Goal: Task Accomplishment & Management: Manage account settings

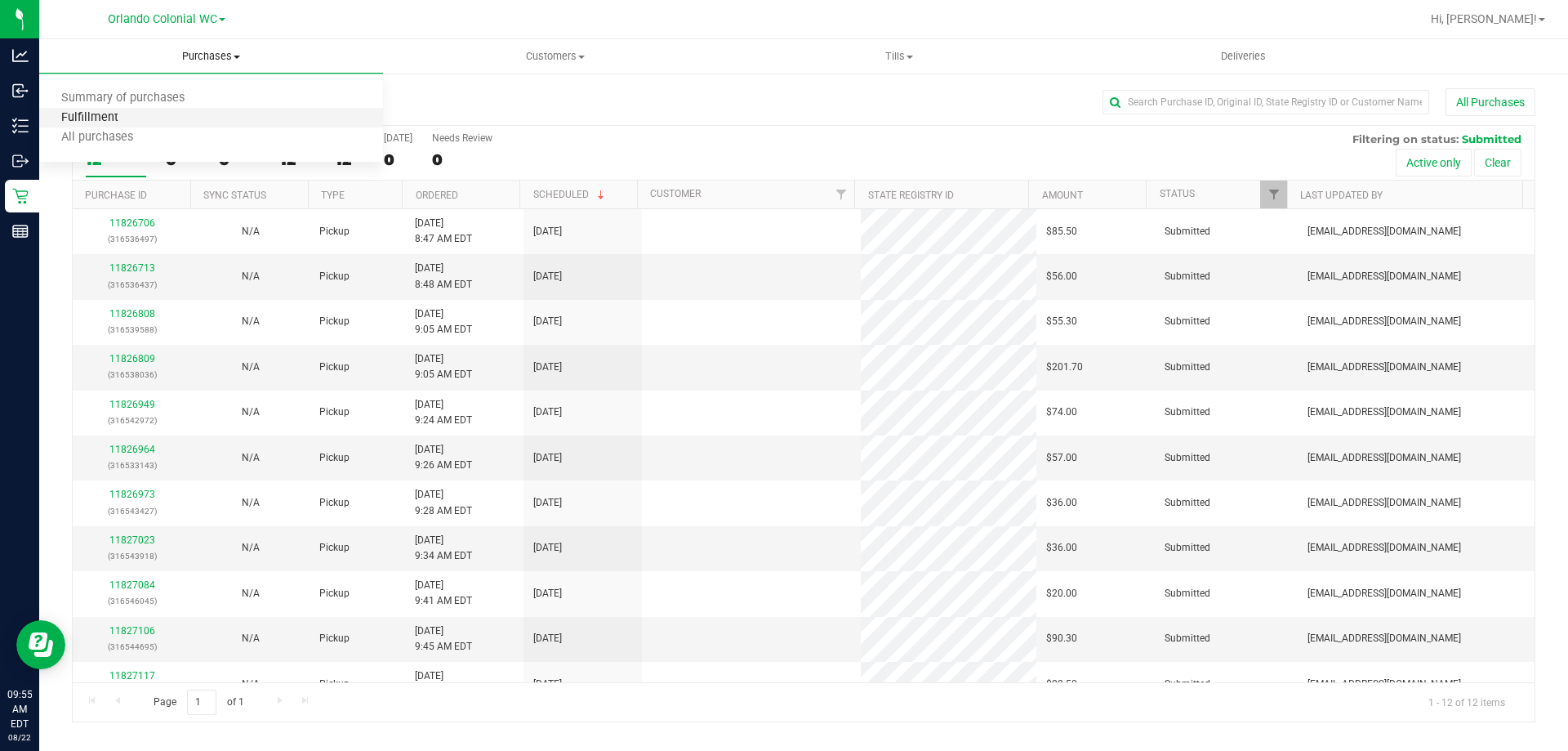
click at [119, 116] on span "Fulfillment" at bounding box center [89, 118] width 101 height 14
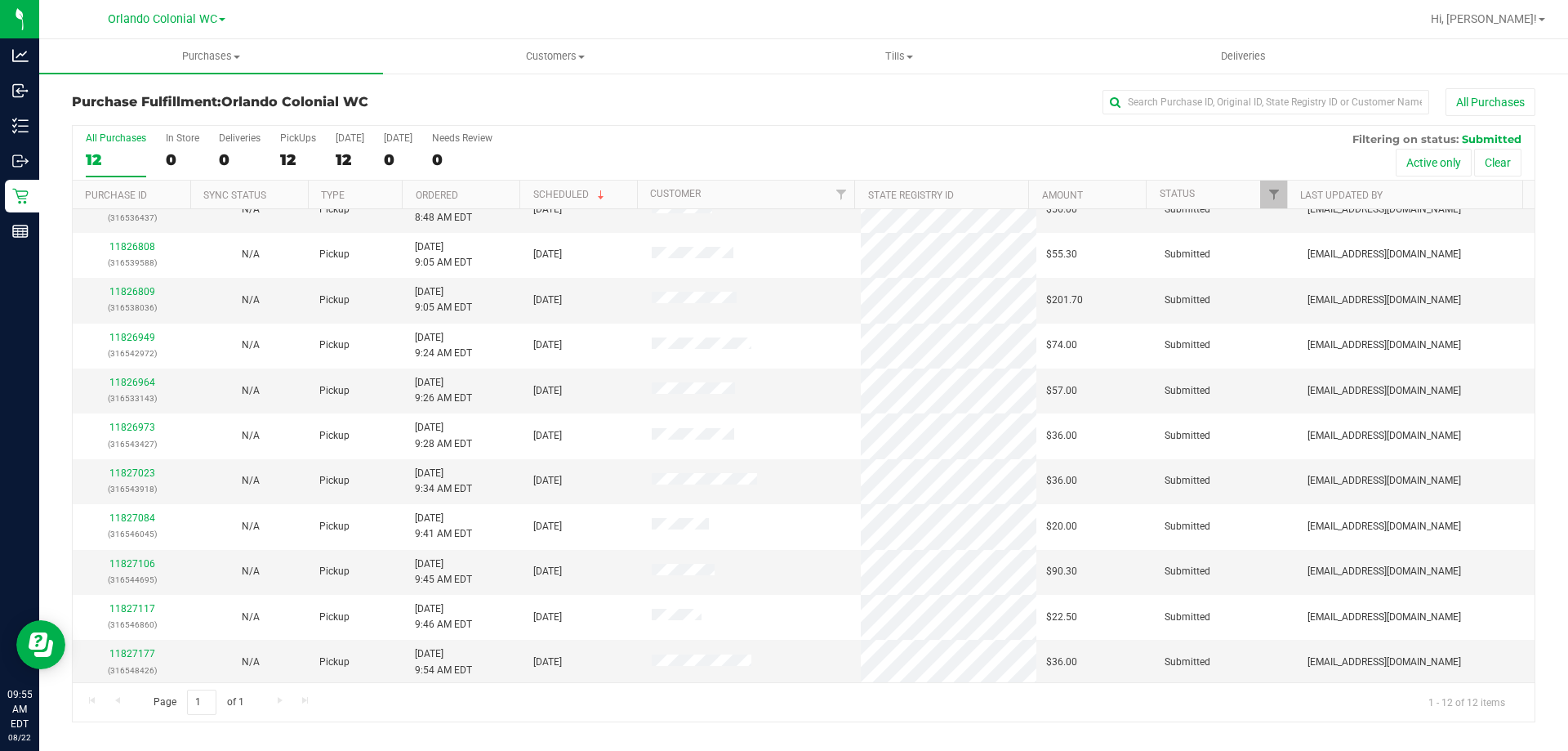
scroll to position [60, 0]
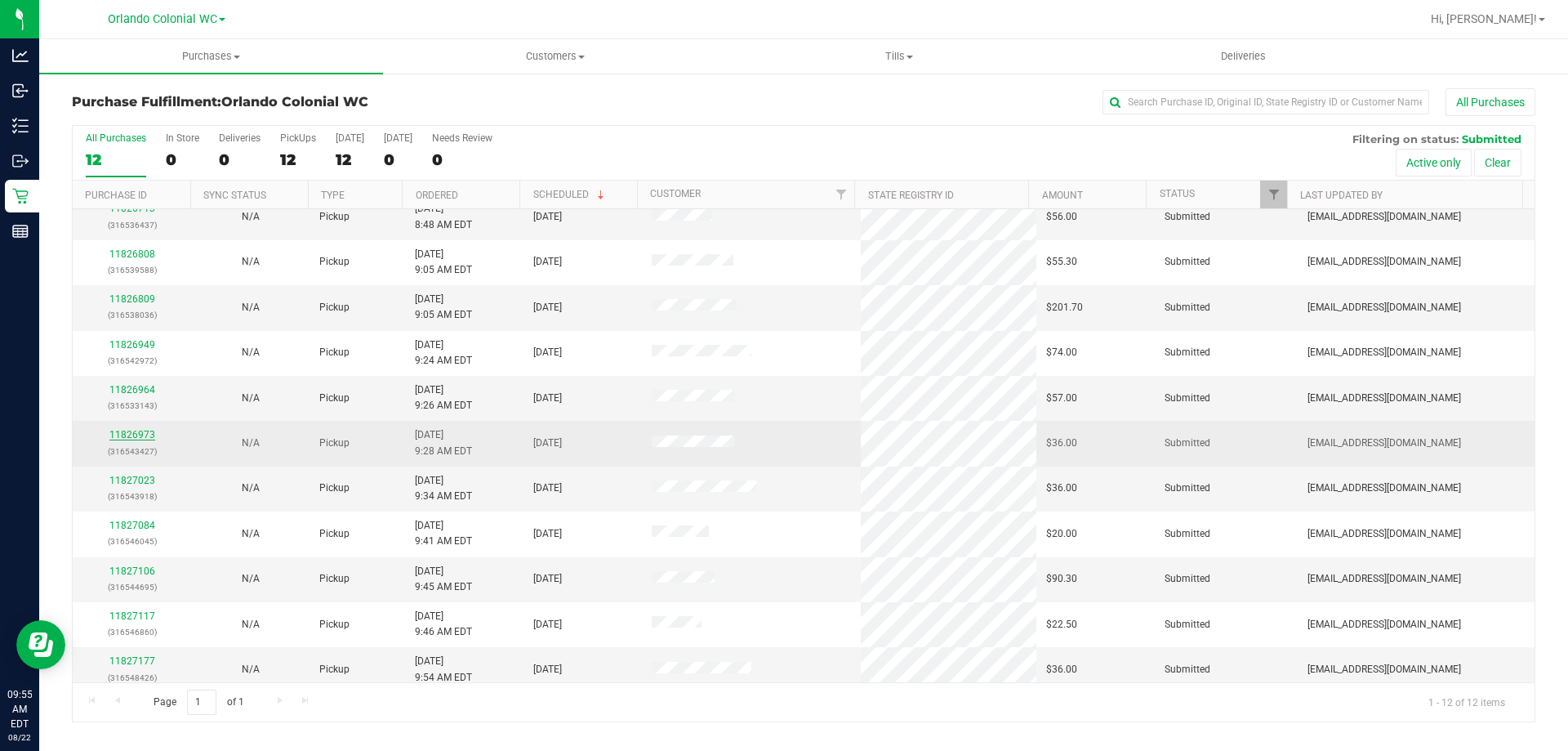
click at [128, 435] on link "11826973" at bounding box center [132, 434] width 46 height 11
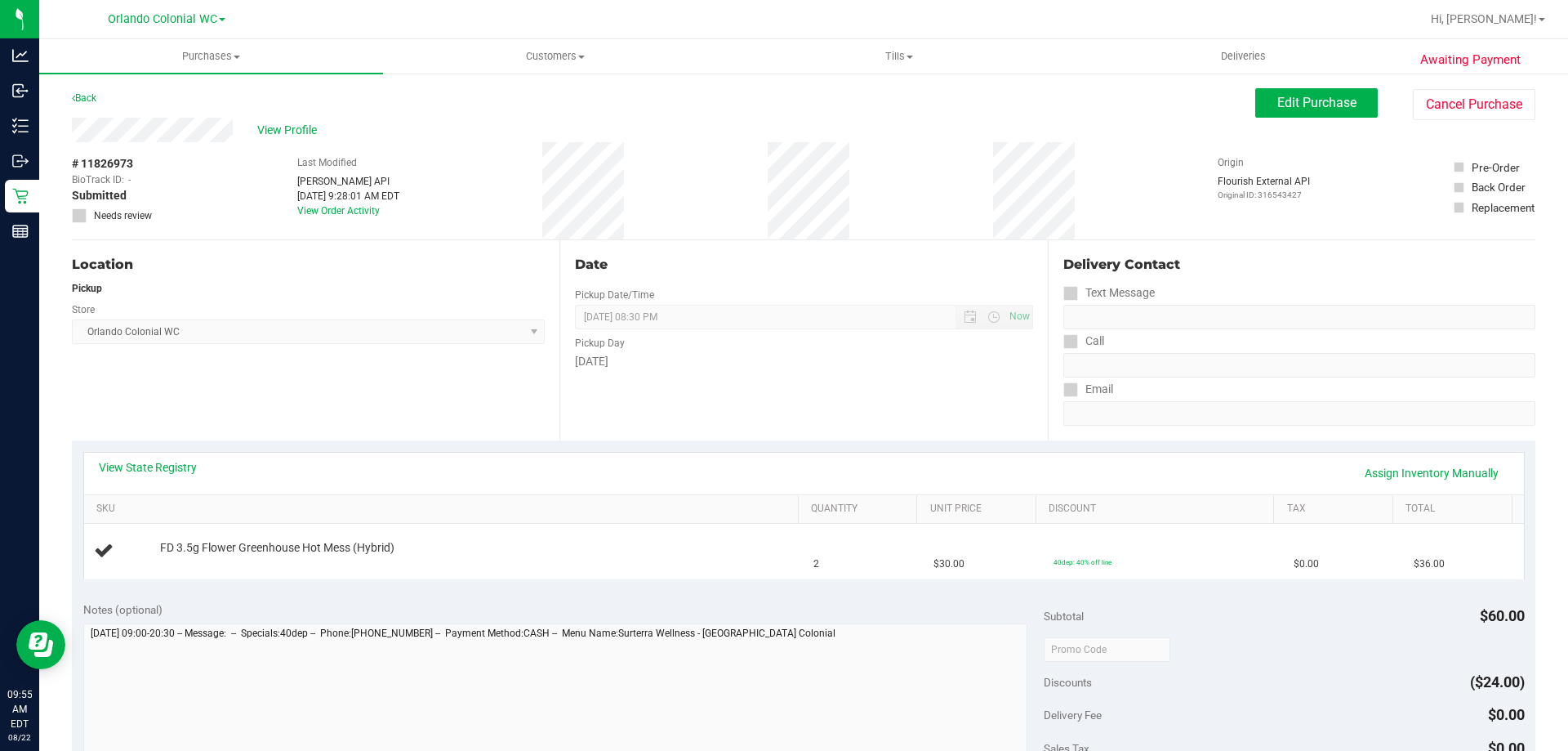
click at [777, 416] on div "Date Pickup Date/Time 08/22/2025 Now 08/22/2025 08:30 PM Now Pickup Day Friday" at bounding box center [803, 340] width 488 height 200
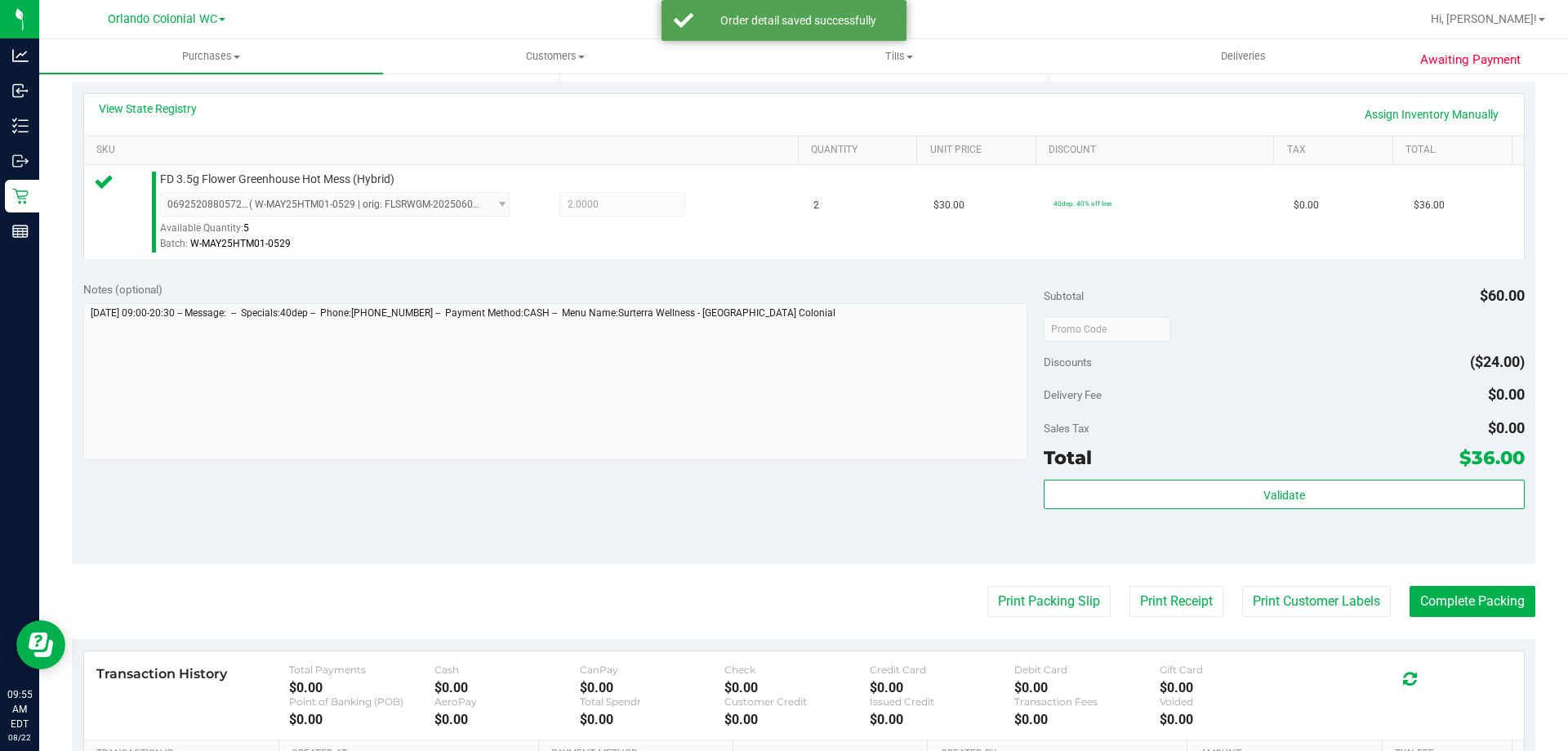
scroll to position [315, 0]
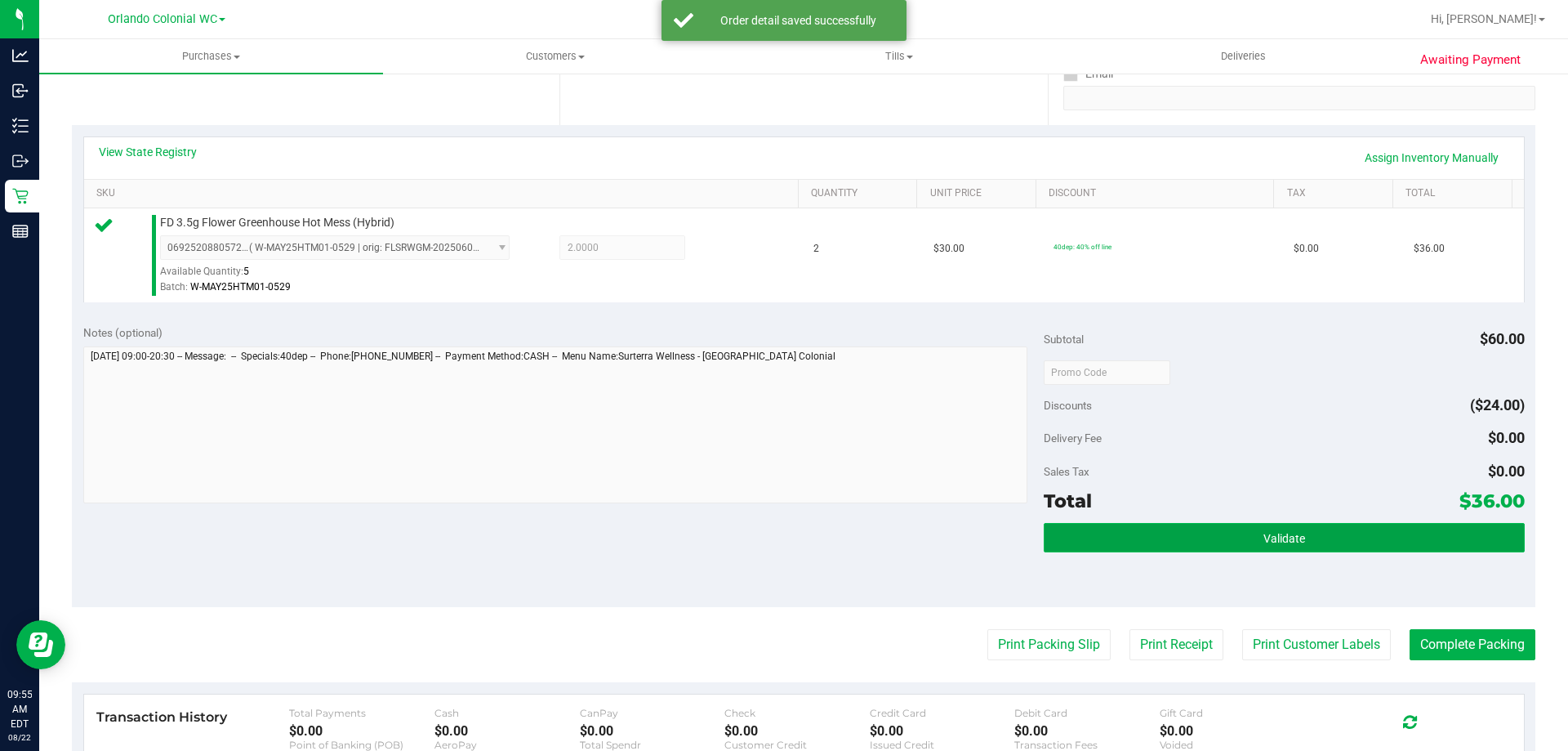
click at [1359, 535] on button "Validate" at bounding box center [1283, 537] width 480 height 29
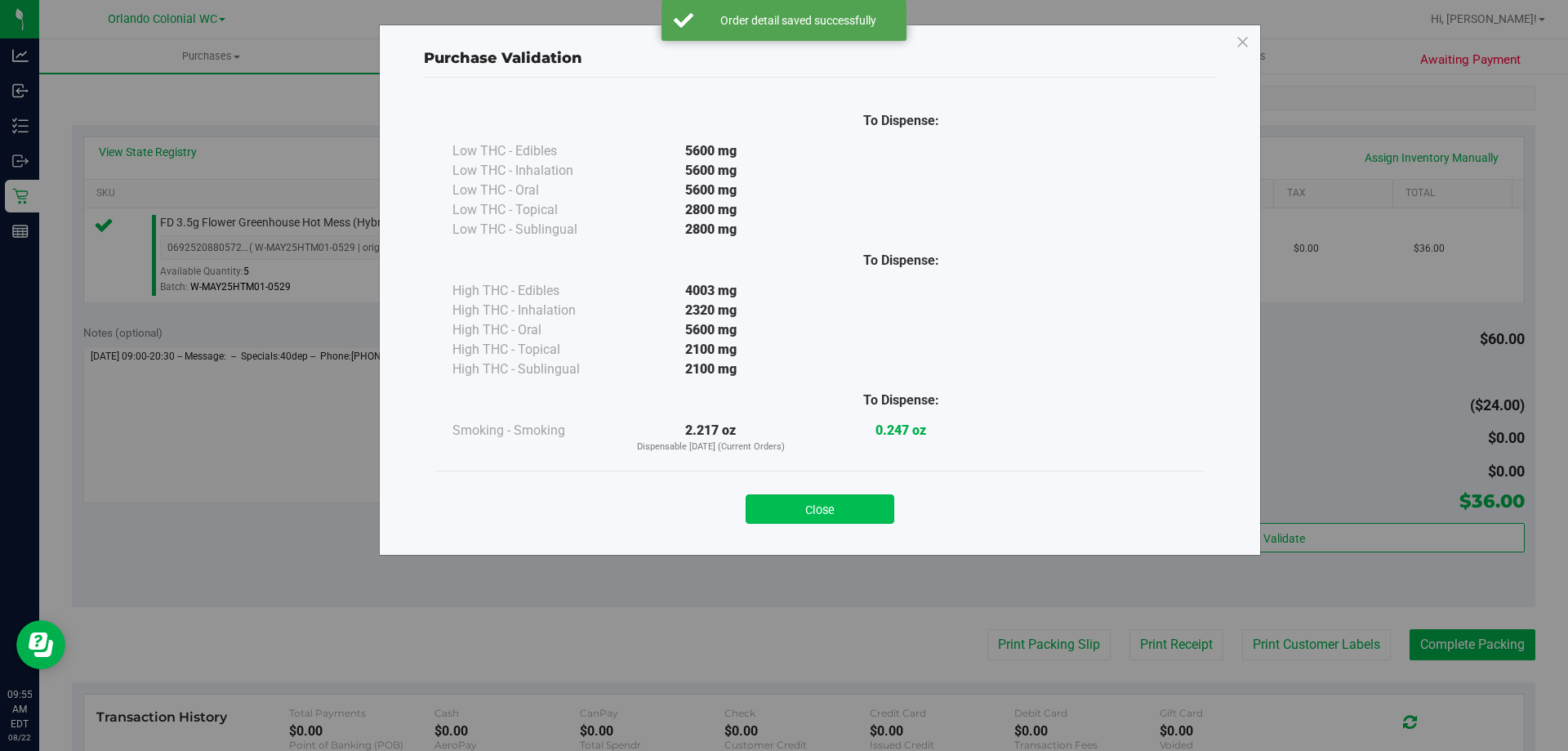
click at [860, 515] on button "Close" at bounding box center [819, 508] width 149 height 29
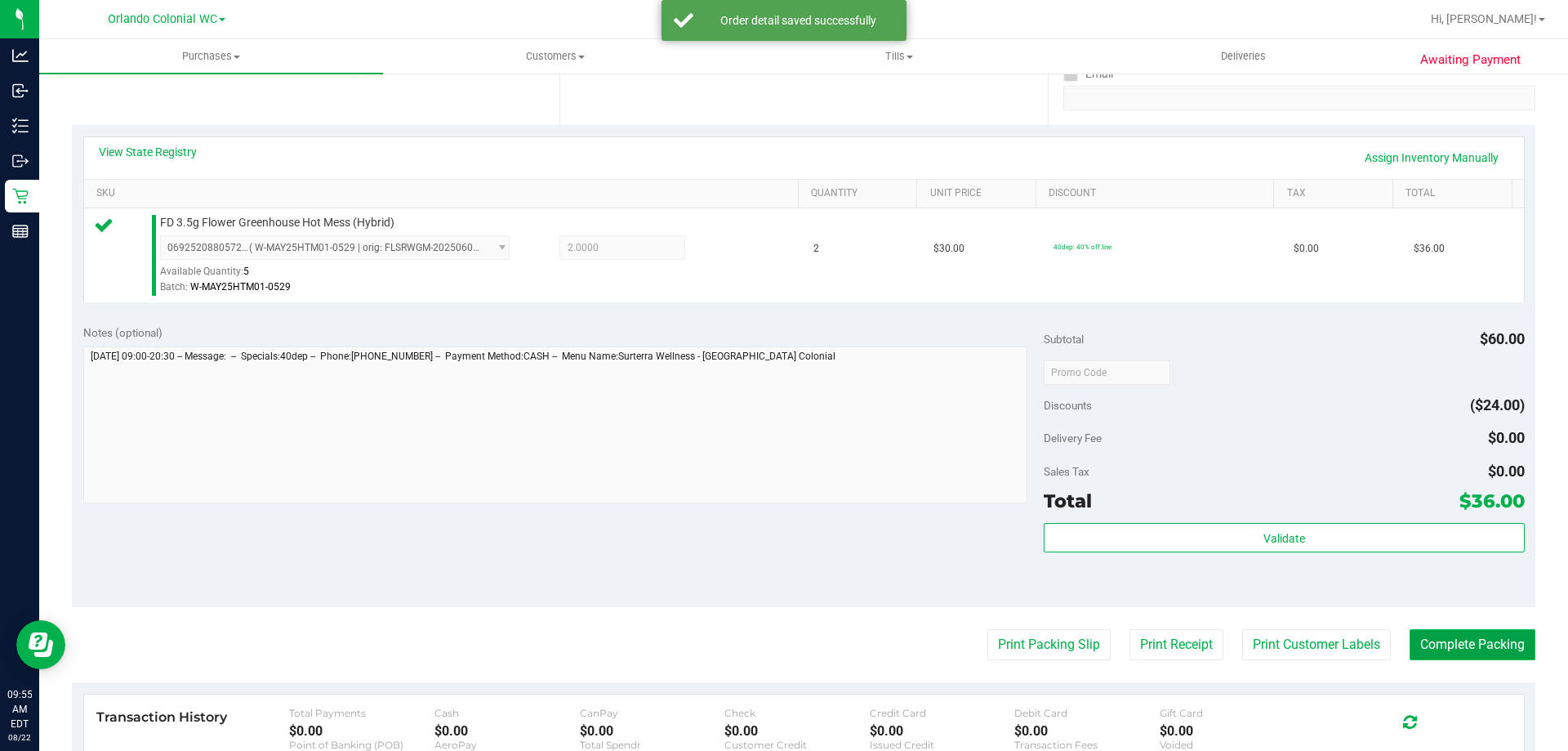
click at [1437, 652] on button "Complete Packing" at bounding box center [1472, 644] width 126 height 31
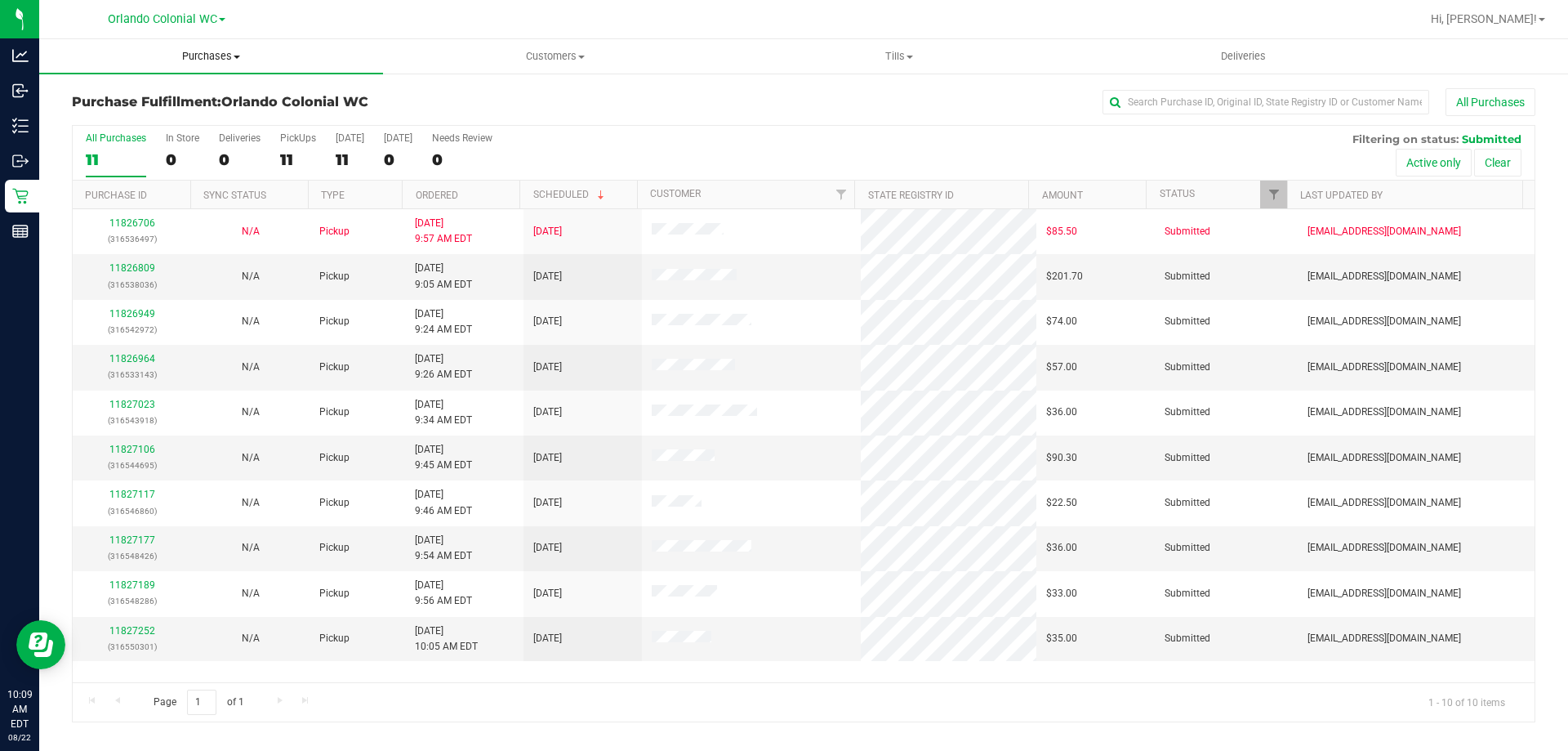
click at [178, 42] on uib-tab-heading "Purchases Summary of purchases Fulfillment All purchases" at bounding box center [211, 56] width 344 height 34
click at [141, 115] on li "Fulfillment" at bounding box center [211, 119] width 344 height 20
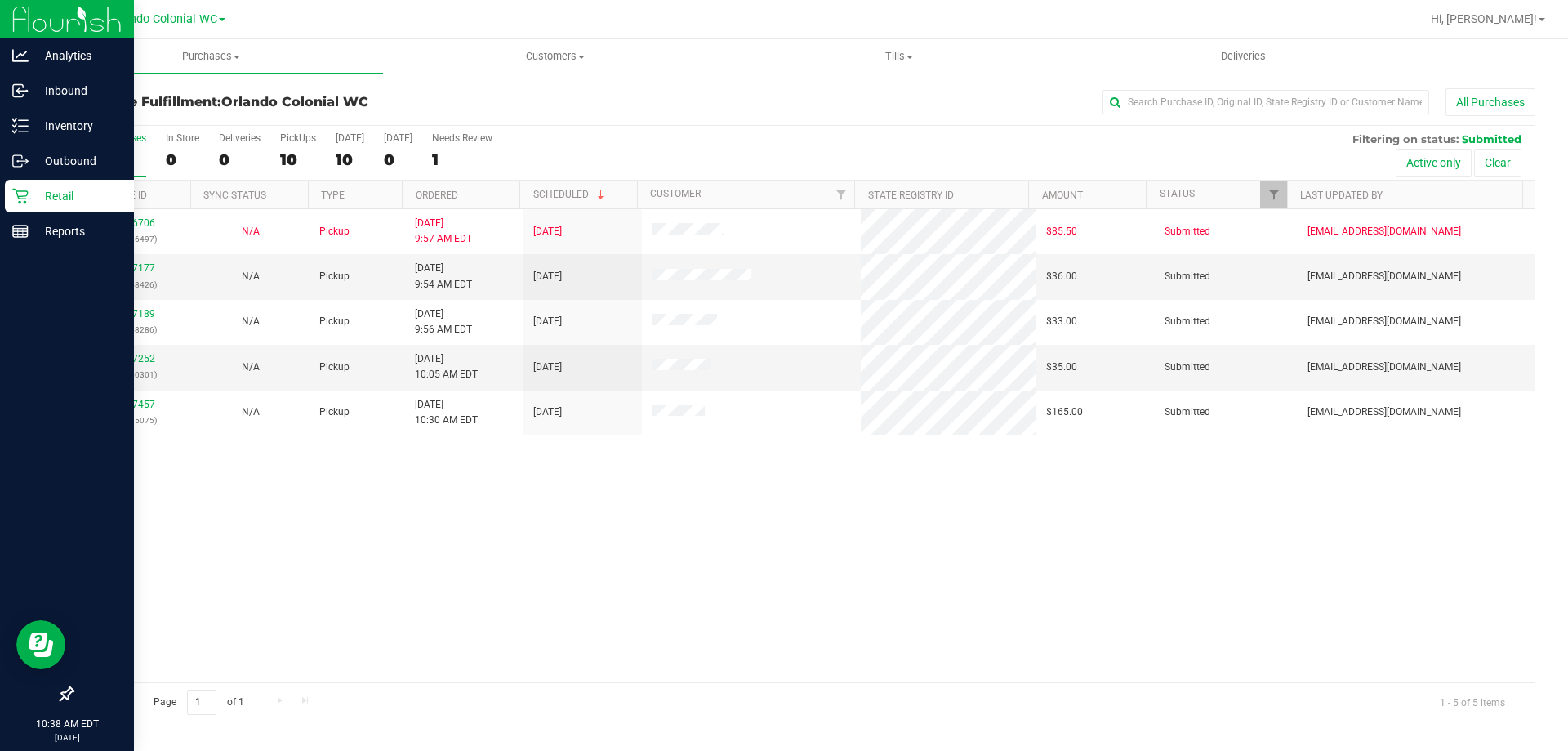
click at [16, 197] on icon at bounding box center [20, 196] width 16 height 16
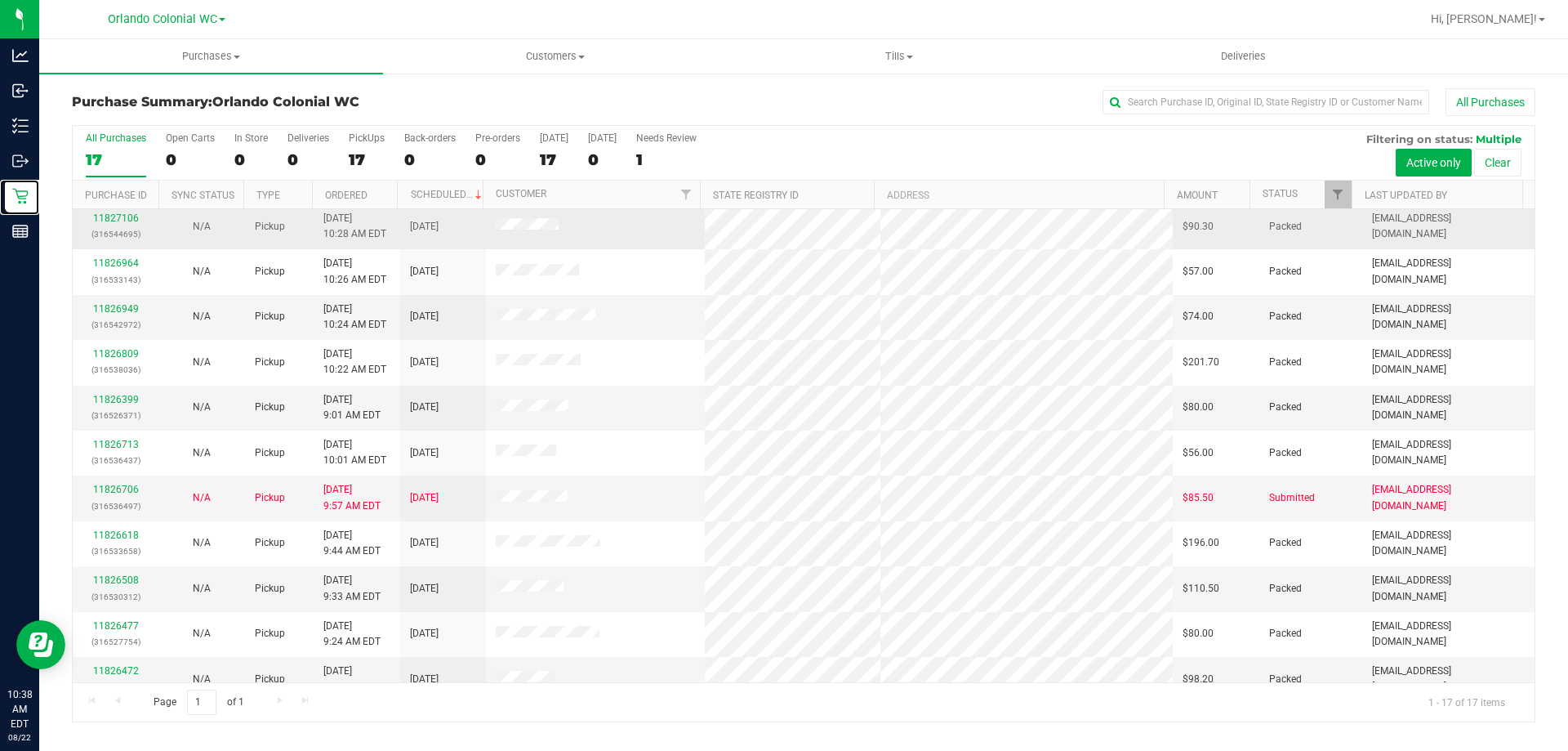
scroll to position [296, 0]
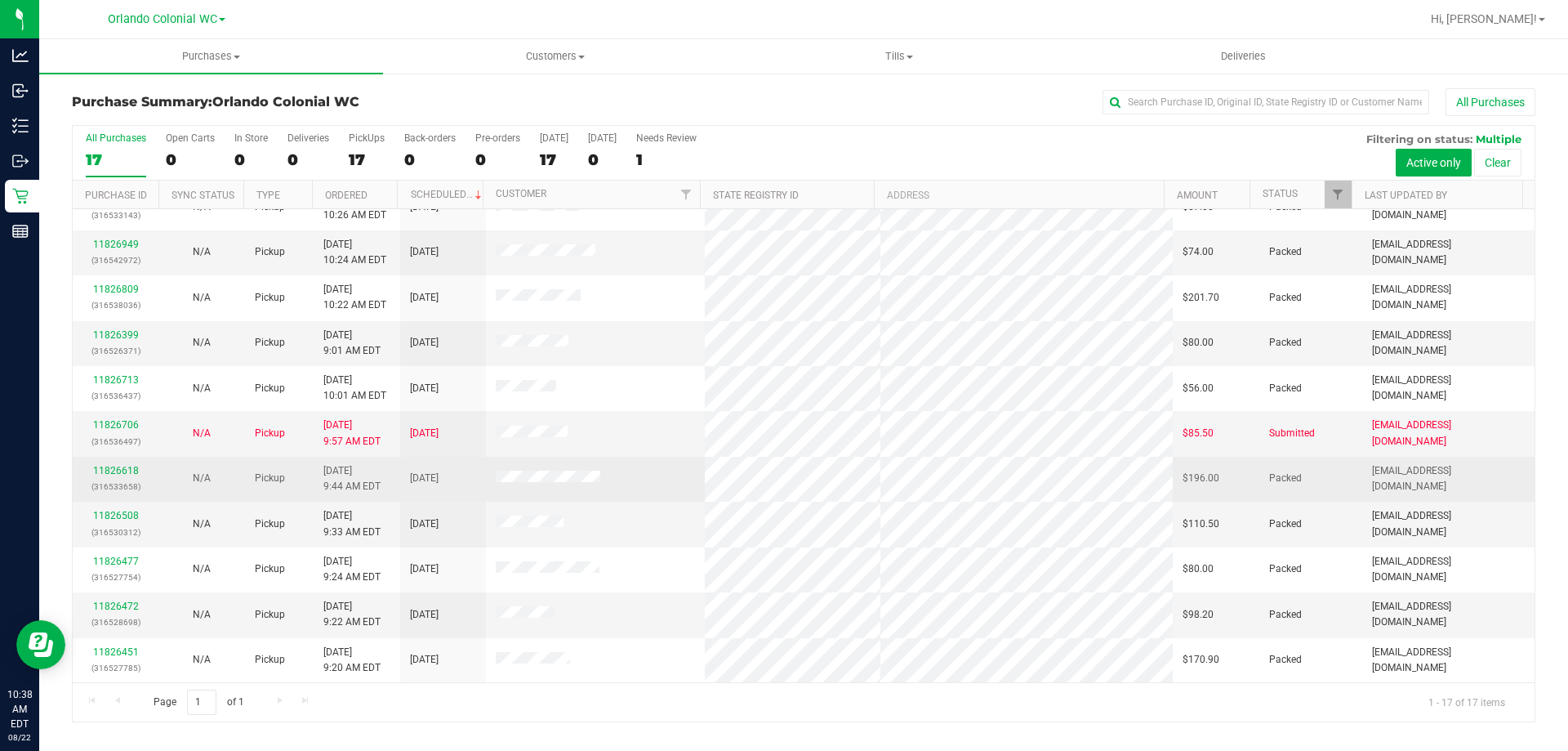
click at [109, 476] on div "11826618 (316533658)" at bounding box center [116, 478] width 66 height 31
click at [116, 467] on link "11826618" at bounding box center [116, 470] width 46 height 11
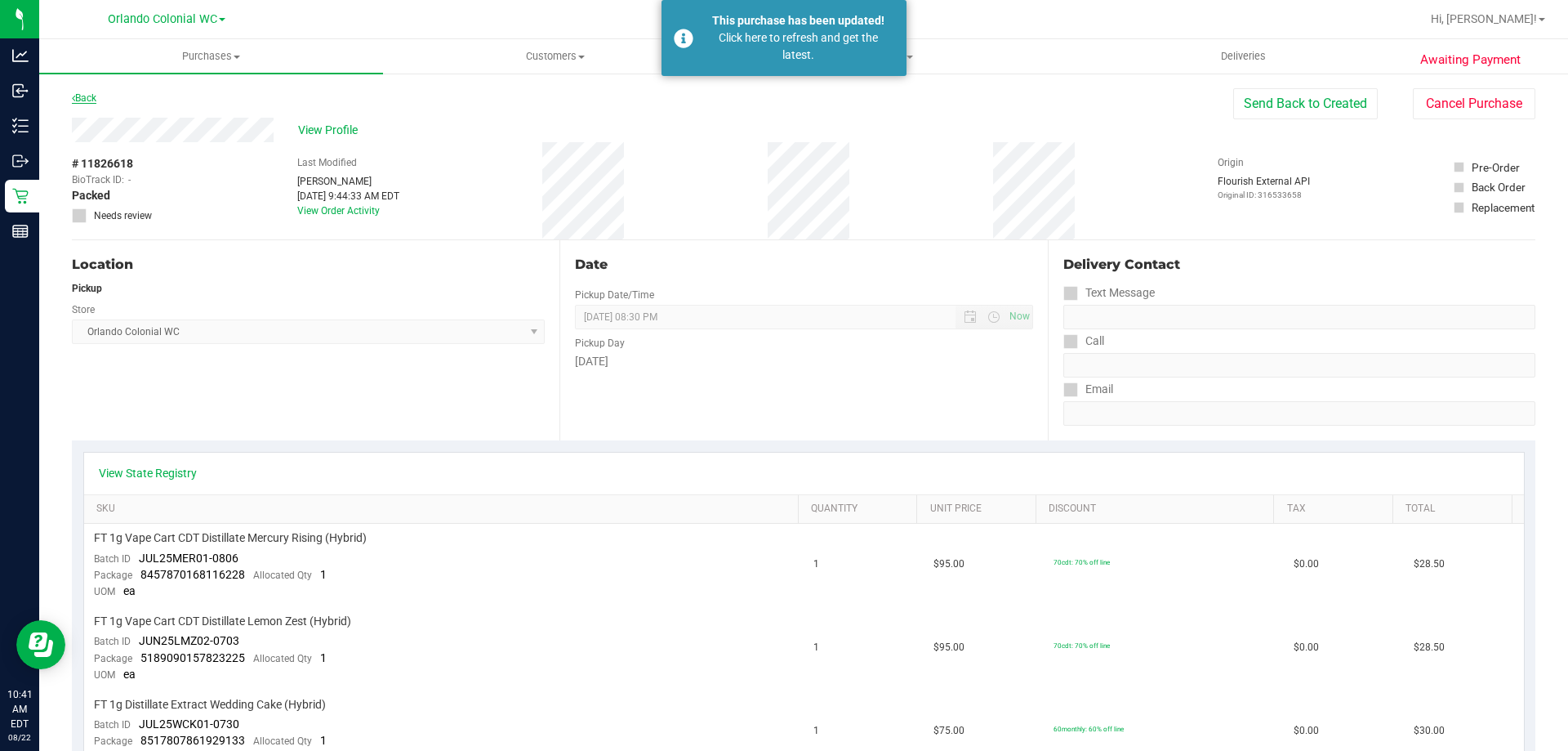
drag, startPoint x: 90, startPoint y: 106, endPoint x: 86, endPoint y: 98, distance: 8.9
click at [87, 106] on div "Back" at bounding box center [84, 98] width 25 height 20
click at [86, 97] on link "Back" at bounding box center [84, 97] width 25 height 11
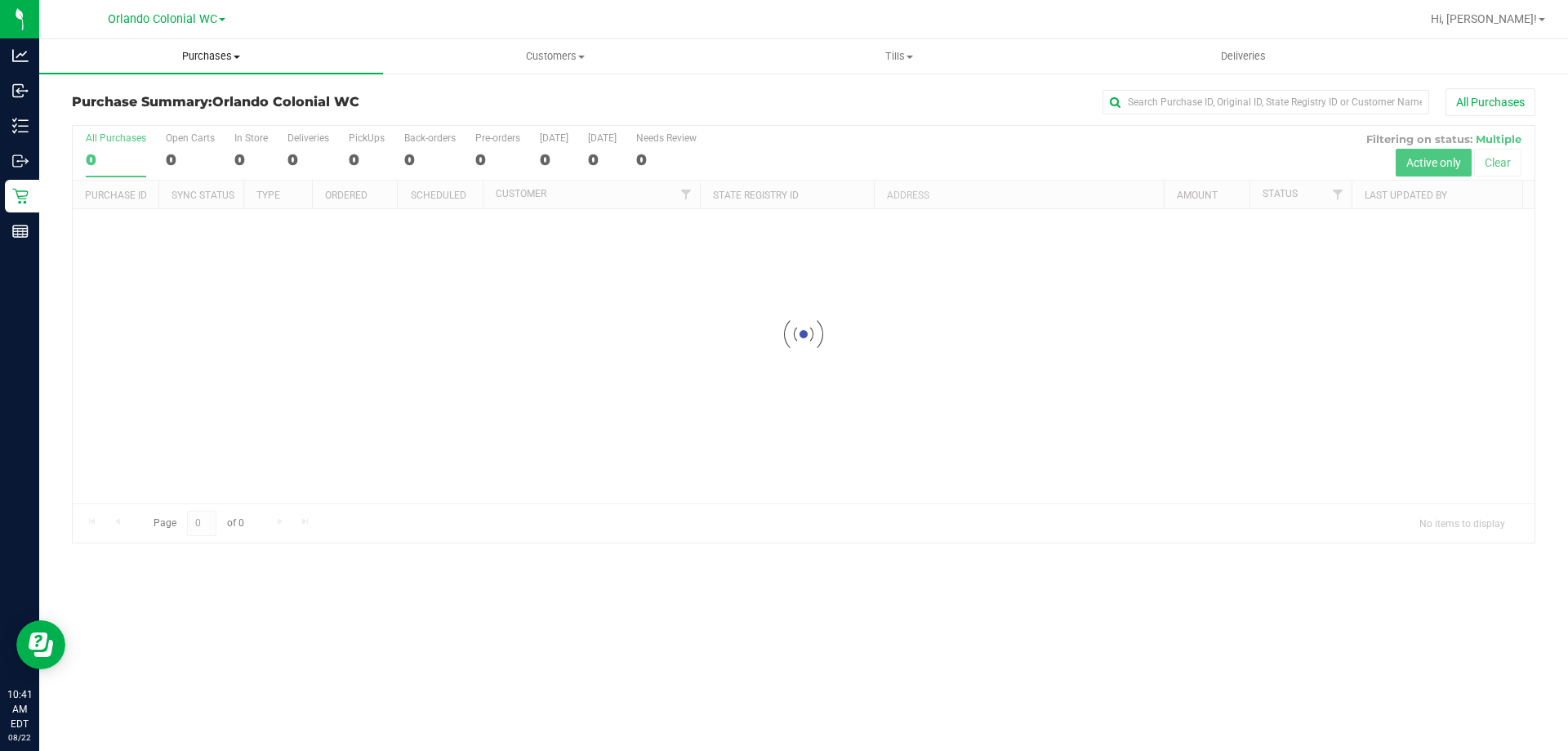
click at [208, 56] on span "Purchases" at bounding box center [211, 56] width 344 height 15
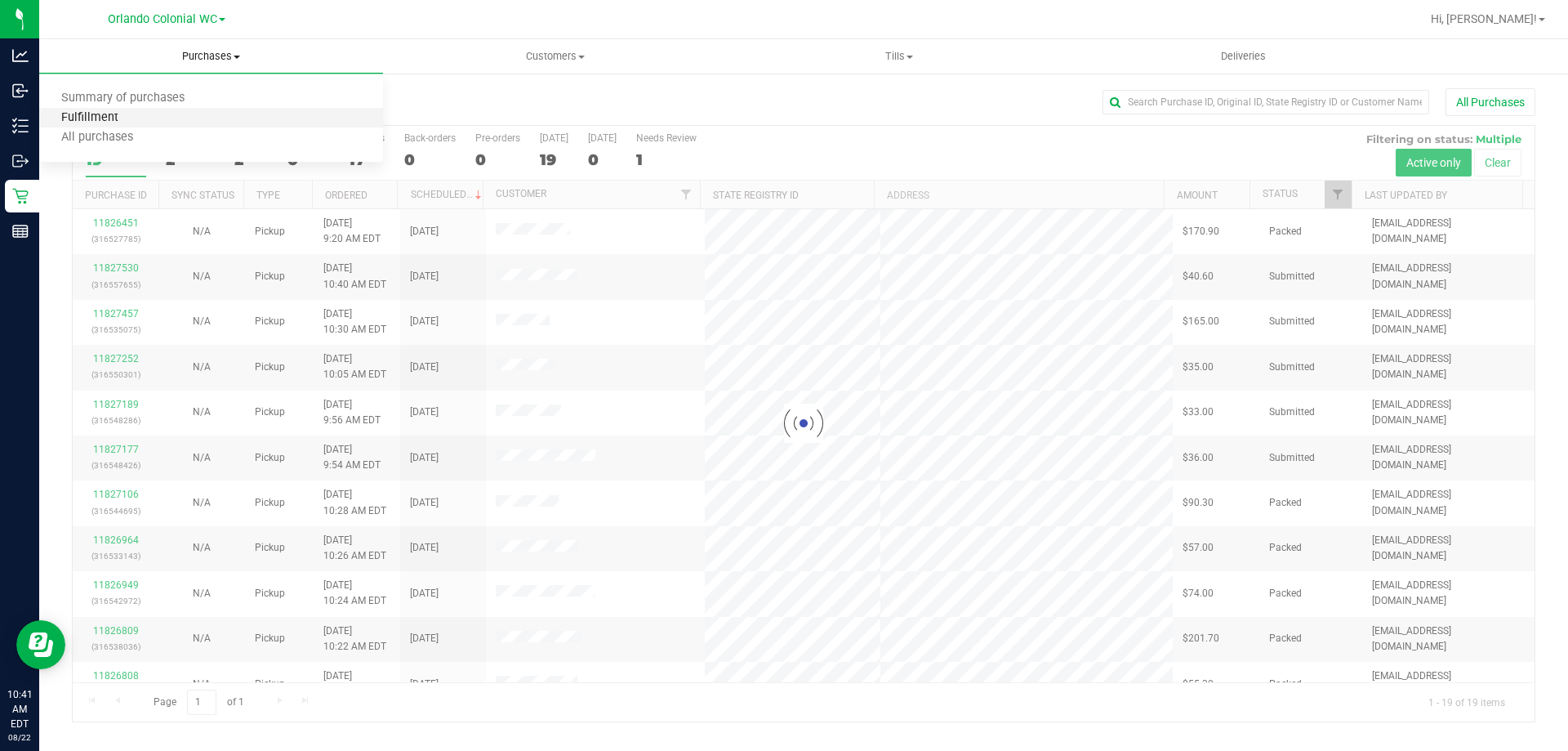
click at [127, 123] on span "Fulfillment" at bounding box center [89, 118] width 101 height 14
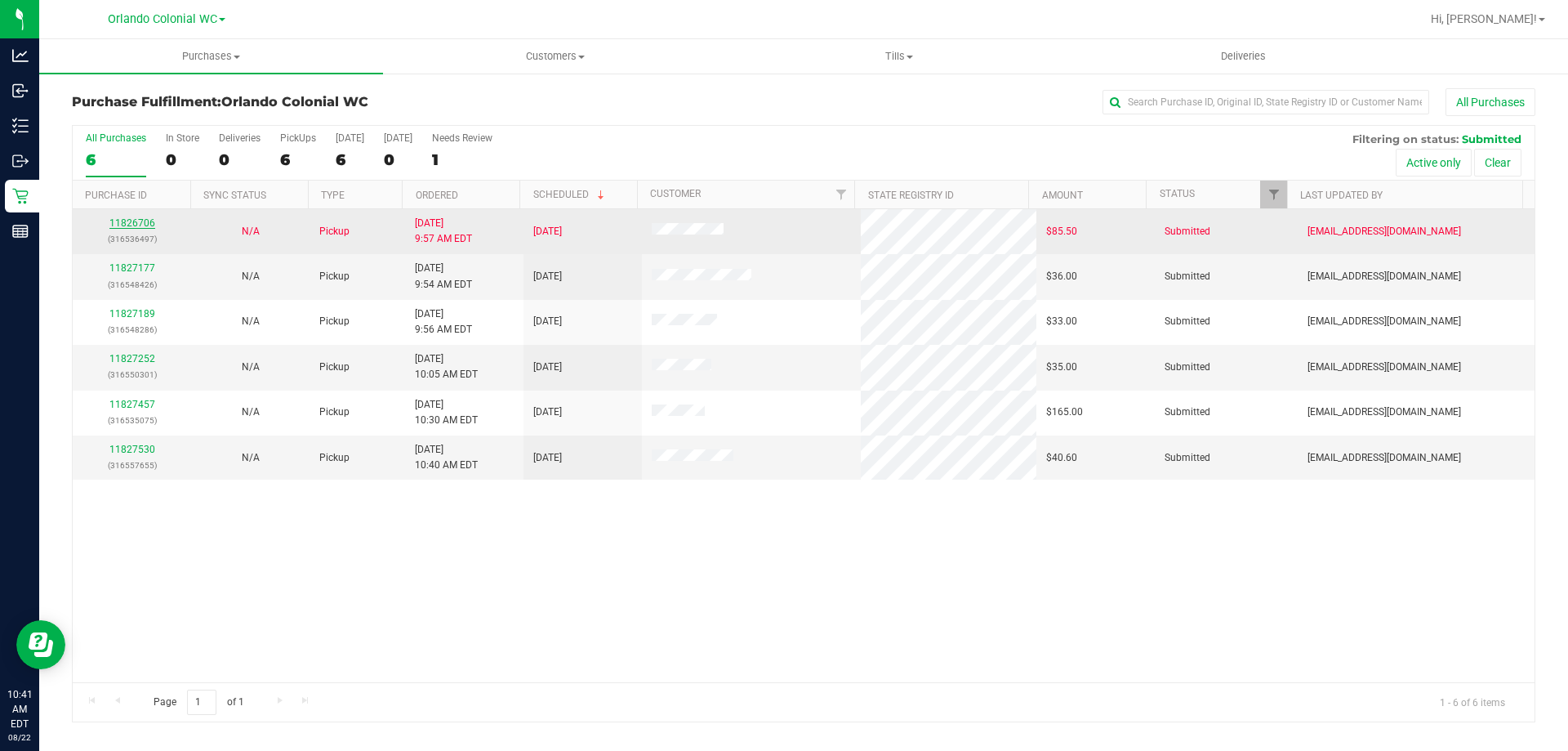
click at [145, 223] on link "11826706" at bounding box center [132, 222] width 46 height 11
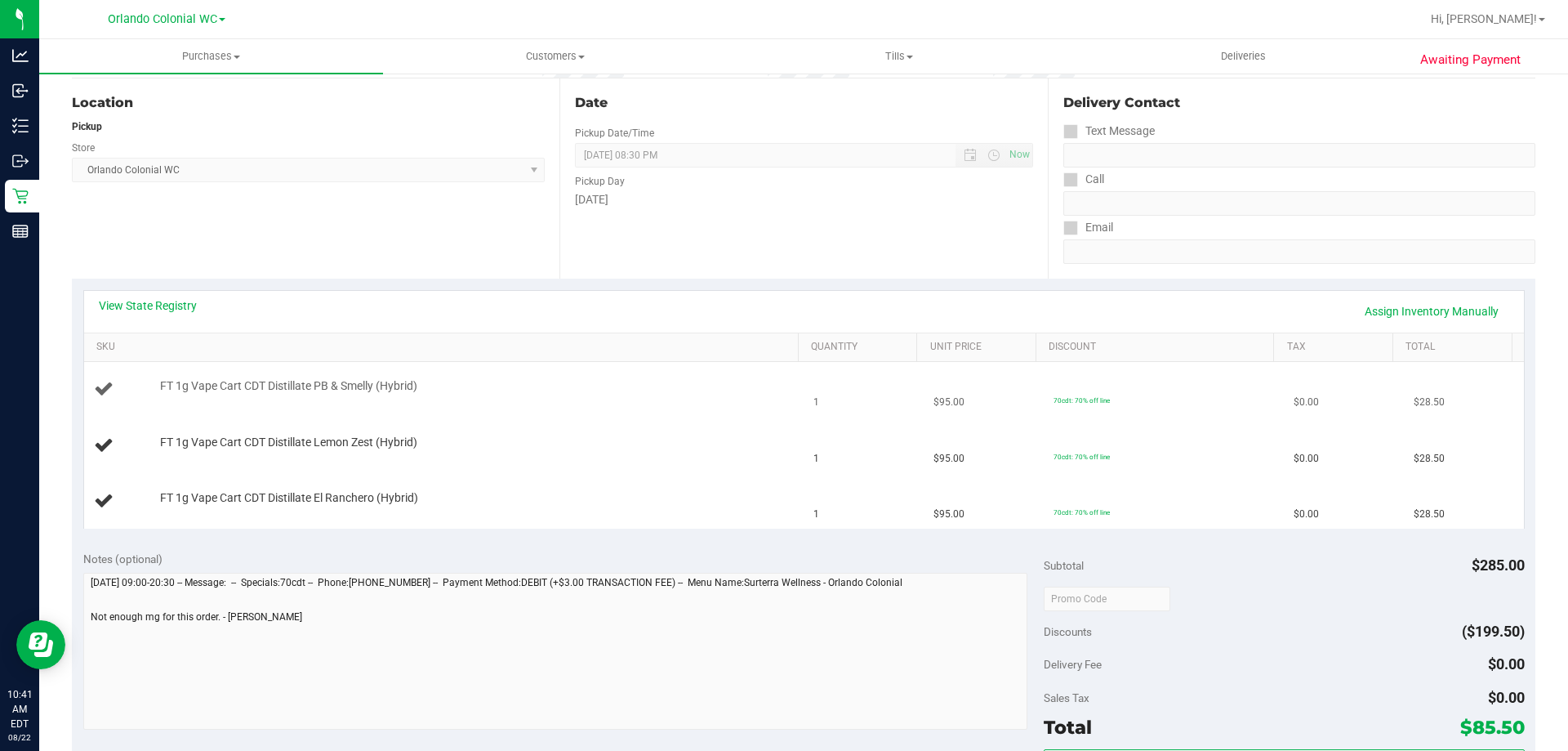
scroll to position [163, 0]
click at [131, 303] on link "View State Registry" at bounding box center [148, 304] width 98 height 16
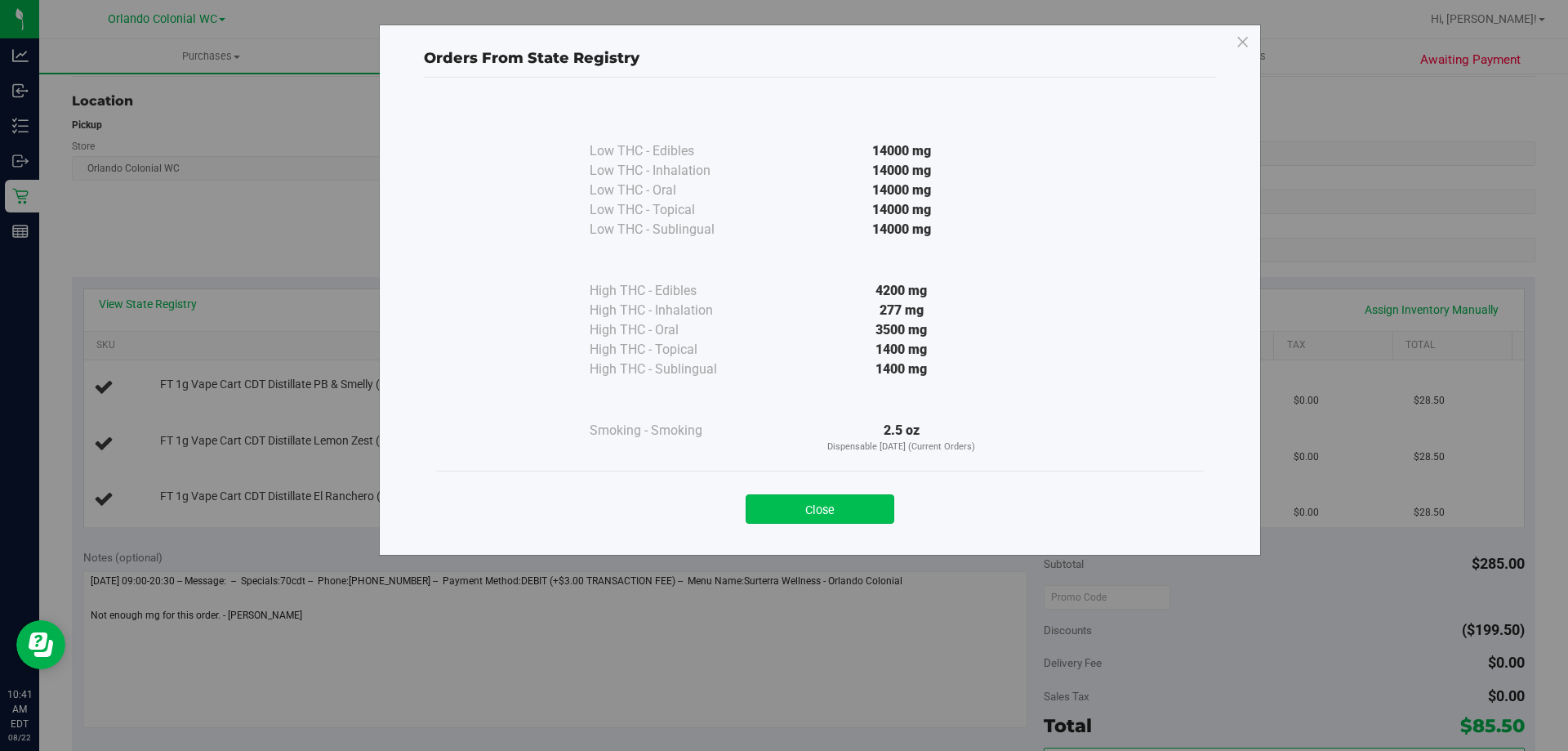
click at [848, 505] on button "Close" at bounding box center [819, 508] width 149 height 29
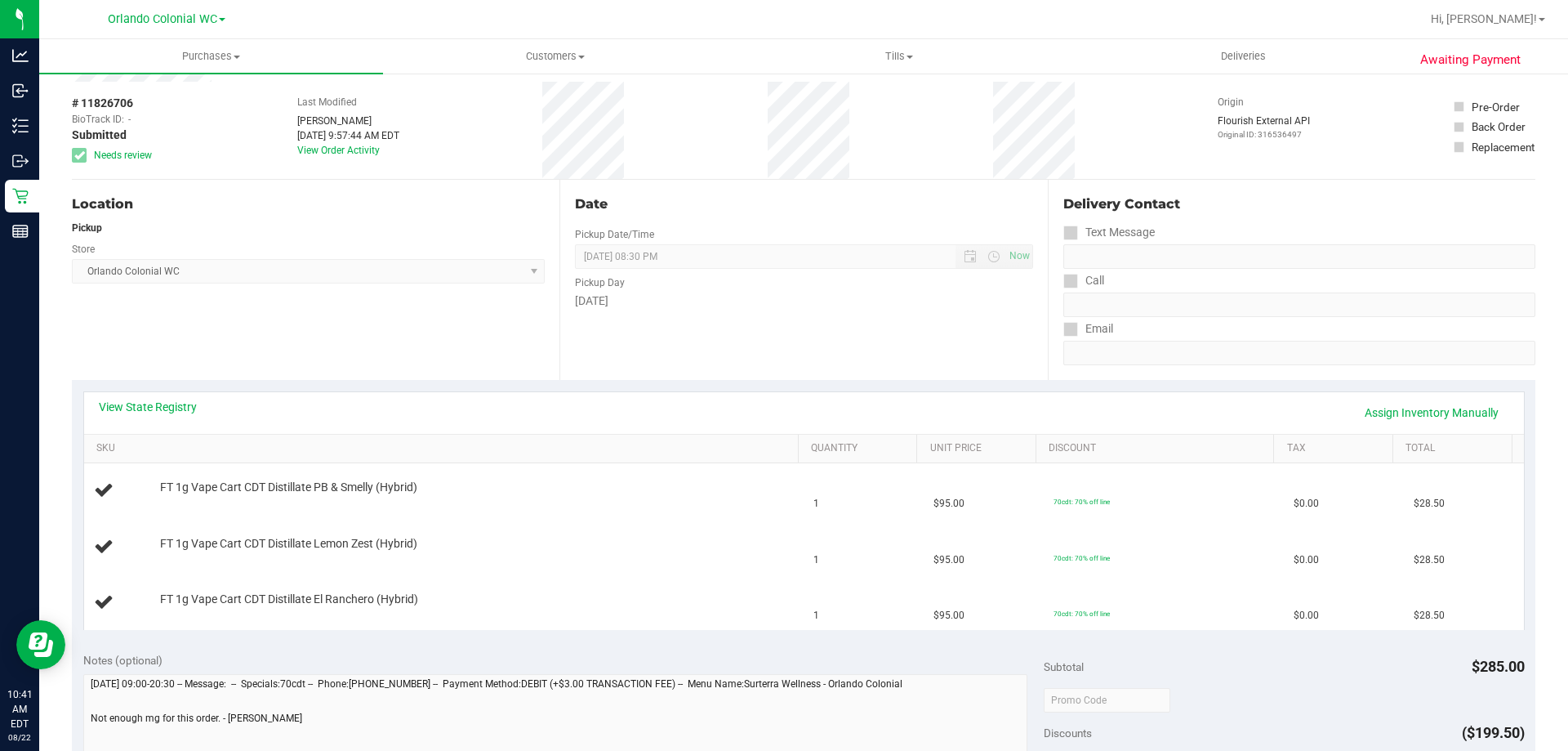
scroll to position [0, 0]
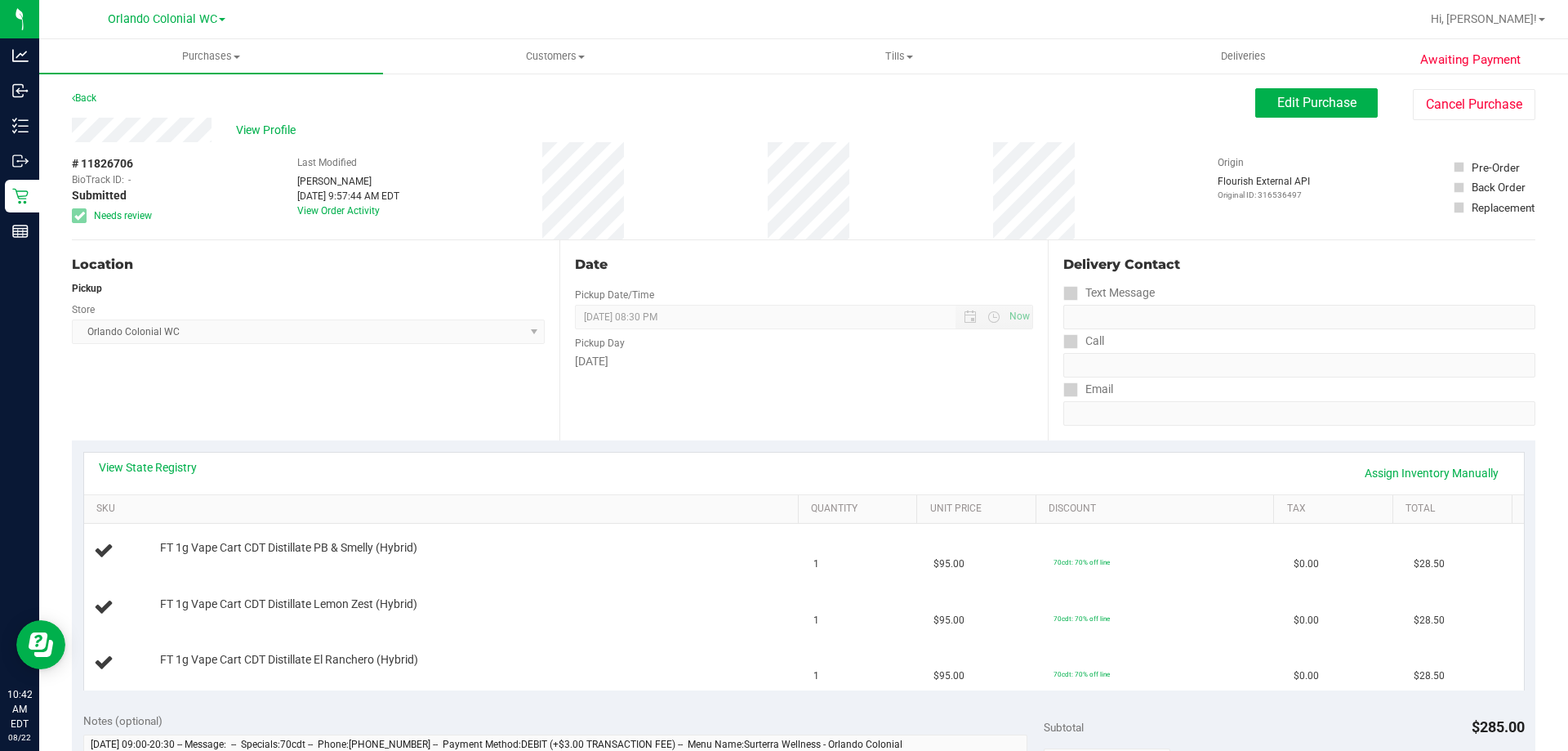
click at [320, 410] on div "Location Pickup Store [GEOGRAPHIC_DATA] Colonial WC Select Store [PERSON_NAME][…" at bounding box center [316, 340] width 488 height 200
click at [373, 394] on div "Location Pickup Store [GEOGRAPHIC_DATA] Colonial WC Select Store [PERSON_NAME][…" at bounding box center [316, 340] width 488 height 200
click at [256, 133] on span "View Profile" at bounding box center [268, 130] width 65 height 17
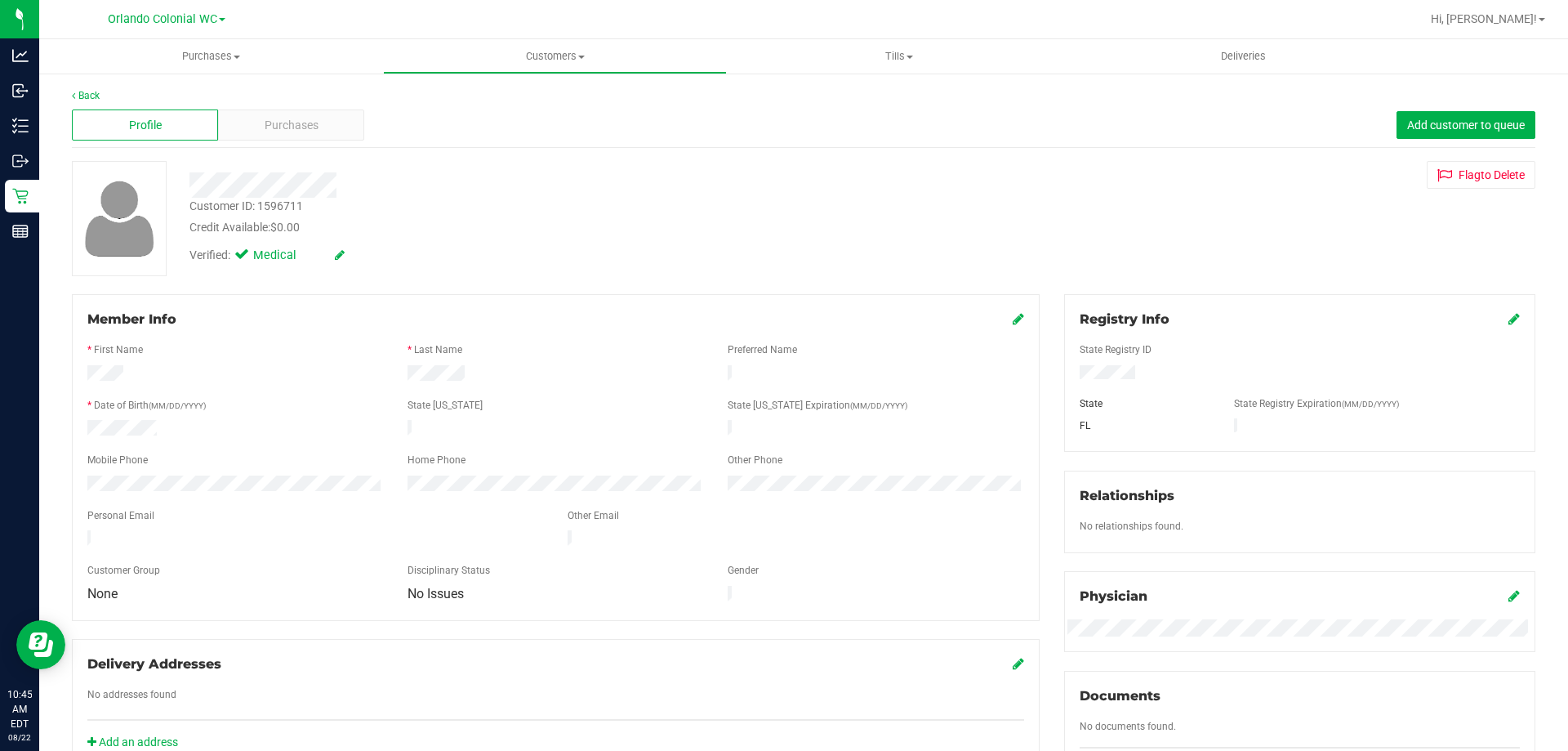
click at [244, 208] on div "Customer ID: 1596711" at bounding box center [247, 206] width 114 height 17
copy div "Customer ID: 1596711"
click at [276, 199] on div "Customer ID: 1596711" at bounding box center [247, 206] width 114 height 17
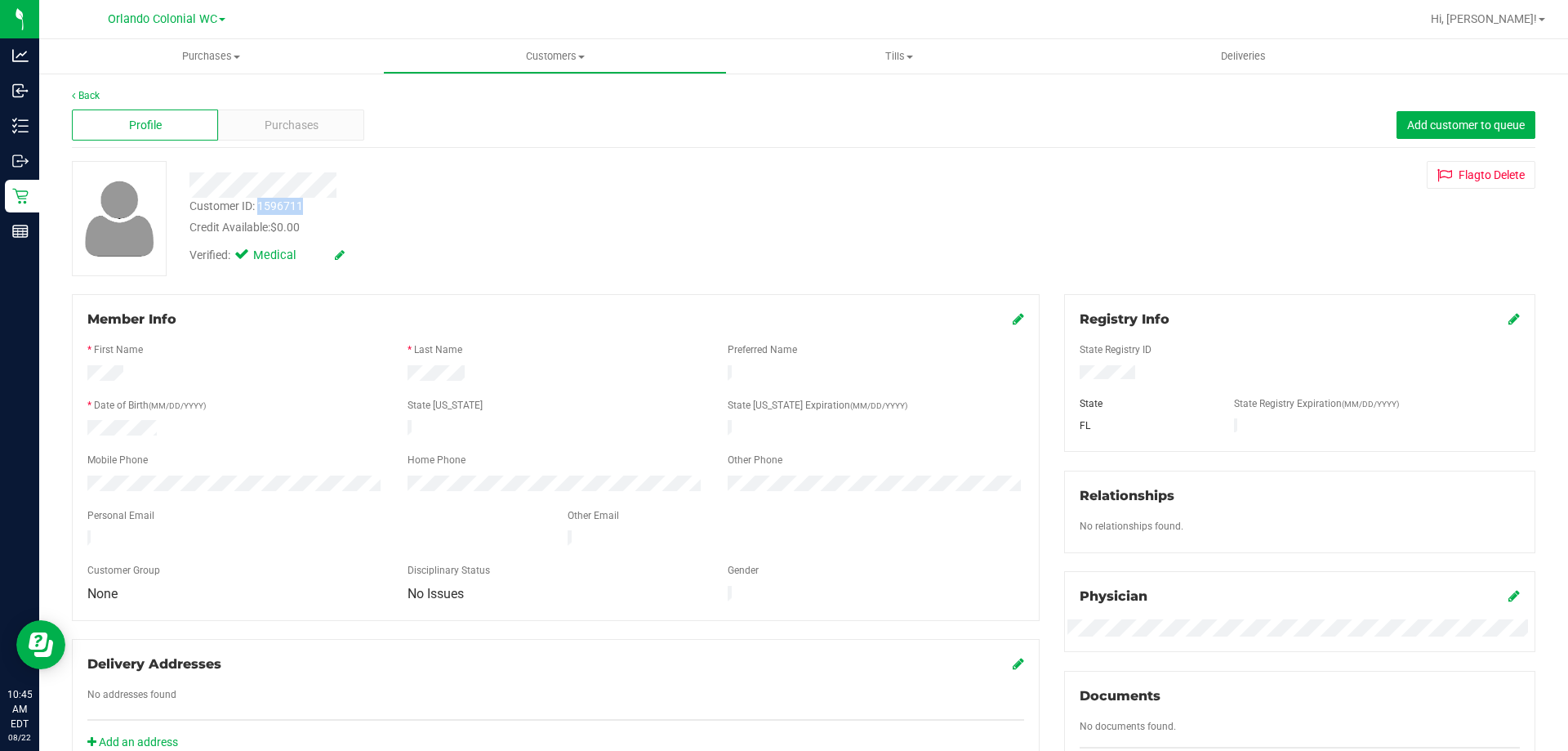
click at [276, 199] on div "Customer ID: 1596711" at bounding box center [247, 206] width 114 height 17
click at [244, 203] on div "Customer ID: 1596711" at bounding box center [247, 206] width 114 height 17
copy div "Customer ID: 1596711"
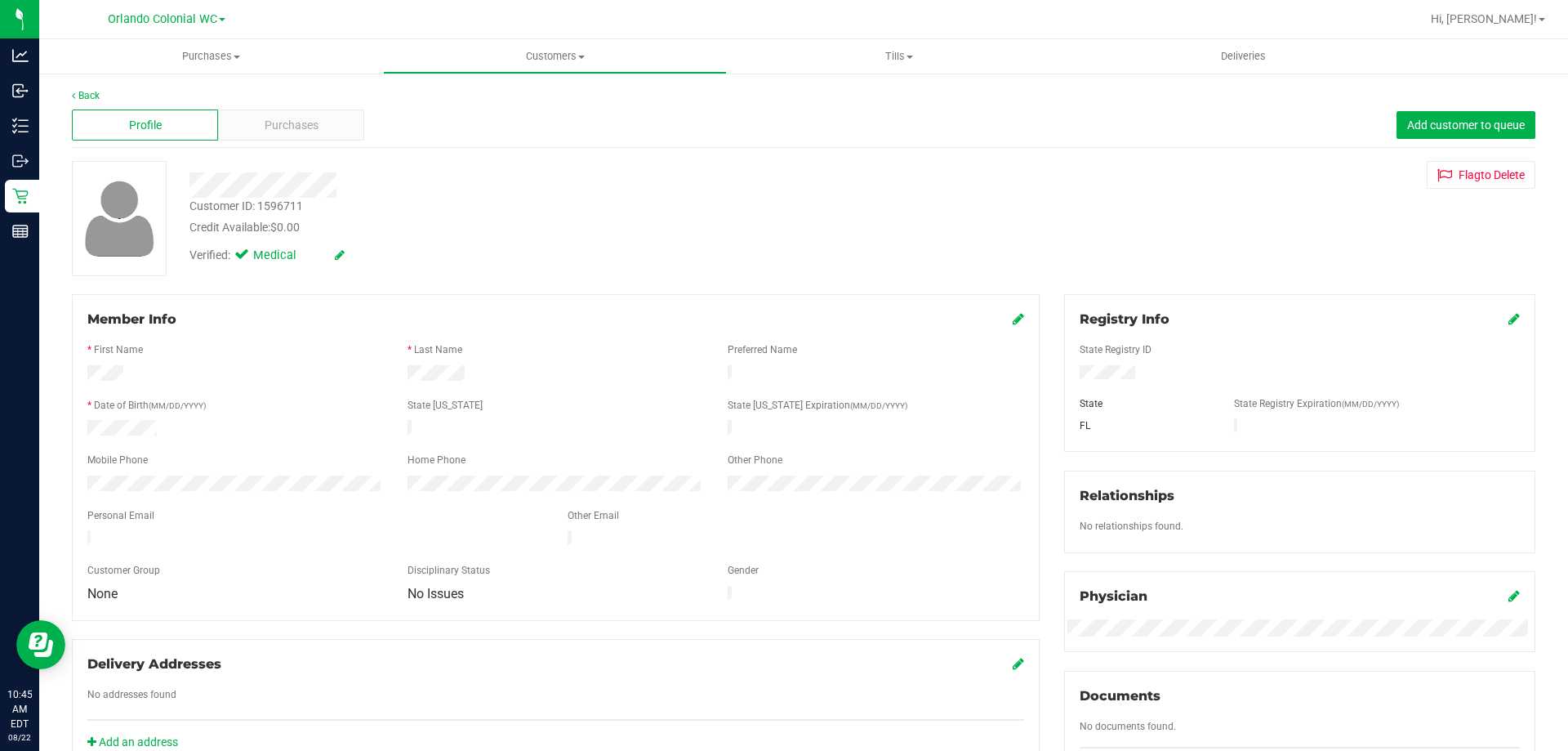
click at [441, 243] on div "Verified: Medical" at bounding box center [549, 254] width 744 height 36
click at [310, 117] on span "Purchases" at bounding box center [292, 125] width 54 height 17
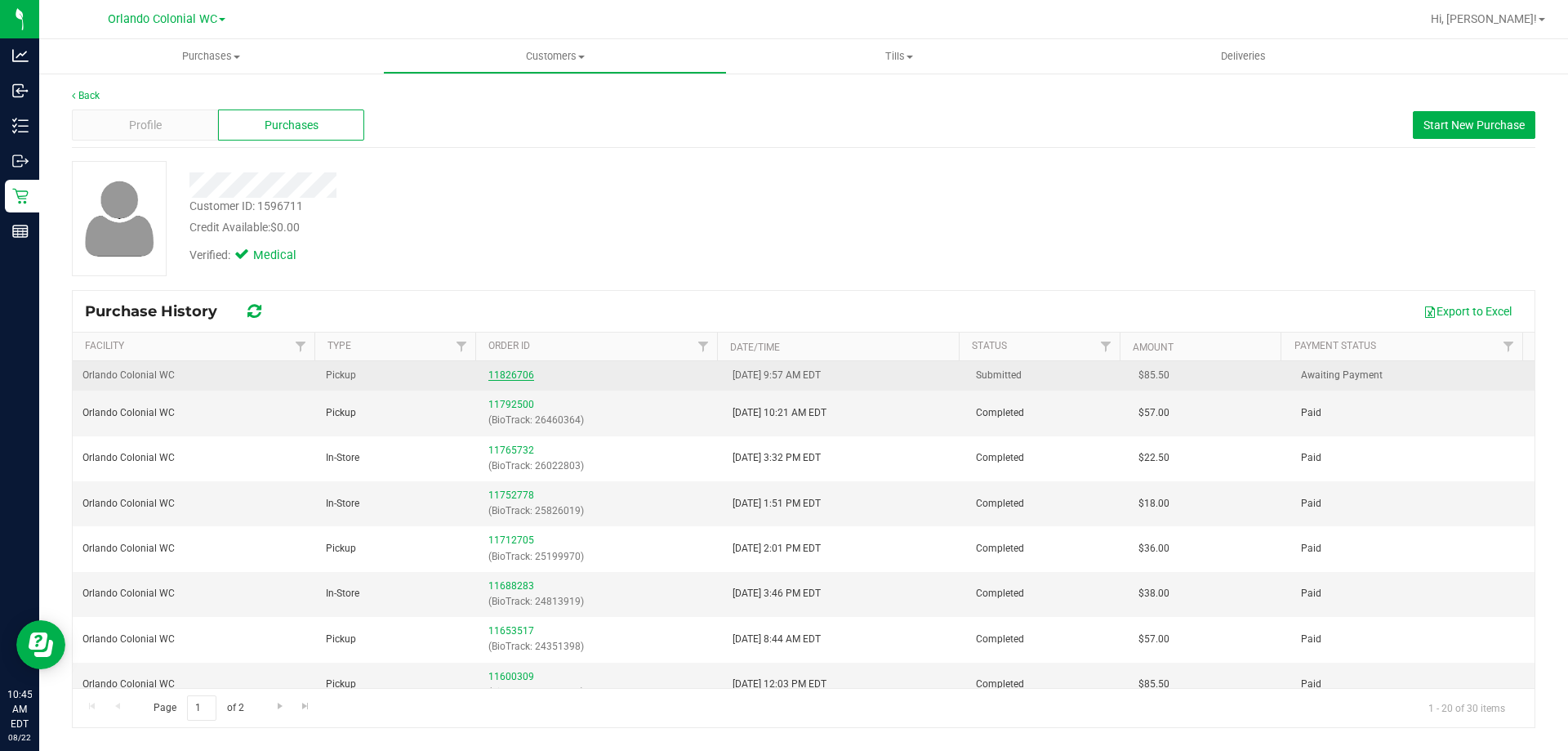
click at [513, 373] on link "11826706" at bounding box center [512, 374] width 46 height 11
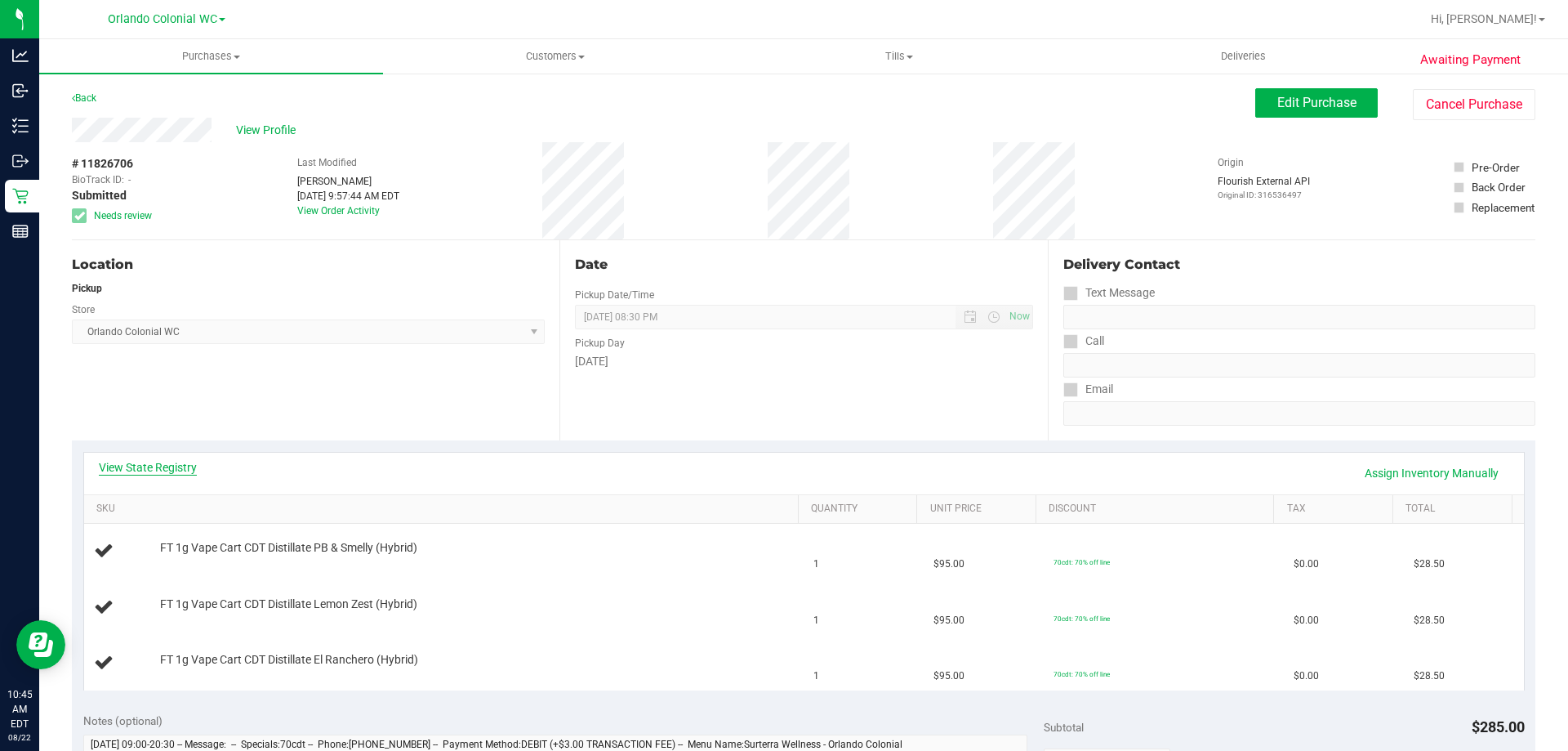
click at [168, 471] on link "View State Registry" at bounding box center [148, 467] width 98 height 16
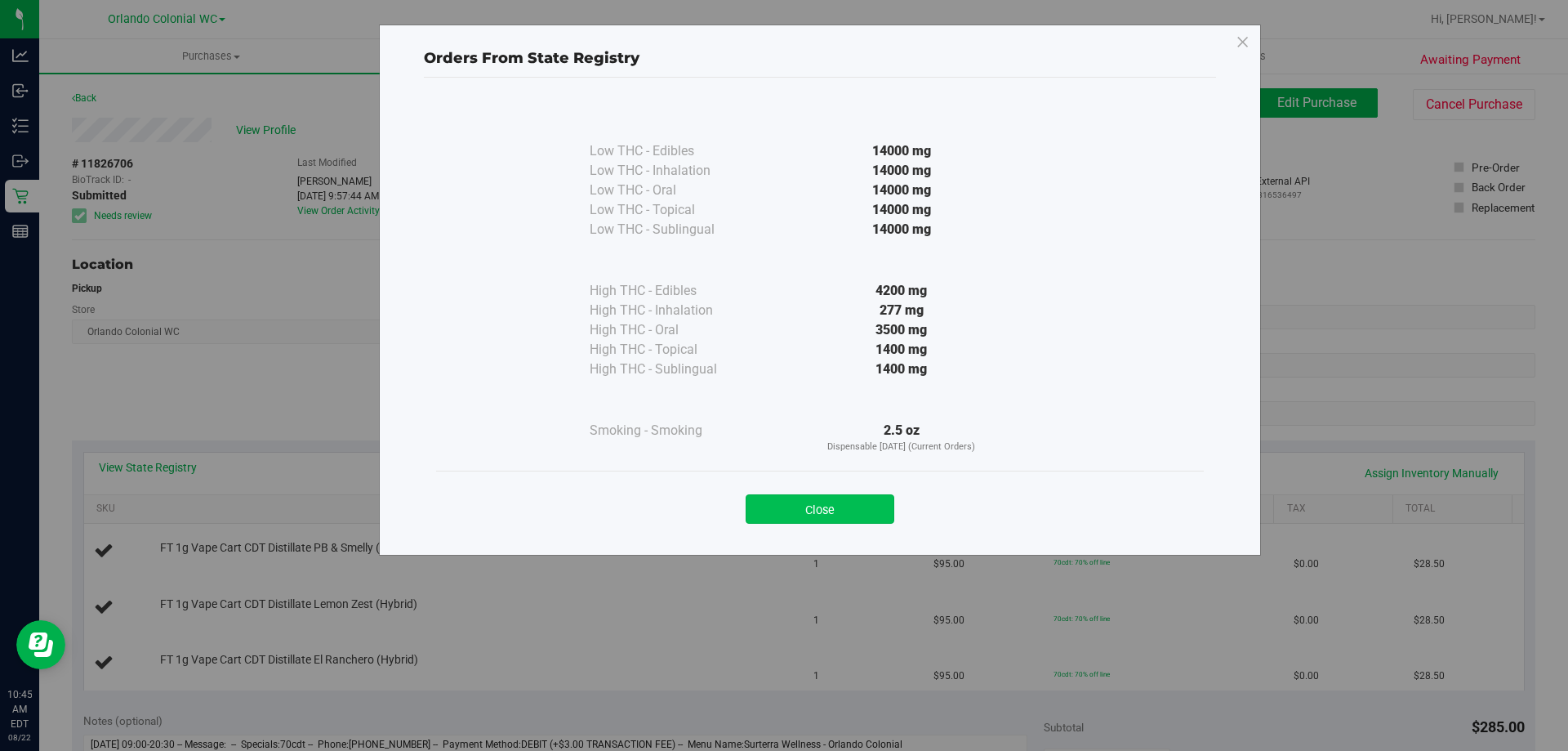
click at [861, 508] on button "Close" at bounding box center [819, 508] width 149 height 29
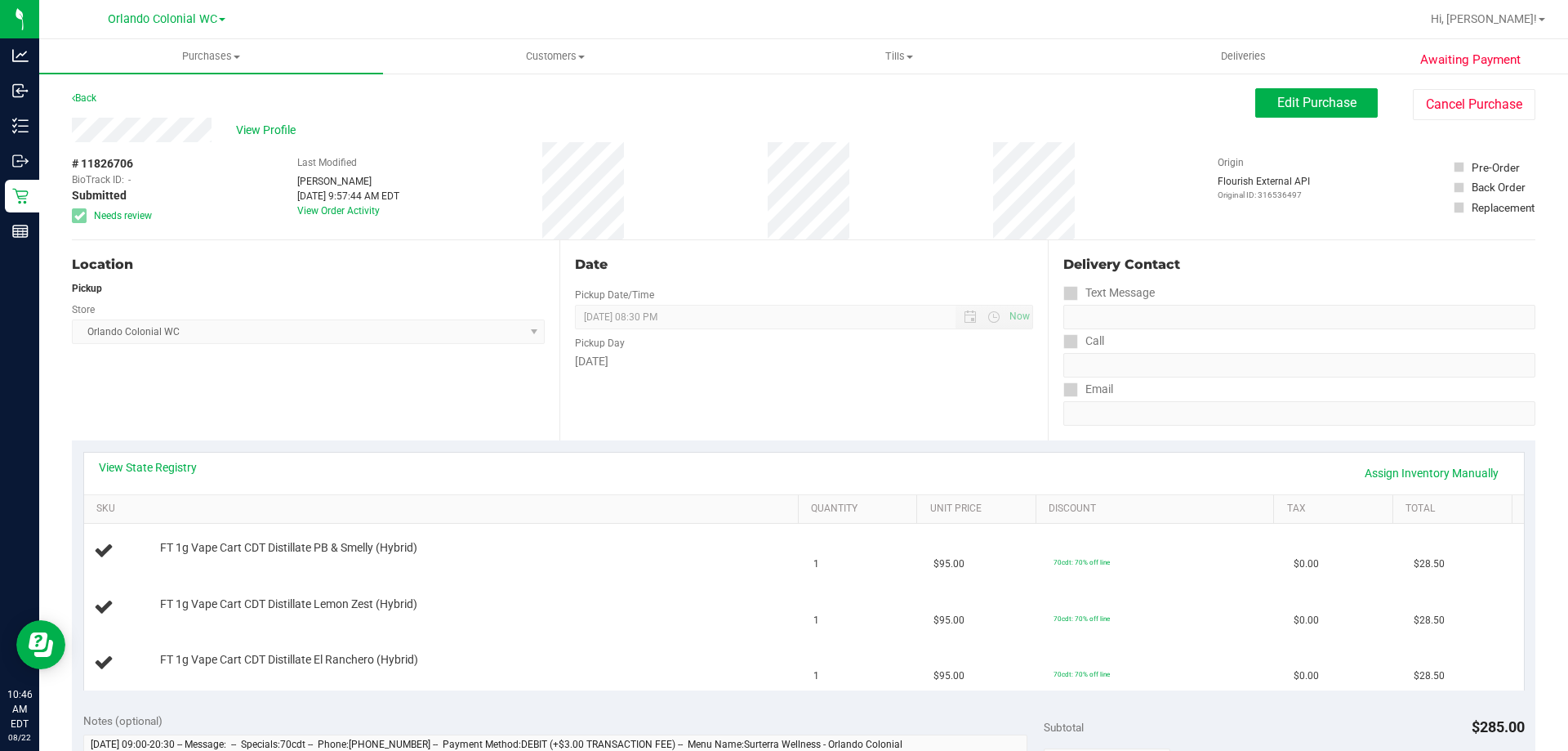
drag, startPoint x: 334, startPoint y: 457, endPoint x: 384, endPoint y: 402, distance: 74.3
click at [334, 457] on div "View State Registry Assign Inventory Manually" at bounding box center [803, 474] width 1439 height 42
click at [1437, 100] on button "Cancel Purchase" at bounding box center [1473, 104] width 123 height 31
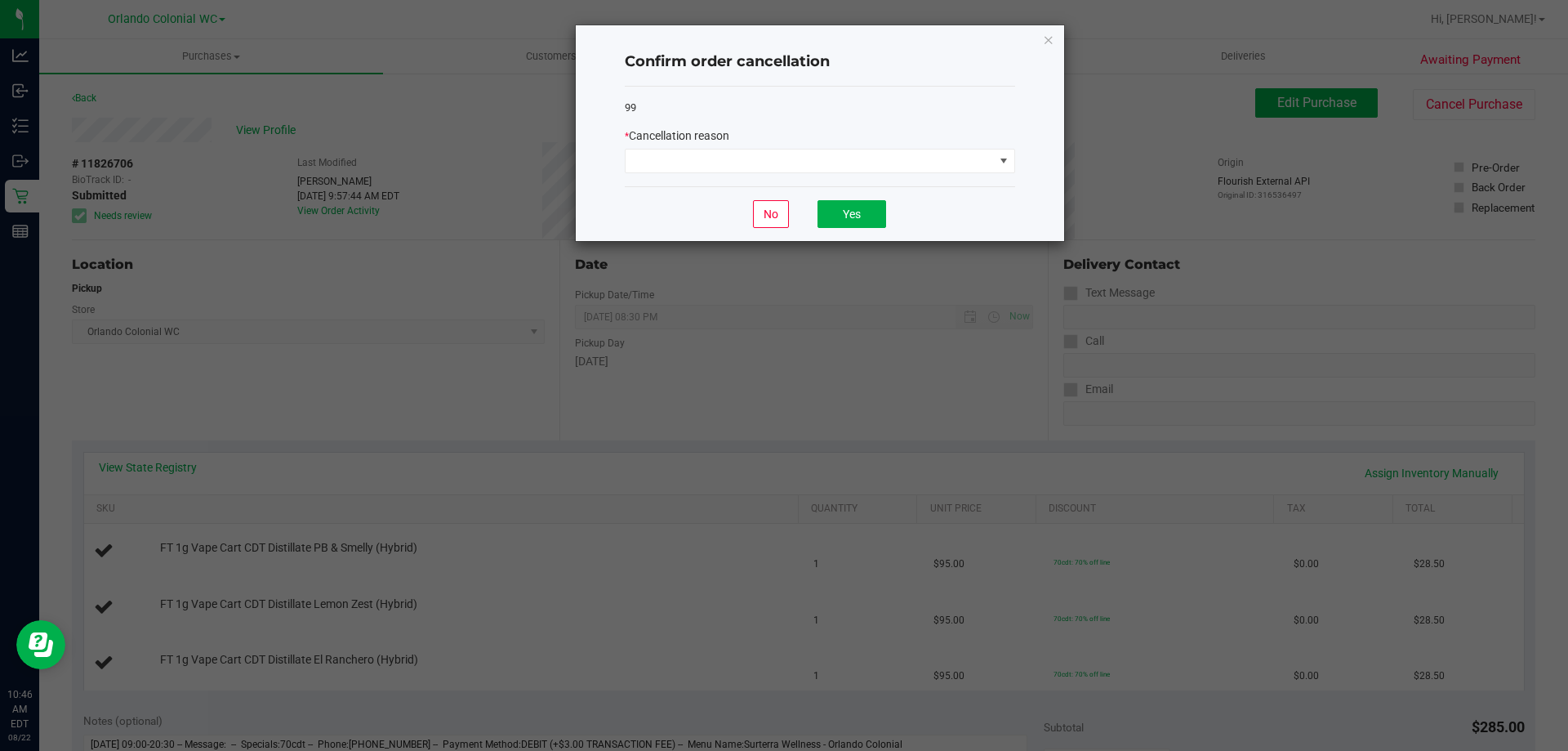
click at [736, 131] on div "* Cancellation reason" at bounding box center [819, 135] width 391 height 17
click at [728, 165] on span at bounding box center [809, 161] width 368 height 23
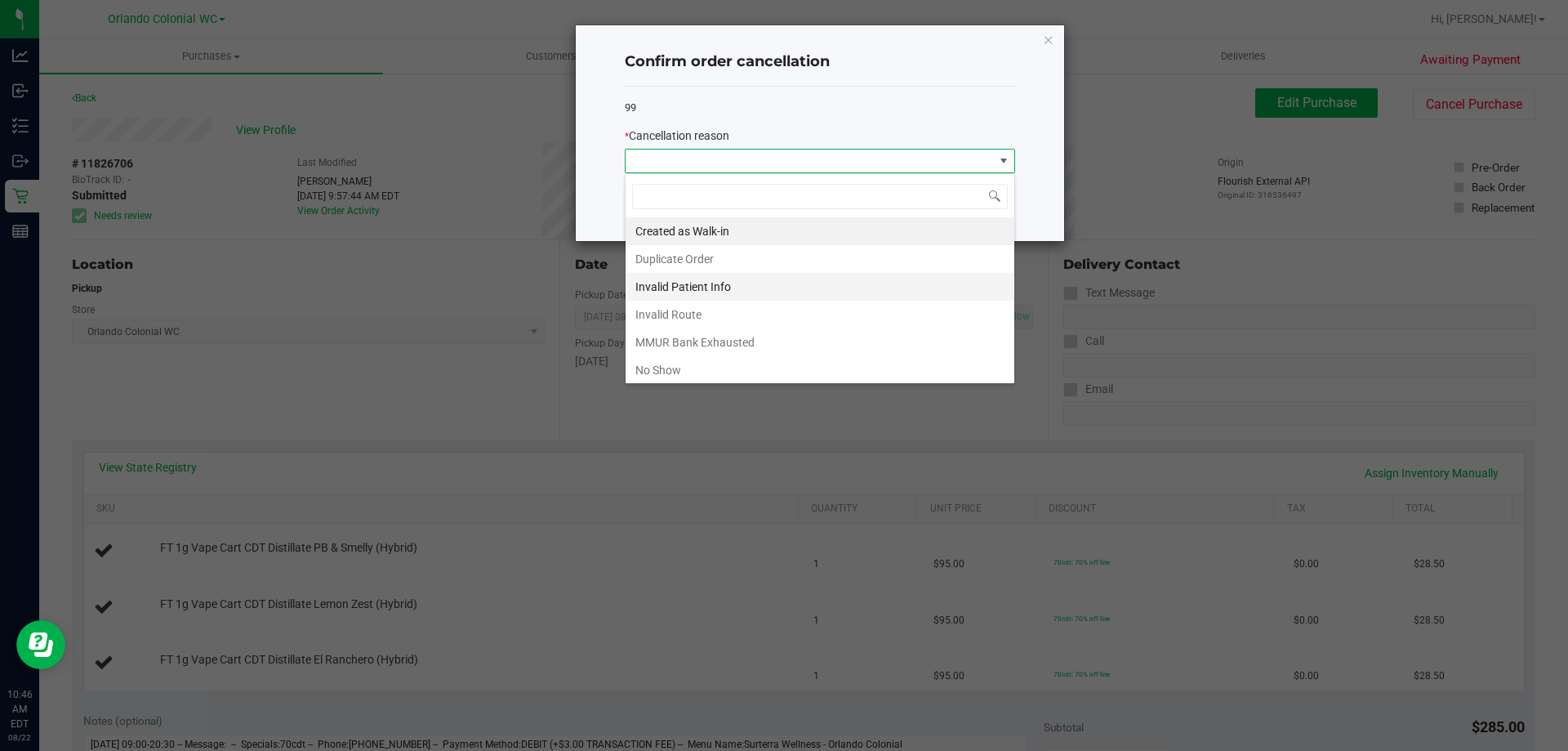
scroll to position [25, 391]
click at [733, 337] on li "MMUR Bank Exhausted" at bounding box center [819, 342] width 389 height 28
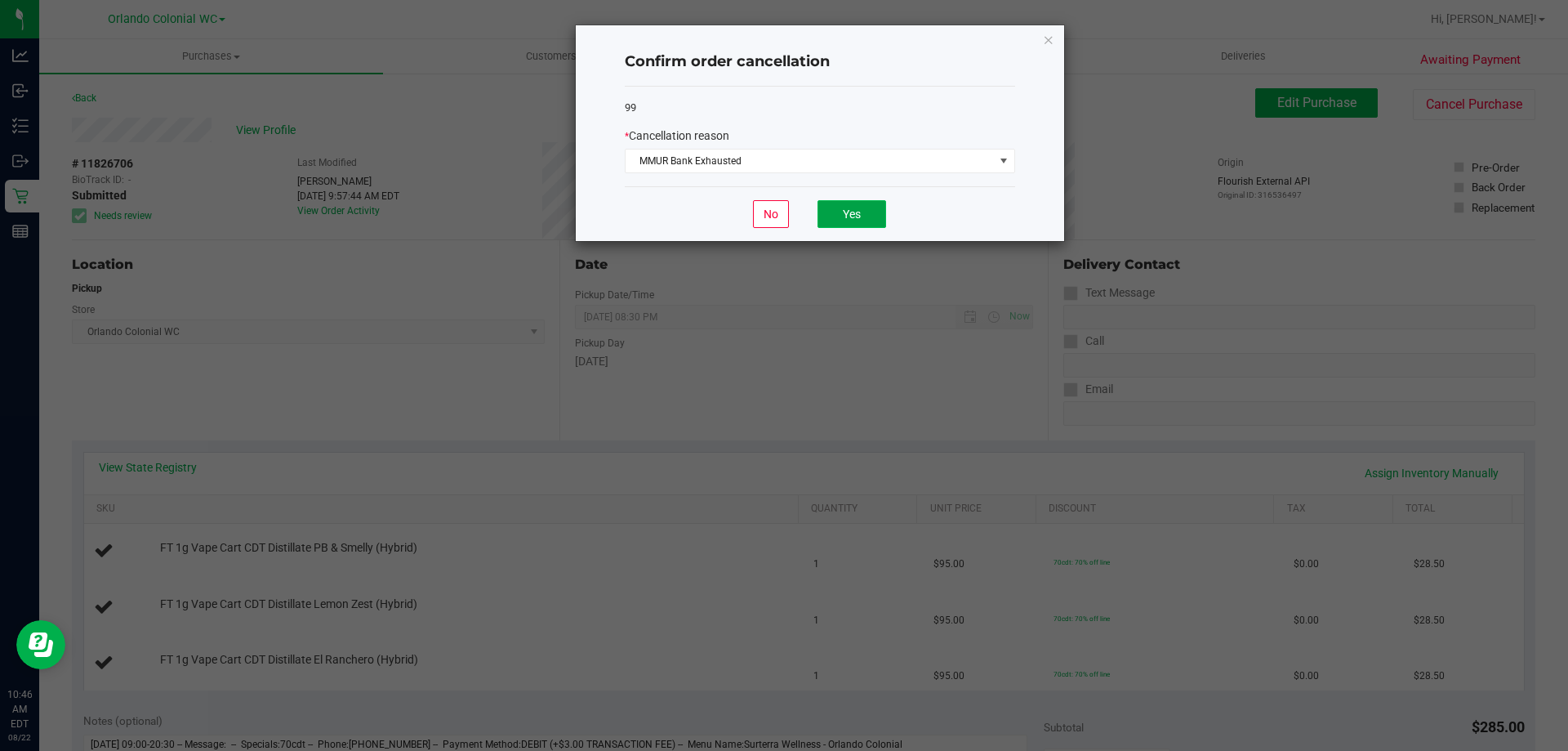
click at [843, 211] on button "Yes" at bounding box center [851, 214] width 69 height 28
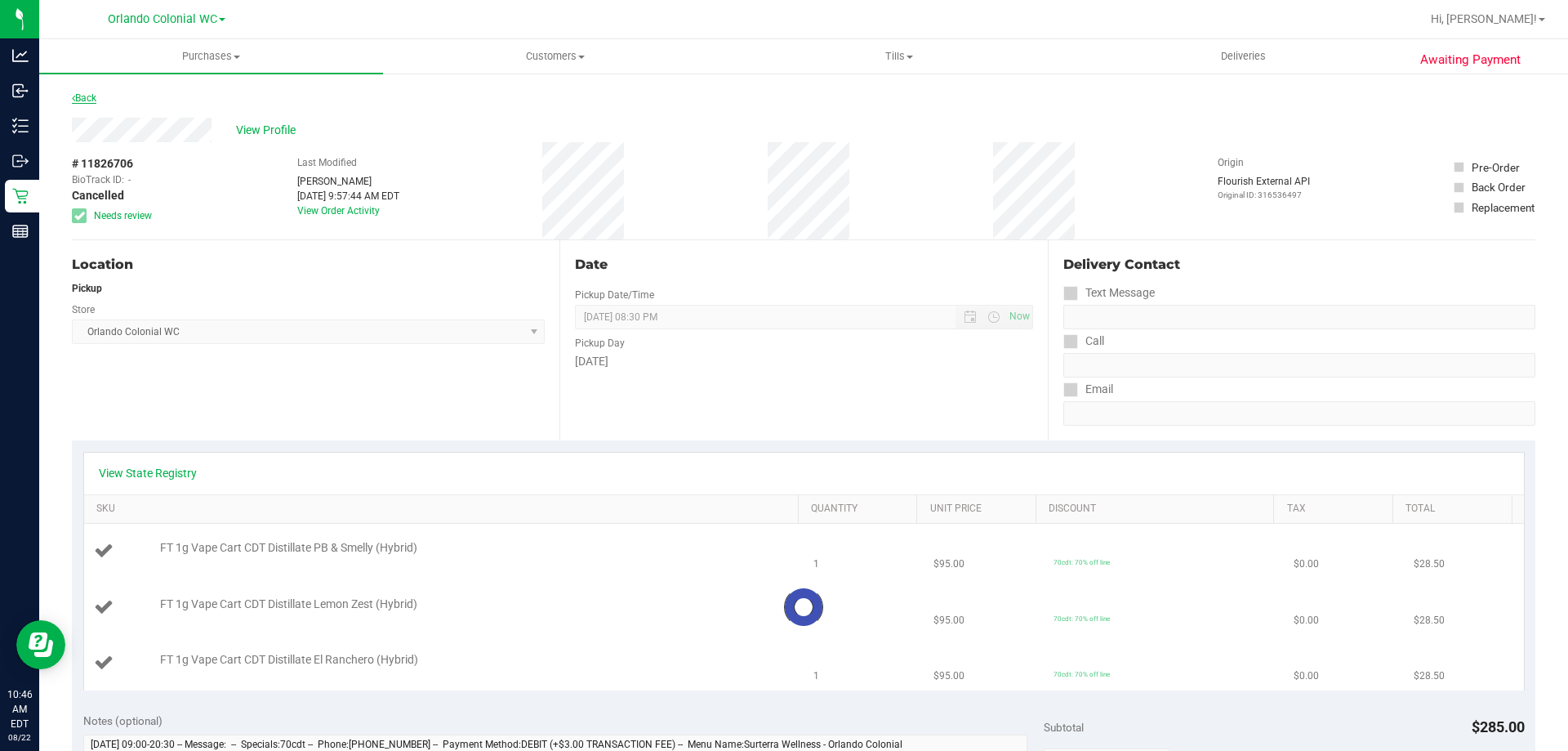
click at [83, 101] on link "Back" at bounding box center [84, 97] width 25 height 11
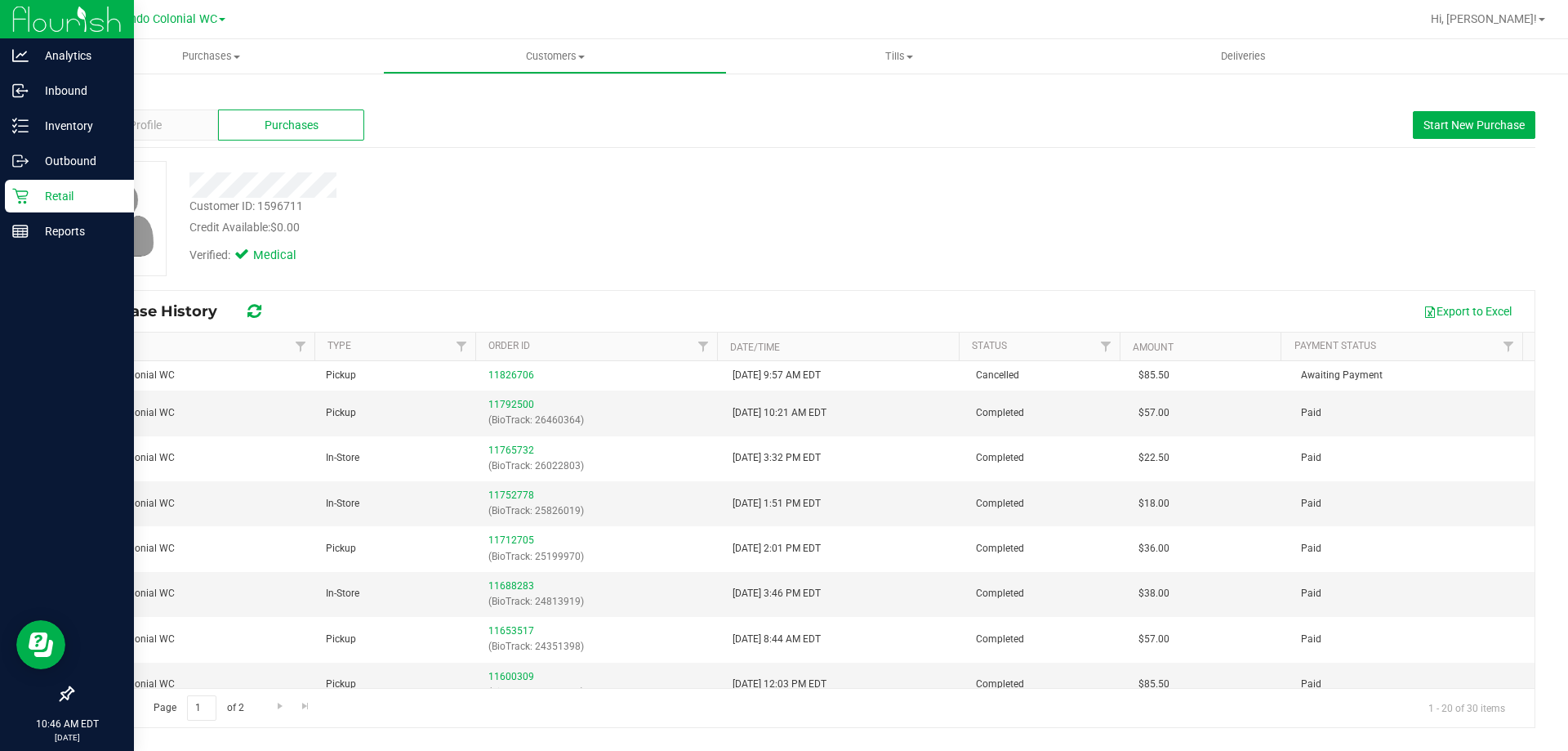
click at [31, 205] on p "Retail" at bounding box center [78, 196] width 98 height 20
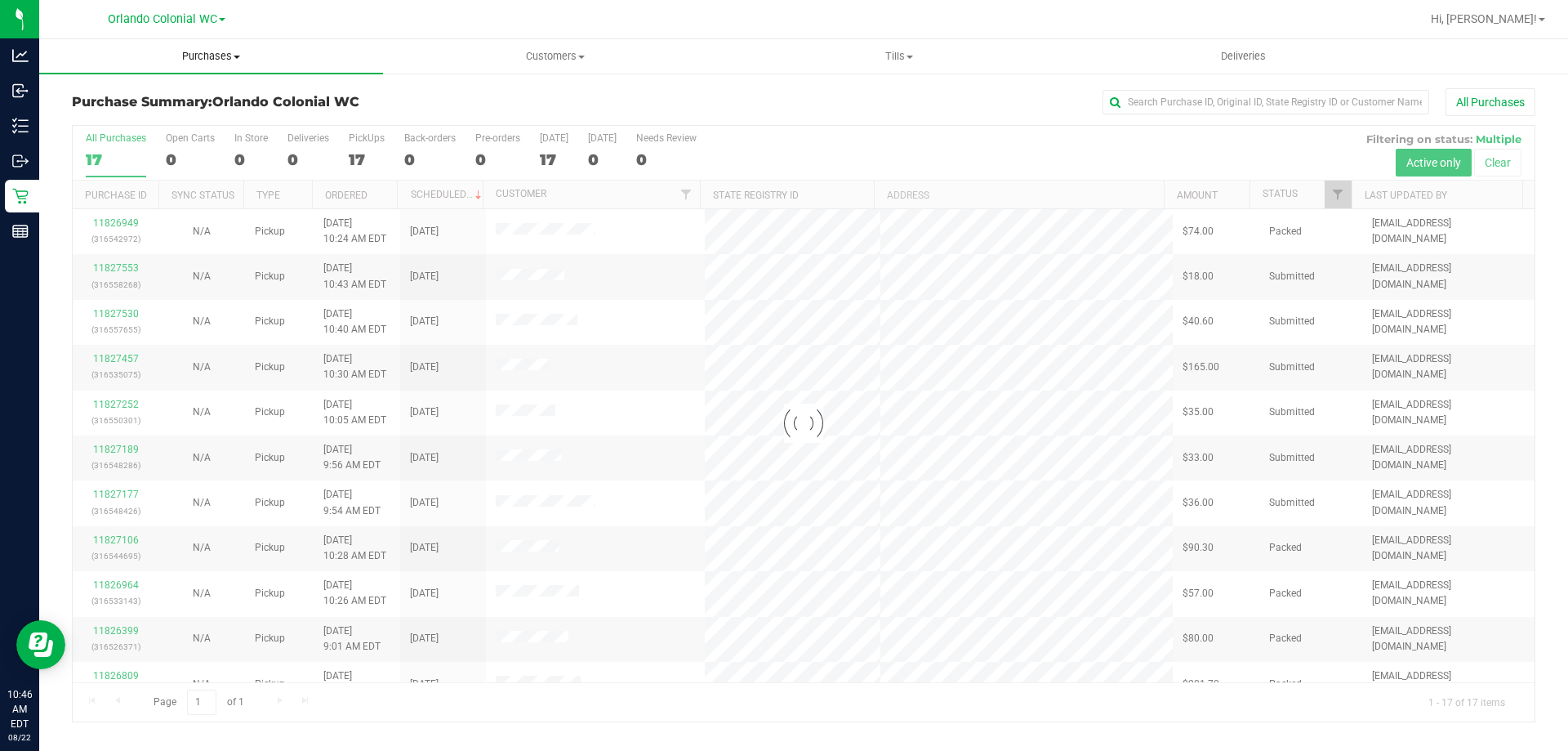
click at [212, 51] on span "Purchases" at bounding box center [211, 56] width 344 height 15
click at [96, 125] on span "Fulfillment" at bounding box center [89, 118] width 101 height 14
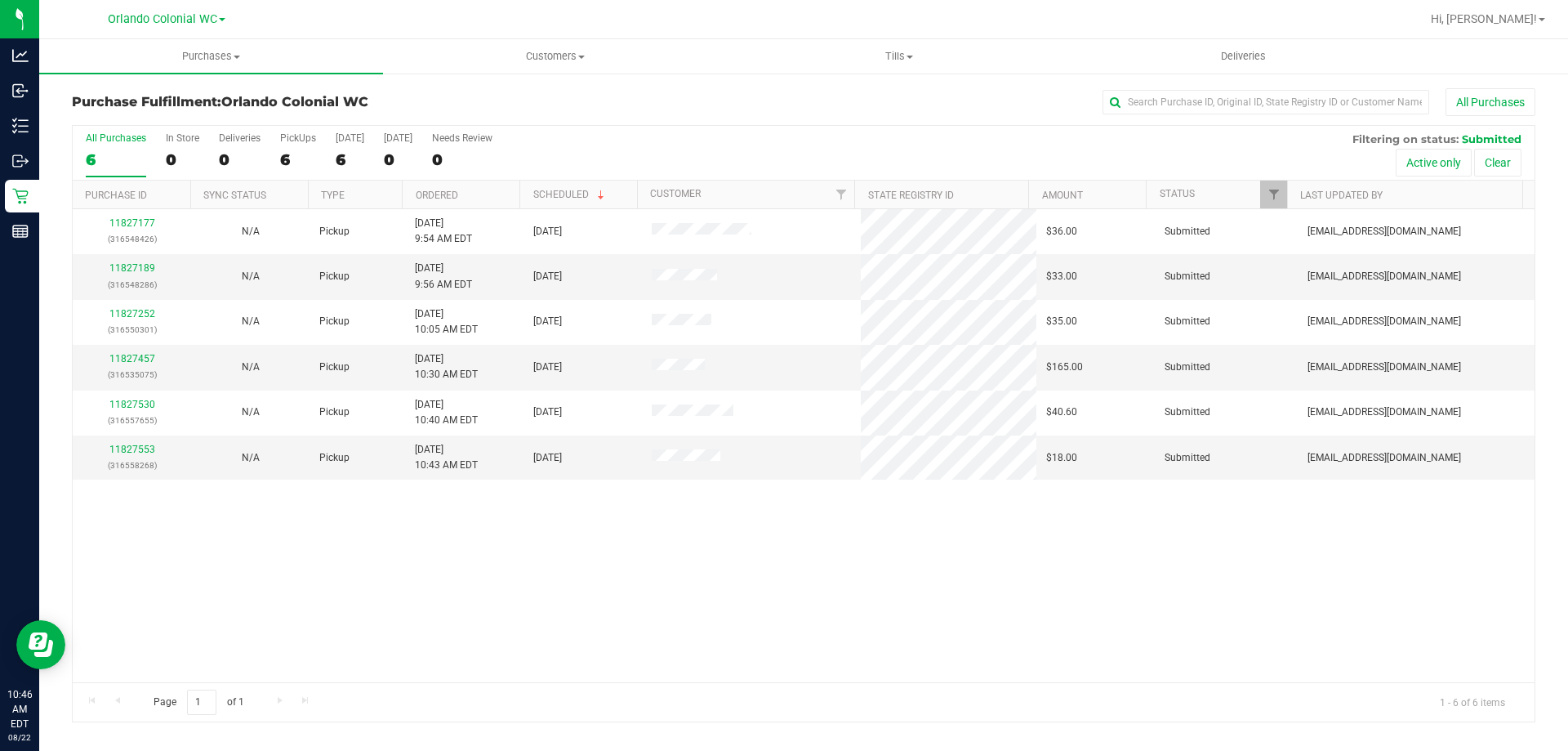
drag, startPoint x: 368, startPoint y: 643, endPoint x: 422, endPoint y: 575, distance: 86.8
click at [368, 643] on div "11827177 (316548426) N/A Pickup 8/22/2025 9:54 AM EDT 8/22/2025 $36.00 Submitte…" at bounding box center [803, 445] width 1461 height 473
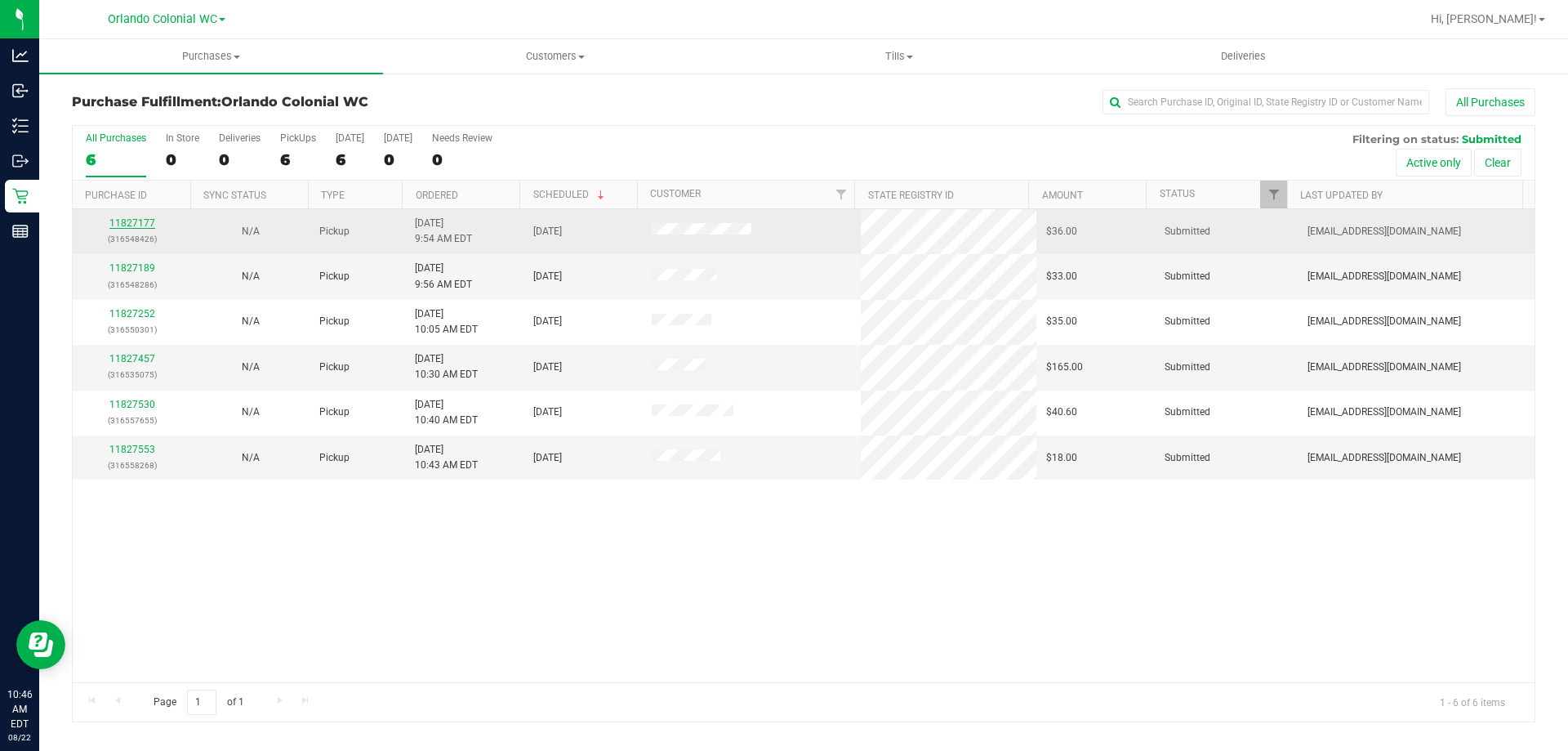
click at [138, 219] on link "11827177" at bounding box center [132, 222] width 46 height 11
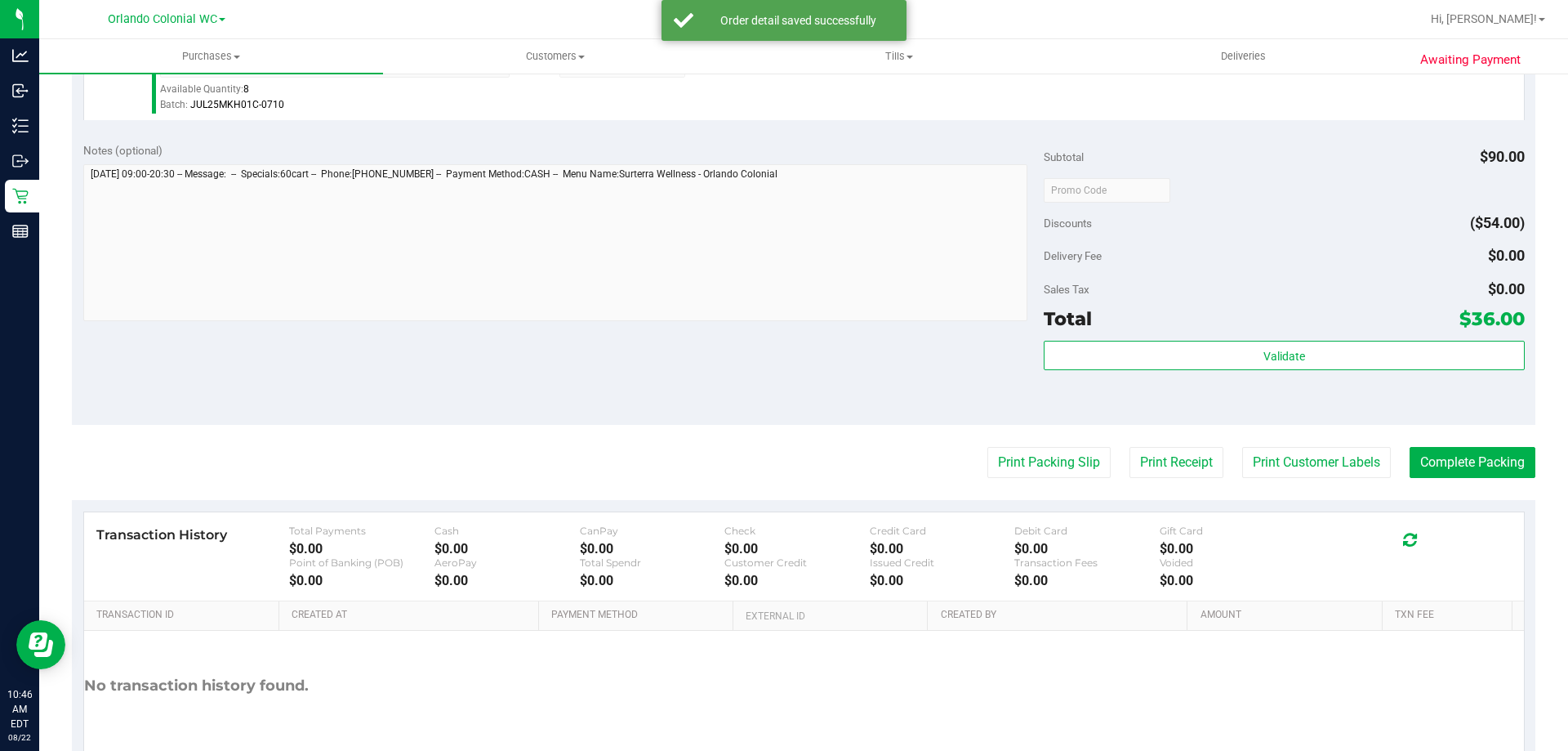
scroll to position [585, 0]
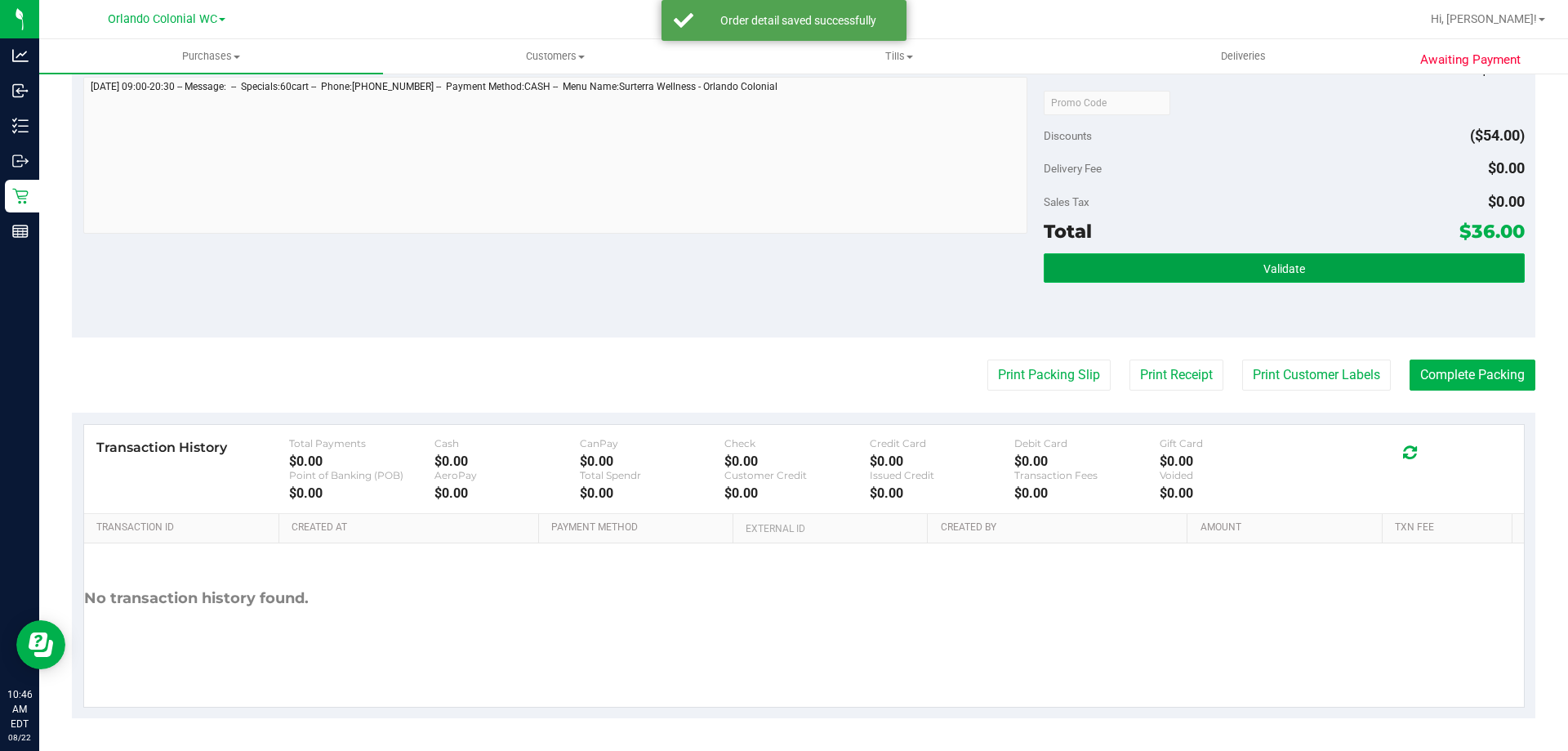
click at [1137, 268] on button "Validate" at bounding box center [1283, 267] width 480 height 29
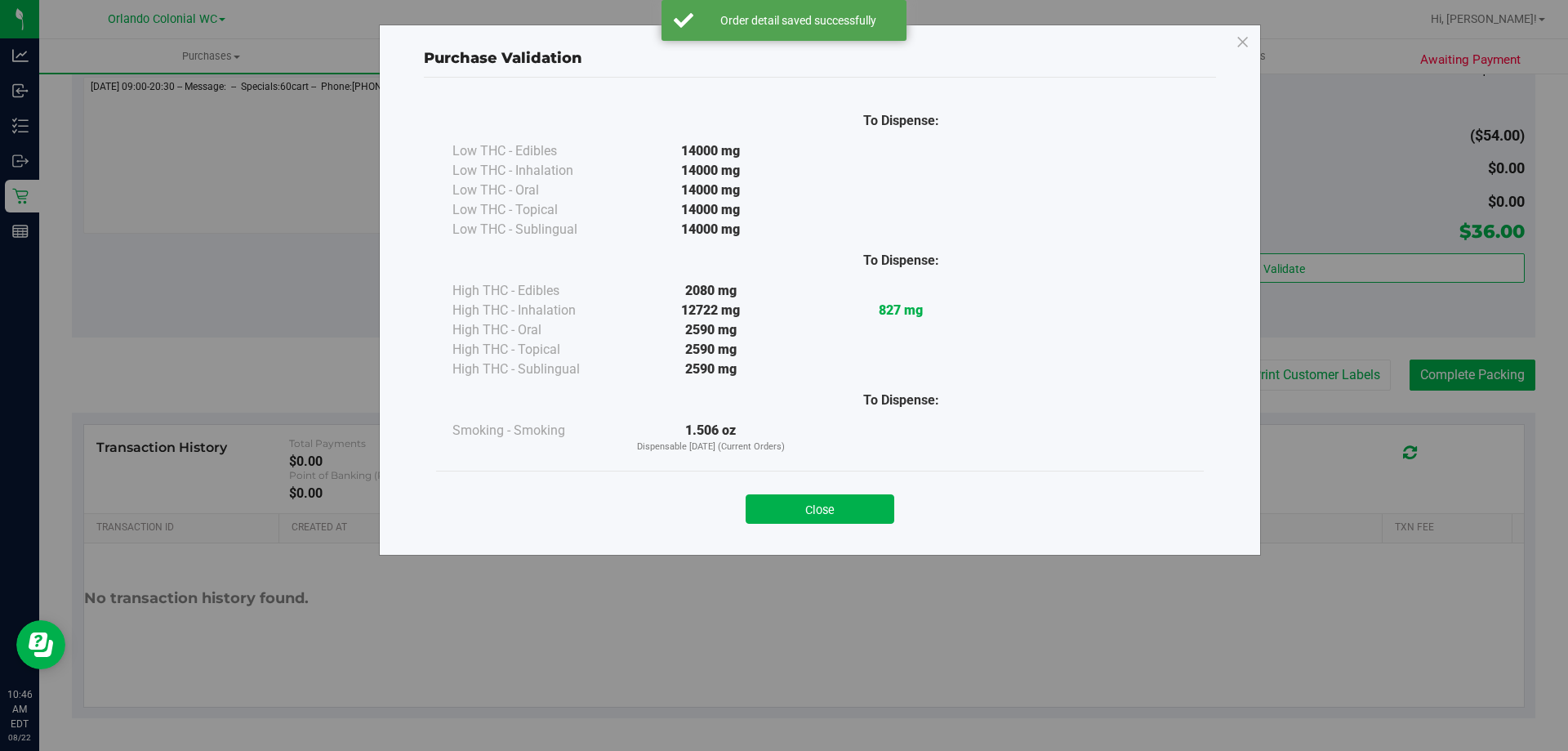
click at [848, 510] on button "Close" at bounding box center [819, 508] width 149 height 29
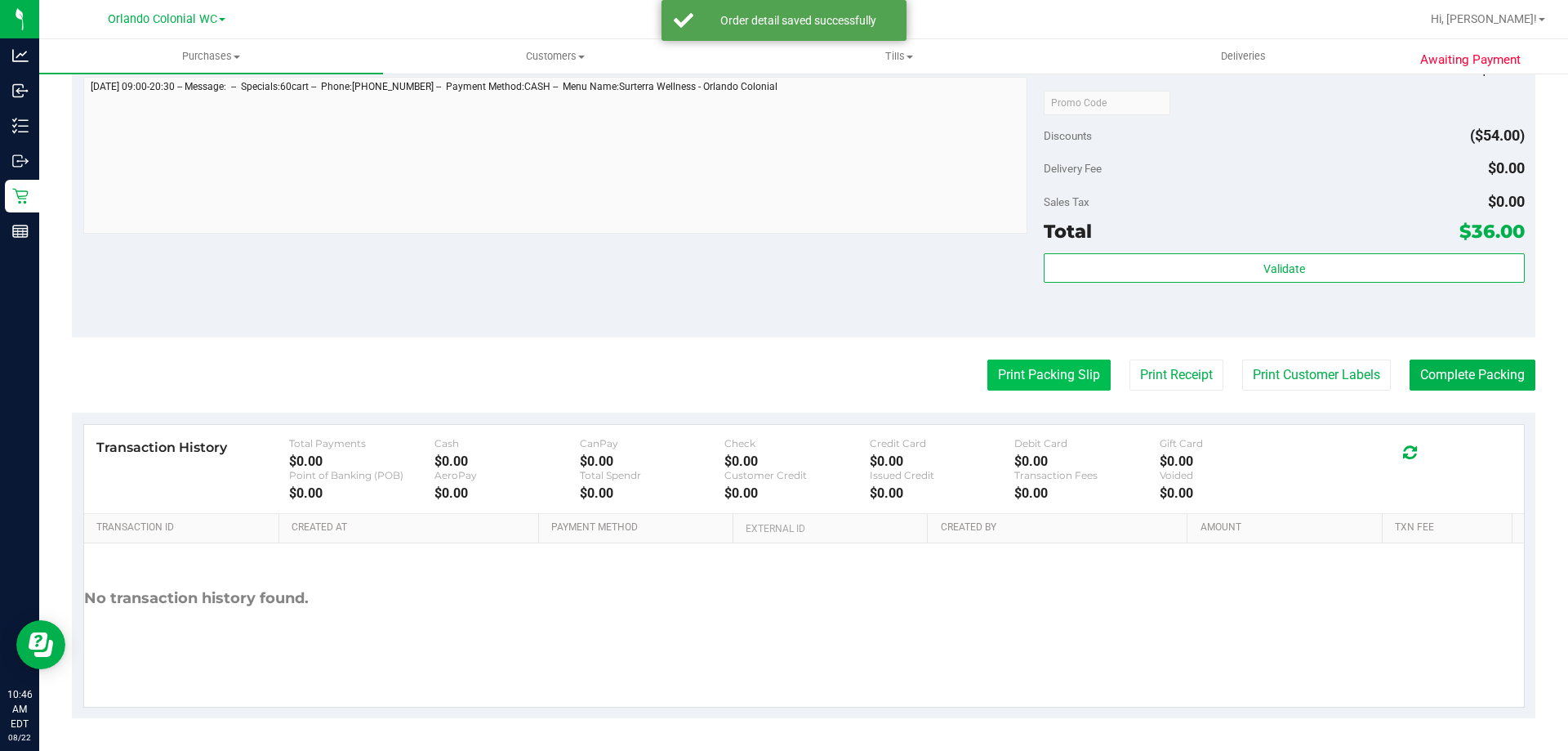
click at [1049, 379] on button "Print Packing Slip" at bounding box center [1048, 374] width 123 height 31
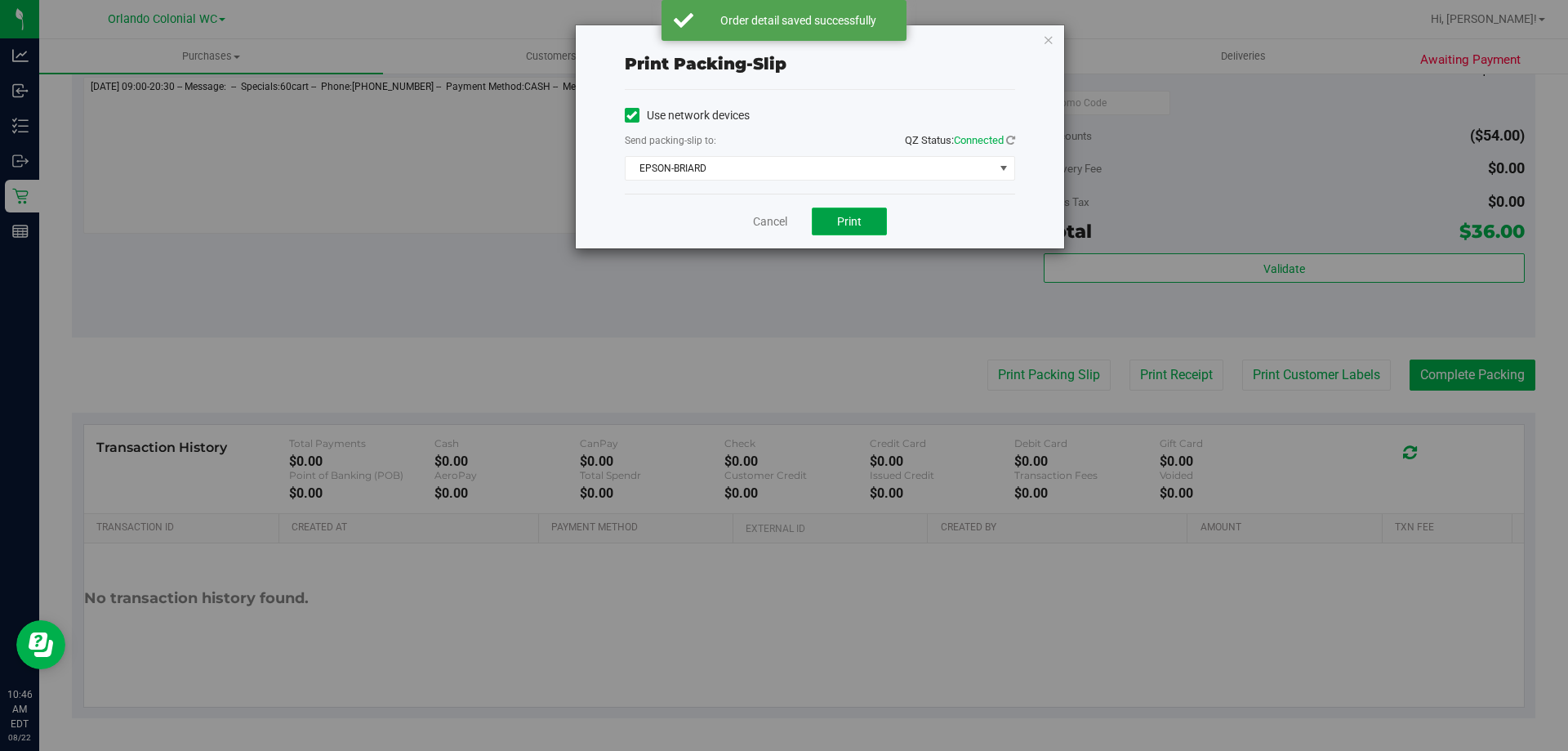
click at [855, 225] on span "Print" at bounding box center [848, 221] width 25 height 13
click at [767, 173] on span "EPSON-BRIARD" at bounding box center [809, 168] width 368 height 23
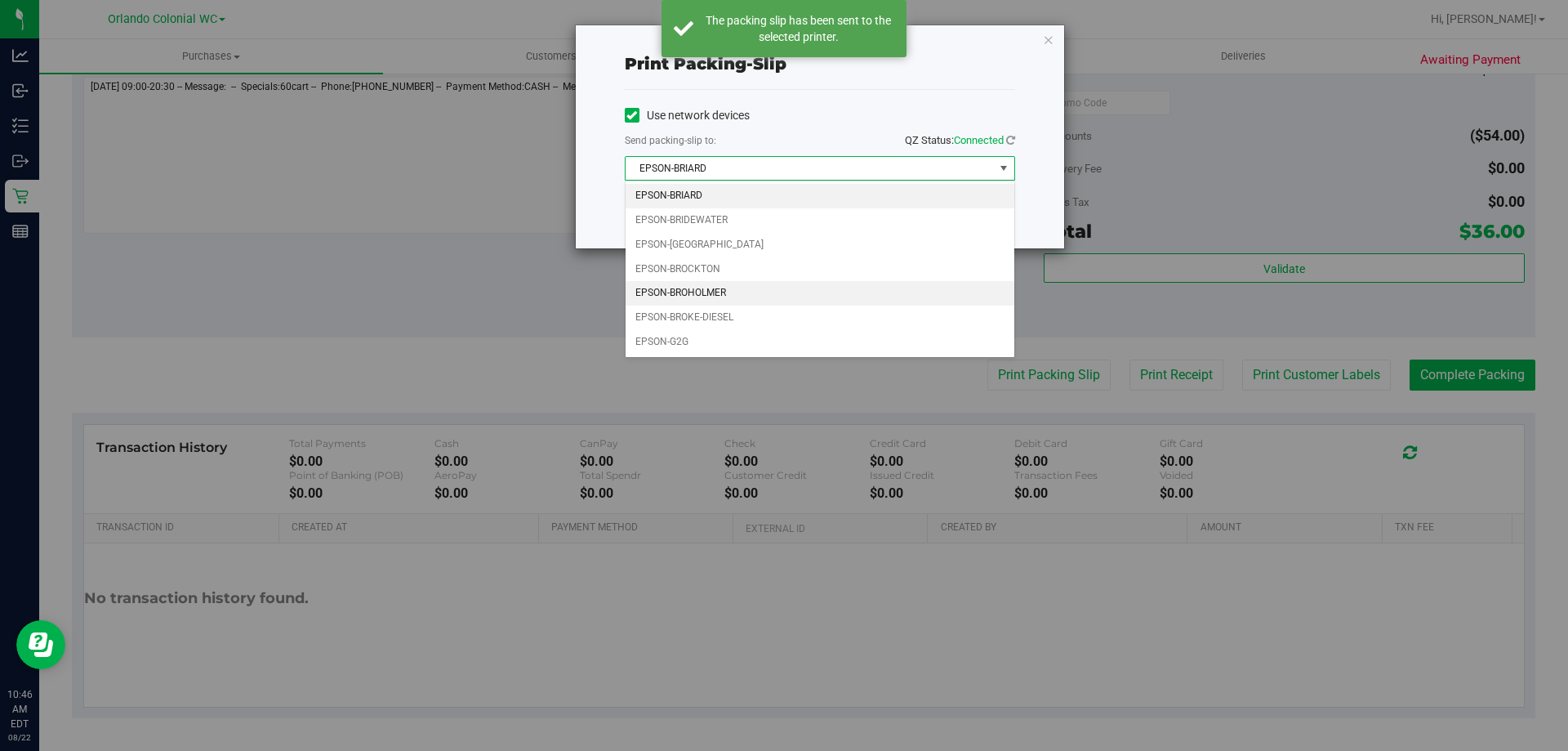
click at [718, 292] on li "EPSON-BROHOLMER" at bounding box center [819, 293] width 389 height 25
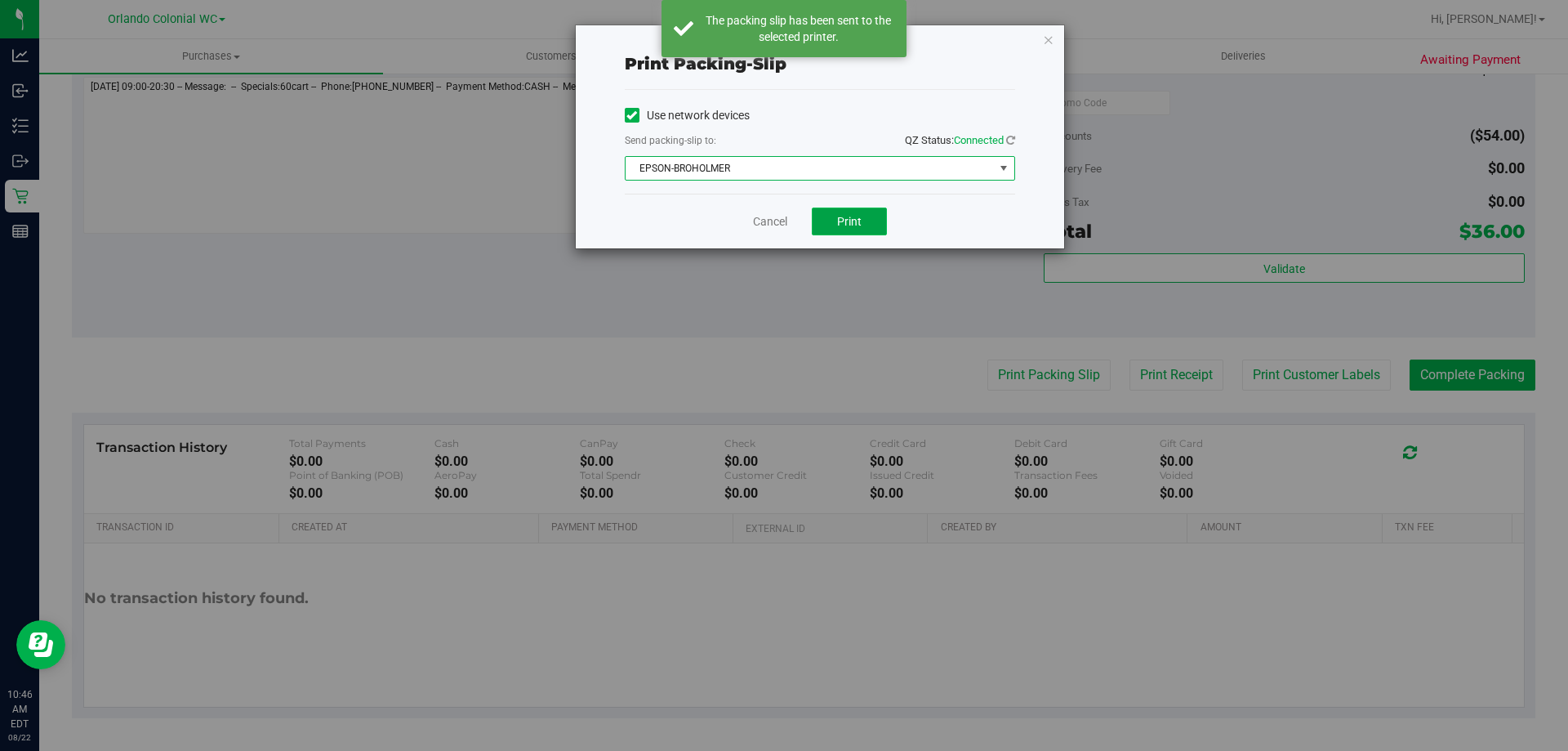
click at [841, 220] on span "Print" at bounding box center [848, 221] width 25 height 13
click at [1049, 41] on icon "button" at bounding box center [1047, 39] width 11 height 20
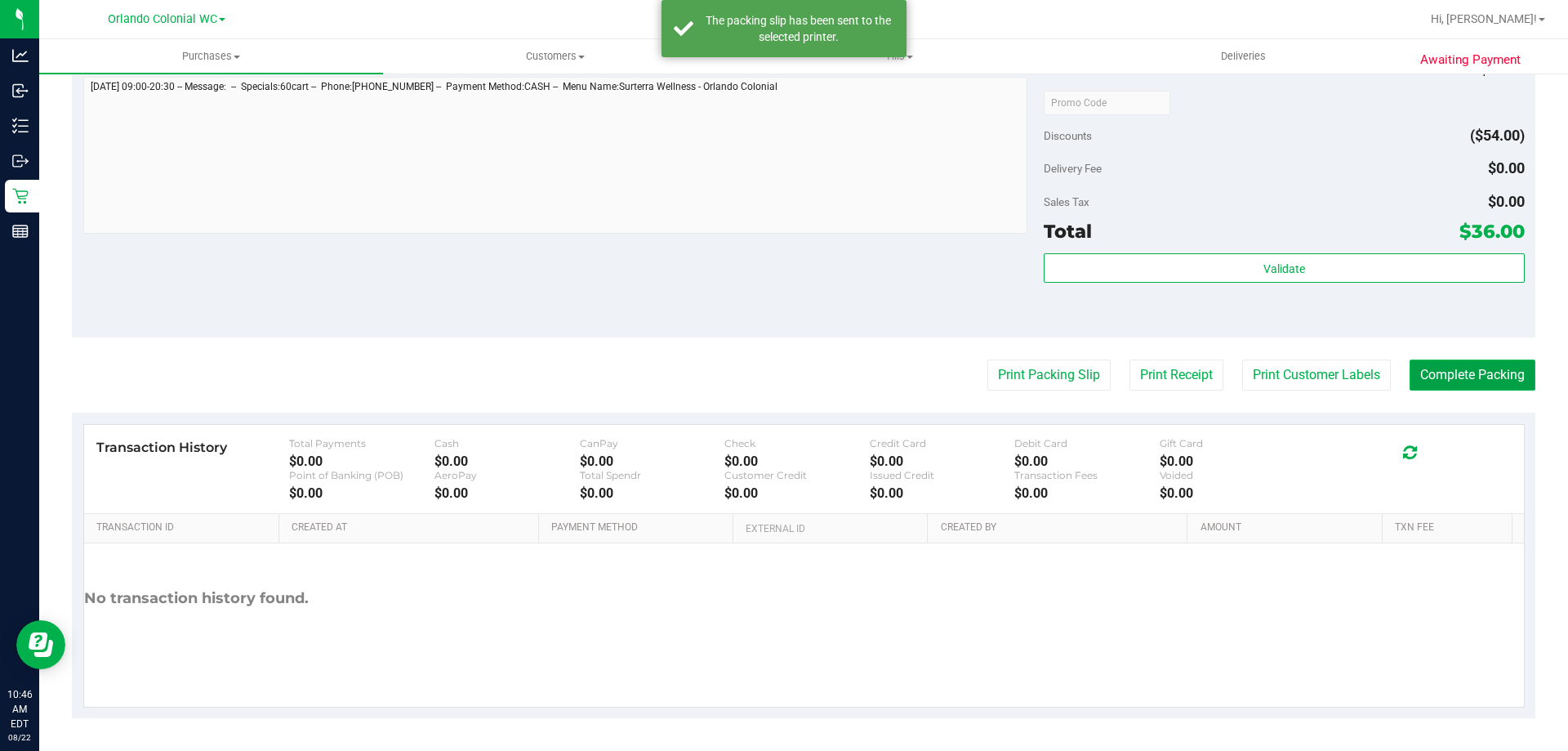
click at [1494, 386] on button "Complete Packing" at bounding box center [1472, 374] width 126 height 31
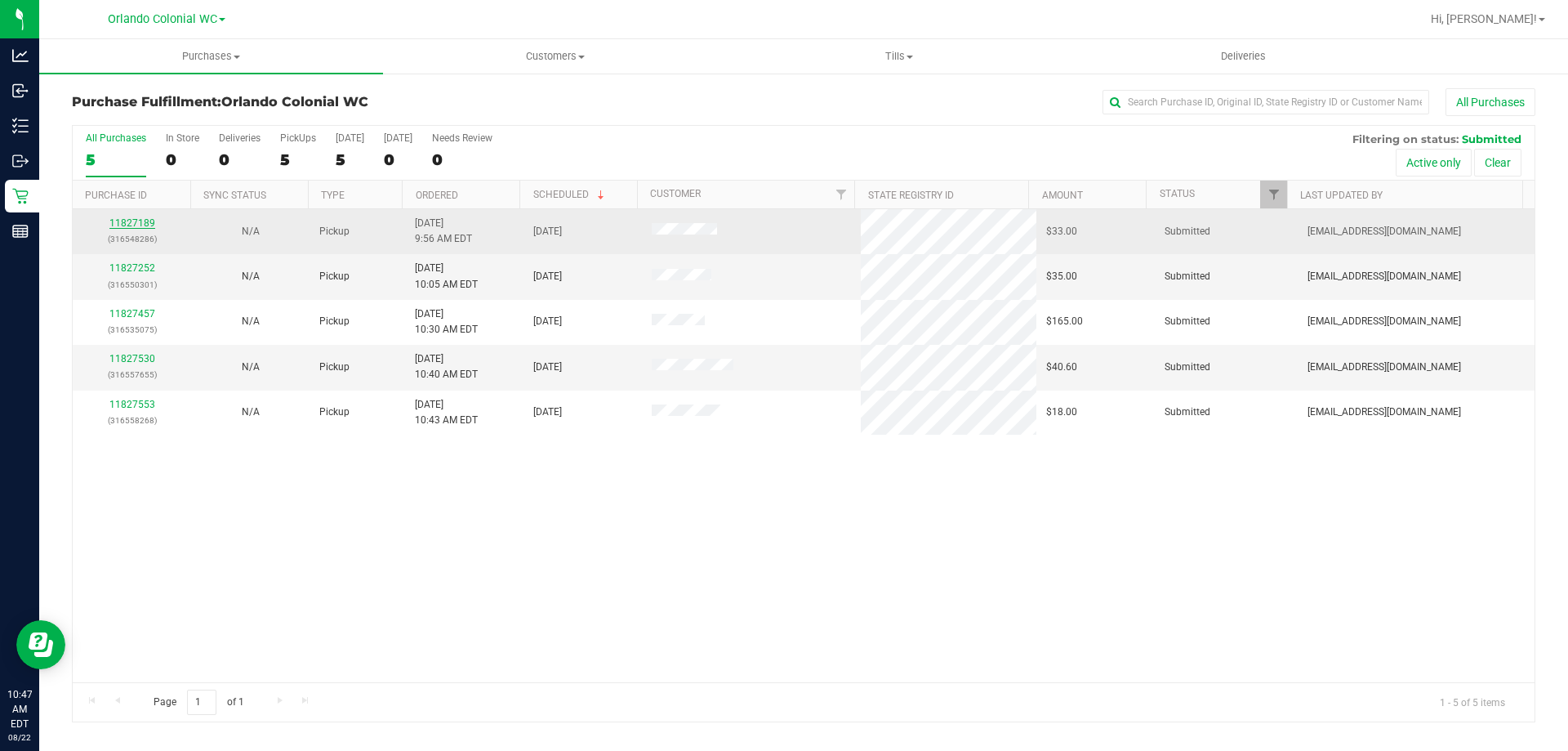
click at [125, 226] on link "11827189" at bounding box center [132, 222] width 46 height 11
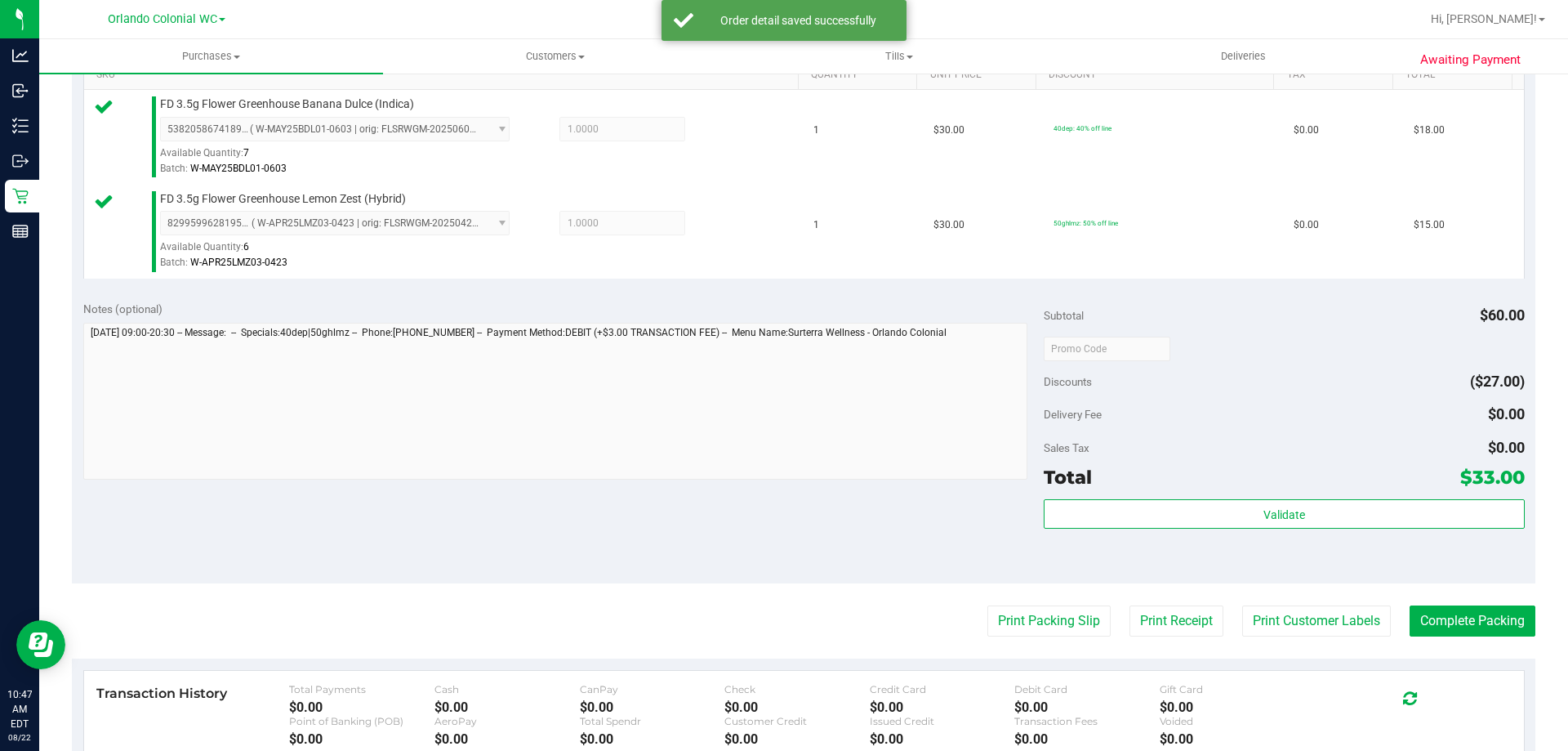
scroll to position [654, 0]
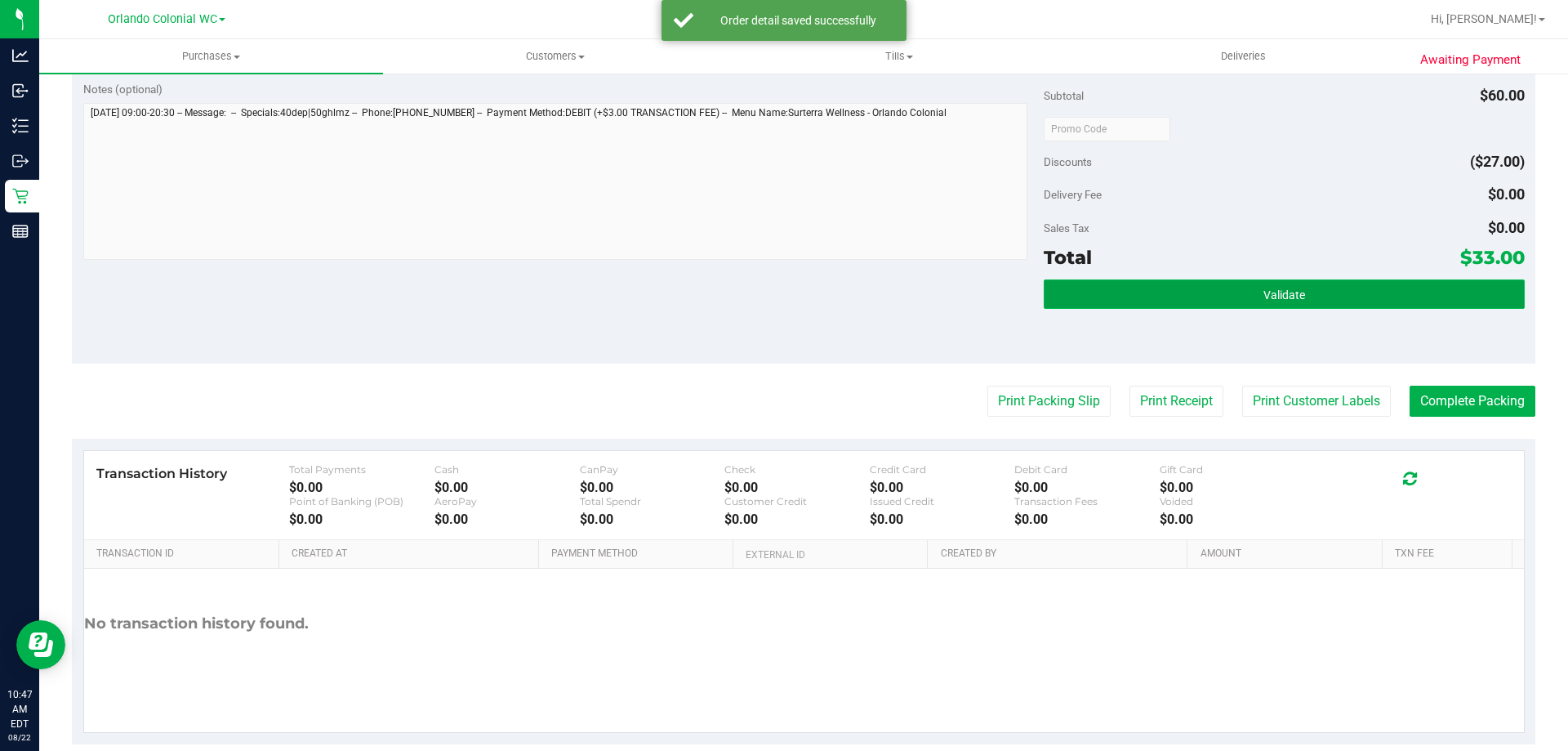
click at [1234, 292] on button "Validate" at bounding box center [1283, 293] width 480 height 29
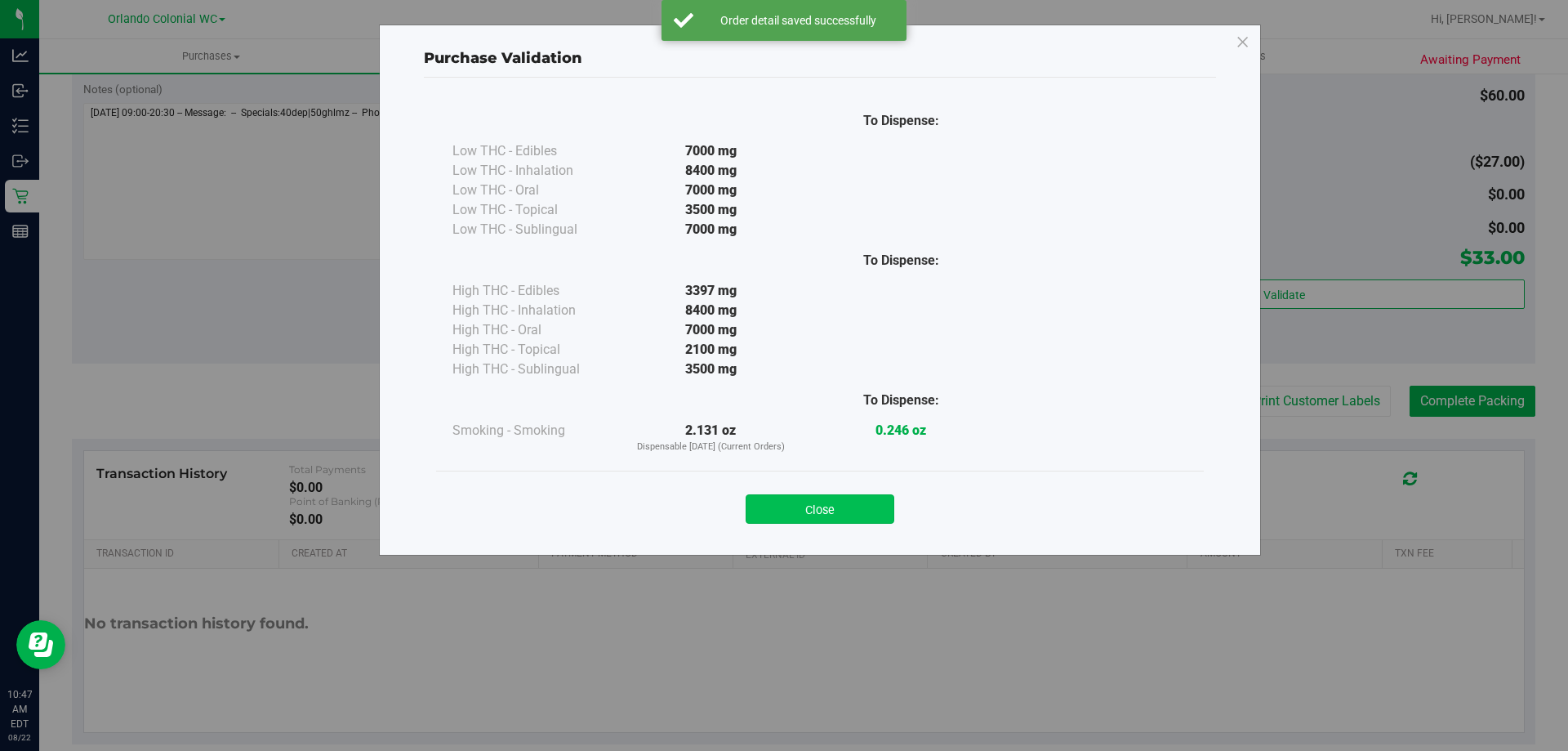
click at [855, 500] on button "Close" at bounding box center [819, 508] width 149 height 29
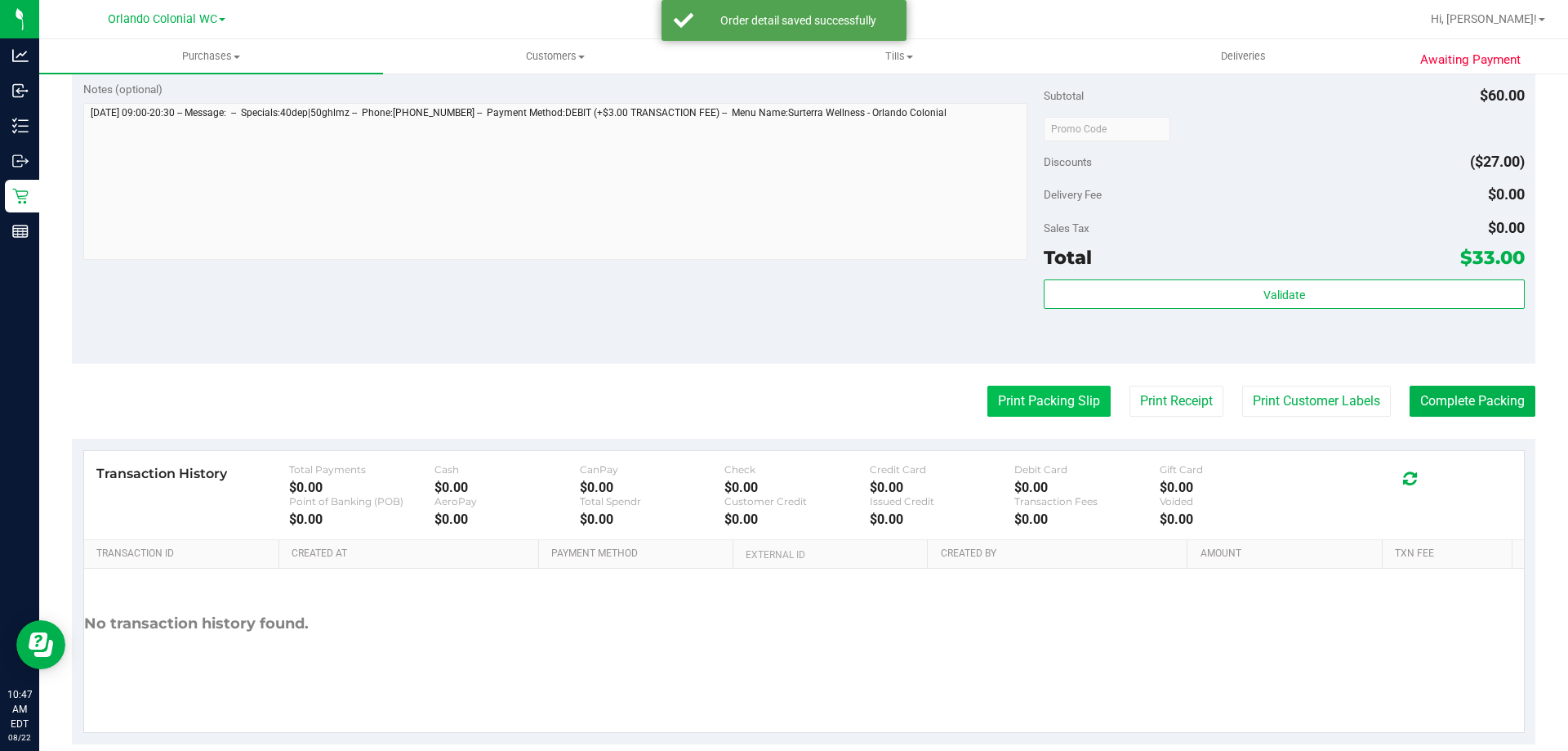
click at [1044, 400] on button "Print Packing Slip" at bounding box center [1048, 401] width 123 height 31
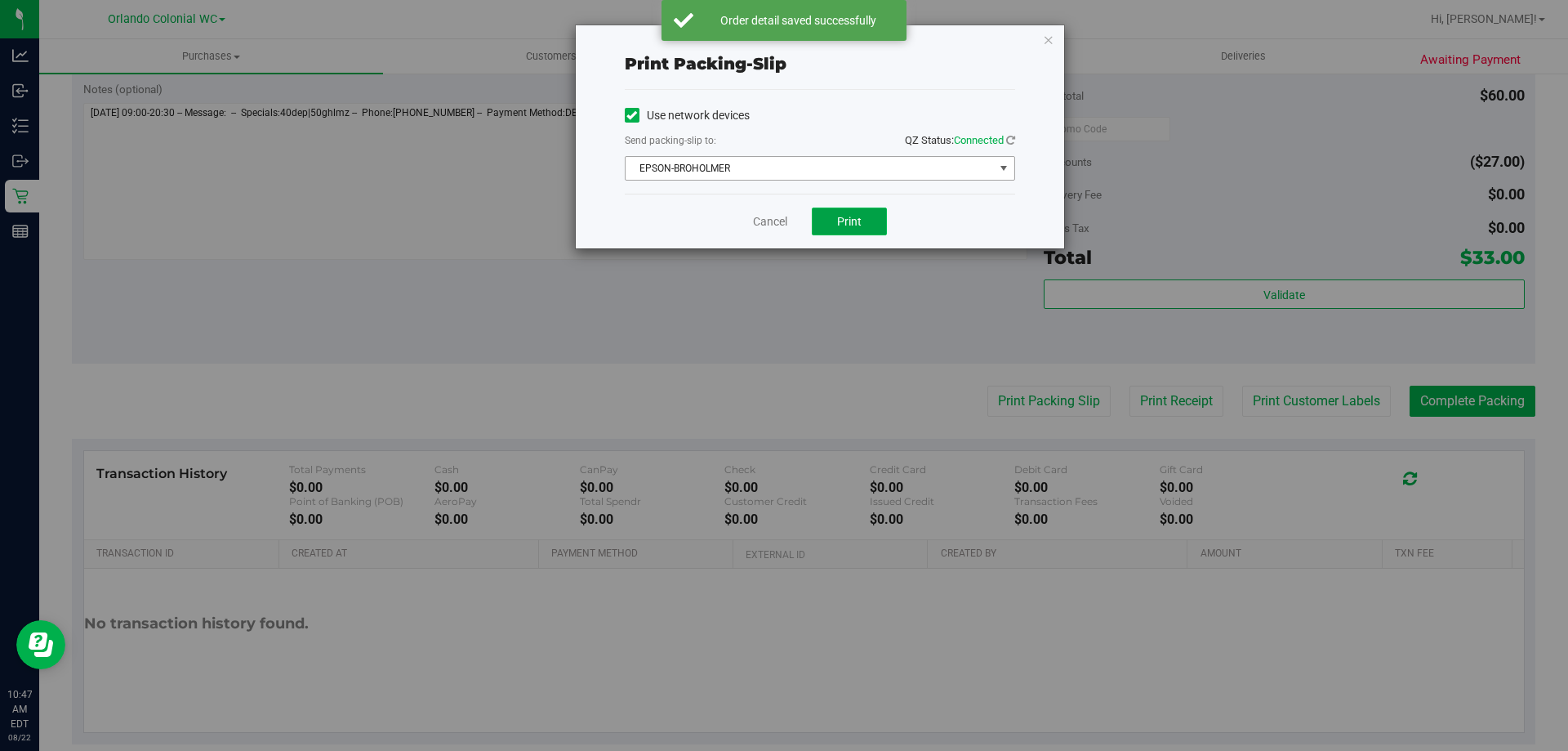
click at [837, 226] on button "Print" at bounding box center [848, 222] width 75 height 28
click at [1046, 40] on icon "button" at bounding box center [1047, 39] width 11 height 20
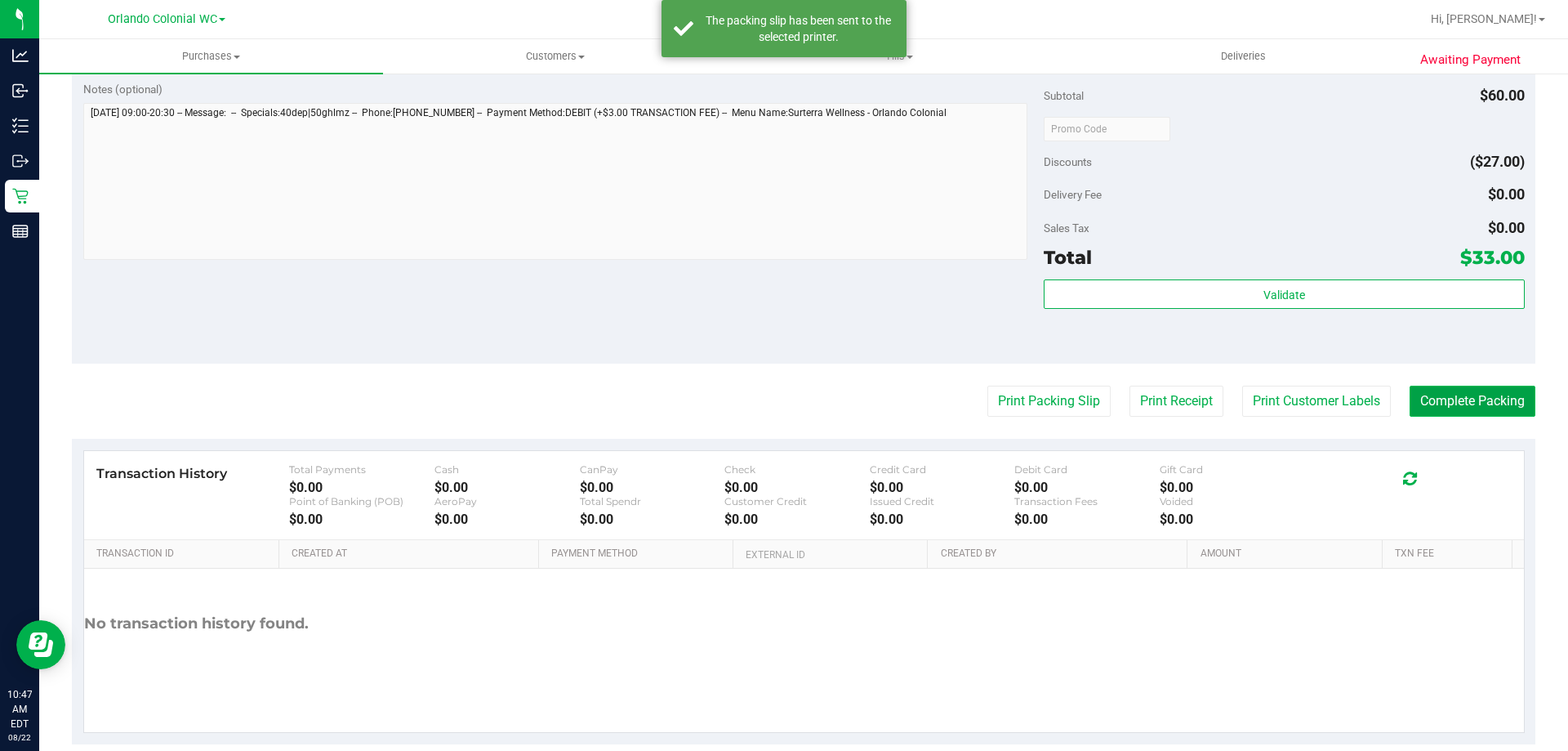
click at [1509, 413] on button "Complete Packing" at bounding box center [1472, 401] width 126 height 31
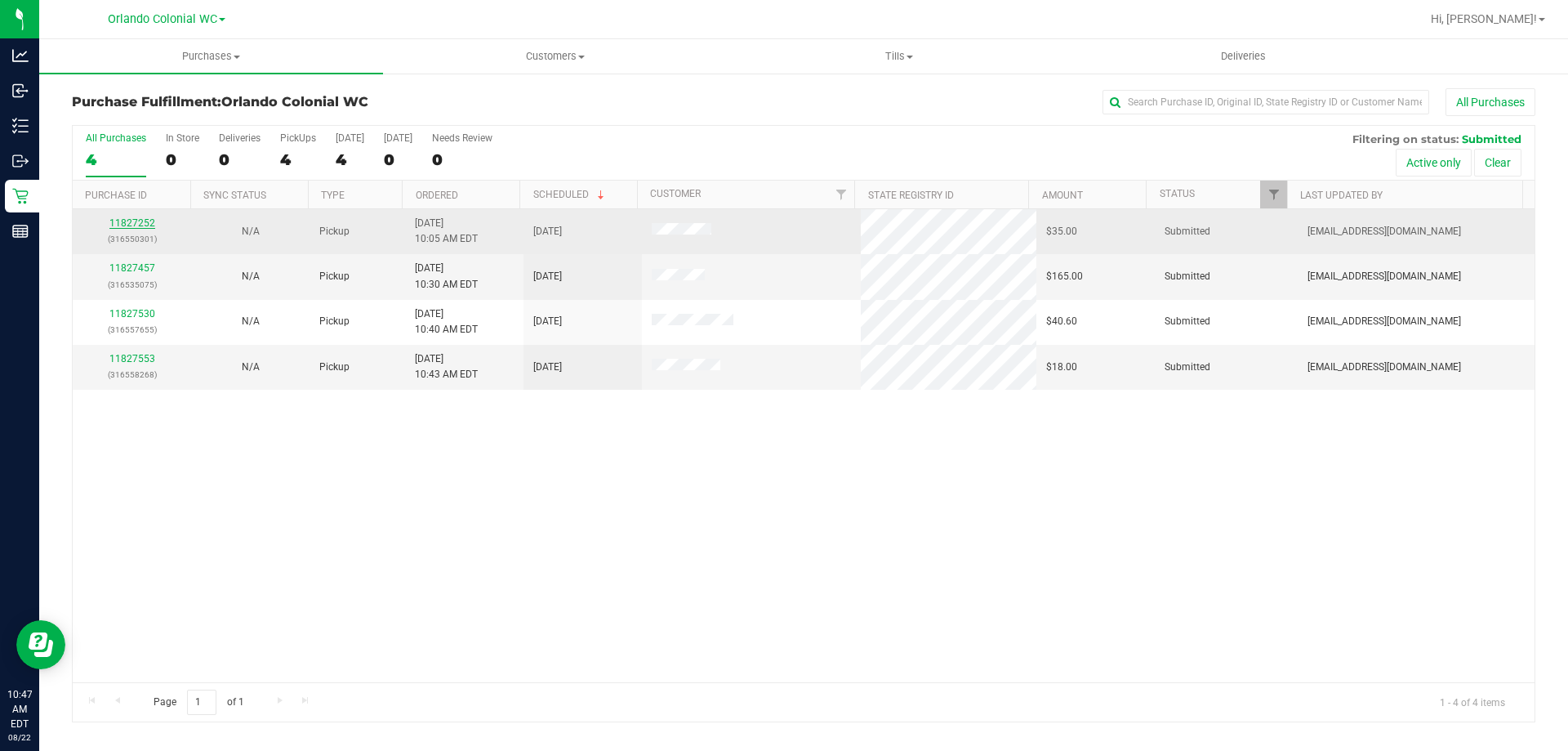
click at [122, 227] on link "11827252" at bounding box center [132, 222] width 46 height 11
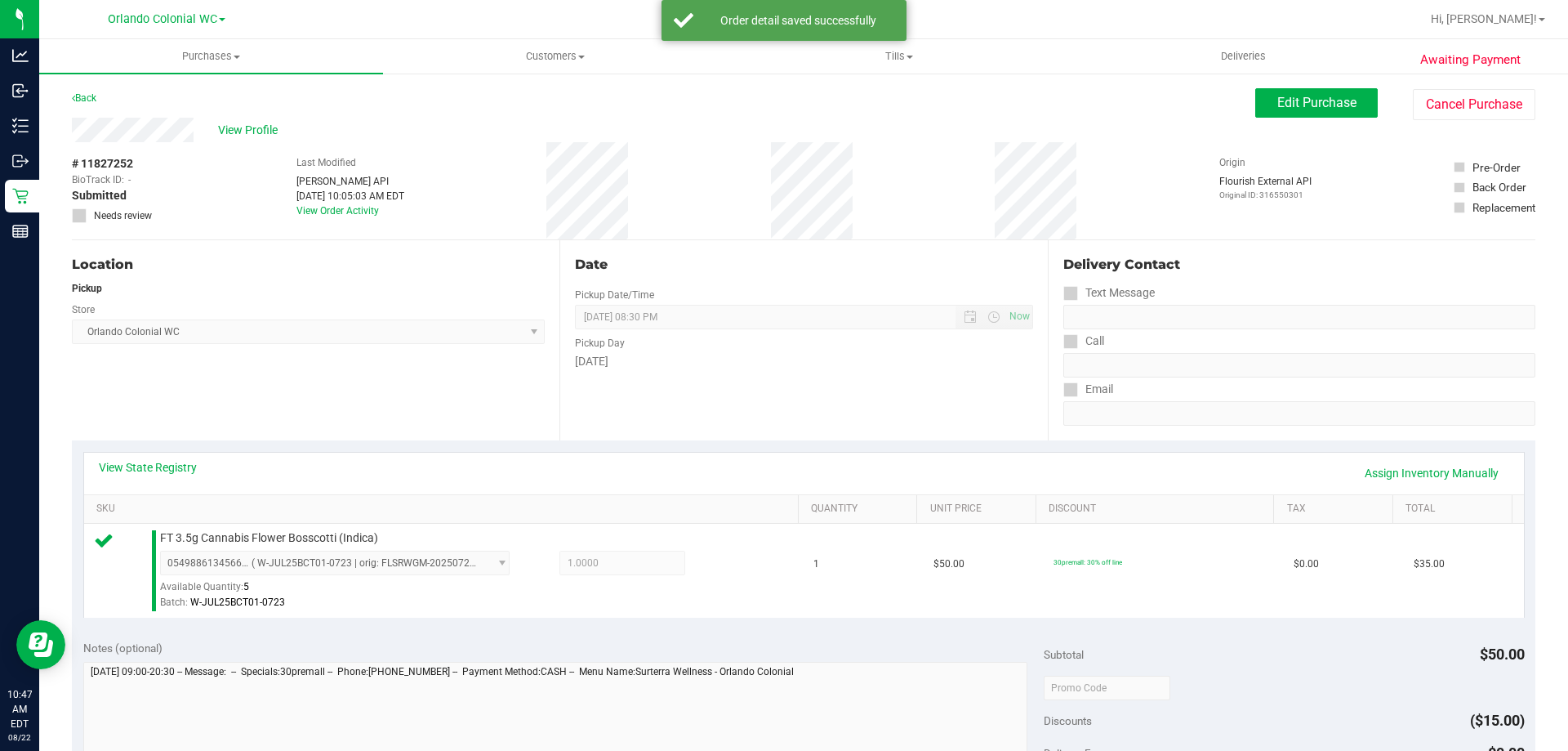
scroll to position [572, 0]
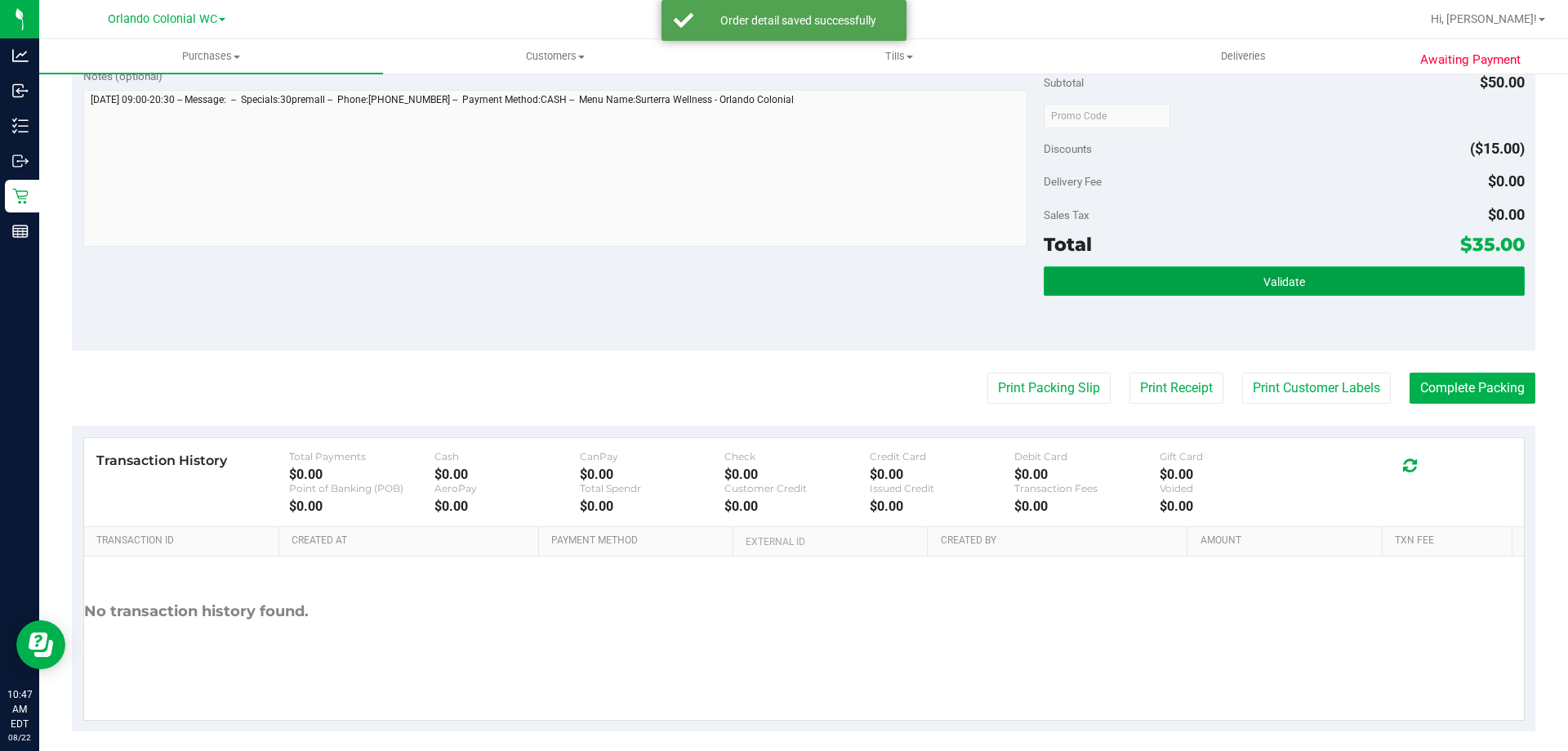
click at [1195, 287] on button "Validate" at bounding box center [1283, 280] width 480 height 29
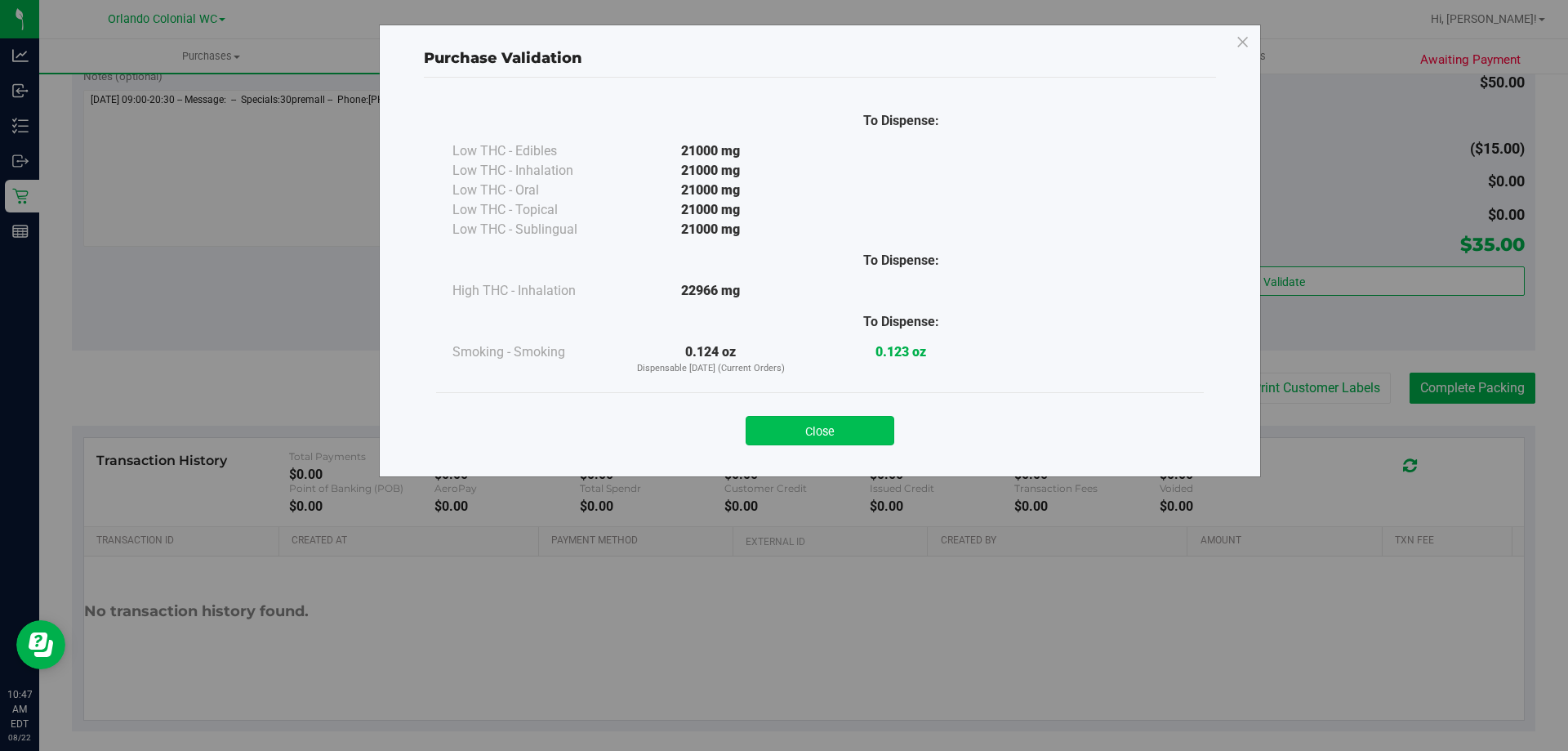
click at [868, 422] on button "Close" at bounding box center [819, 430] width 149 height 29
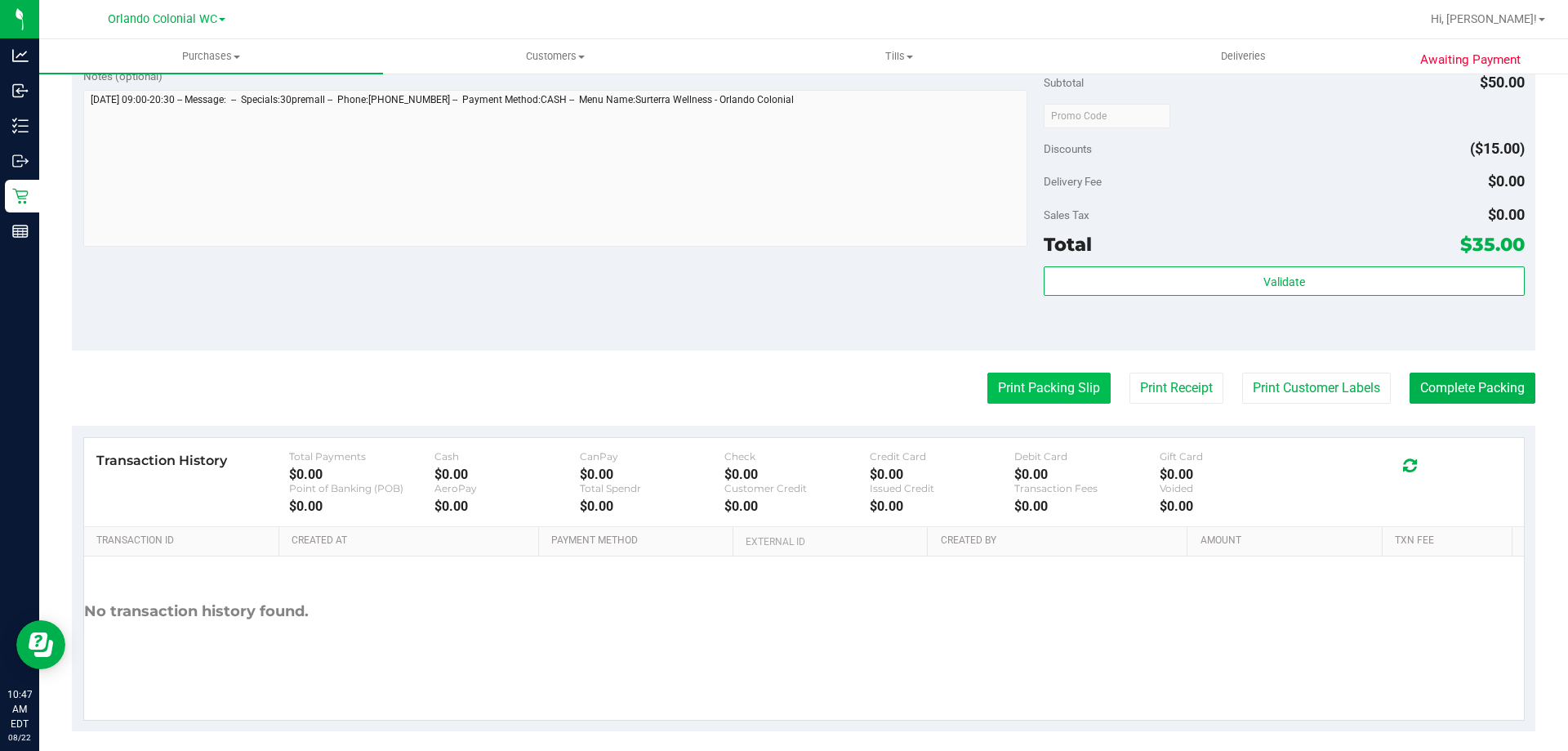
click at [1058, 383] on button "Print Packing Slip" at bounding box center [1048, 388] width 123 height 31
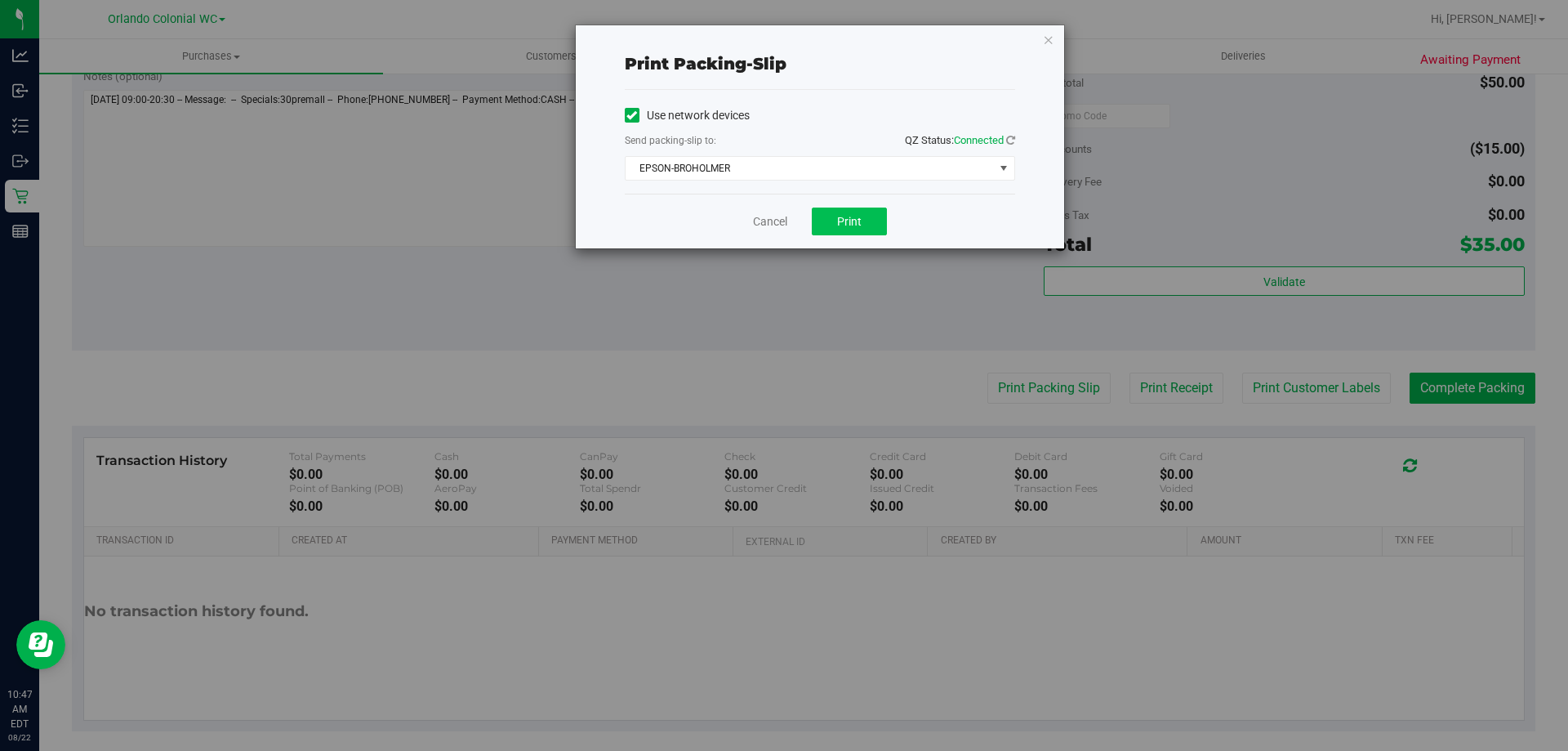
click at [859, 207] on div "Cancel Print" at bounding box center [819, 221] width 391 height 55
click at [866, 219] on button "Print" at bounding box center [848, 222] width 75 height 28
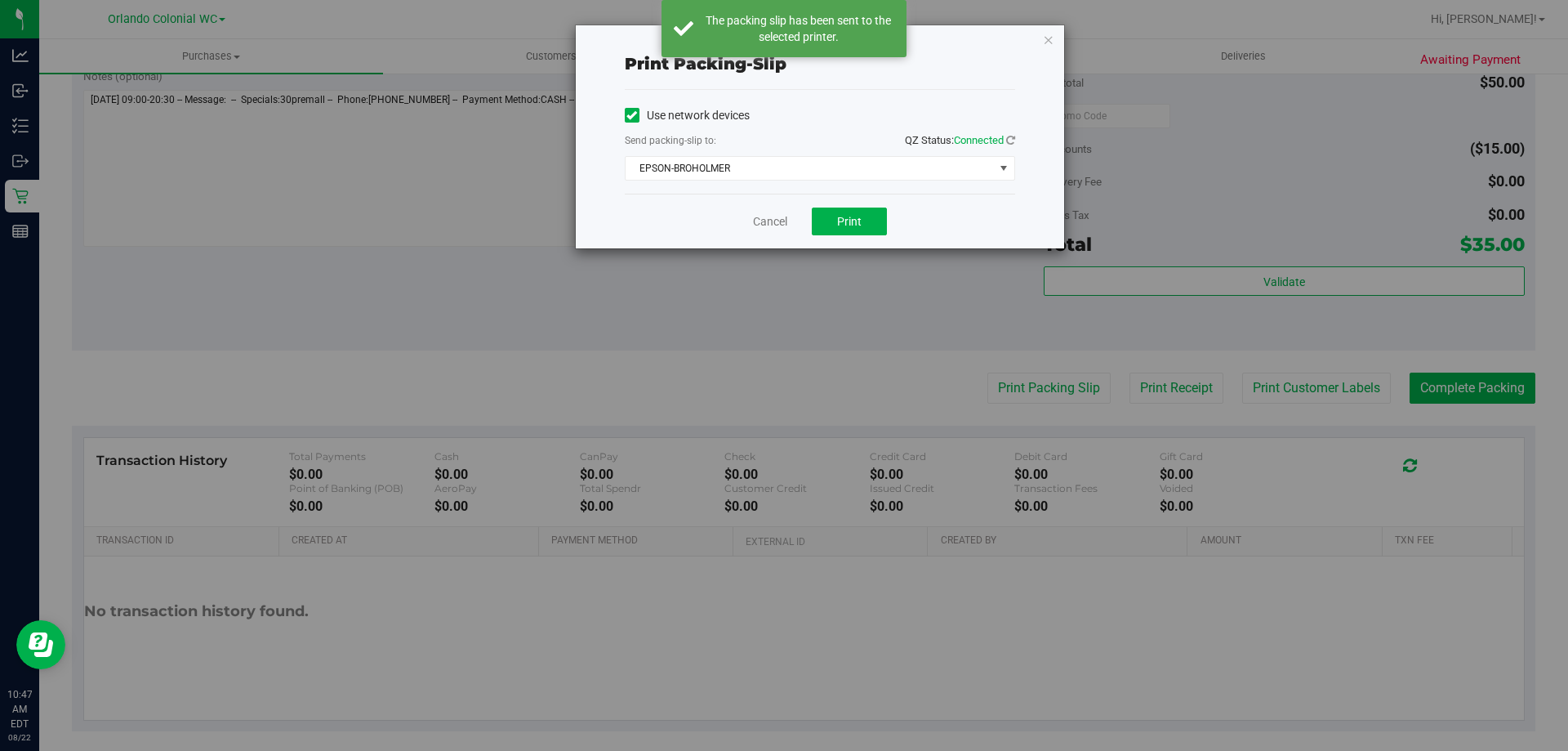
drag, startPoint x: 1046, startPoint y: 33, endPoint x: 1415, endPoint y: 368, distance: 498.4
click at [1047, 33] on icon "button" at bounding box center [1047, 39] width 11 height 20
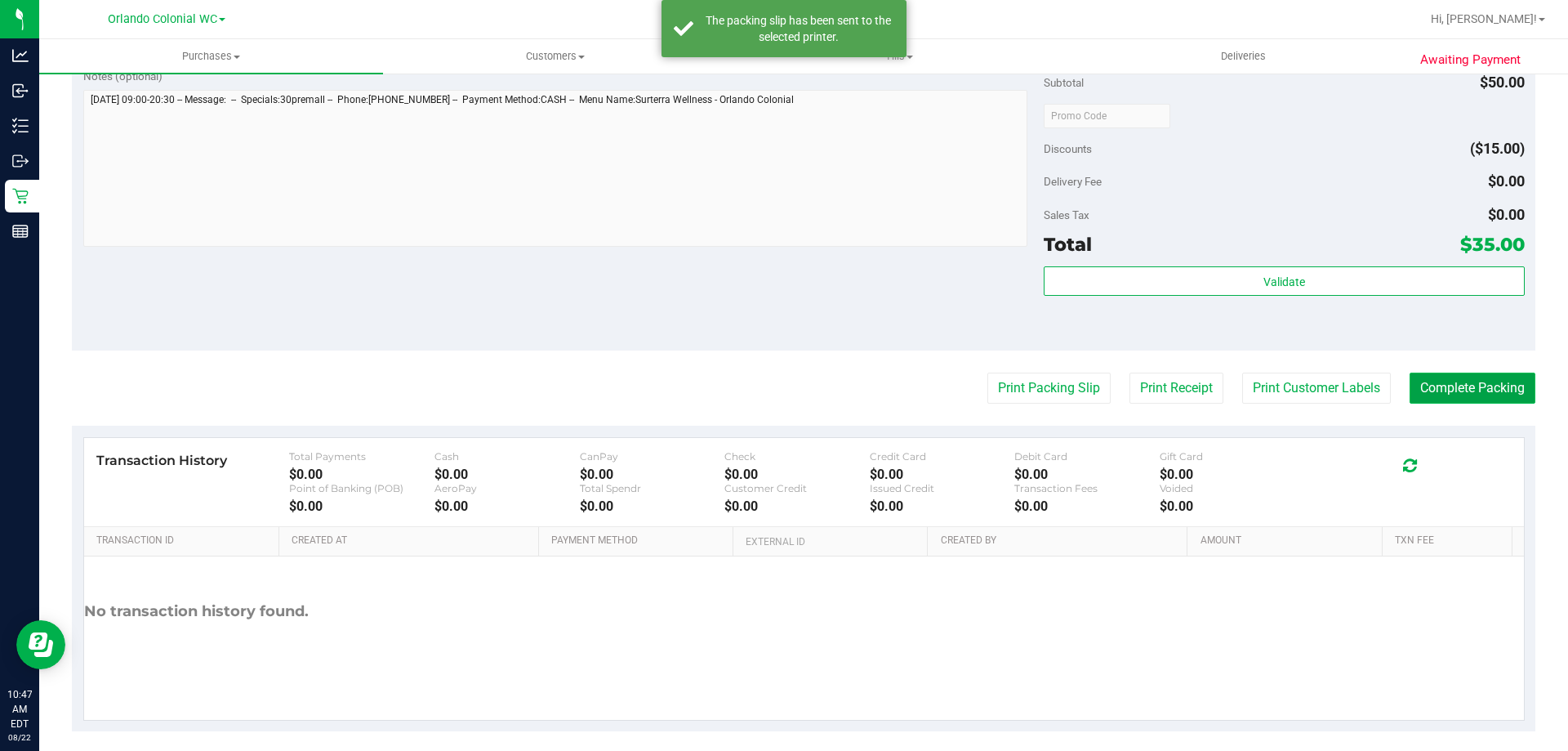
click at [1439, 392] on button "Complete Packing" at bounding box center [1472, 388] width 126 height 31
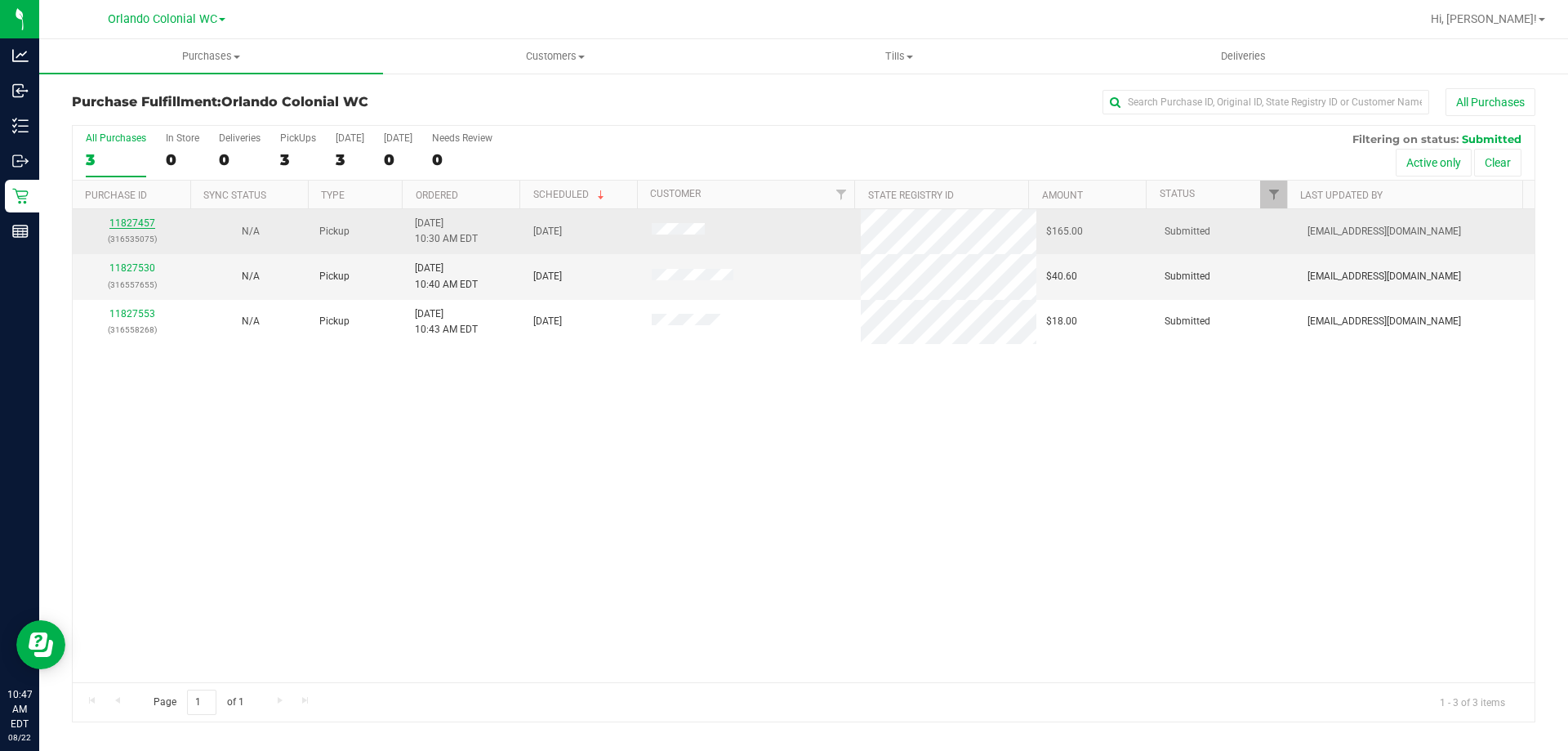
click at [114, 221] on link "11827457" at bounding box center [132, 222] width 46 height 11
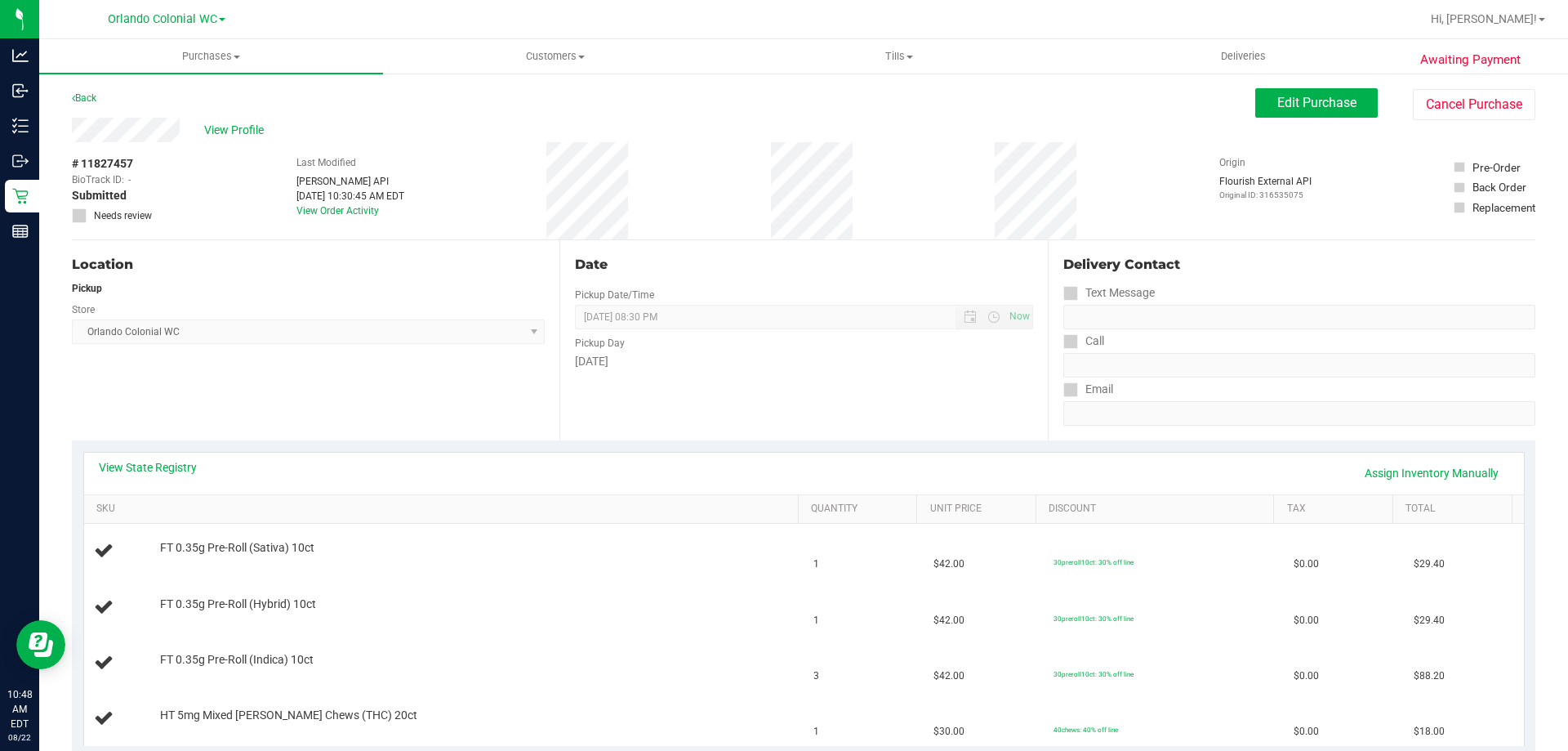
click at [358, 393] on div "Location Pickup Store [GEOGRAPHIC_DATA] Colonial WC Select Store [PERSON_NAME][…" at bounding box center [316, 340] width 488 height 200
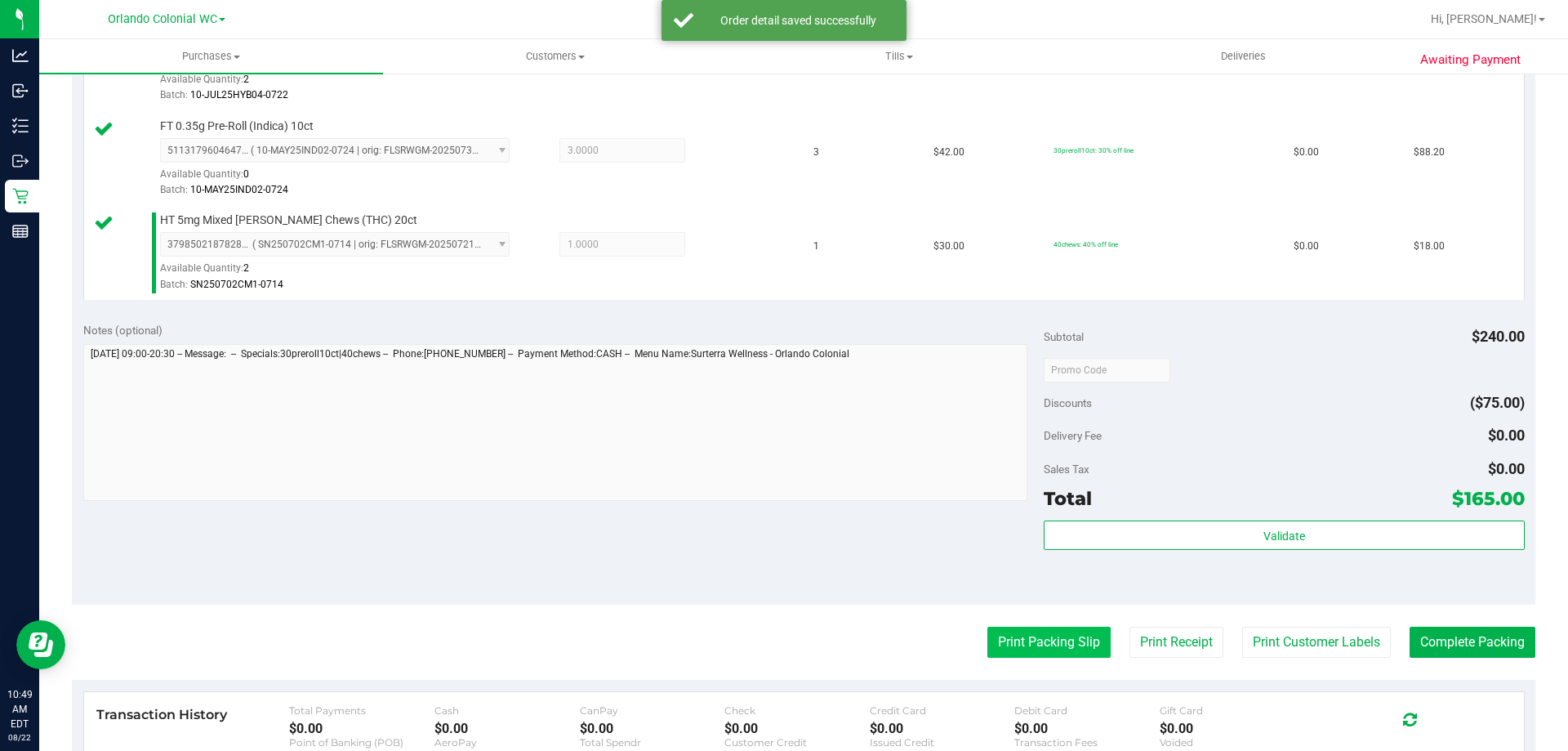
scroll to position [868, 0]
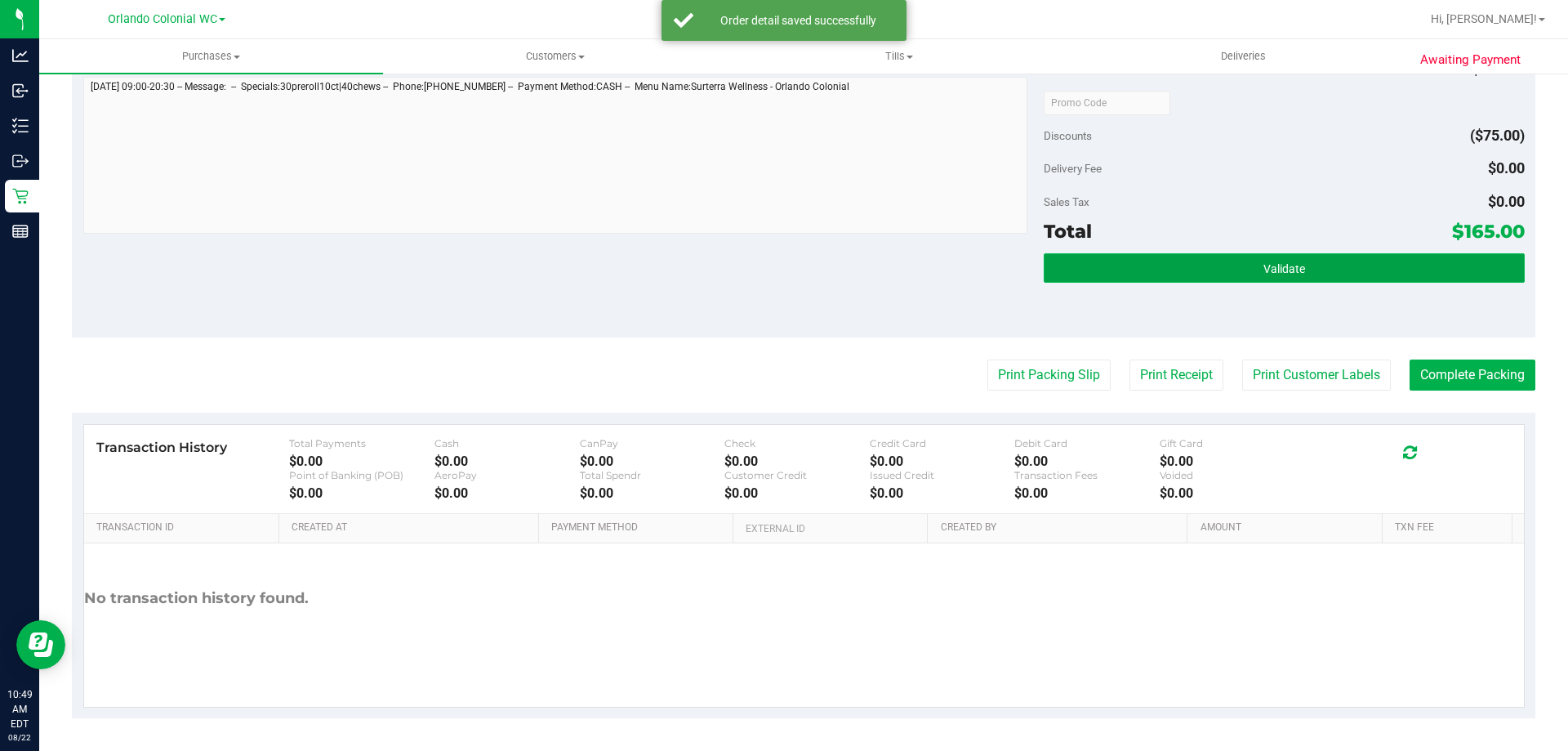
click at [1158, 270] on button "Validate" at bounding box center [1283, 267] width 480 height 29
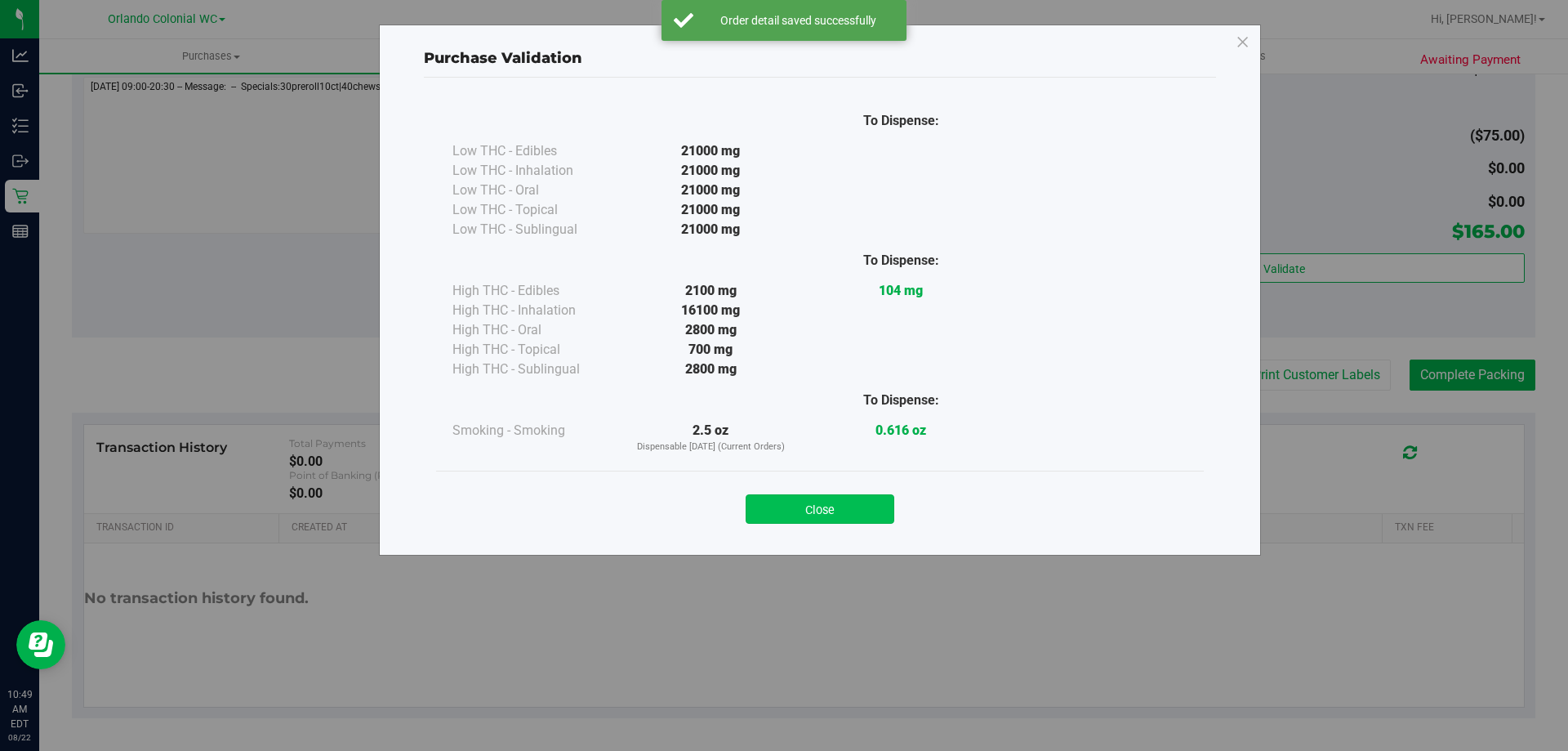
click at [847, 497] on button "Close" at bounding box center [819, 508] width 149 height 29
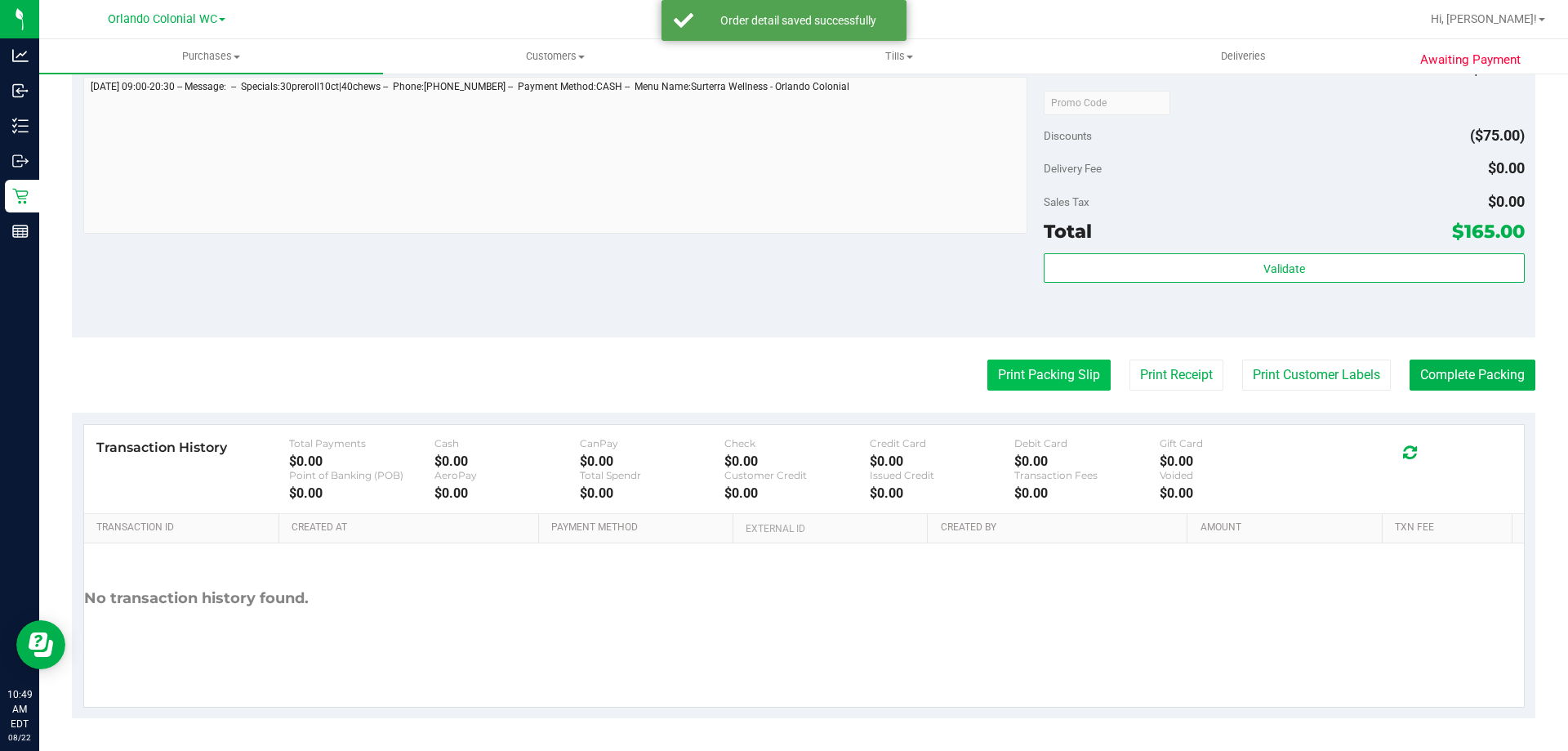
click at [1033, 377] on button "Print Packing Slip" at bounding box center [1048, 374] width 123 height 31
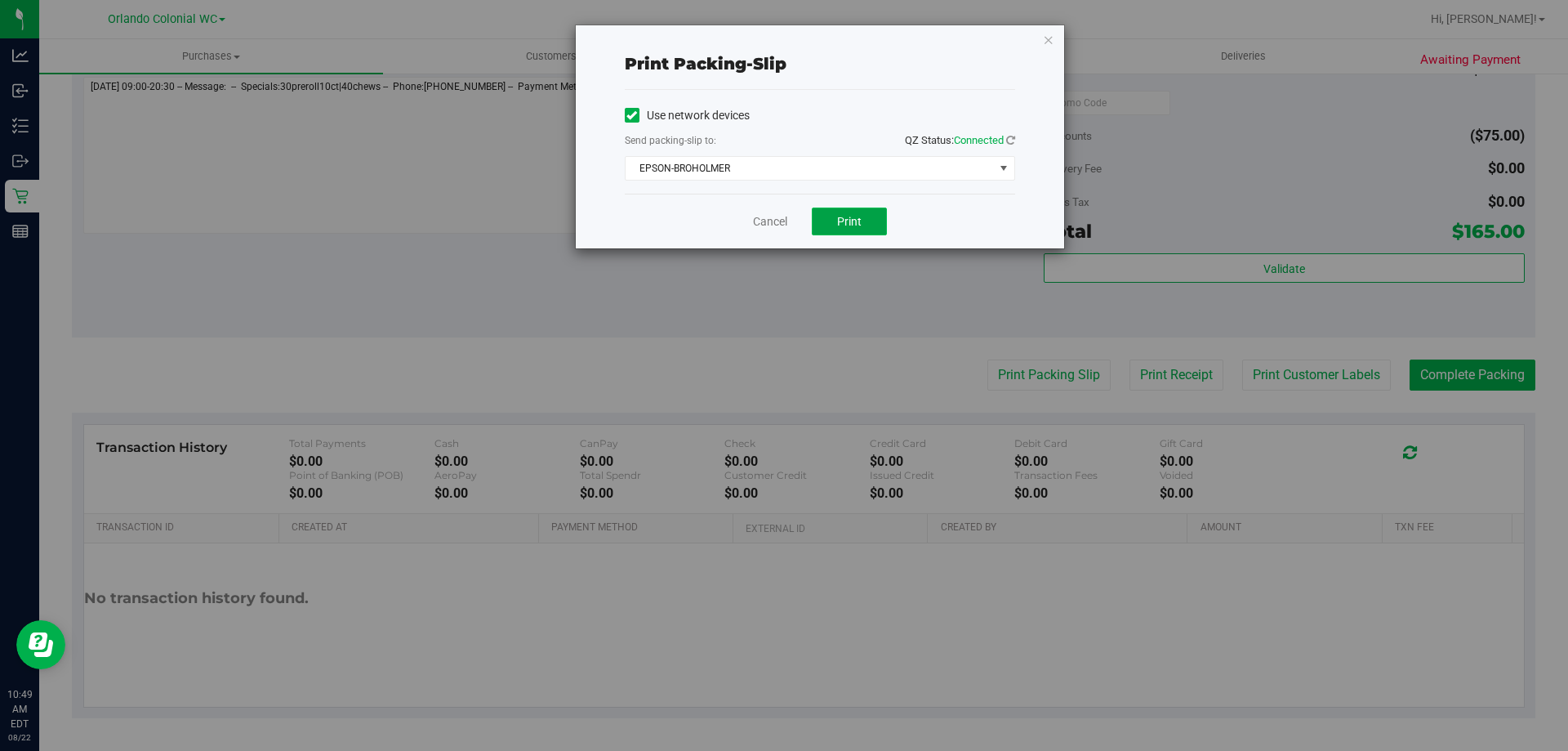
click at [861, 226] on button "Print" at bounding box center [848, 222] width 75 height 28
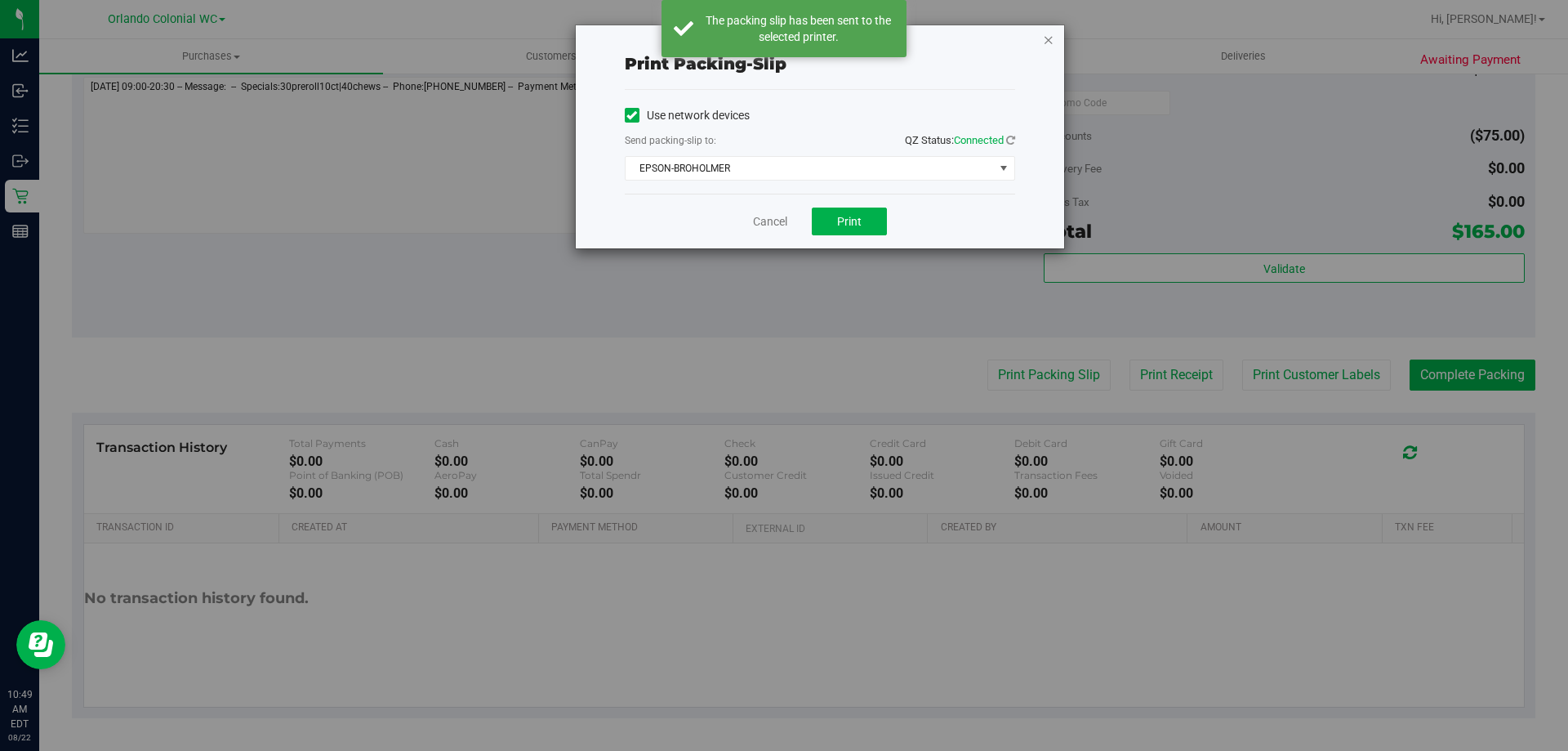
click at [1051, 39] on icon "button" at bounding box center [1047, 39] width 11 height 20
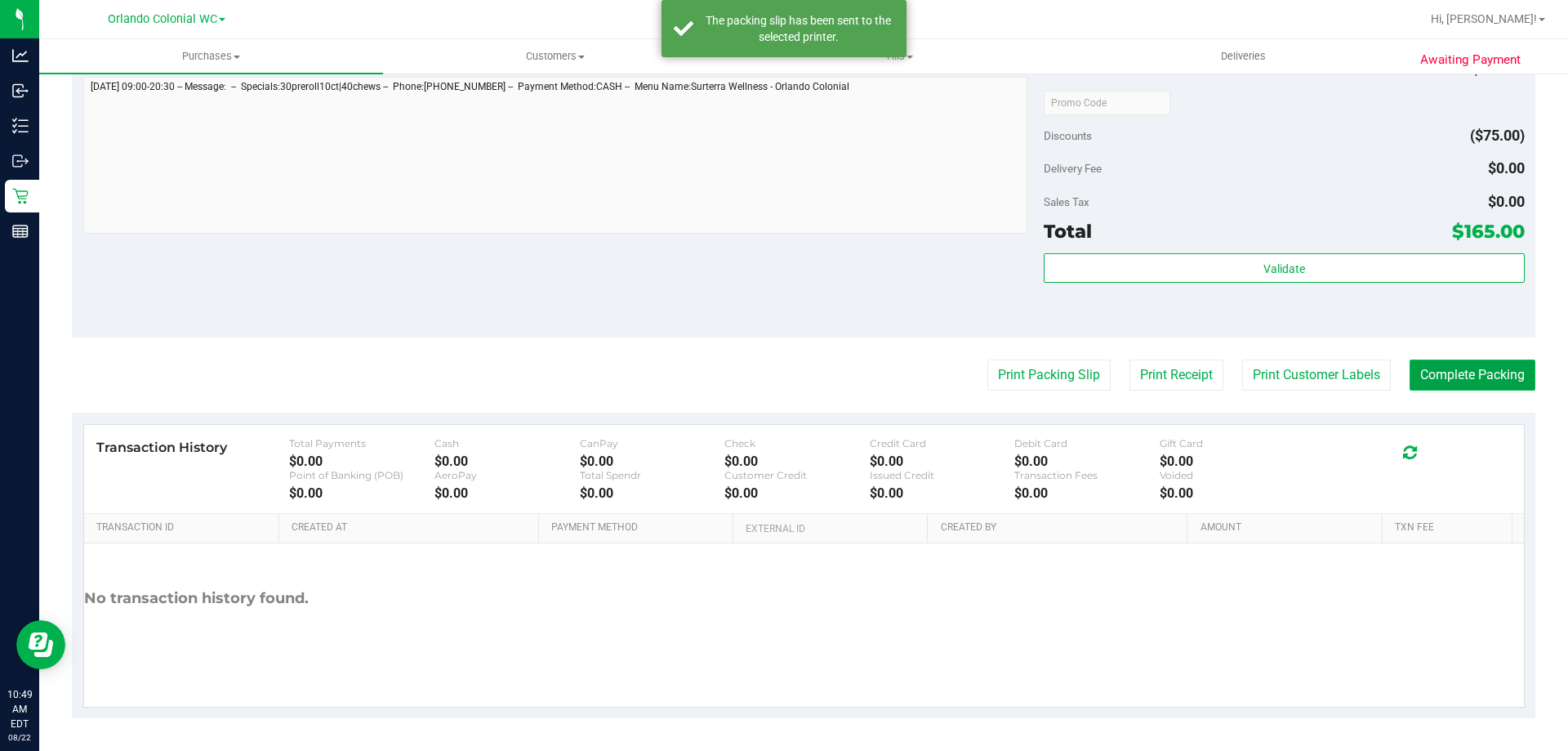
click at [1442, 361] on button "Complete Packing" at bounding box center [1472, 374] width 126 height 31
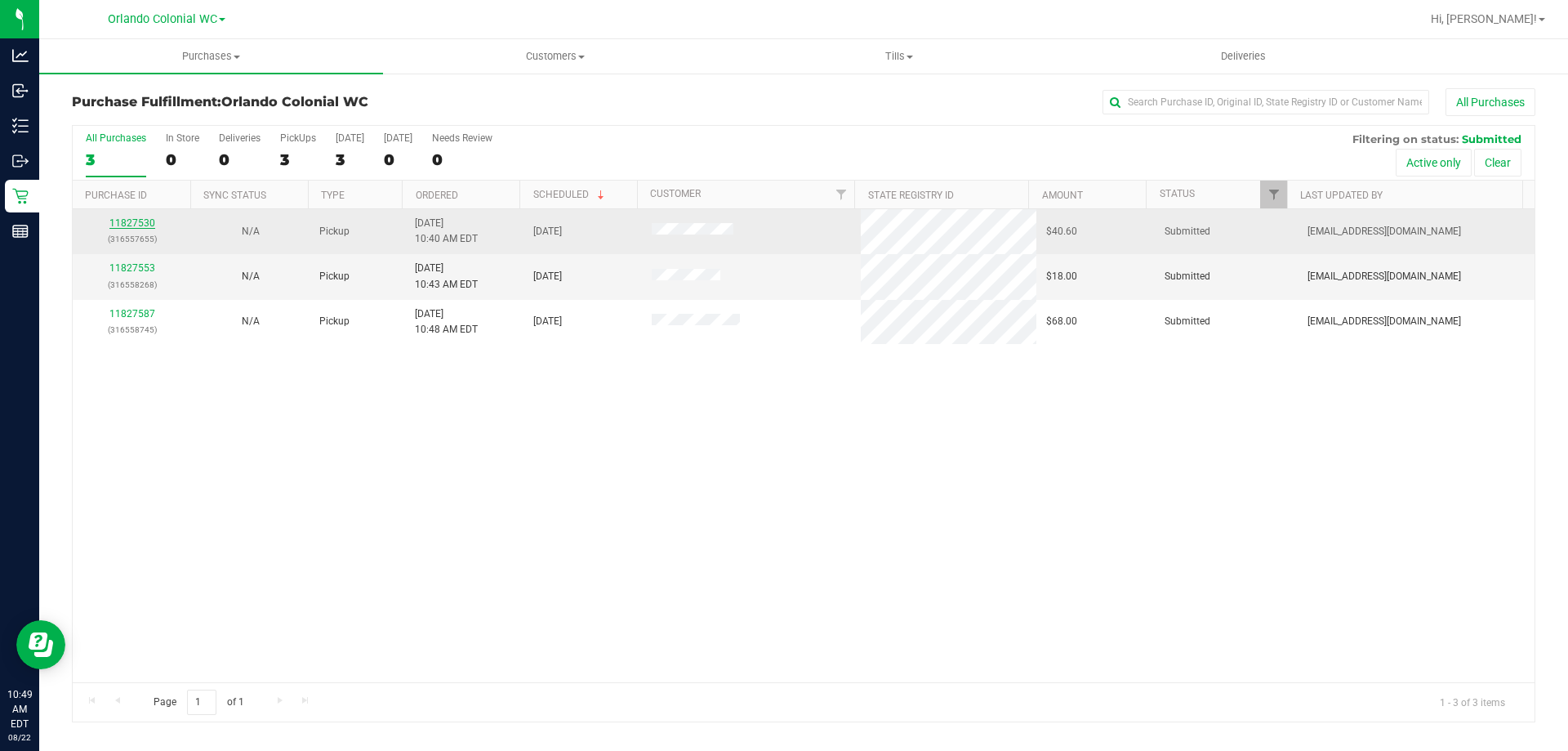
click at [144, 222] on link "11827530" at bounding box center [132, 222] width 46 height 11
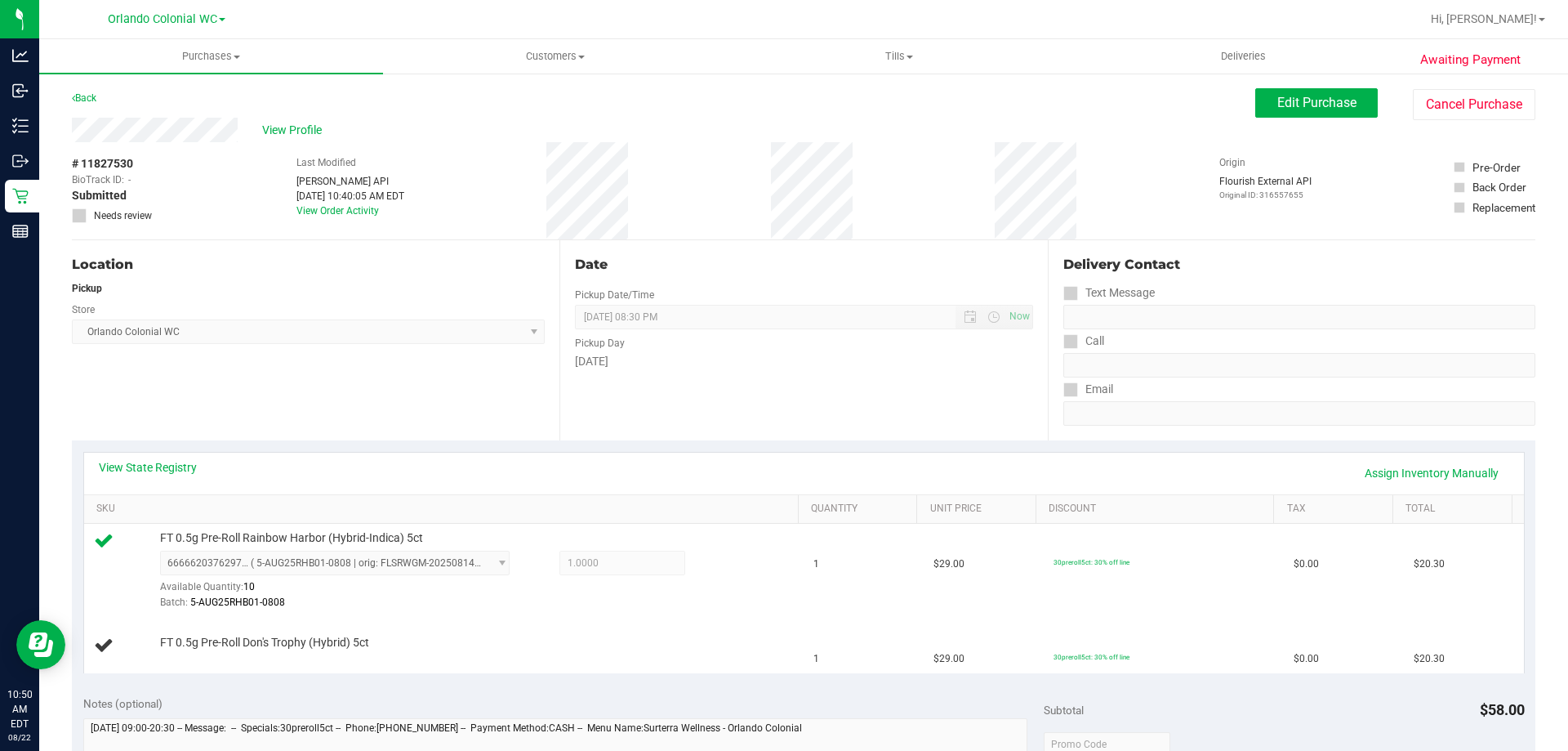
click at [426, 394] on div "Location Pickup Store [GEOGRAPHIC_DATA] Colonial WC Select Store [PERSON_NAME][…" at bounding box center [316, 340] width 488 height 200
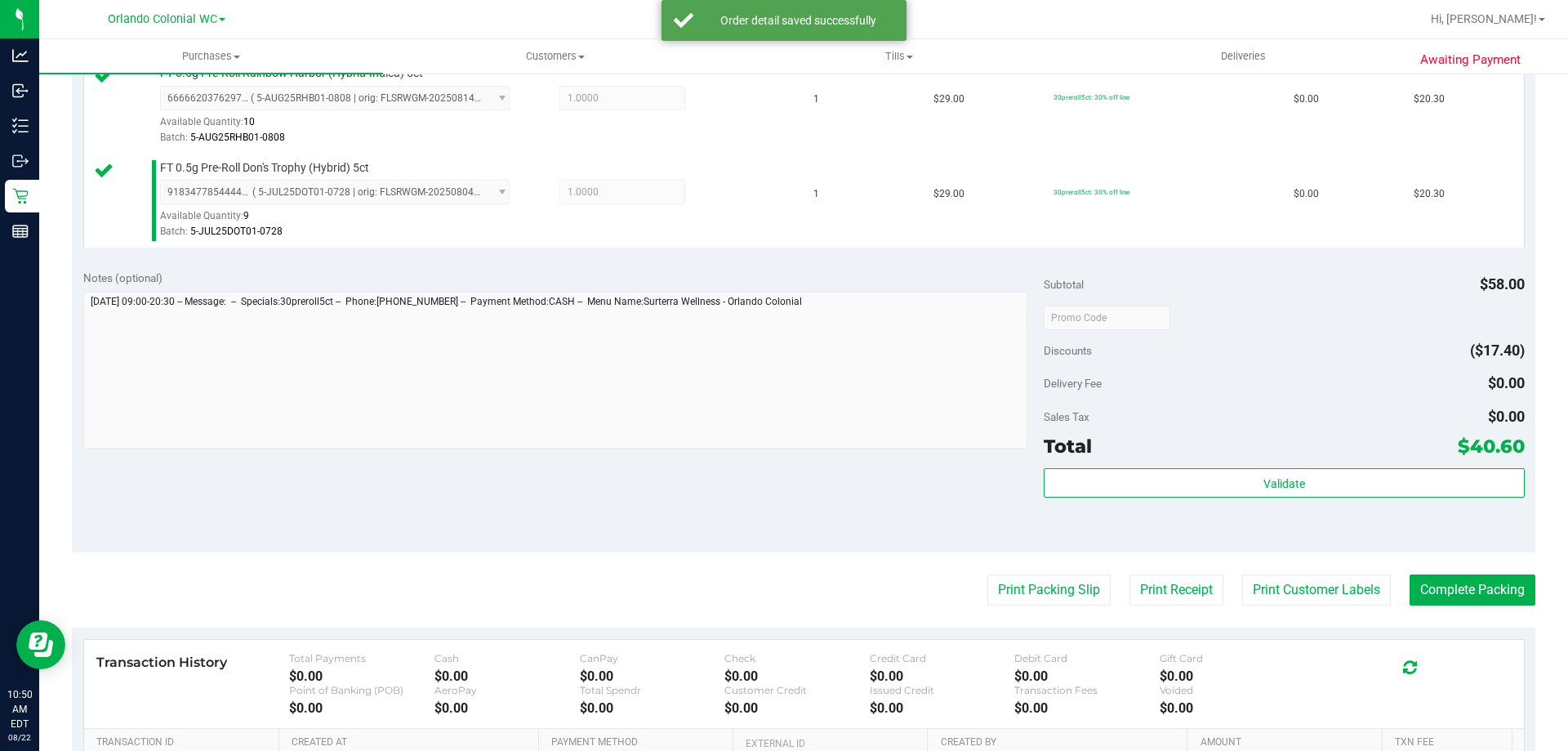
scroll to position [572, 0]
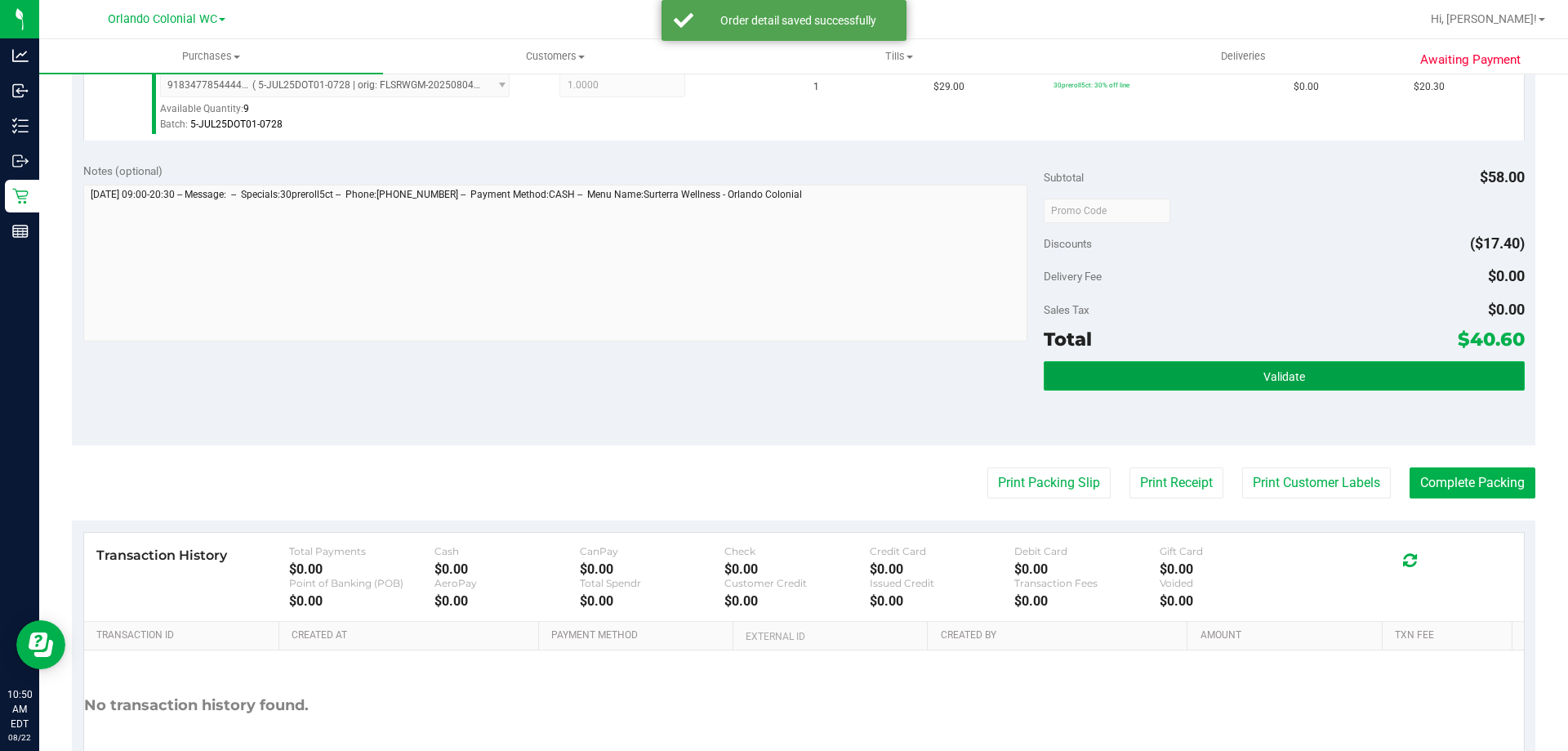
click at [1286, 364] on button "Validate" at bounding box center [1283, 375] width 480 height 29
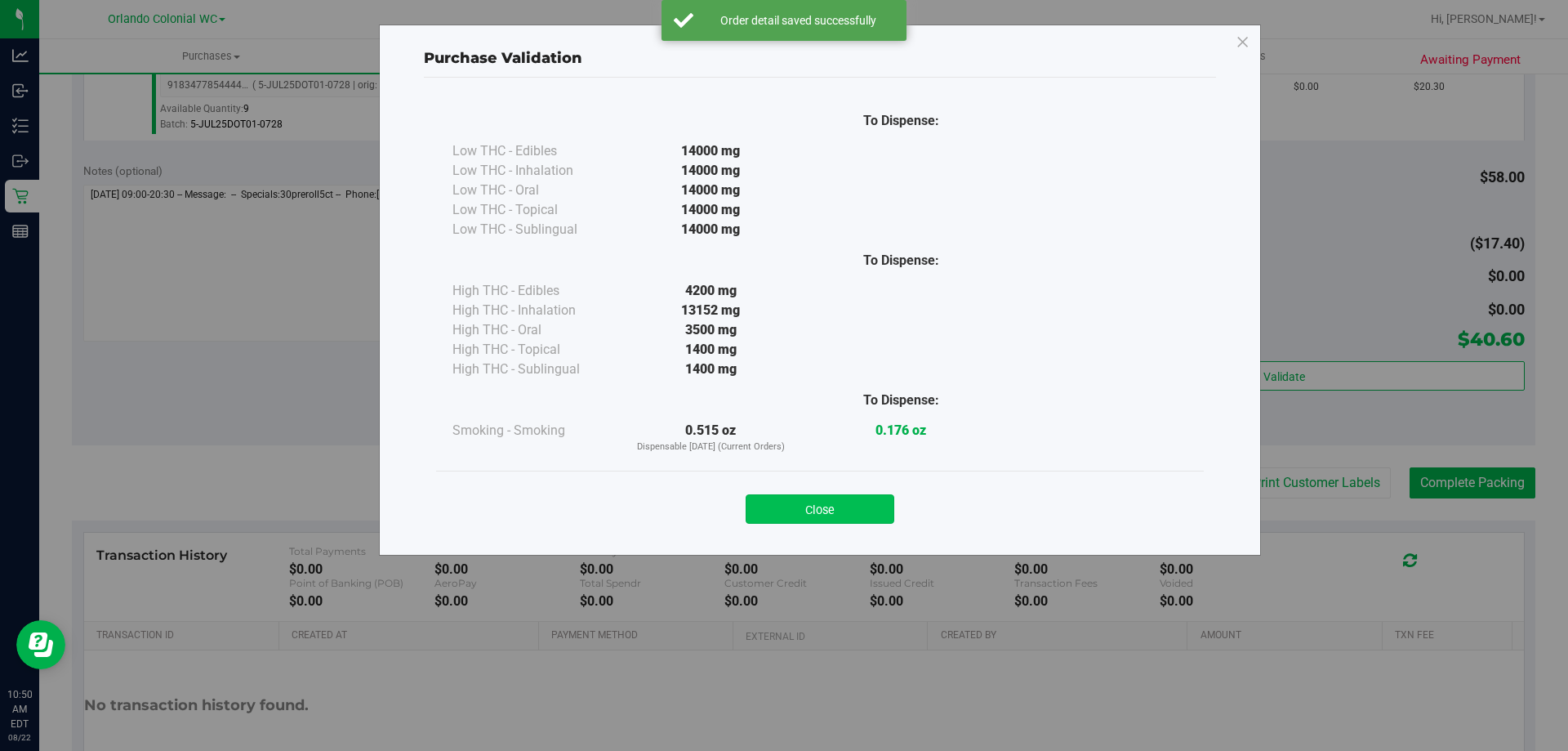
click at [863, 500] on button "Close" at bounding box center [819, 508] width 149 height 29
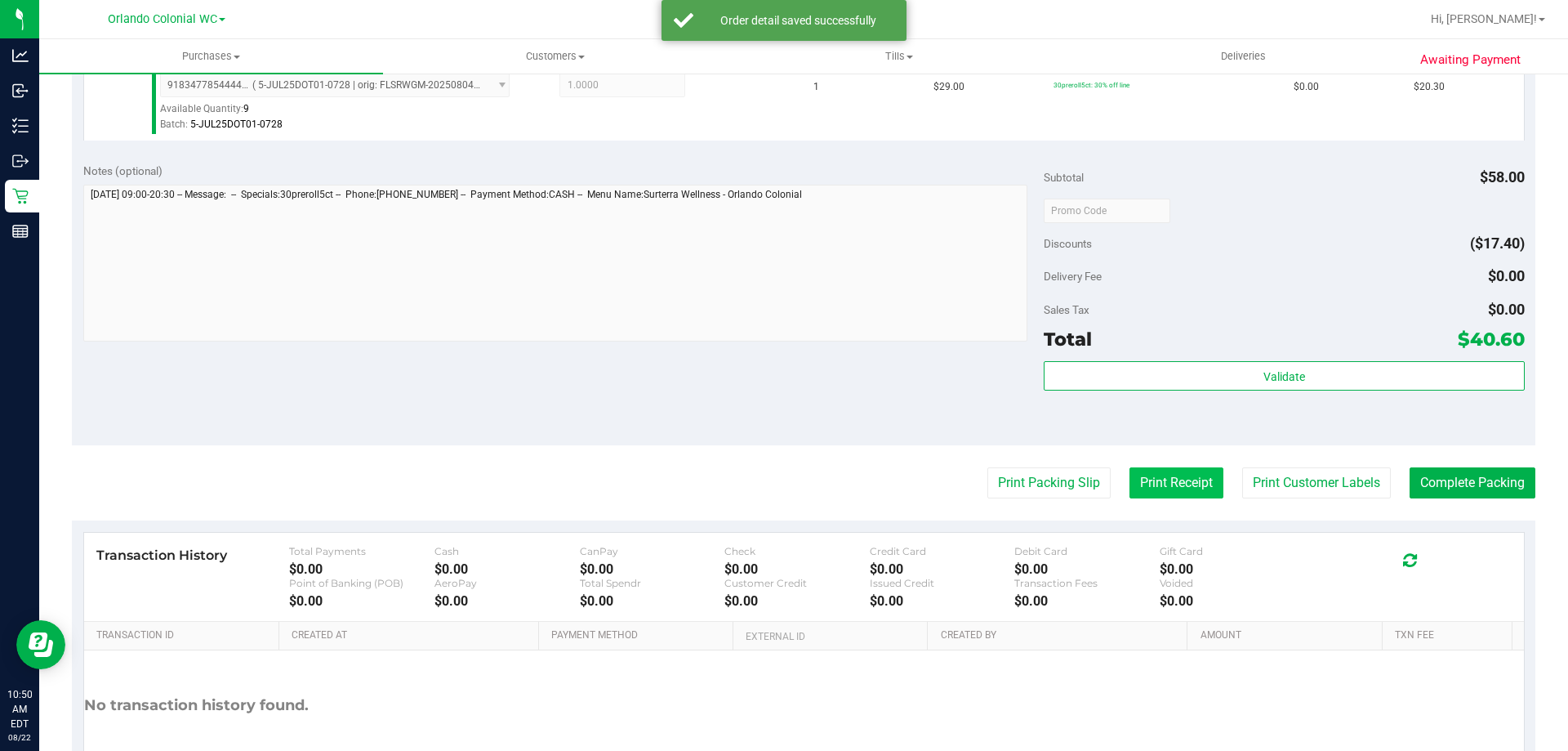
click at [1129, 485] on button "Print Receipt" at bounding box center [1176, 482] width 94 height 31
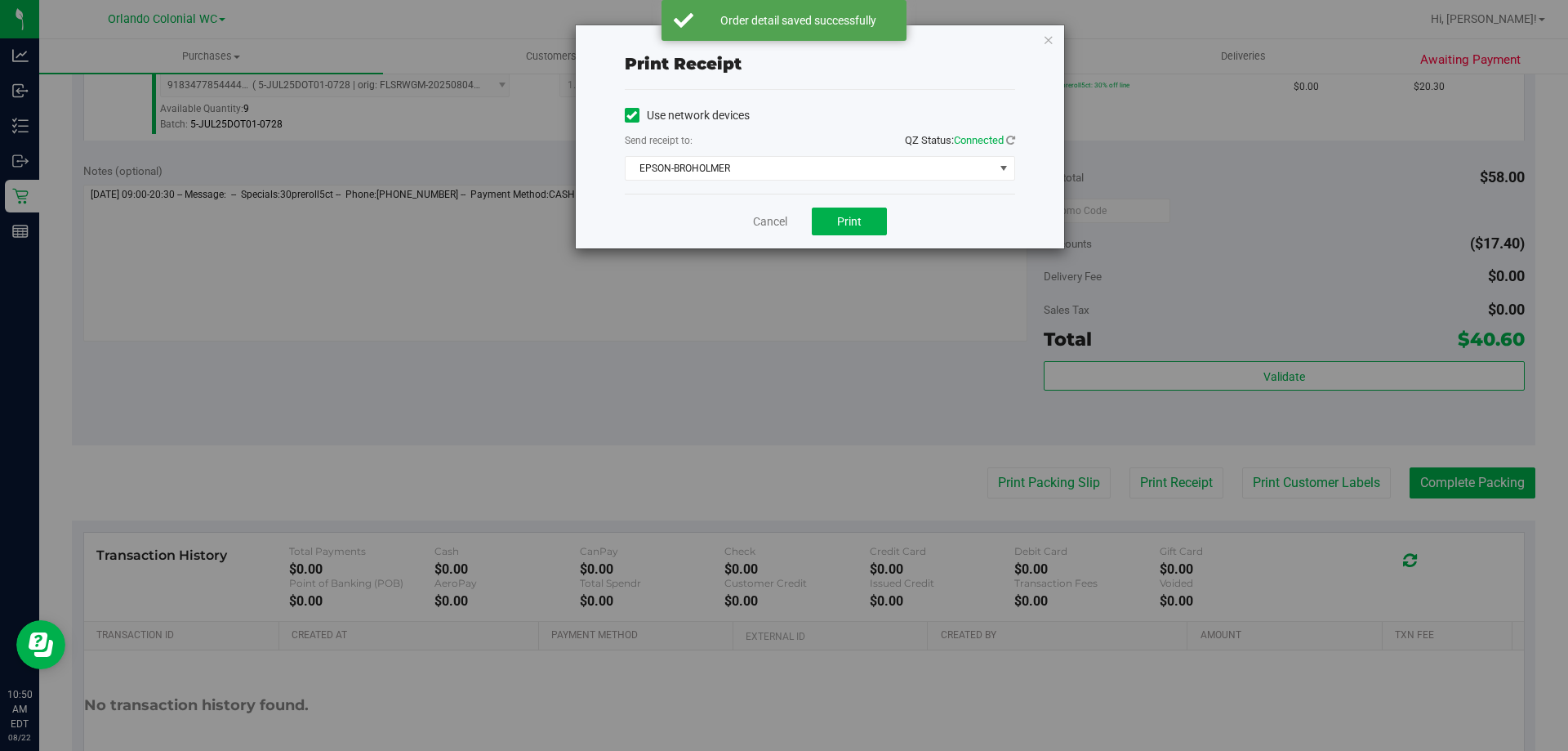
click at [1049, 39] on icon "button" at bounding box center [1047, 39] width 11 height 20
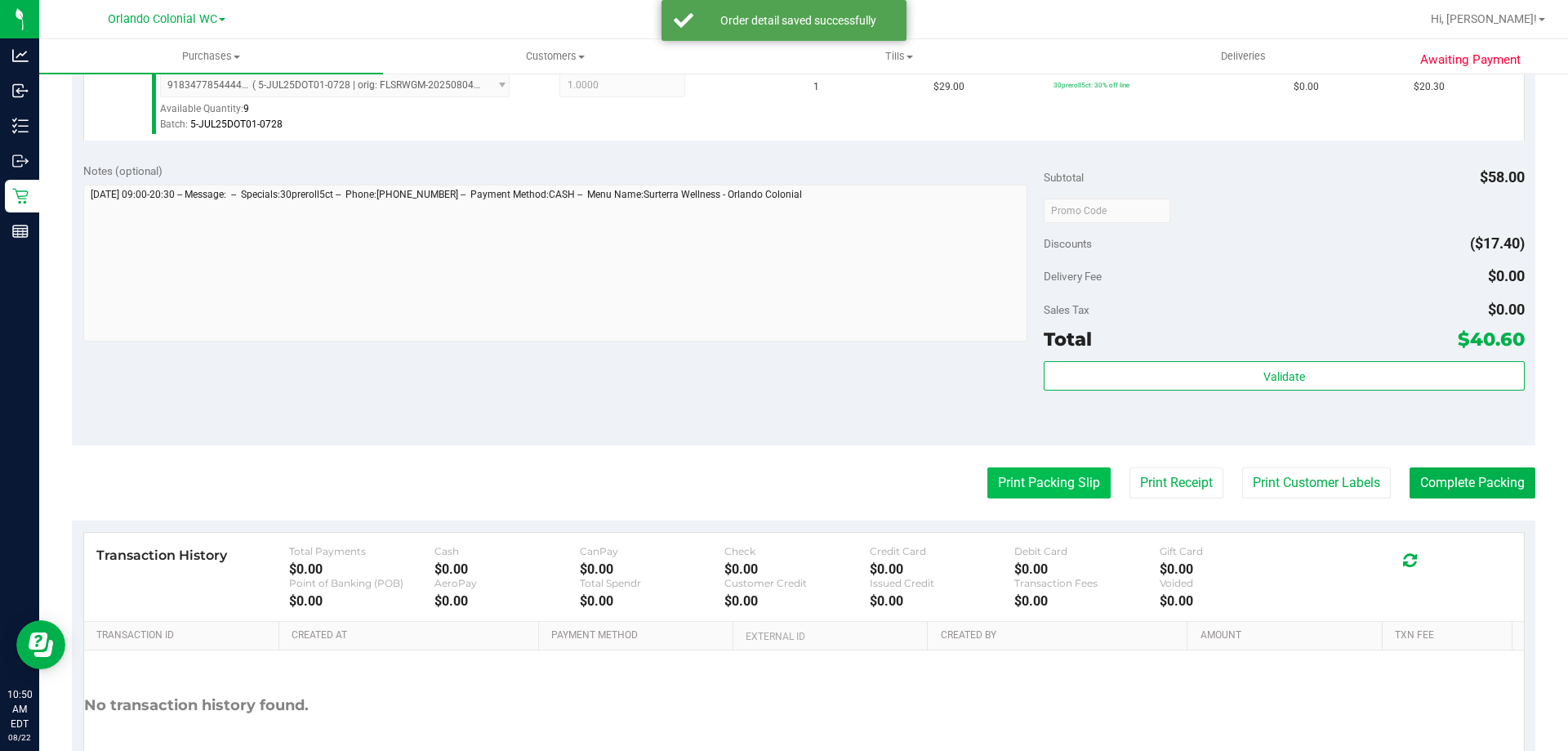
click at [1059, 471] on button "Print Packing Slip" at bounding box center [1048, 482] width 123 height 31
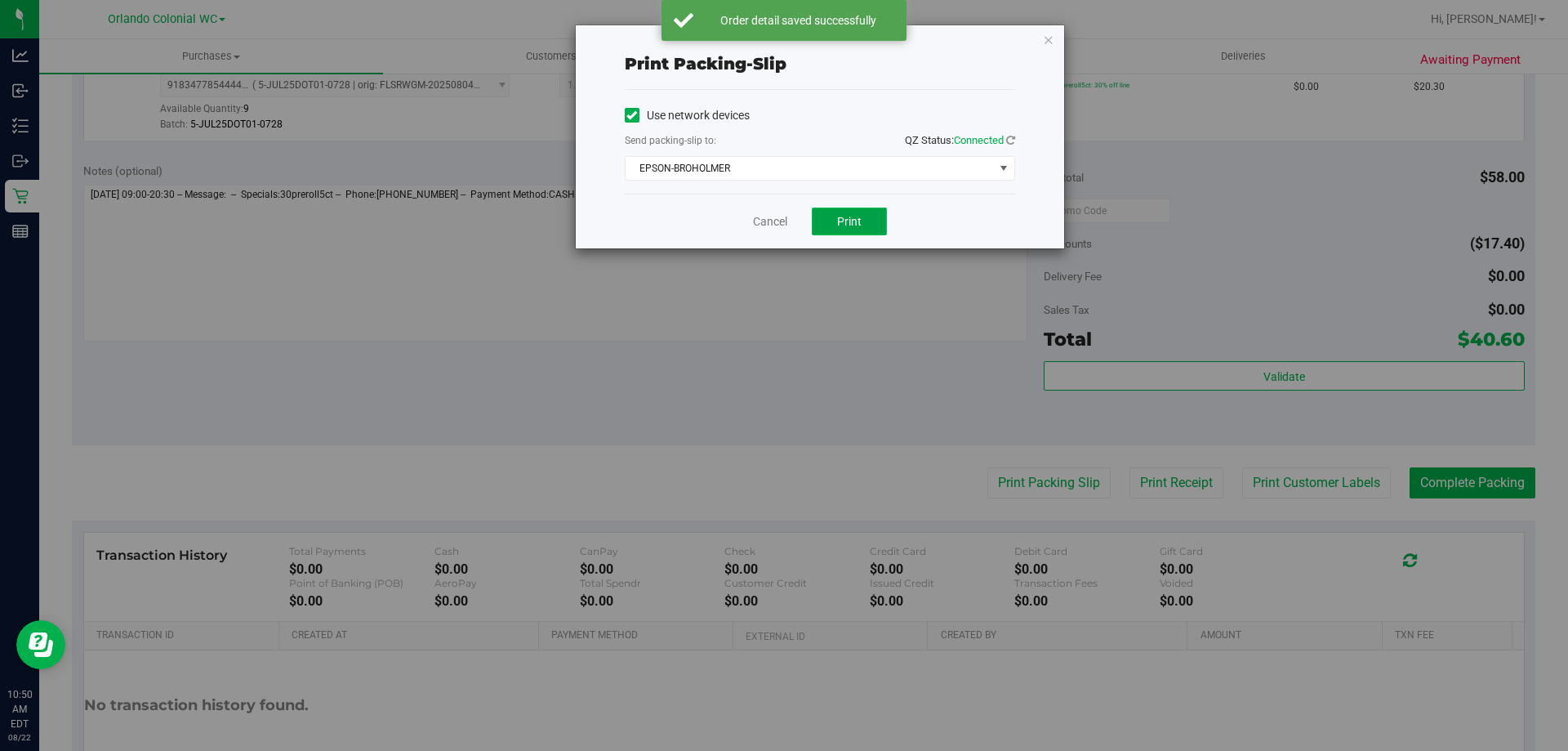
click at [862, 216] on button "Print" at bounding box center [848, 222] width 75 height 28
click at [1053, 36] on icon "button" at bounding box center [1047, 39] width 11 height 20
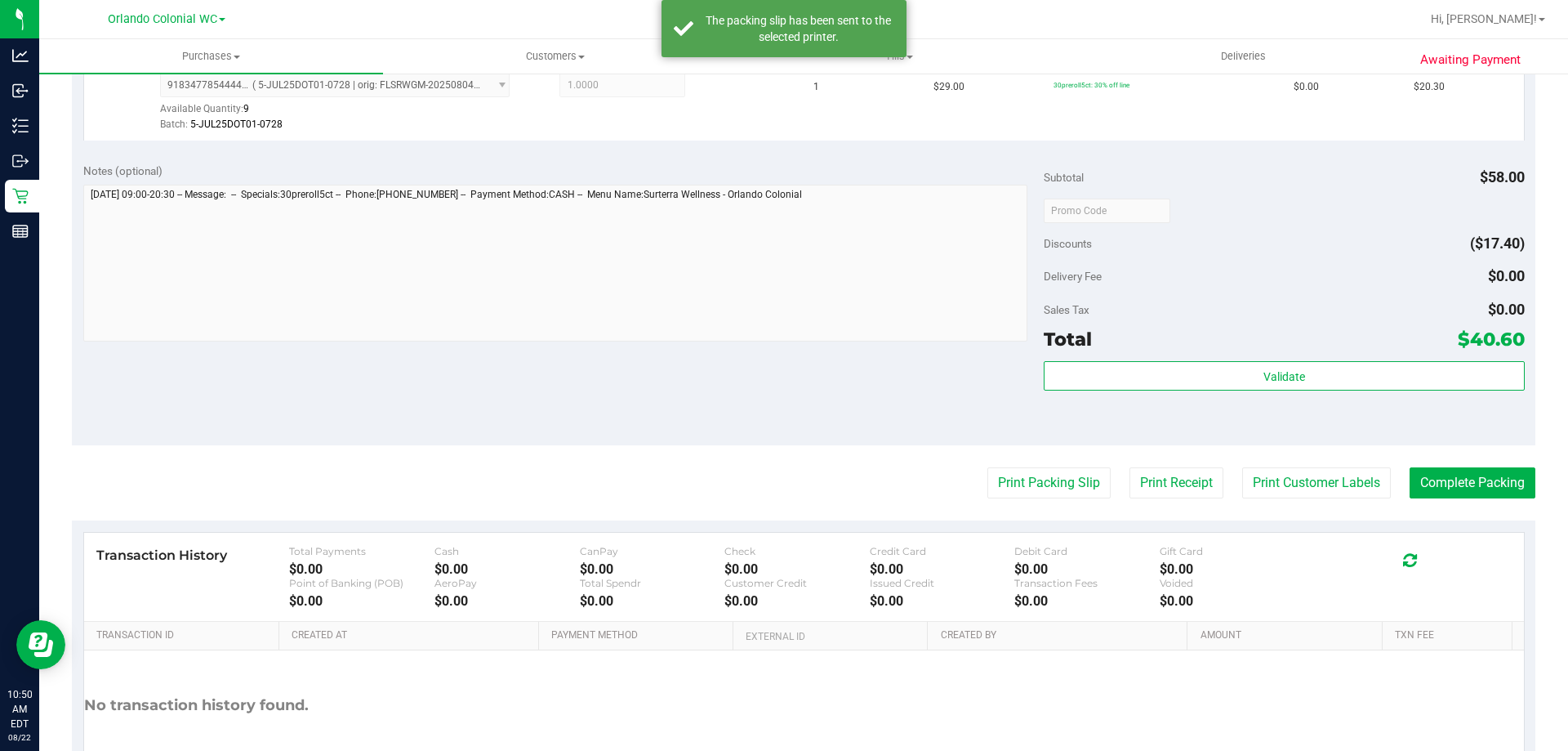
click at [1475, 500] on purchase-details "Back Edit Purchase Cancel Purchase View Profile # 11827530 BioTrack ID: - Submi…" at bounding box center [803, 171] width 1463 height 1310
click at [1465, 473] on button "Complete Packing" at bounding box center [1472, 482] width 126 height 31
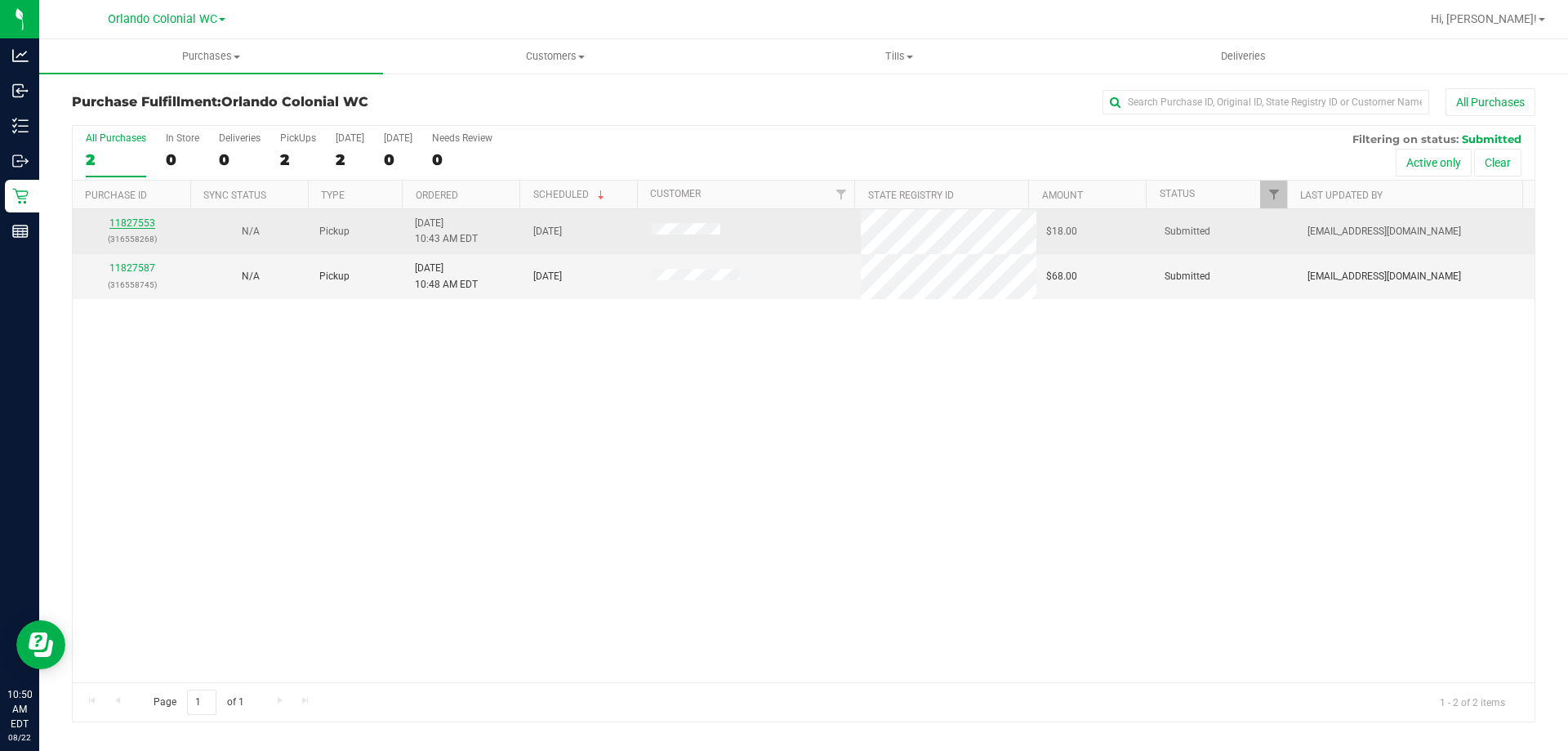
click at [145, 218] on link "11827553" at bounding box center [132, 222] width 46 height 11
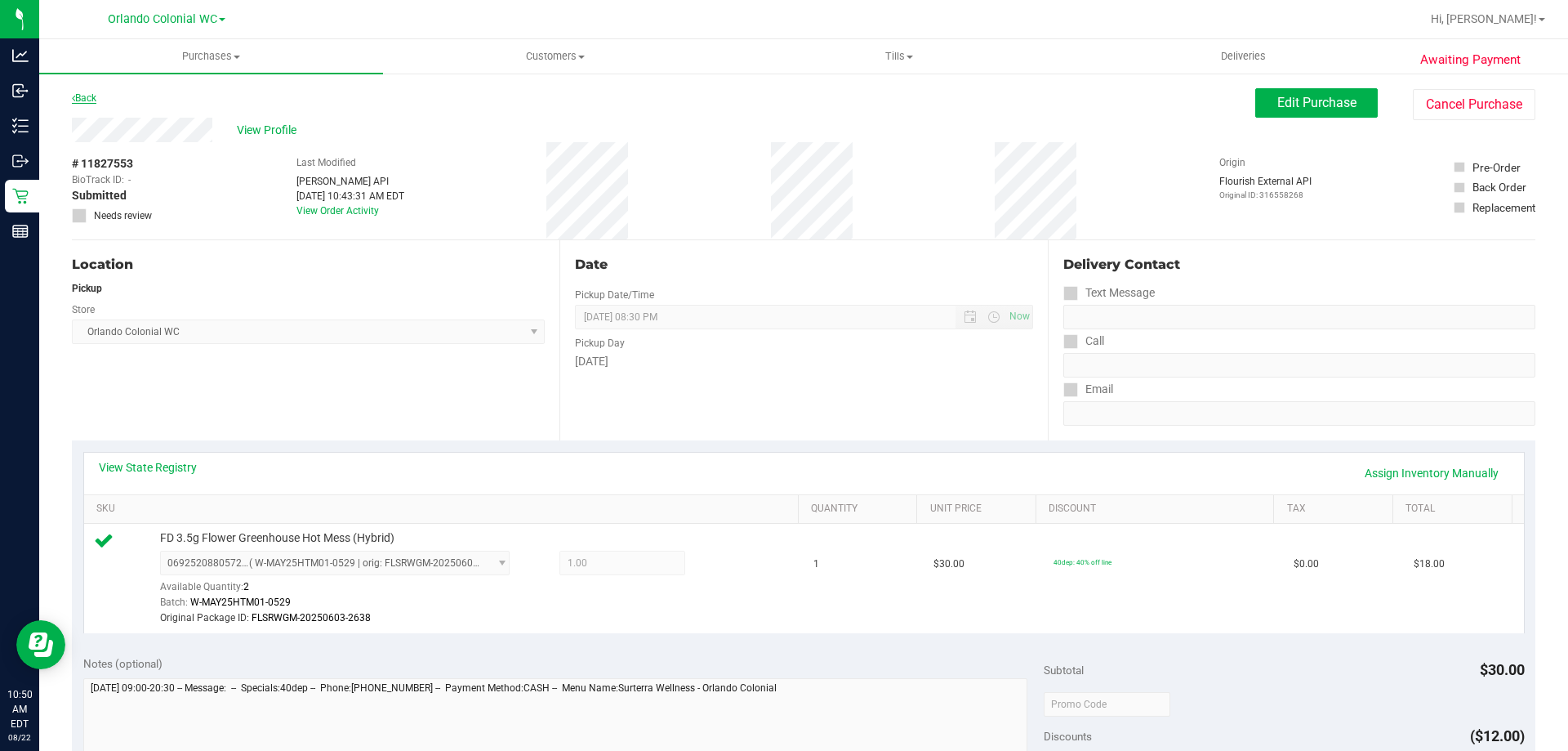
click at [91, 98] on link "Back" at bounding box center [84, 97] width 25 height 11
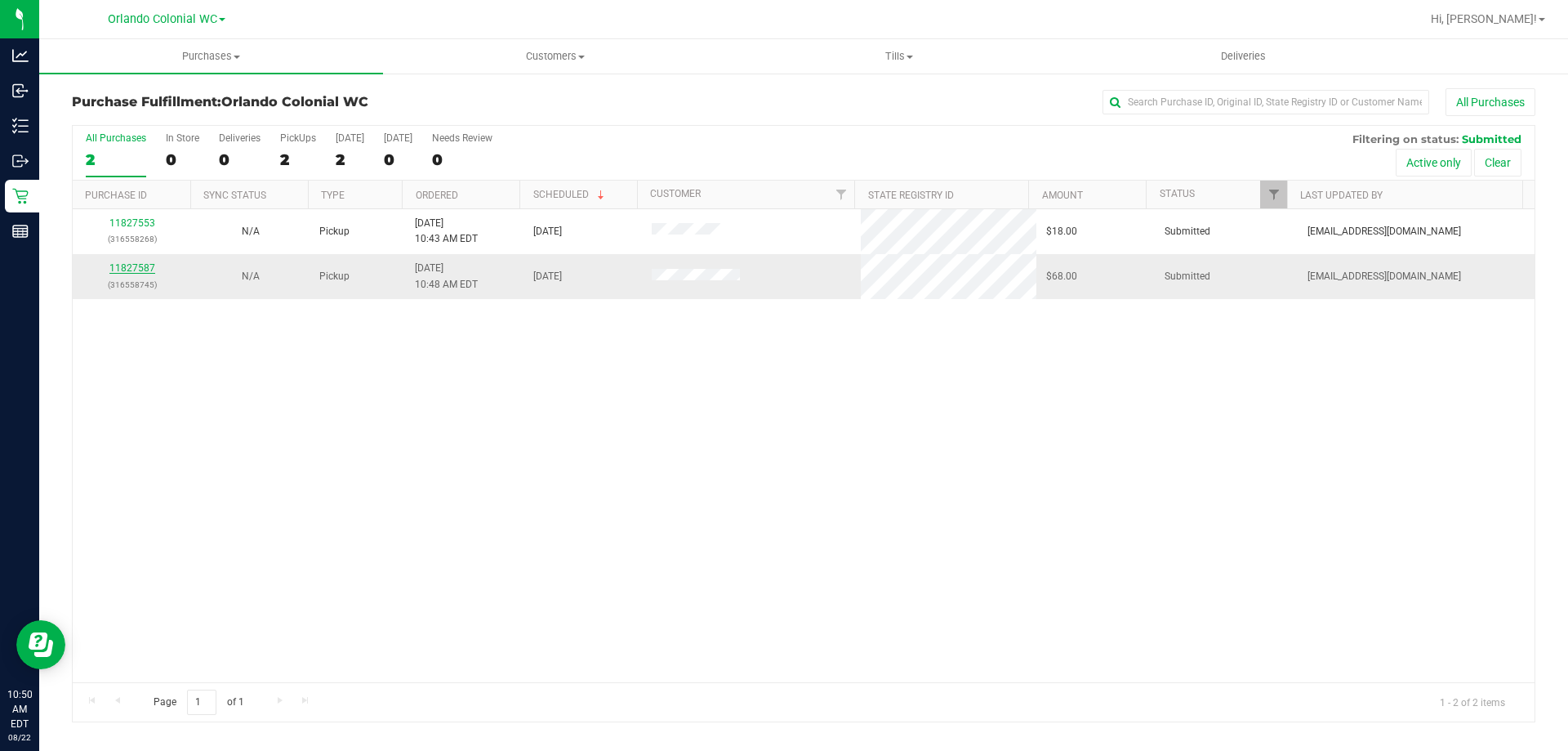
click at [129, 265] on link "11827587" at bounding box center [132, 267] width 46 height 11
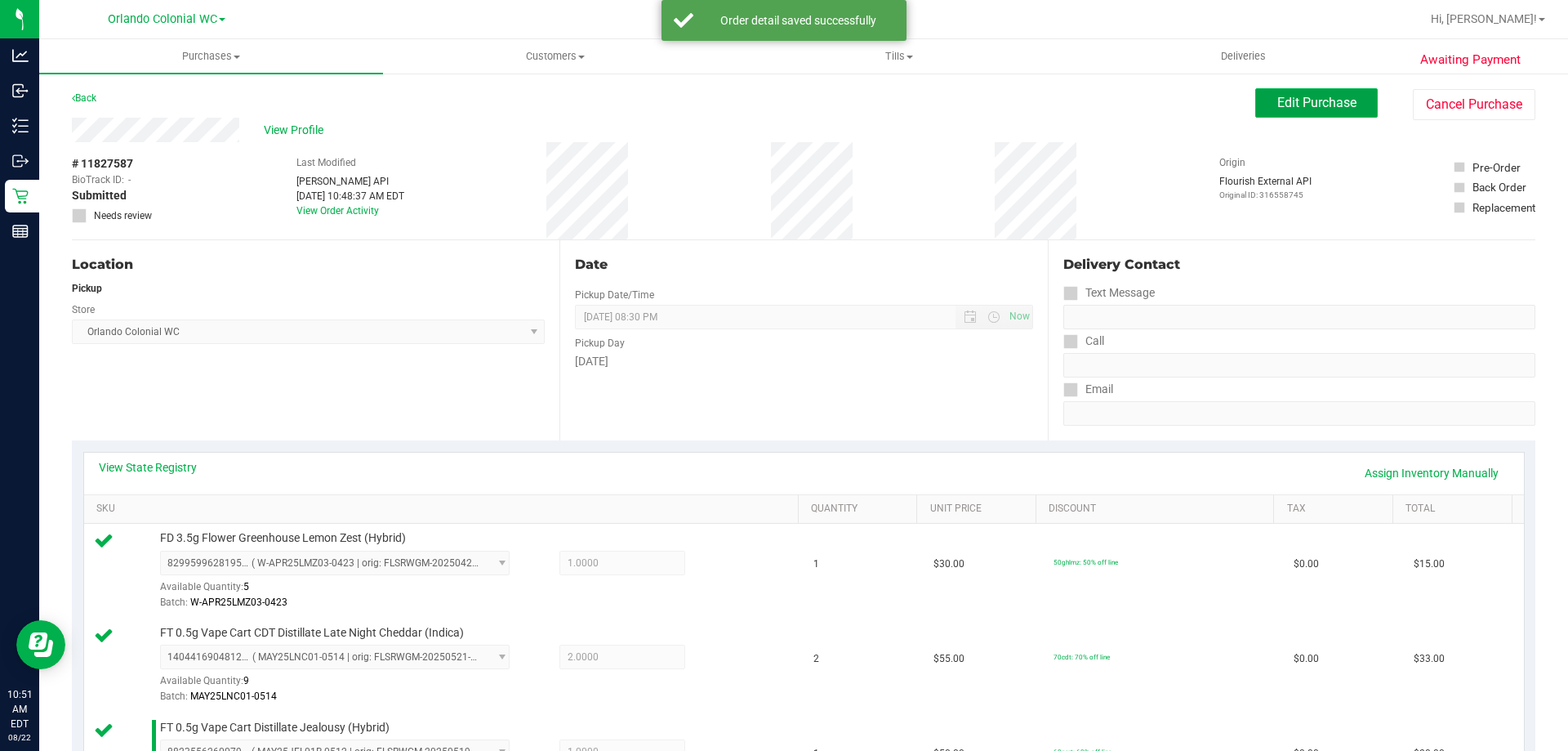
drag, startPoint x: 1290, startPoint y: 105, endPoint x: 1278, endPoint y: 112, distance: 13.9
click at [1290, 105] on span "Edit Purchase" at bounding box center [1316, 103] width 79 height 16
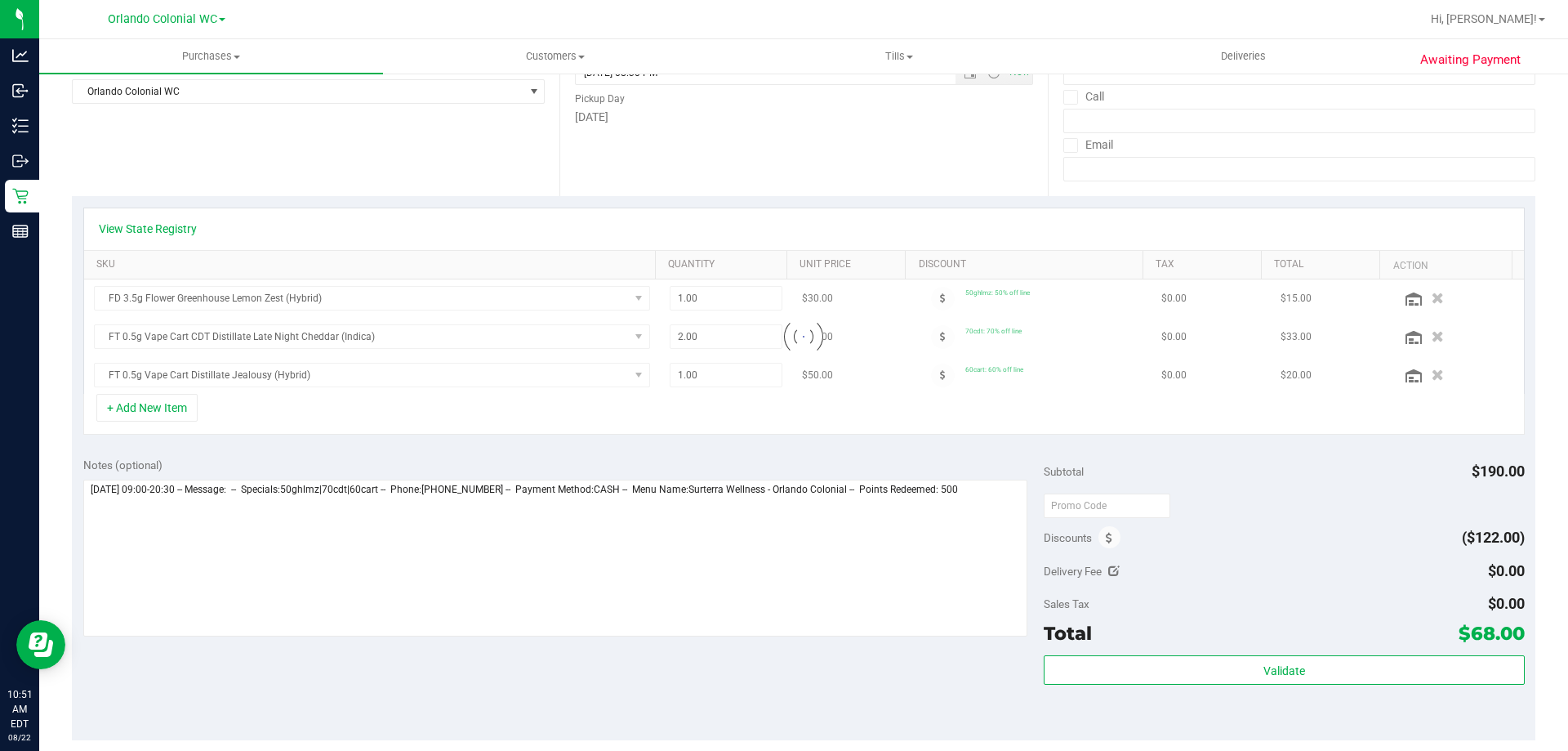
scroll to position [245, 0]
click at [1105, 534] on icon at bounding box center [1108, 537] width 7 height 11
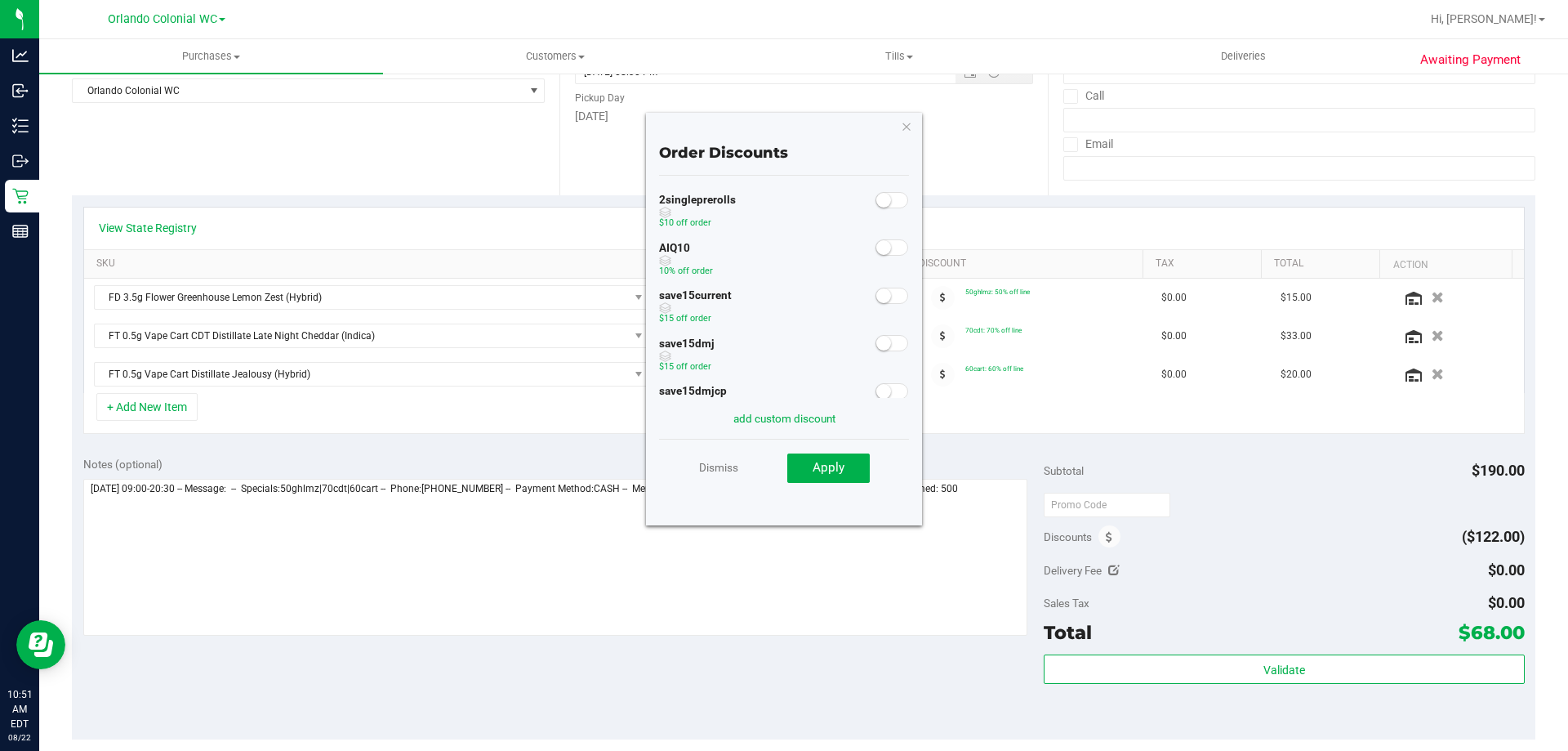
click at [885, 256] on span at bounding box center [891, 247] width 33 height 16
click at [847, 486] on div "Dismiss Apply" at bounding box center [784, 467] width 250 height 57
click at [845, 463] on button "Apply" at bounding box center [828, 467] width 83 height 29
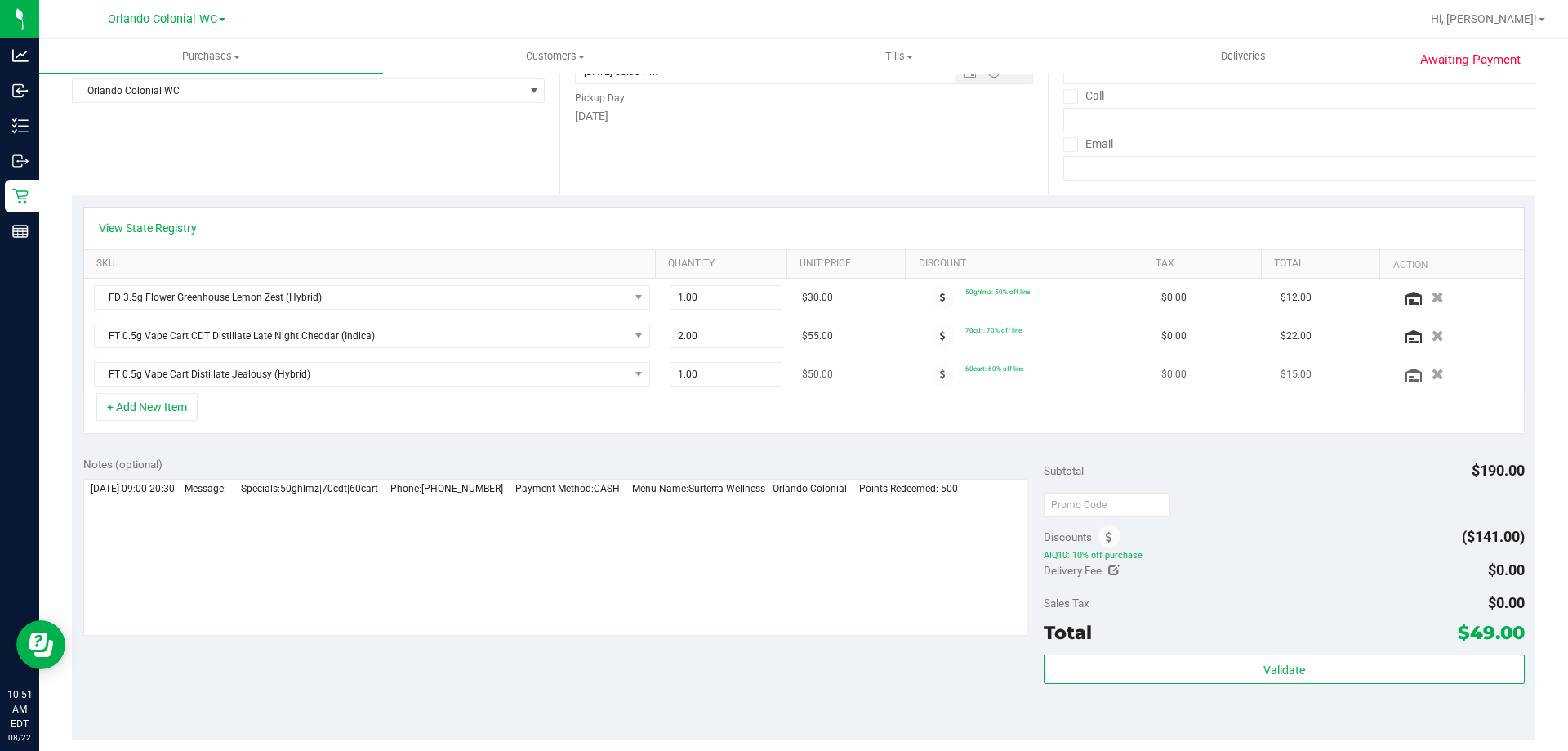
scroll to position [0, 0]
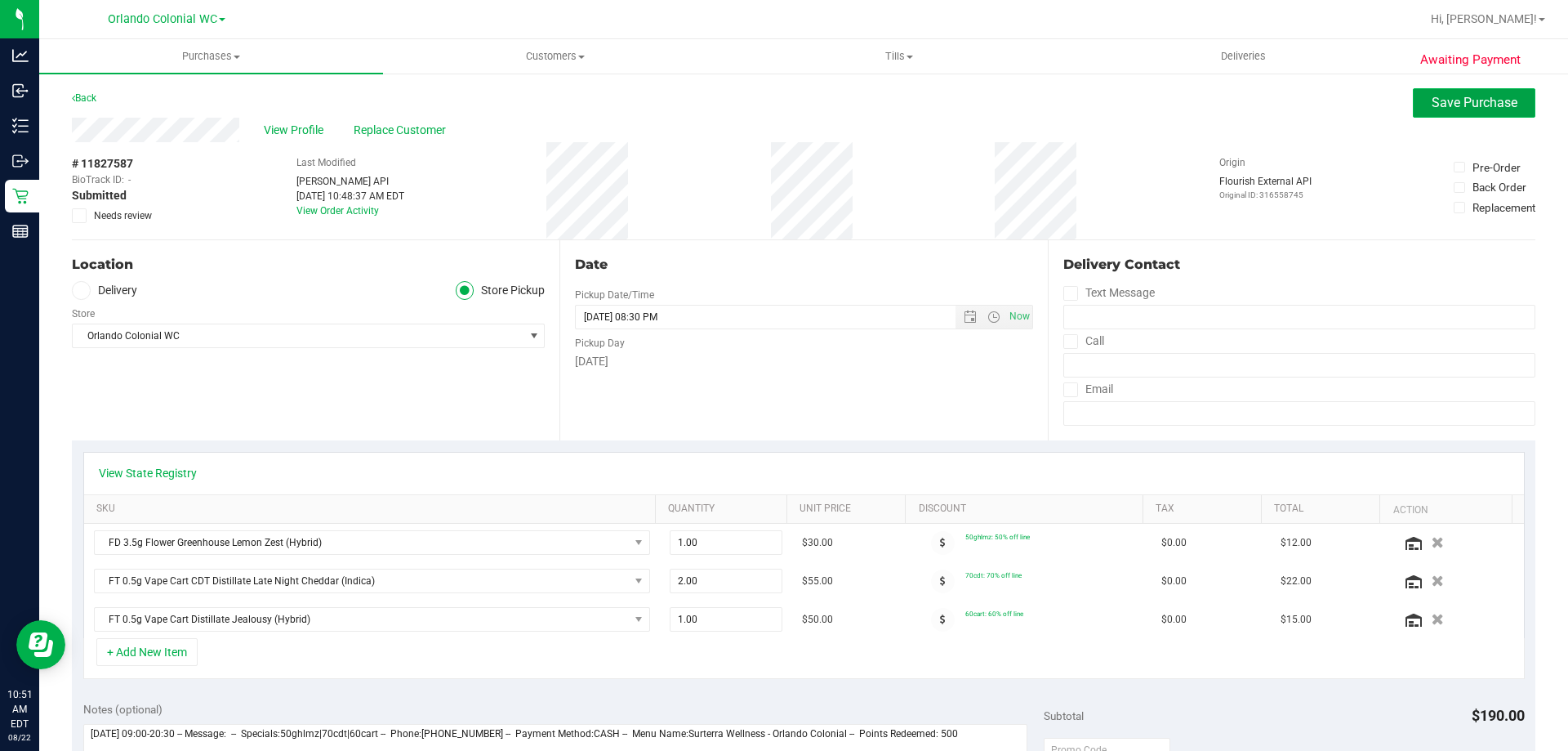
click at [1438, 113] on button "Save Purchase" at bounding box center [1473, 102] width 123 height 29
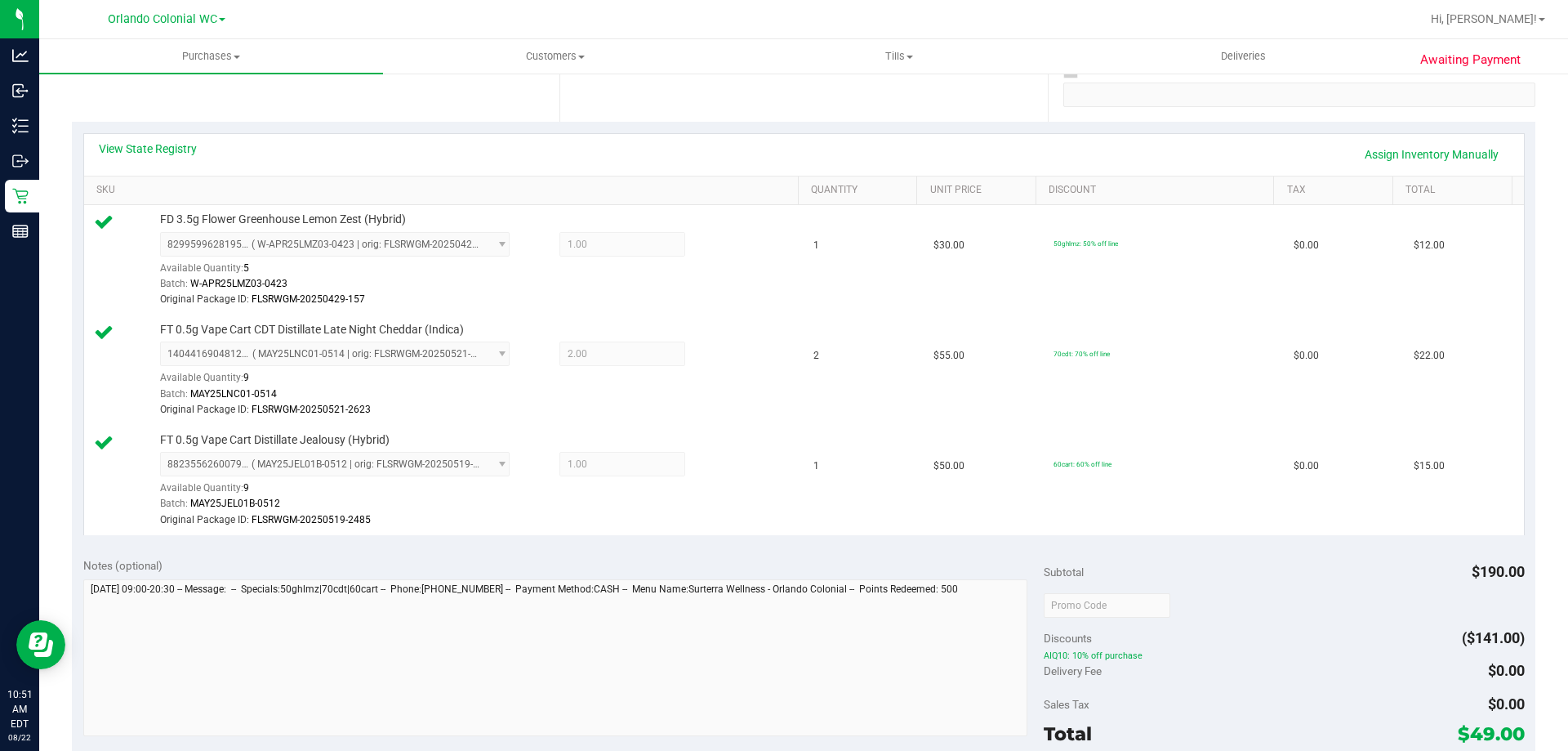
scroll to position [490, 0]
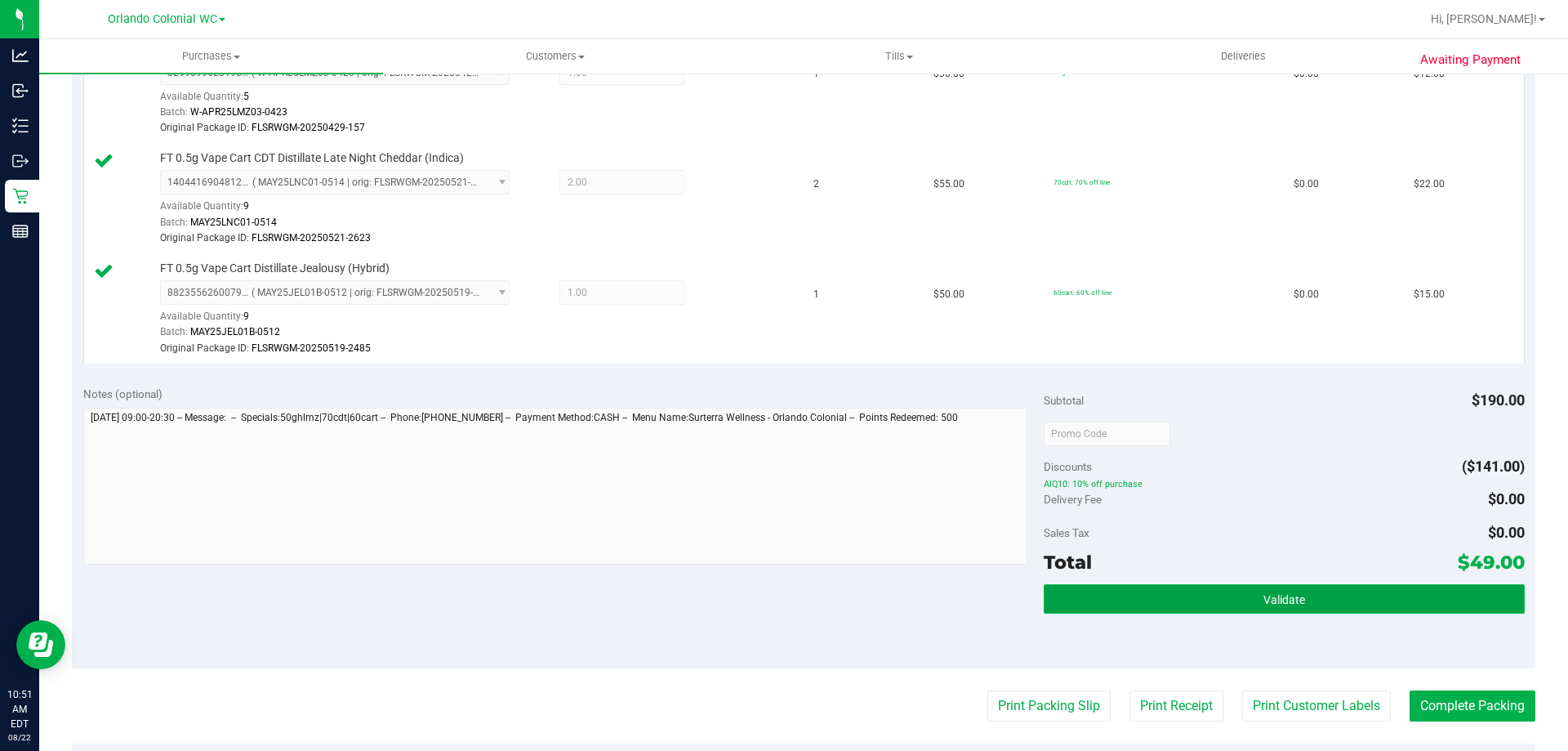
click at [1193, 594] on button "Validate" at bounding box center [1283, 598] width 480 height 29
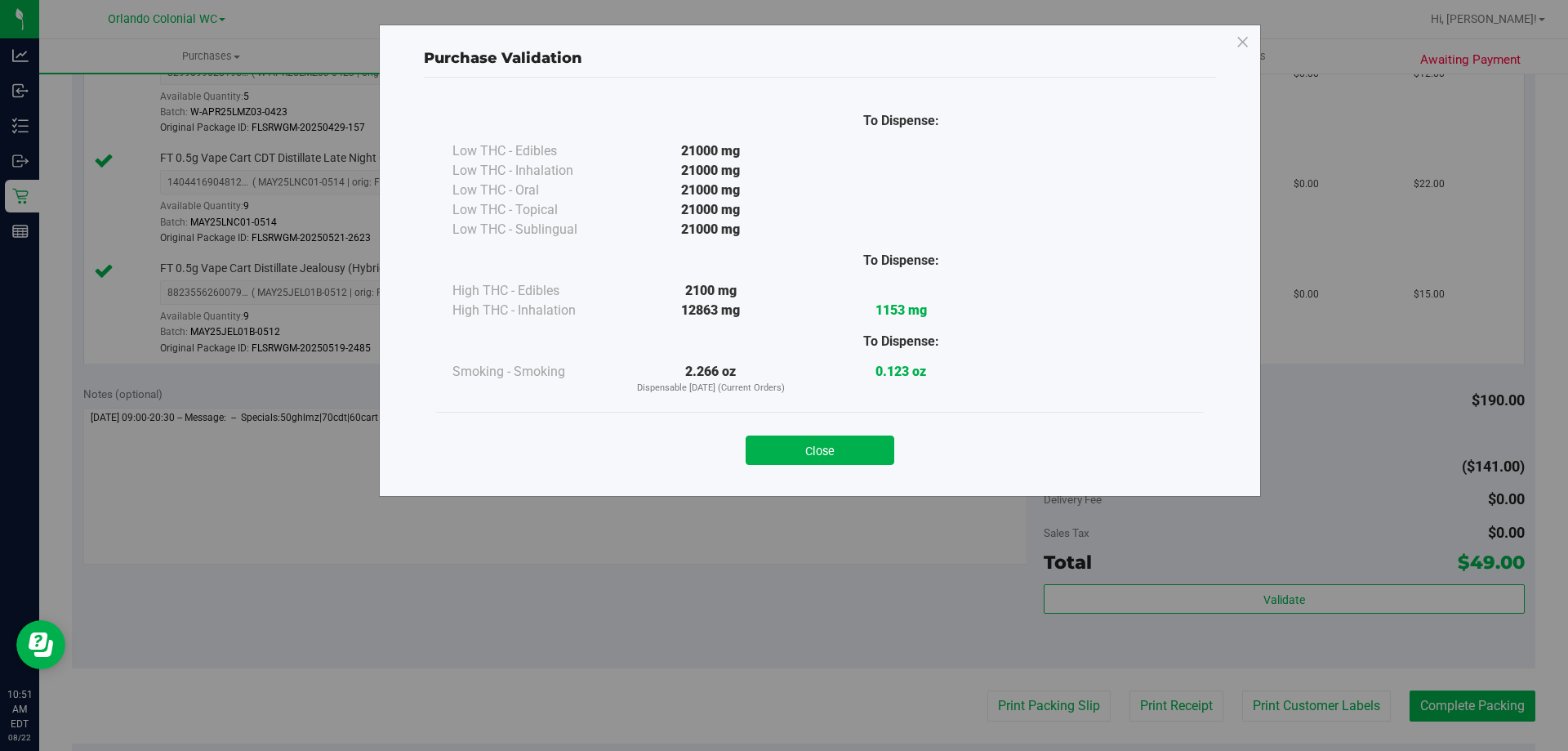
click at [863, 435] on button "Close" at bounding box center [819, 449] width 149 height 29
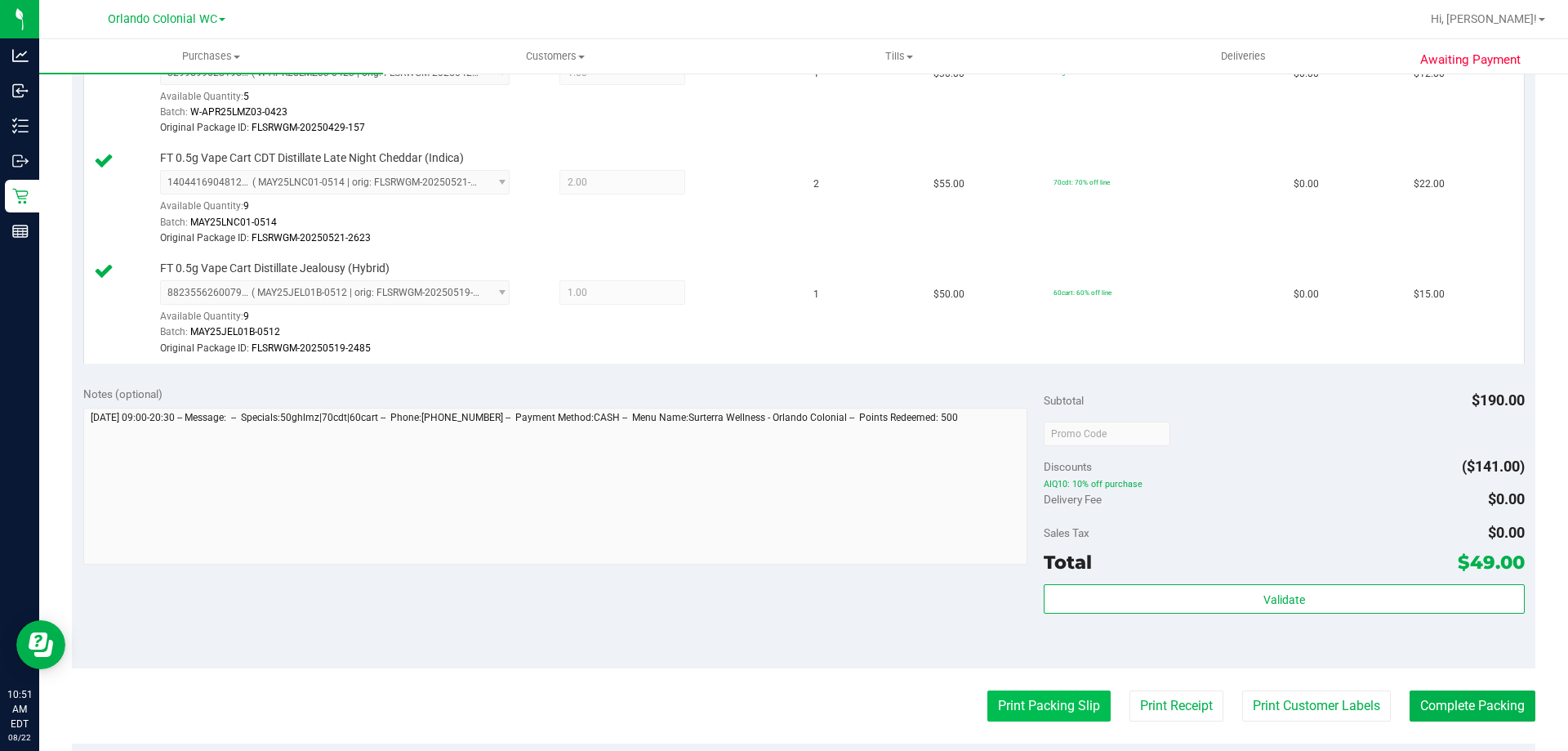
click at [1046, 702] on button "Print Packing Slip" at bounding box center [1048, 705] width 123 height 31
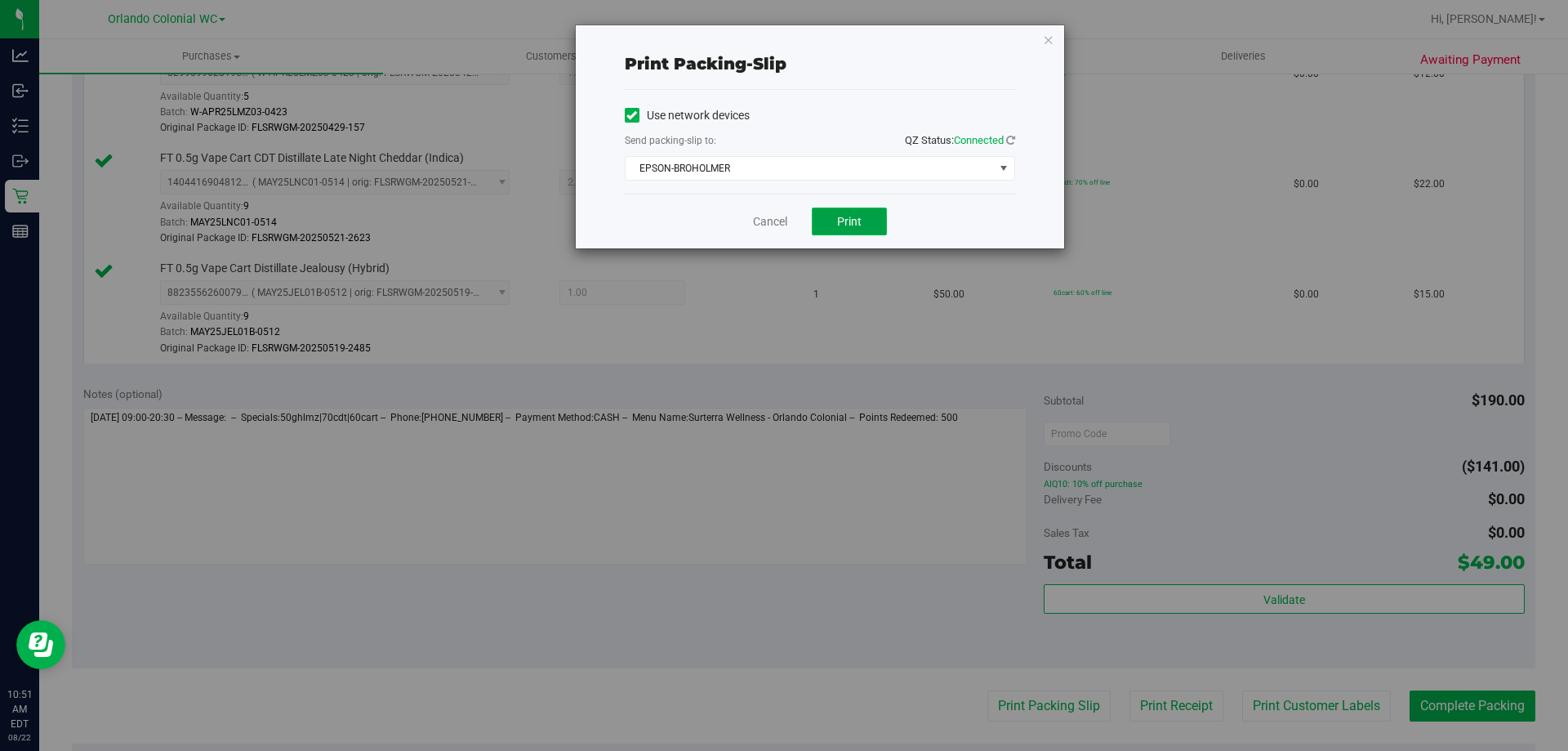
click at [856, 216] on span "Print" at bounding box center [848, 221] width 25 height 13
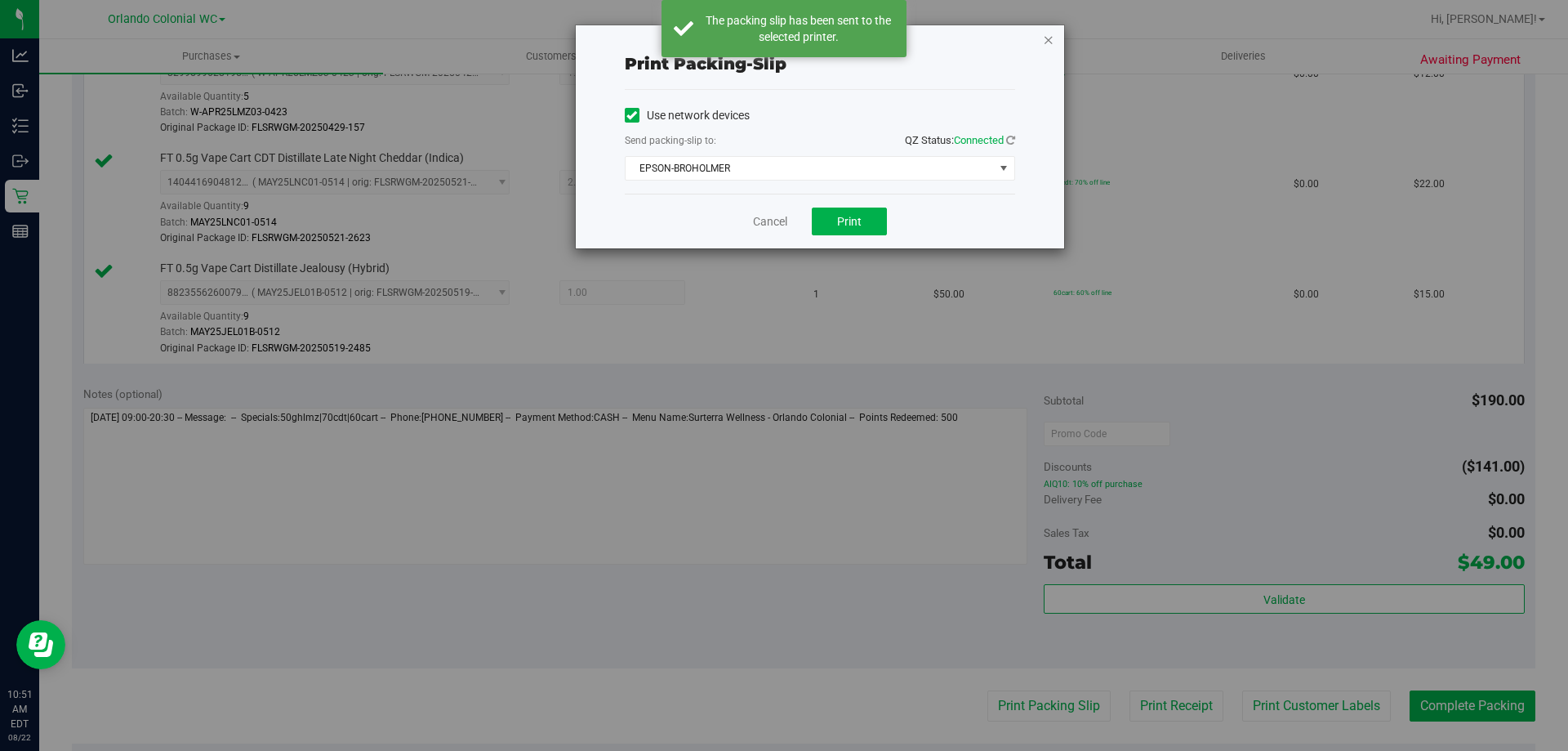
click at [1047, 38] on icon "button" at bounding box center [1047, 39] width 11 height 20
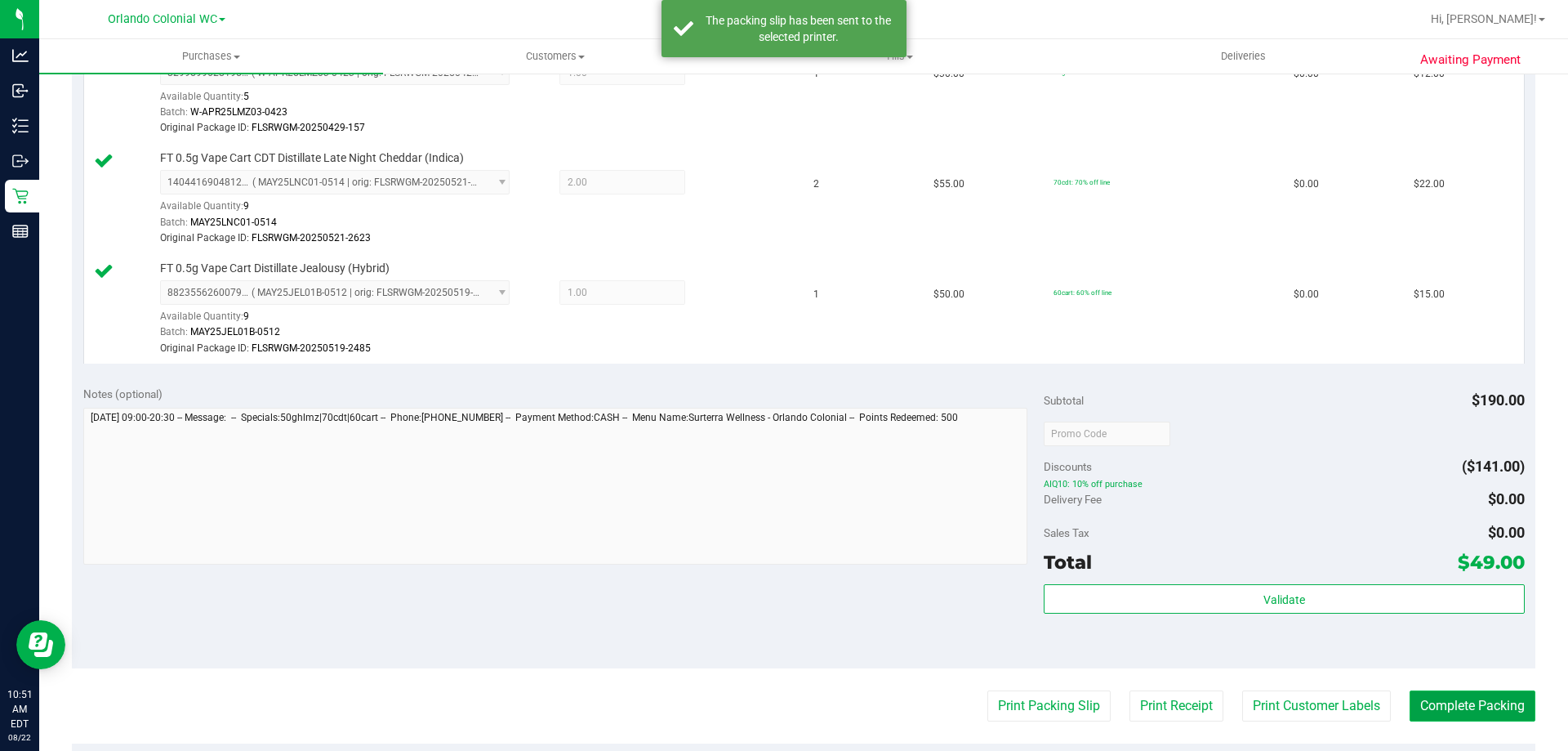
click at [1432, 707] on button "Complete Packing" at bounding box center [1472, 705] width 126 height 31
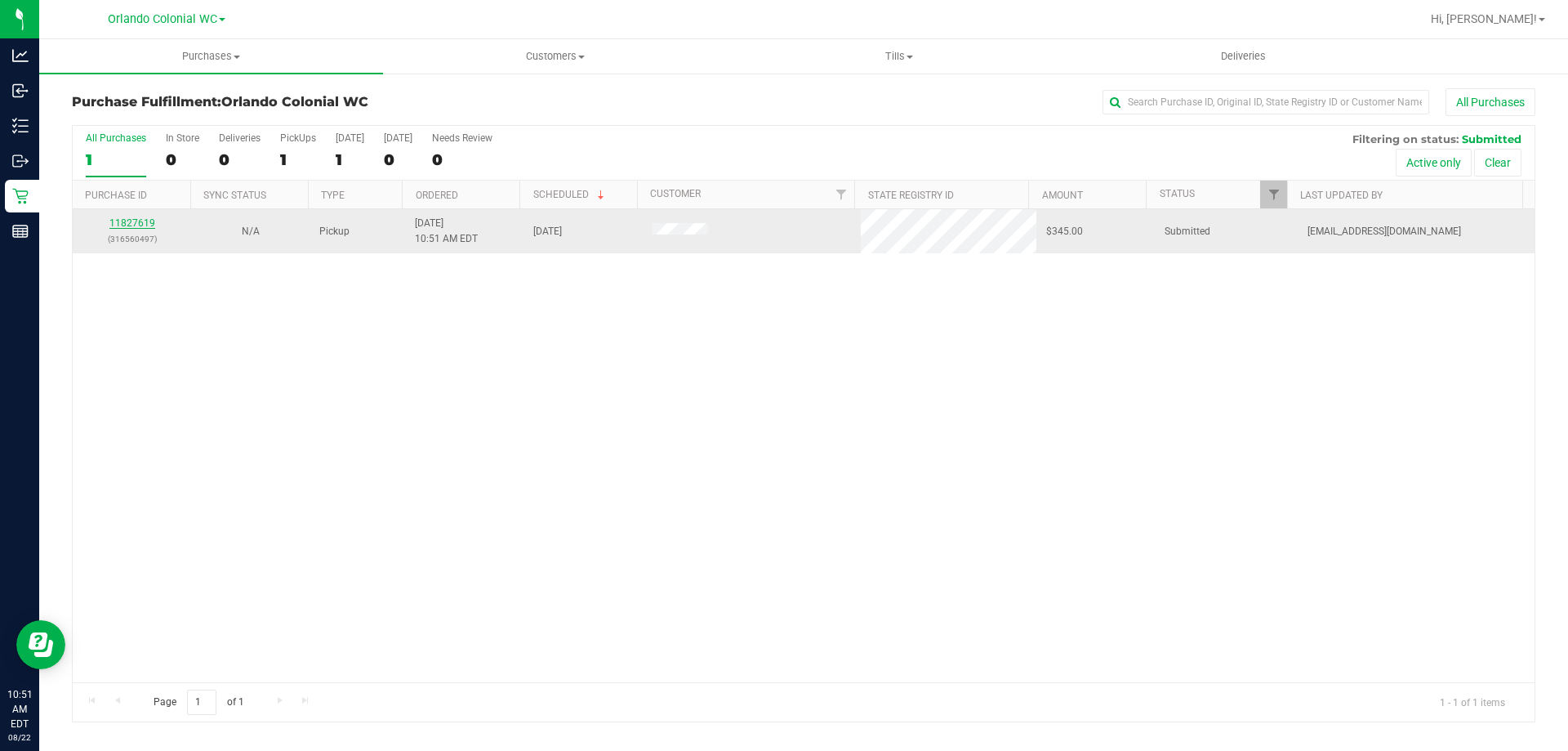
click at [138, 223] on link "11827619" at bounding box center [132, 222] width 46 height 11
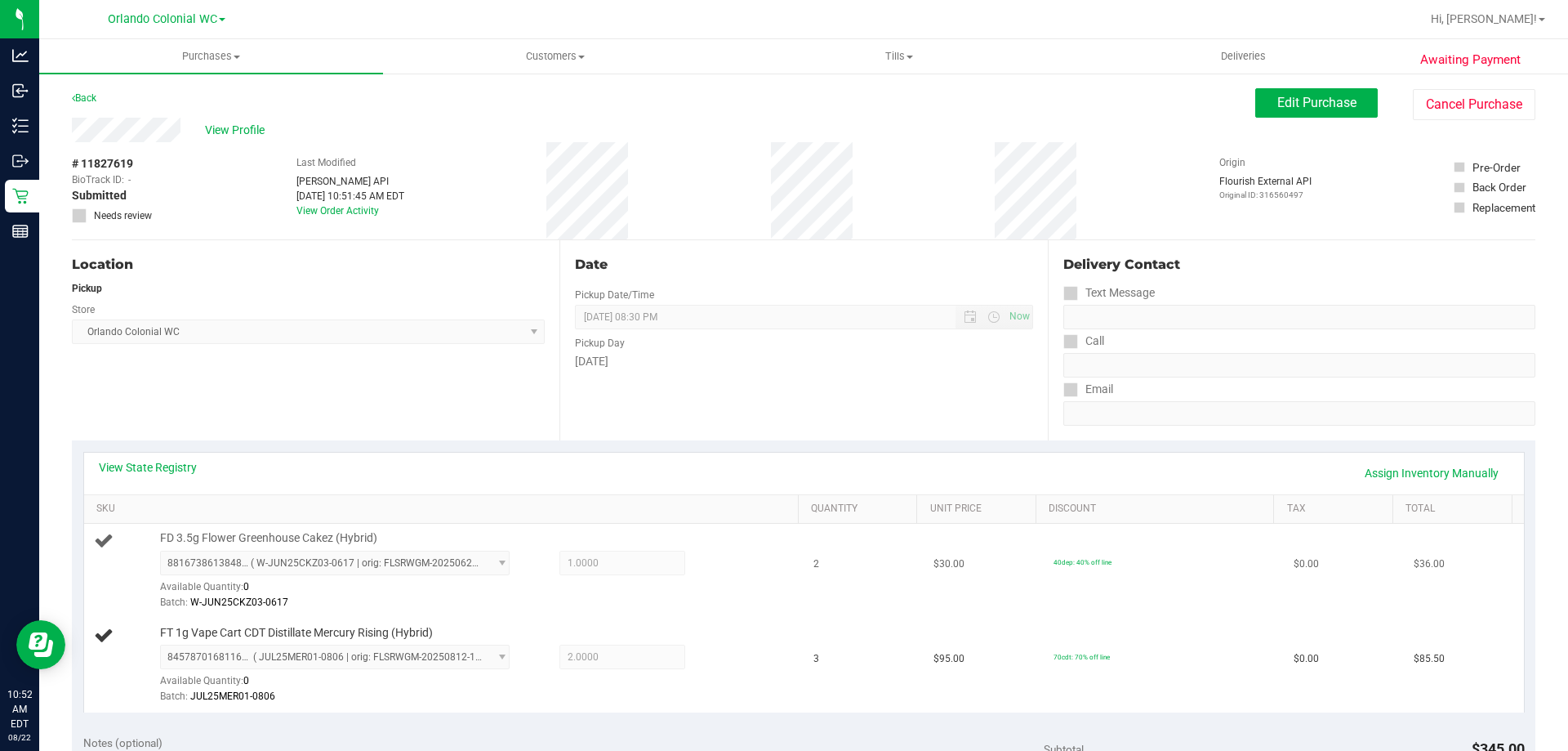
click at [293, 533] on span "FD 3.5g Flower Greenhouse Cakez (Hybrid)" at bounding box center [268, 538] width 217 height 16
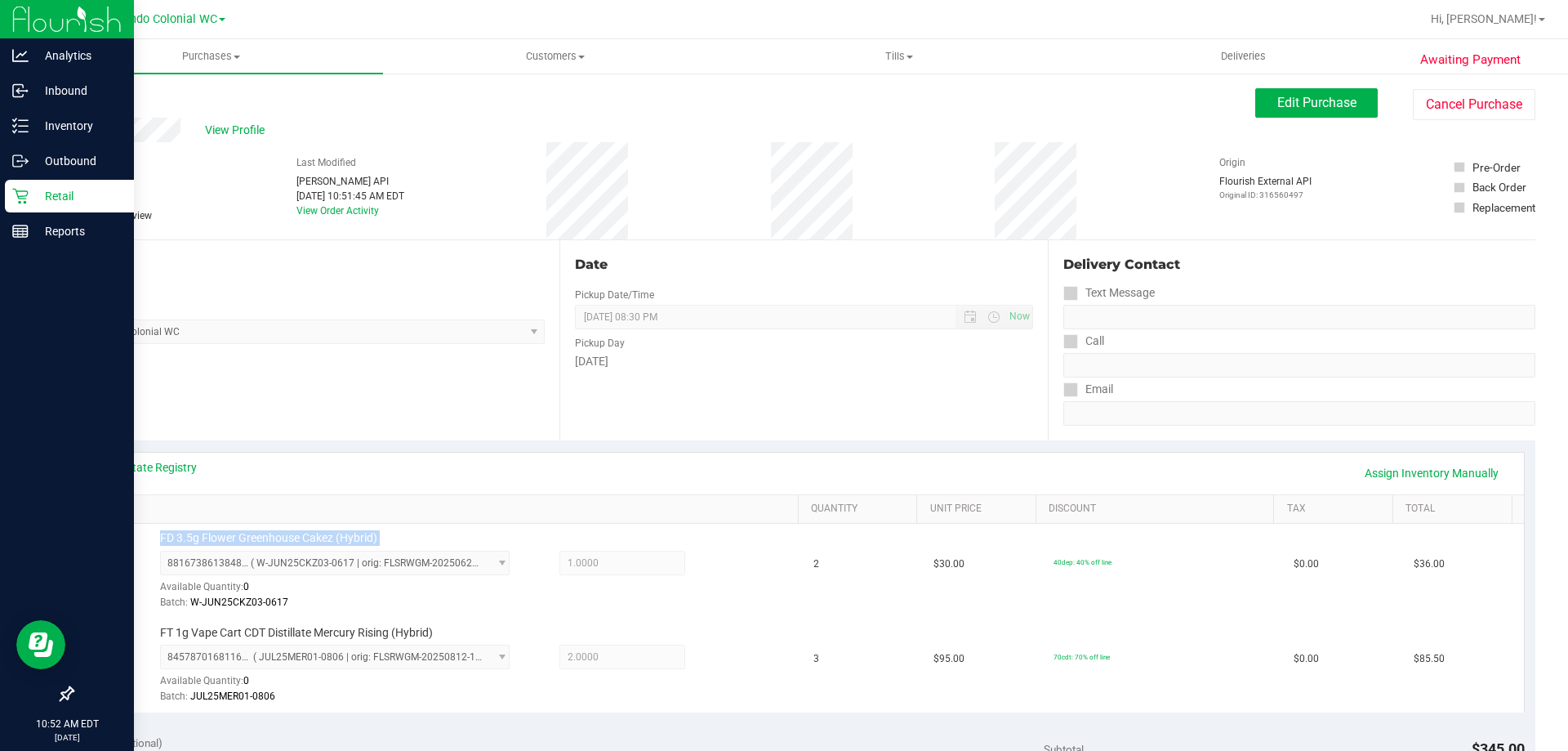
copy div "FD 3.5g Flower Greenhouse Cakez (Hybrid)"
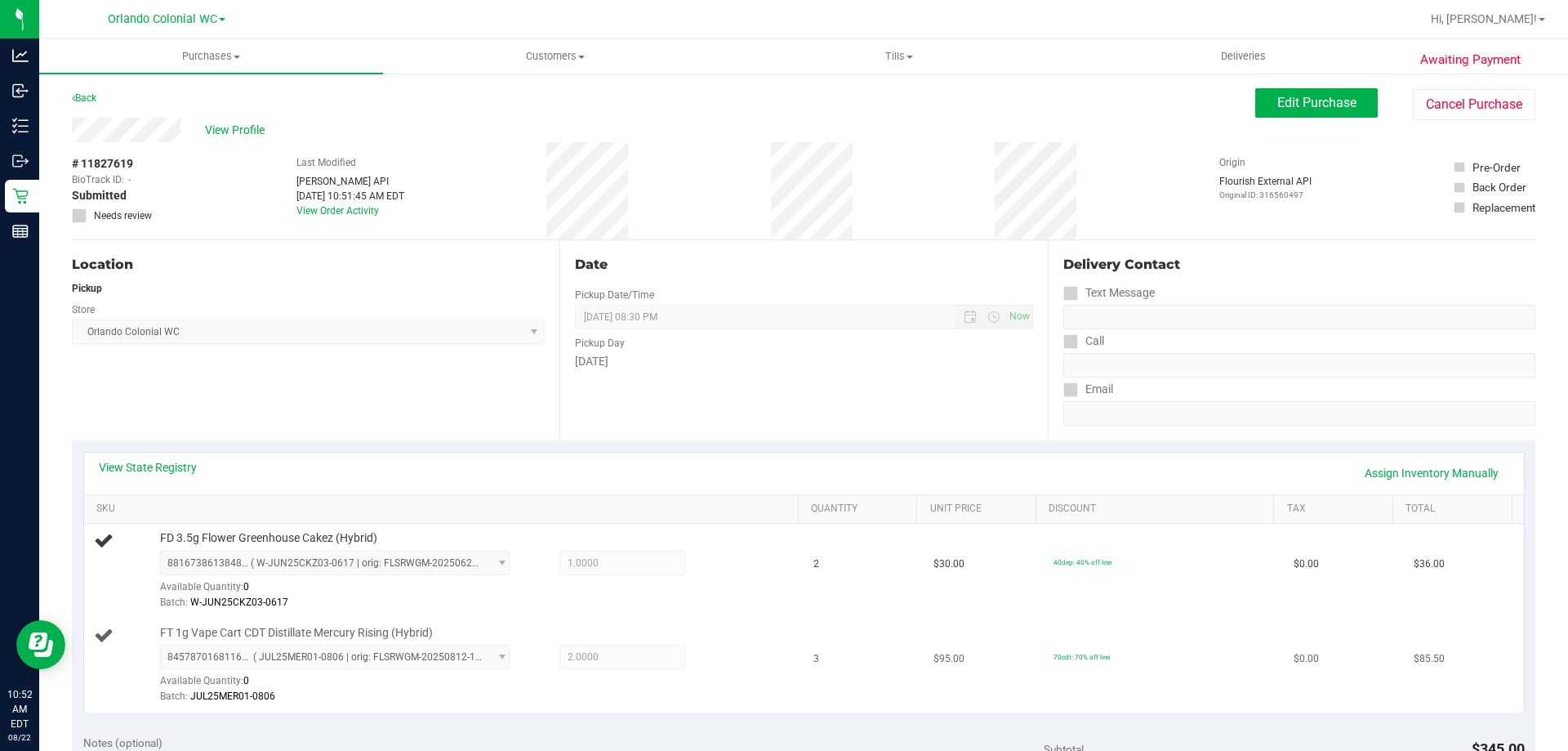
click at [303, 640] on span "FT 1g Vape Cart CDT Distillate Mercury Rising (Hybrid)" at bounding box center [296, 633] width 273 height 16
click at [305, 640] on span "FT 1g Vape Cart CDT Distillate Mercury Rising (Hybrid)" at bounding box center [296, 633] width 273 height 16
click at [306, 640] on span "FT 1g Vape Cart CDT Distillate Mercury Rising (Hybrid)" at bounding box center [296, 633] width 273 height 16
copy div "FT 1g Vape Cart CDT Distillate Mercury Rising (Hybrid)"
click at [395, 413] on div "Location Pickup Store Orlando Colonial WC Select Store Bonita Springs WC Boynto…" at bounding box center [316, 340] width 488 height 200
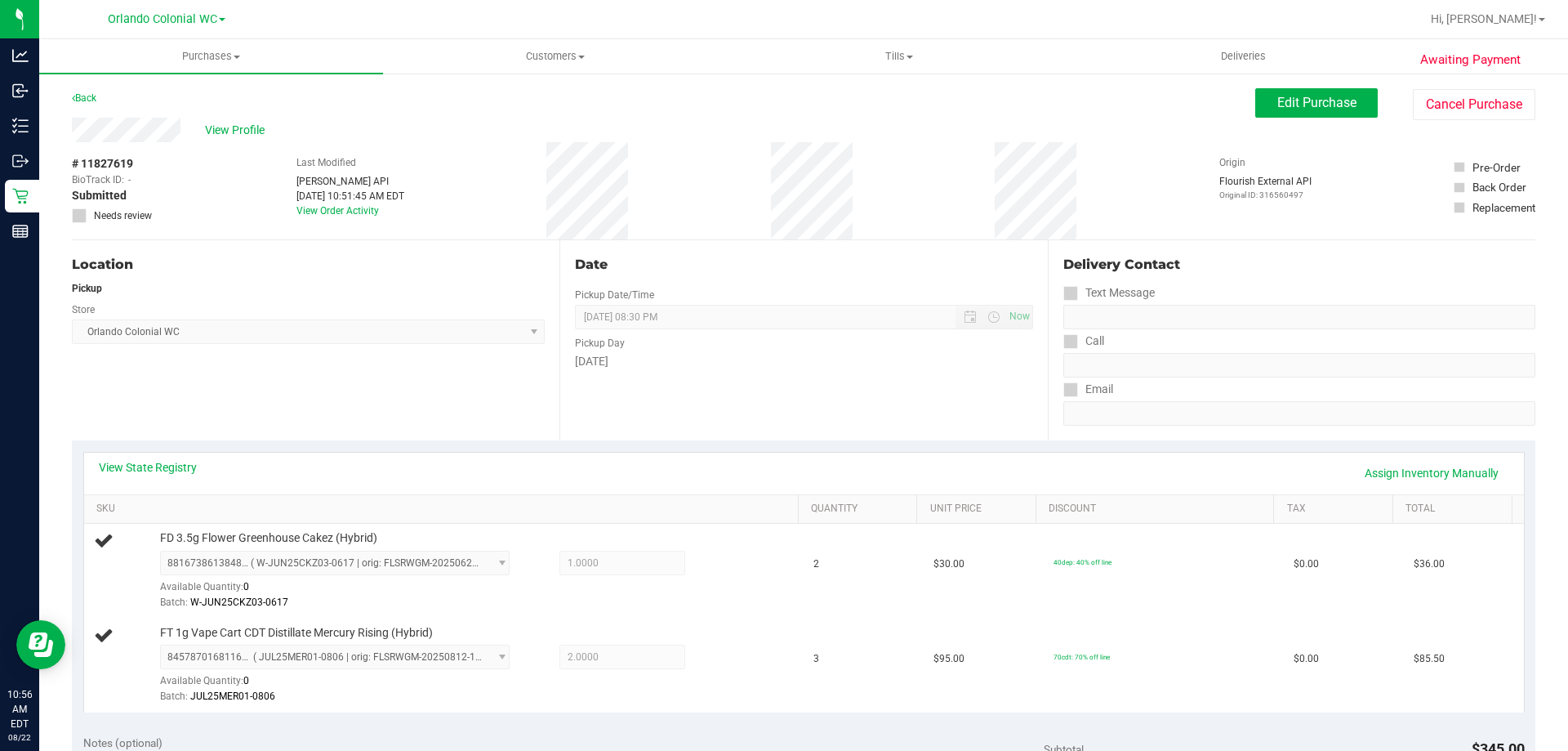
click at [429, 424] on div "Location Pickup Store Orlando Colonial WC Select Store Bonita Springs WC Boynto…" at bounding box center [316, 340] width 488 height 200
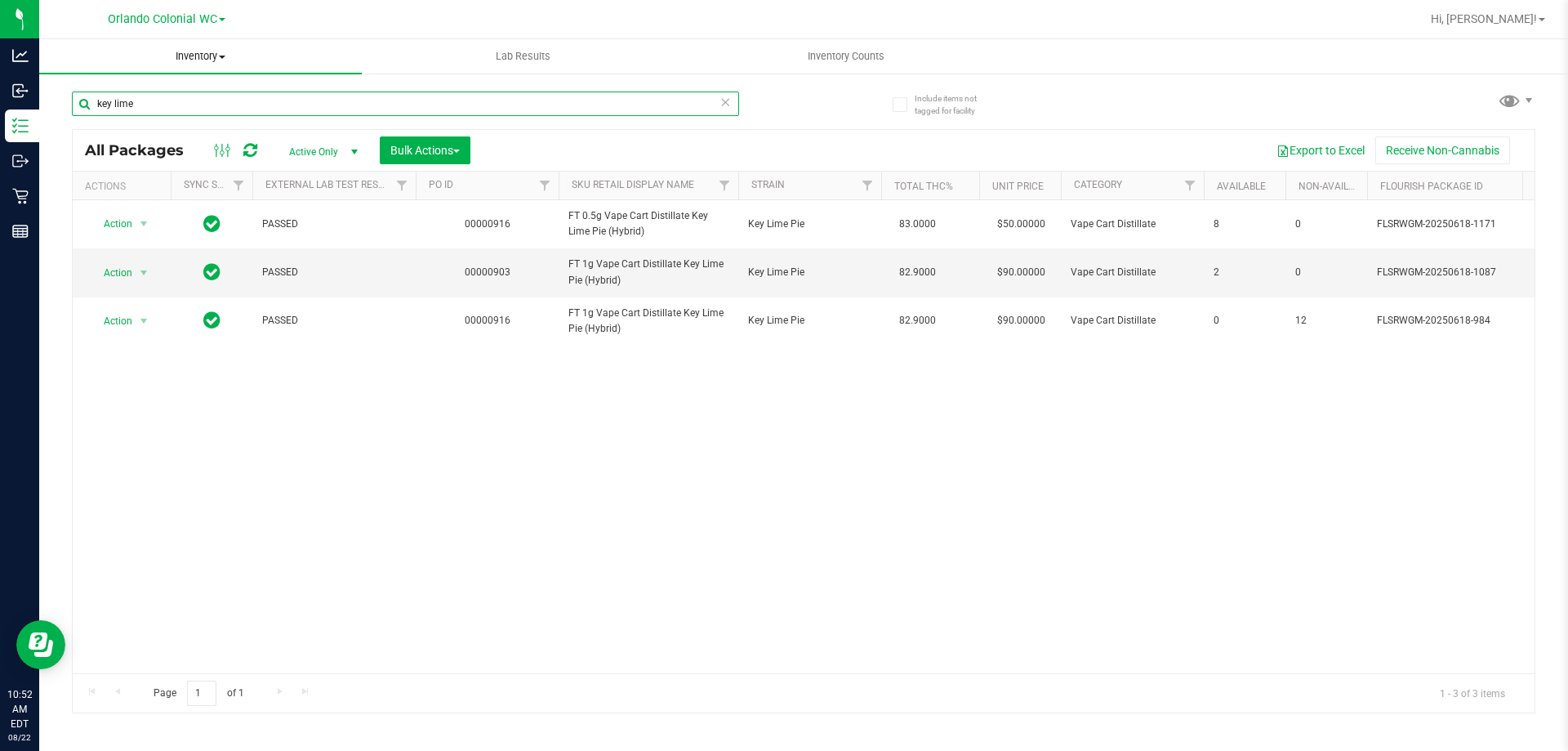
drag, startPoint x: 252, startPoint y: 111, endPoint x: 114, endPoint y: 65, distance: 145.5
click at [0, 73] on div "Analytics Inbound Inventory Outbound Retail Reports 10:52 AM EDT 08/22/2025 08/…" at bounding box center [784, 375] width 1568 height 751
paste input "FD 3.5g Flower Greenhouse Cakez (Hybrid)"
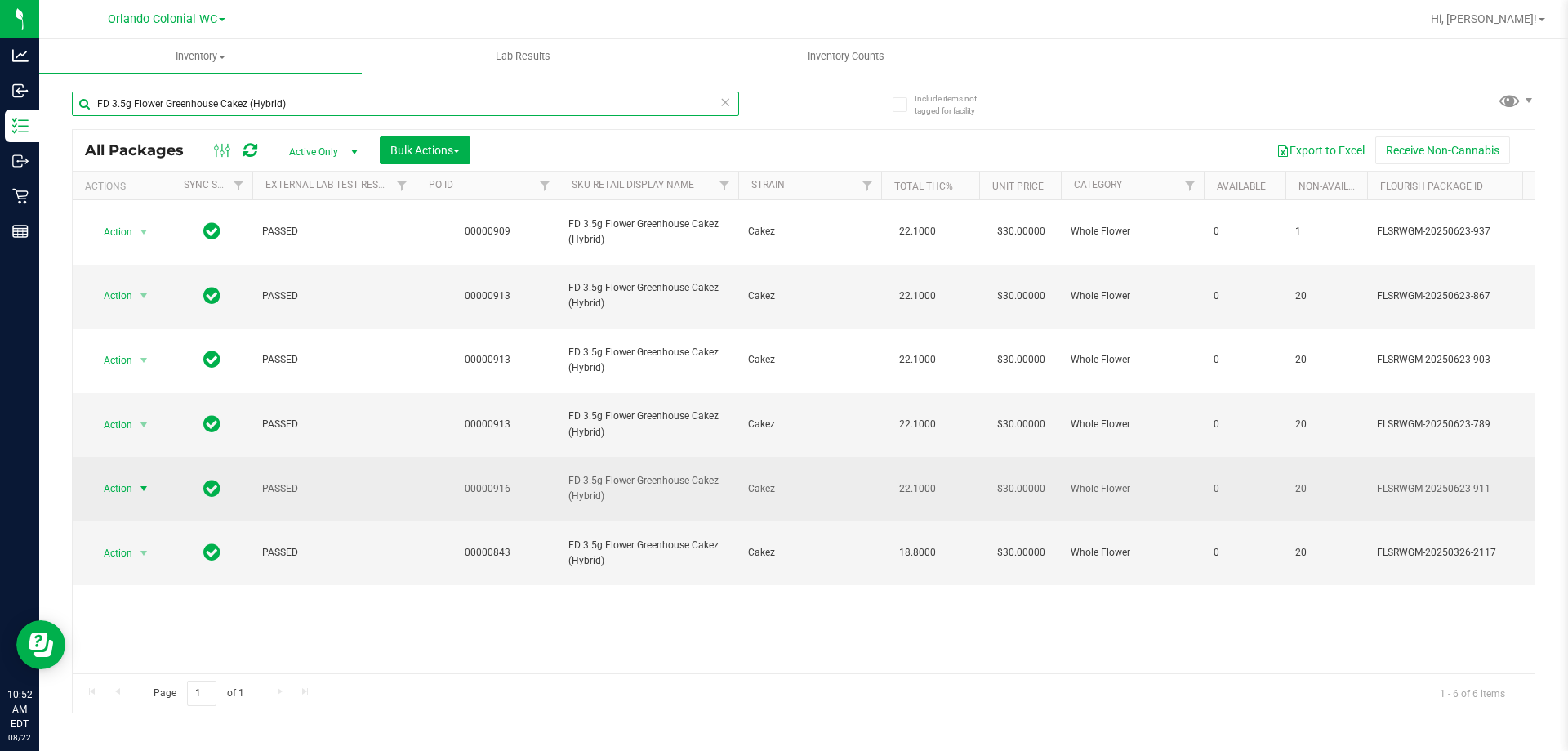
type input "FD 3.5g Flower Greenhouse Cakez (Hybrid)"
click at [138, 482] on span "select" at bounding box center [143, 488] width 13 height 13
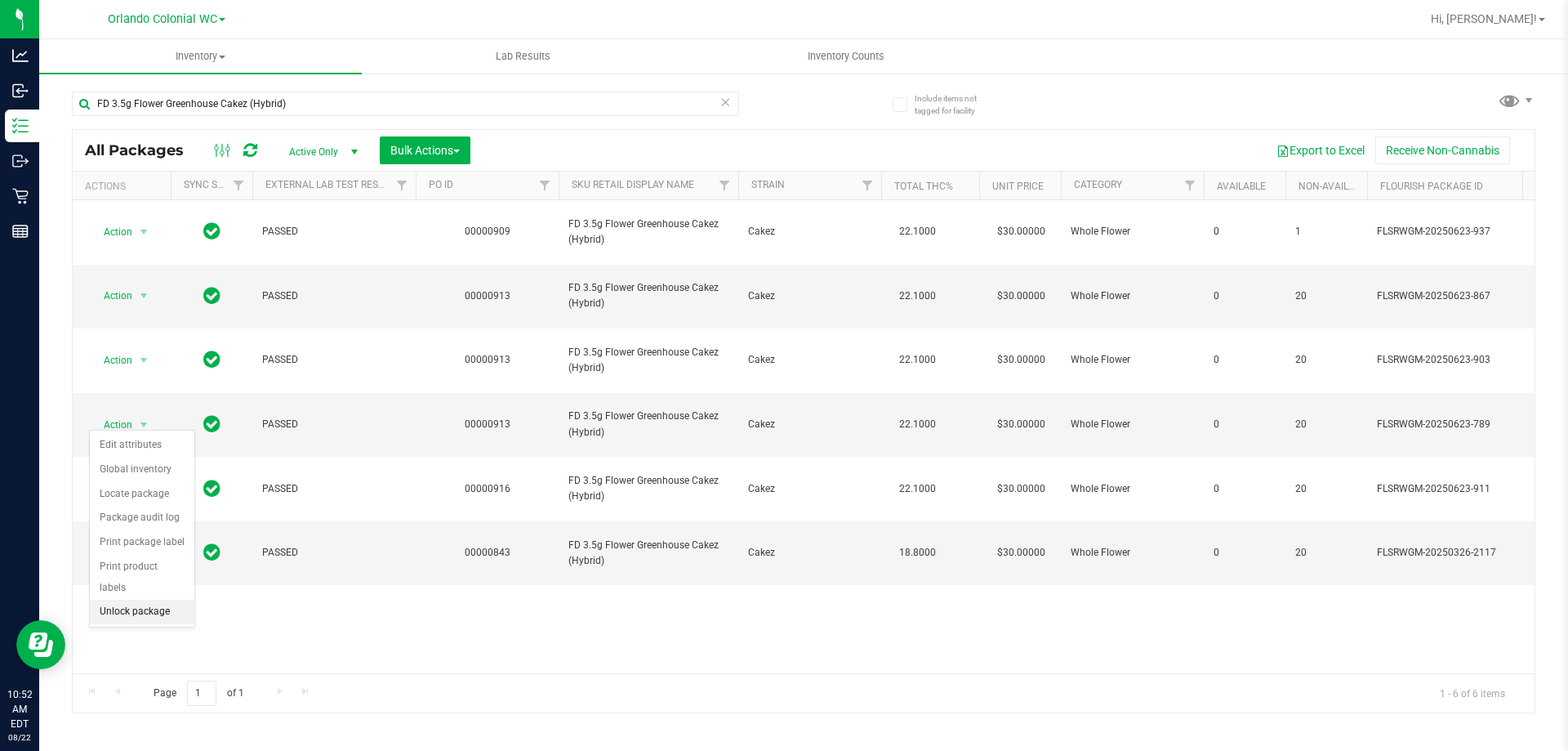
click at [169, 600] on li "Unlock package" at bounding box center [142, 612] width 105 height 25
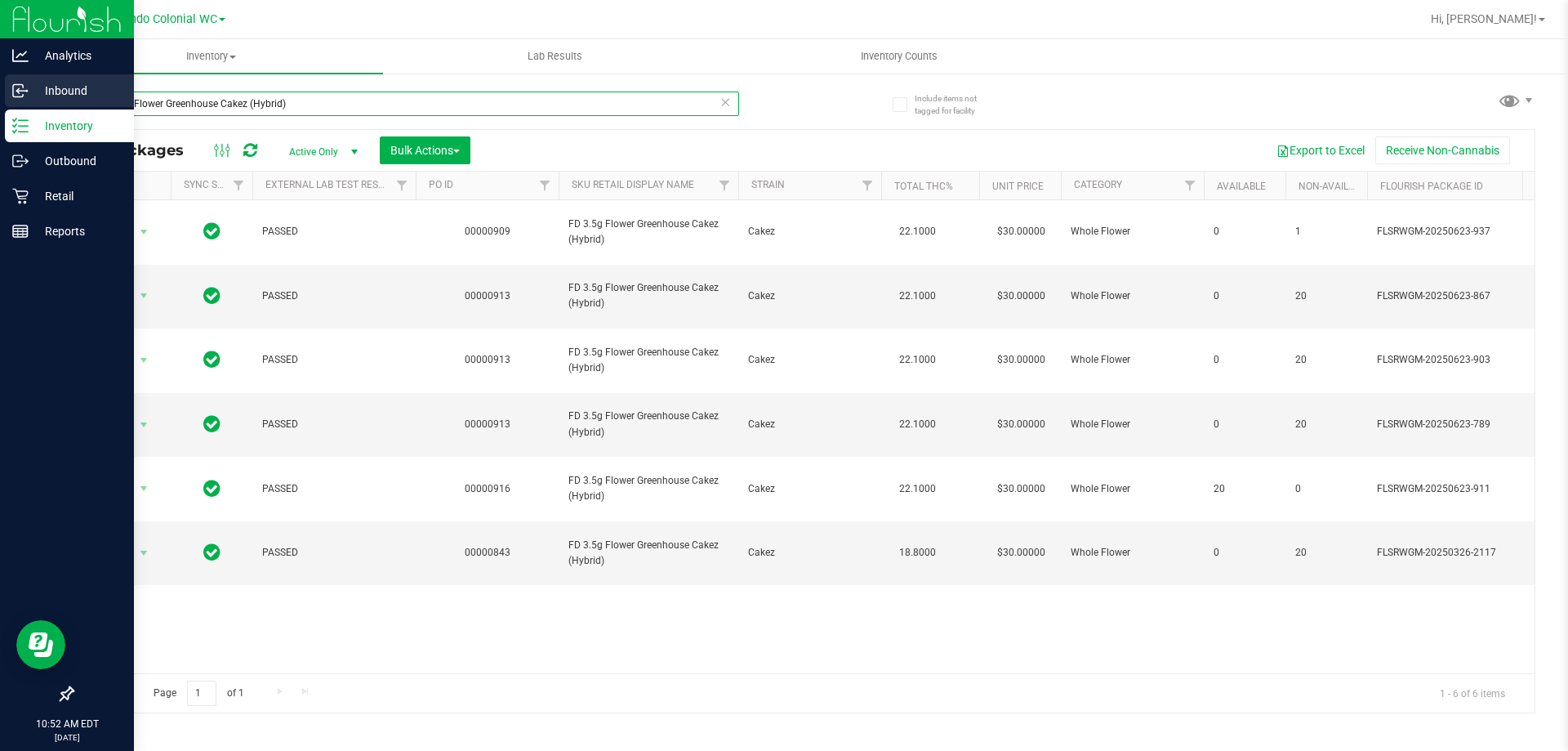
drag, startPoint x: 489, startPoint y: 103, endPoint x: 7, endPoint y: 74, distance: 482.9
click at [0, 114] on div "Analytics Inbound Inventory Outbound Retail Reports 10:52 AM EDT 08/22/2025 08/…" at bounding box center [784, 375] width 1568 height 751
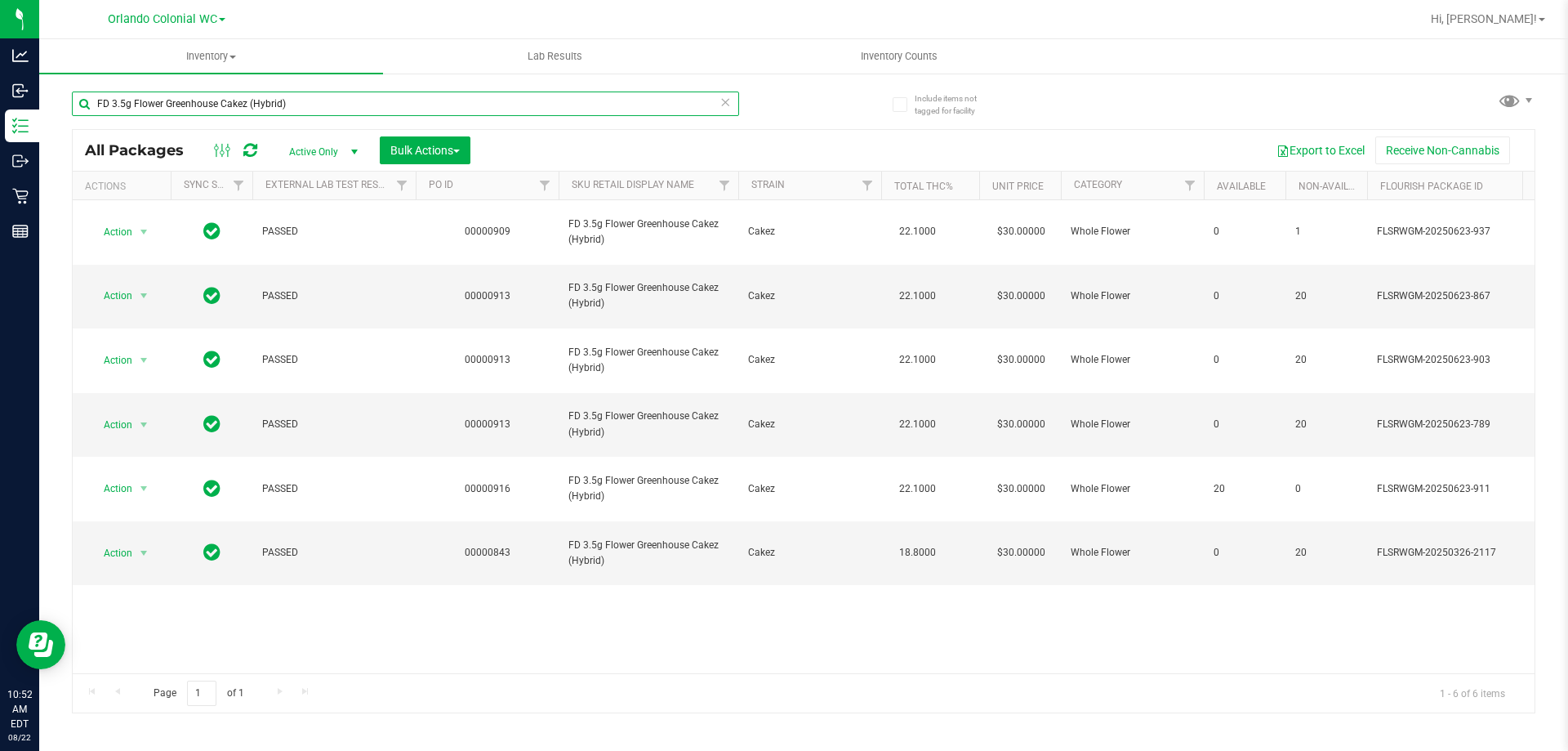
paste input "T 1g Vape Cart CDT Distillate Mercury Rising"
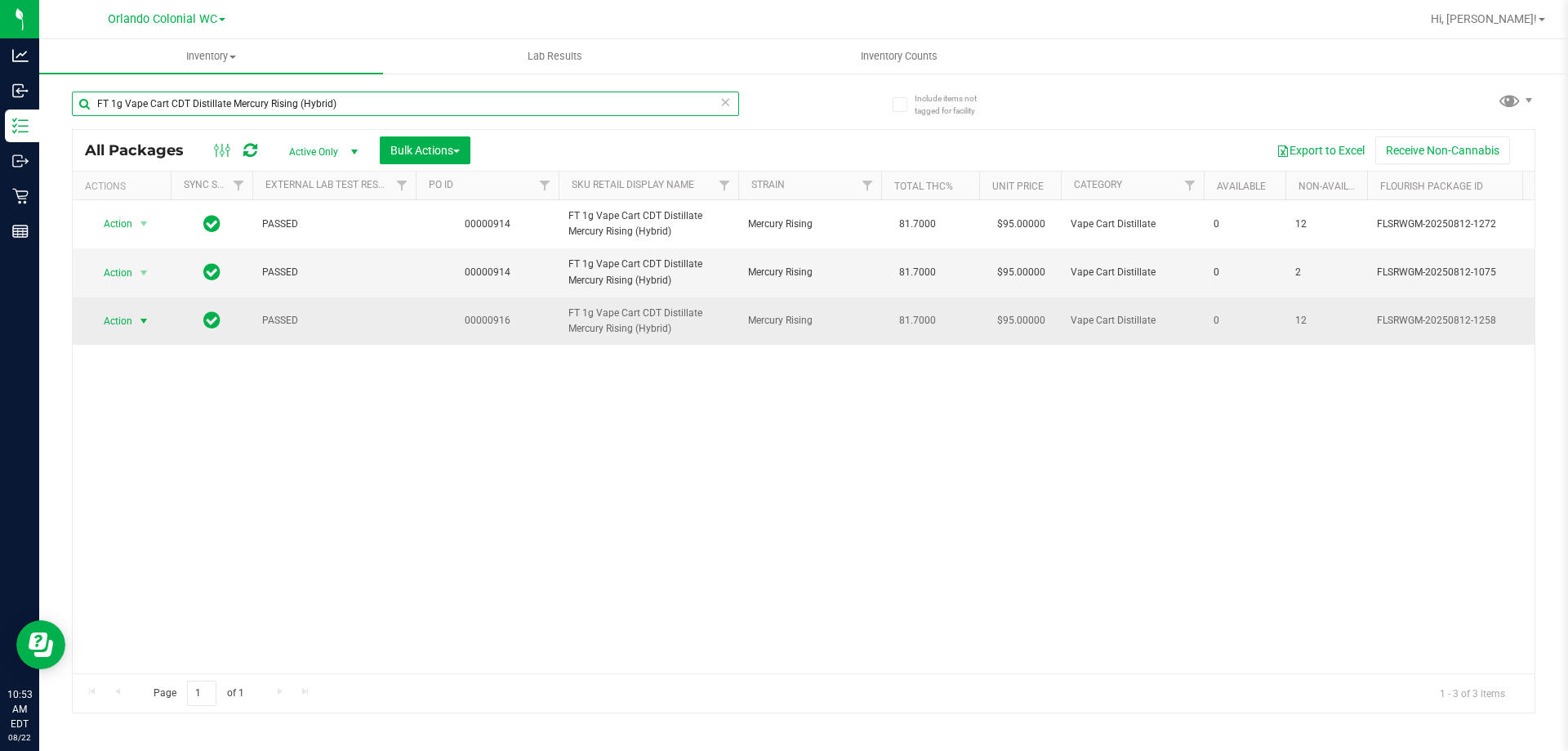
type input "FT 1g Vape Cart CDT Distillate Mercury Rising (Hybrid)"
click at [119, 333] on span "Action" at bounding box center [111, 321] width 44 height 23
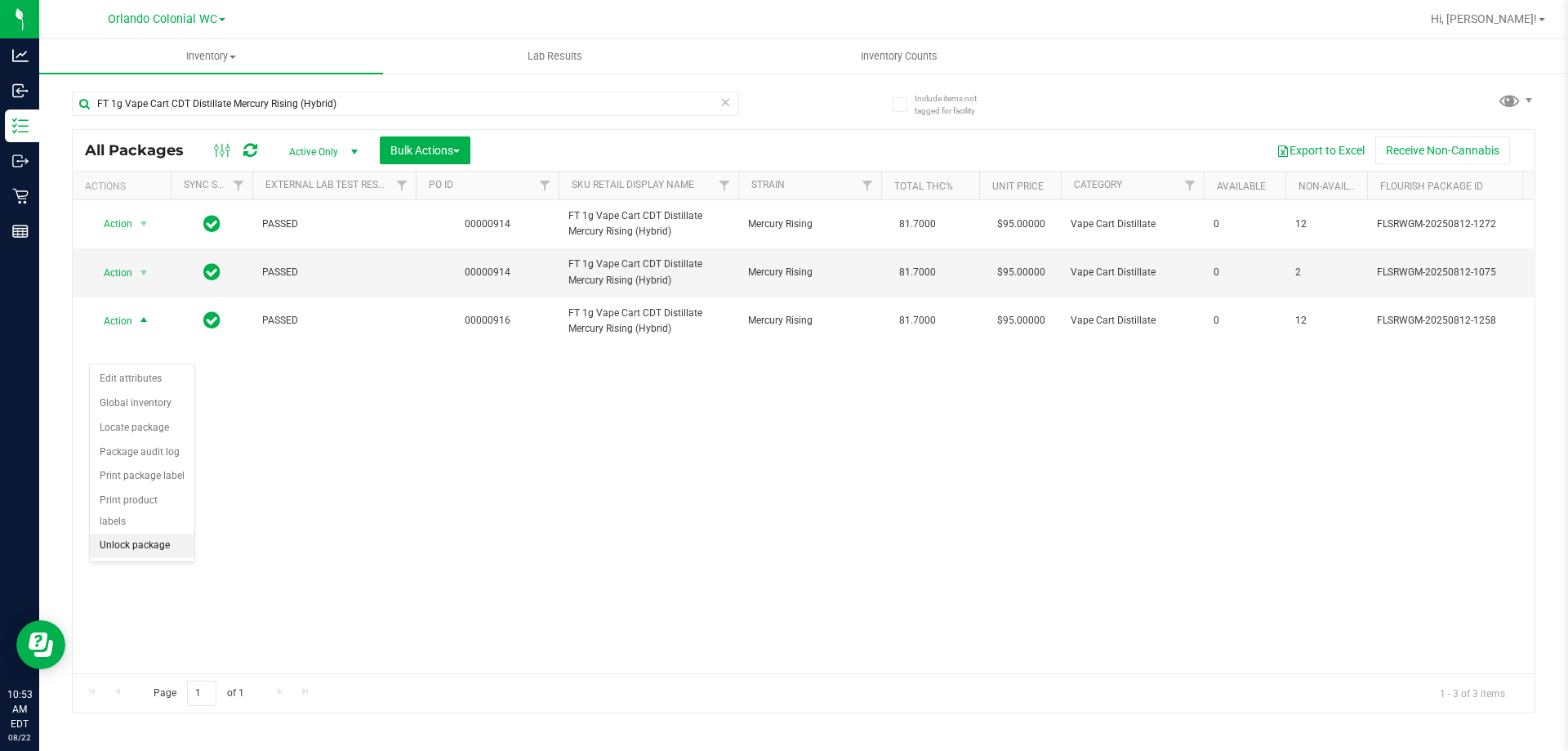
click at [177, 533] on li "Unlock package" at bounding box center [142, 545] width 105 height 25
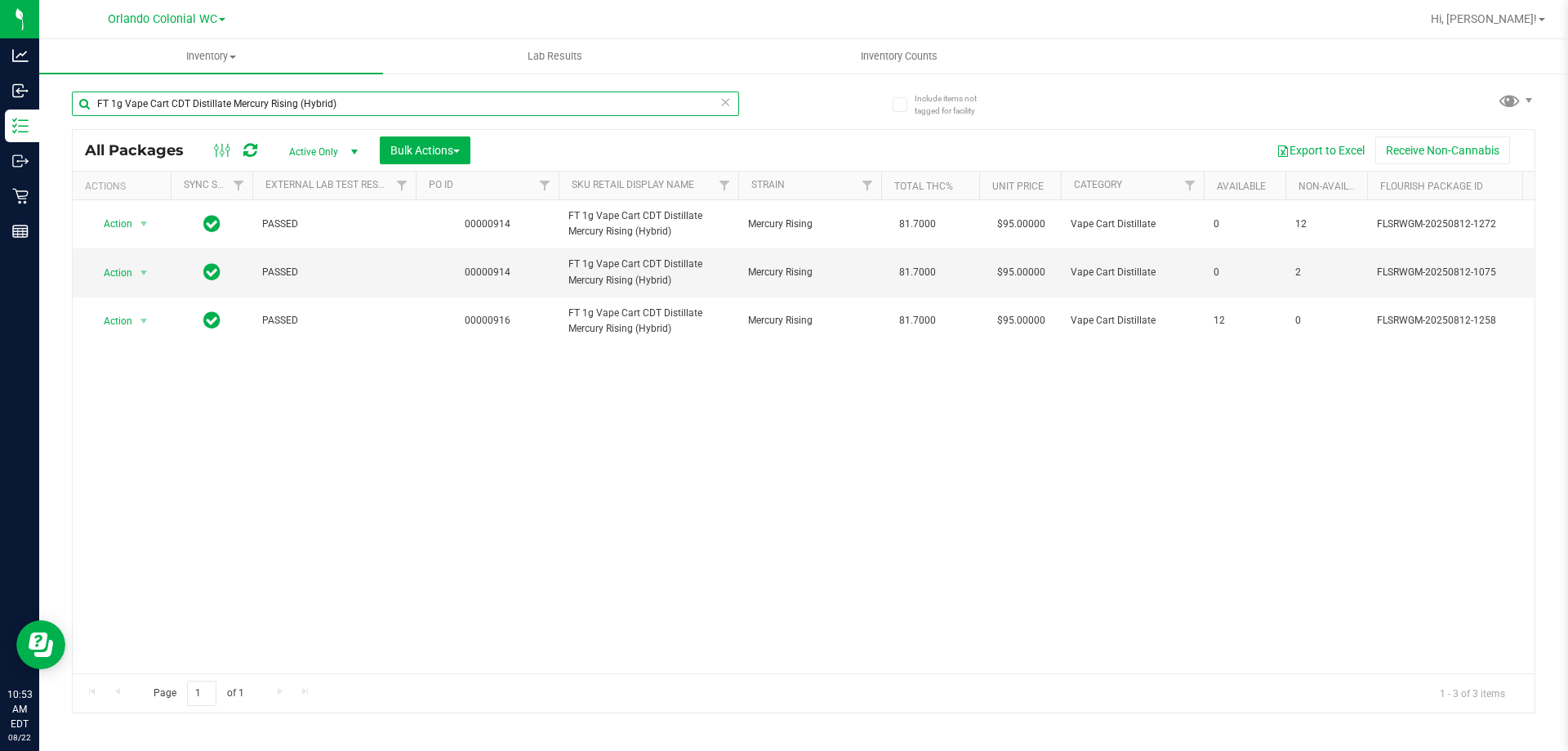
drag, startPoint x: 335, startPoint y: 101, endPoint x: 86, endPoint y: 104, distance: 249.0
click at [102, 110] on input "FT 1g Vape Cart CDT Distillate Mercury Rising (Hybrid)" at bounding box center [405, 103] width 667 height 25
type input "F"
type input "10ct"
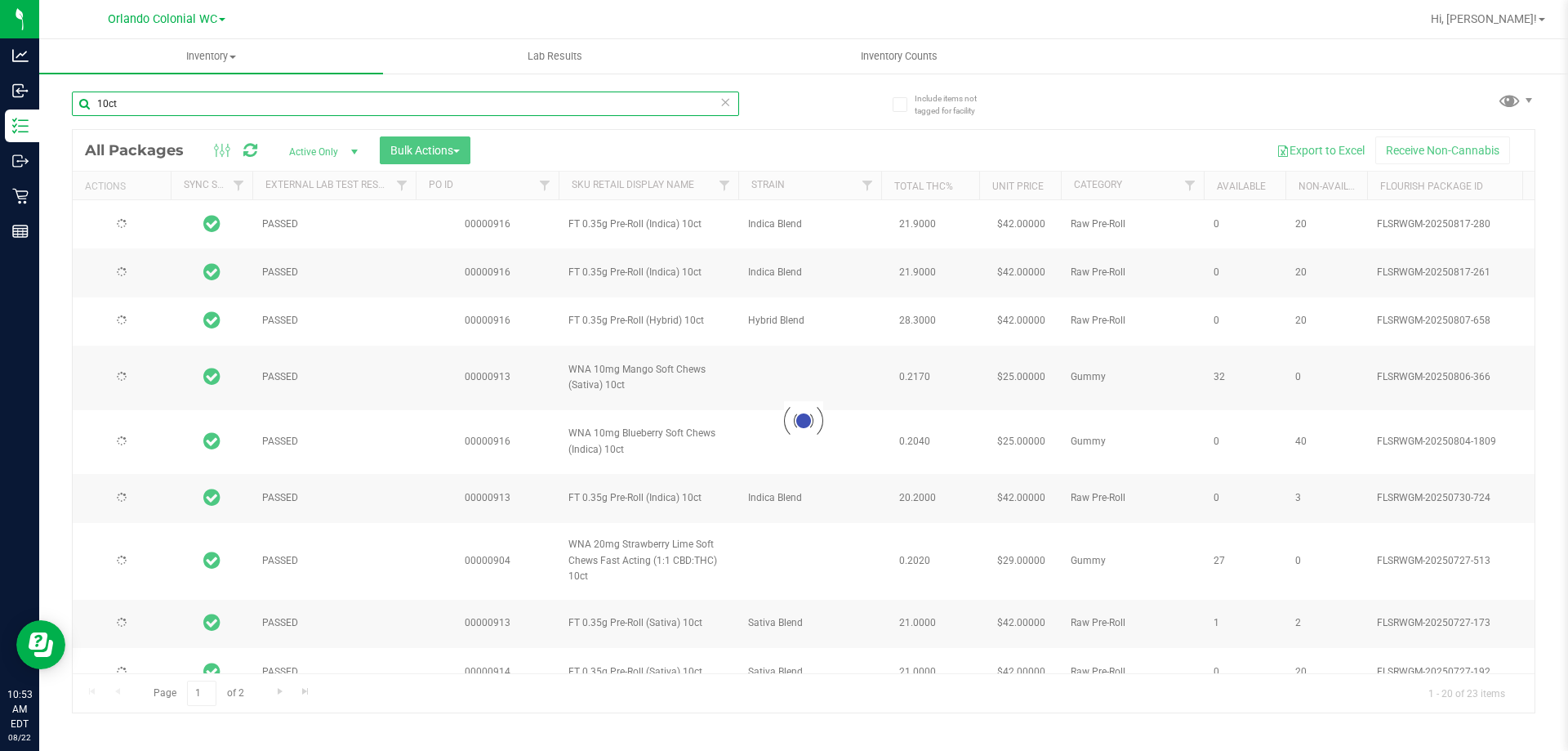
type input "2026-07-30"
type input "2026-07-28"
type input "2026-07-21"
type input "2026-07-16"
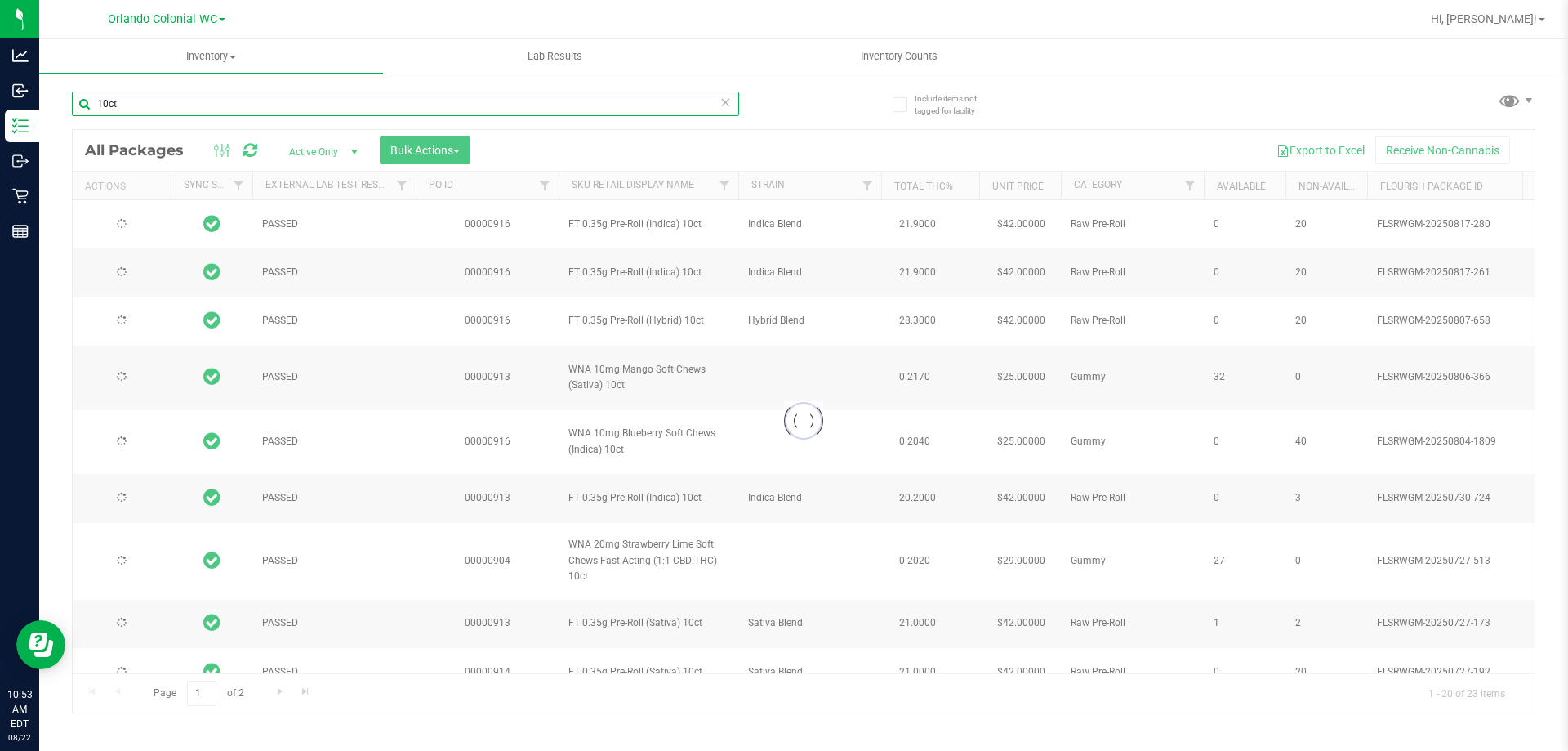
type input "2026-07-07"
type input "2026-07-03"
type input "2026-06-30"
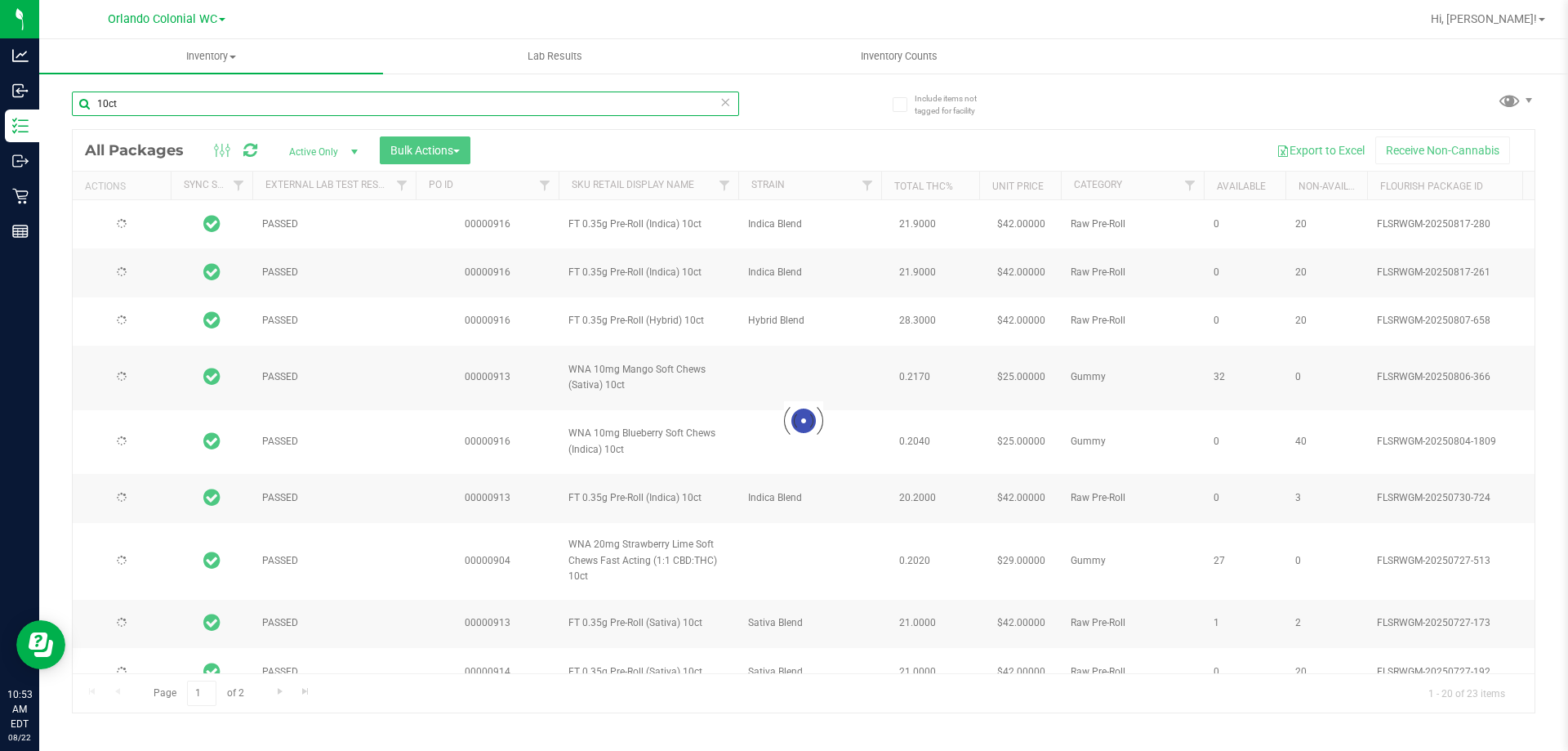
type input "2026-06-25"
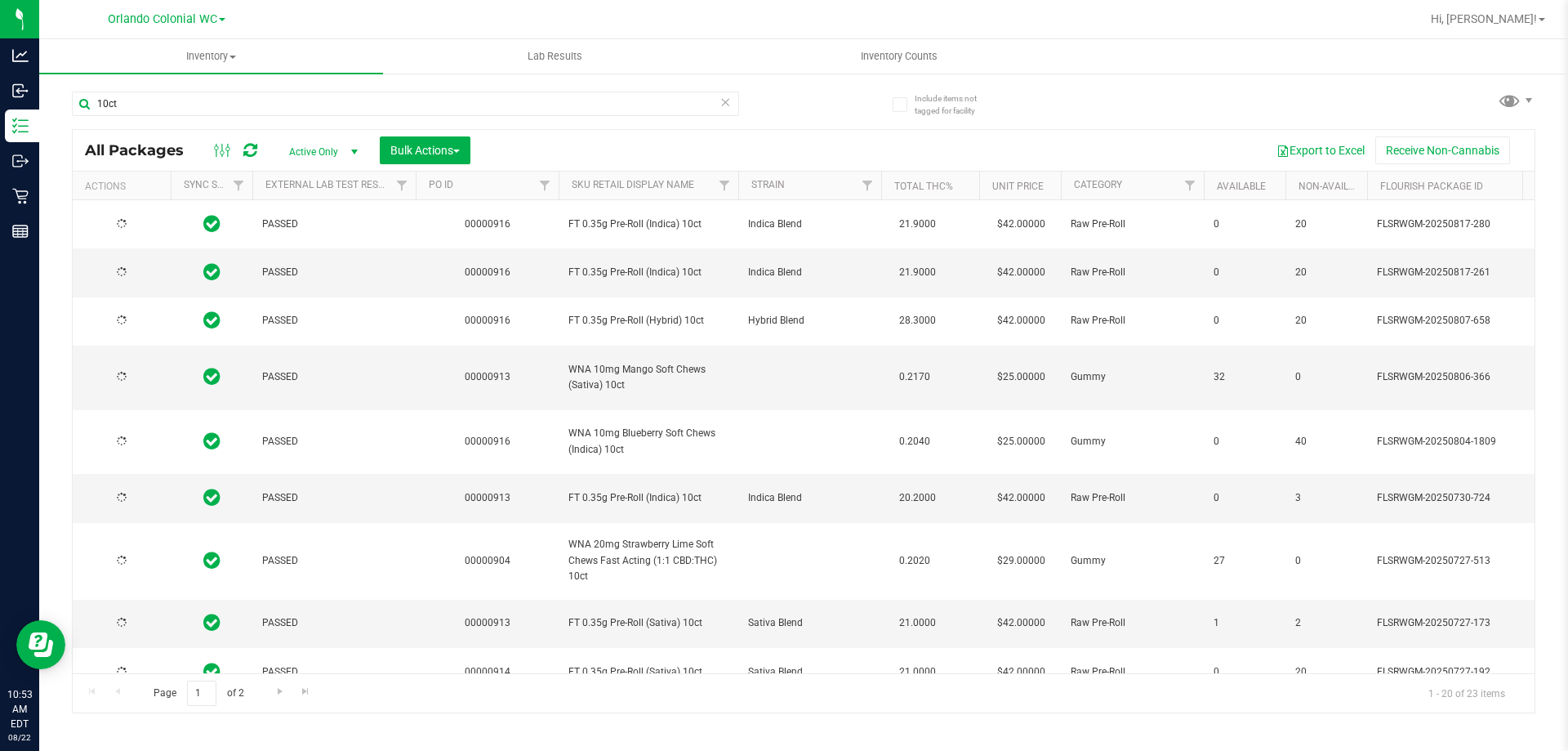
drag, startPoint x: 629, startPoint y: 264, endPoint x: 123, endPoint y: 84, distance: 537.1
click at [632, 267] on span "FT 0.35g Pre-Roll (Indica) 10ct" at bounding box center [649, 273] width 160 height 16
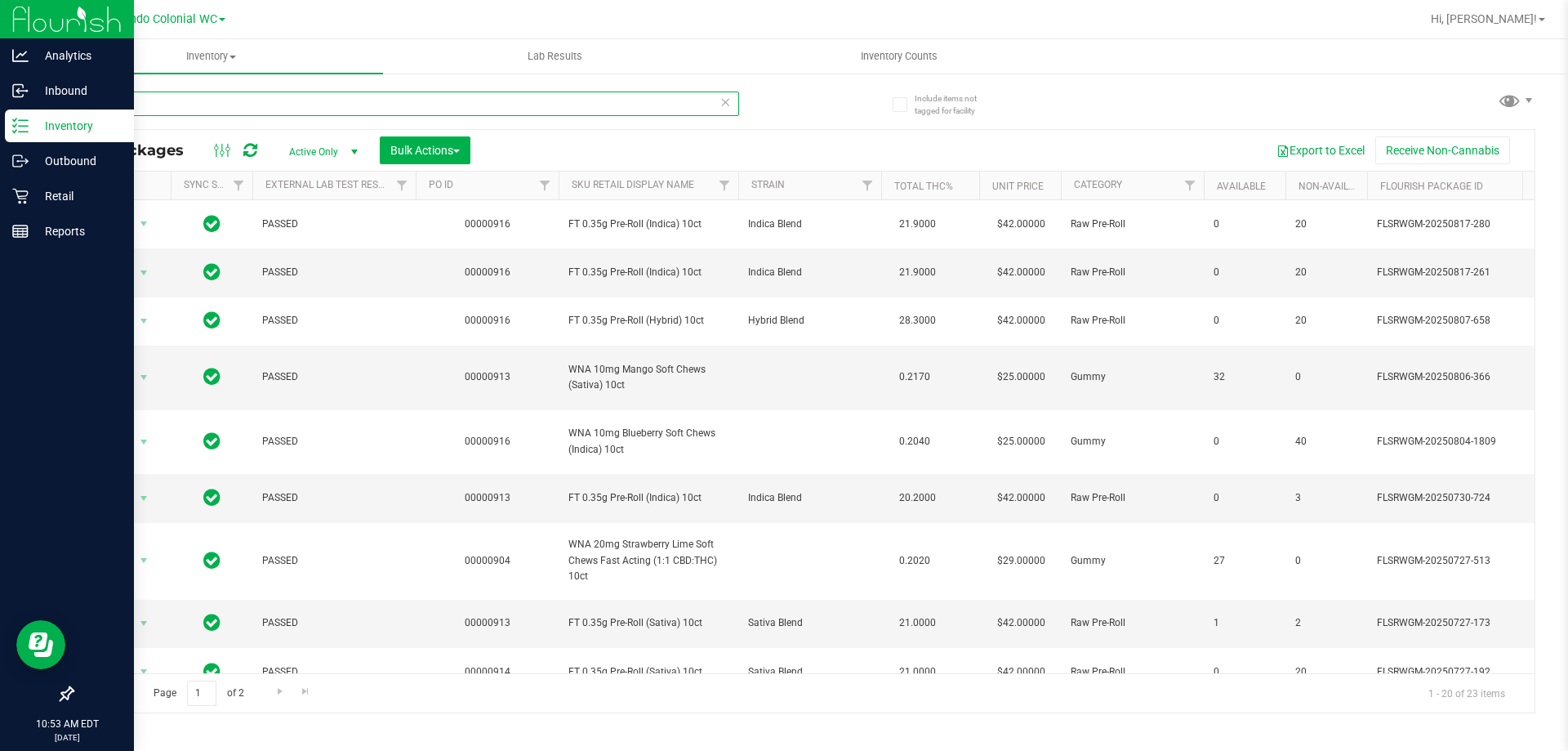
drag, startPoint x: 136, startPoint y: 110, endPoint x: 1, endPoint y: 132, distance: 136.8
click at [0, 137] on div "Analytics Inbound Inventory Outbound Retail Reports 10:53 AM EDT 08/22/2025 08/…" at bounding box center [784, 375] width 1568 height 751
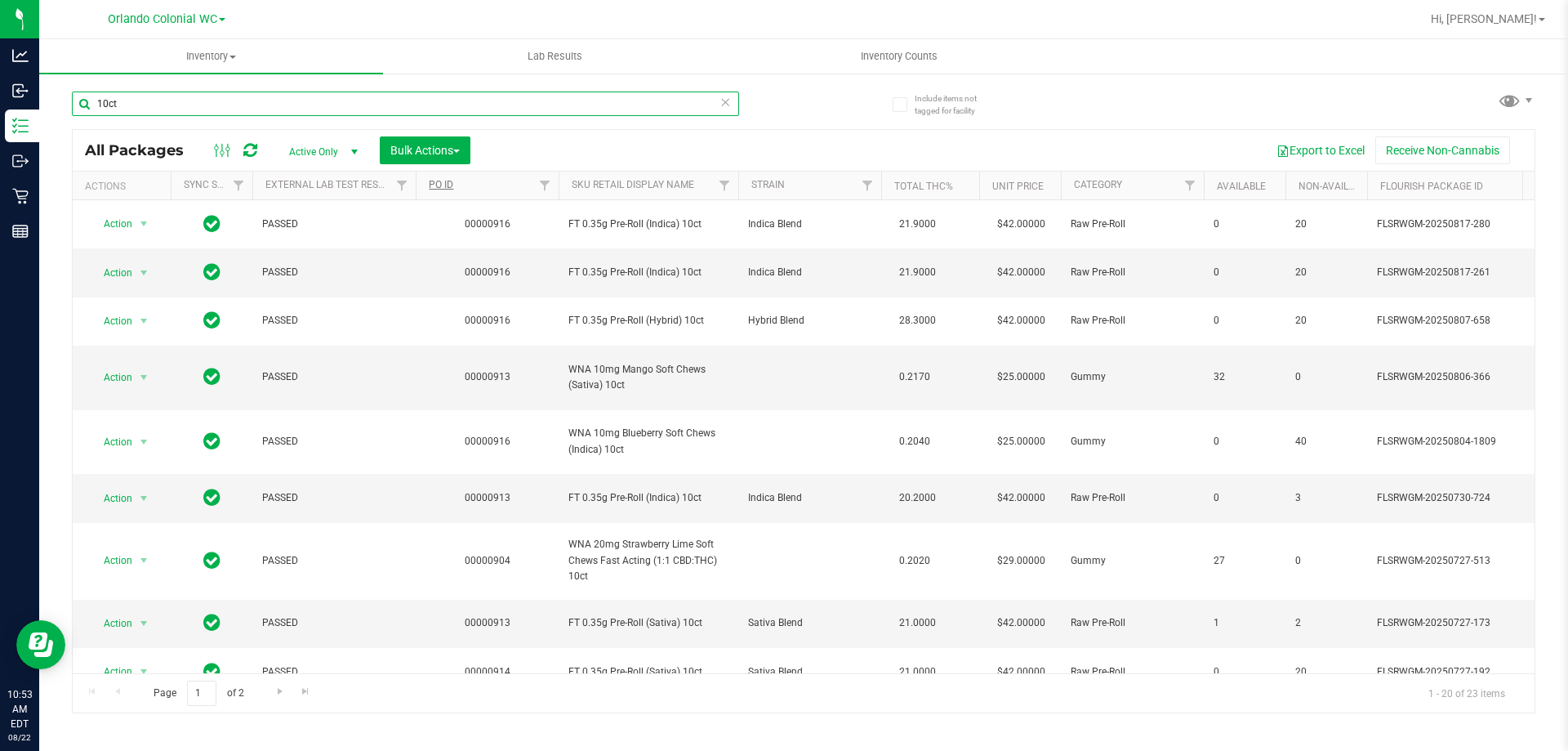
paste input "FT 0.35g Pre-Roll (Indica)"
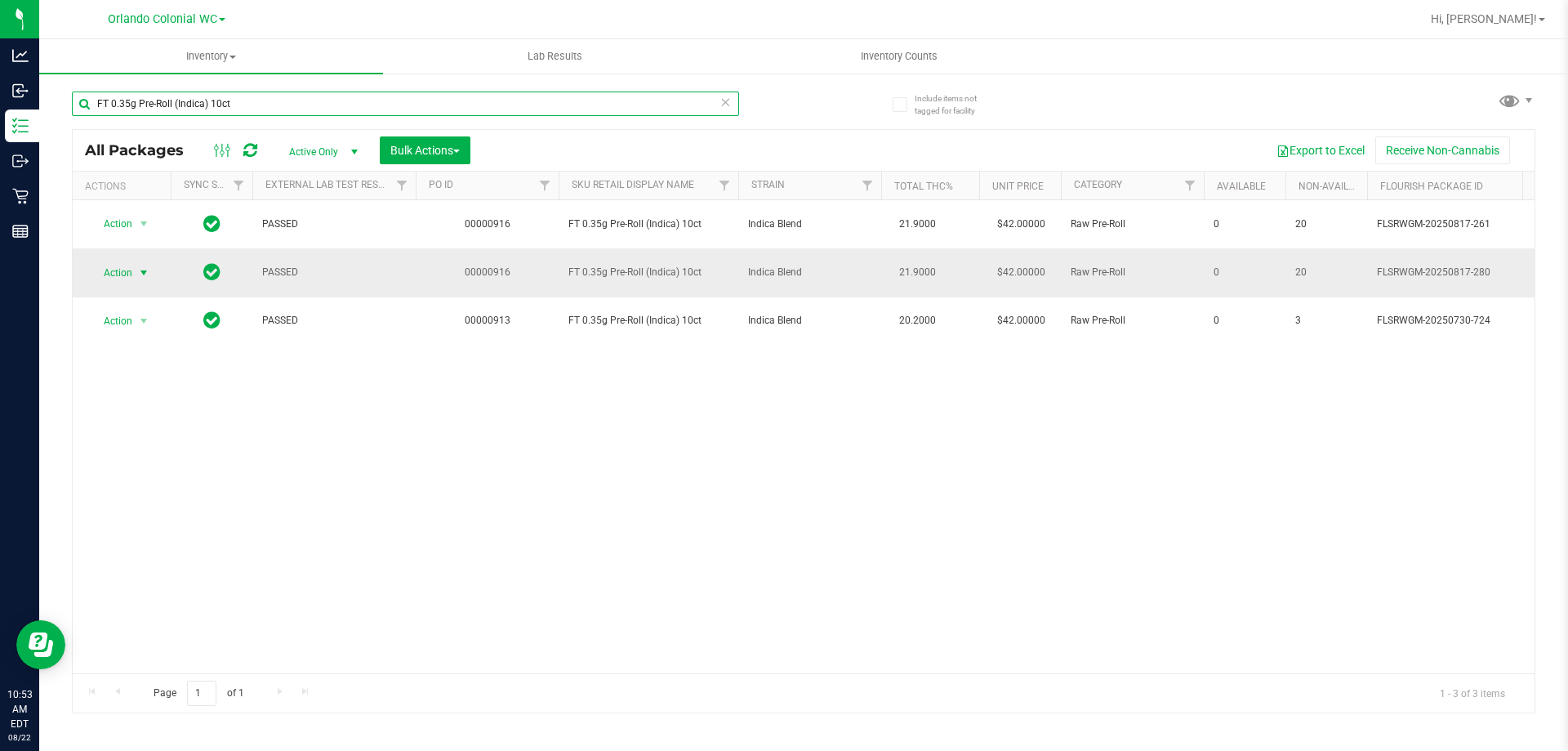
type input "FT 0.35g Pre-Roll (Indica) 10ct"
click at [119, 277] on span "Action" at bounding box center [111, 272] width 44 height 23
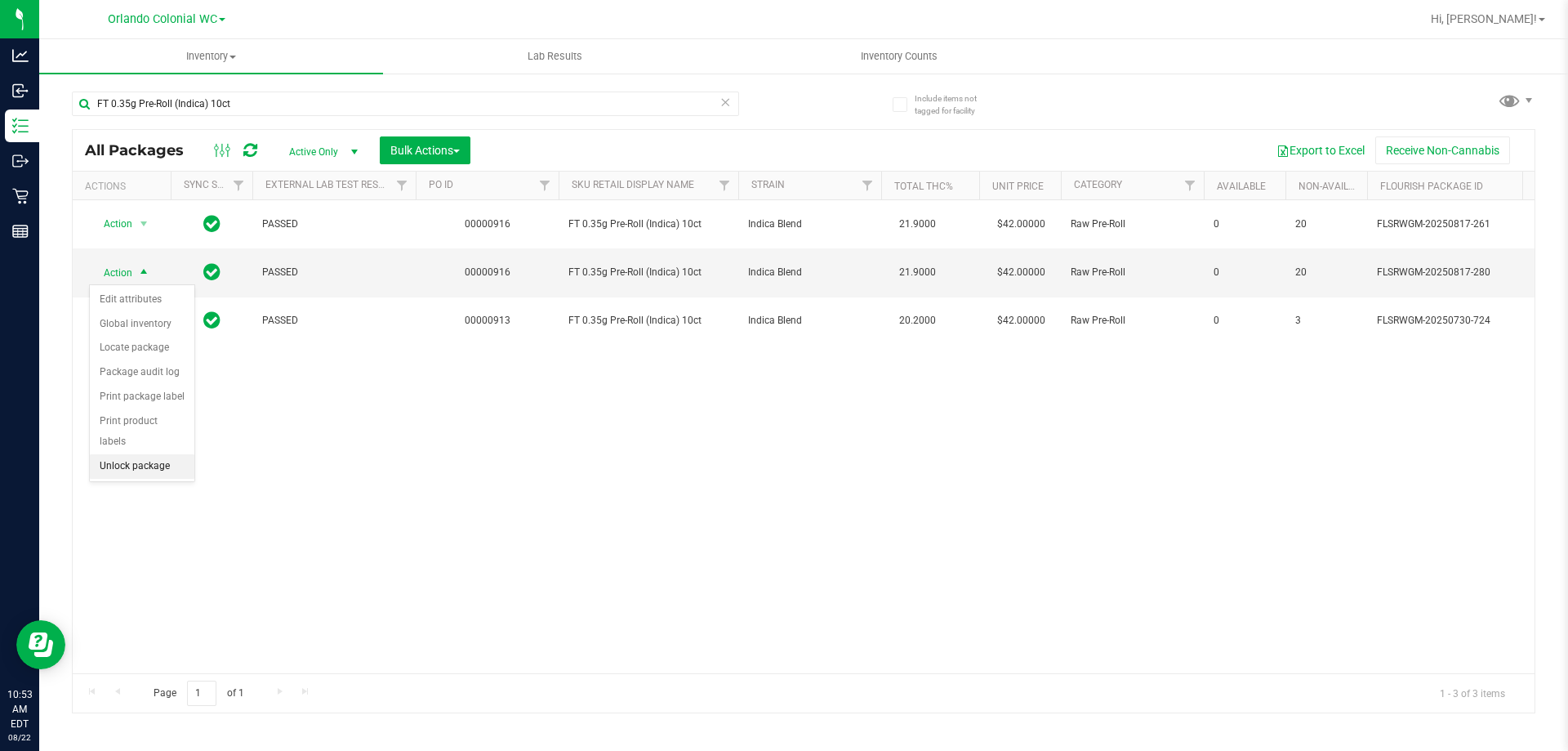
click at [161, 454] on li "Unlock package" at bounding box center [142, 466] width 105 height 25
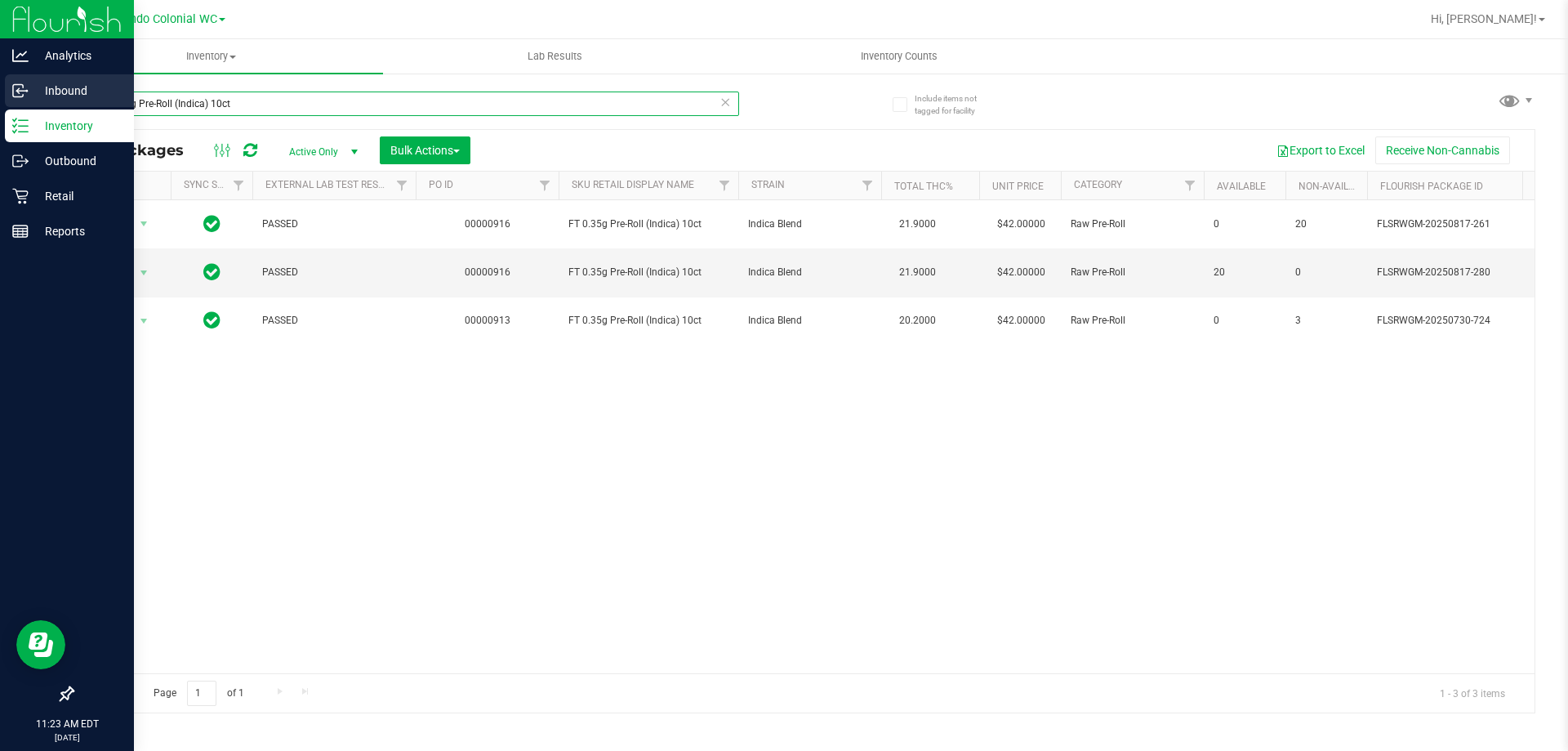
drag, startPoint x: 281, startPoint y: 102, endPoint x: 0, endPoint y: 93, distance: 281.1
click at [0, 92] on div "Analytics Inbound Inventory Outbound Retail Reports 11:23 AM EDT 08/22/2025 08/…" at bounding box center [784, 375] width 1568 height 751
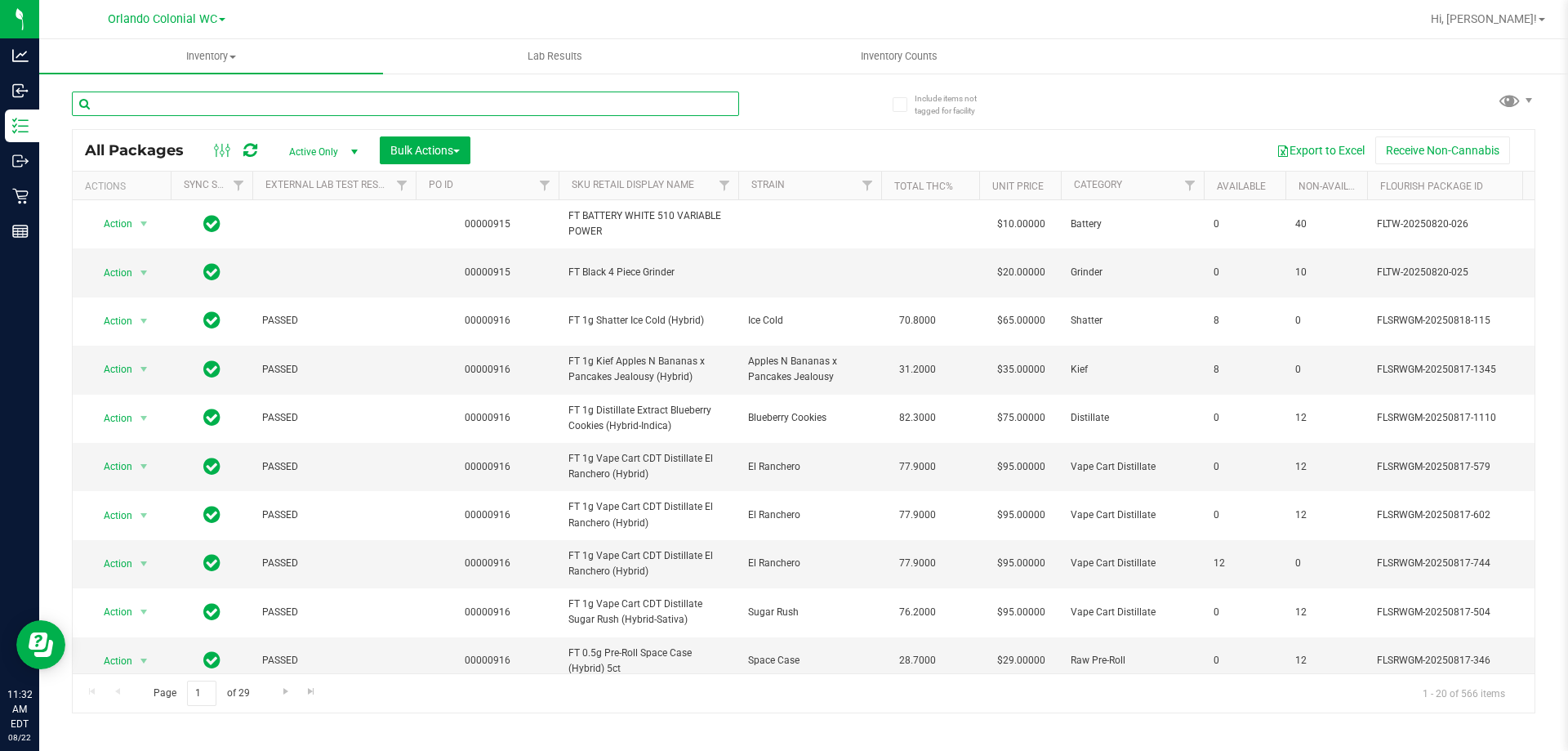
paste input "SW 1g FSO Syringe Indica Blend"
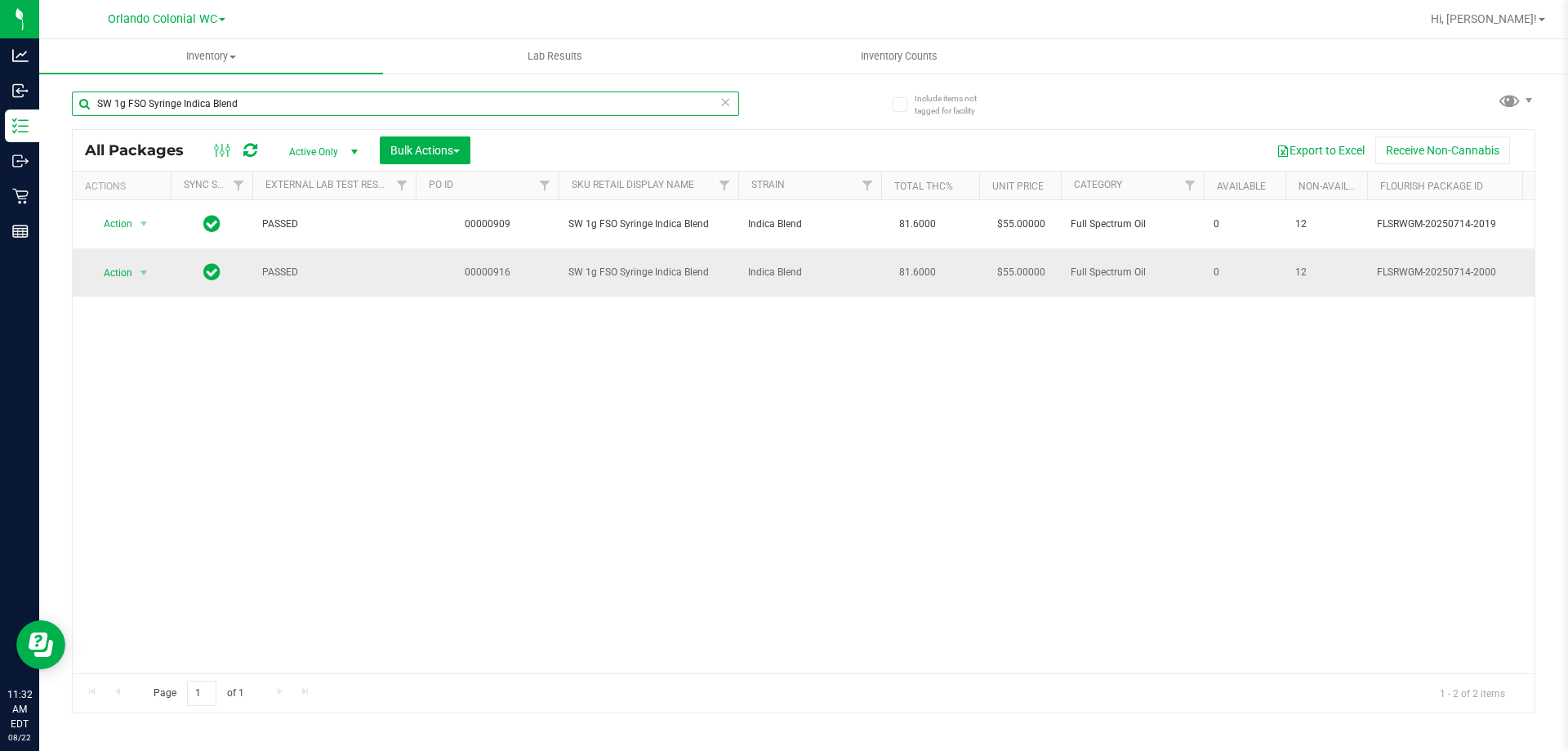
type input "SW 1g FSO Syringe Indica Blend"
click at [130, 276] on span "Action" at bounding box center [111, 272] width 44 height 23
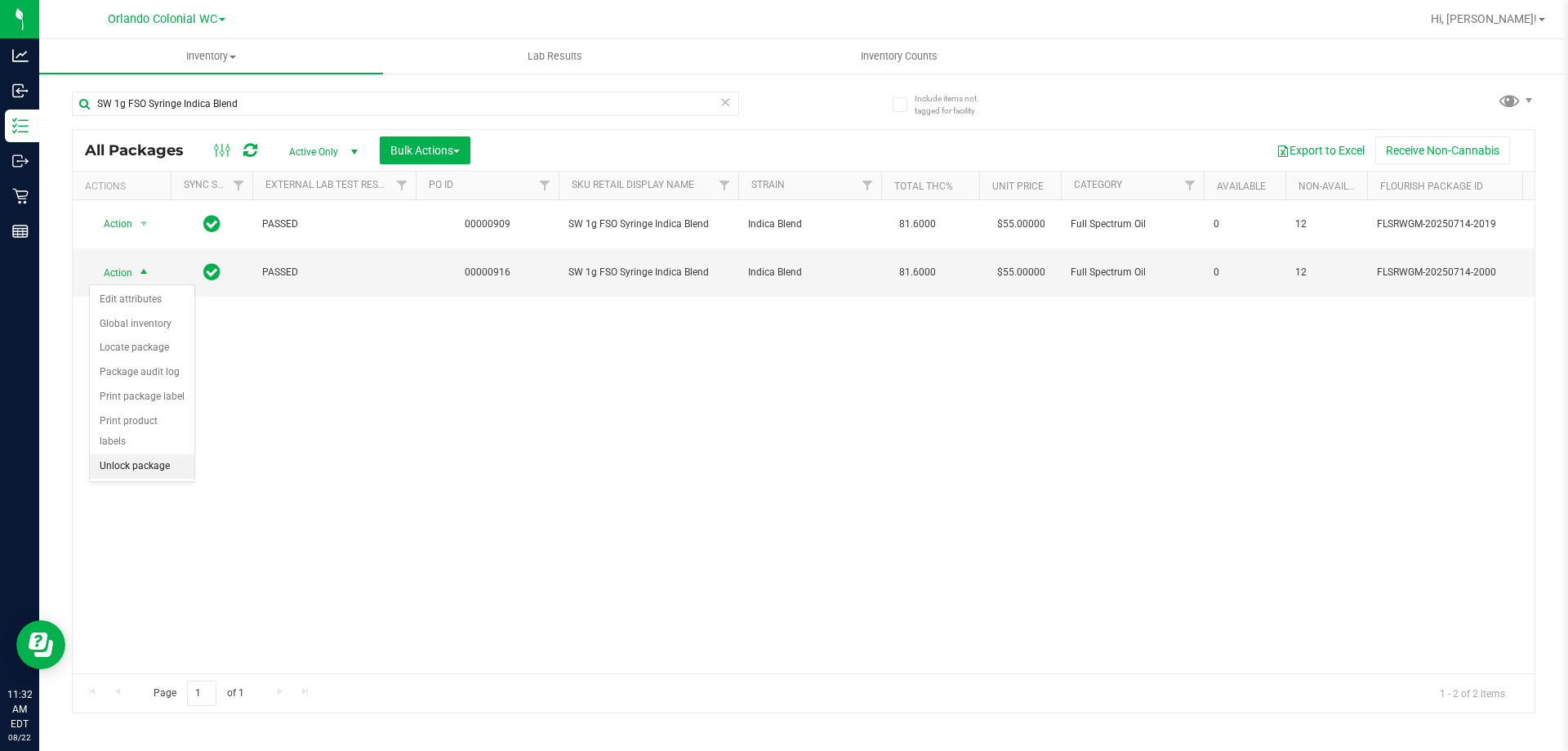
click at [176, 454] on li "Unlock package" at bounding box center [142, 466] width 105 height 25
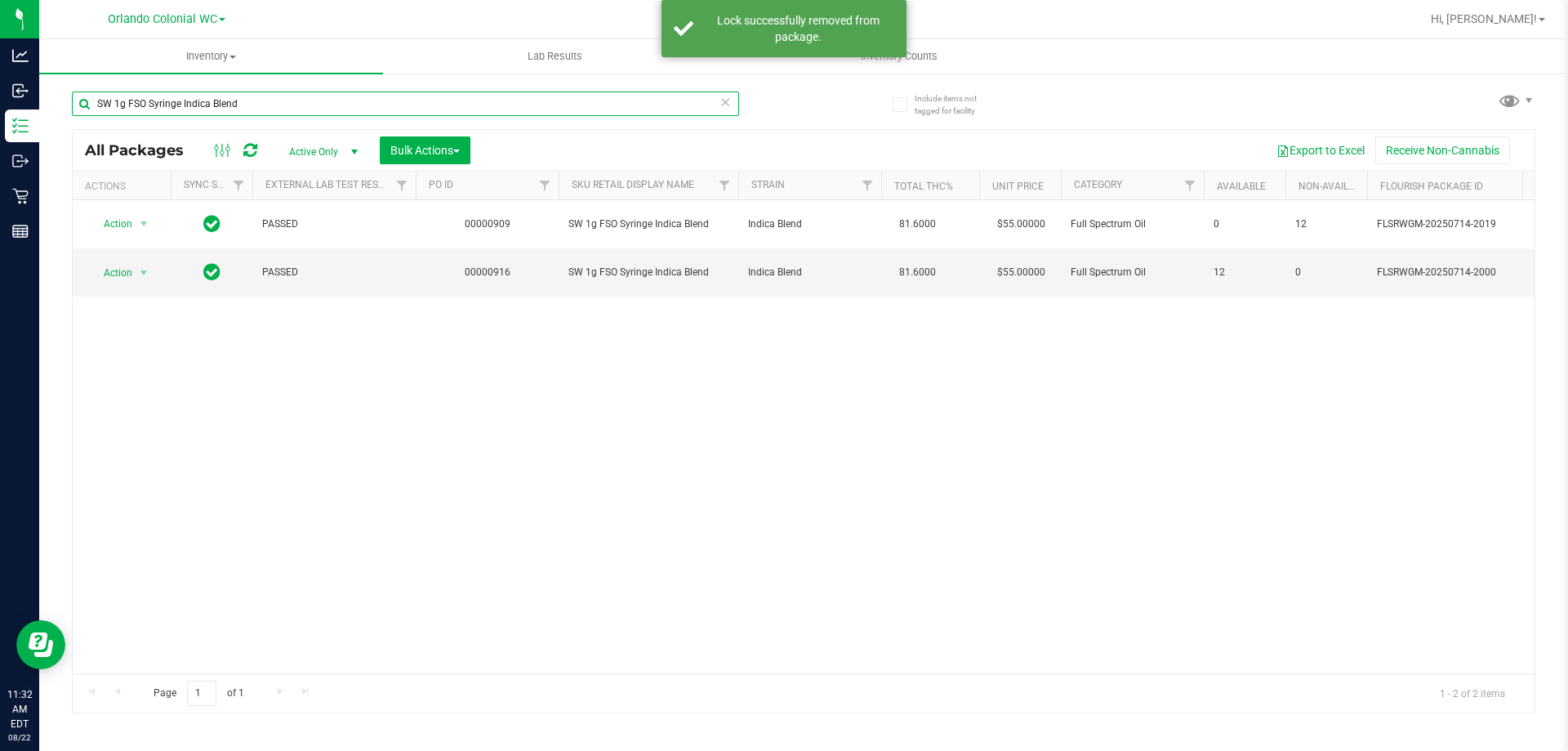
drag, startPoint x: 208, startPoint y: 102, endPoint x: 181, endPoint y: 105, distance: 27.2
click at [181, 105] on input "SW 1g FSO Syringe Indica Blend" at bounding box center [405, 103] width 667 height 25
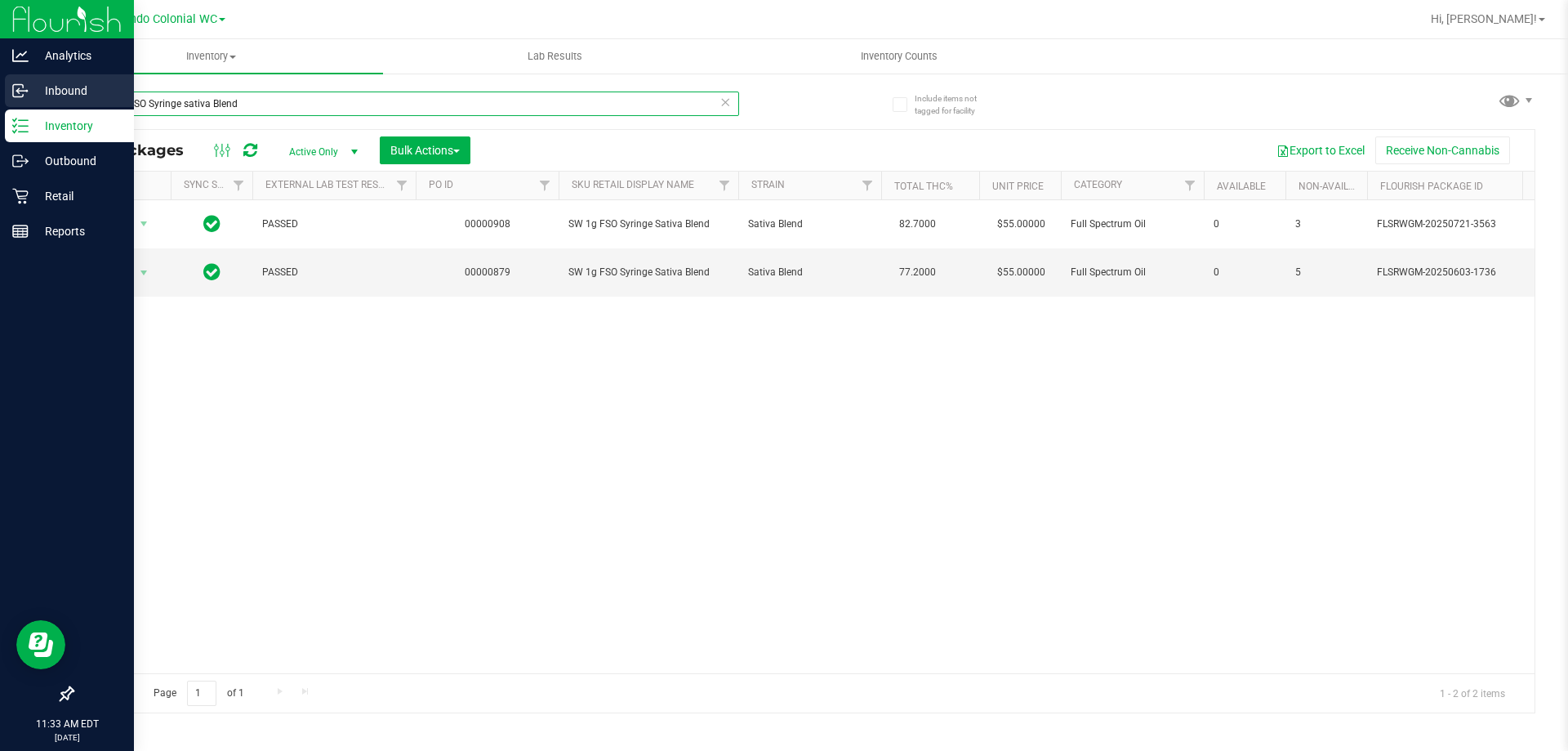
drag, startPoint x: 252, startPoint y: 101, endPoint x: 0, endPoint y: 79, distance: 253.0
click at [0, 75] on div "Analytics Inbound Inventory Outbound Retail Reports 11:33 AM EDT 08/22/2025 08/…" at bounding box center [784, 375] width 1568 height 751
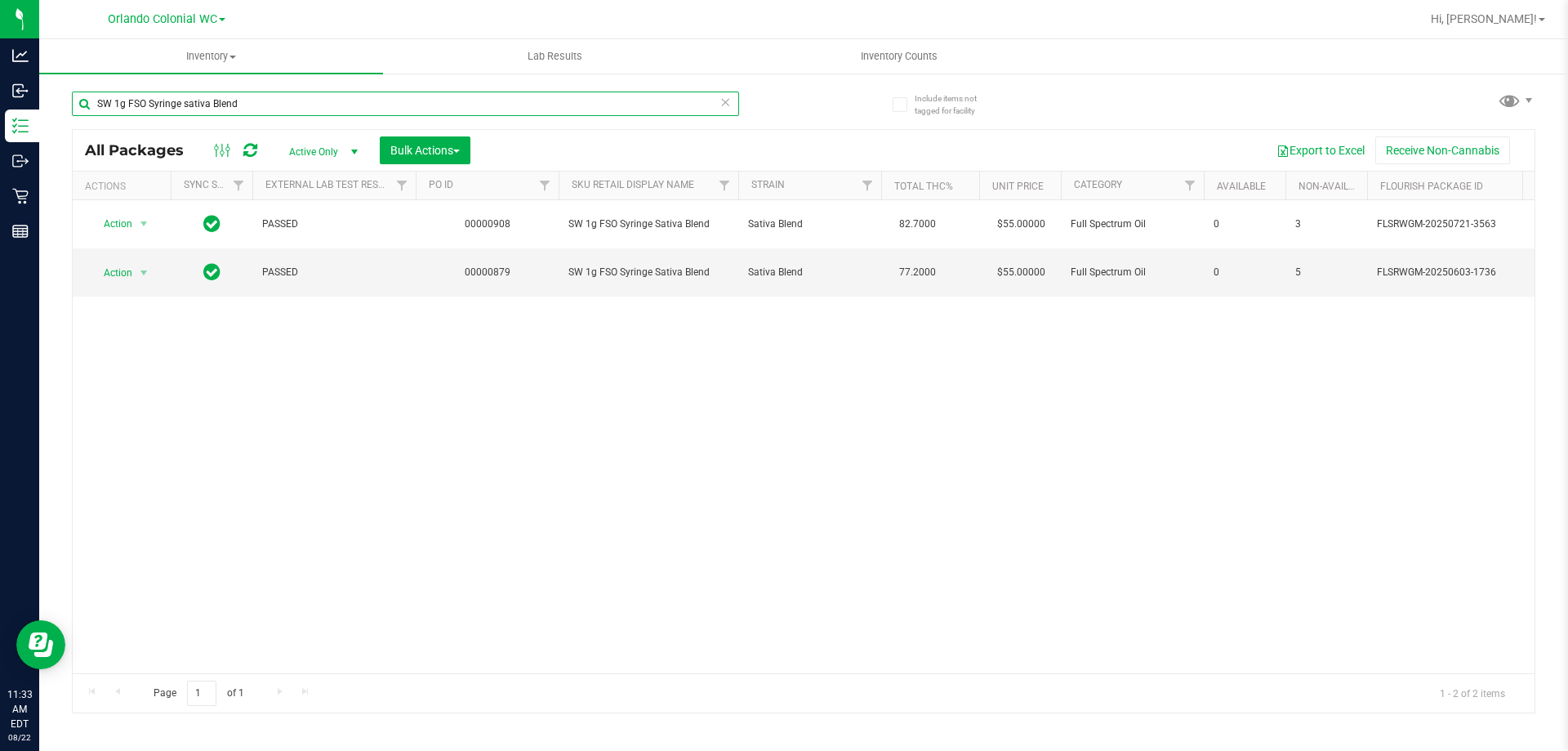
paste input "FT 7g Ground Flower (Indica)"
type input "FT 7g Ground Flower (Indica)"
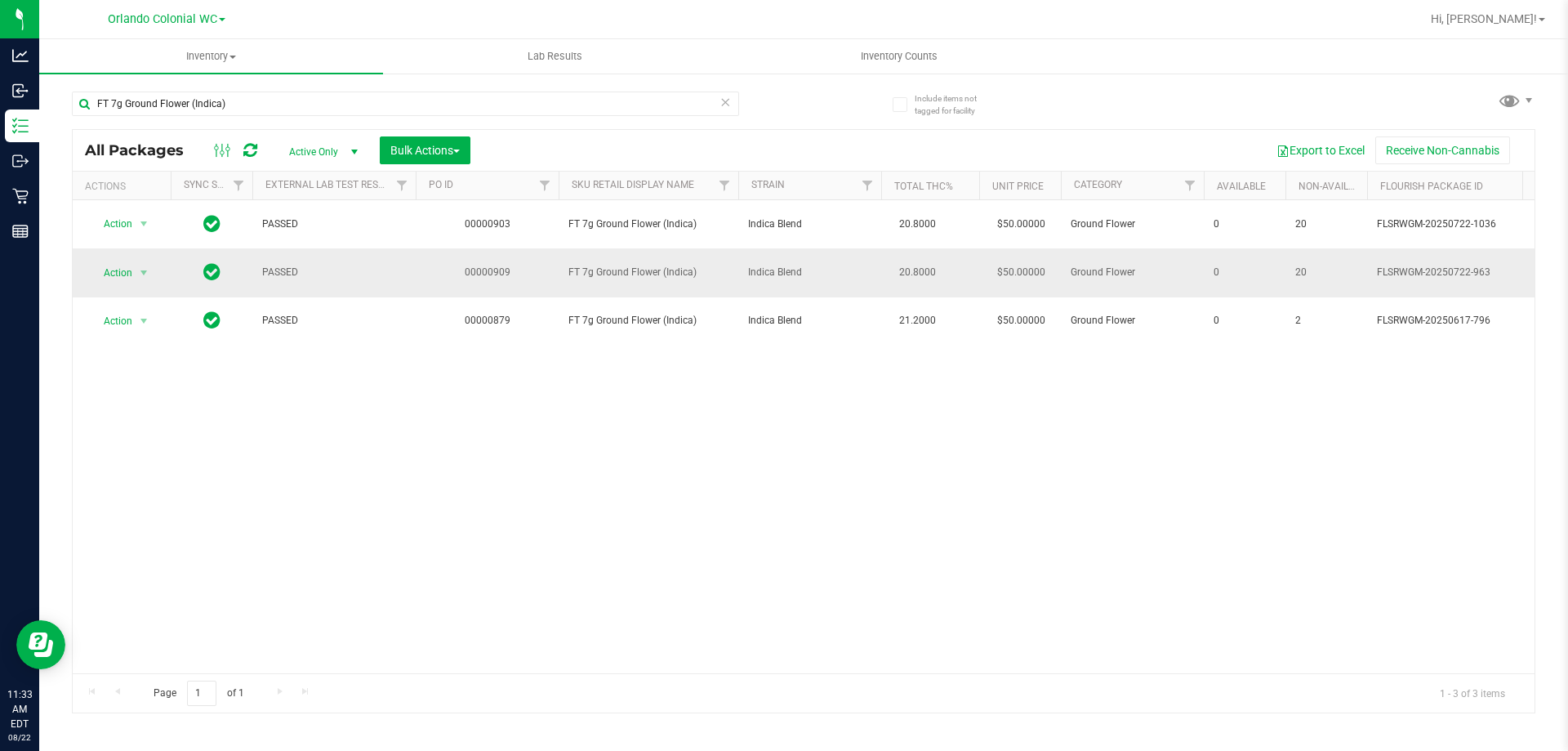
drag, startPoint x: 139, startPoint y: 257, endPoint x: 135, endPoint y: 269, distance: 12.6
click at [139, 258] on td "Action Action Edit attributes Global inventory Locate package Package audit log…" at bounding box center [122, 272] width 98 height 48
click at [131, 274] on span "Action" at bounding box center [111, 272] width 44 height 23
click at [186, 454] on li "Unlock package" at bounding box center [142, 466] width 105 height 25
click at [811, 444] on div "Action Action Edit attributes Global inventory Locate package Package audit log…" at bounding box center [803, 436] width 1461 height 473
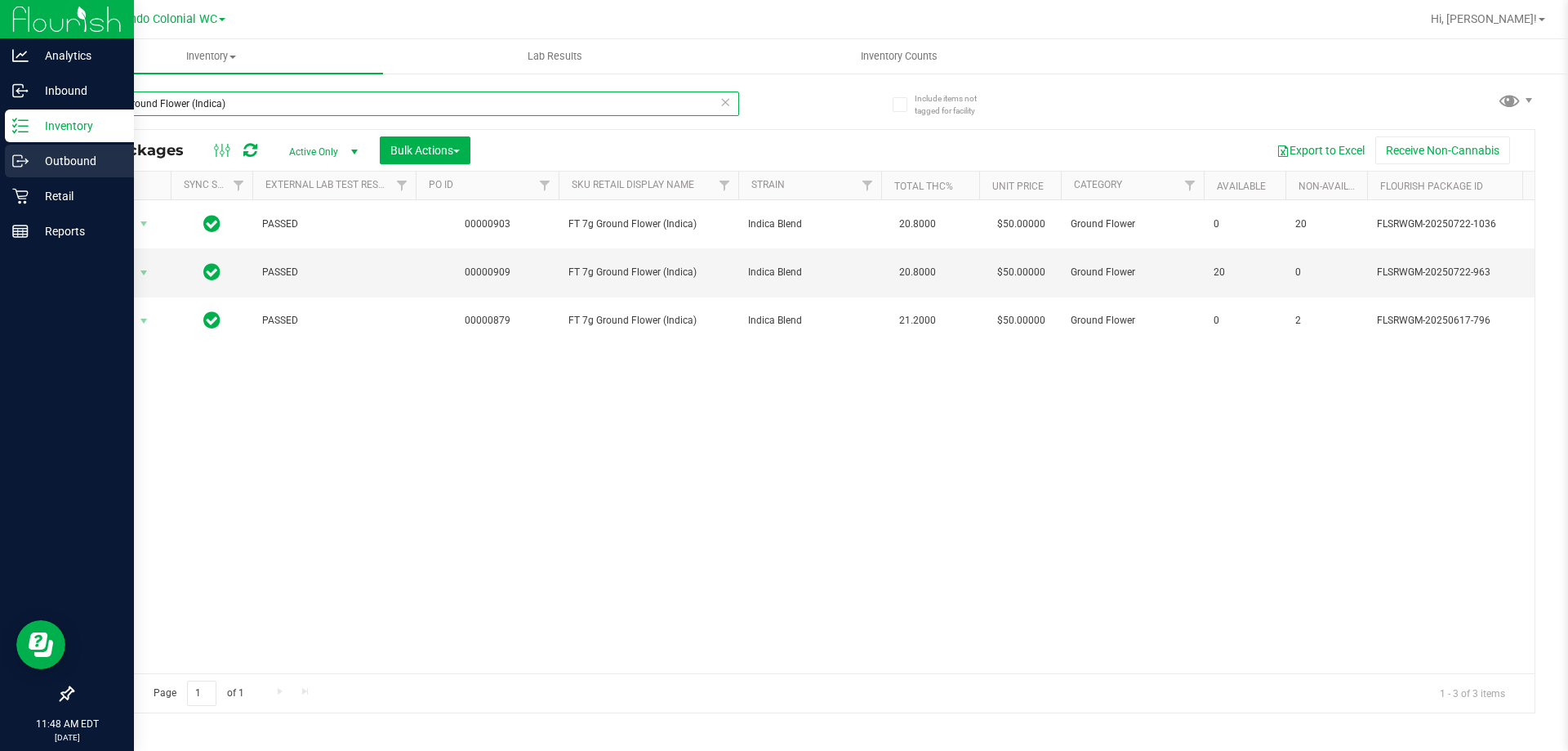
drag, startPoint x: 251, startPoint y: 110, endPoint x: 0, endPoint y: 145, distance: 253.4
click at [0, 127] on div "Analytics Inbound Inventory Outbound Retail Reports 11:48 AM EDT 08/22/2025 08/…" at bounding box center [784, 375] width 1568 height 751
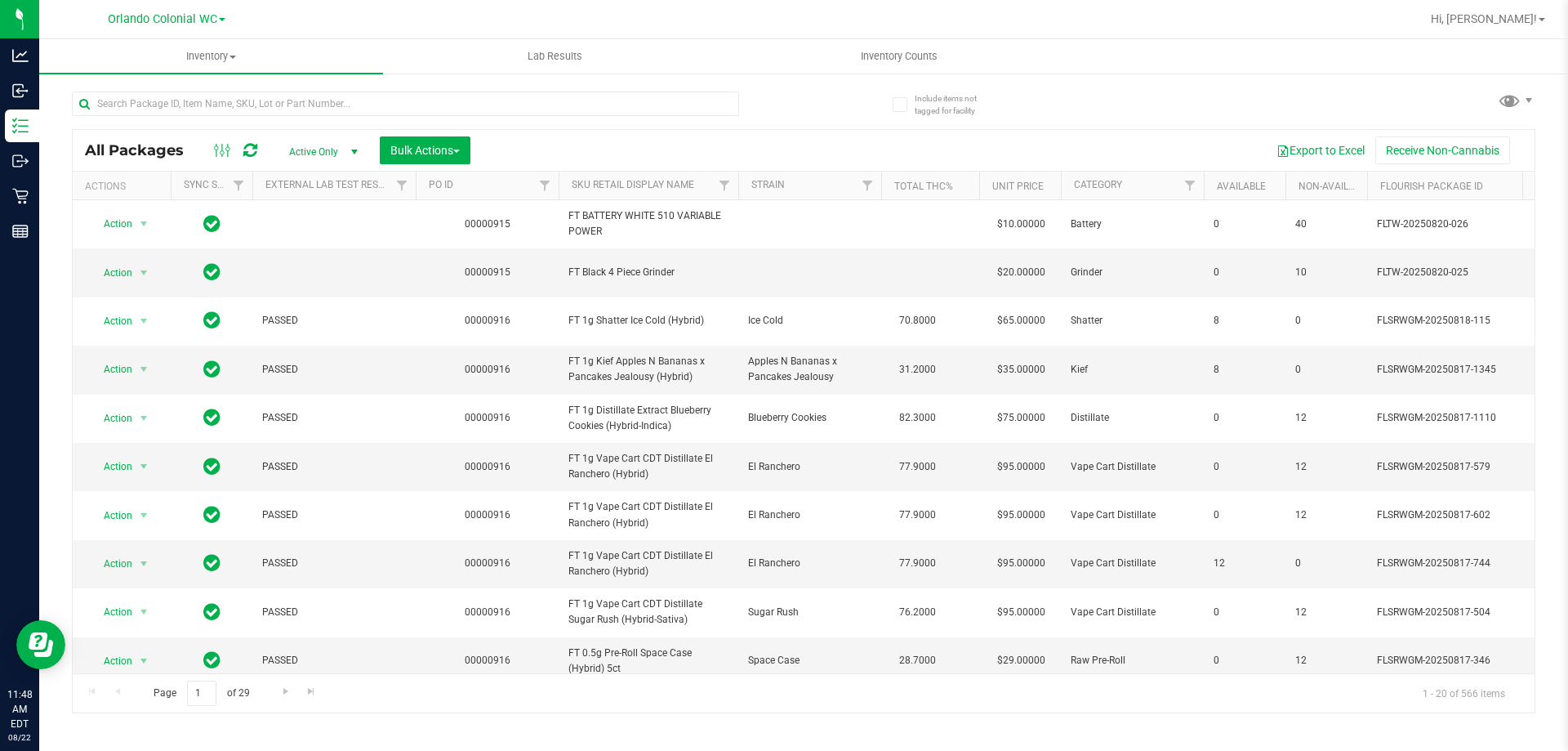
click at [623, 193] on th "SKU Retail Display Name" at bounding box center [649, 186] width 180 height 29
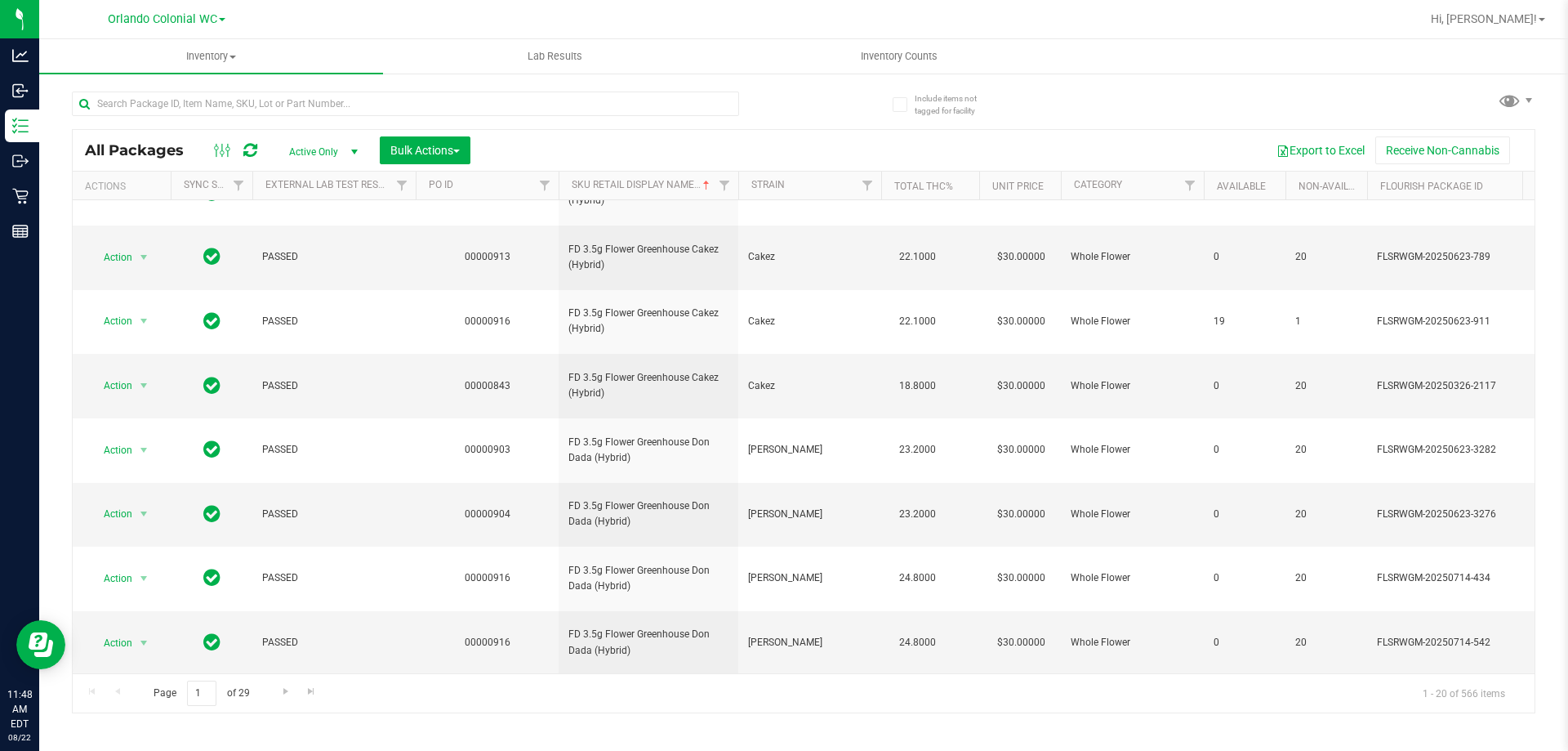
scroll to position [509, 0]
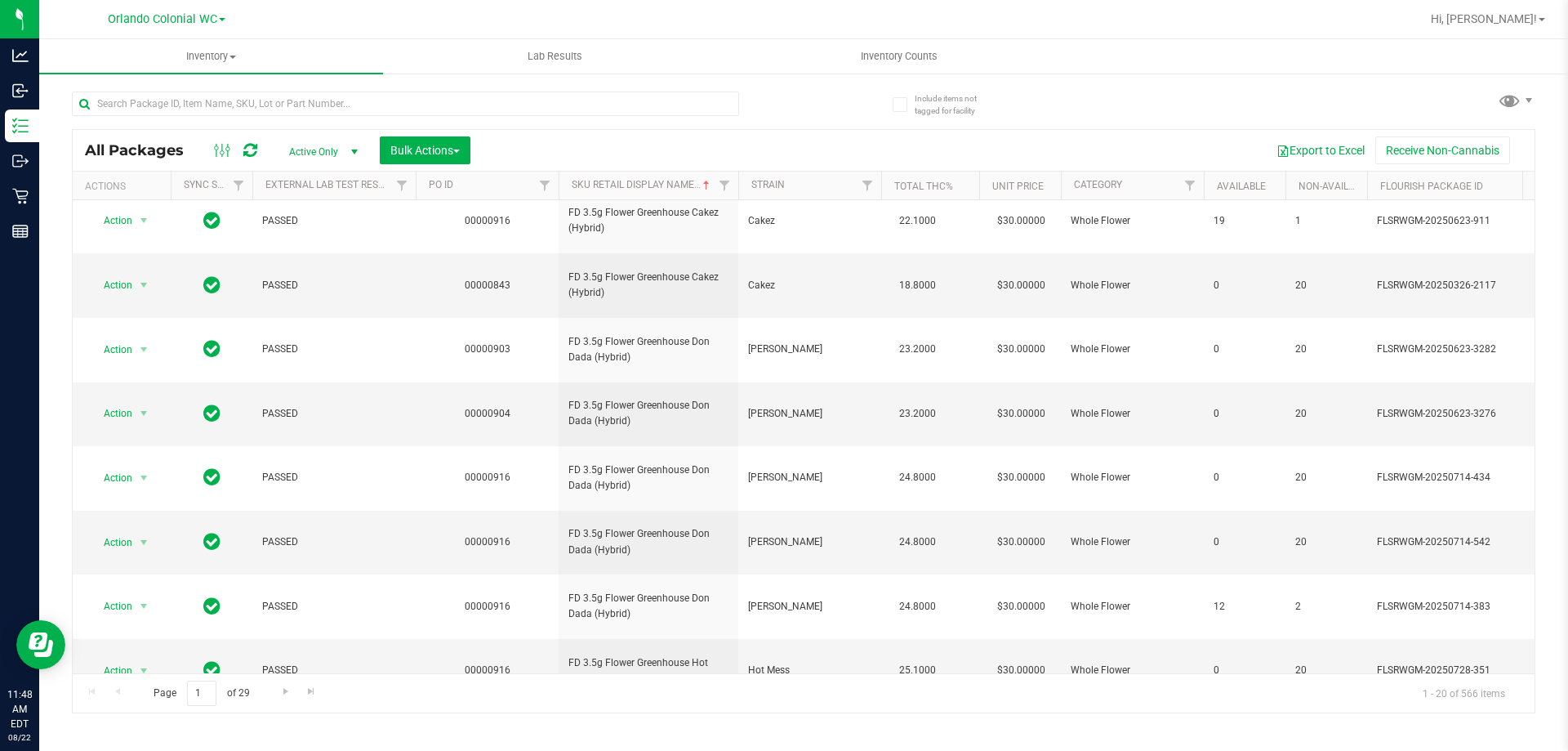
copy tr "FD 3.5g Flower Greenhouse Hot Mess (Hybrid)"
click at [289, 695] on span "Go to the next page" at bounding box center [285, 691] width 13 height 13
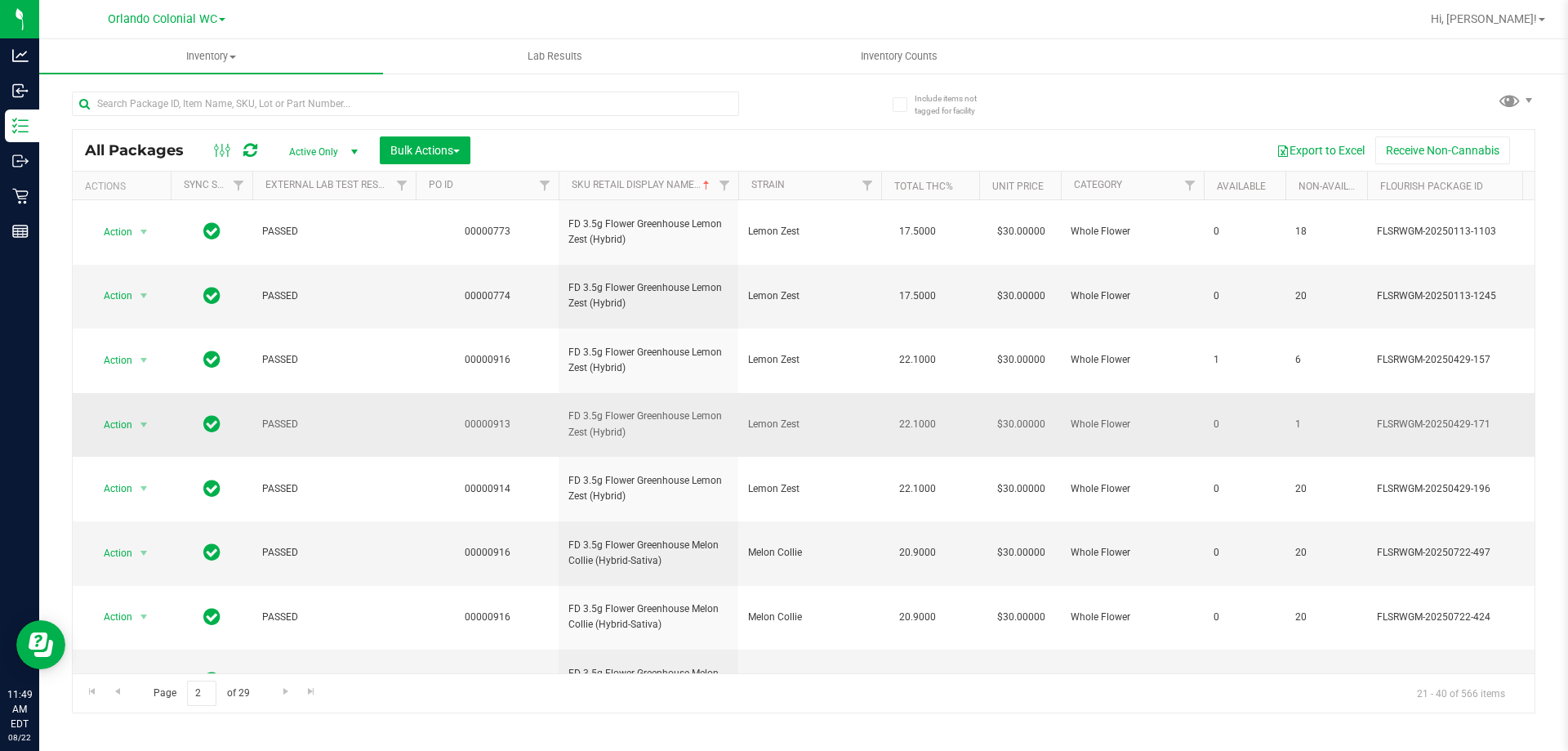
click at [647, 408] on span "FD 3.5g Flower Greenhouse Lemon Zest (Hybrid)" at bounding box center [649, 423] width 160 height 31
copy tr "FD 3.5g Flower Greenhouse Lemon Zest (Hybrid)"
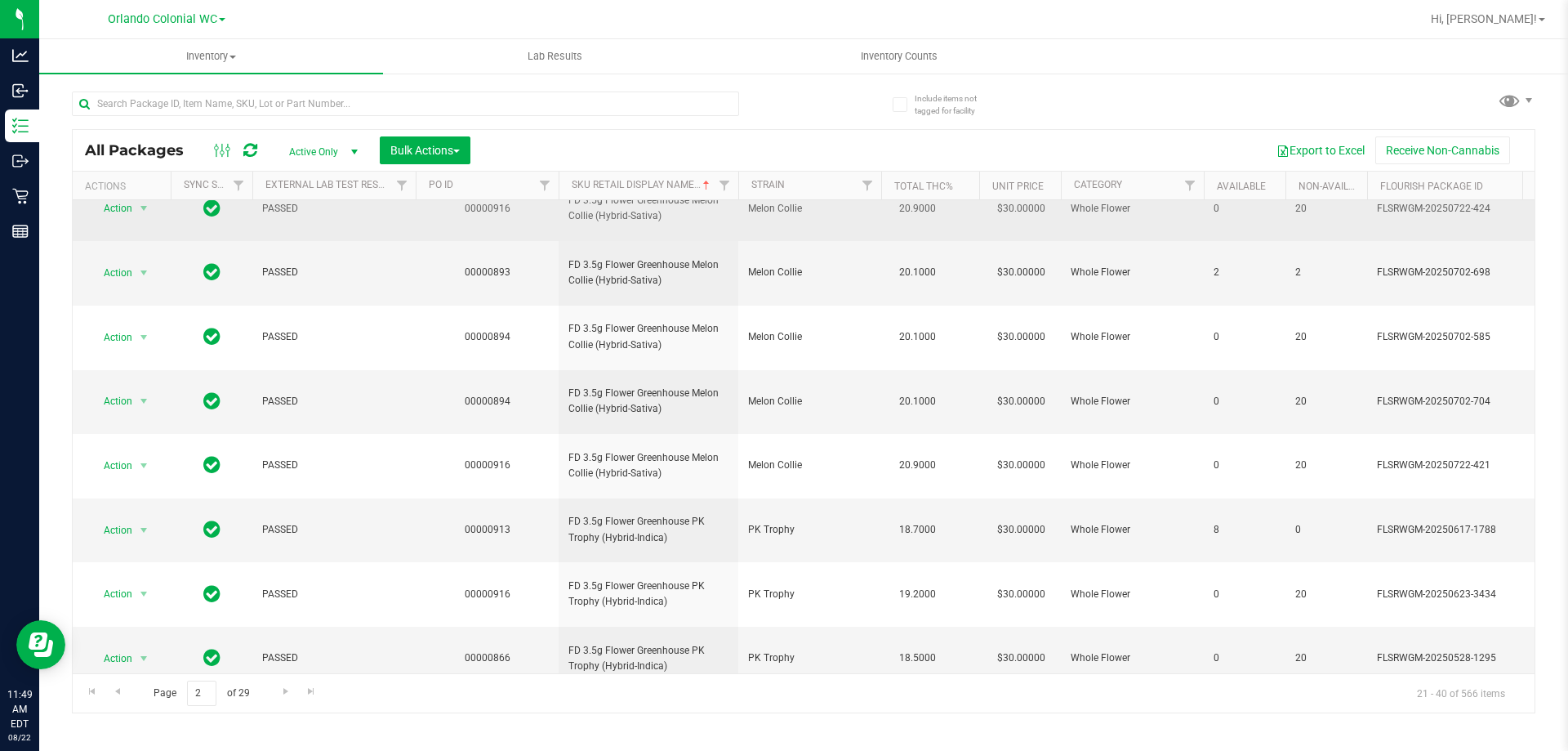
scroll to position [509, 0]
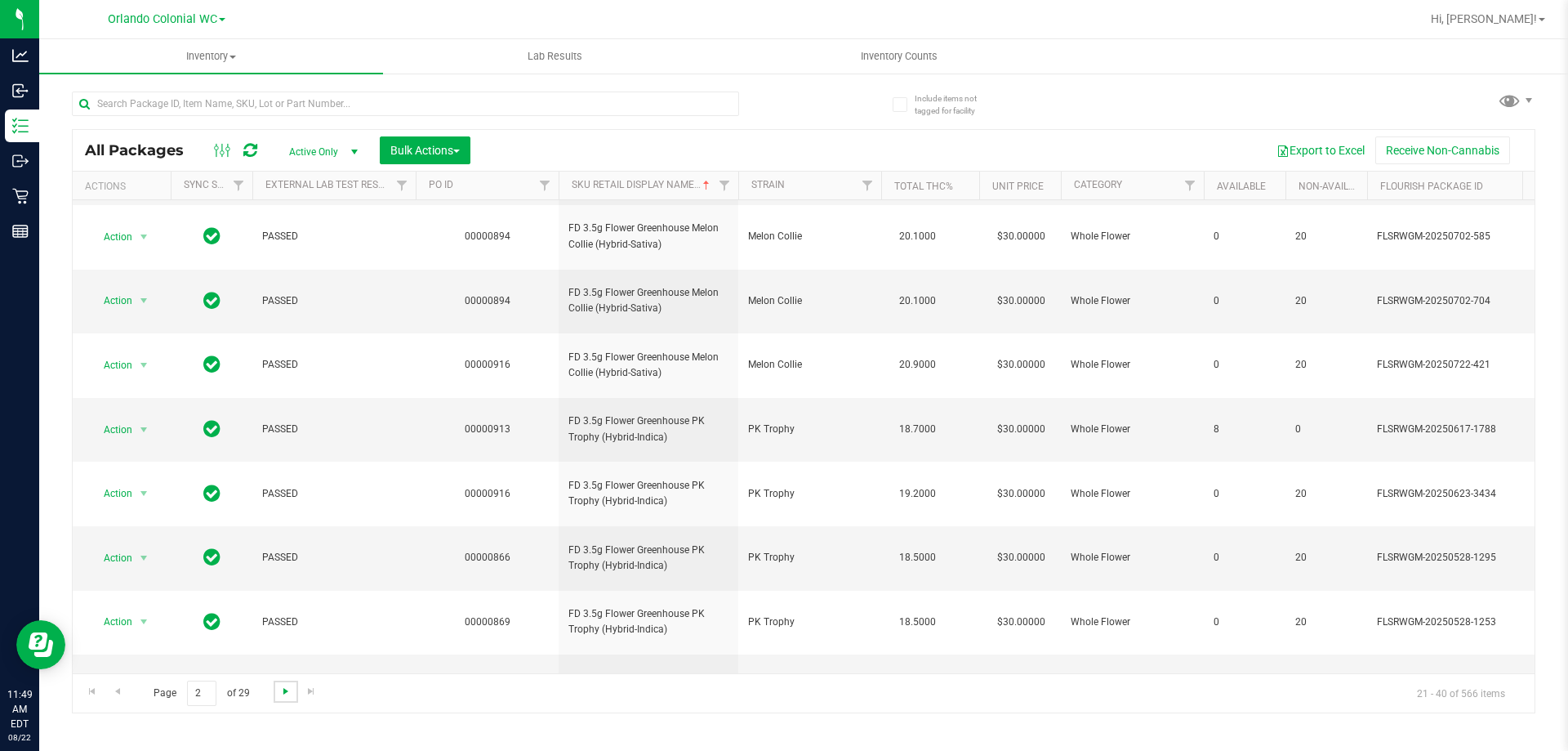
click at [280, 690] on span "Go to the next page" at bounding box center [285, 691] width 13 height 13
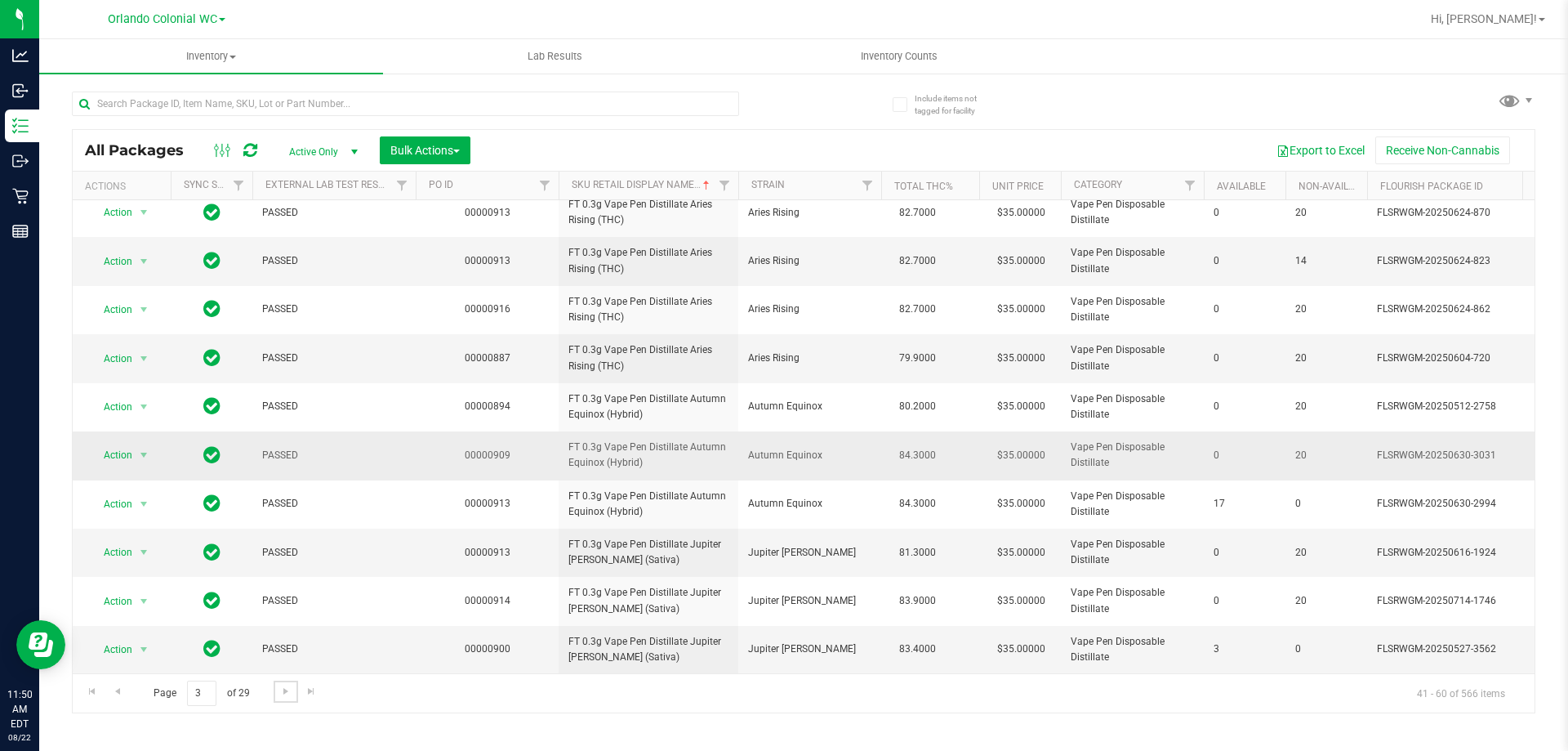
scroll to position [509, 0]
click at [292, 692] on link "Go to the next page" at bounding box center [286, 692] width 24 height 22
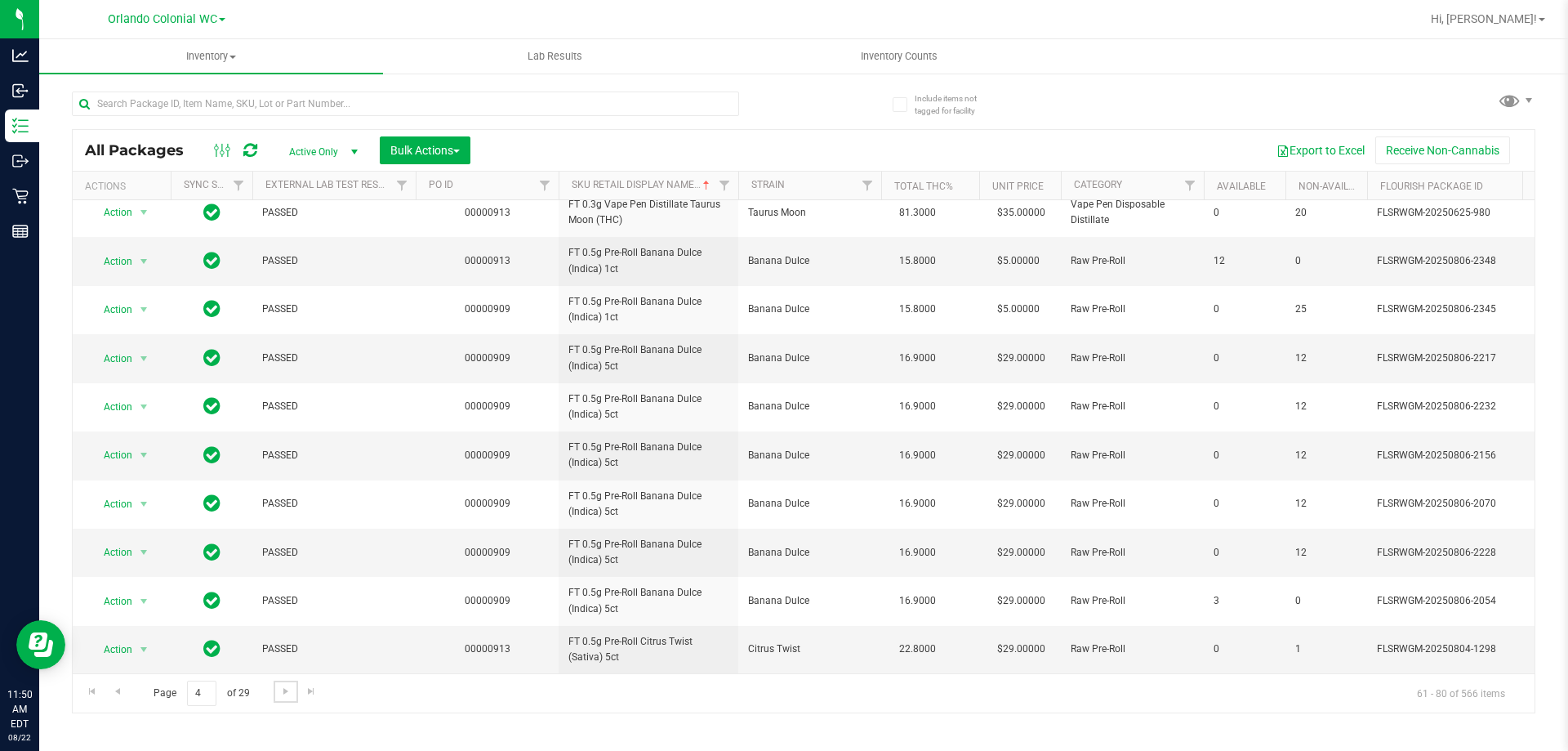
scroll to position [509, 0]
click at [284, 691] on span "Go to the next page" at bounding box center [285, 691] width 13 height 13
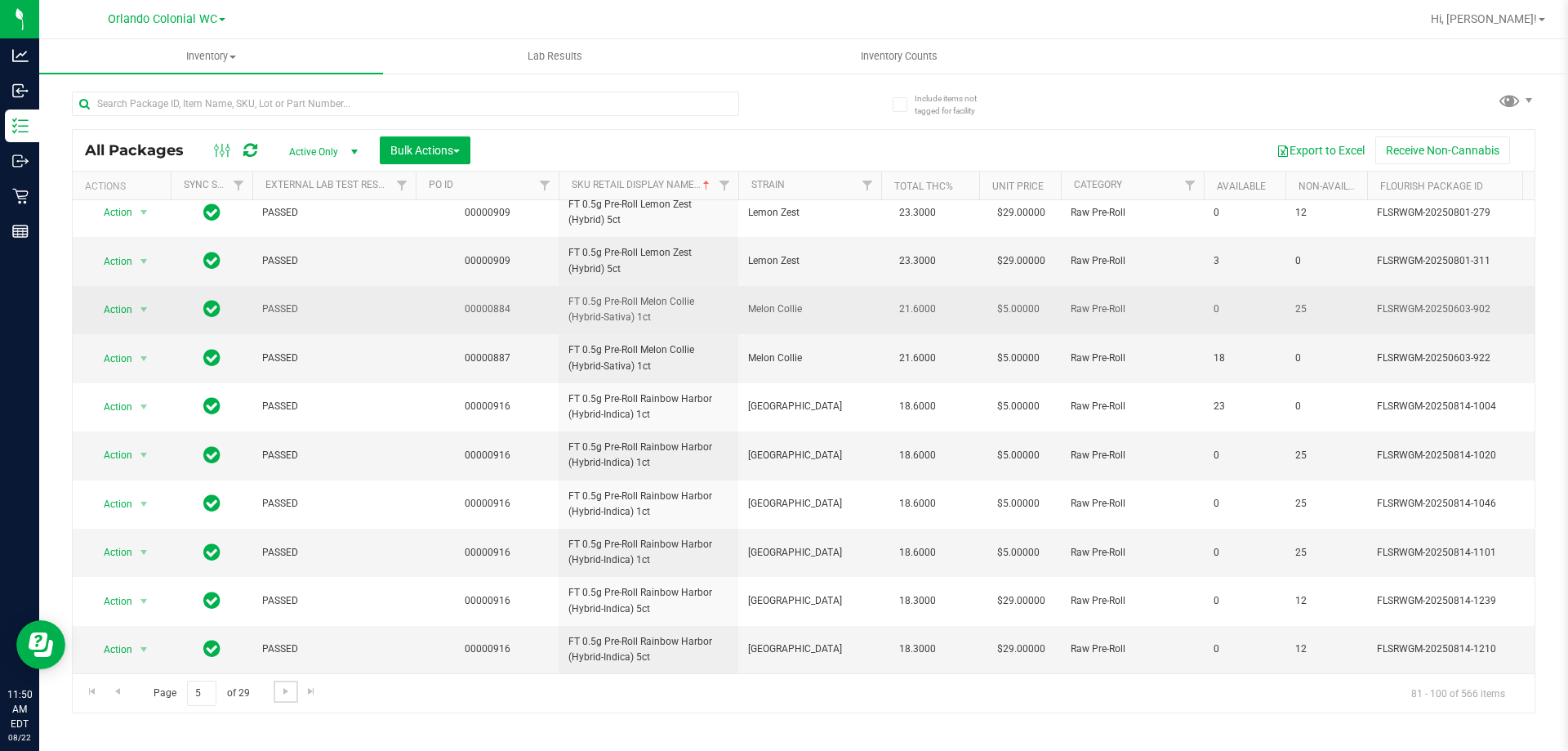
scroll to position [509, 0]
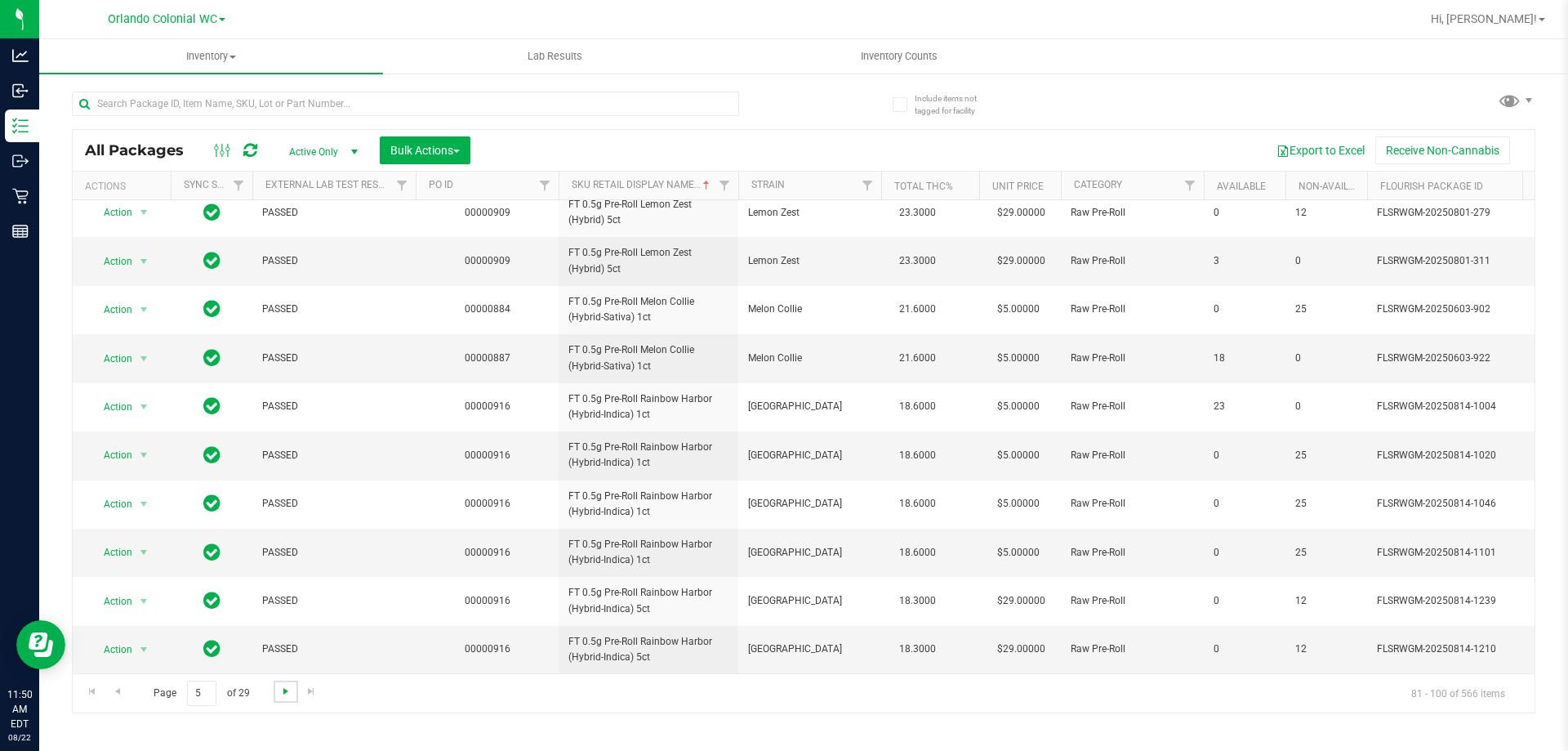
click at [289, 697] on span "Go to the next page" at bounding box center [285, 691] width 13 height 13
click at [283, 689] on span "Go to the next page" at bounding box center [285, 691] width 13 height 13
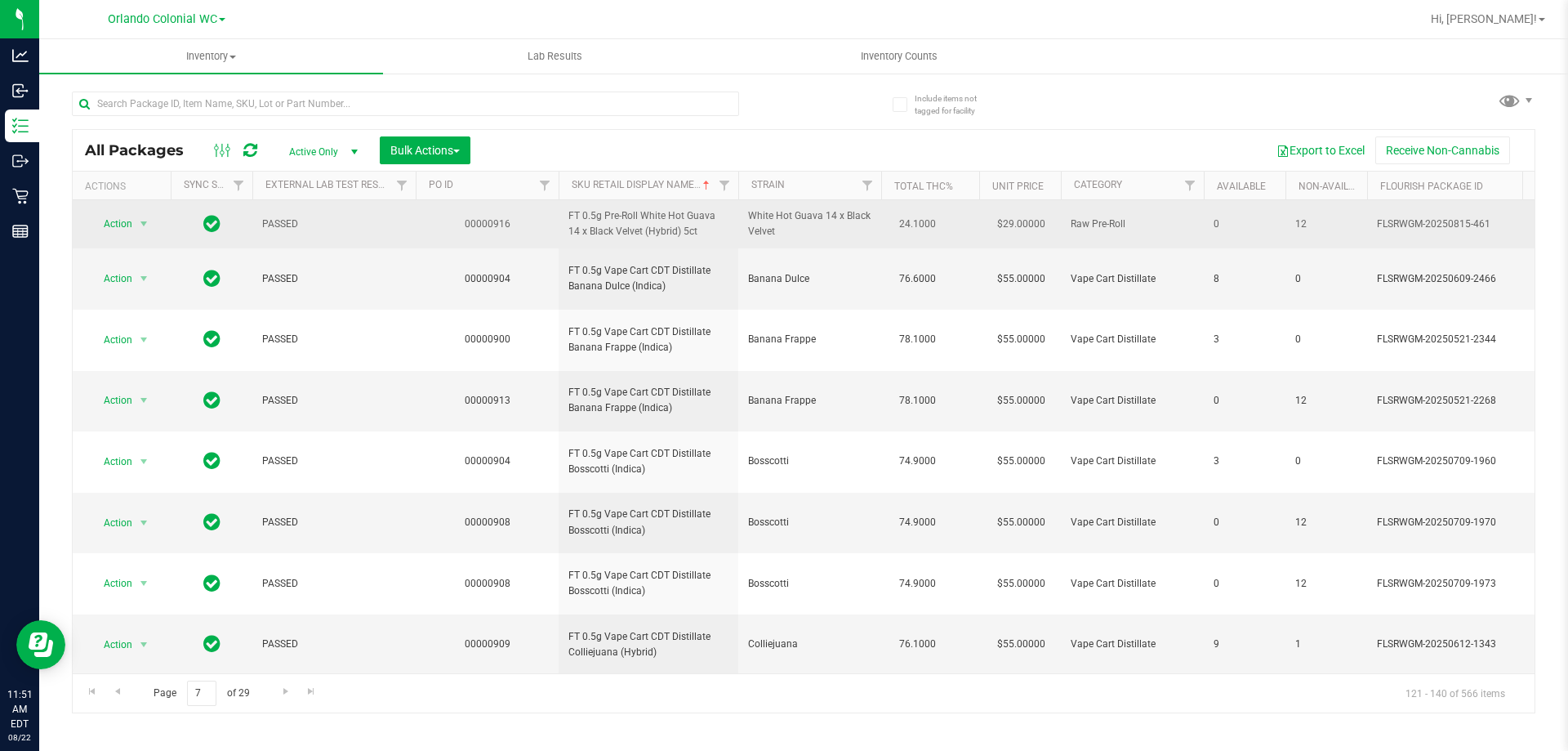
click at [654, 226] on span "FT 0.5g Pre-Roll White Hot Guava 14 x Black Velvet (Hybrid) 5ct" at bounding box center [649, 223] width 160 height 31
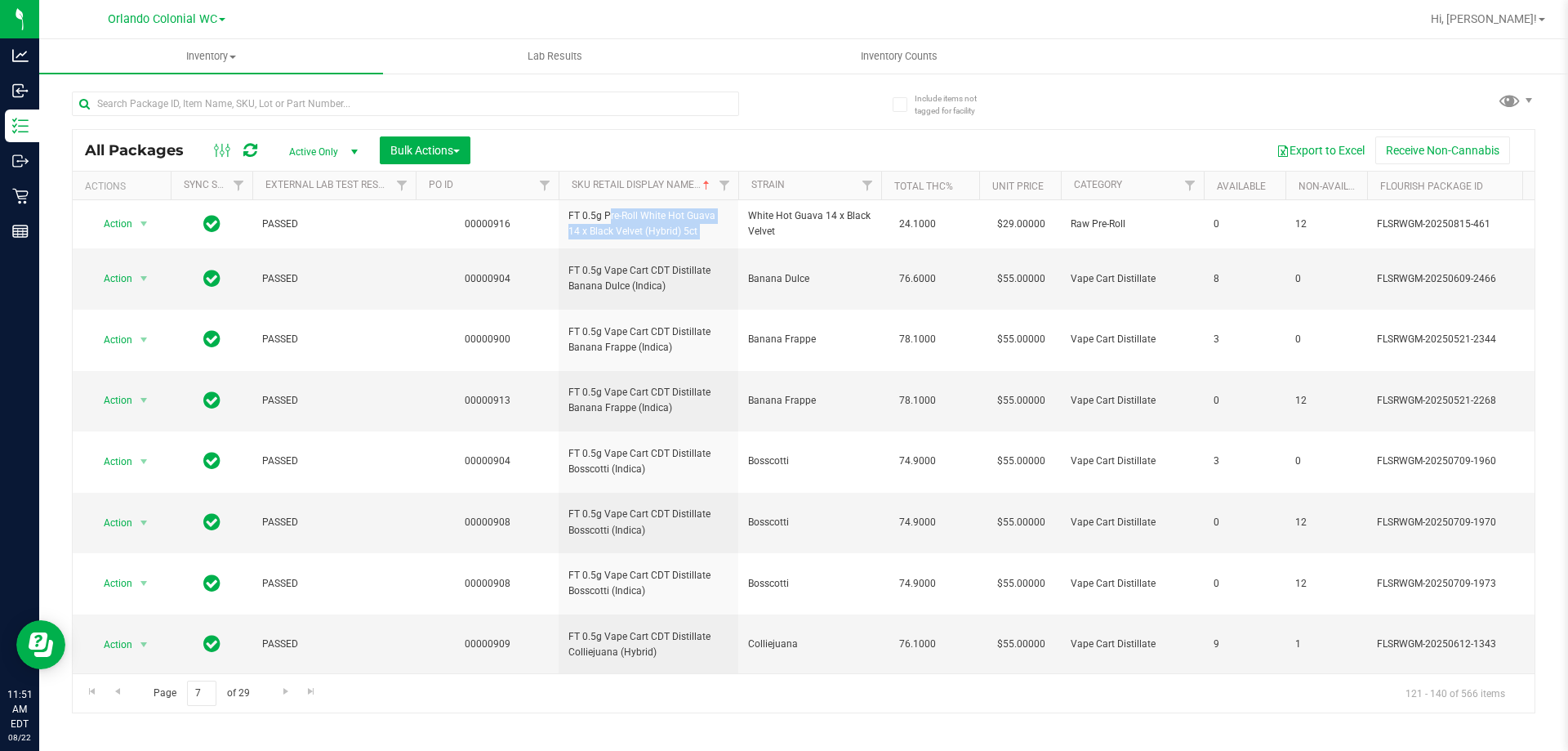
copy tr "FT 0.5g Pre-Roll White Hot Guava 14 x Black Velvet (Hybrid) 5ct"
click at [283, 688] on span "Go to the next page" at bounding box center [285, 691] width 13 height 13
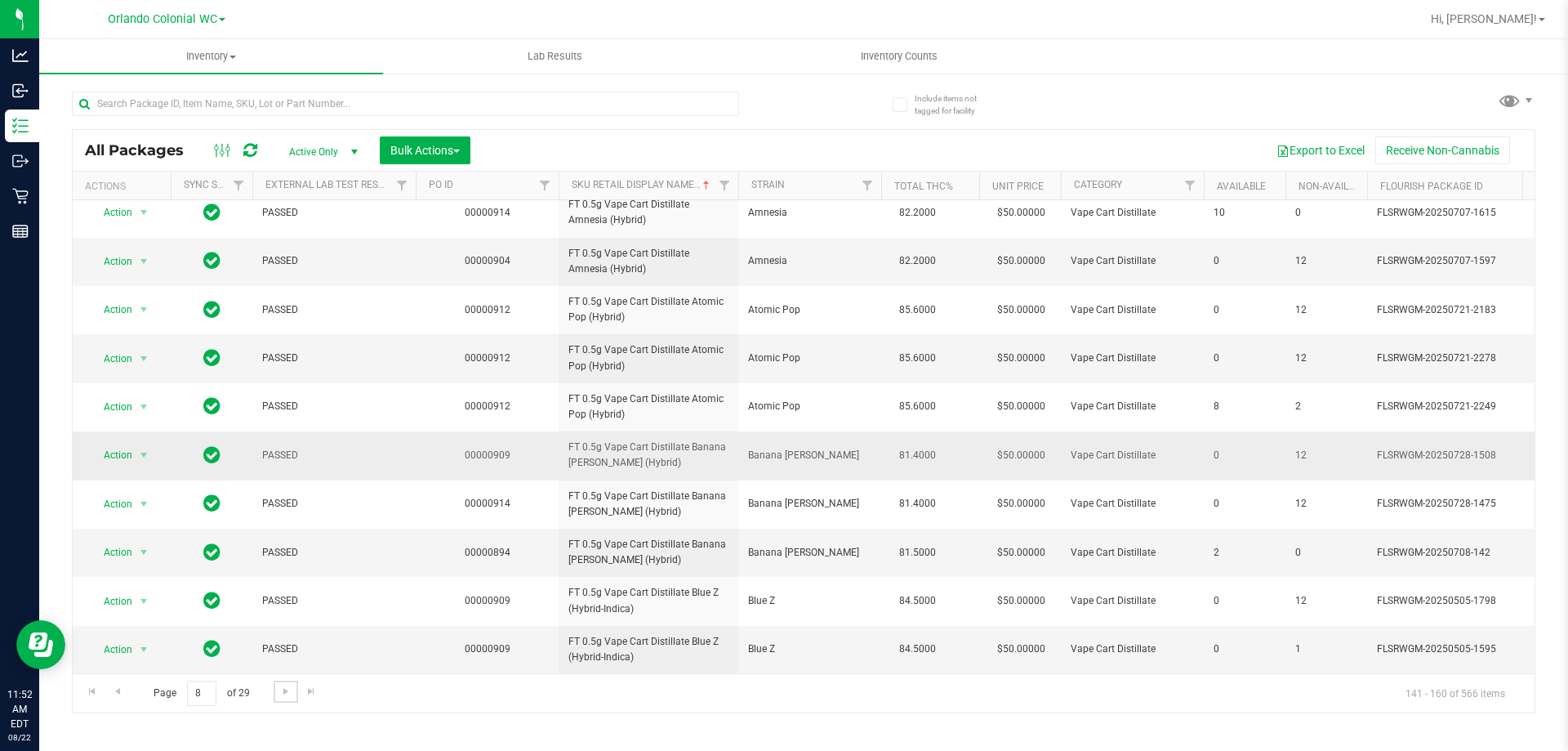
scroll to position [587, 0]
click at [283, 694] on span "Go to the next page" at bounding box center [285, 691] width 13 height 13
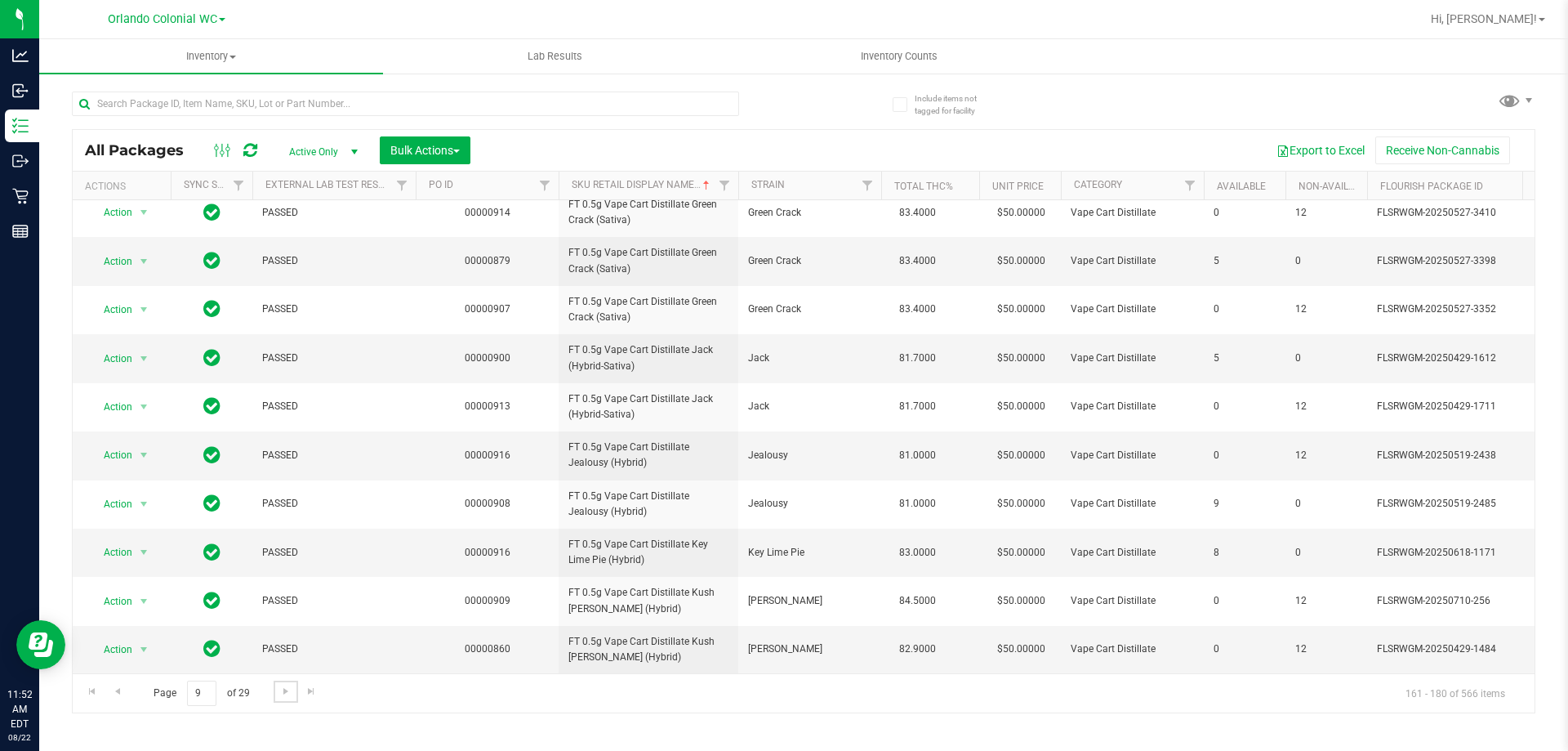
scroll to position [509, 0]
click at [279, 697] on span "Go to the next page" at bounding box center [285, 691] width 13 height 13
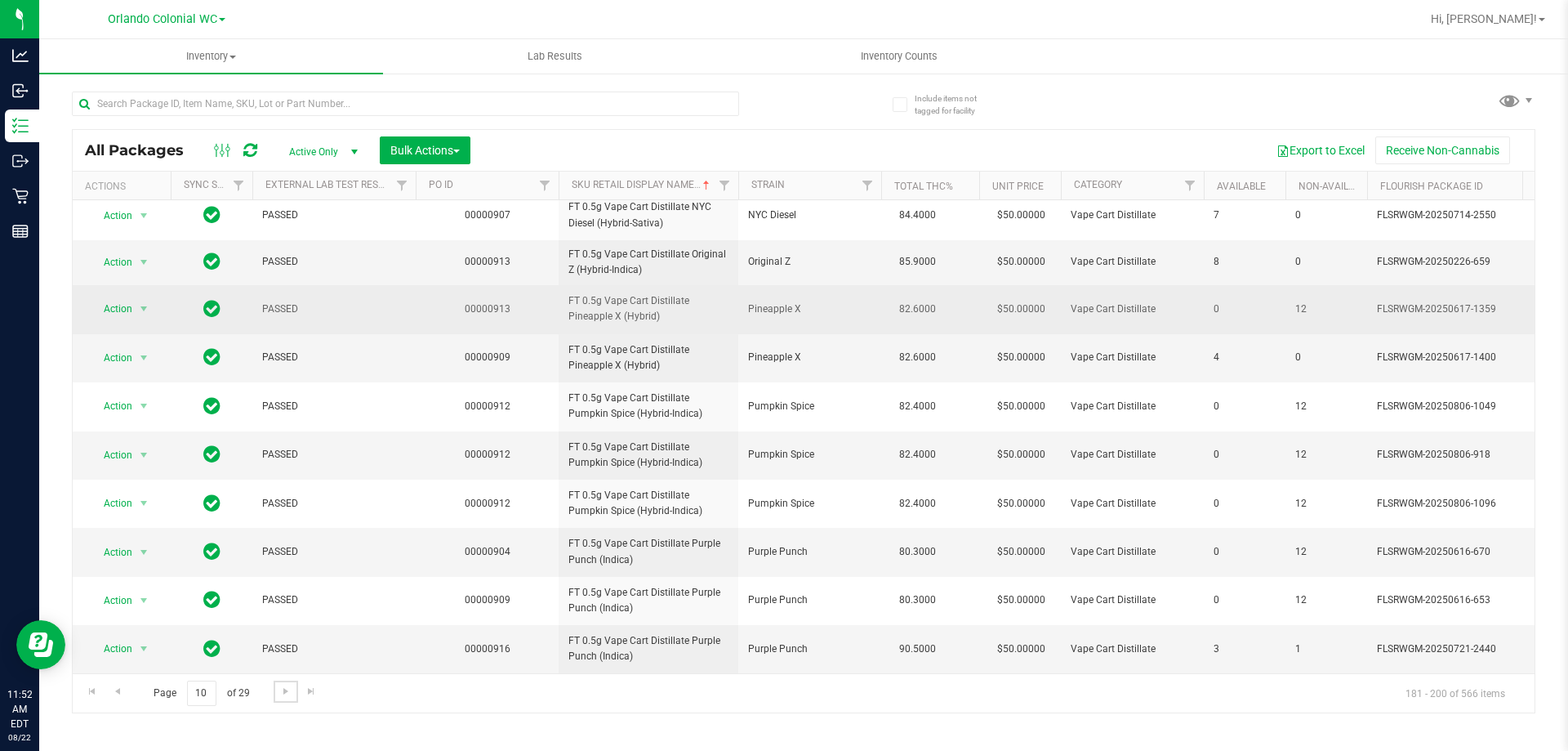
scroll to position [495, 0]
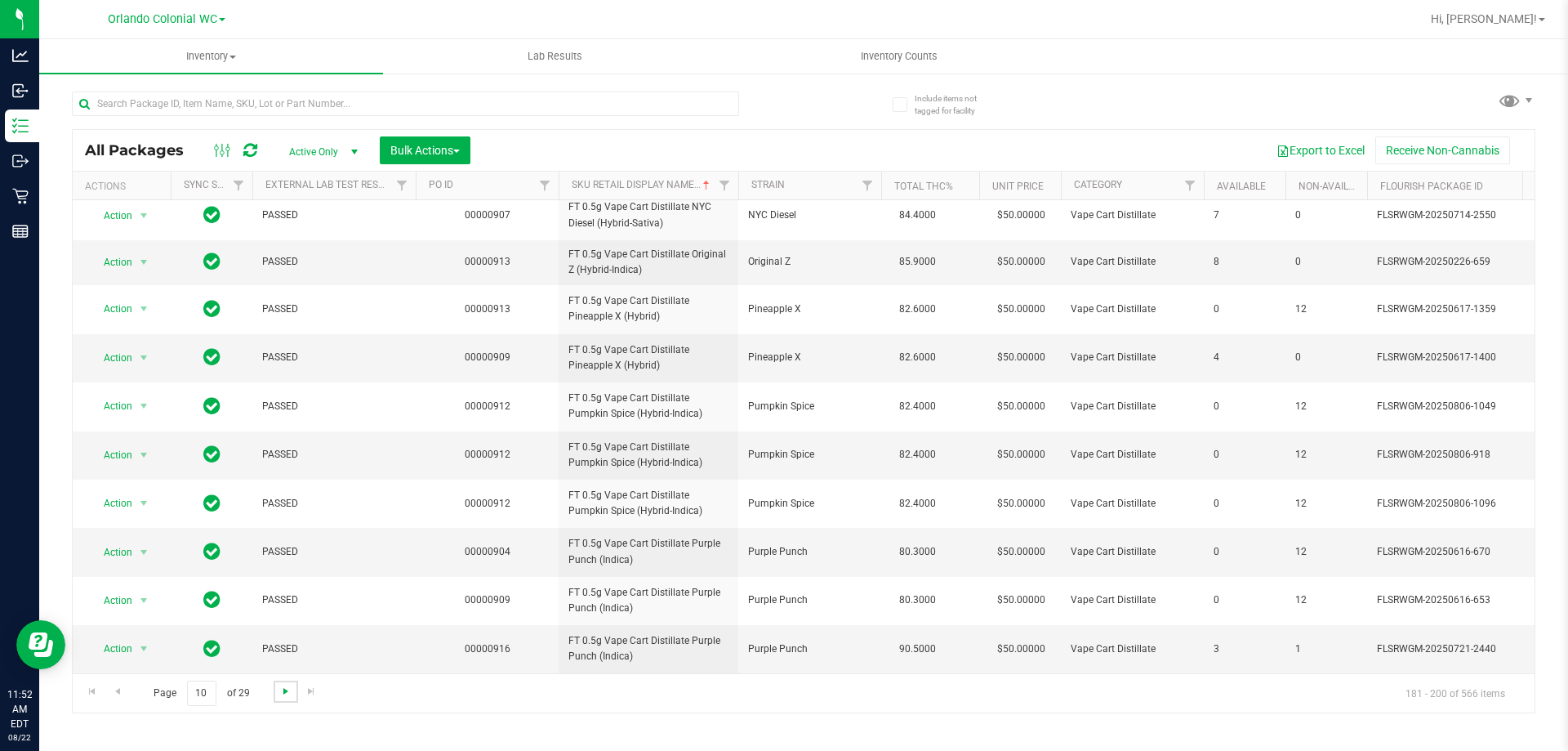
click at [290, 694] on span "Go to the next page" at bounding box center [285, 691] width 13 height 13
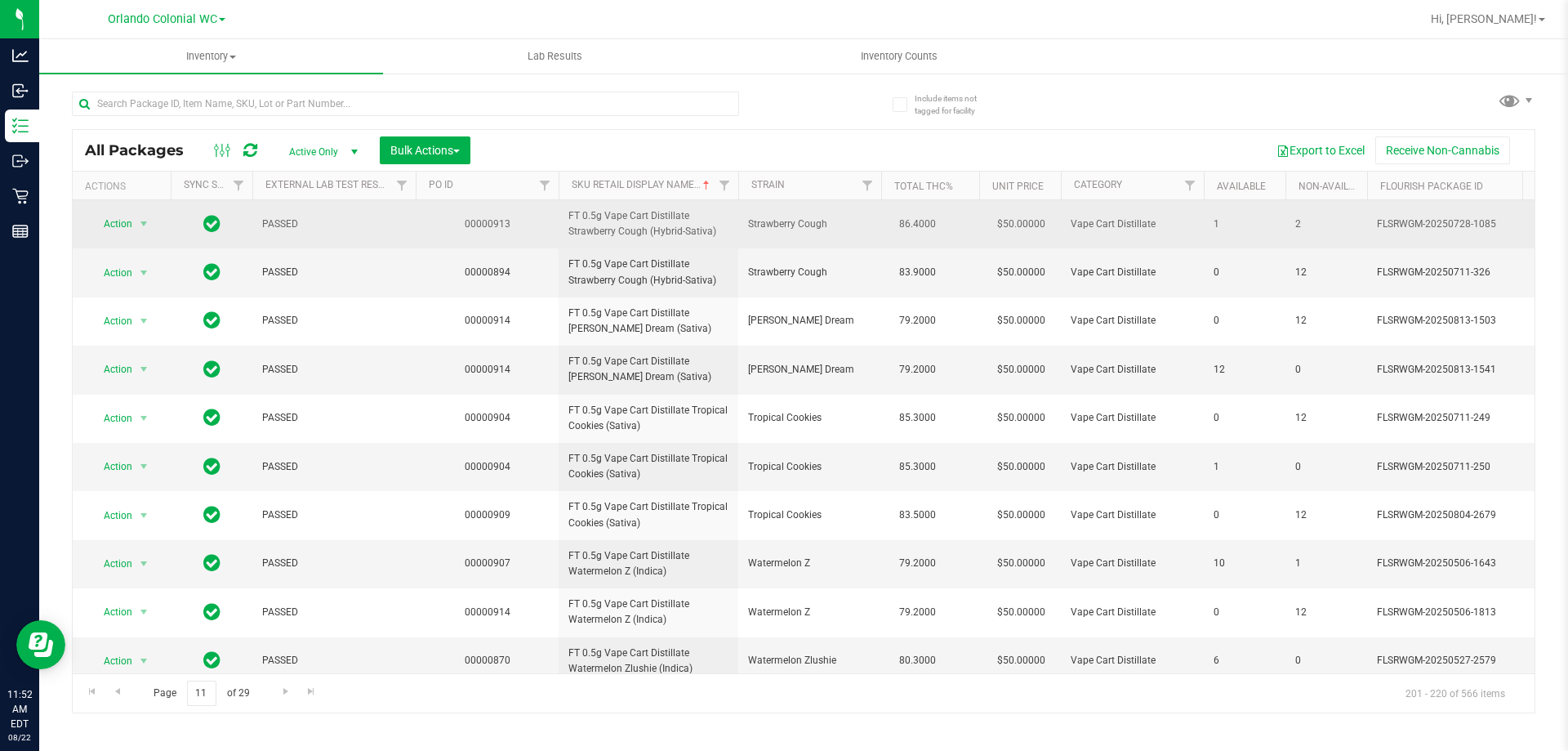
click at [605, 233] on span "FT 0.5g Vape Cart Distillate Strawberry Cough (Hybrid-Sativa)" at bounding box center [649, 223] width 160 height 31
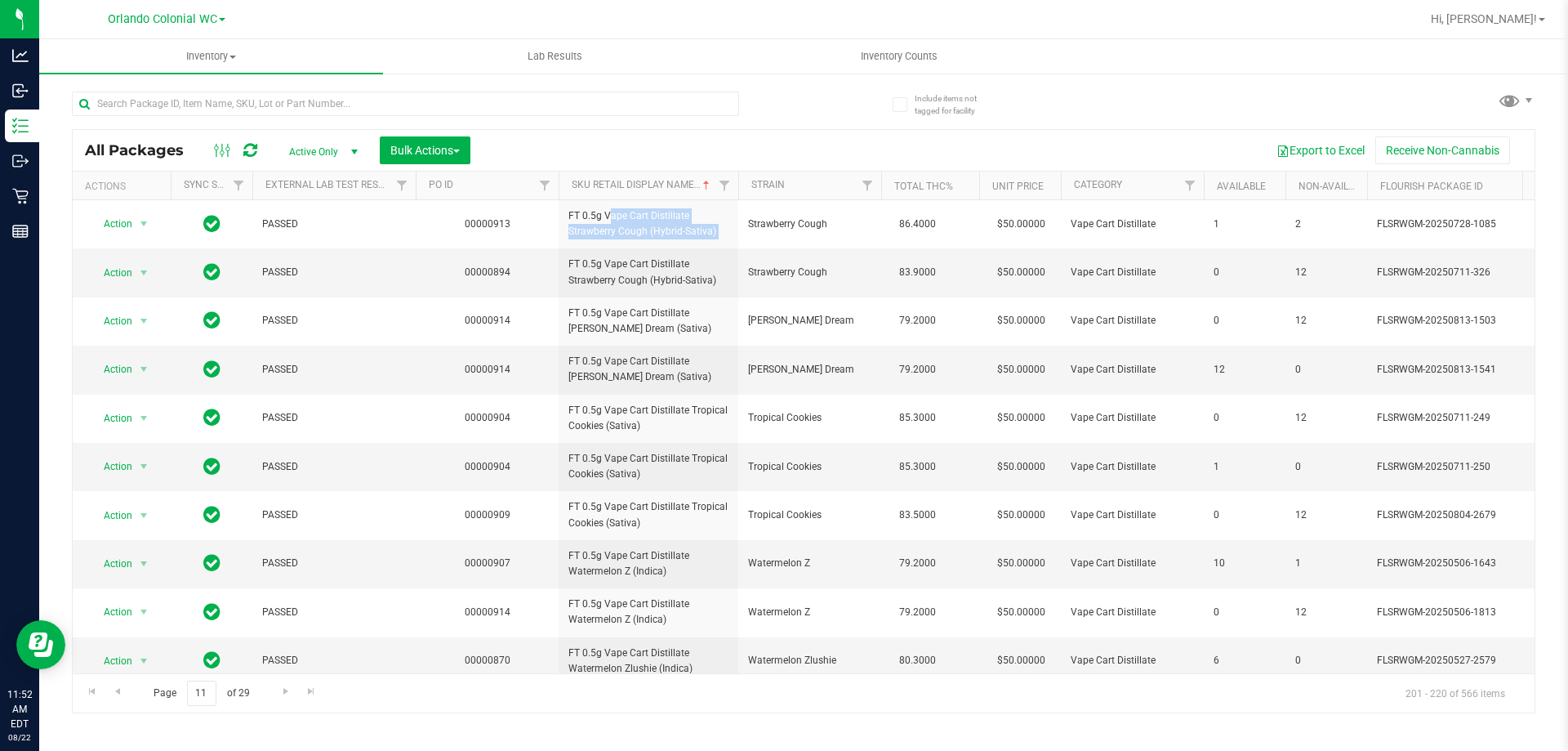
copy tr "FT 0.5g Vape Cart Distillate Strawberry Cough (Hybrid-Sativa)"
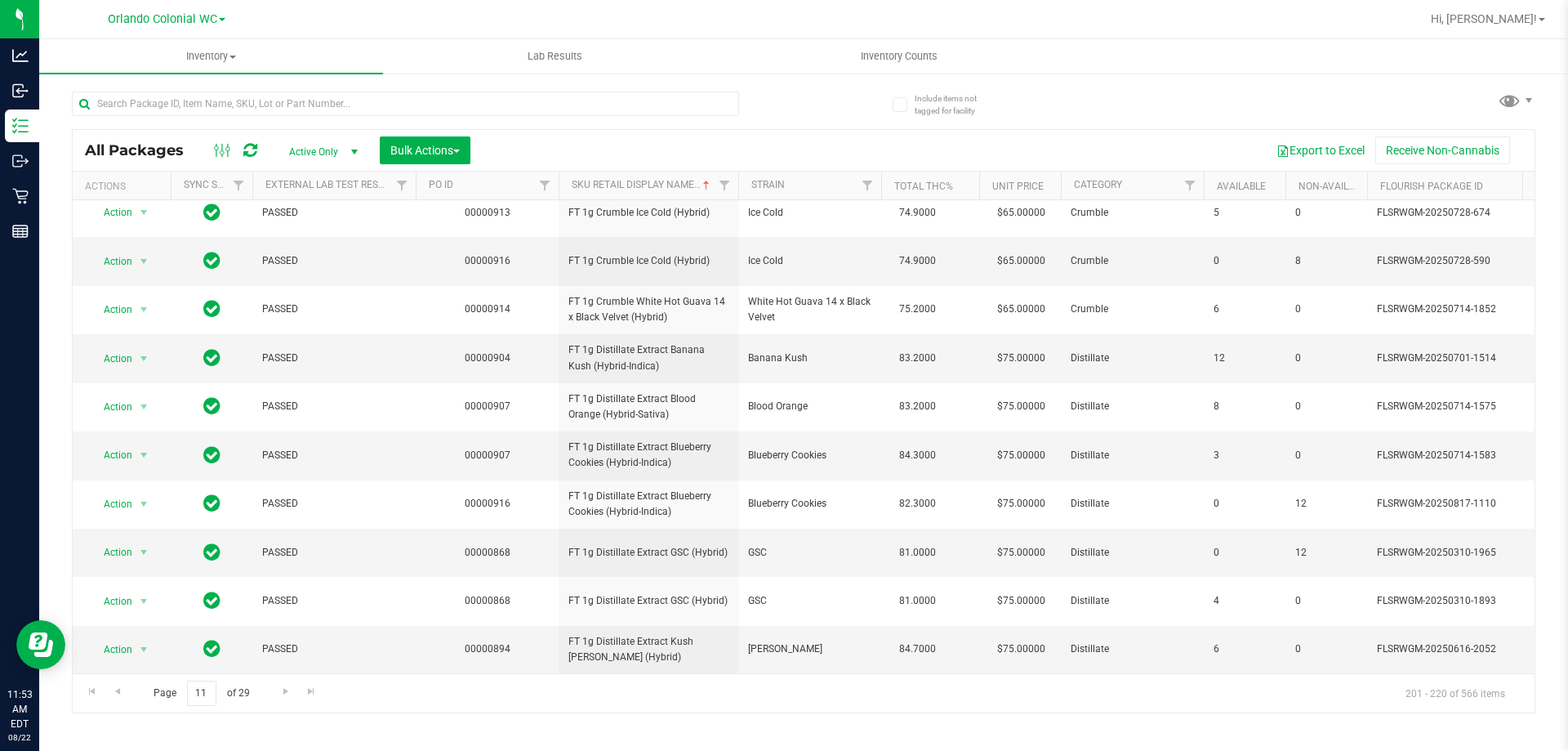
scroll to position [509, 0]
click at [287, 690] on span "Go to the next page" at bounding box center [285, 691] width 13 height 13
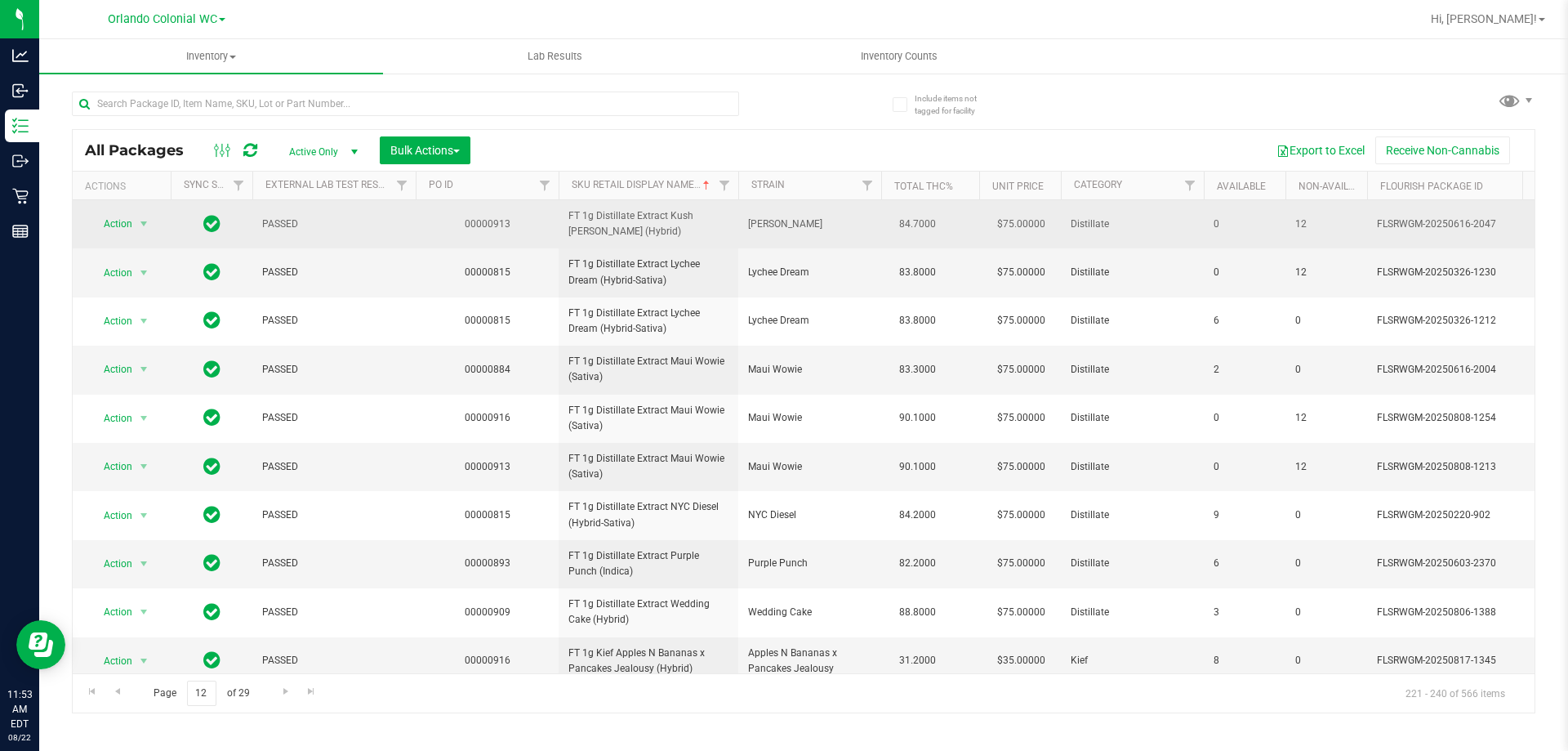
click at [605, 232] on span "FT 1g Distillate Extract Kush Mintz (Hybrid)" at bounding box center [649, 223] width 160 height 31
click at [603, 232] on span "FT 1g Distillate Extract Kush Mintz (Hybrid)" at bounding box center [649, 223] width 160 height 31
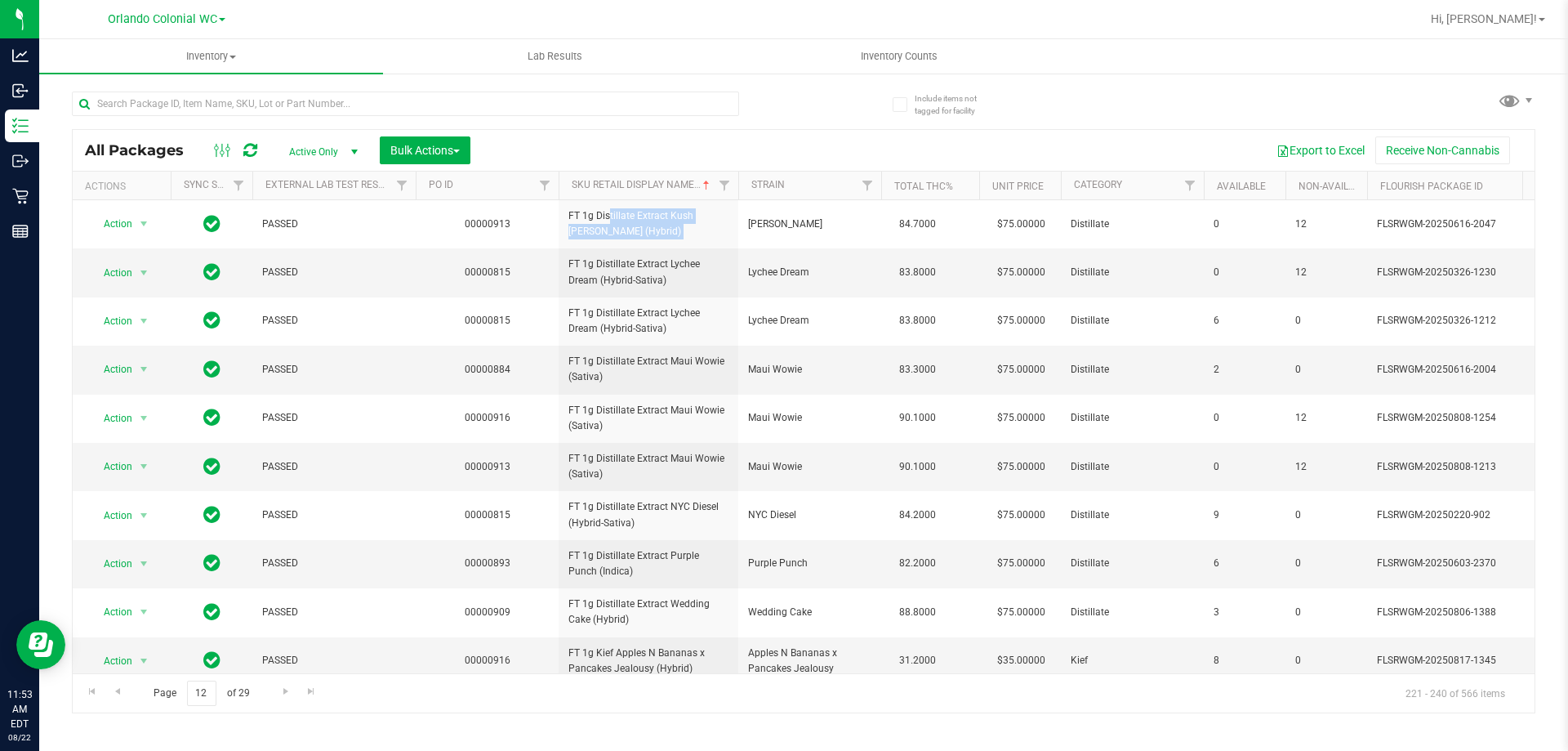
copy tr "FT 1g Distillate Extract Kush Mintz (Hybrid)"
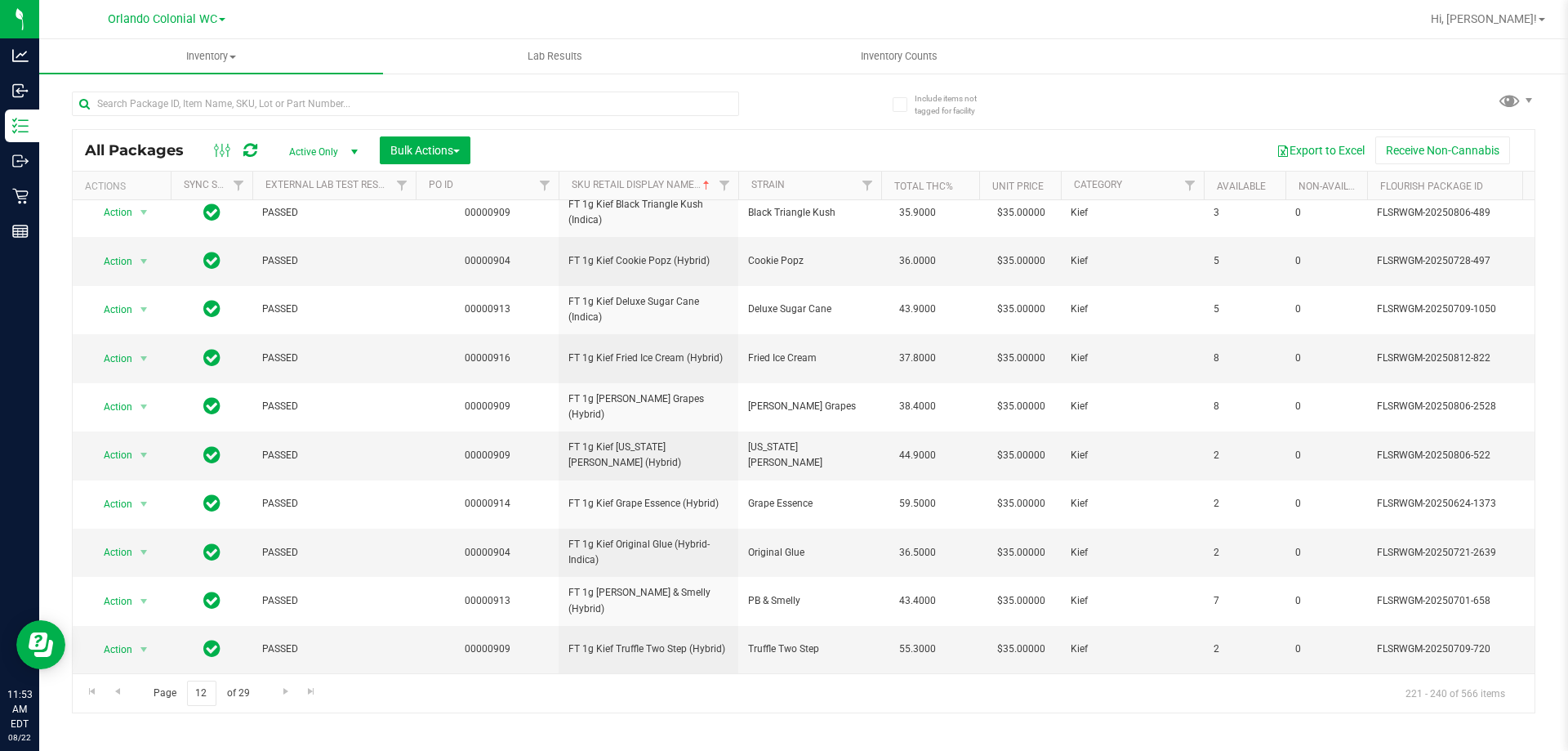
scroll to position [509, 0]
click at [288, 683] on link "Go to the next page" at bounding box center [286, 692] width 24 height 22
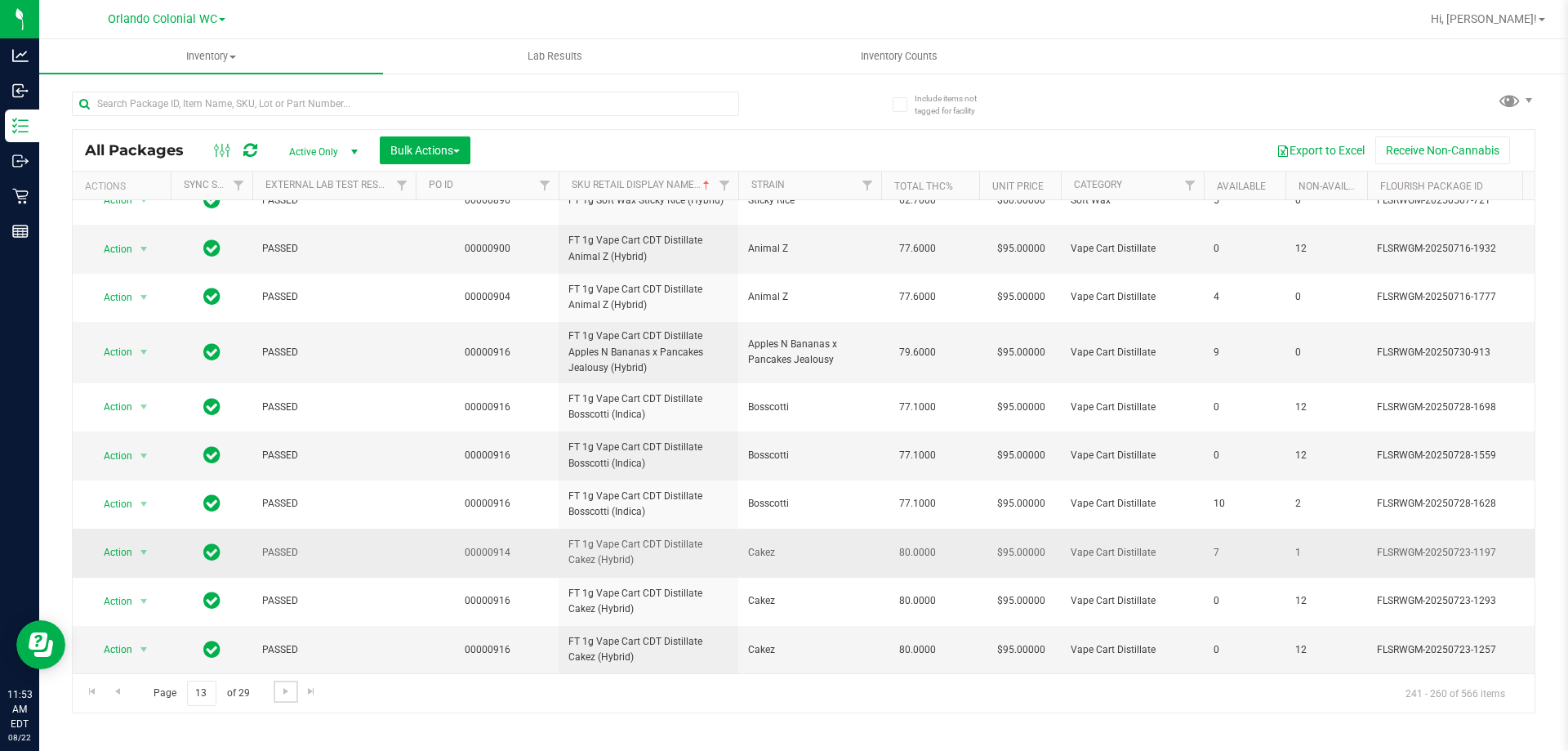
scroll to position [583, 0]
click at [288, 694] on span "Go to the next page" at bounding box center [285, 691] width 13 height 13
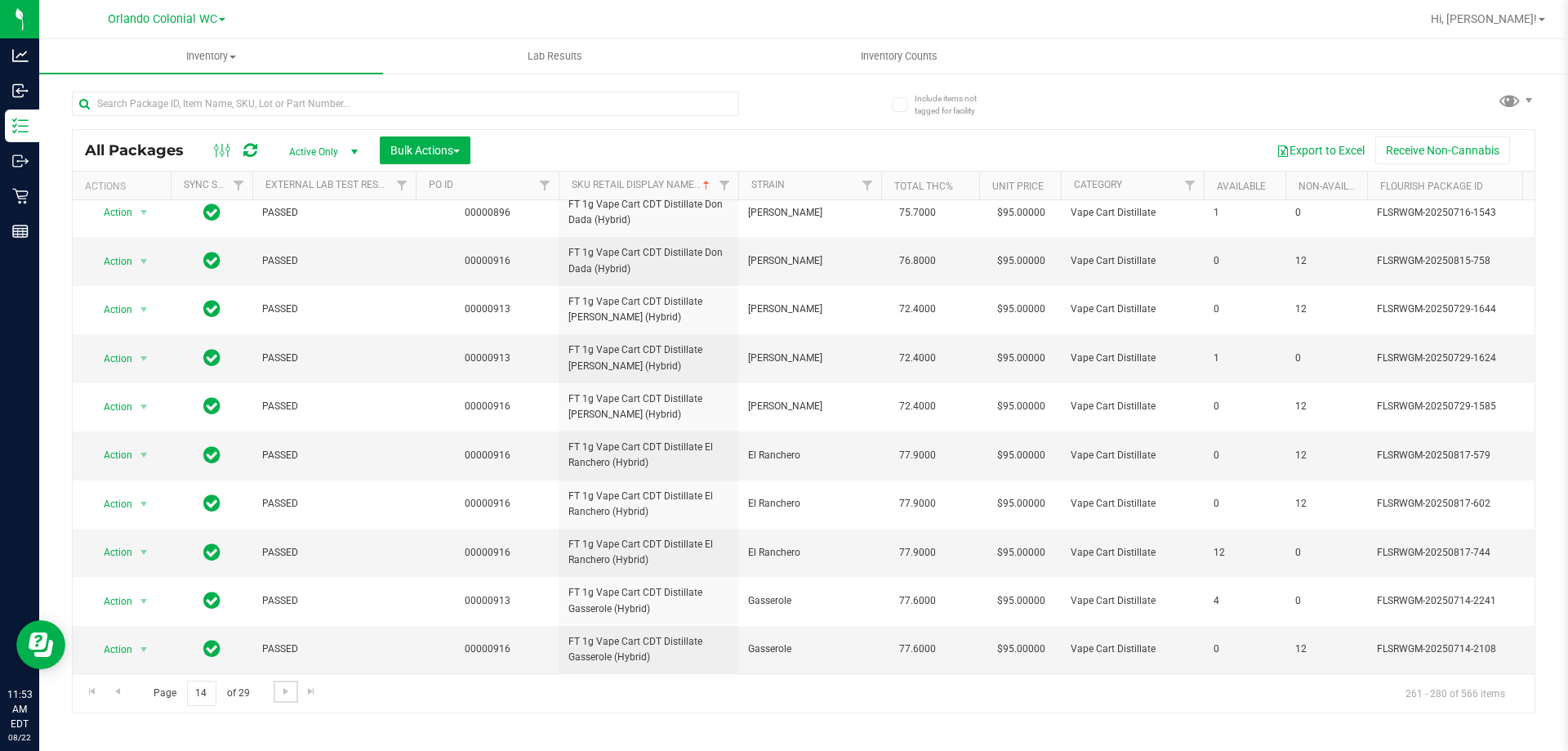
scroll to position [559, 0]
click at [279, 685] on span "Go to the next page" at bounding box center [285, 691] width 13 height 13
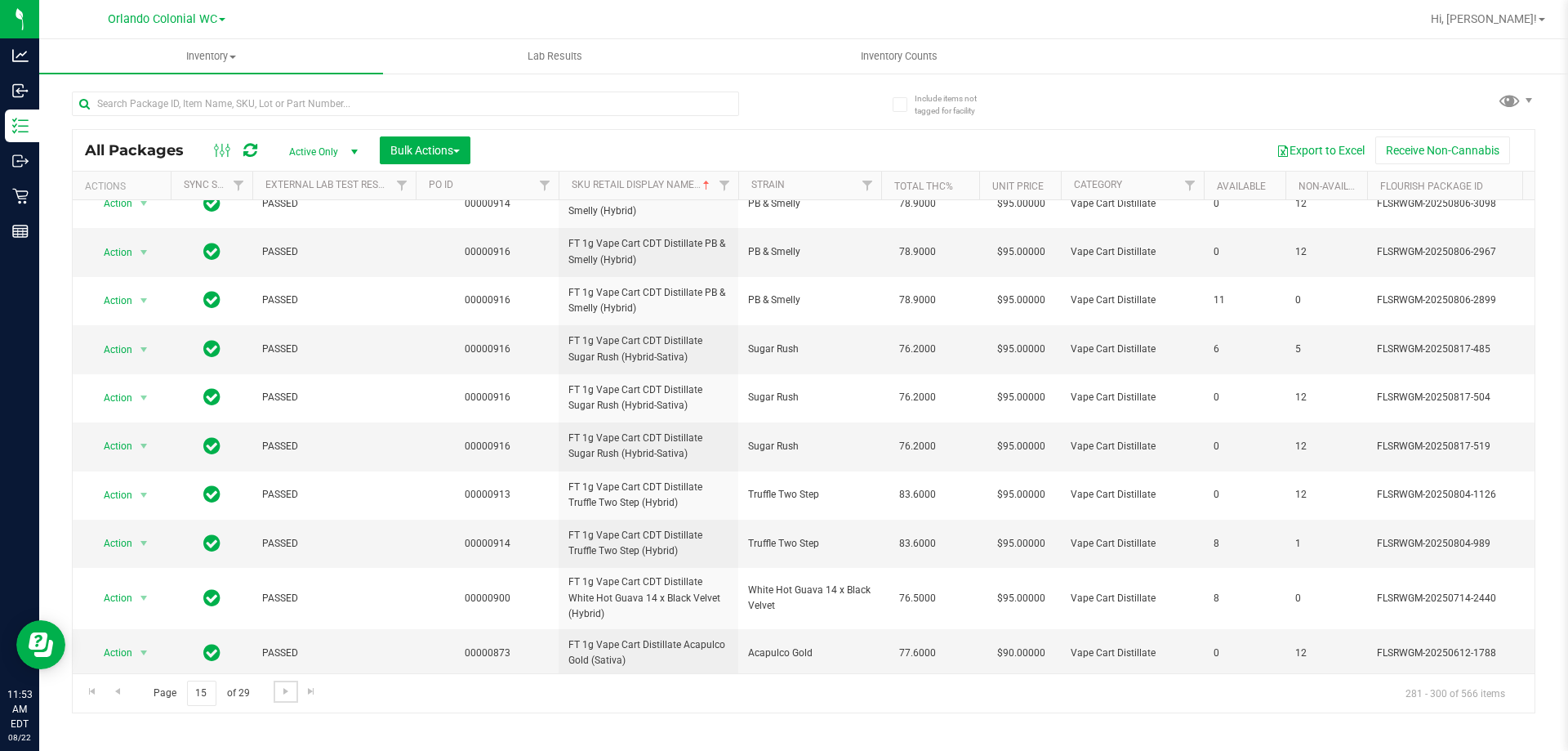
scroll to position [645, 0]
click at [283, 689] on span "Go to the next page" at bounding box center [285, 691] width 13 height 13
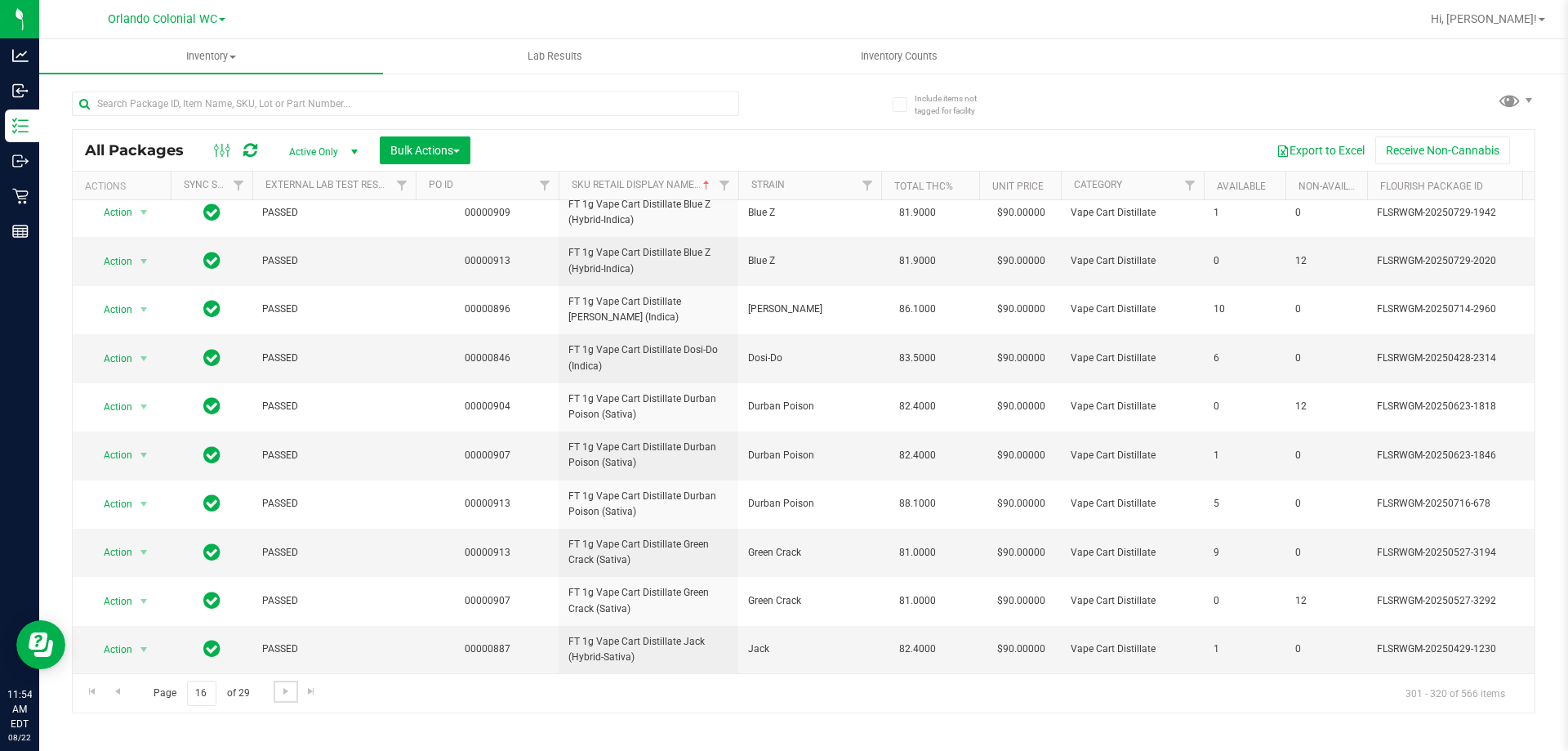
scroll to position [509, 0]
click at [279, 695] on span "Go to the next page" at bounding box center [285, 691] width 13 height 13
click at [288, 686] on span "Go to the next page" at bounding box center [285, 691] width 13 height 13
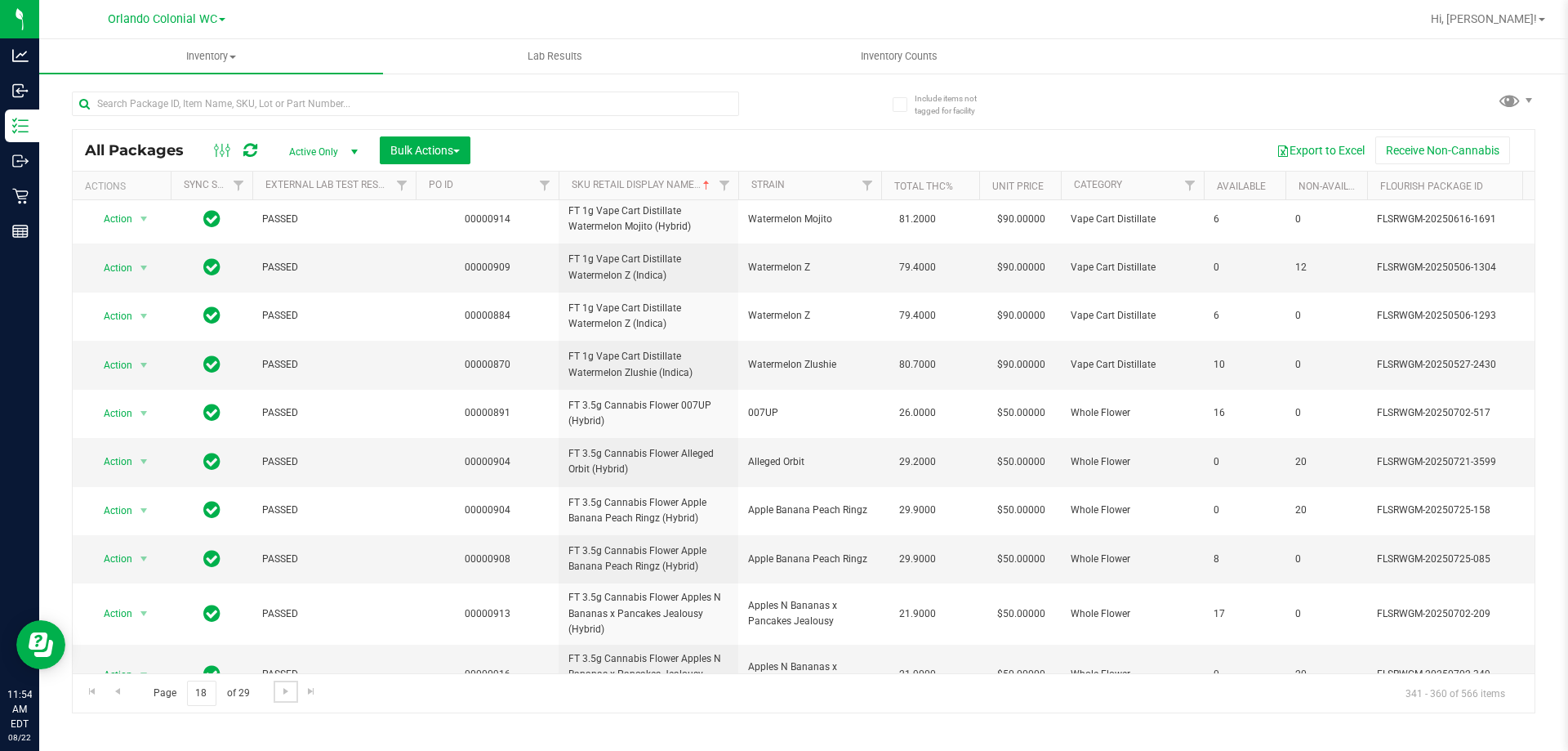
scroll to position [534, 0]
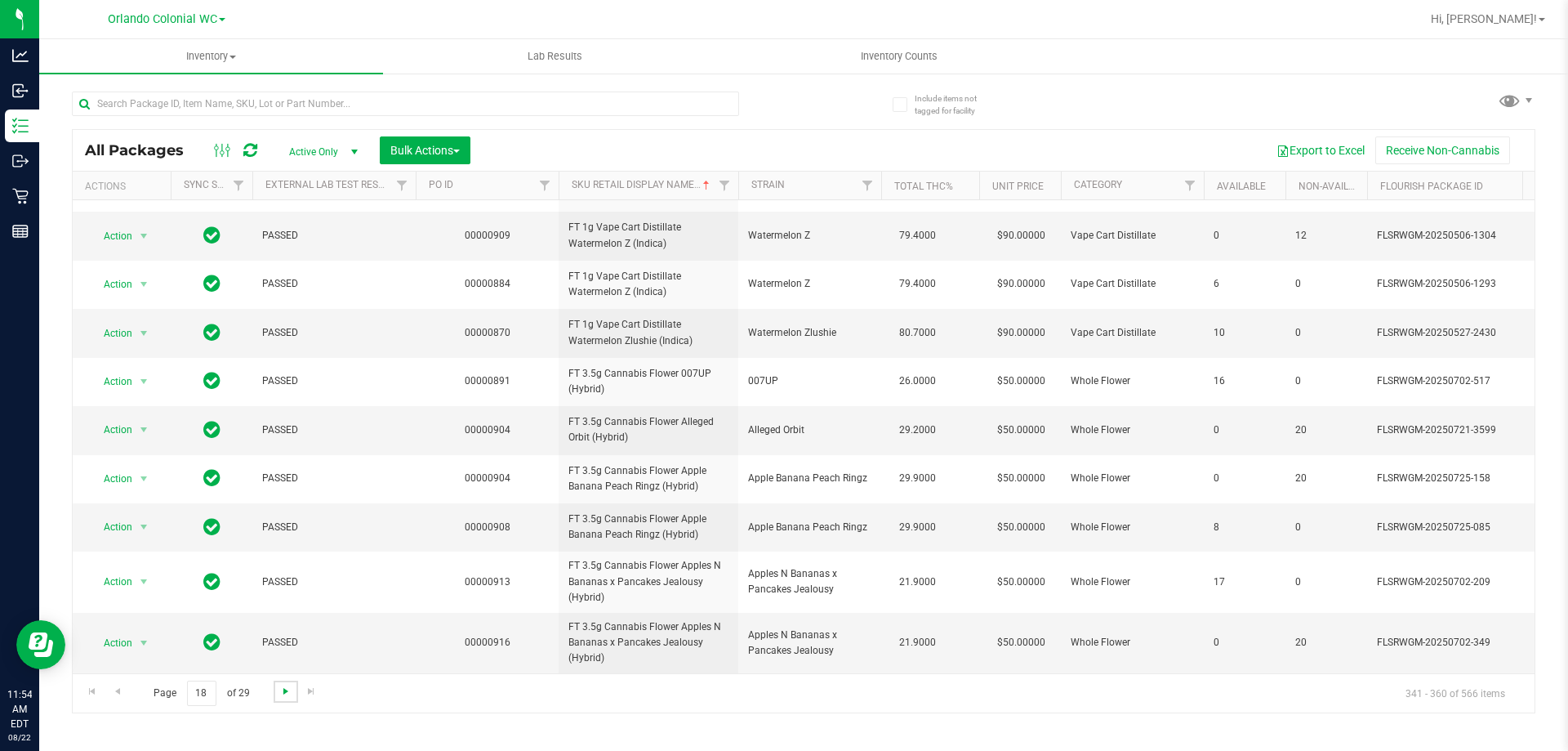
click at [286, 694] on span "Go to the next page" at bounding box center [285, 691] width 13 height 13
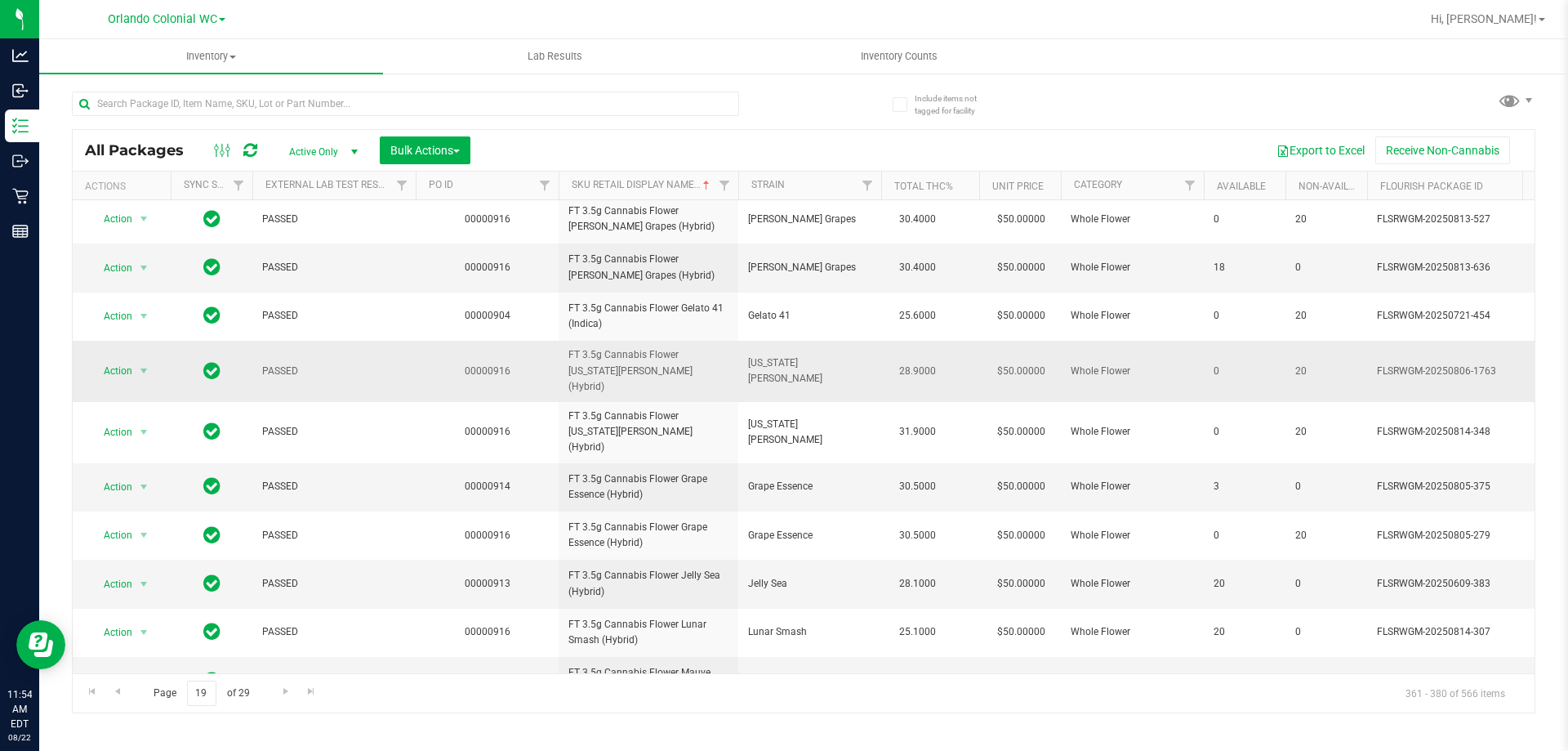
click at [632, 367] on span "FT 3.5g Cannabis Flower Georgia Runtz (Hybrid)" at bounding box center [649, 370] width 160 height 47
click at [630, 367] on span "FT 3.5g Cannabis Flower Georgia Runtz (Hybrid)" at bounding box center [649, 370] width 160 height 47
copy tr "FT 3.5g Cannabis Flower Georgia Runtz (Hybrid)"
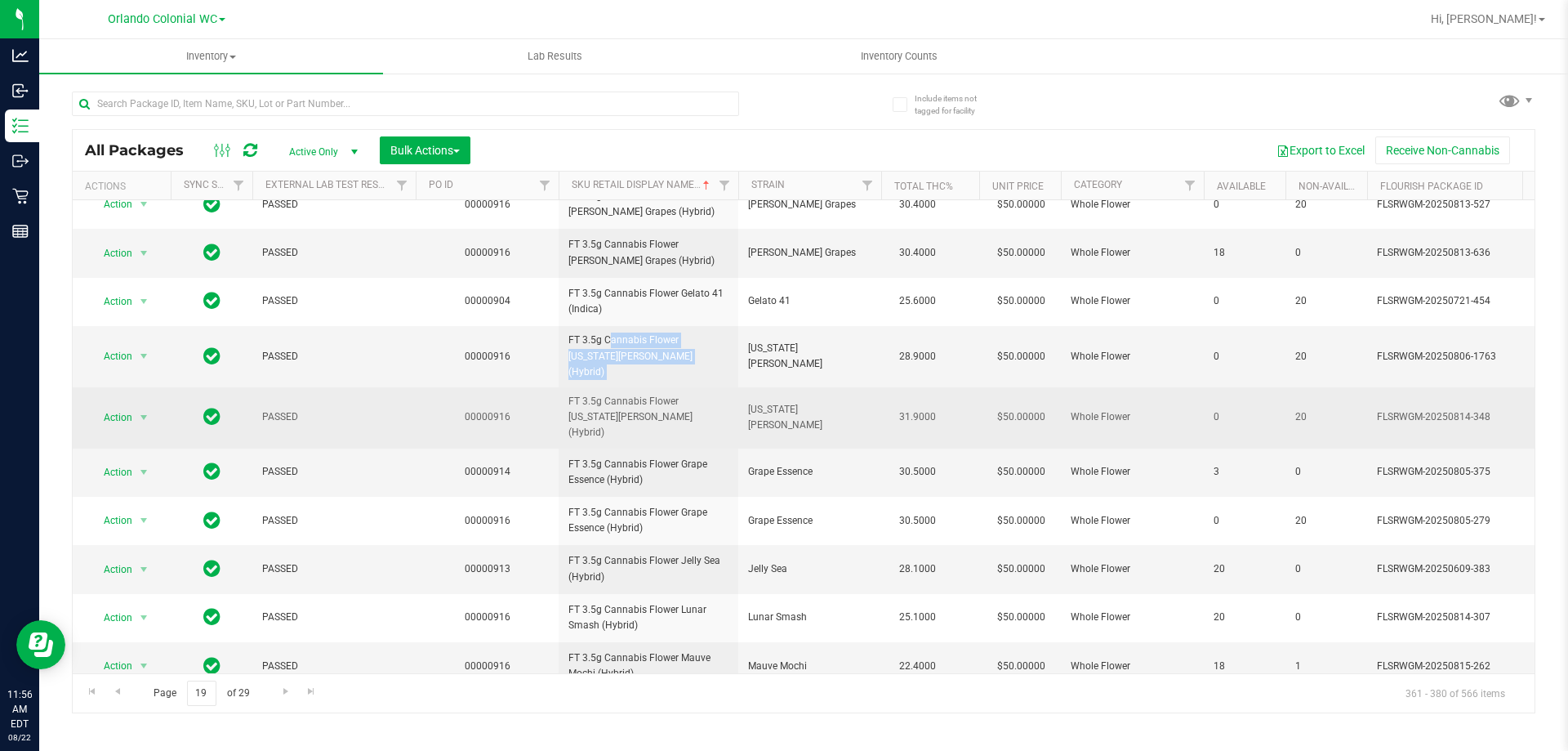
scroll to position [509, 0]
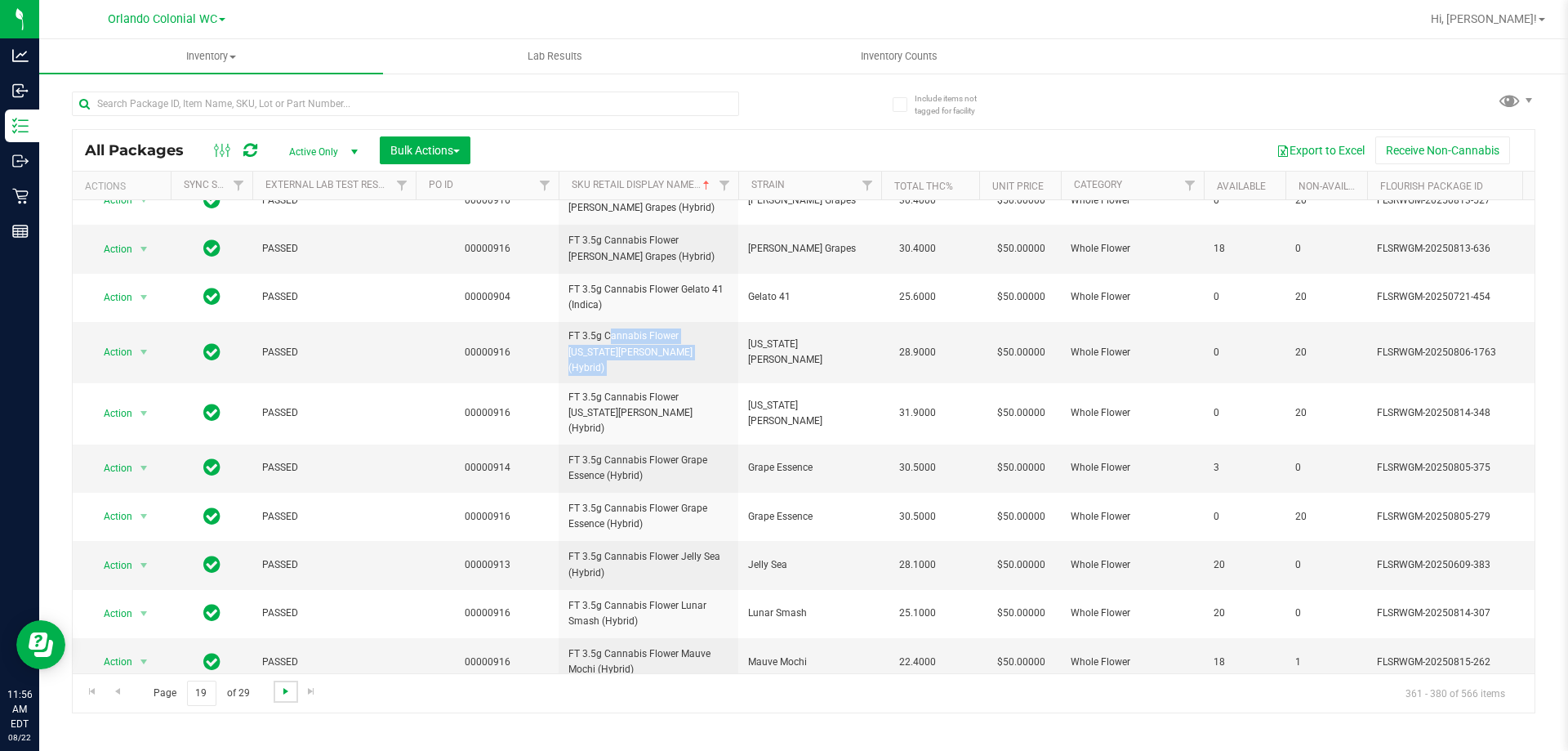
click at [285, 695] on span "Go to the next page" at bounding box center [285, 691] width 13 height 13
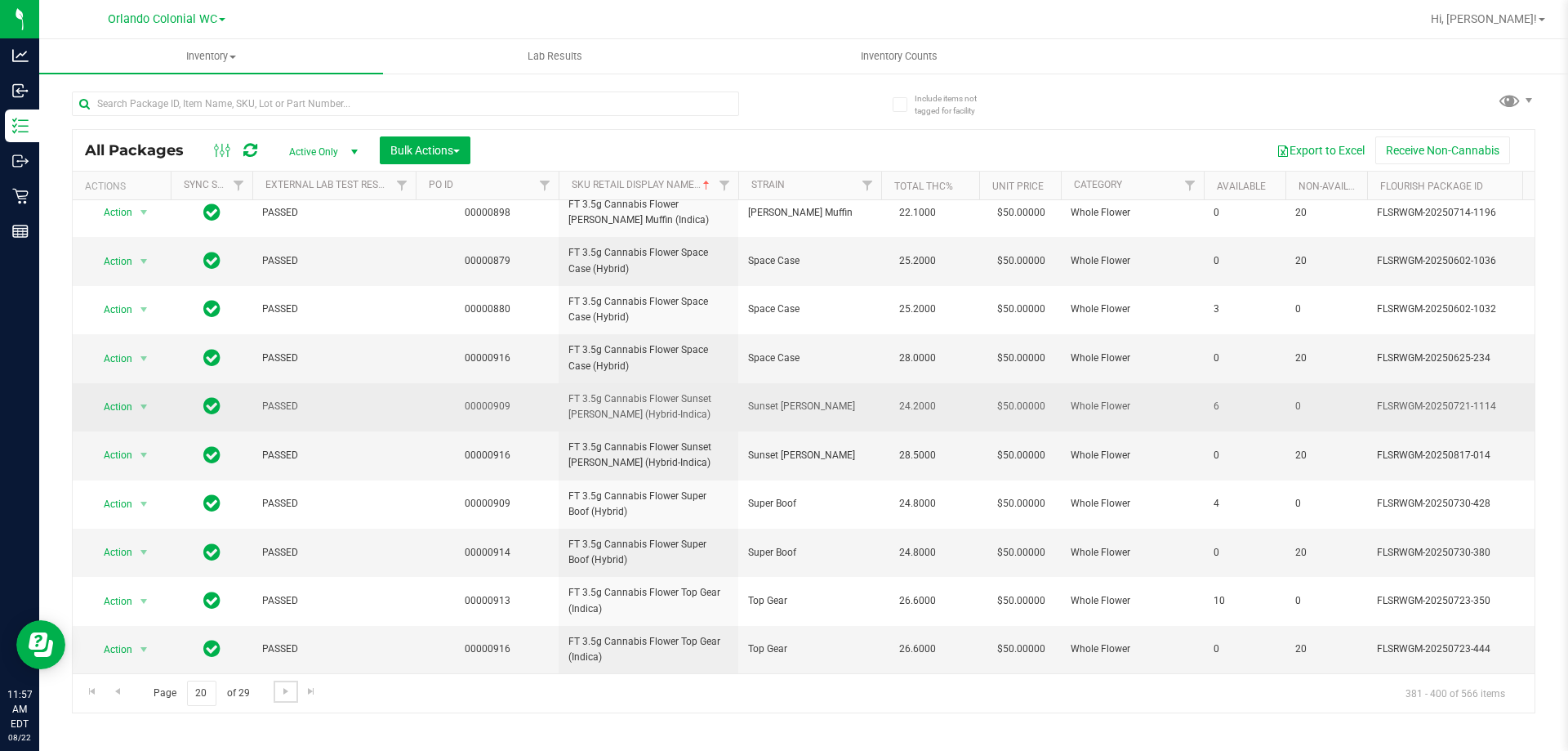
scroll to position [509, 0]
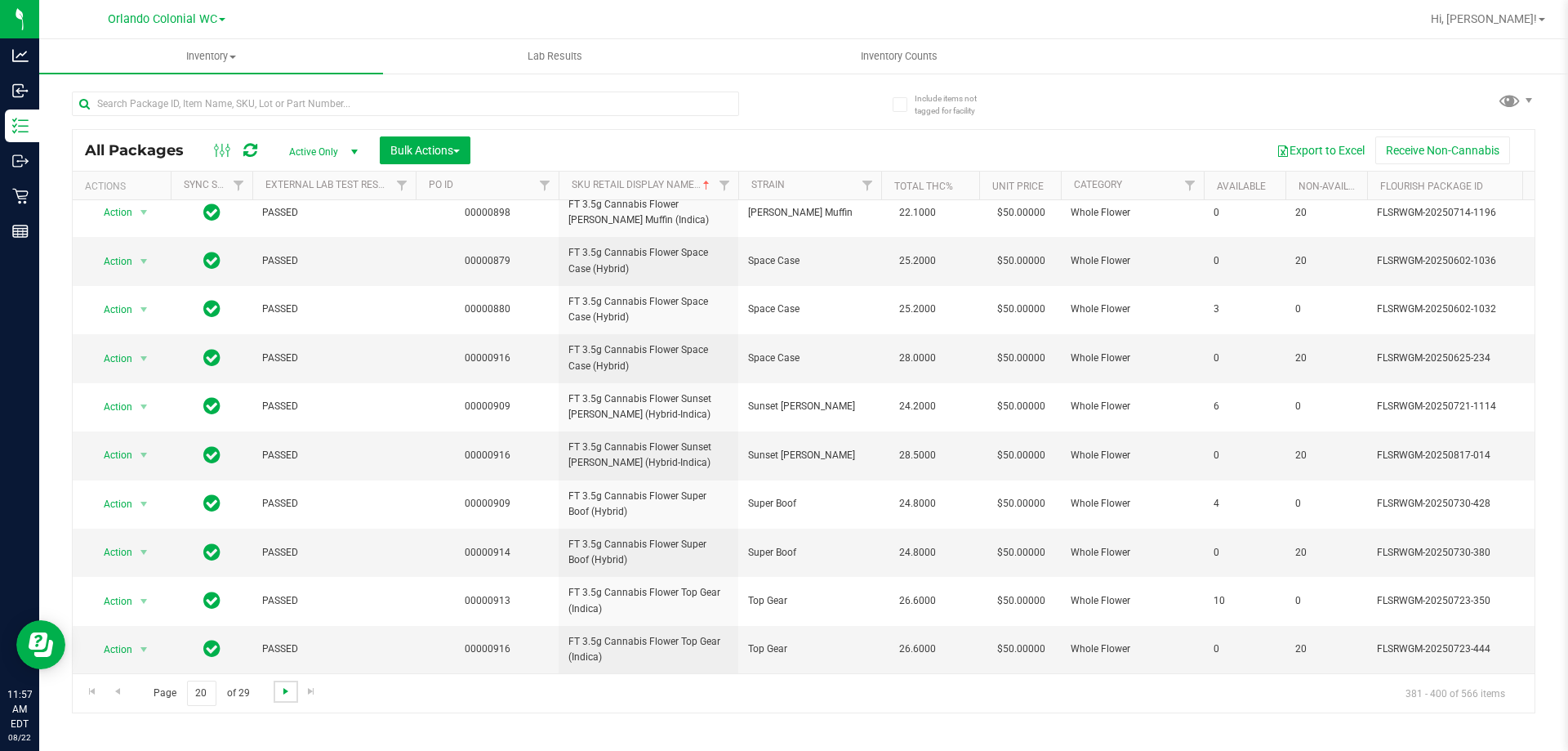
click at [287, 687] on span "Go to the next page" at bounding box center [285, 691] width 13 height 13
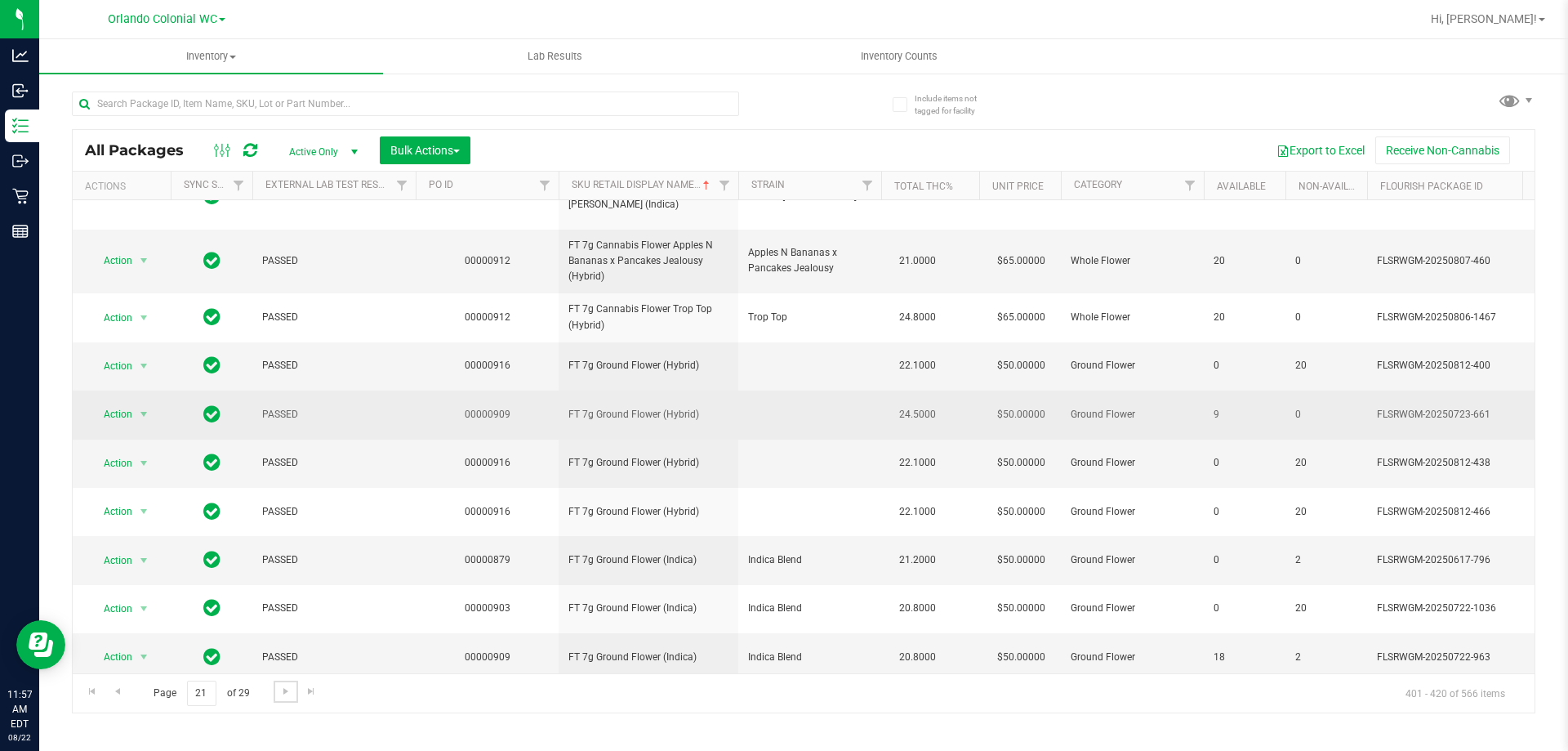
scroll to position [521, 0]
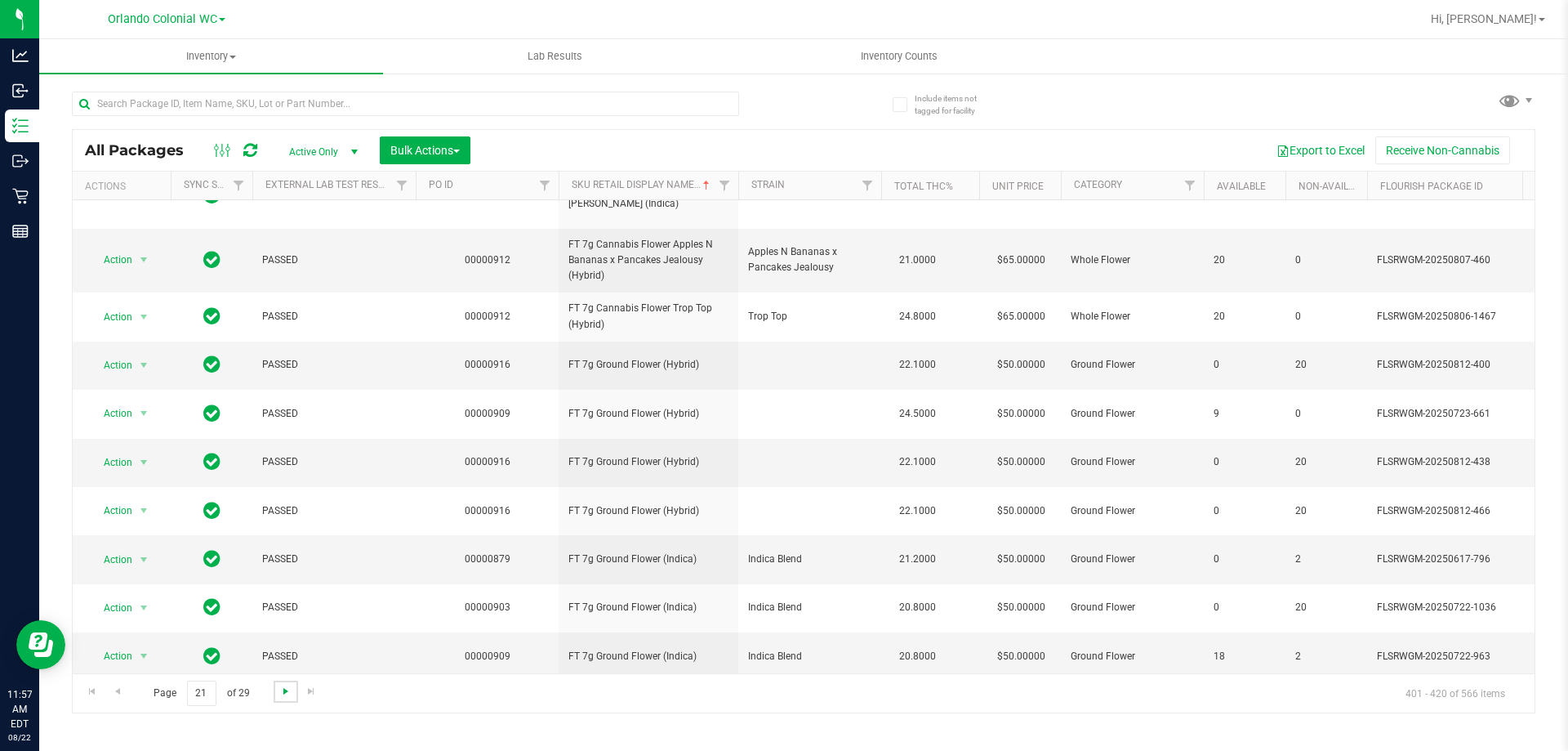
click at [284, 693] on span "Go to the next page" at bounding box center [285, 691] width 13 height 13
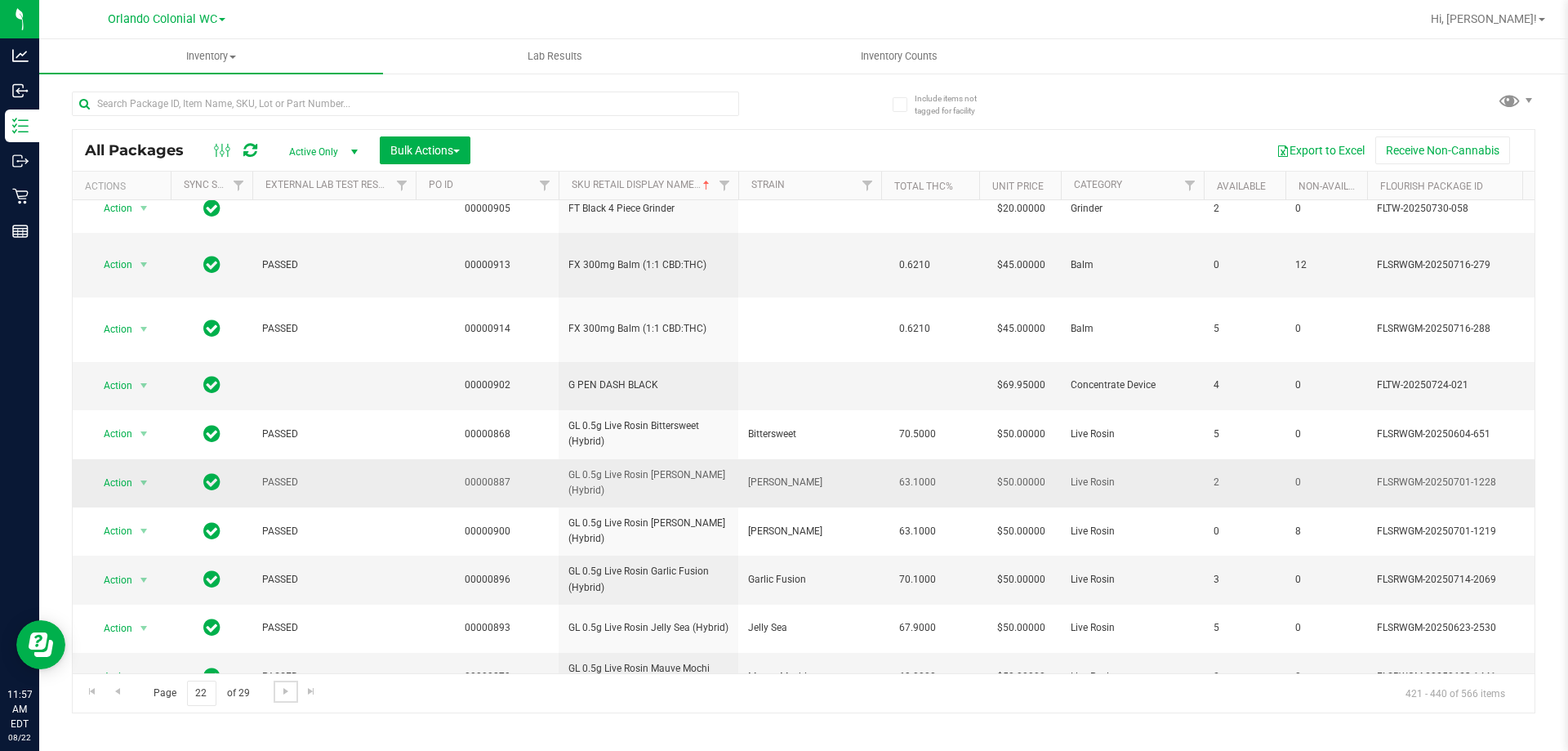
scroll to position [509, 0]
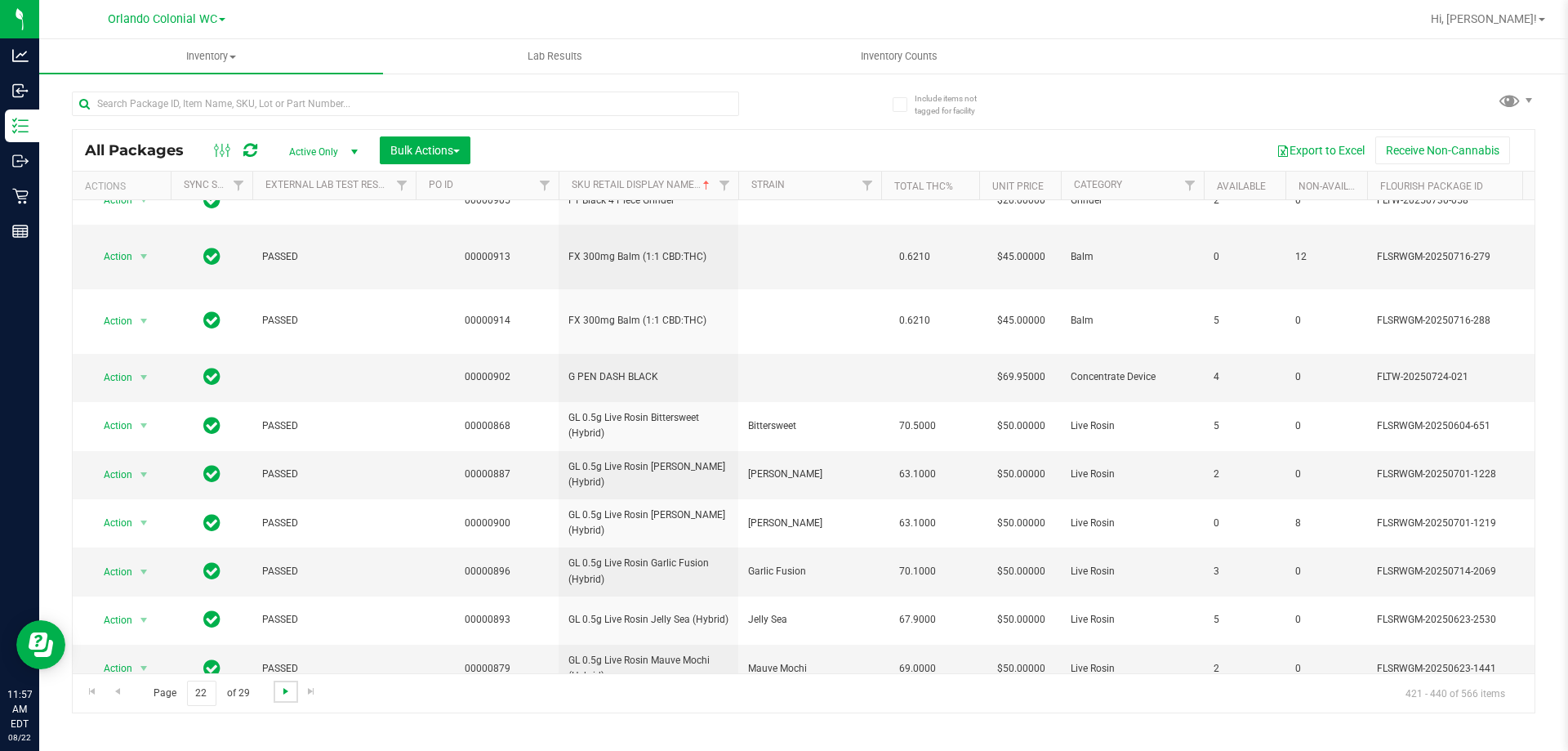
click at [285, 689] on span "Go to the next page" at bounding box center [285, 691] width 13 height 13
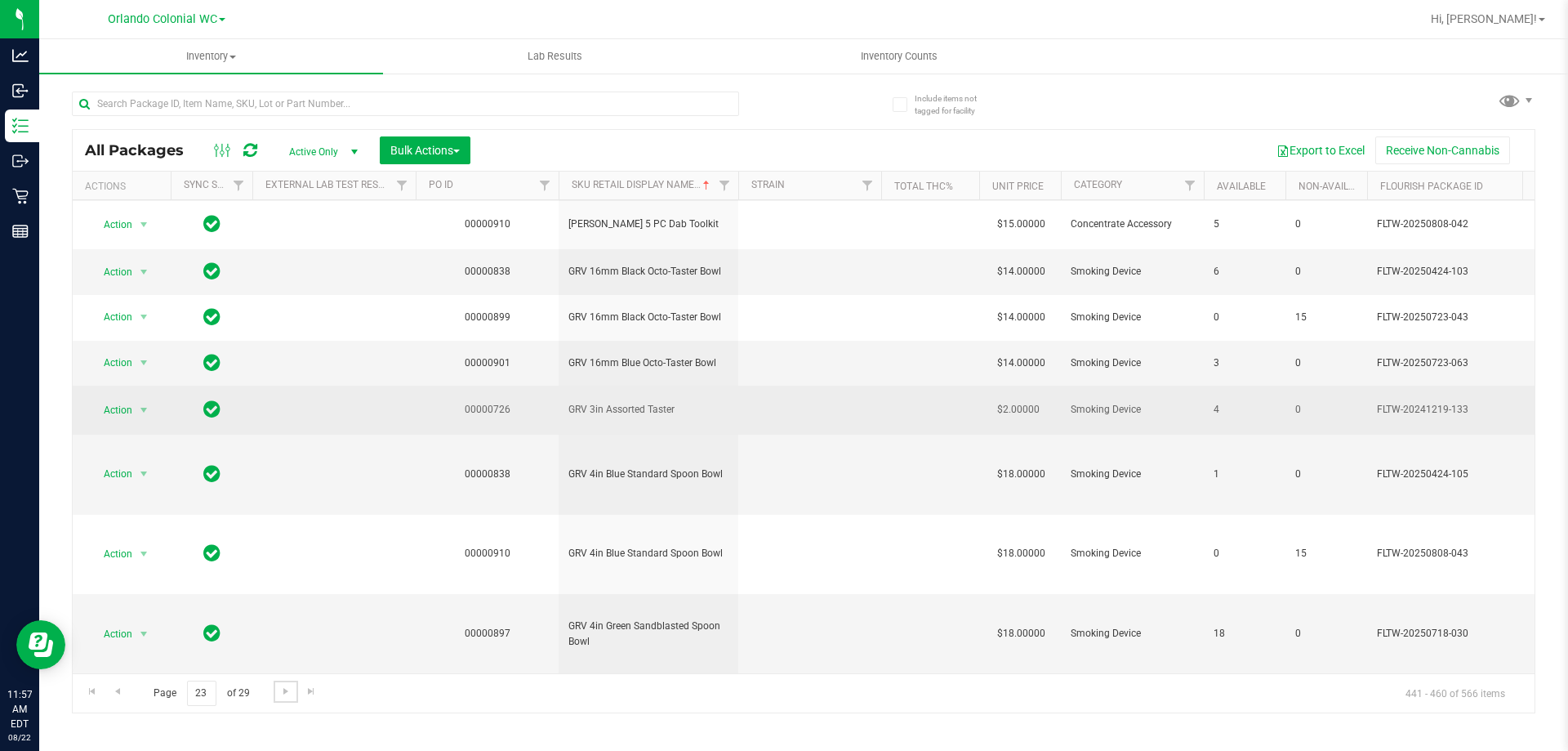
scroll to position [594, 0]
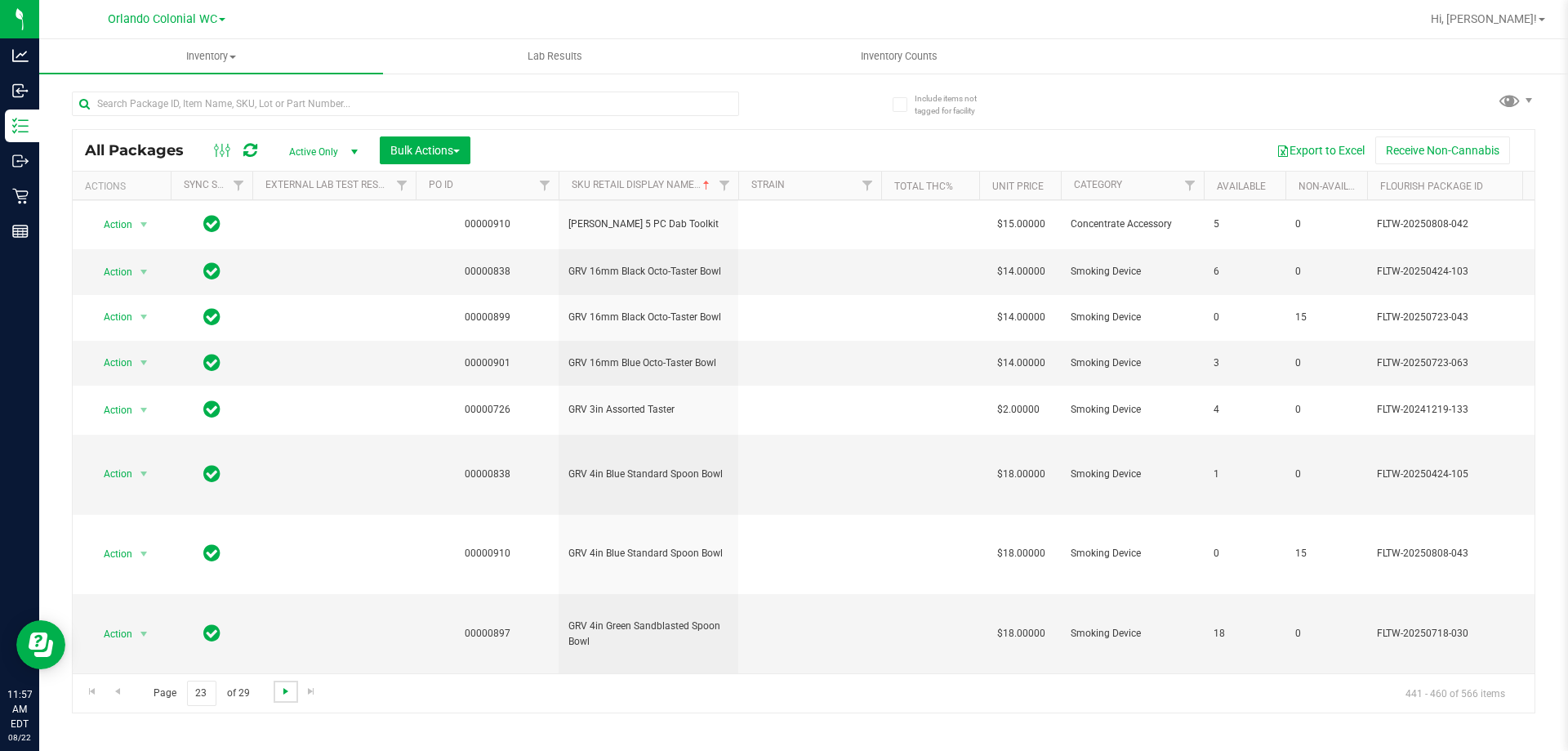
click at [283, 687] on span "Go to the next page" at bounding box center [285, 691] width 13 height 13
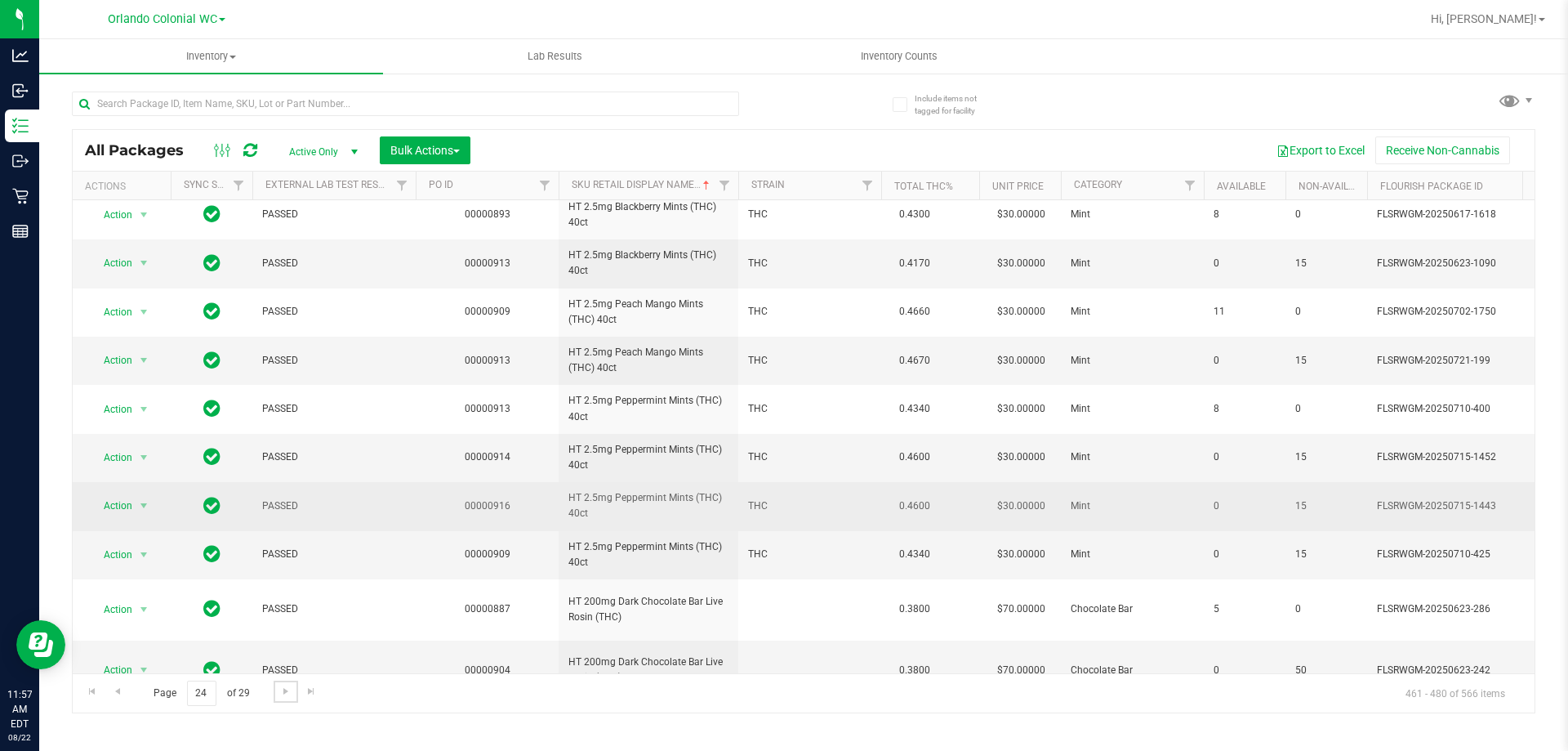
scroll to position [574, 0]
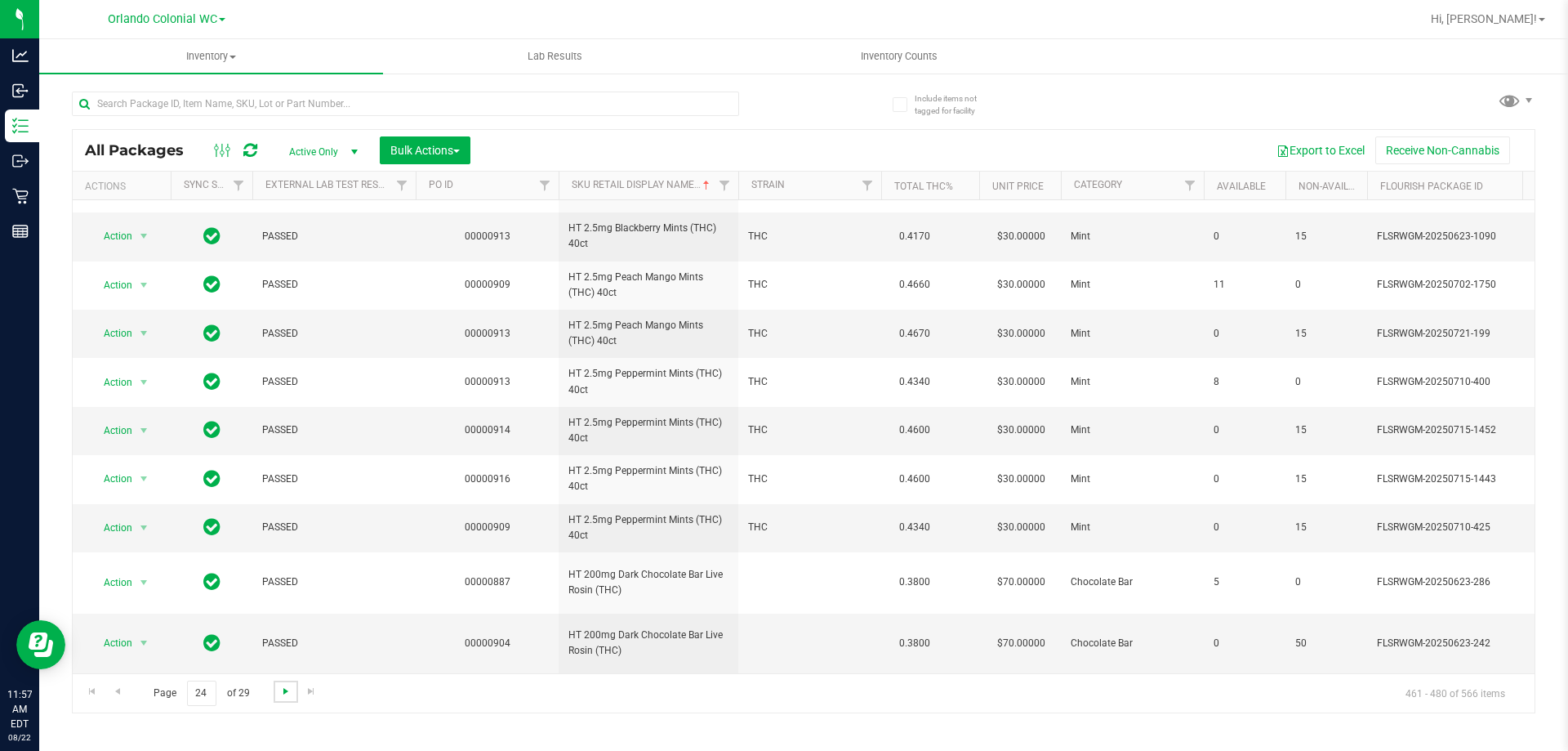
click at [281, 687] on span "Go to the next page" at bounding box center [285, 691] width 13 height 13
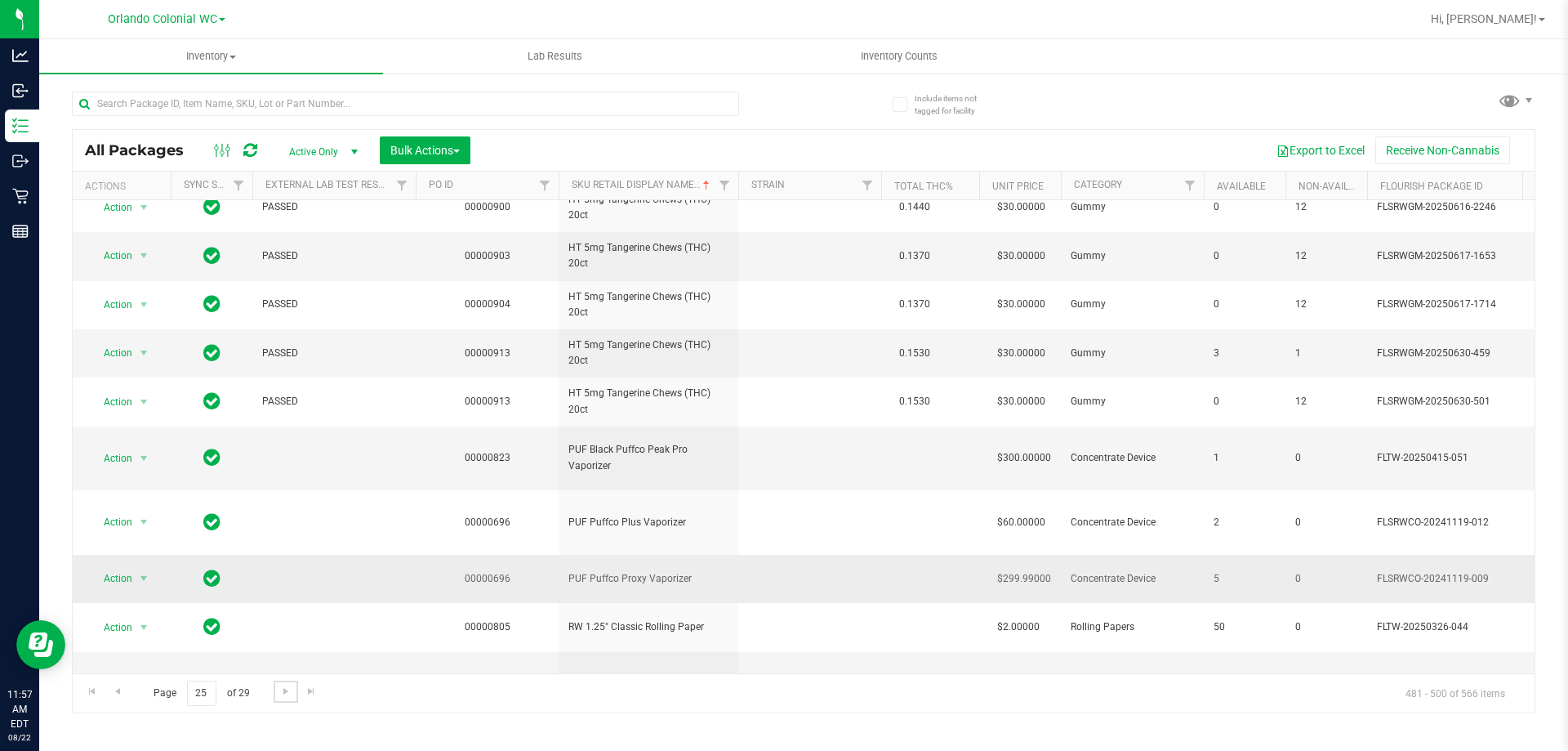
scroll to position [569, 0]
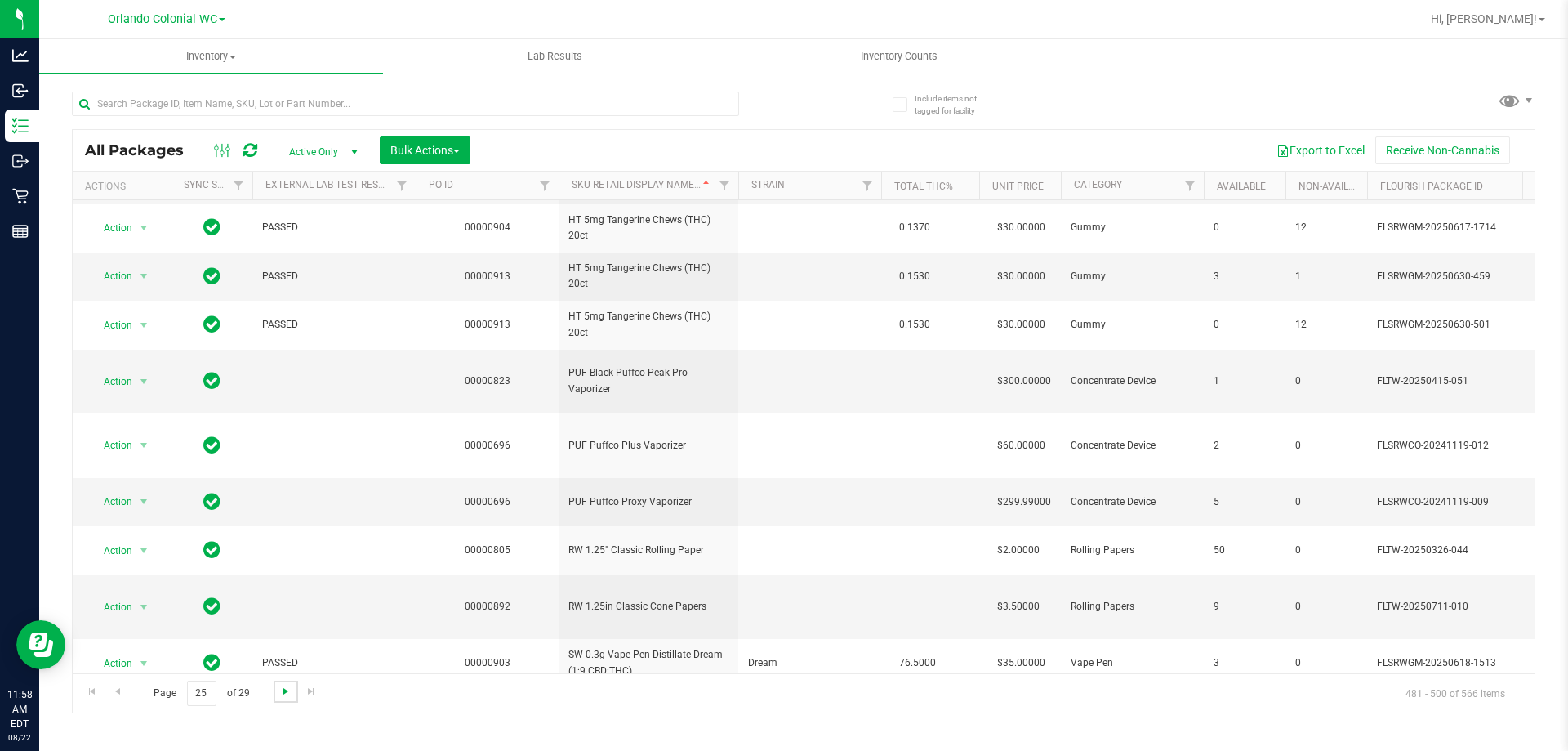
click at [288, 694] on span "Go to the next page" at bounding box center [285, 691] width 13 height 13
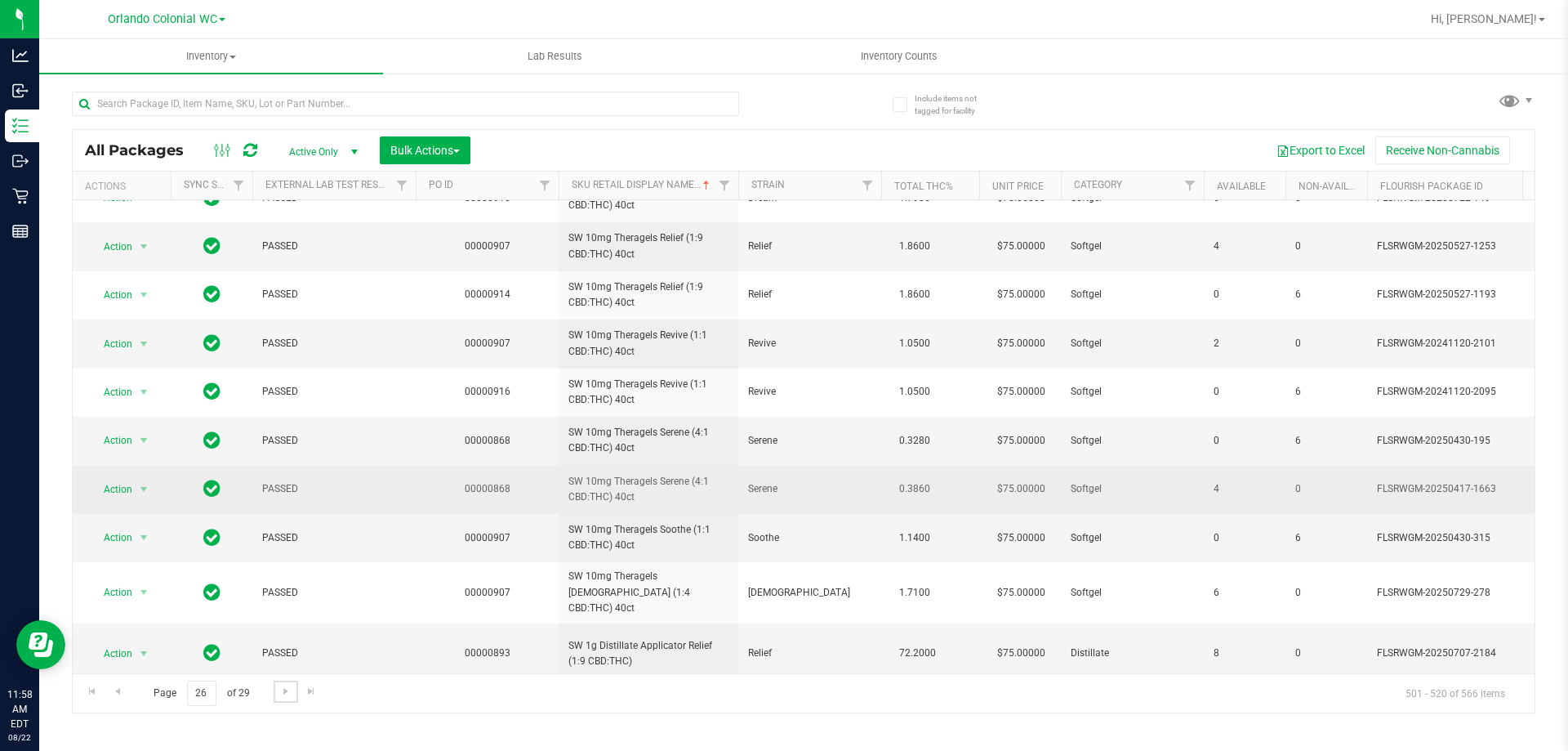
scroll to position [521, 0]
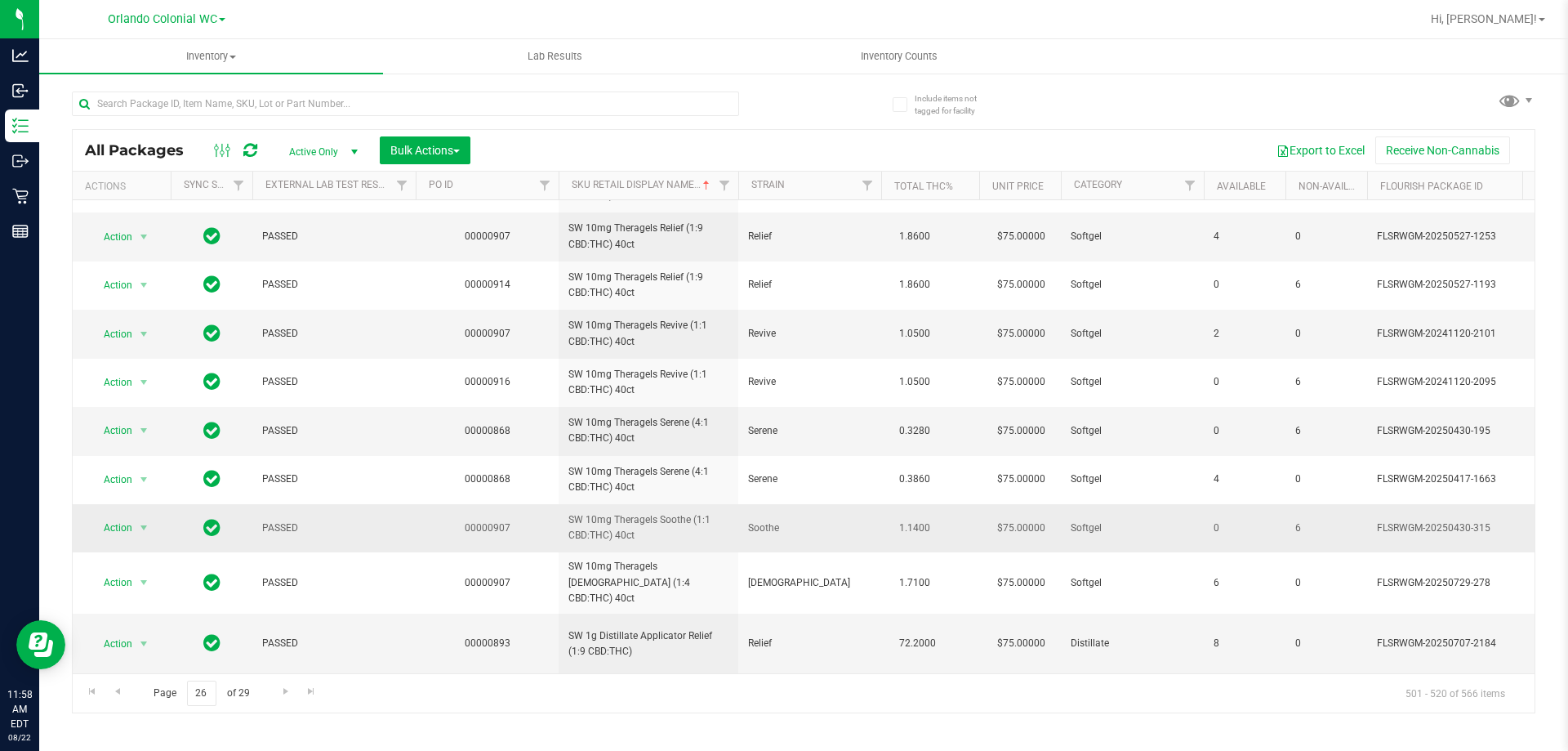
click at [650, 517] on span "SW 10mg Theragels Soothe (1:1 CBD:THC) 40ct" at bounding box center [649, 527] width 160 height 31
copy tr "SW 10mg Theragels Soothe (1:1 CBD:THC) 40ct"
click at [289, 694] on span "Go to the next page" at bounding box center [285, 691] width 13 height 13
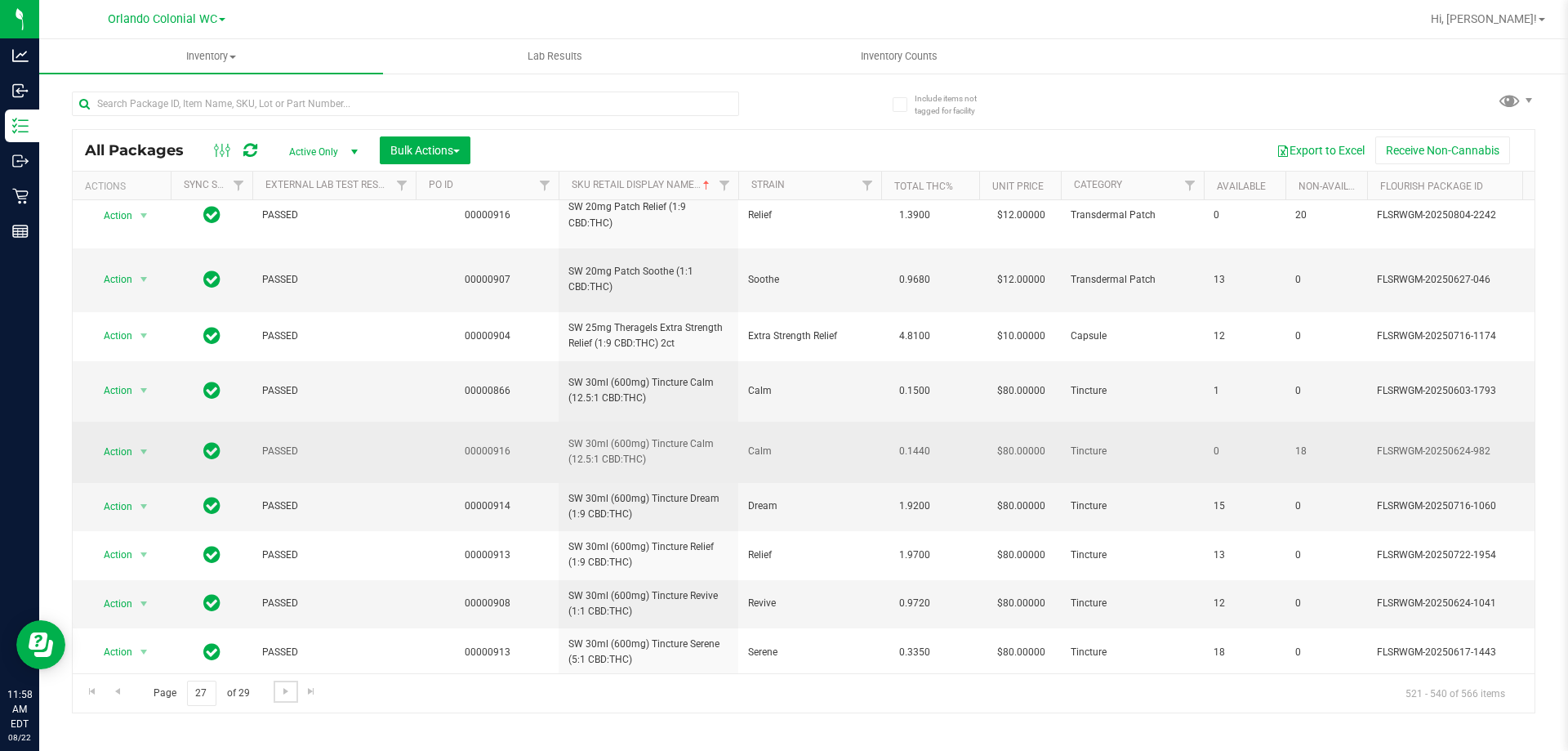
scroll to position [559, 0]
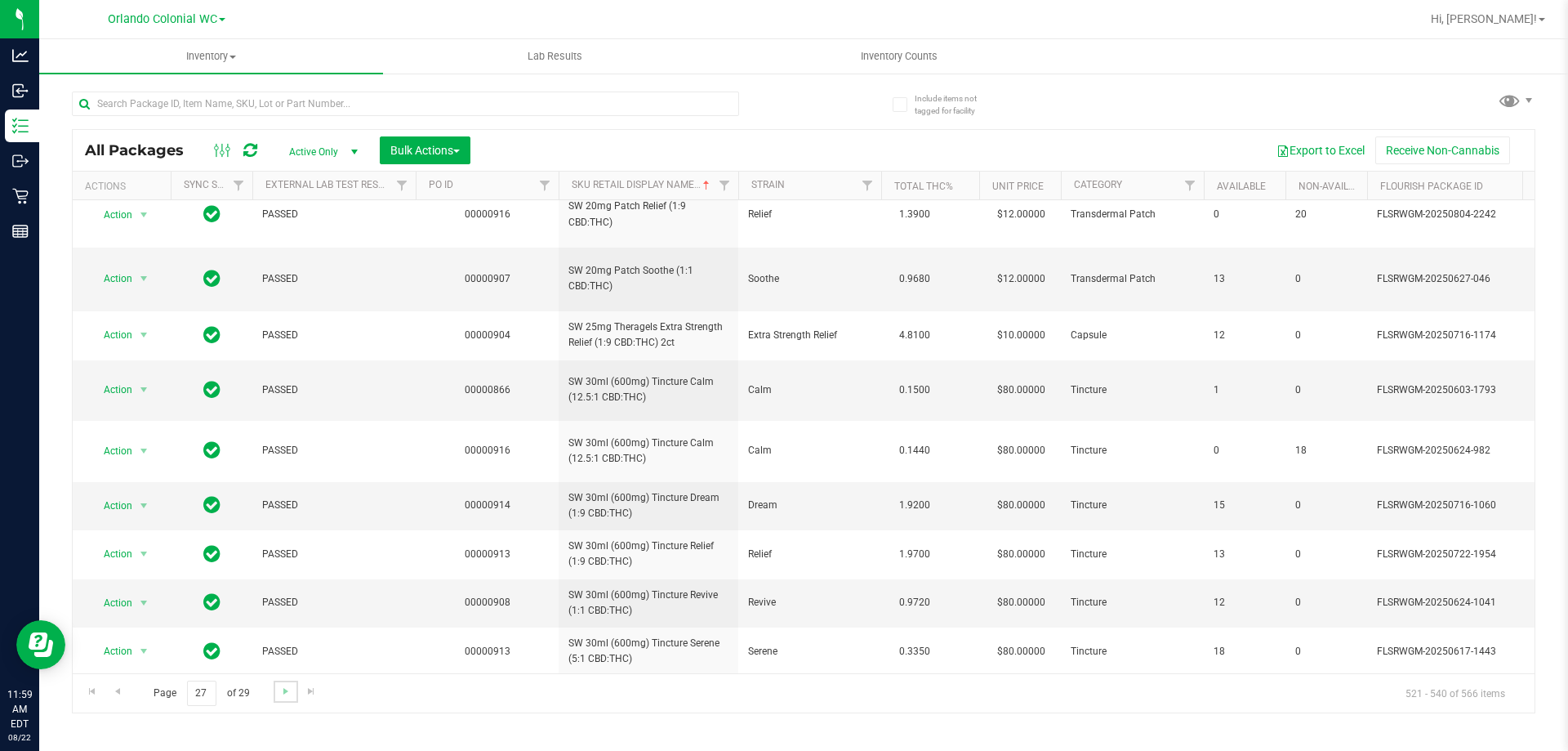
click at [287, 699] on link "Go to the next page" at bounding box center [286, 692] width 24 height 22
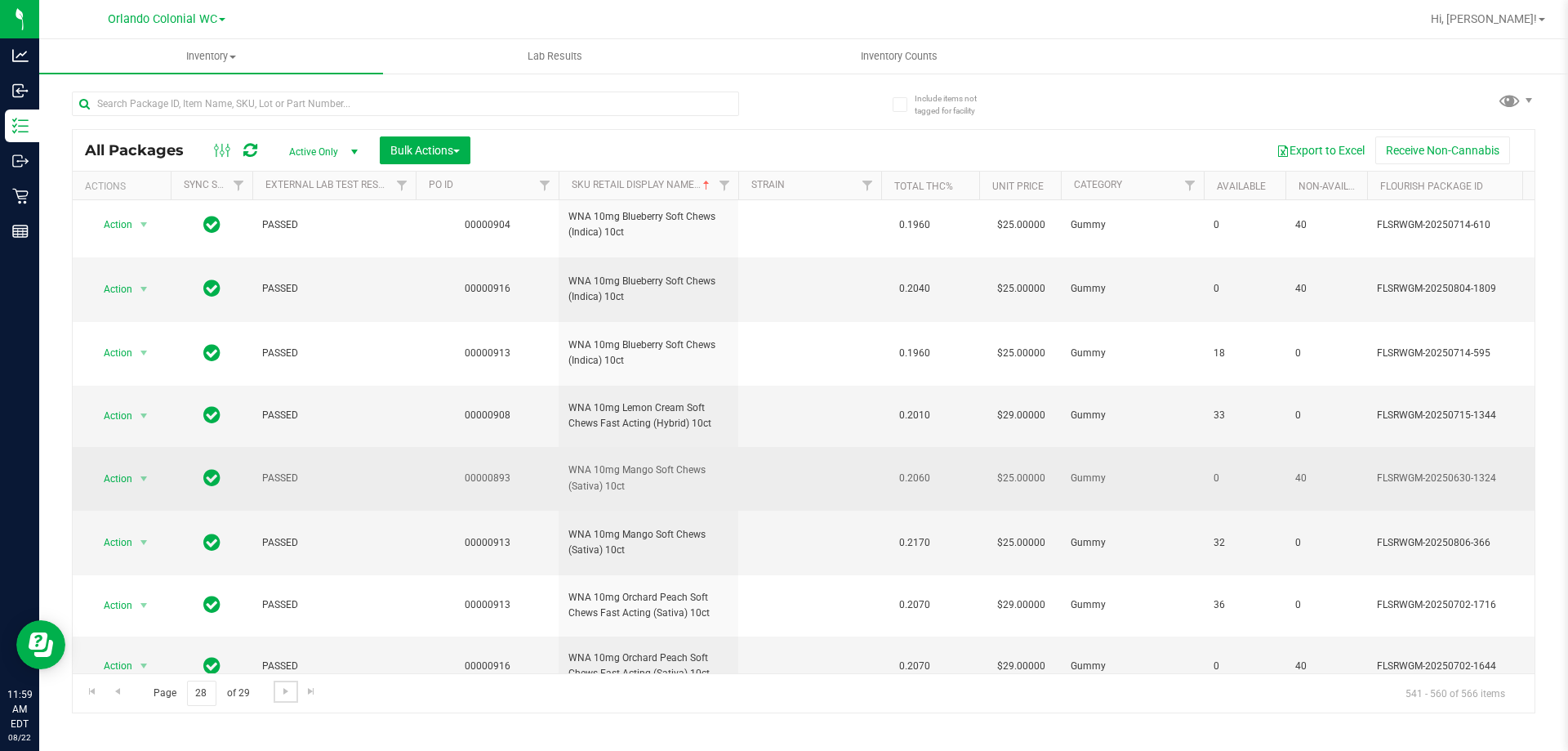
scroll to position [706, 0]
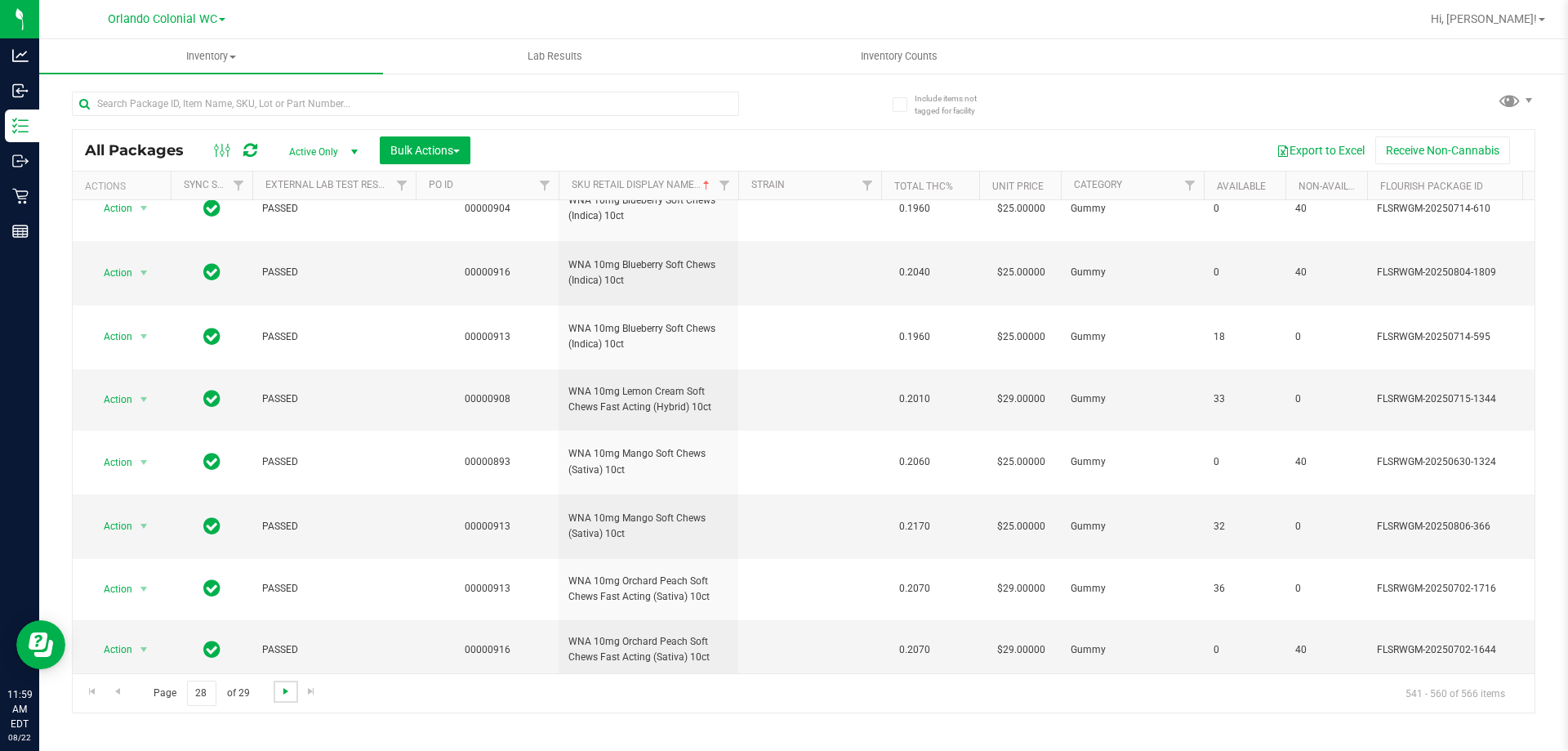
click at [284, 689] on span "Go to the next page" at bounding box center [285, 691] width 13 height 13
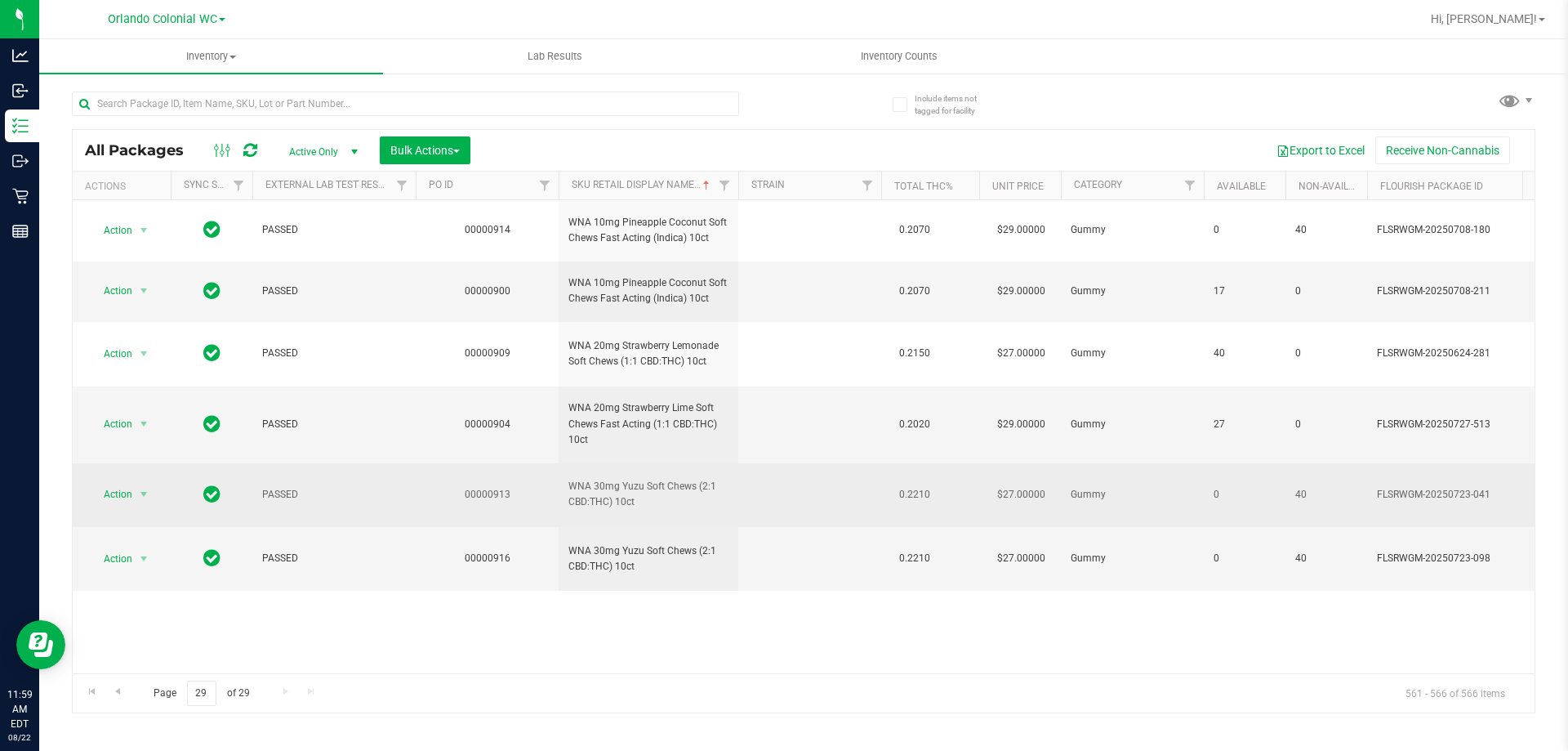
click at [640, 488] on span "WNA 30mg Yuzu Soft Chews (2:1 CBD:THC) 10ct" at bounding box center [649, 494] width 160 height 31
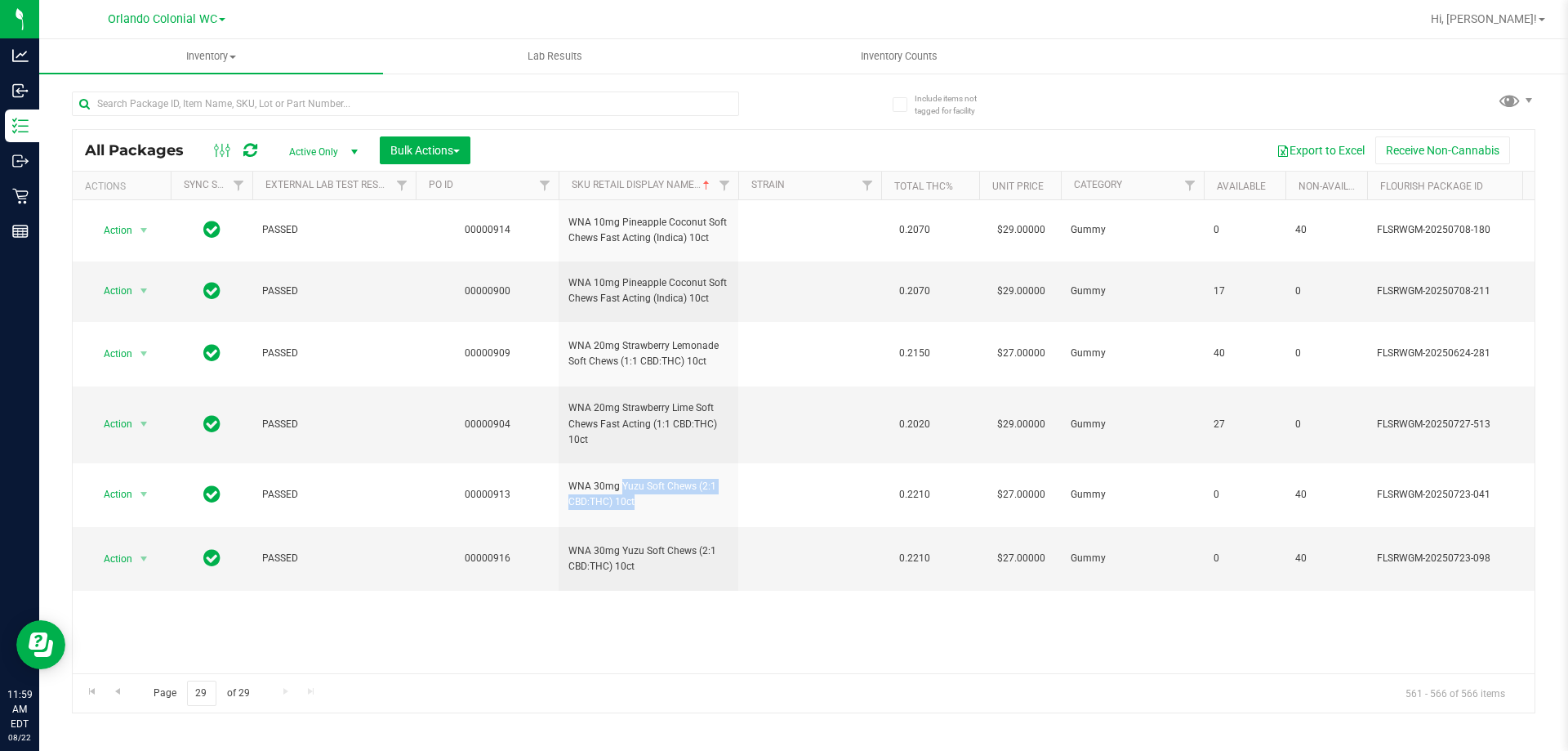
copy td "WNA 30mg Yuzu Soft Chews (2:1 CBD:THC) 10ct"
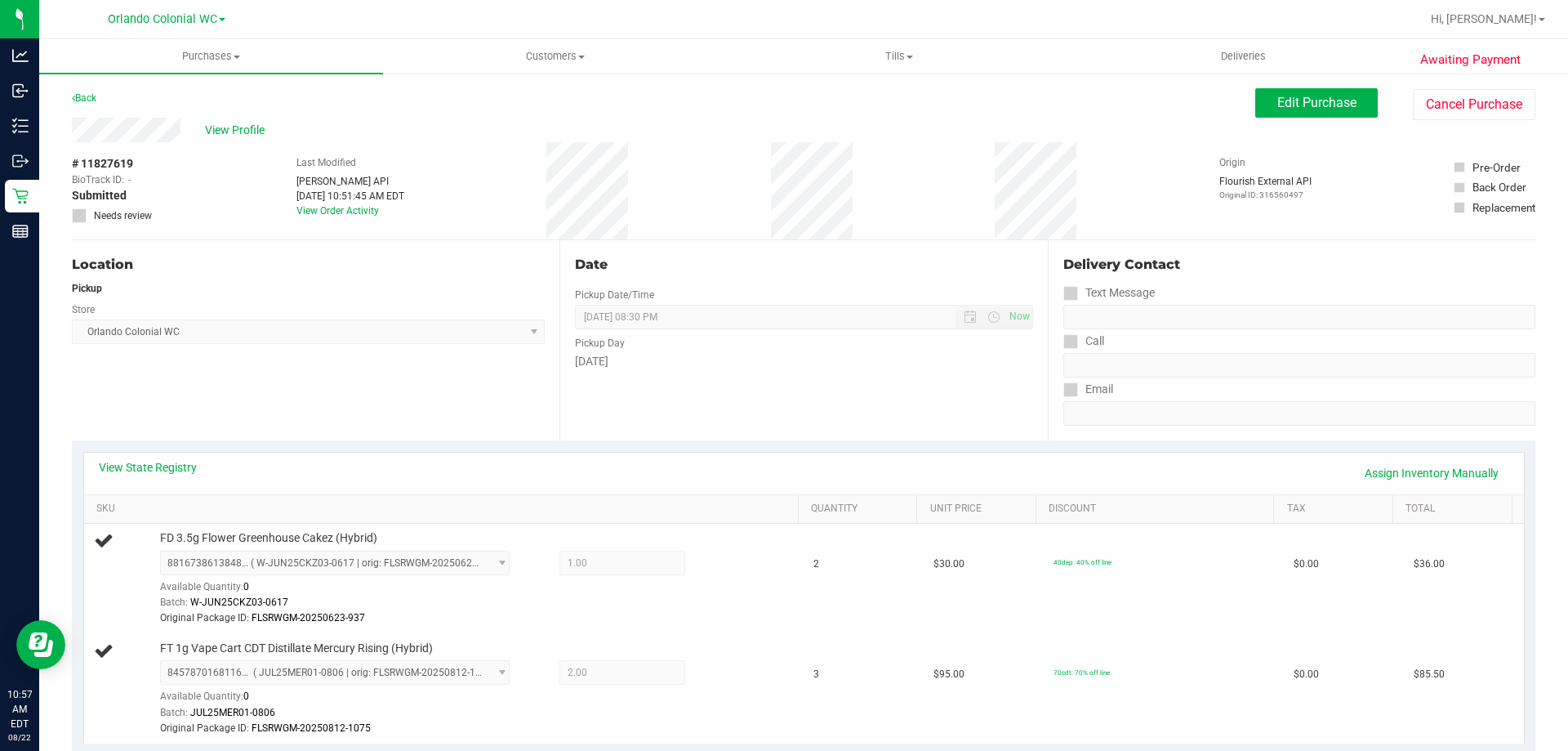
click at [445, 453] on div "View State Registry Assign Inventory Manually" at bounding box center [803, 474] width 1439 height 42
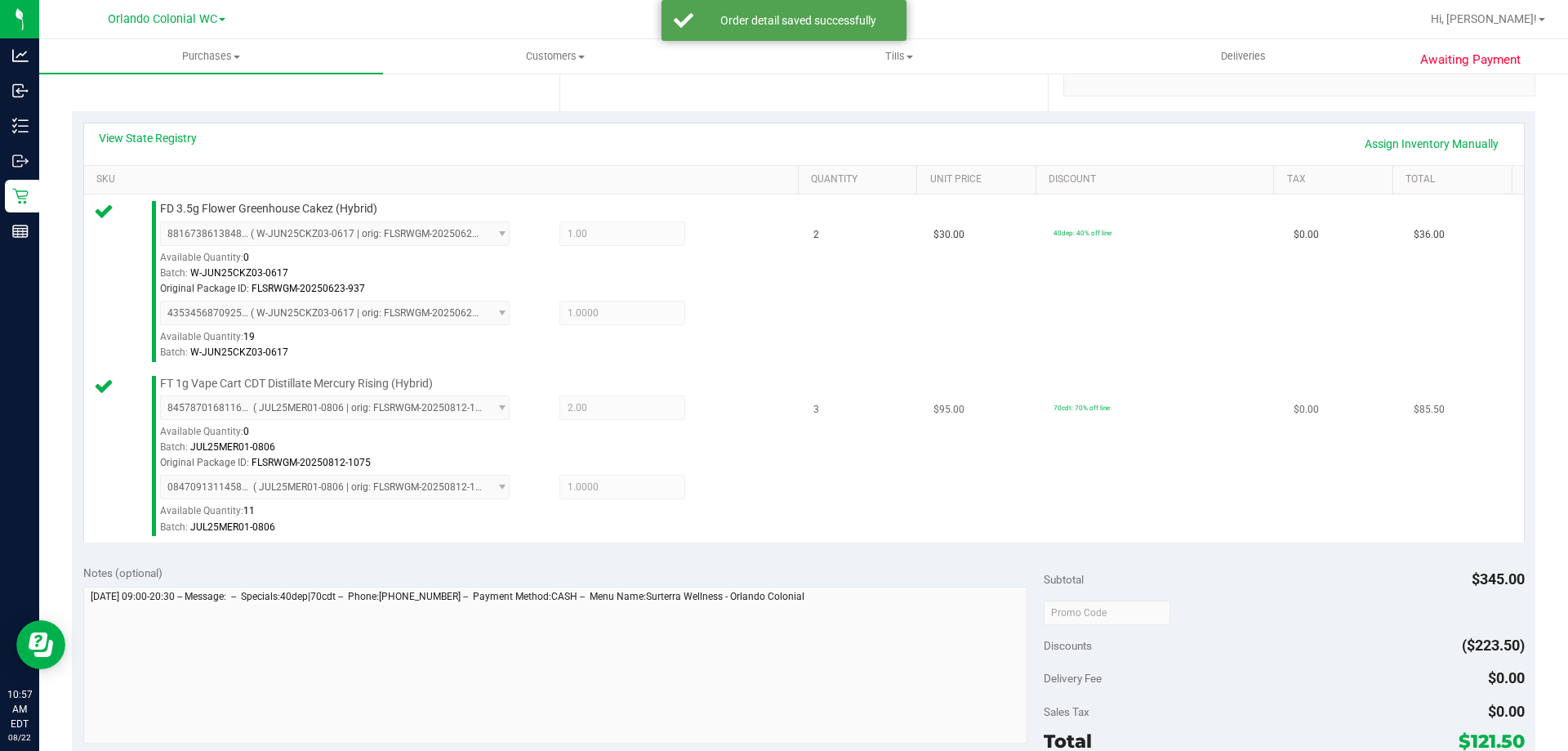
scroll to position [572, 0]
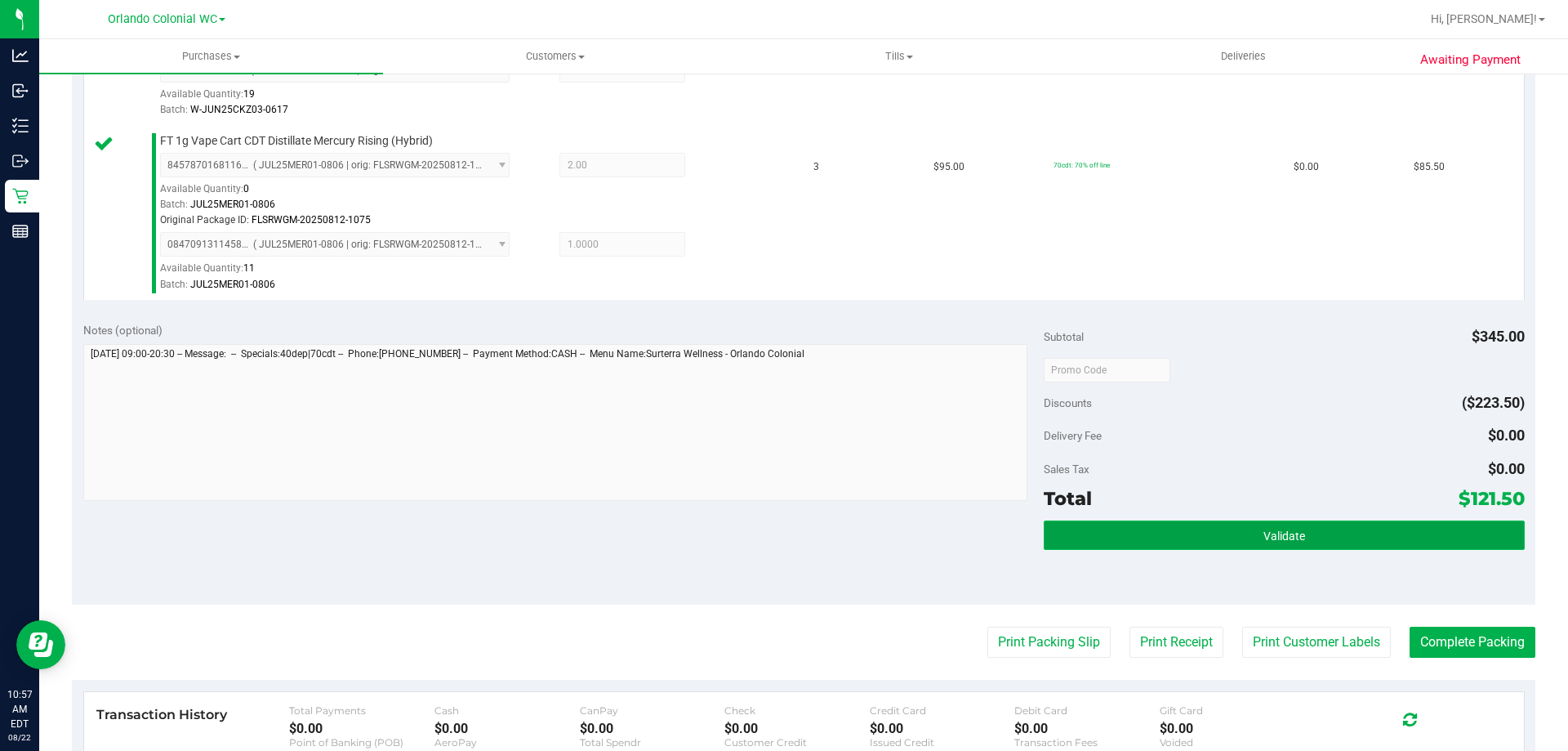
click at [1264, 538] on span "Validate" at bounding box center [1284, 535] width 42 height 13
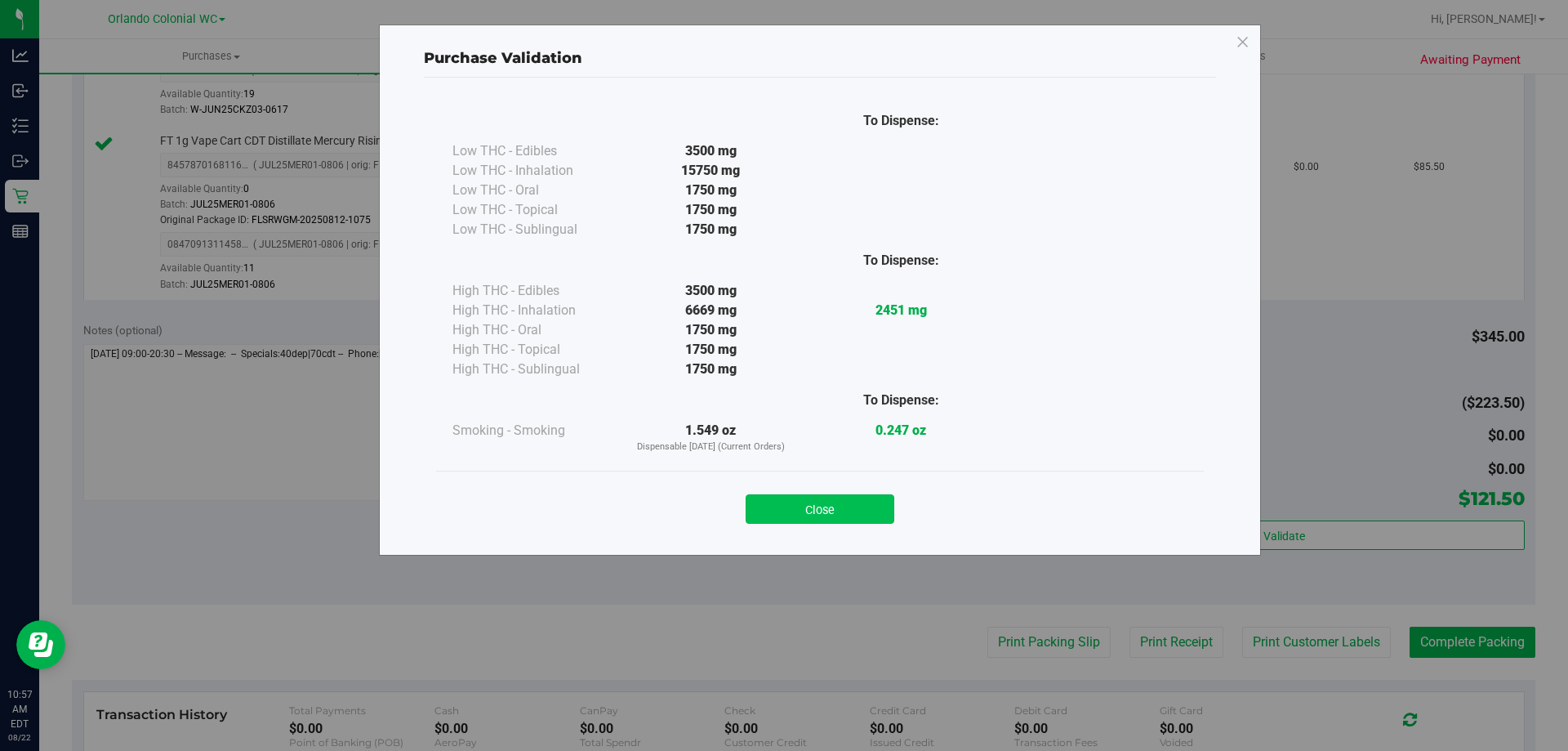
drag, startPoint x: 860, startPoint y: 497, endPoint x: 869, endPoint y: 520, distance: 24.7
click at [861, 499] on div "Close" at bounding box center [819, 504] width 743 height 41
click at [869, 520] on button "Close" at bounding box center [819, 508] width 149 height 29
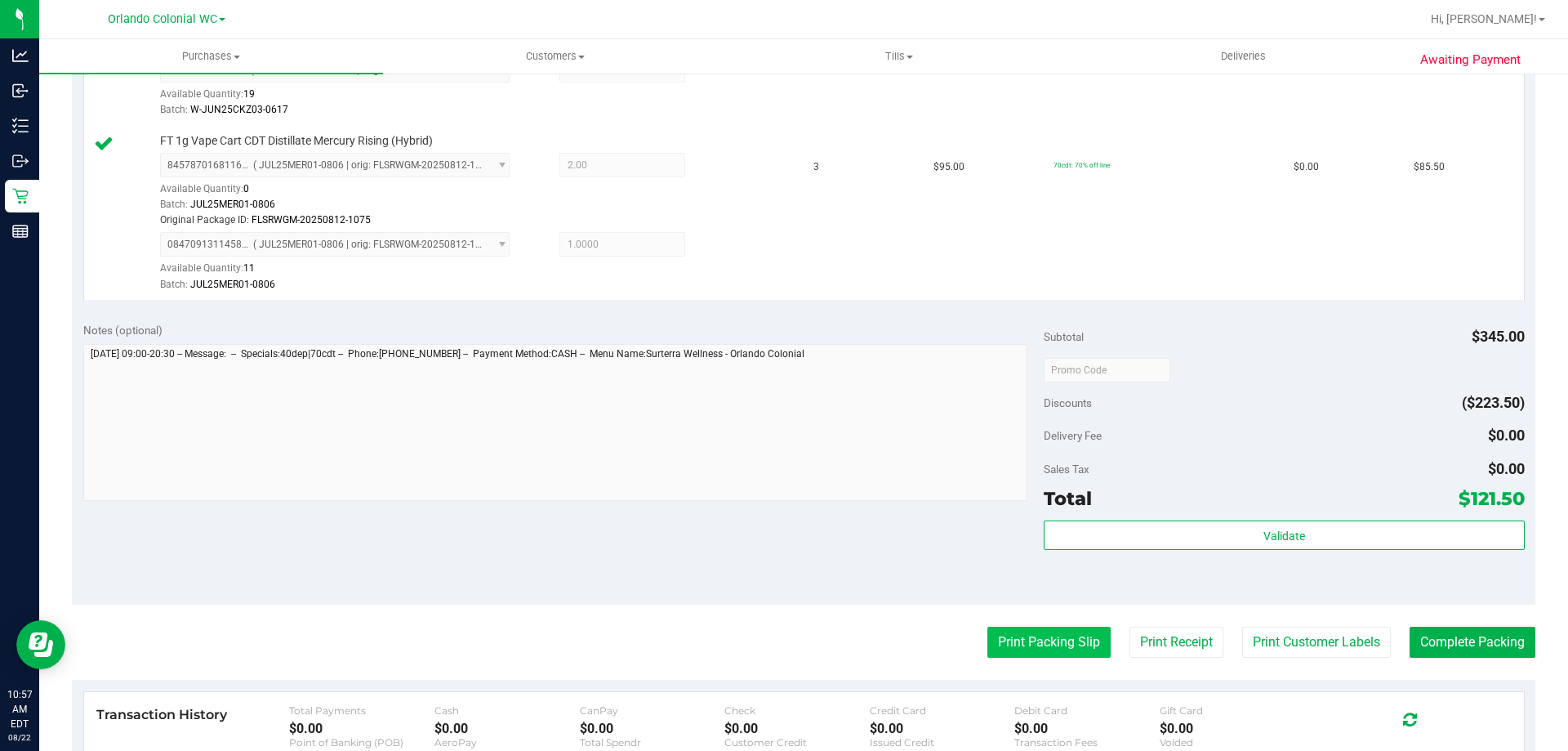
click at [1076, 636] on button "Print Packing Slip" at bounding box center [1048, 642] width 123 height 31
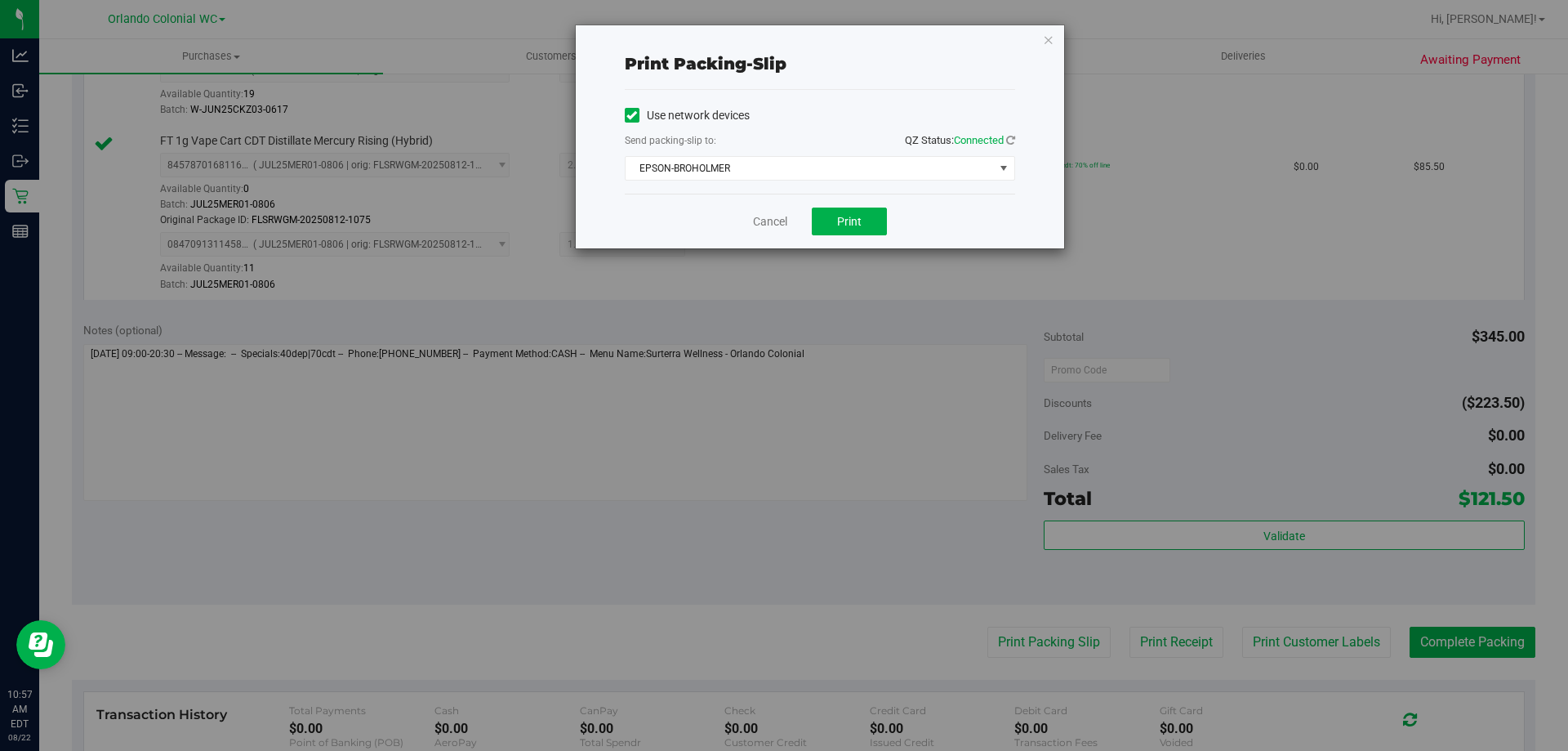
click at [855, 244] on div "Cancel Print" at bounding box center [819, 221] width 391 height 55
click at [854, 226] on span "Print" at bounding box center [848, 221] width 25 height 13
click at [1050, 36] on icon "button" at bounding box center [1047, 39] width 11 height 20
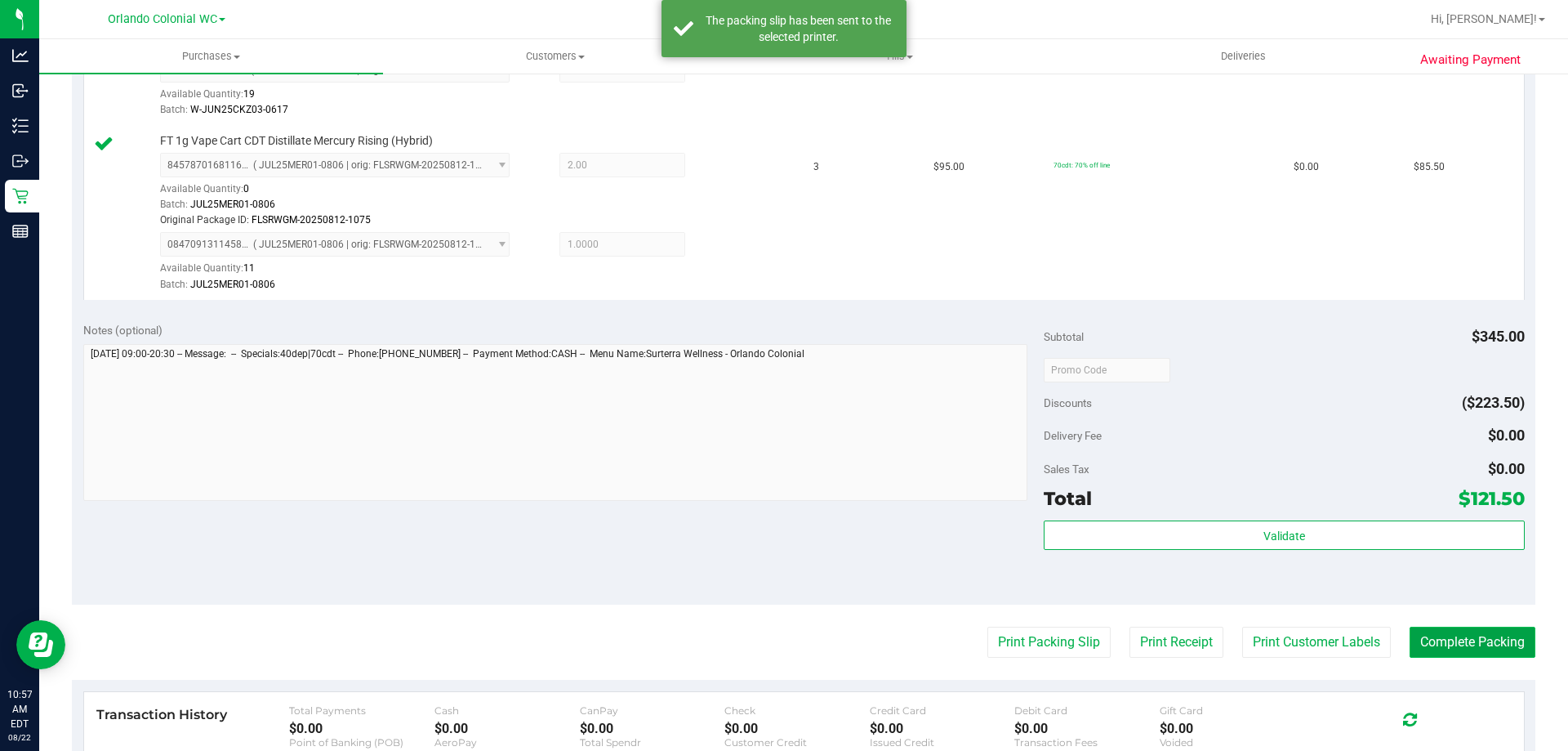
click at [1452, 637] on button "Complete Packing" at bounding box center [1472, 642] width 126 height 31
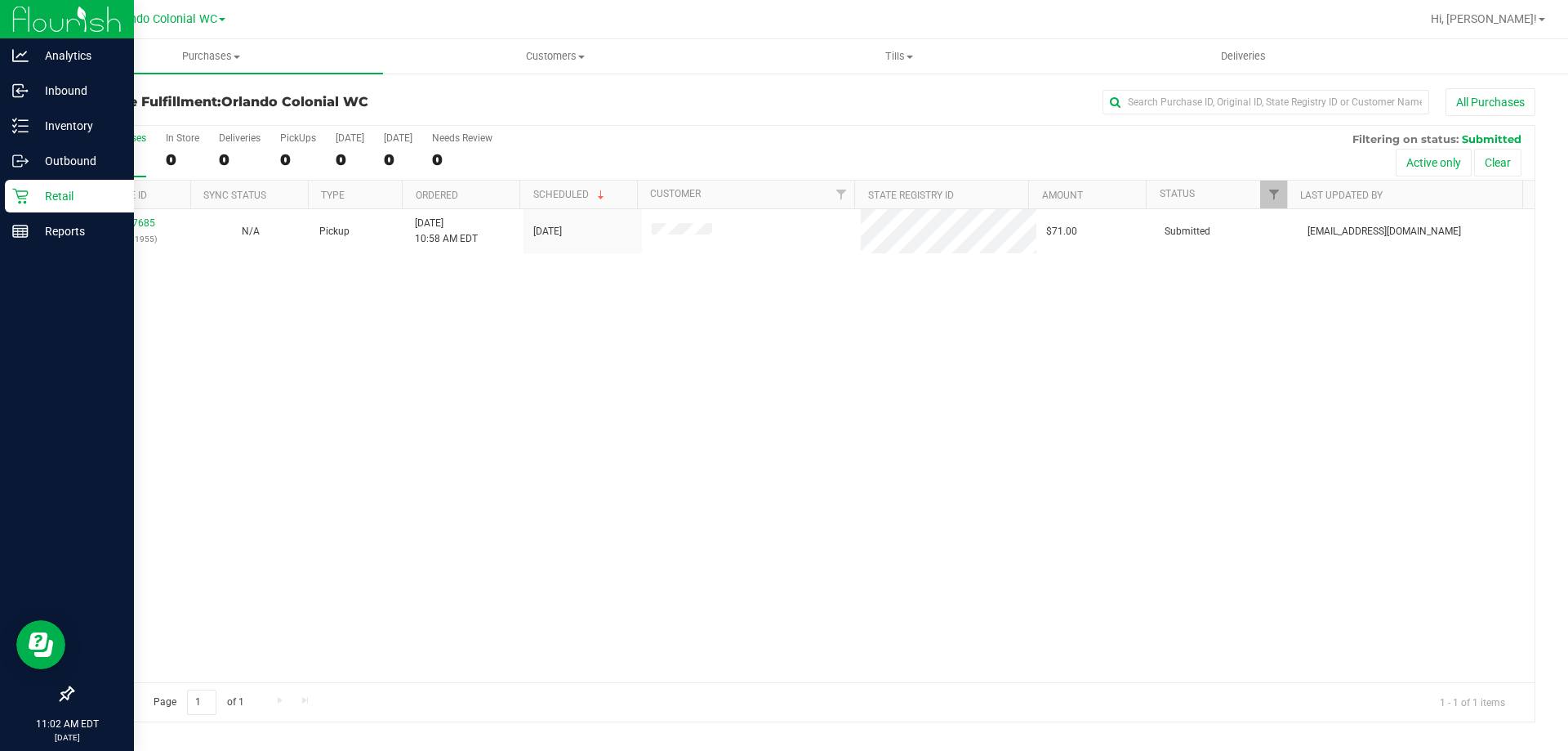
click at [61, 213] on link "Retail" at bounding box center [67, 197] width 134 height 35
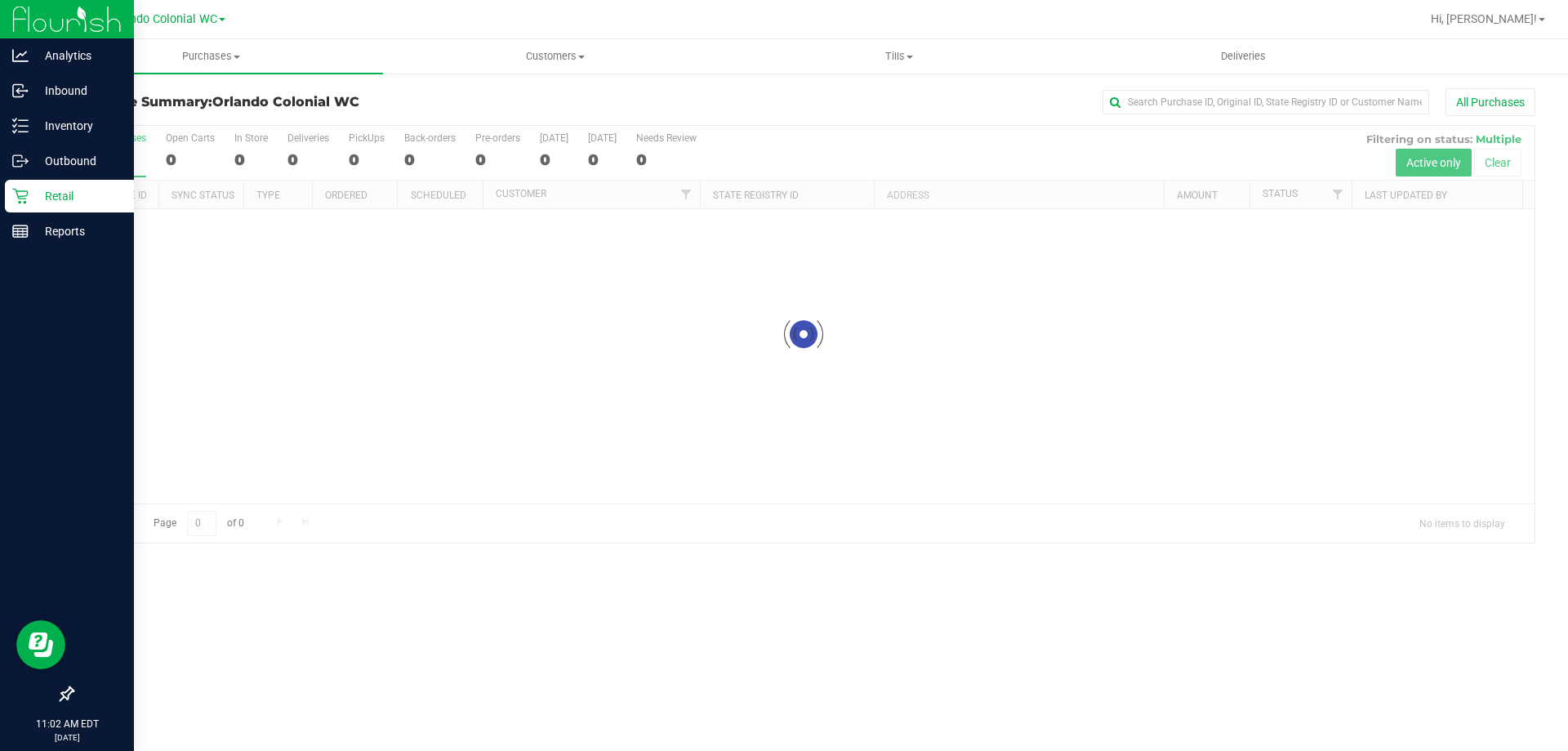
click at [62, 194] on p "Retail" at bounding box center [78, 196] width 98 height 20
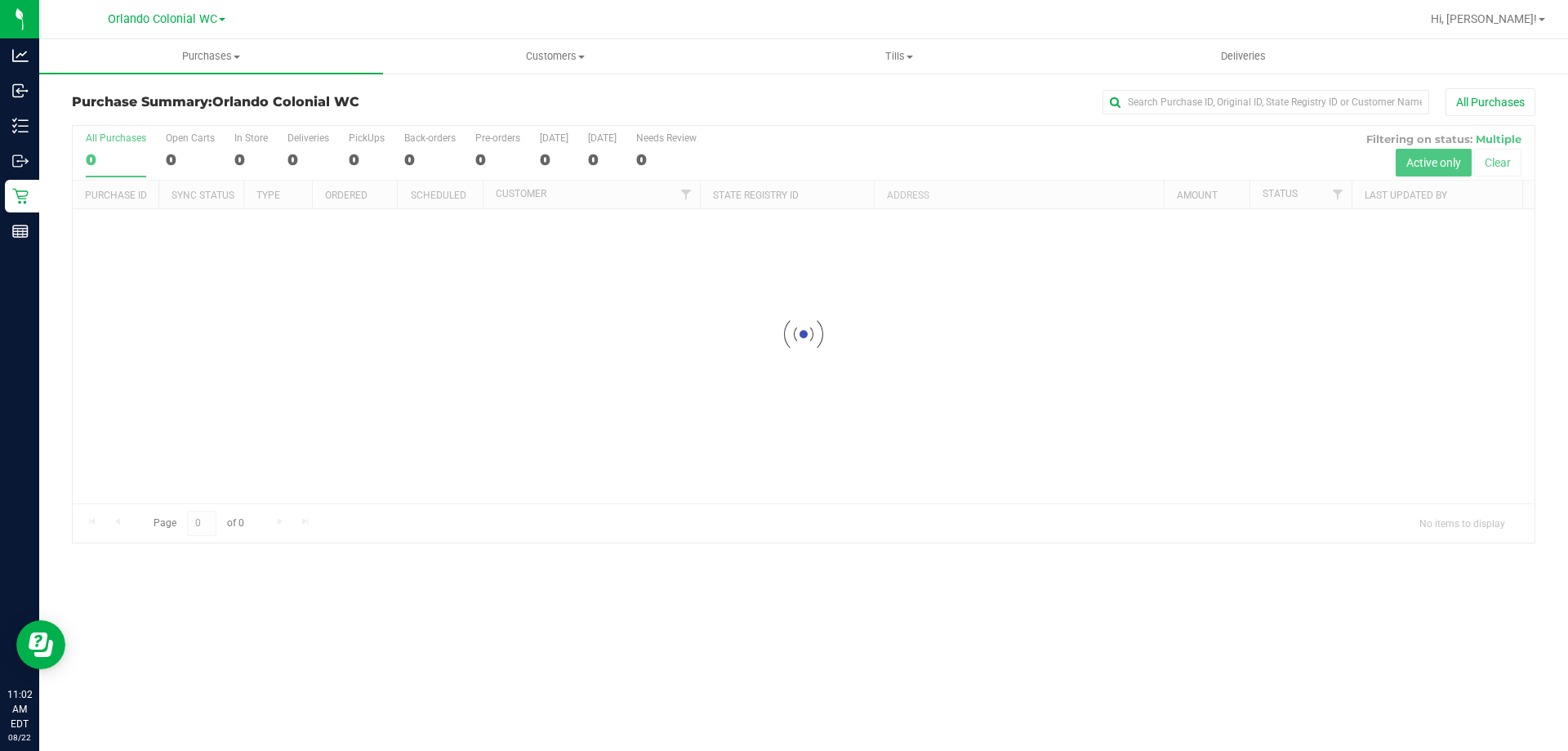
click at [1238, 116] on div "Purchase Summary: Orlando Colonial WC All Purchases" at bounding box center [803, 106] width 1463 height 36
click at [1237, 110] on input "text" at bounding box center [1265, 102] width 327 height 25
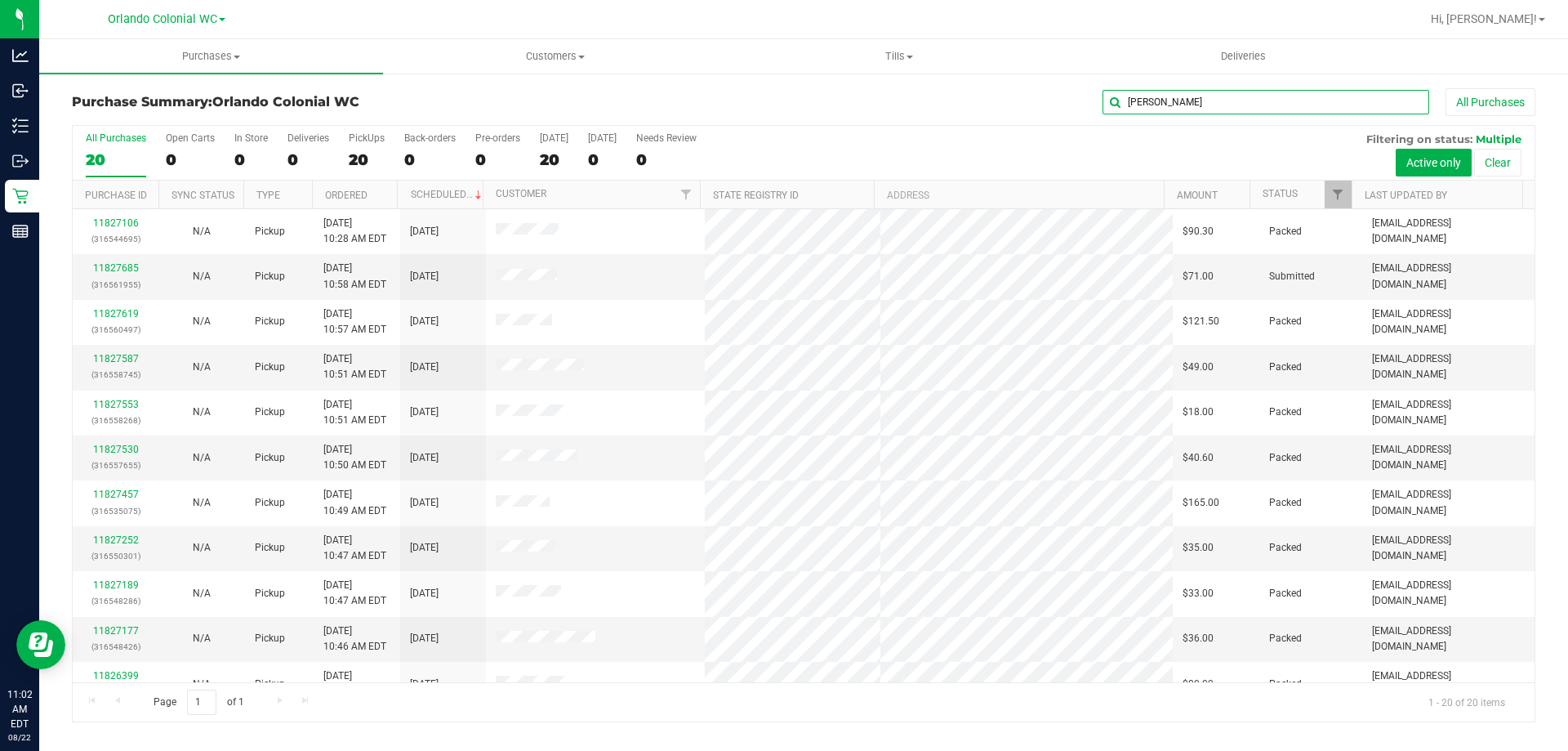
type input "[PERSON_NAME]"
click at [1509, 164] on button "Clear" at bounding box center [1497, 163] width 47 height 28
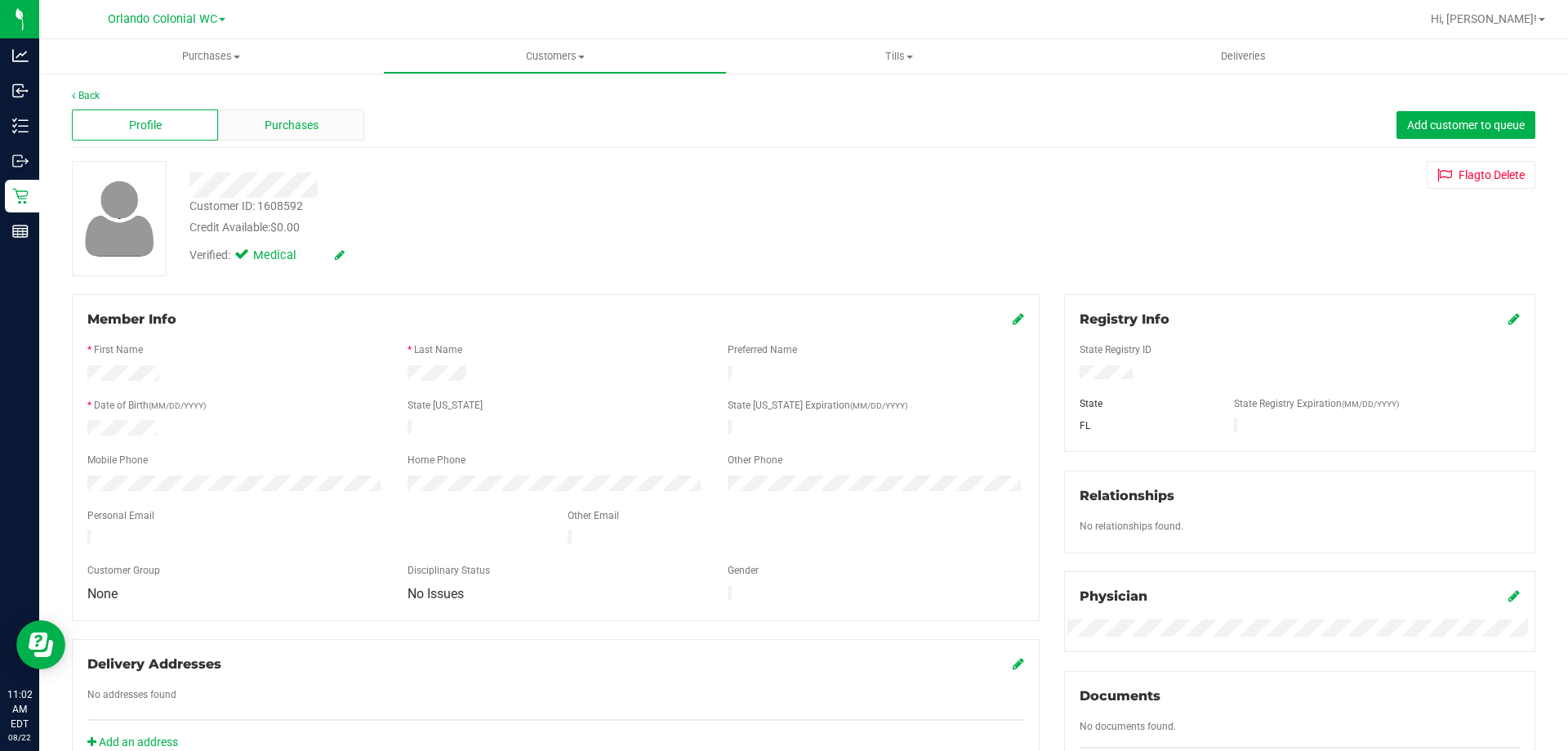
click at [272, 119] on span "Purchases" at bounding box center [292, 125] width 54 height 17
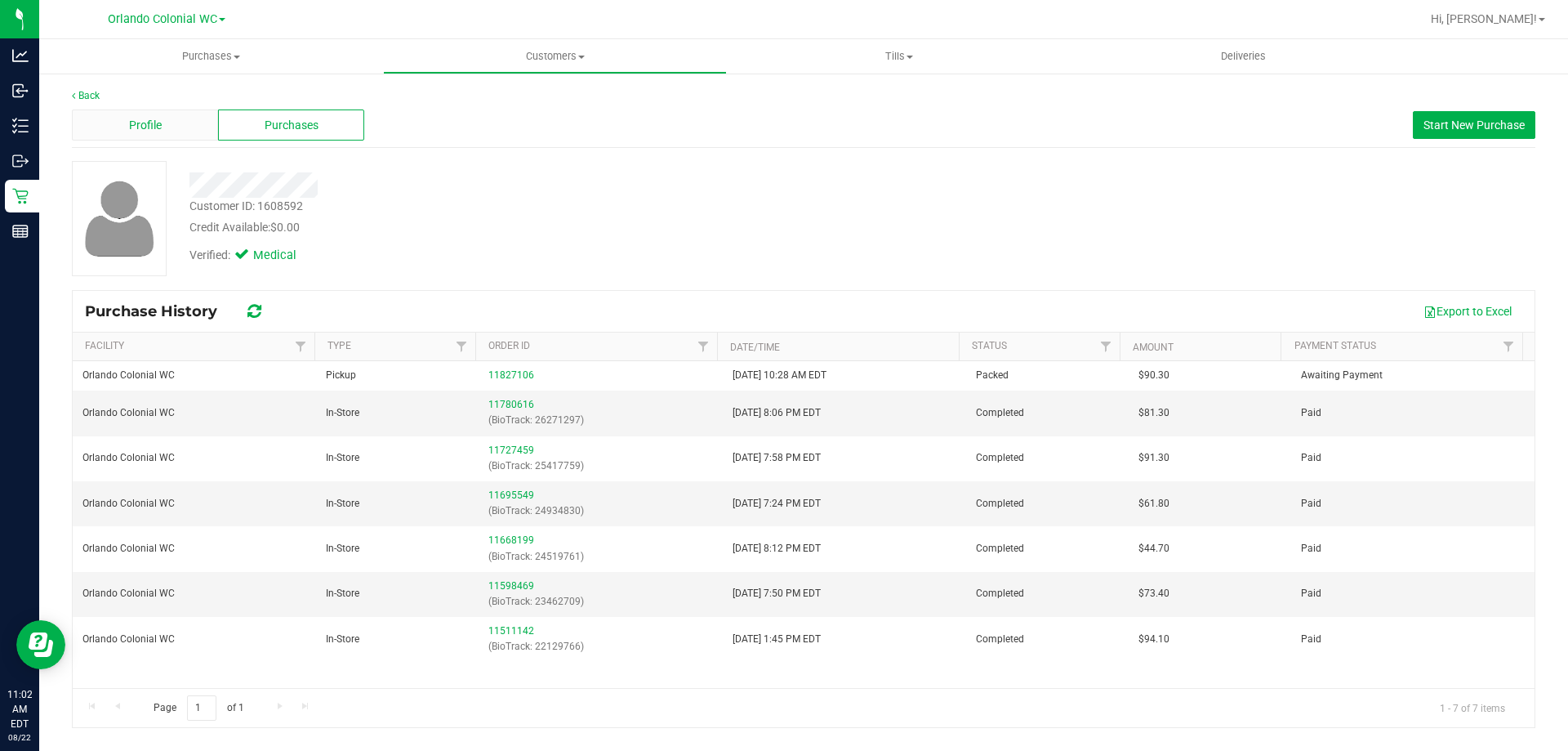
click at [172, 123] on div "Profile" at bounding box center [145, 124] width 146 height 31
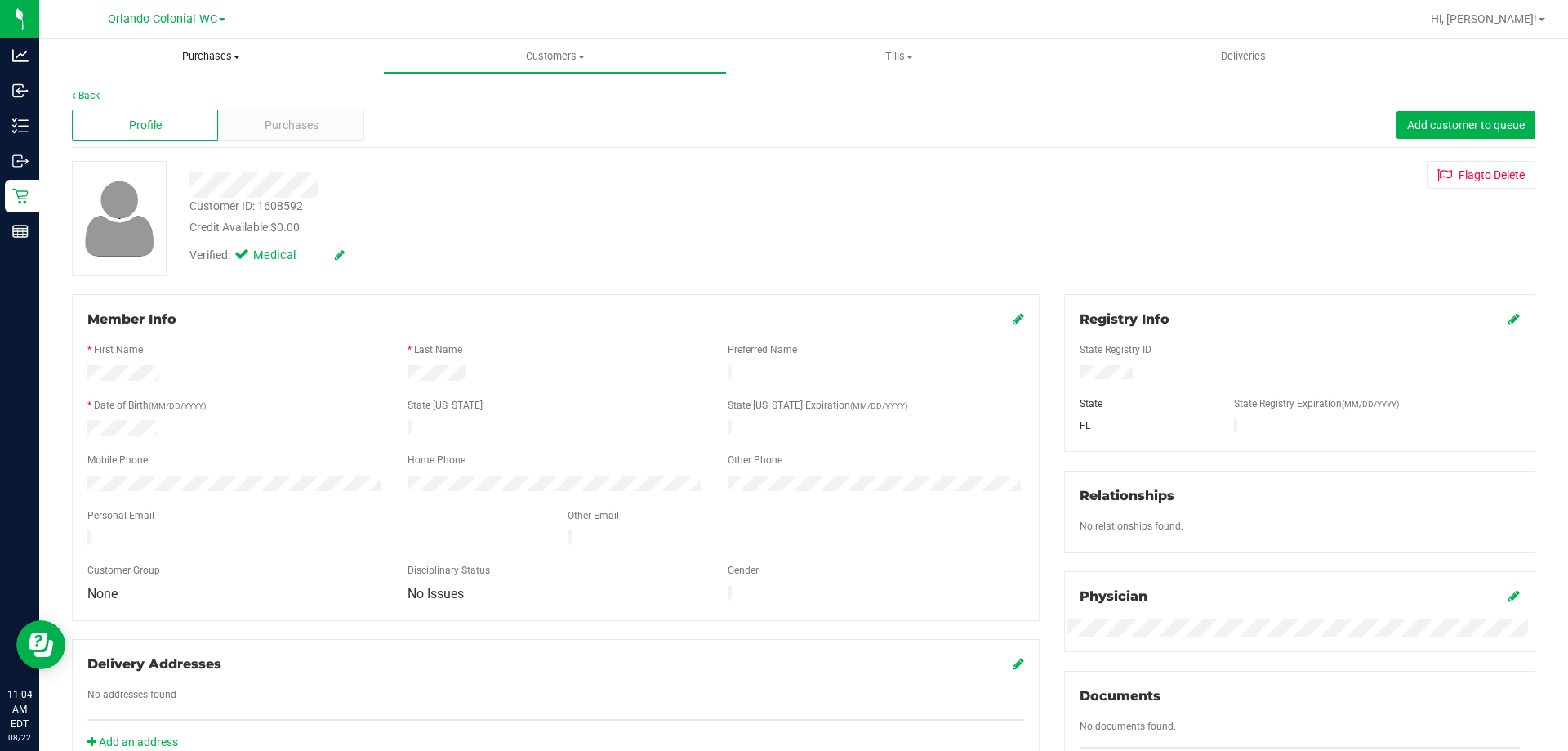
click at [218, 55] on span "Purchases" at bounding box center [211, 56] width 344 height 15
click at [92, 102] on span "Summary of purchases" at bounding box center [122, 98] width 167 height 14
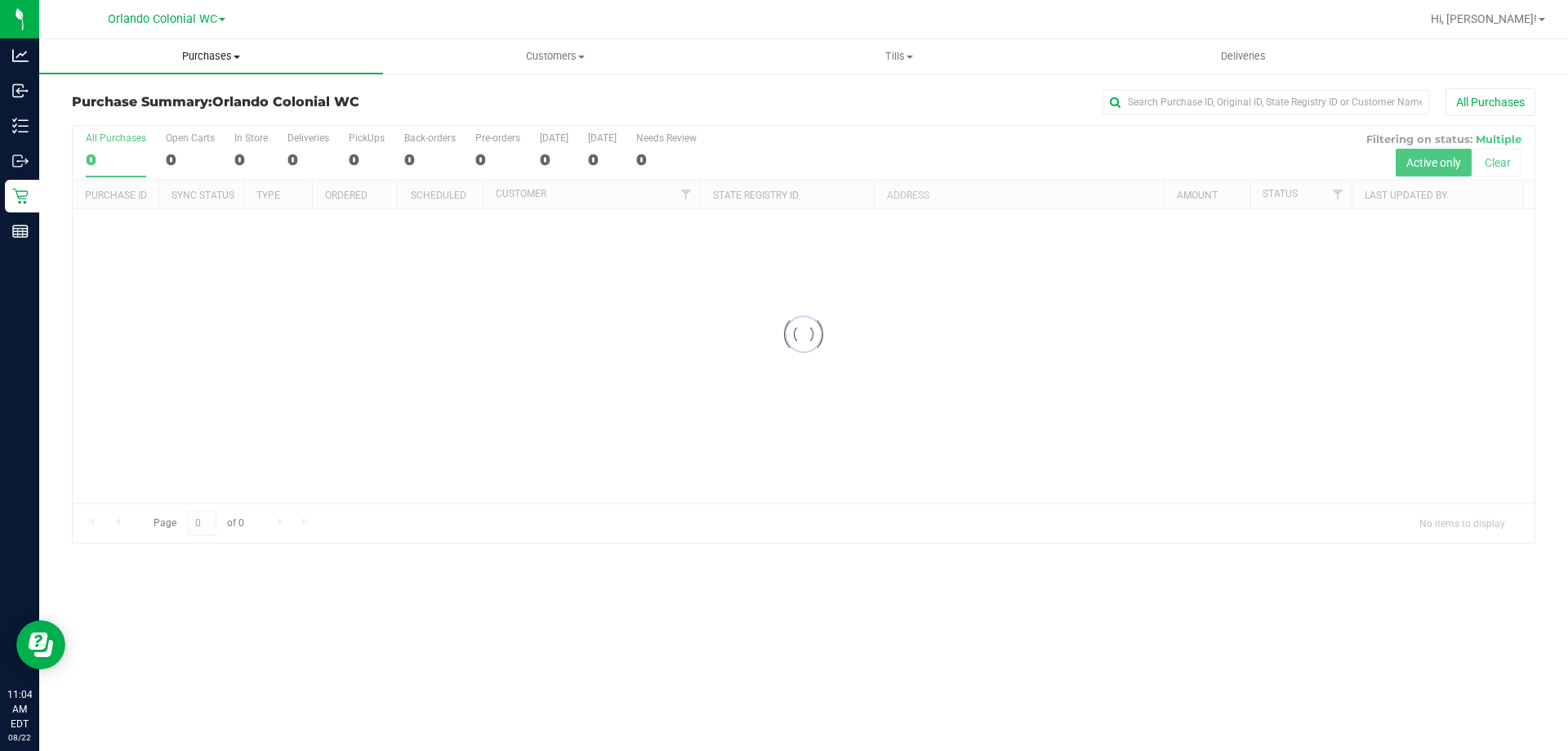
click at [215, 58] on span "Purchases" at bounding box center [211, 56] width 344 height 15
click at [137, 118] on span "Fulfillment" at bounding box center [89, 118] width 101 height 14
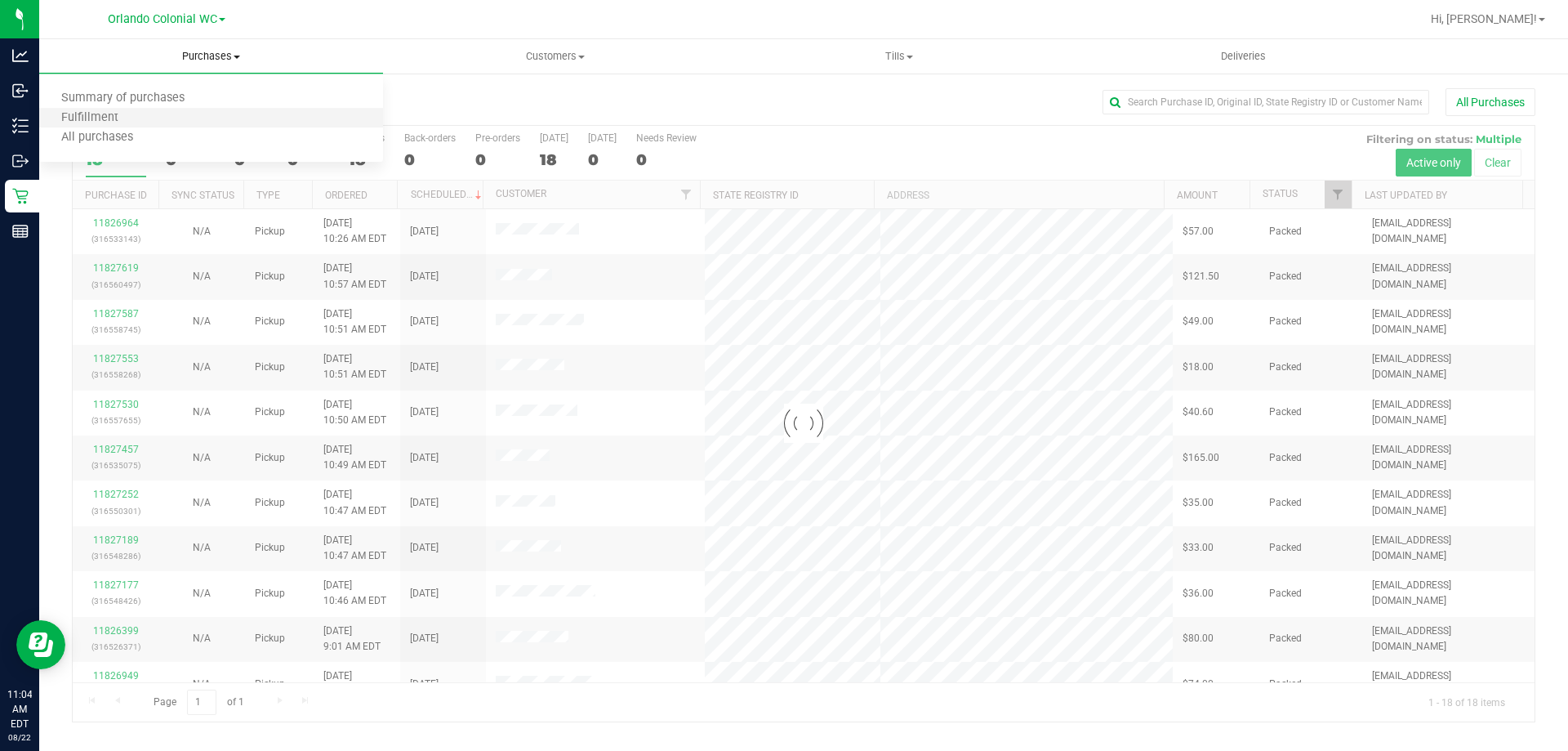
click at [164, 114] on li "Fulfillment" at bounding box center [211, 119] width 344 height 20
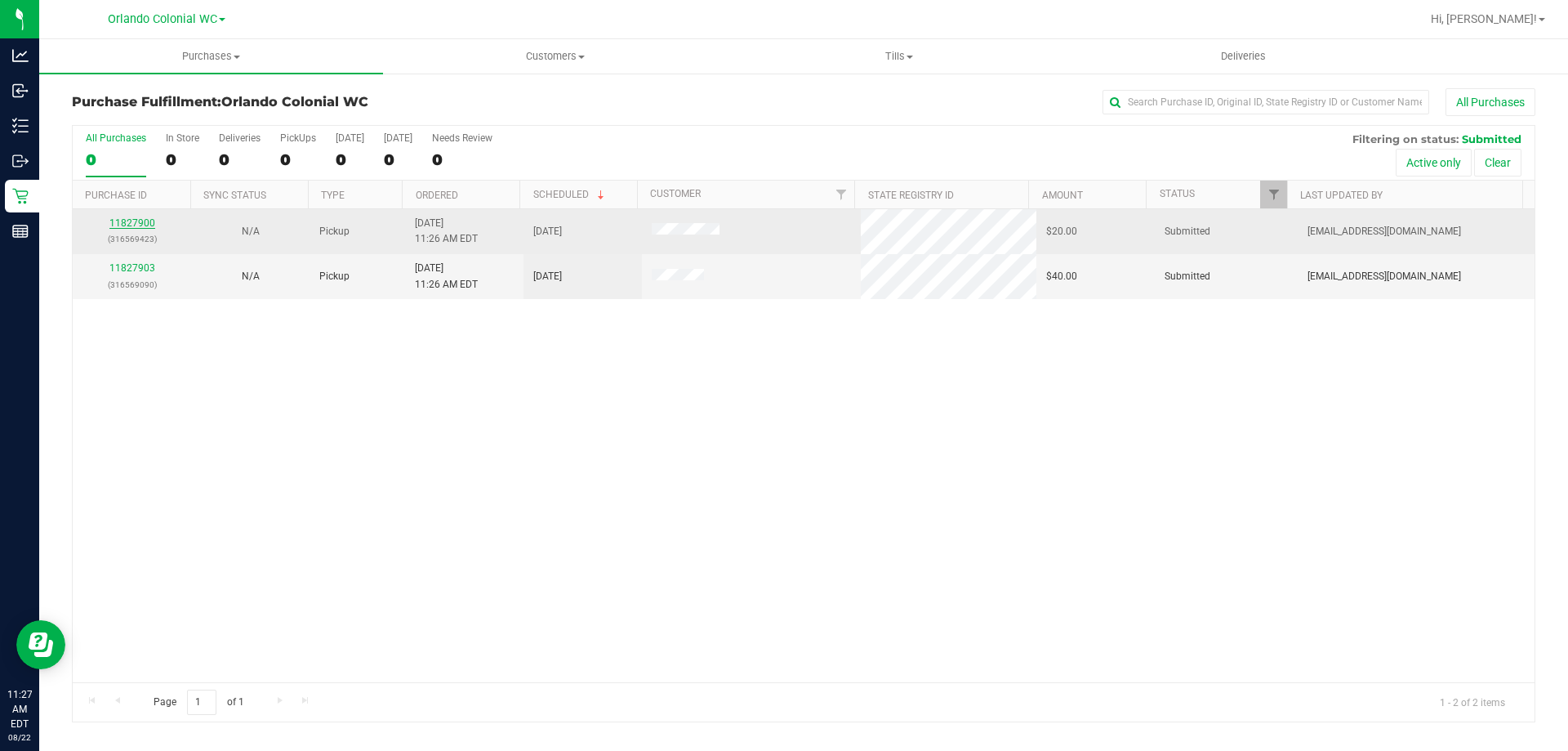
click at [145, 221] on link "11827900" at bounding box center [132, 222] width 46 height 11
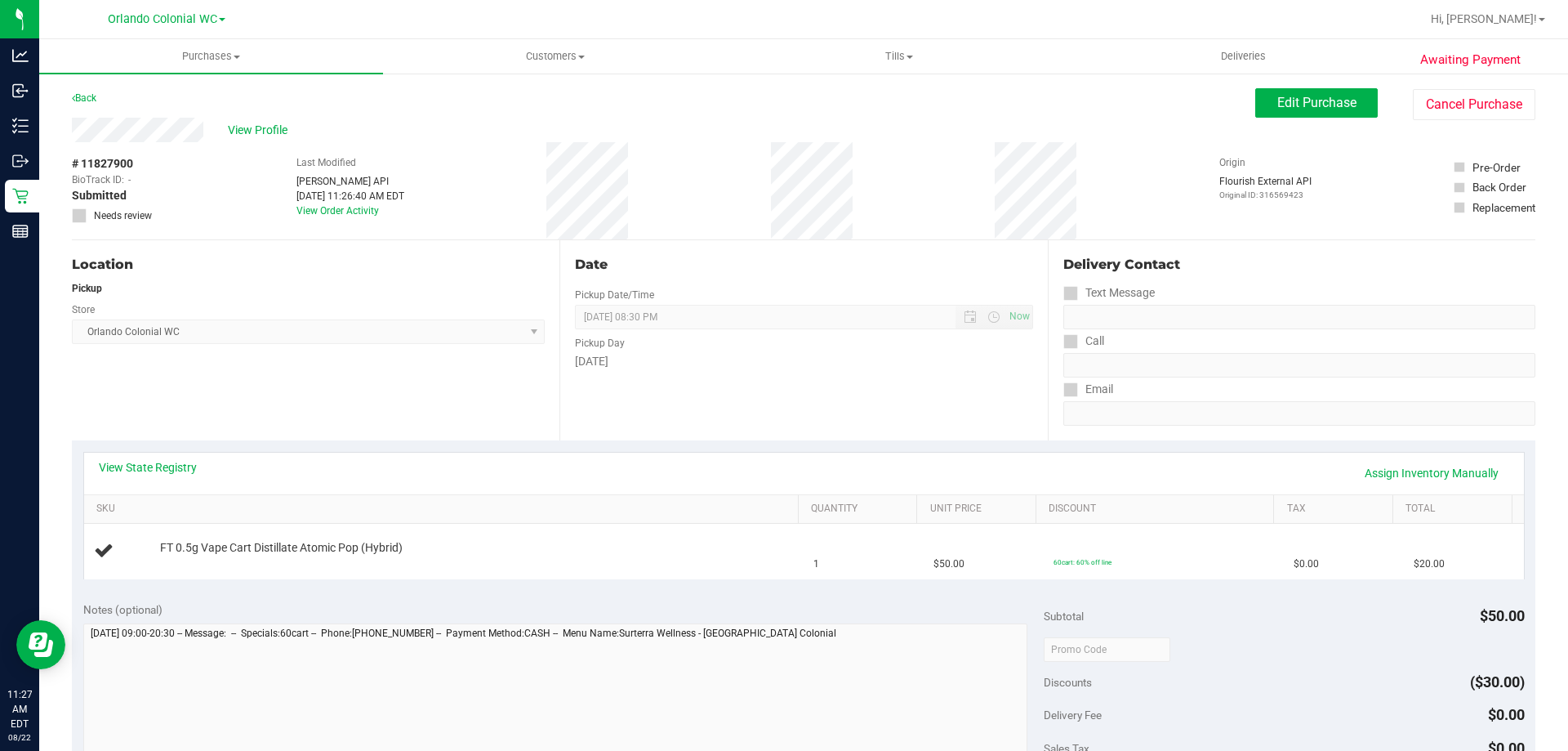
click at [450, 364] on div "Location Pickup Store [GEOGRAPHIC_DATA] Colonial WC Select Store [PERSON_NAME][…" at bounding box center [316, 340] width 488 height 200
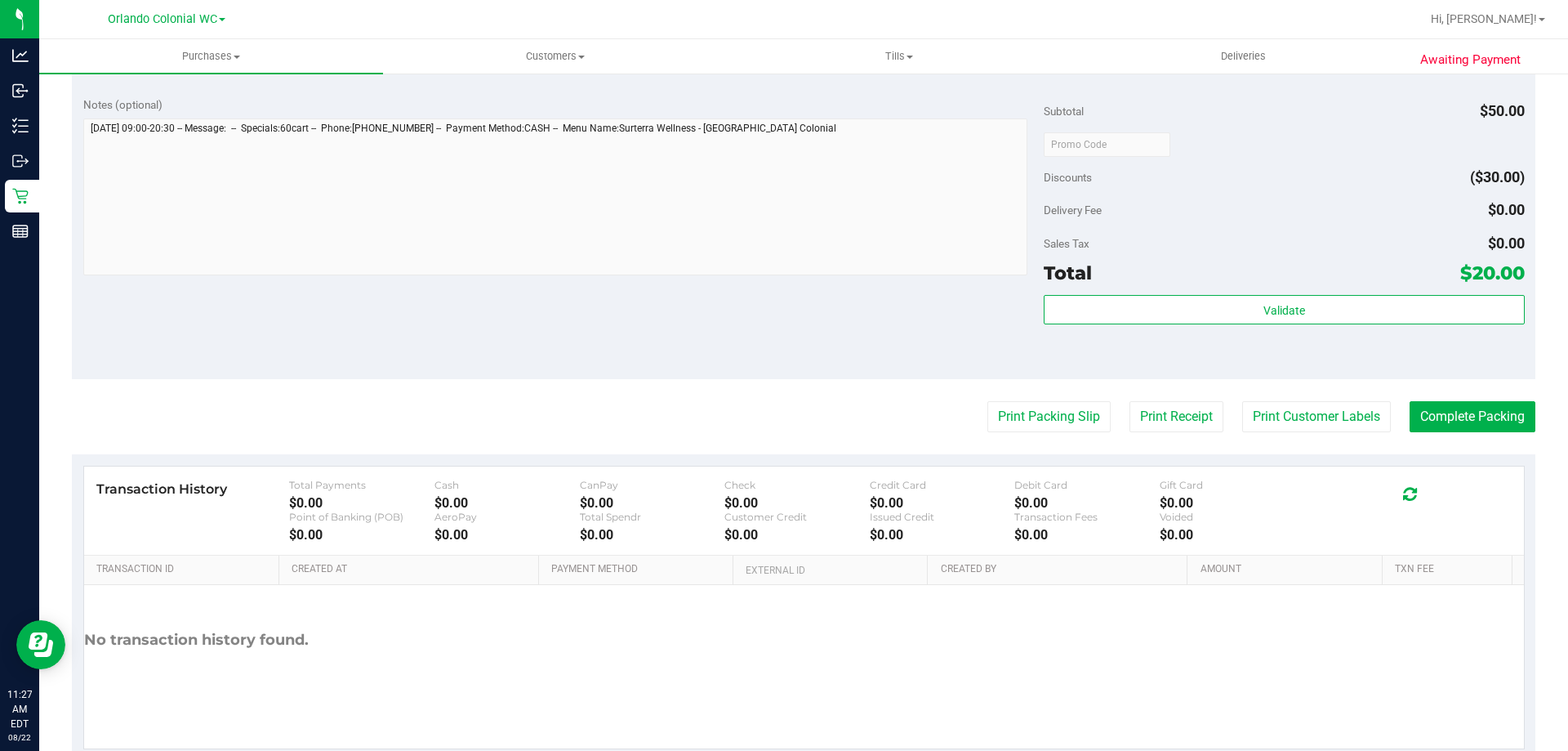
scroll to position [572, 0]
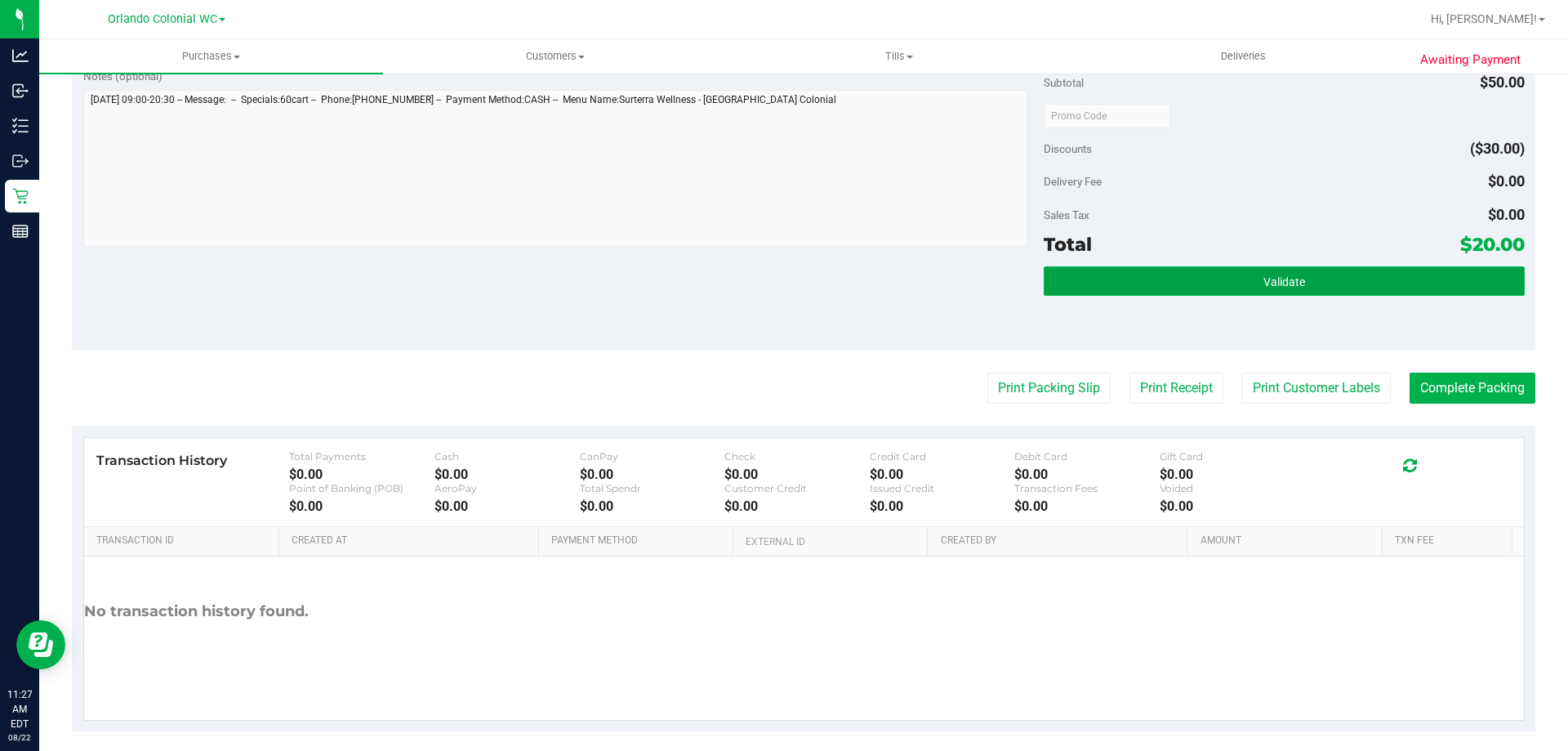
click at [1208, 289] on button "Validate" at bounding box center [1283, 280] width 480 height 29
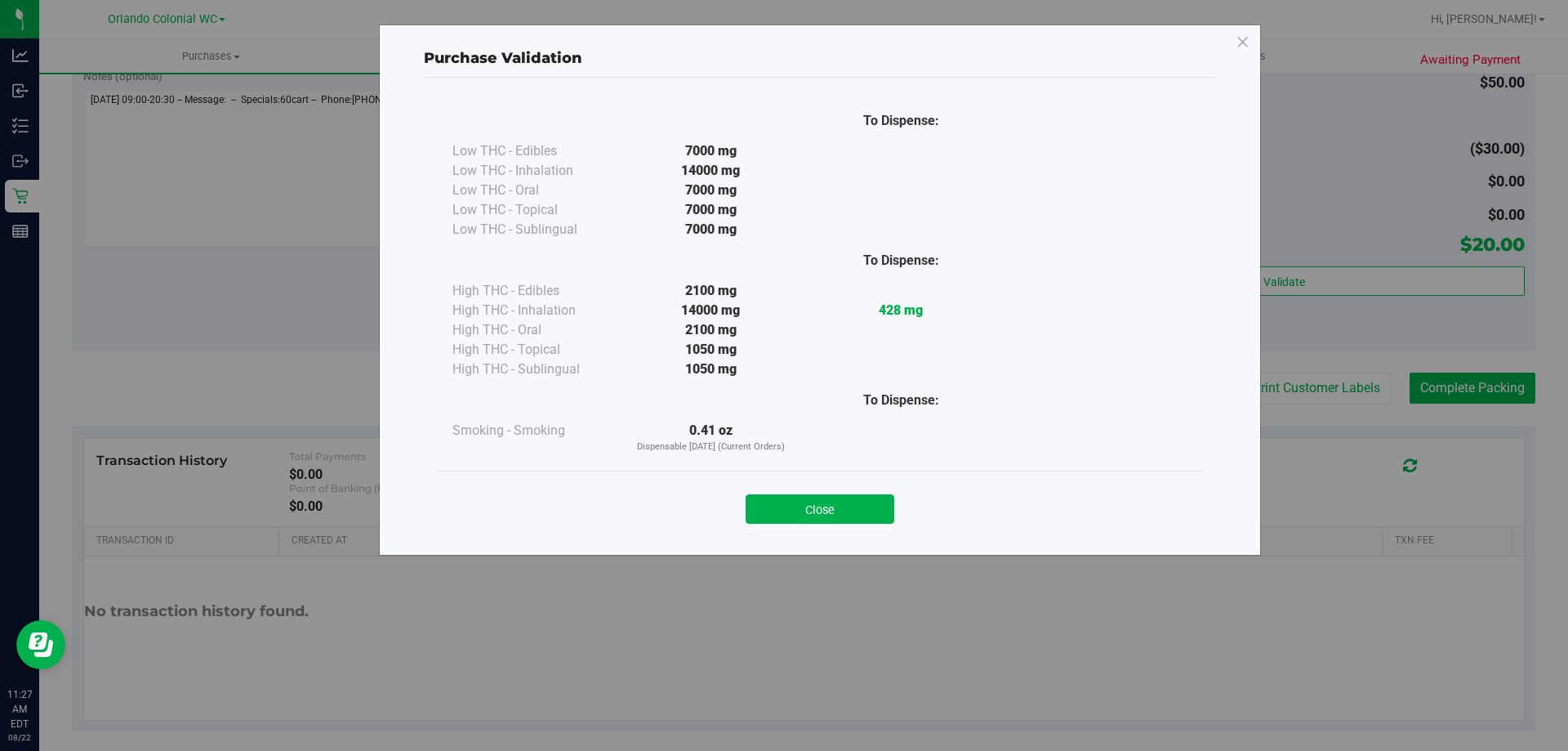
click at [843, 518] on button "Close" at bounding box center [819, 508] width 149 height 29
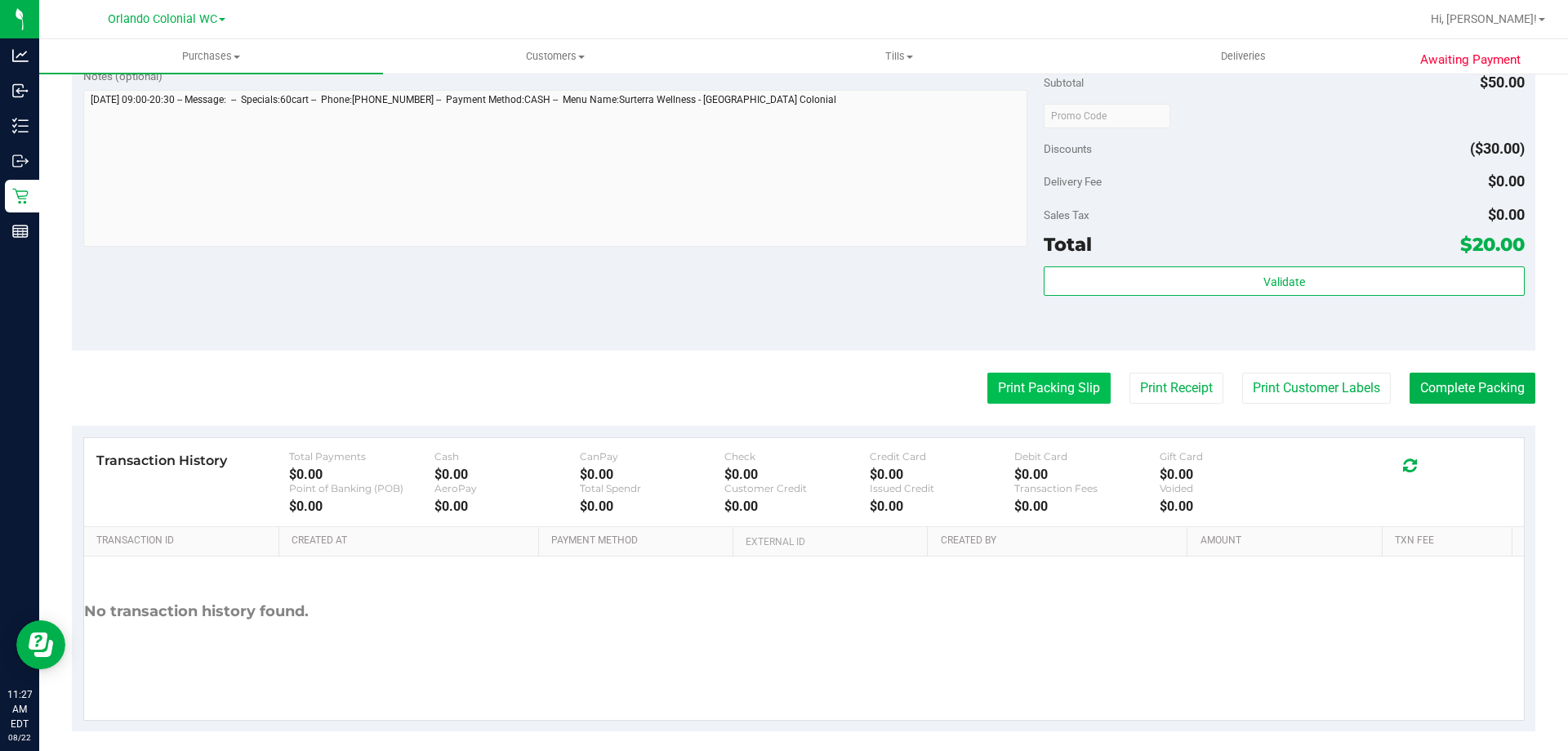
click at [987, 394] on button "Print Packing Slip" at bounding box center [1048, 388] width 123 height 31
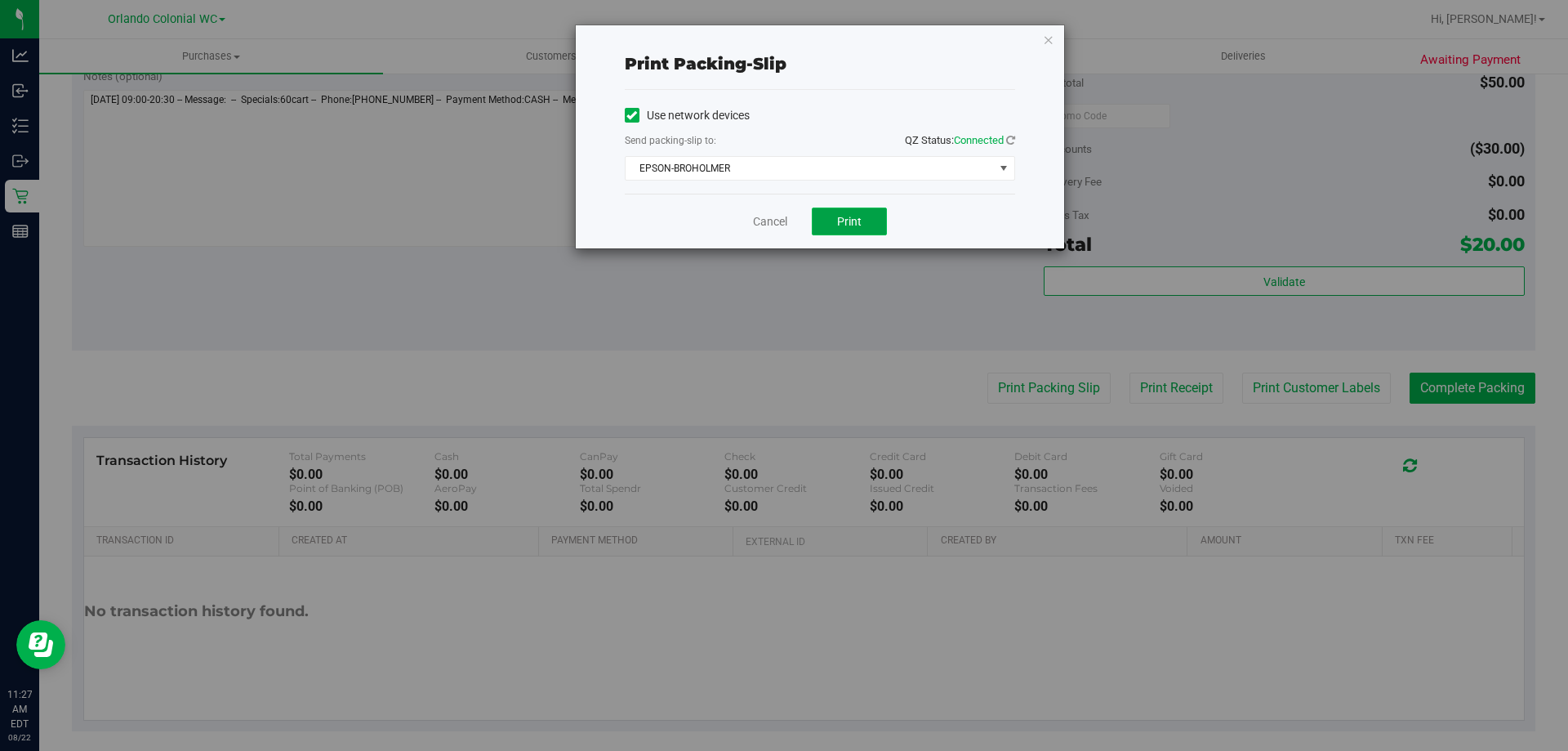
click at [861, 234] on button "Print" at bounding box center [848, 222] width 75 height 28
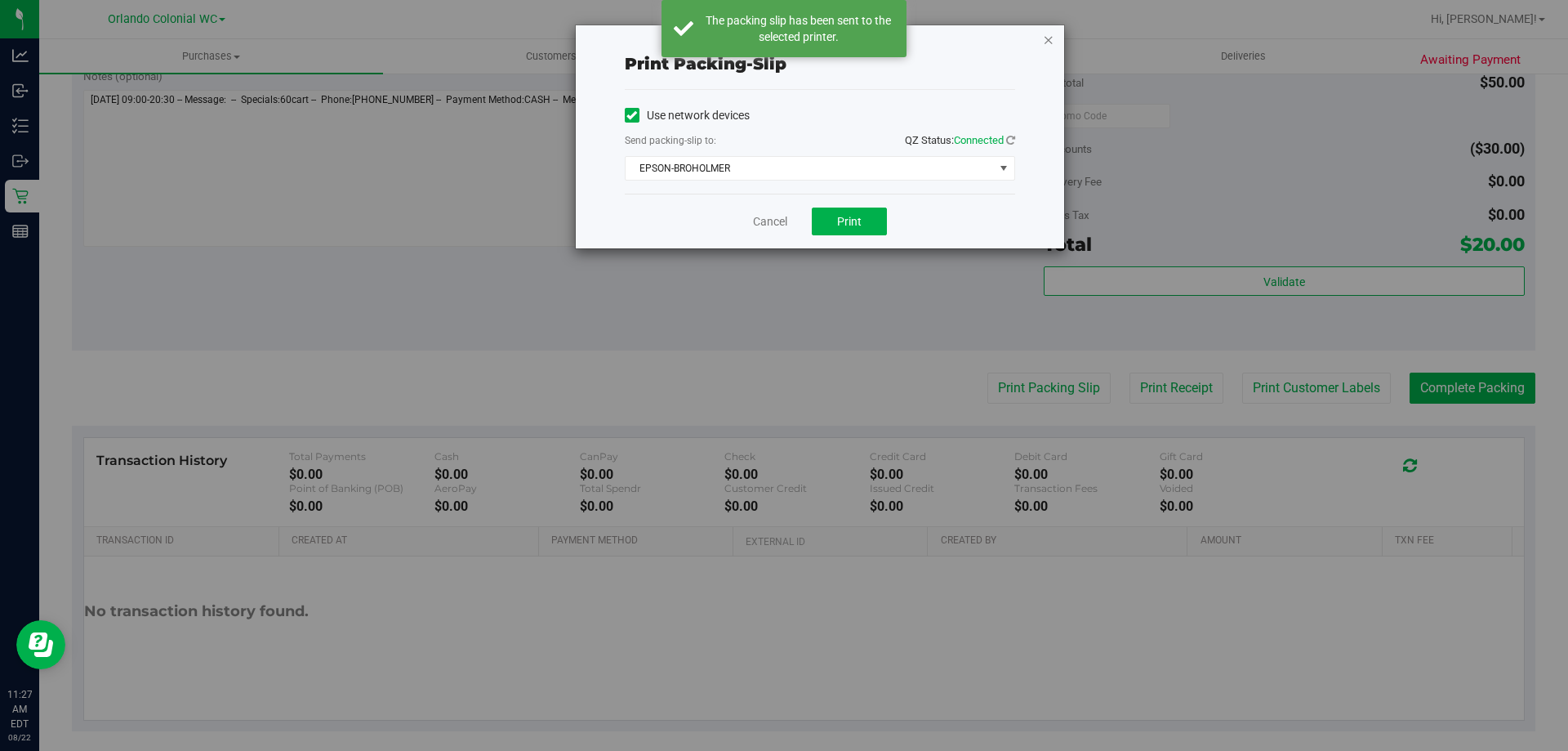
click at [1048, 41] on icon "button" at bounding box center [1047, 39] width 11 height 20
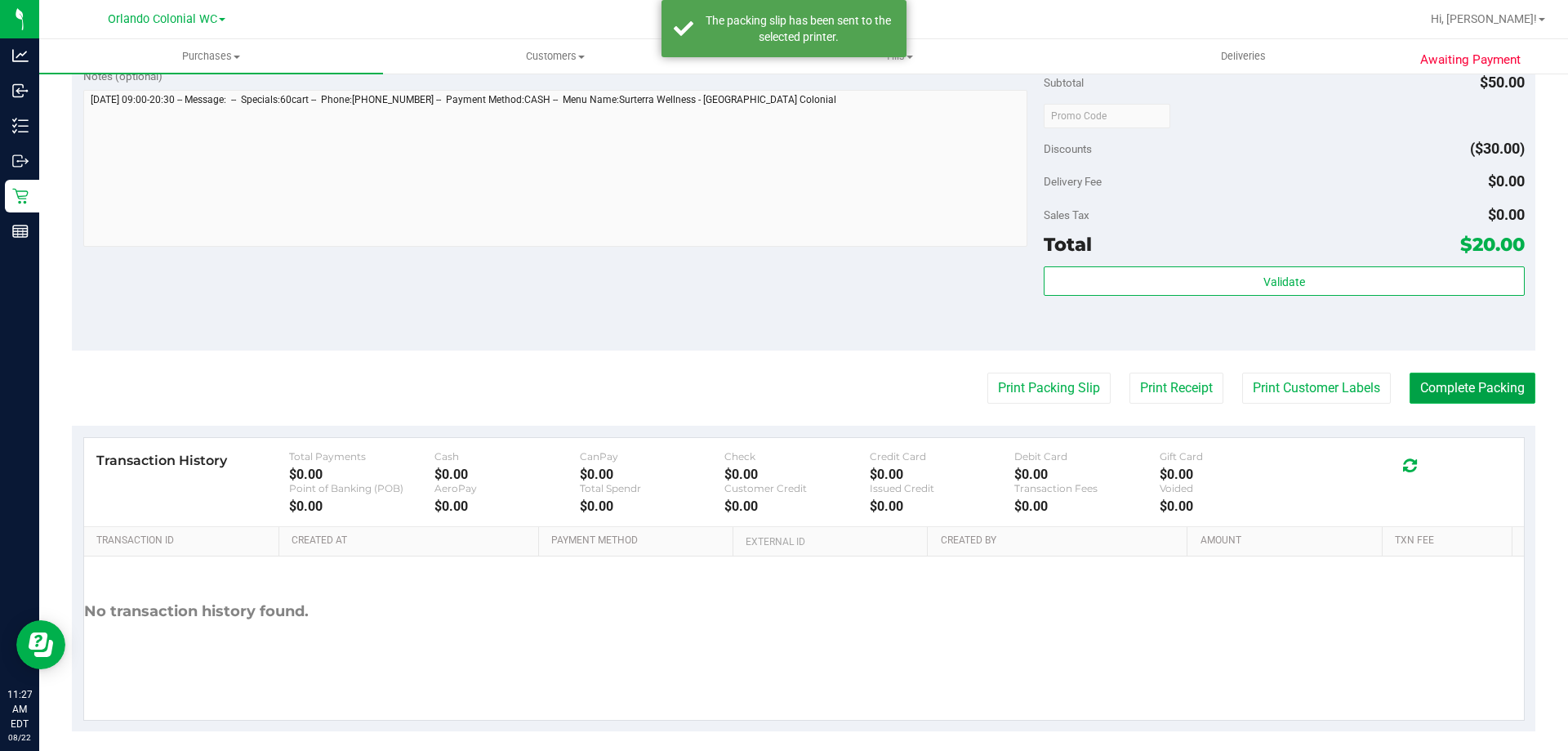
click at [1442, 391] on button "Complete Packing" at bounding box center [1472, 388] width 126 height 31
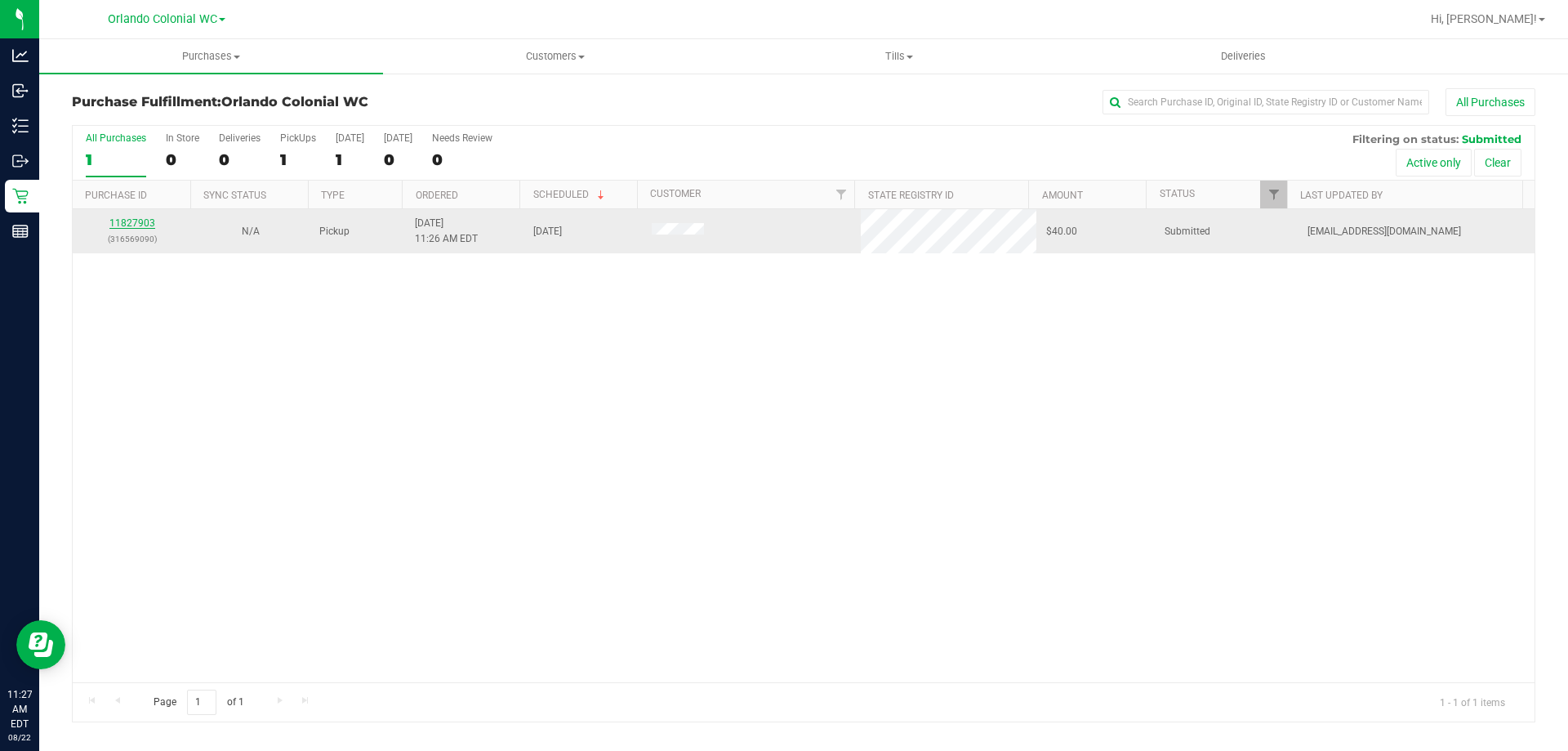
click at [127, 222] on link "11827903" at bounding box center [132, 222] width 46 height 11
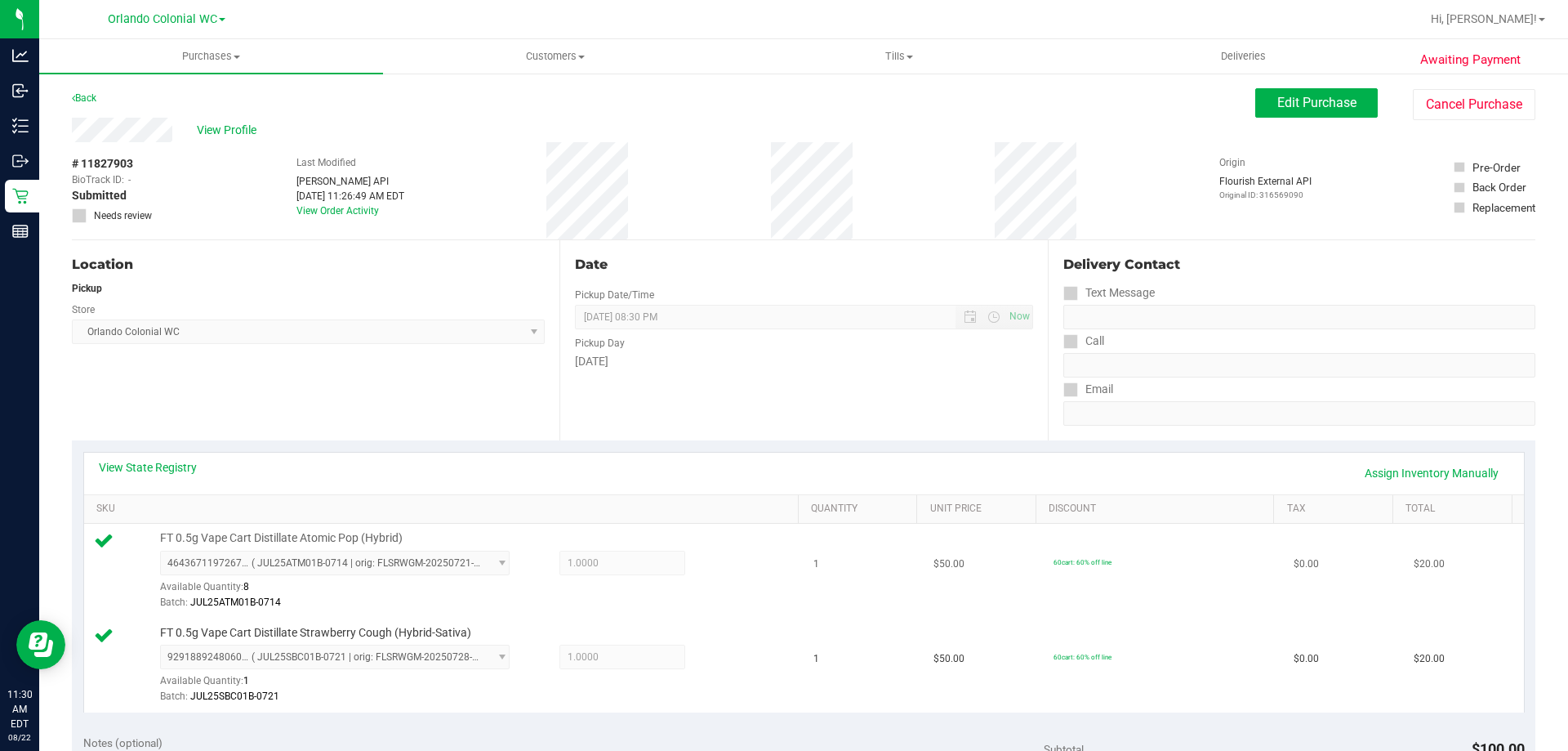
scroll to position [572, 0]
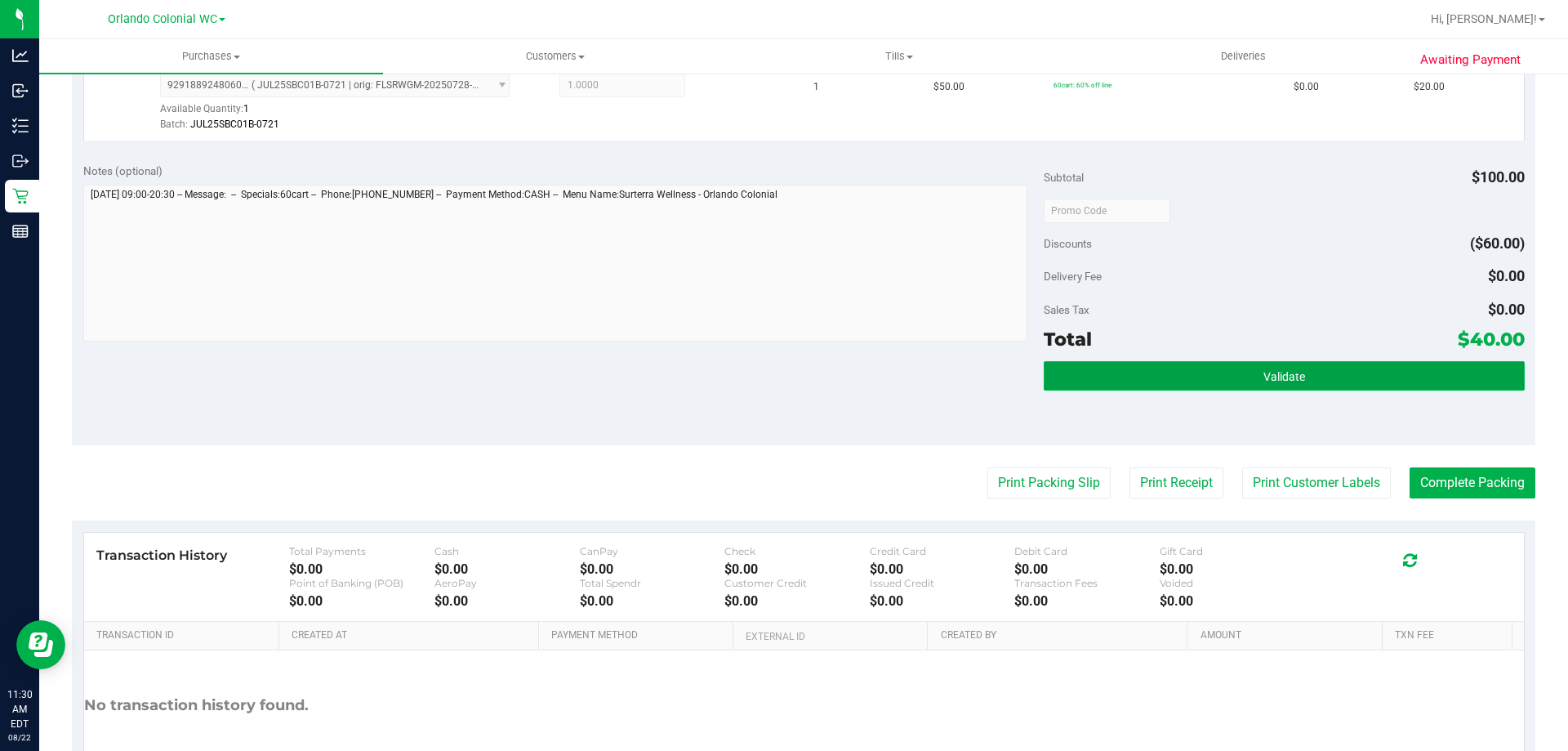
click at [1183, 384] on button "Validate" at bounding box center [1283, 375] width 480 height 29
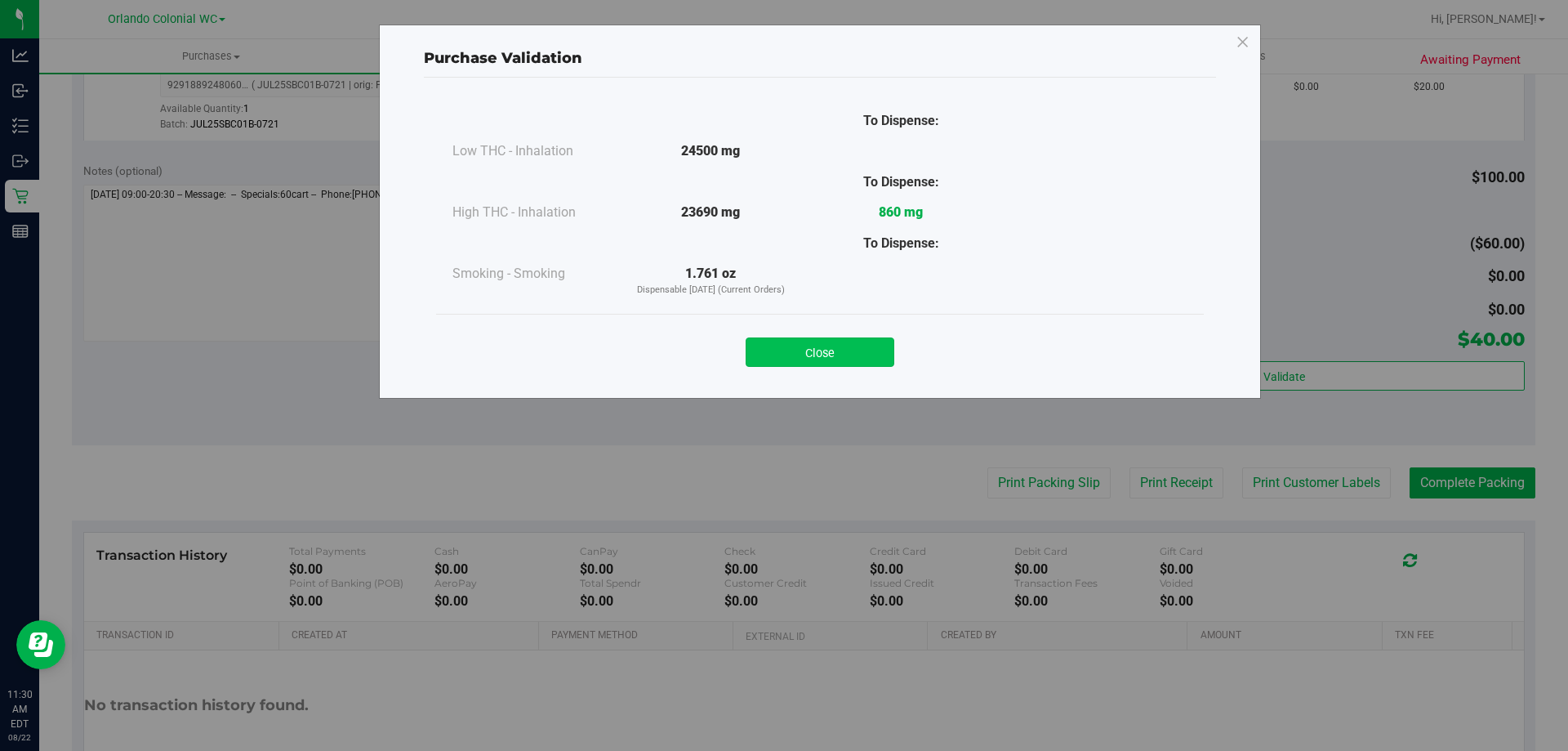
click at [863, 344] on button "Close" at bounding box center [819, 351] width 149 height 29
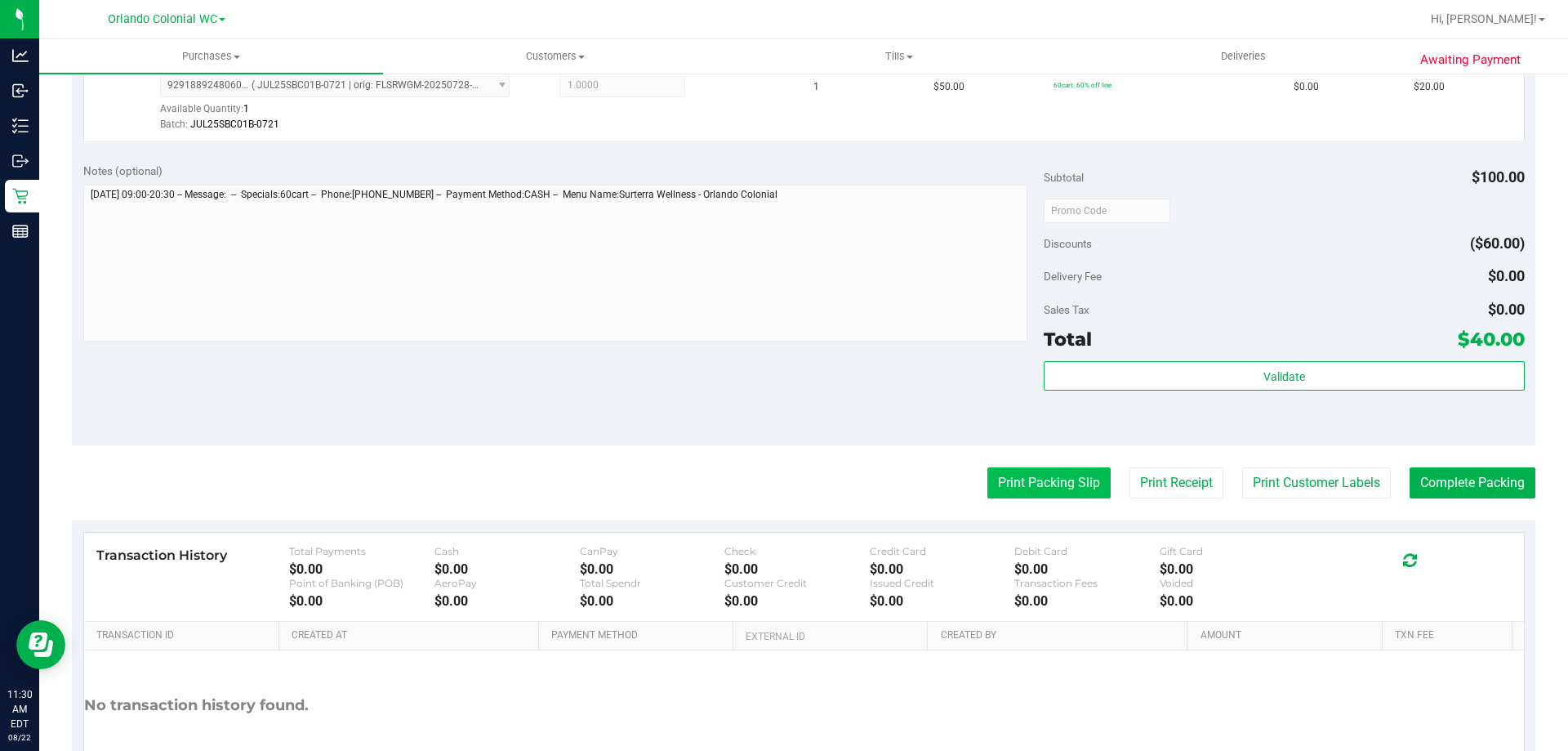
click at [1059, 480] on button "Print Packing Slip" at bounding box center [1048, 482] width 123 height 31
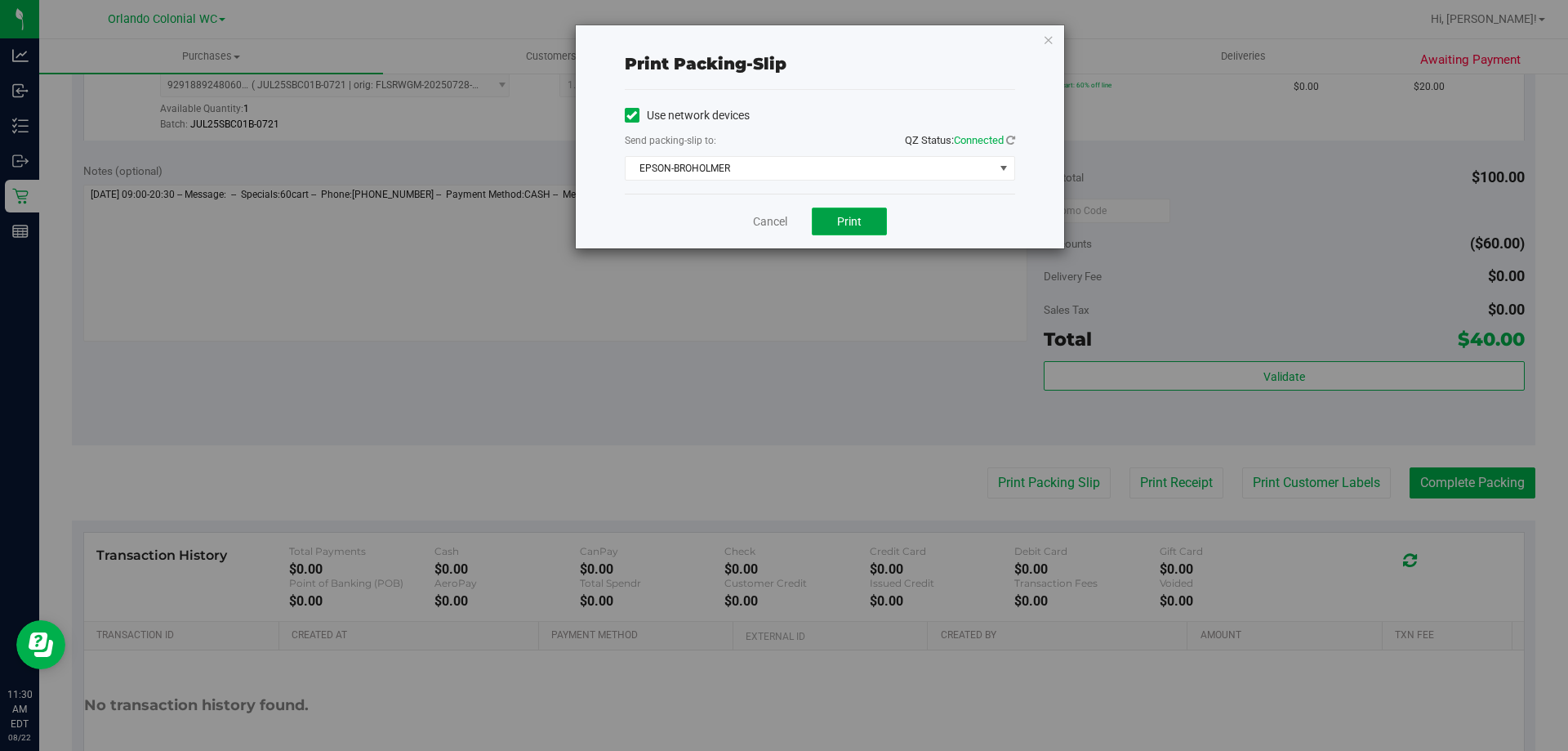
click at [841, 216] on span "Print" at bounding box center [848, 221] width 25 height 13
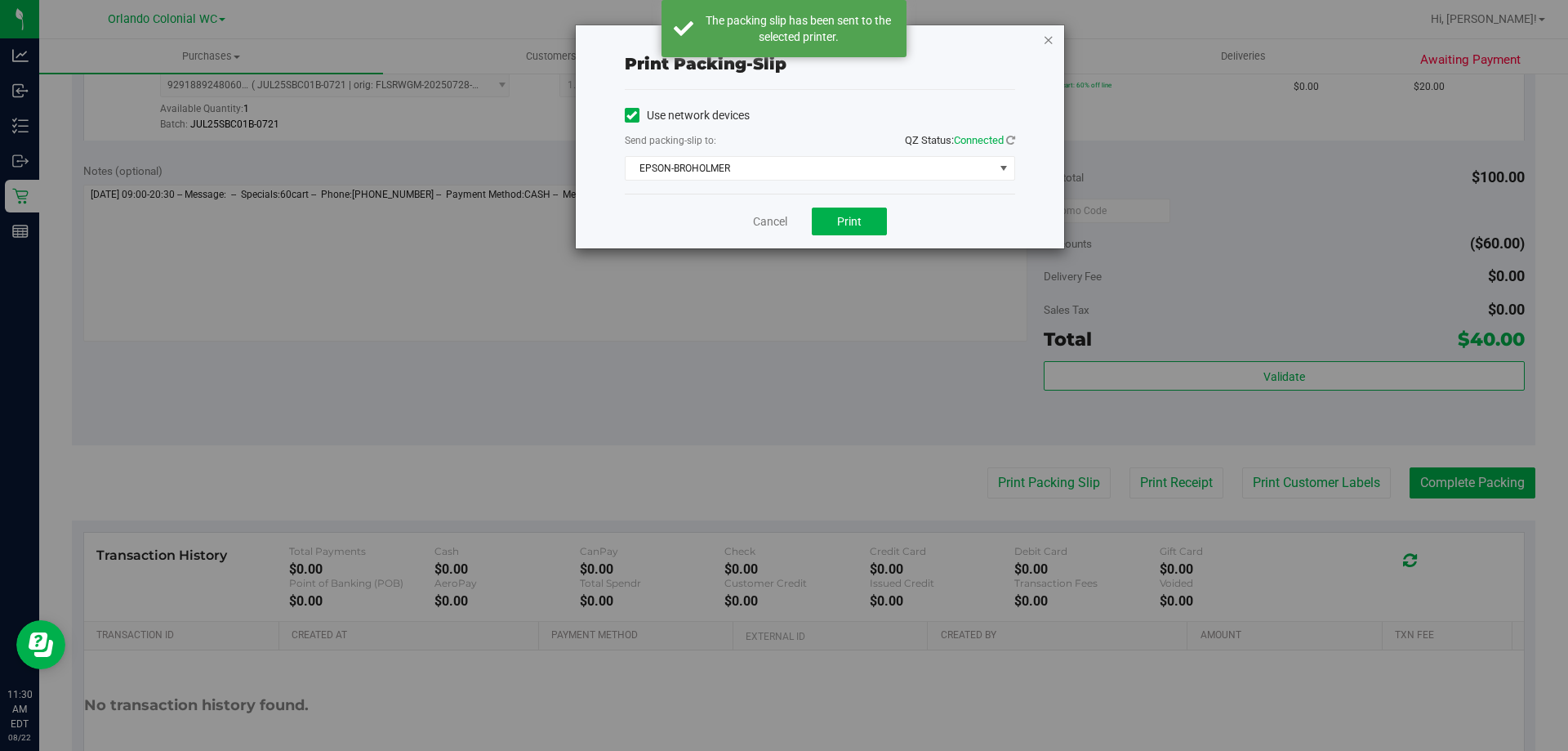
click at [1048, 41] on icon "button" at bounding box center [1047, 39] width 11 height 20
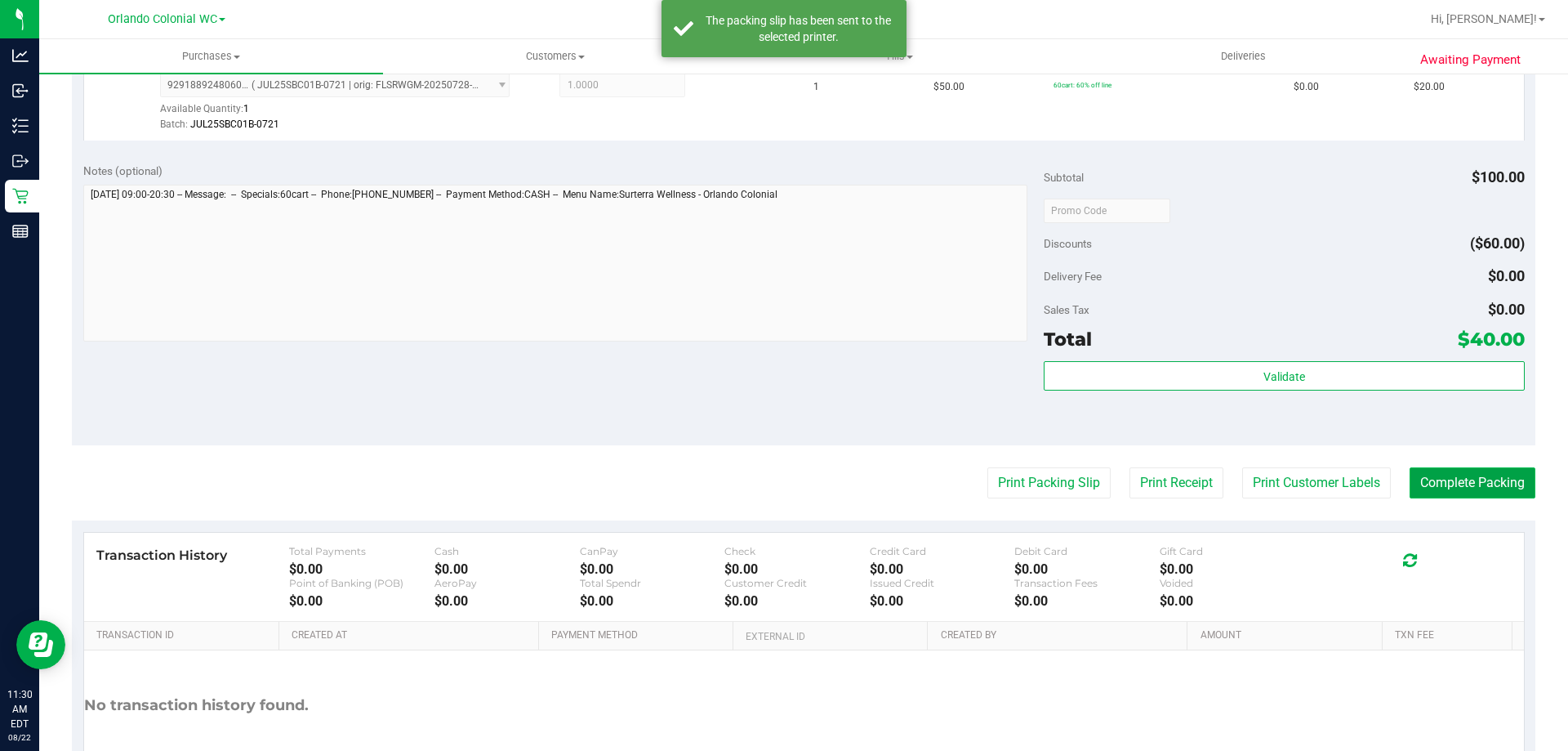
click at [1441, 486] on button "Complete Packing" at bounding box center [1472, 482] width 126 height 31
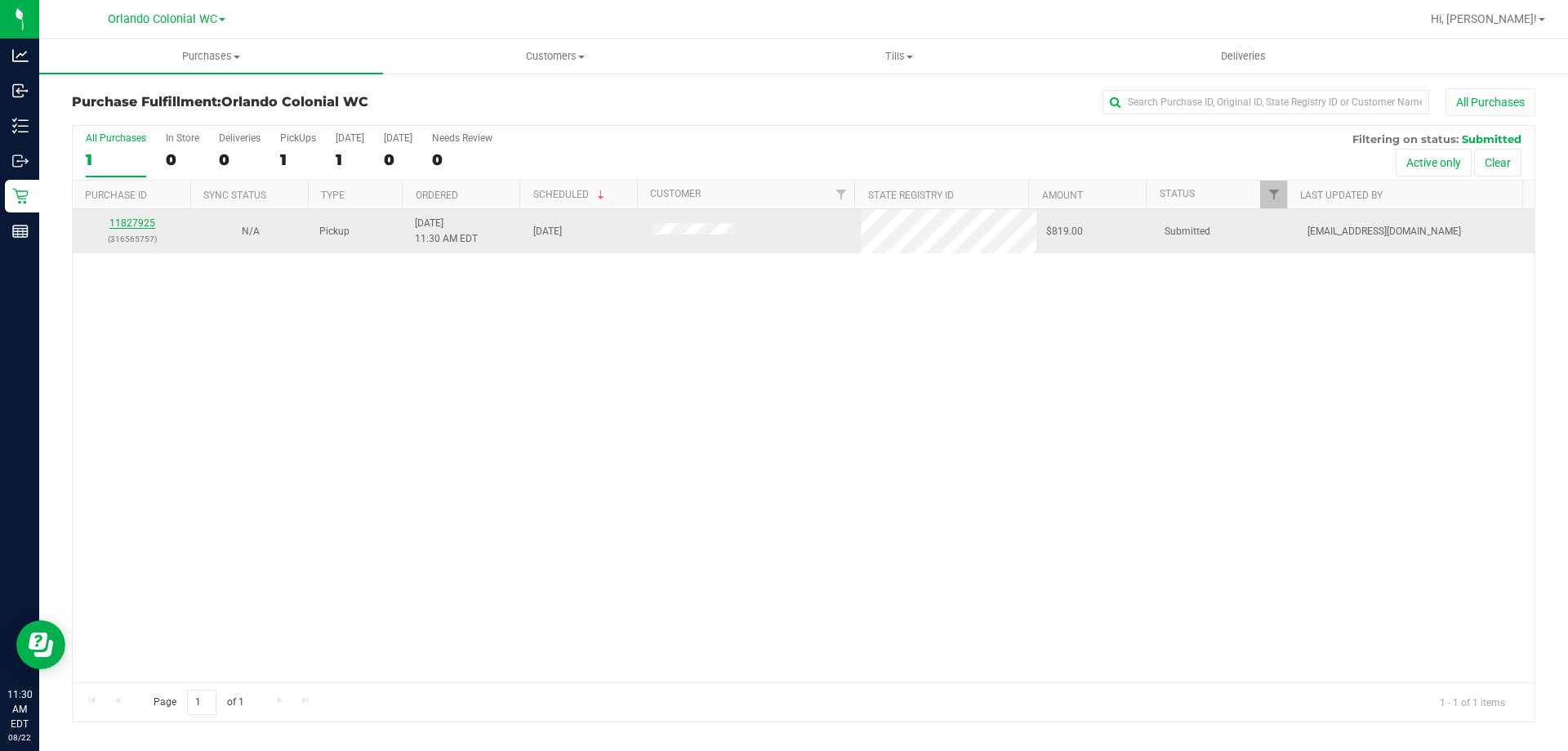
click at [139, 224] on link "11827925" at bounding box center [132, 222] width 46 height 11
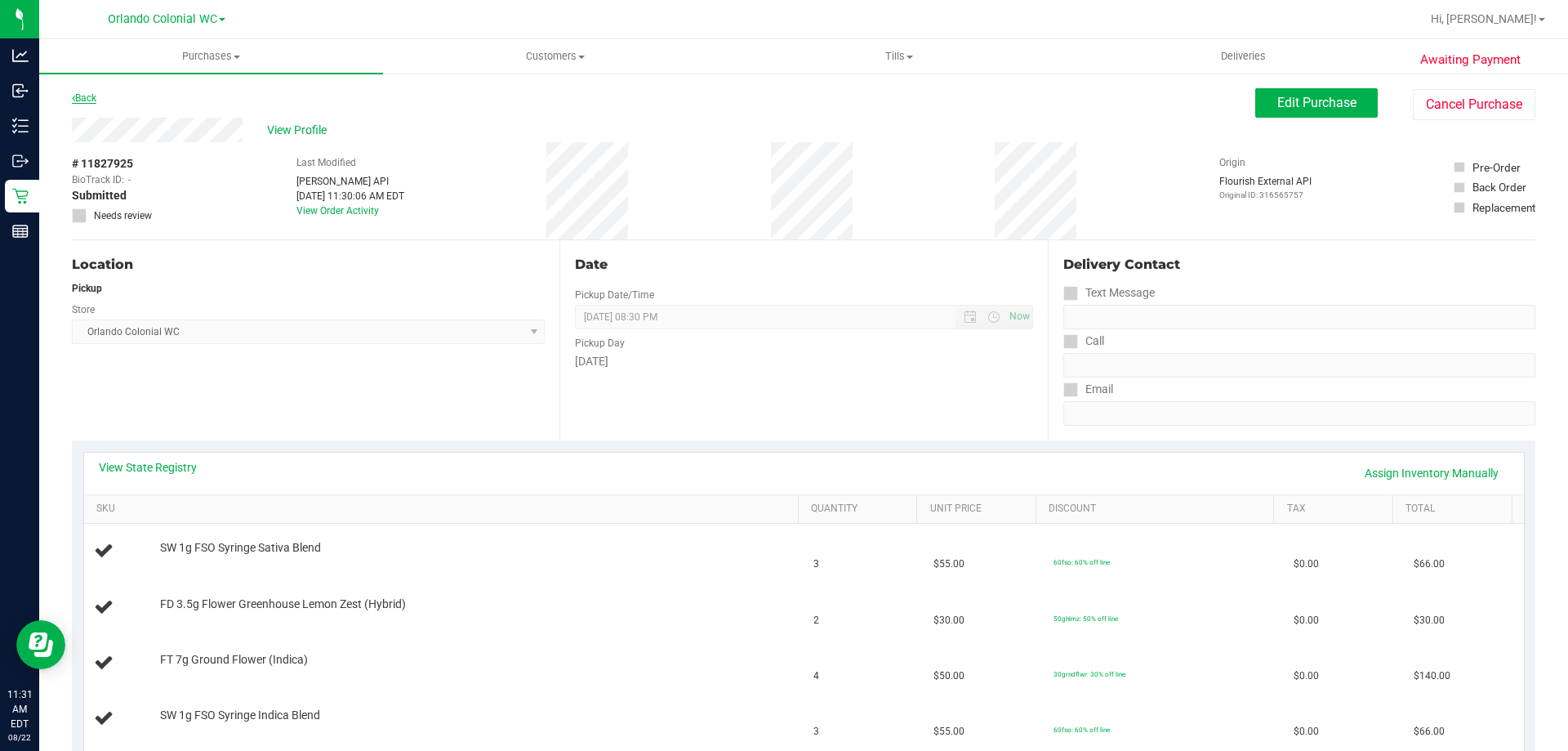
click at [90, 101] on link "Back" at bounding box center [84, 97] width 25 height 11
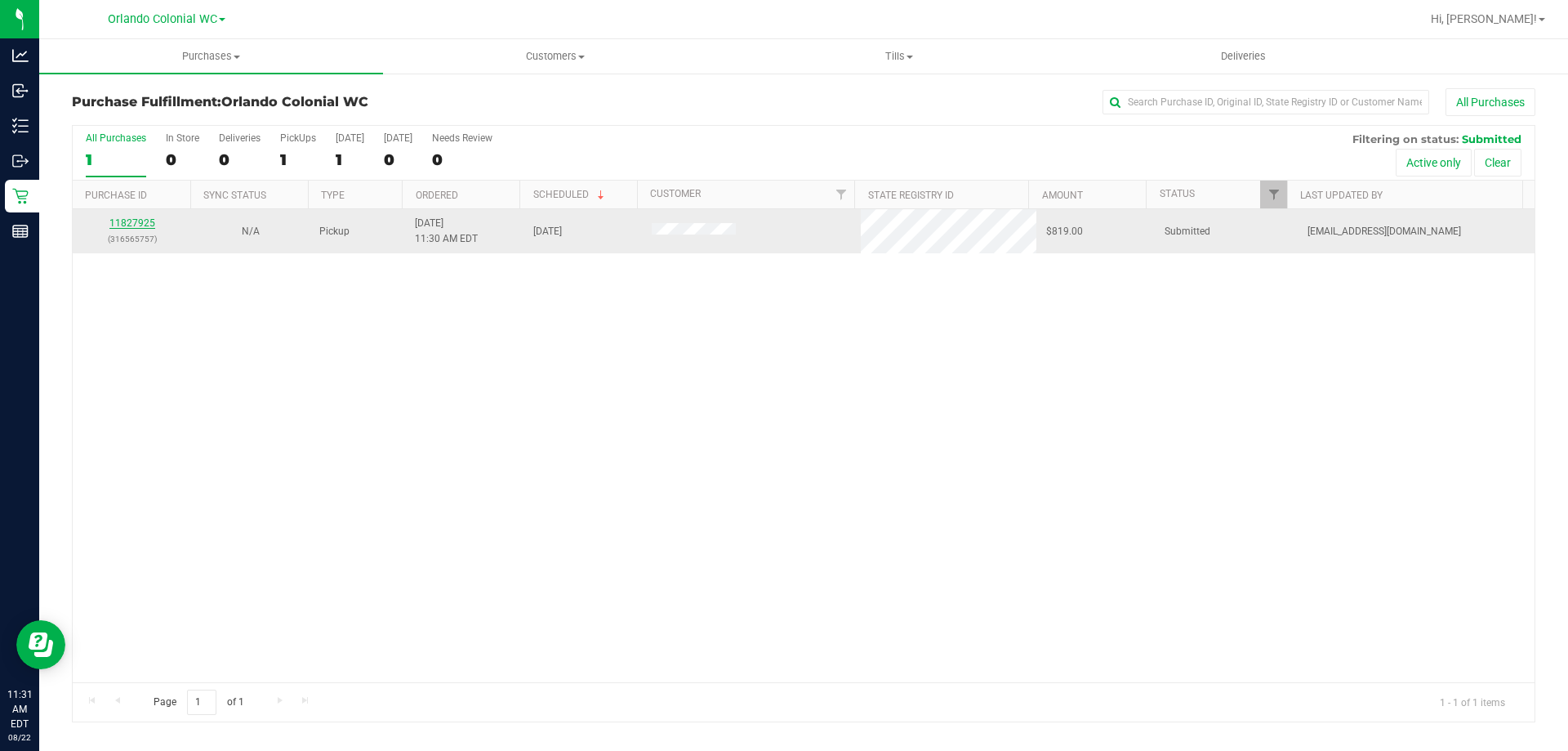
click at [145, 218] on link "11827925" at bounding box center [132, 222] width 46 height 11
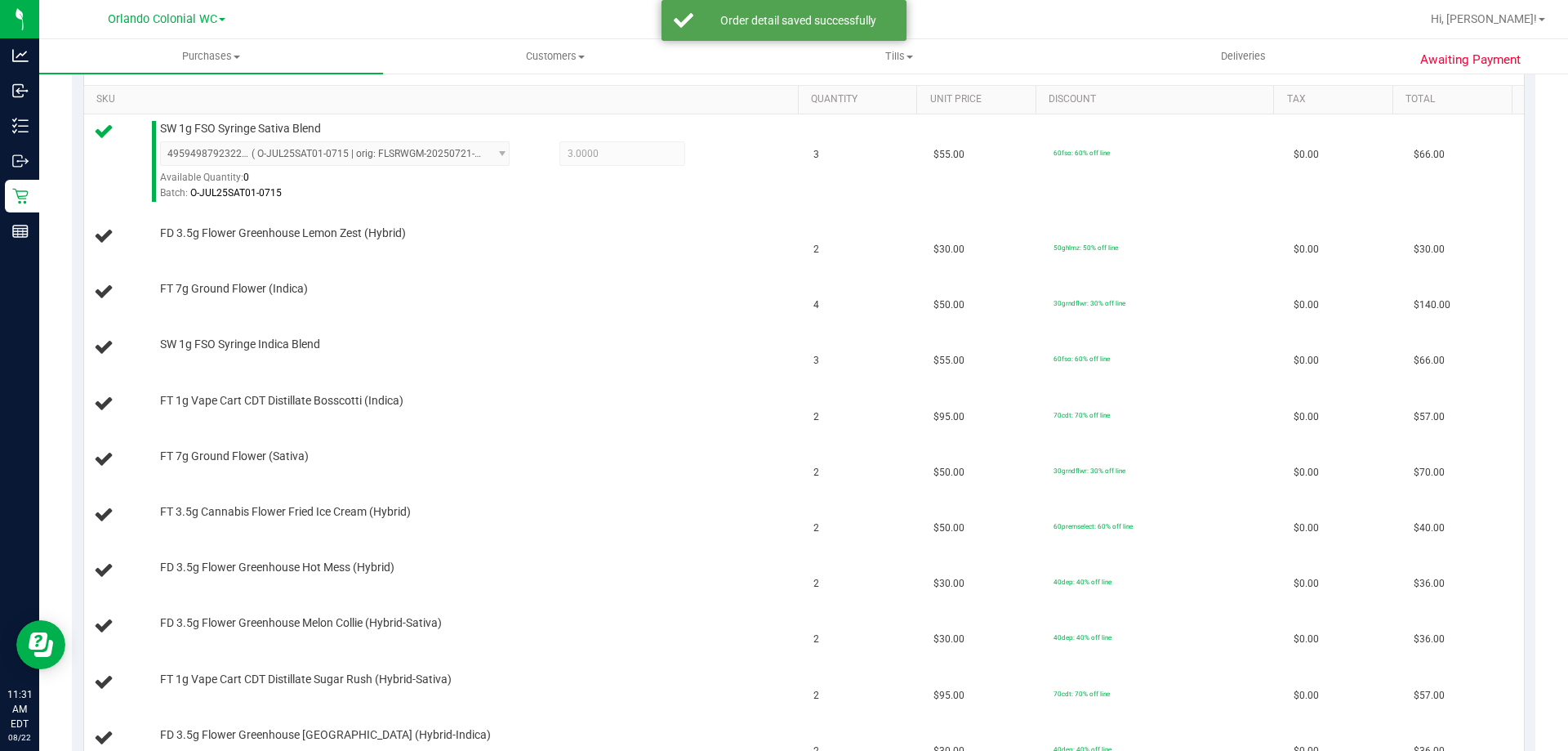
scroll to position [388, 0]
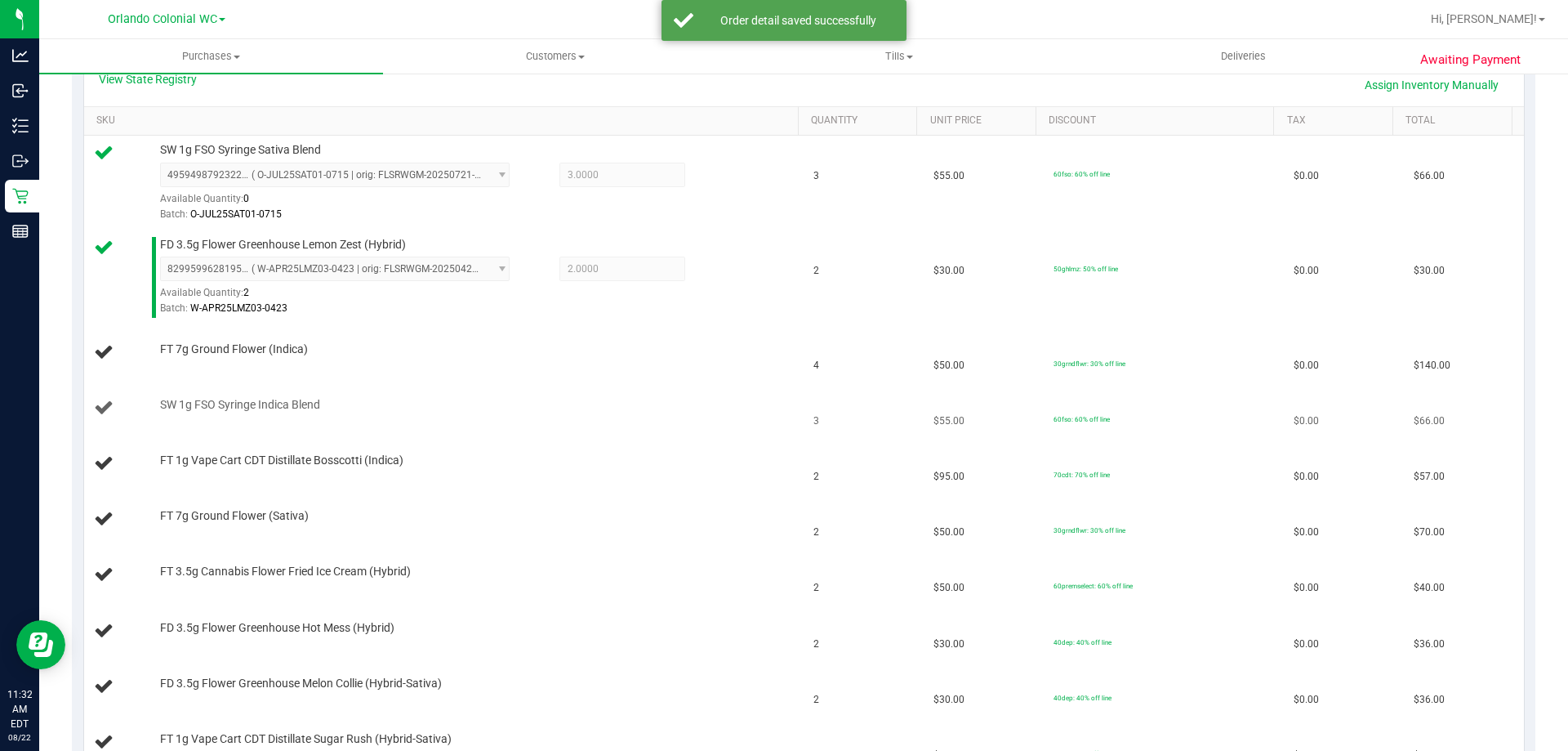
click at [288, 411] on span "SW 1g FSO Syringe Indica Blend" at bounding box center [240, 405] width 160 height 16
click at [287, 411] on span "SW 1g FSO Syringe Indica Blend" at bounding box center [240, 405] width 160 height 16
copy div "SW 1g FSO Syringe Indica Blend"
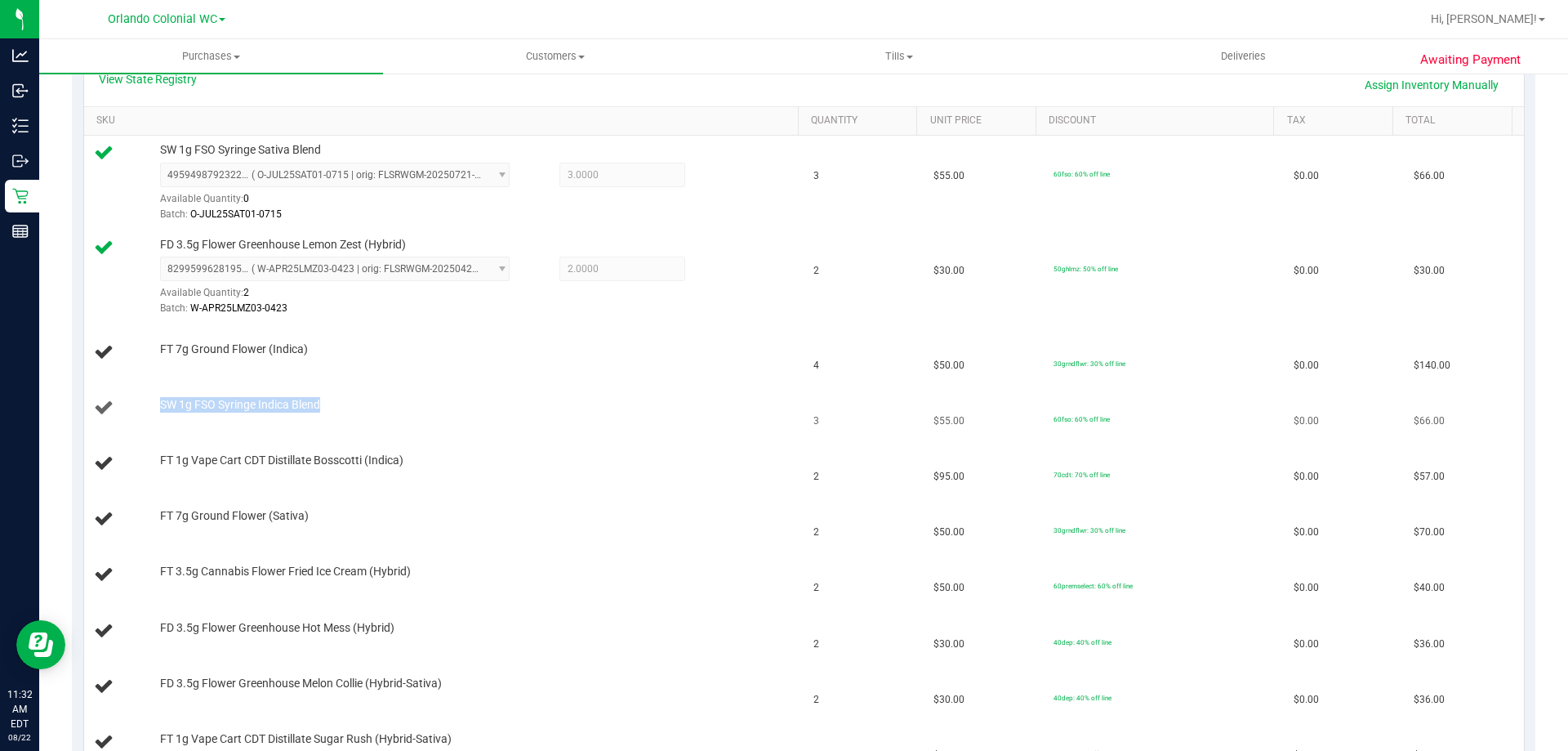
click at [413, 397] on div "SW 1g FSO Syringe Indica Blend" at bounding box center [471, 405] width 639 height 16
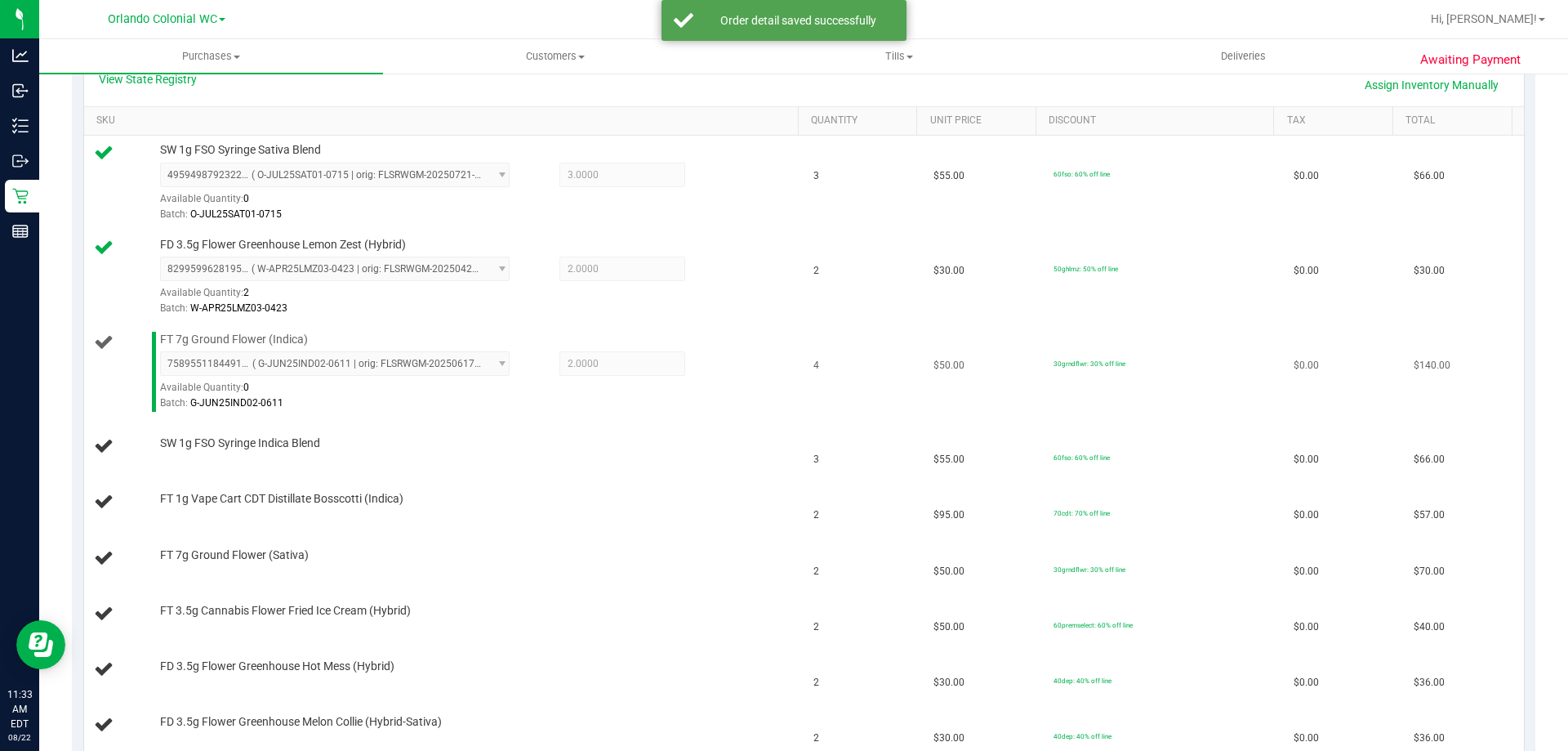
click at [288, 333] on span "FT 7g Ground Flower (Indica)" at bounding box center [234, 340] width 148 height 16
copy div "FT 7g Ground Flower (Indica)"
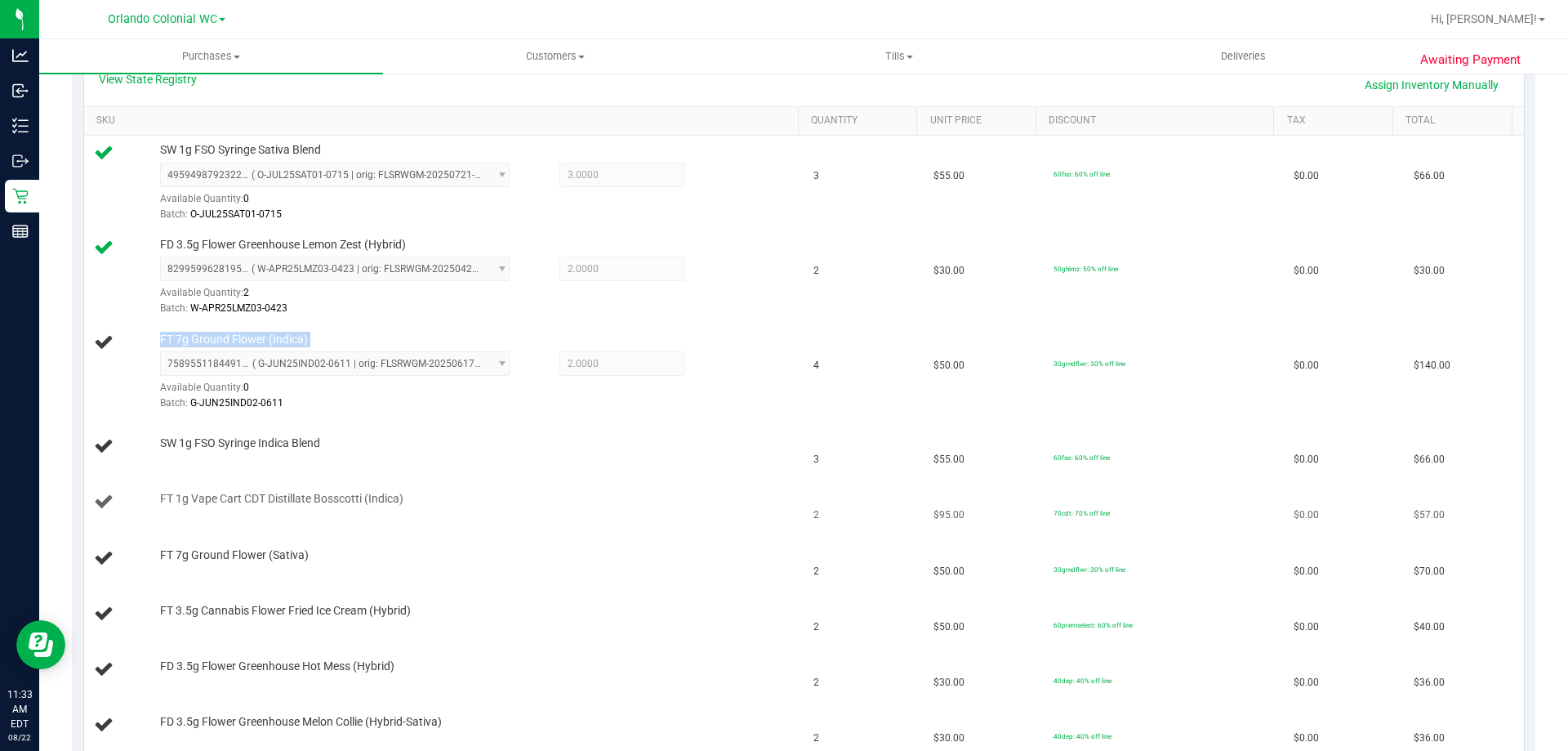
click at [573, 476] on td "FT 1g Vape Cart CDT Distillate Bosscotti (Indica)" at bounding box center [444, 503] width 721 height 56
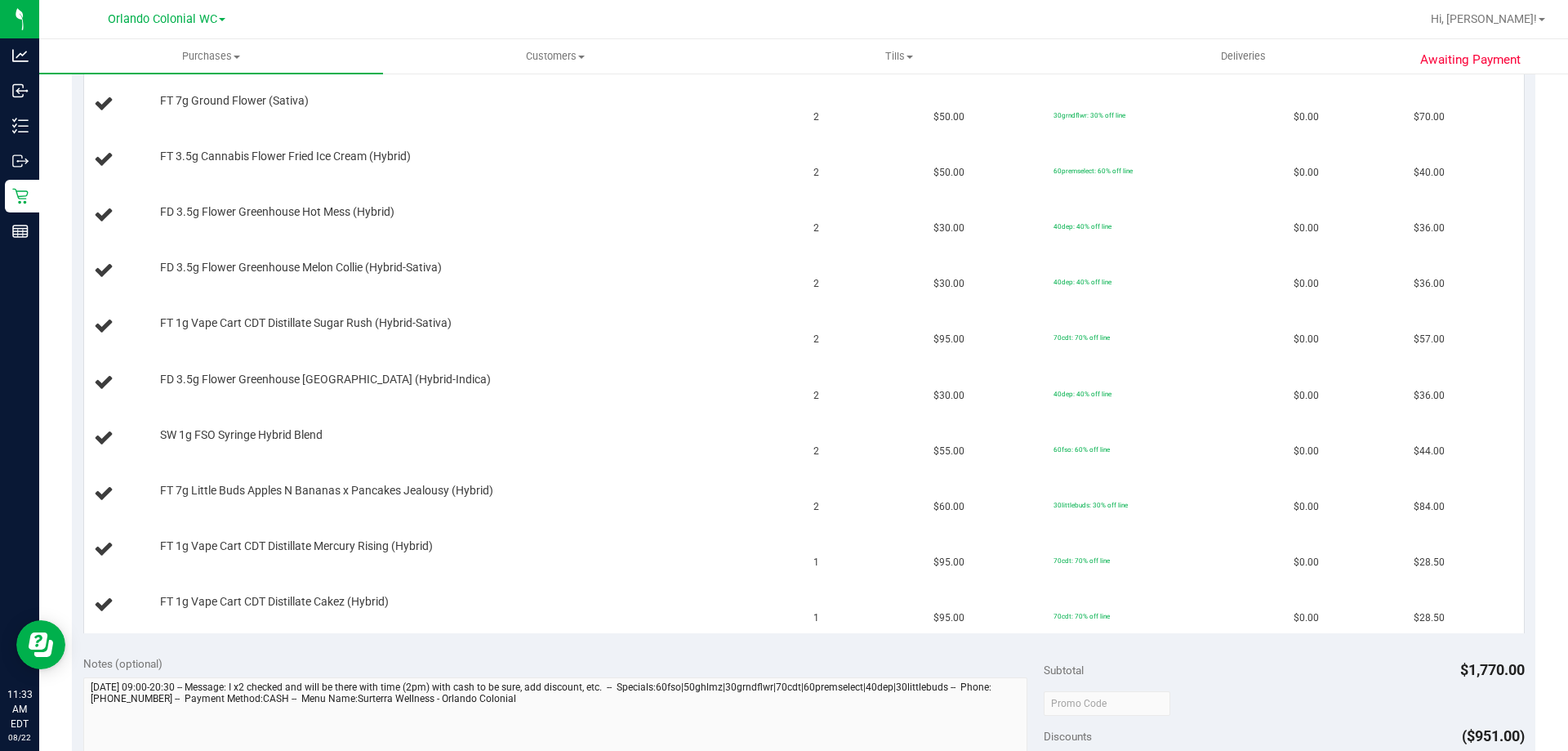
scroll to position [848, 0]
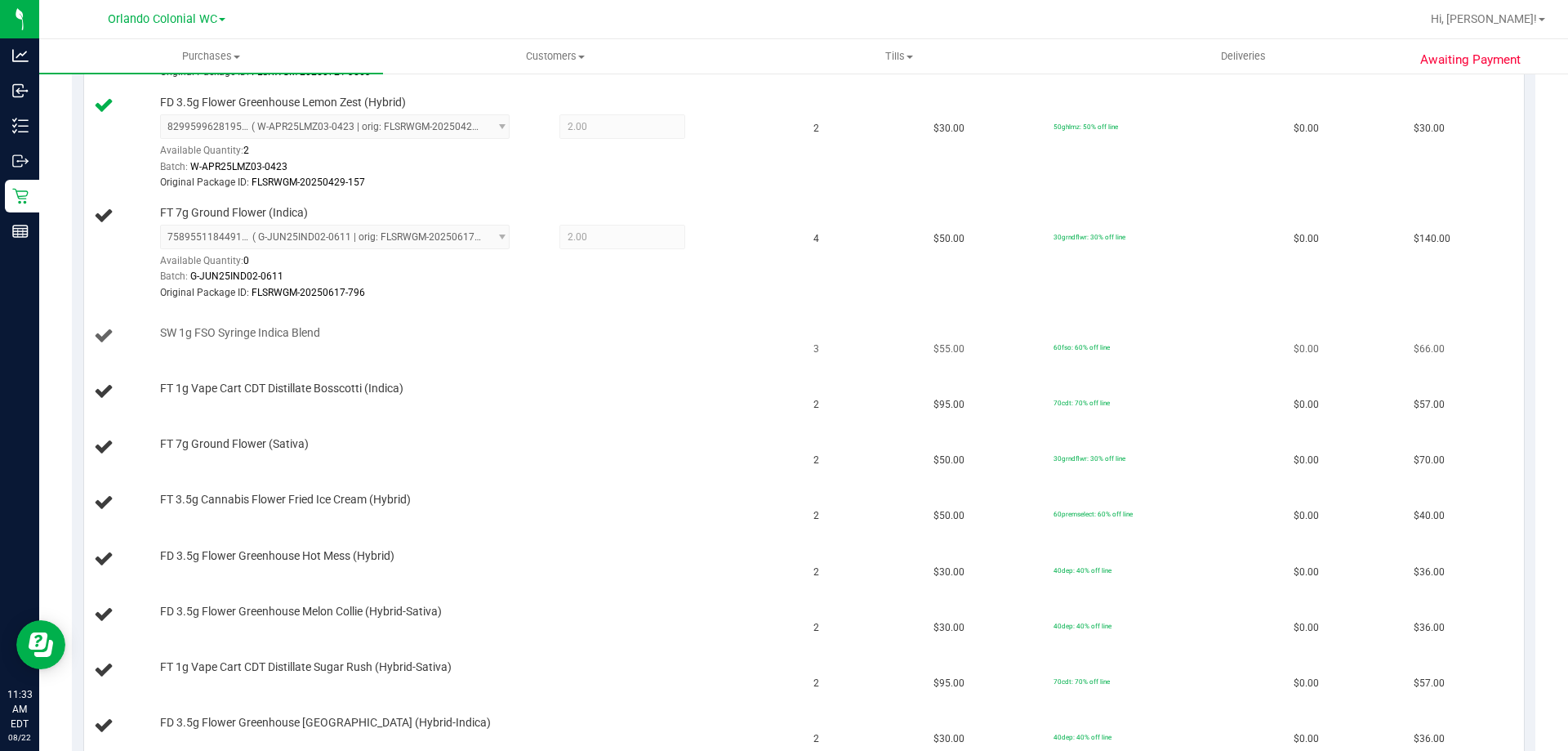
scroll to position [654, 0]
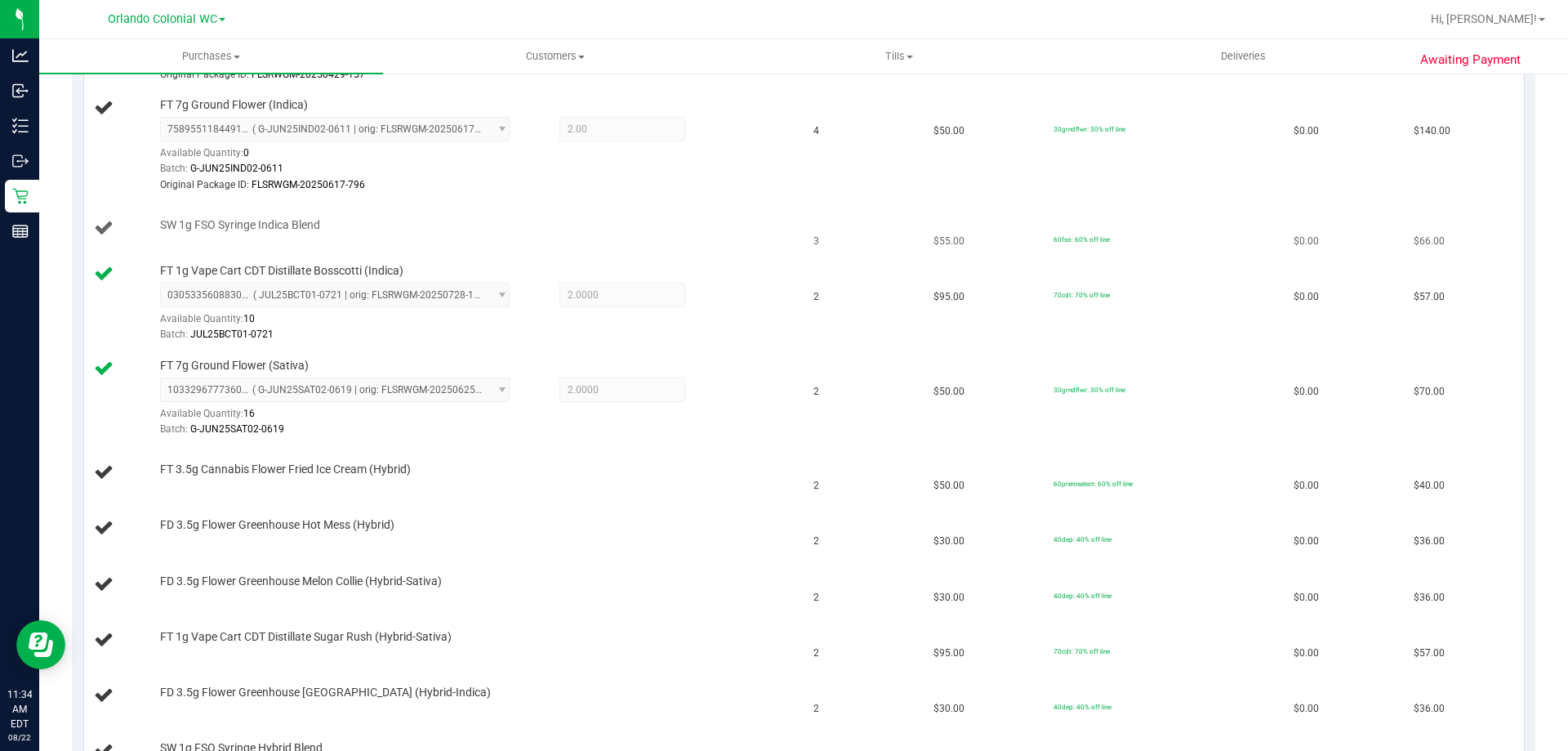
click at [385, 222] on div "SW 1g FSO Syringe Indica Blend" at bounding box center [471, 225] width 639 height 16
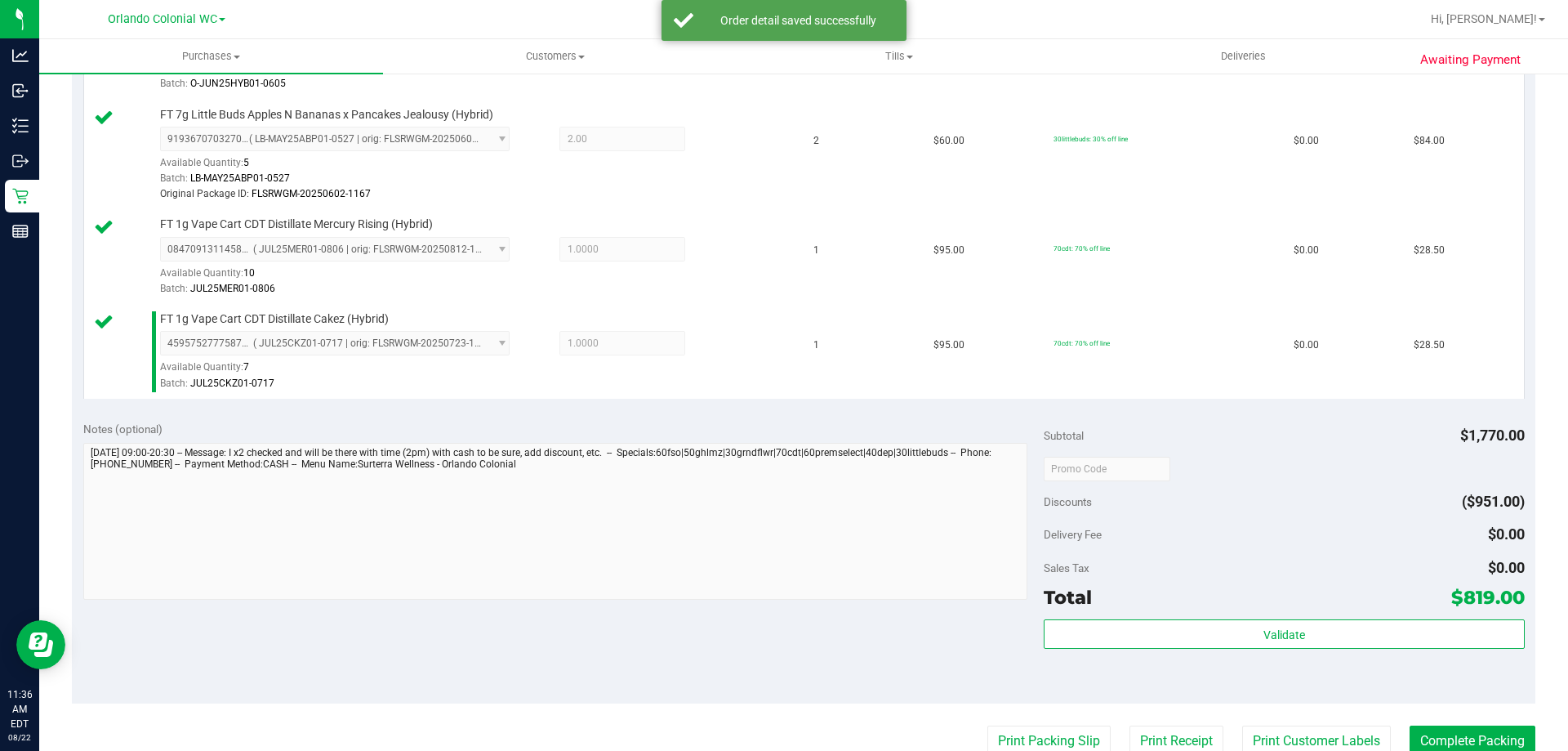
scroll to position [1816, 0]
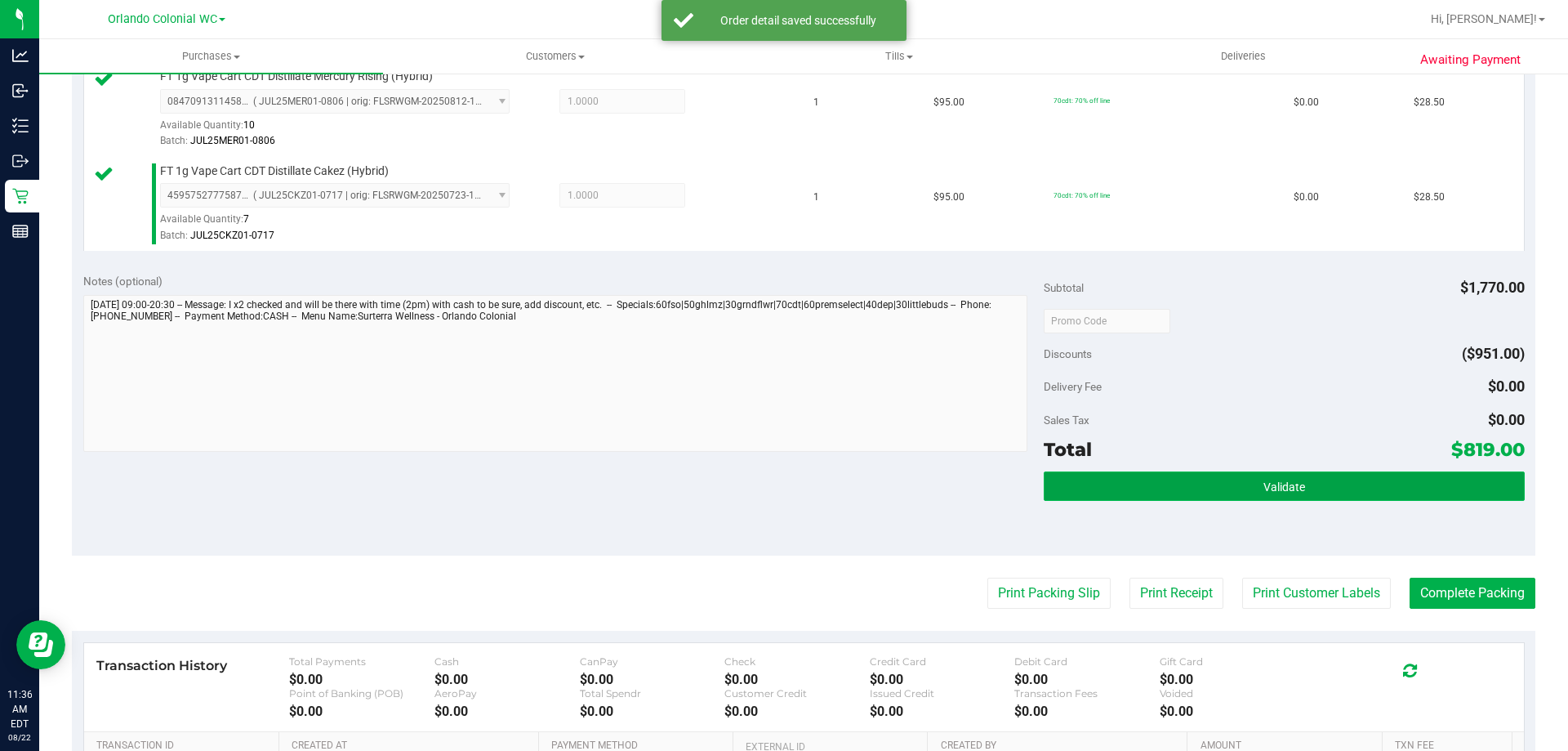
click at [1194, 480] on button "Validate" at bounding box center [1283, 485] width 480 height 29
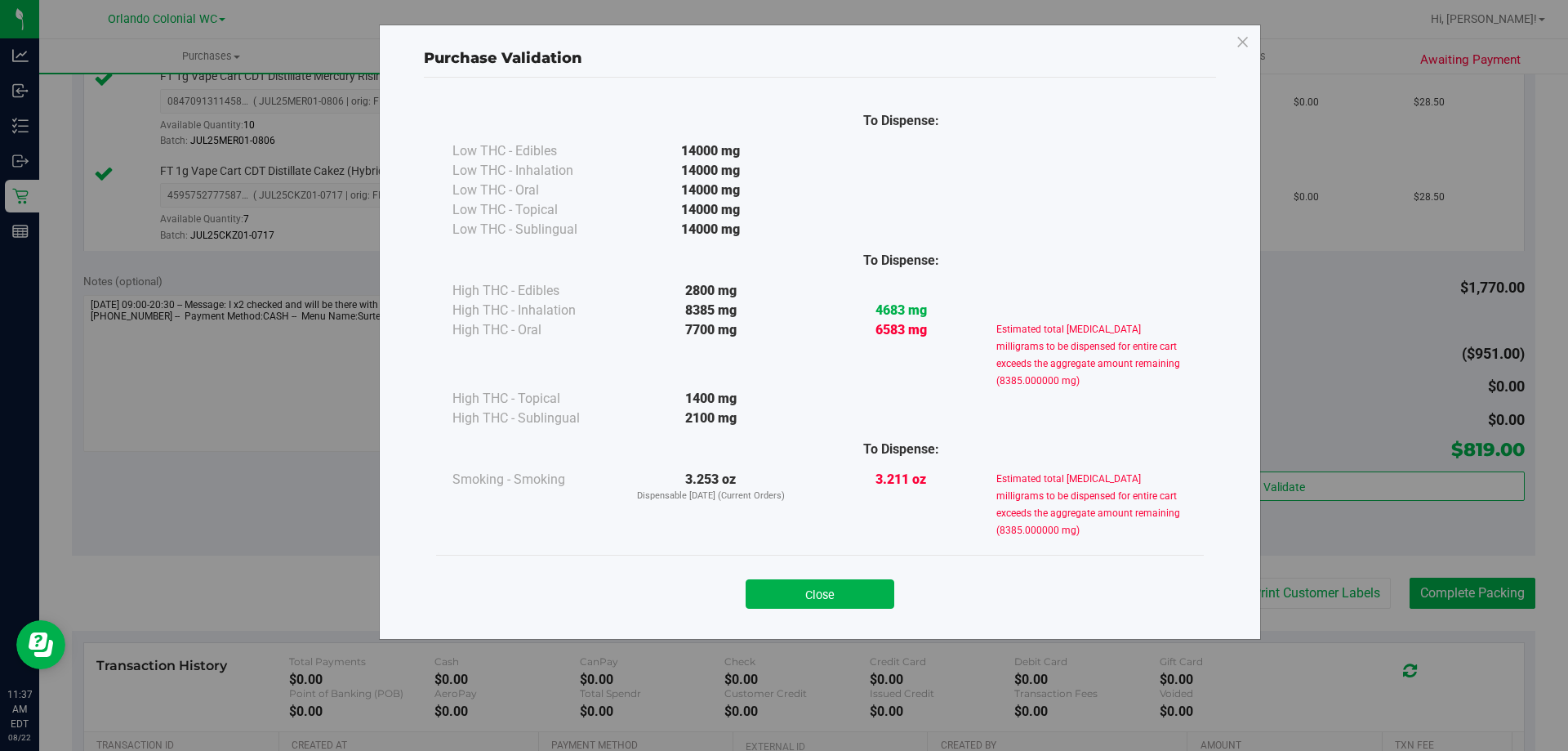
drag, startPoint x: 996, startPoint y: 325, endPoint x: 1118, endPoint y: 387, distance: 136.9
click at [1118, 387] on div "Estimated total medical cannabis milligrams to be dispensed for entire cart exc…" at bounding box center [1091, 354] width 190 height 69
copy small "Estimated total medical cannabis milligrams to be dispensed for entire cart exc…"
click at [265, 476] on div "Purchase Validation To Dispense: Low THC - Edibles 14000 mg" at bounding box center [789, 375] width 1580 height 751
click at [879, 588] on button "Close" at bounding box center [819, 593] width 149 height 29
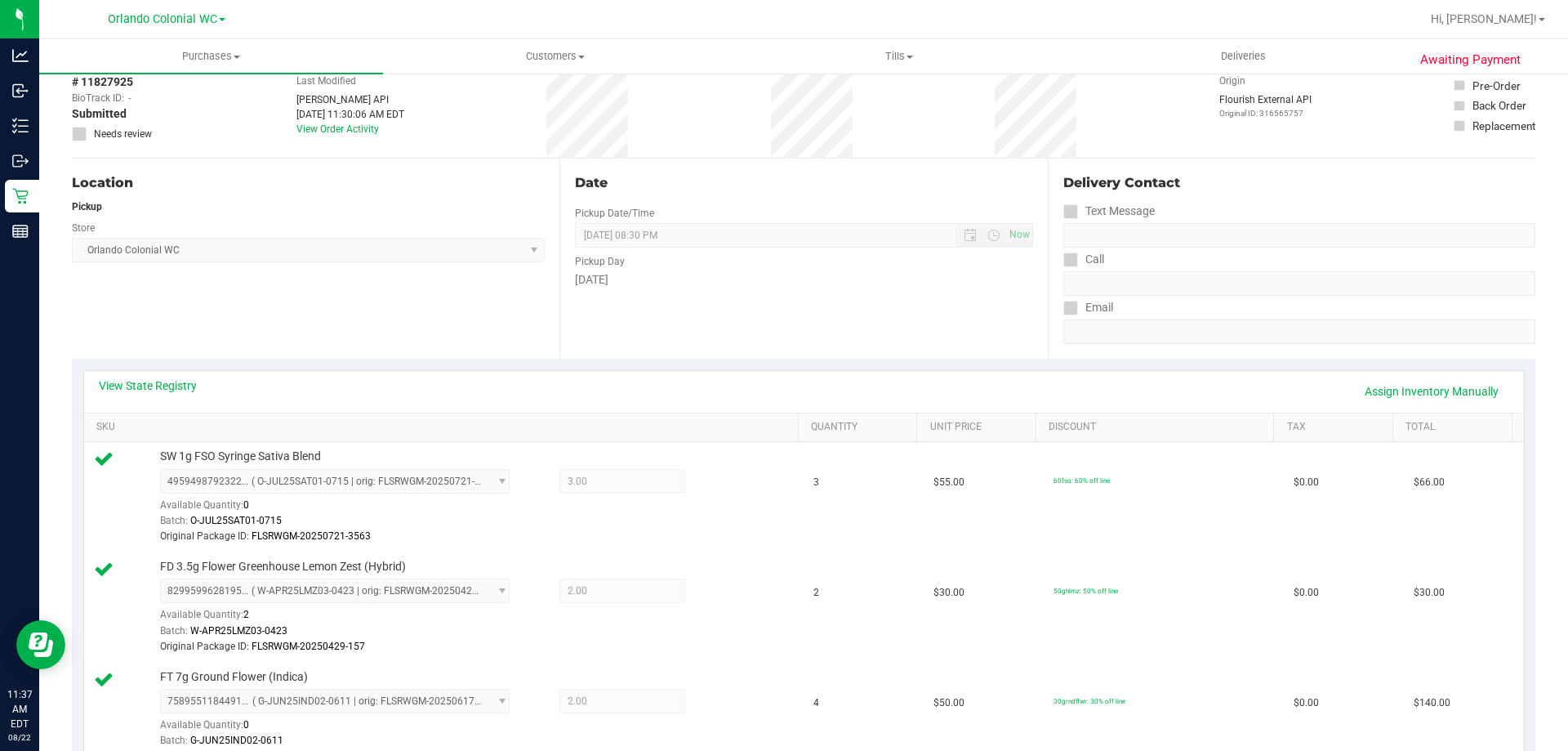
scroll to position [0, 0]
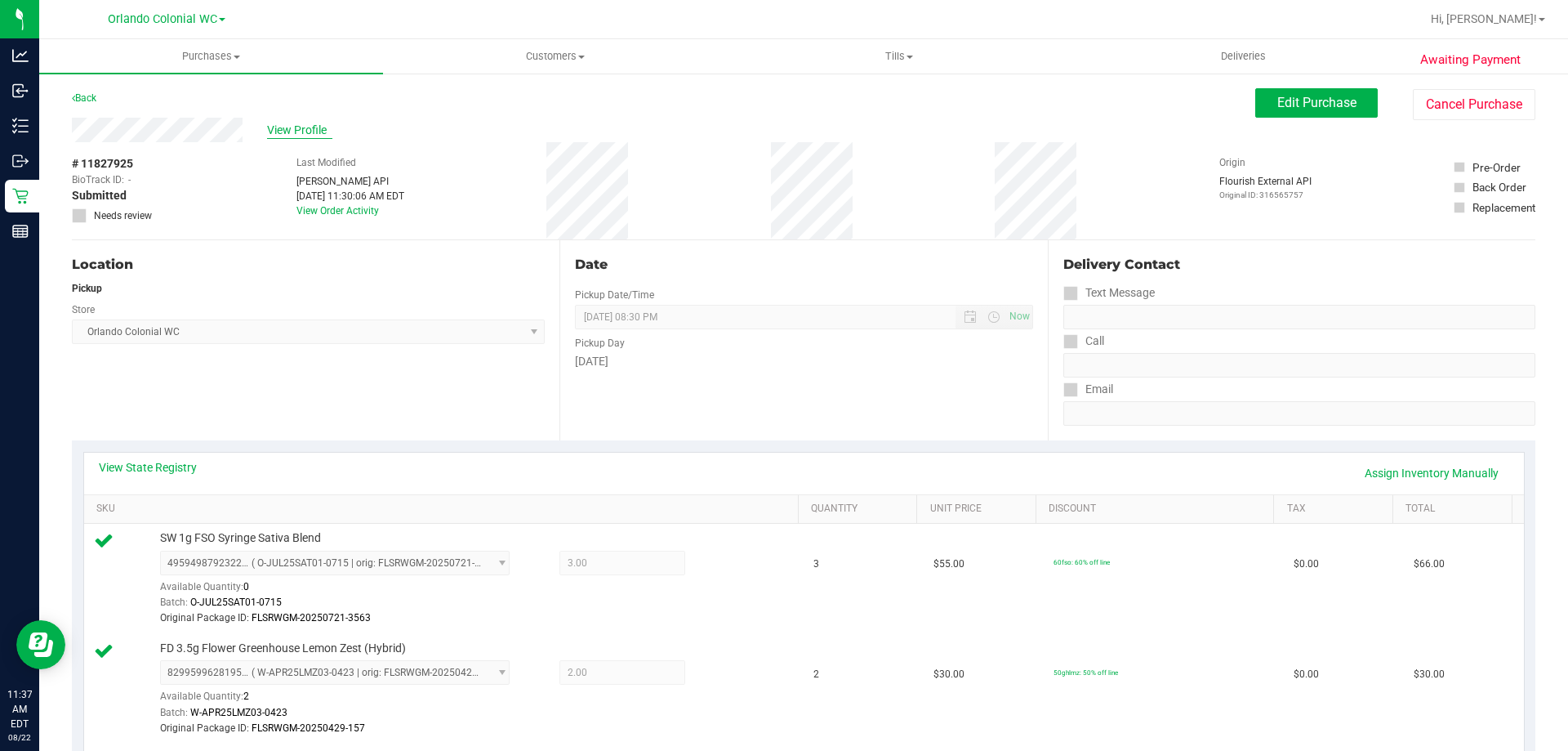
click at [298, 128] on span "View Profile" at bounding box center [299, 130] width 65 height 17
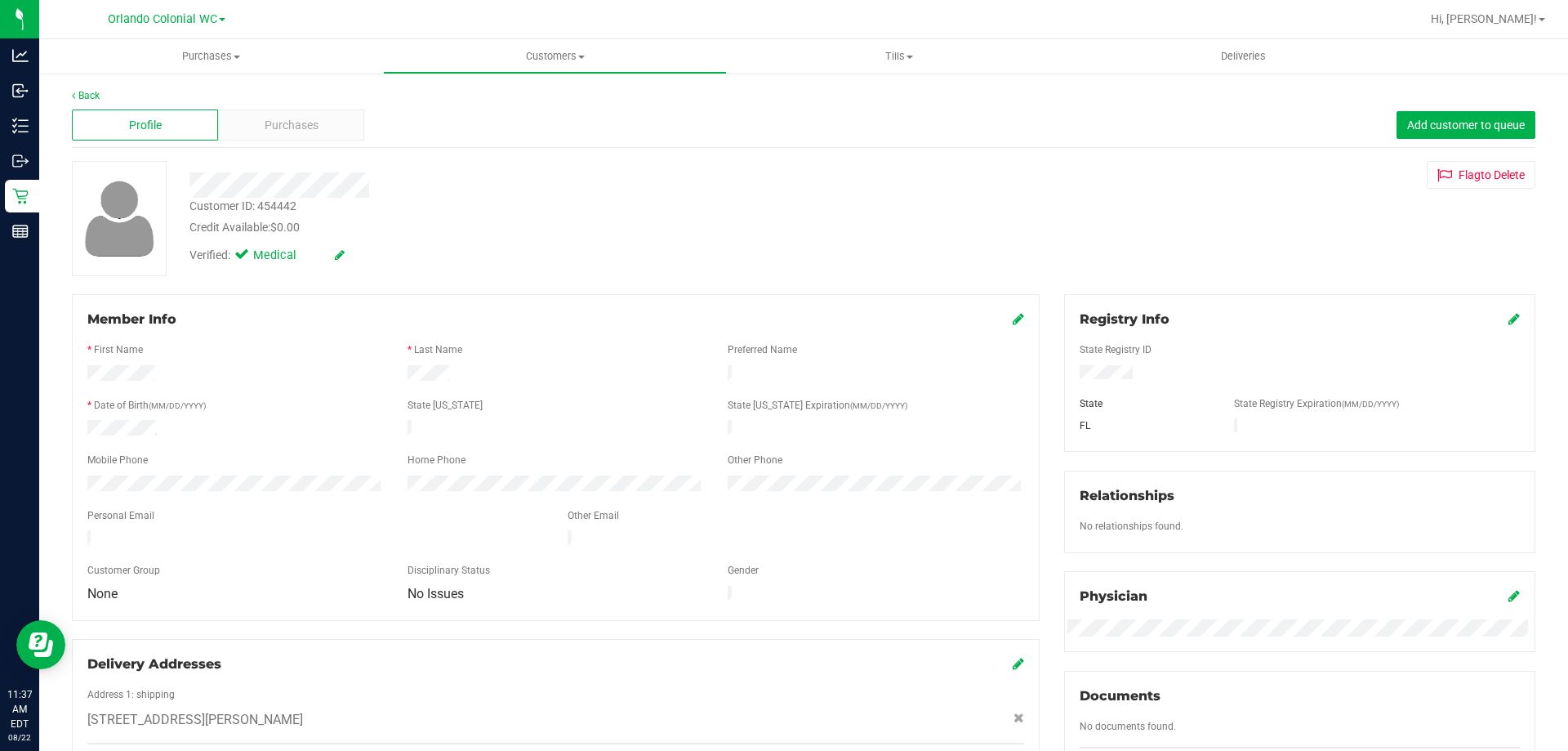
click at [257, 203] on div "Customer ID: 454442" at bounding box center [243, 206] width 107 height 17
click at [257, 202] on div "Customer ID: 454442" at bounding box center [243, 206] width 107 height 17
copy div "Customer ID: 454442"
click at [289, 121] on span "Purchases" at bounding box center [292, 125] width 54 height 17
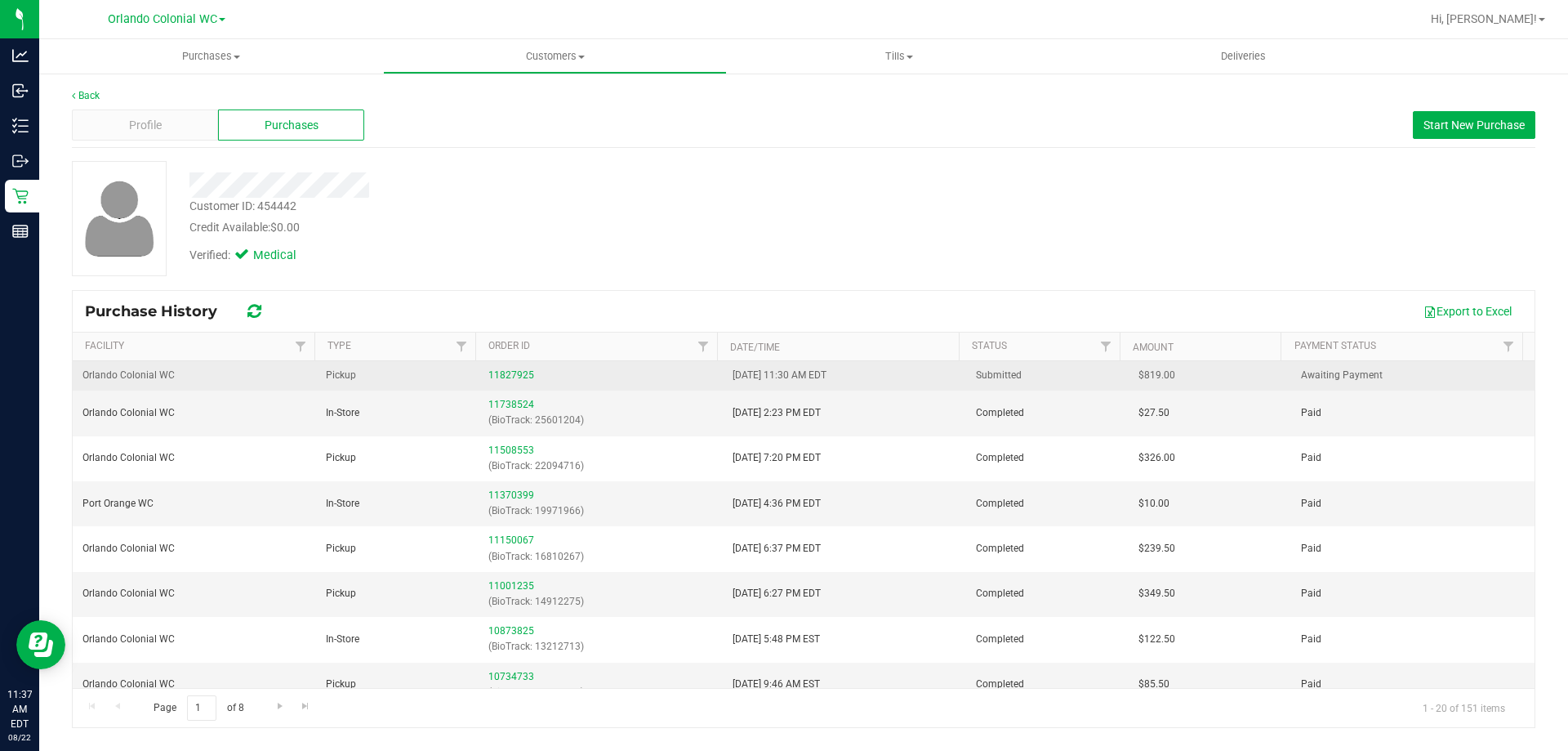
click at [530, 373] on div "11827925" at bounding box center [601, 376] width 224 height 16
click at [505, 371] on link "11827925" at bounding box center [512, 374] width 46 height 11
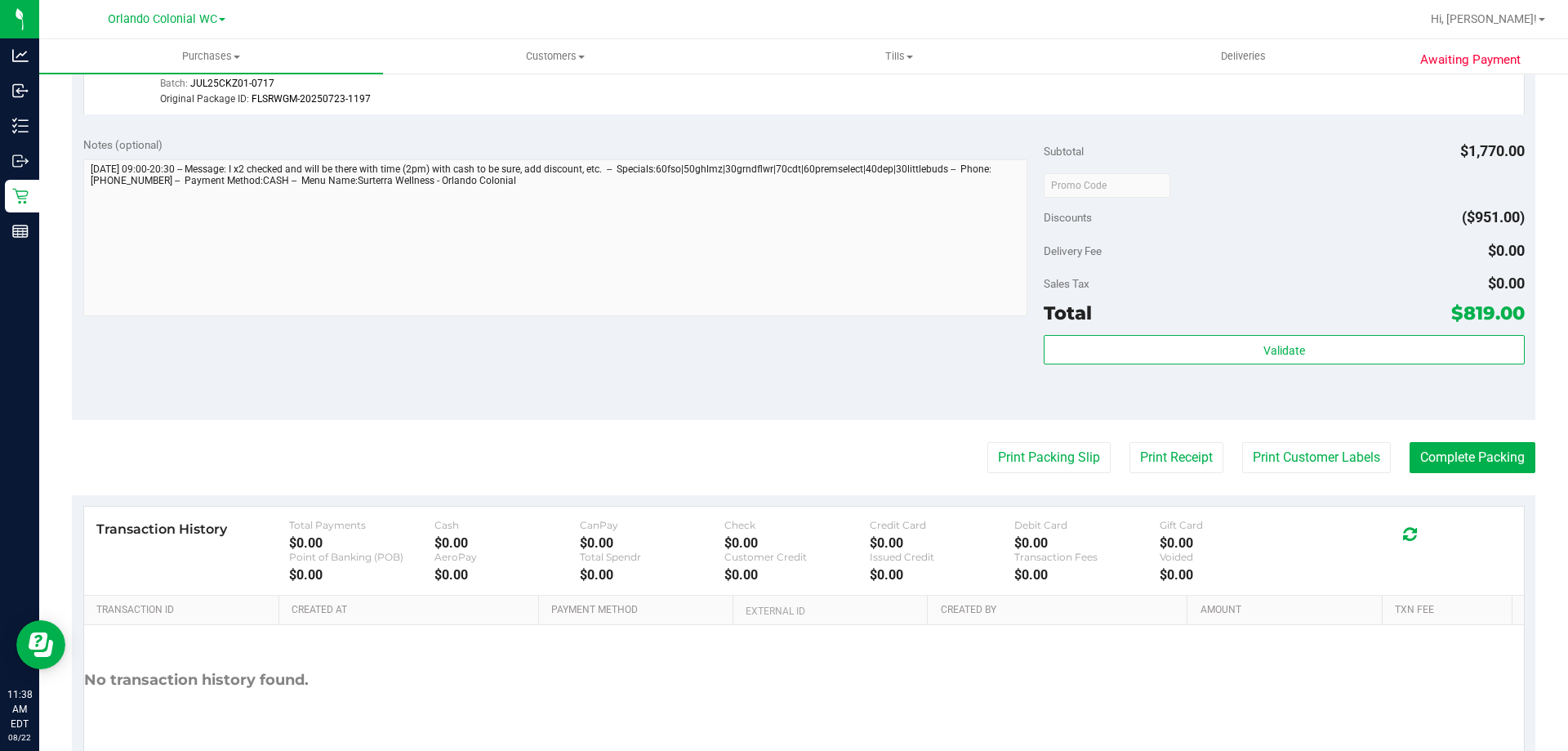
scroll to position [2222, 0]
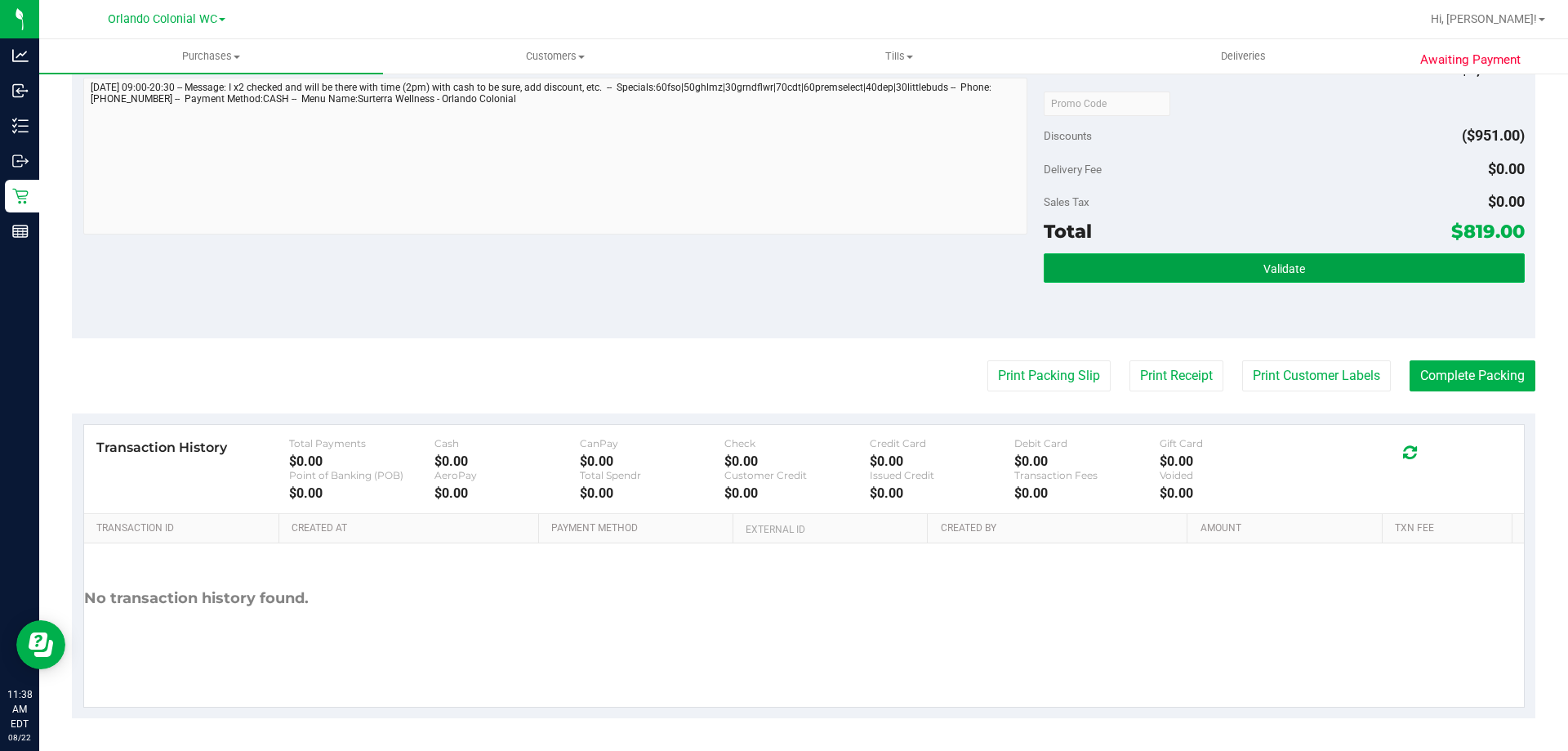
click at [1326, 273] on button "Validate" at bounding box center [1283, 267] width 480 height 29
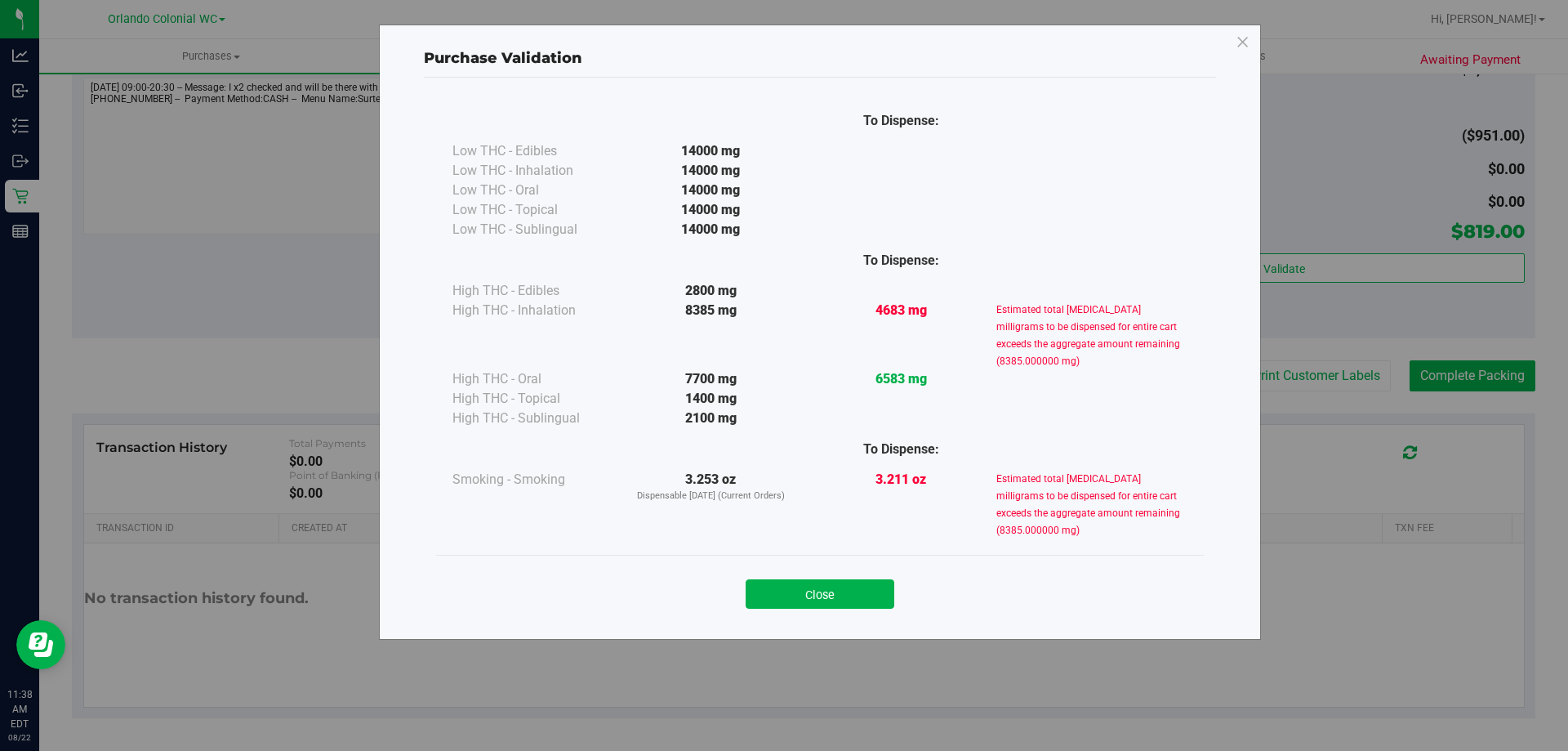
click at [136, 210] on div "Purchase Validation To Dispense: Low THC - Edibles 14000 mg" at bounding box center [789, 375] width 1580 height 751
click at [784, 597] on button "Close" at bounding box center [819, 593] width 149 height 29
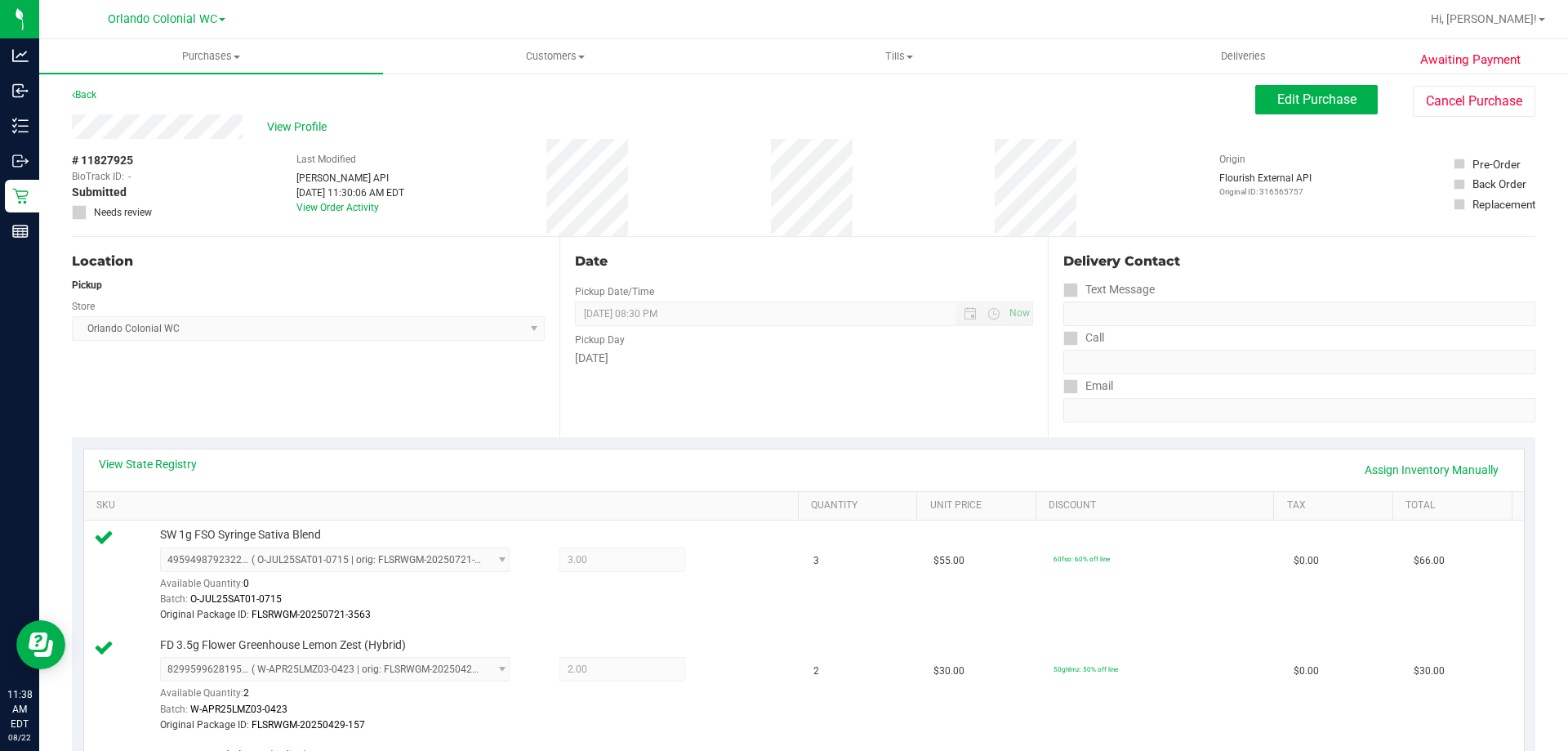
scroll to position [0, 0]
click at [114, 161] on span "# 11827925" at bounding box center [102, 163] width 61 height 17
copy div "# 11827925"
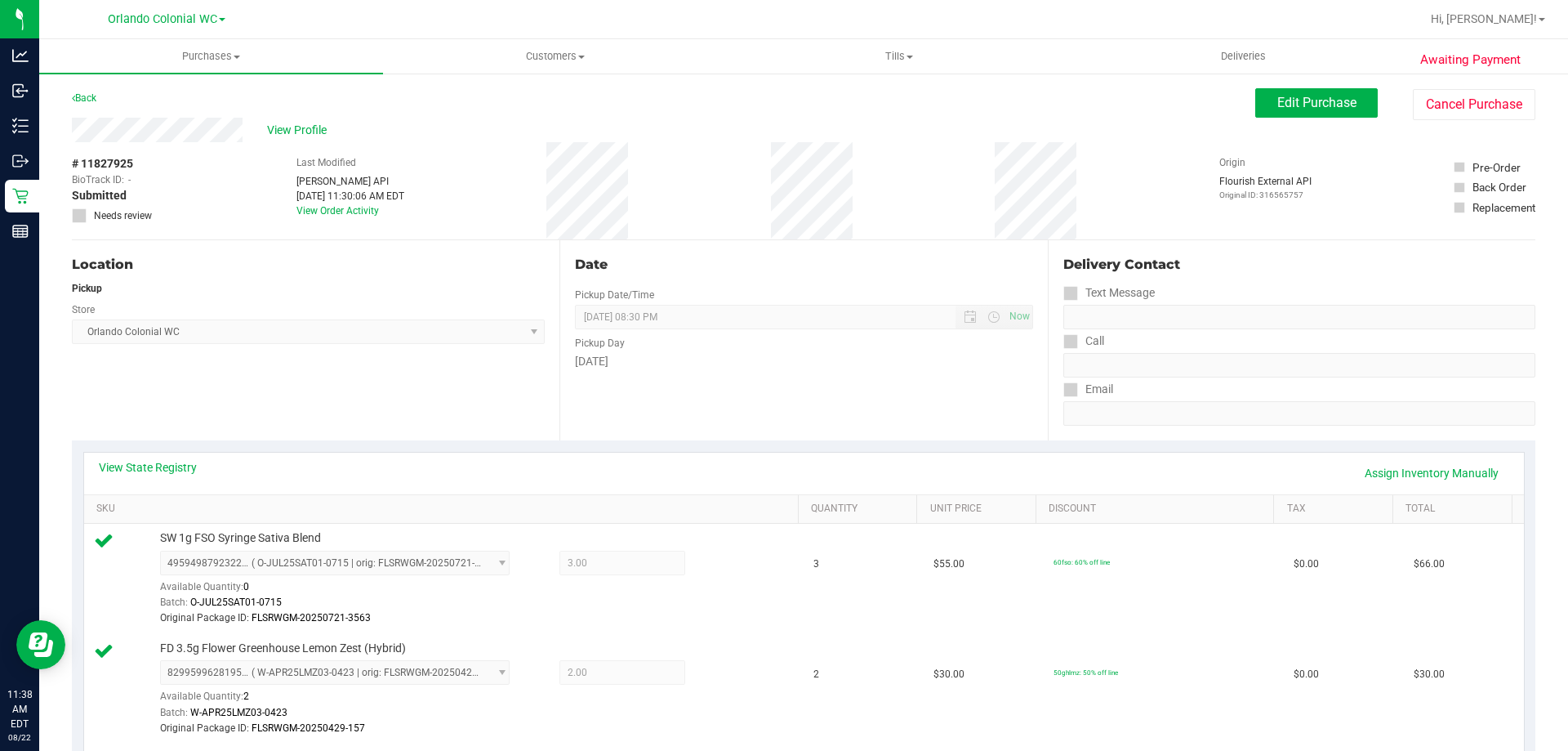
click at [393, 418] on div "Location Pickup Store [GEOGRAPHIC_DATA] Colonial WC Select Store [PERSON_NAME][…" at bounding box center [316, 340] width 488 height 200
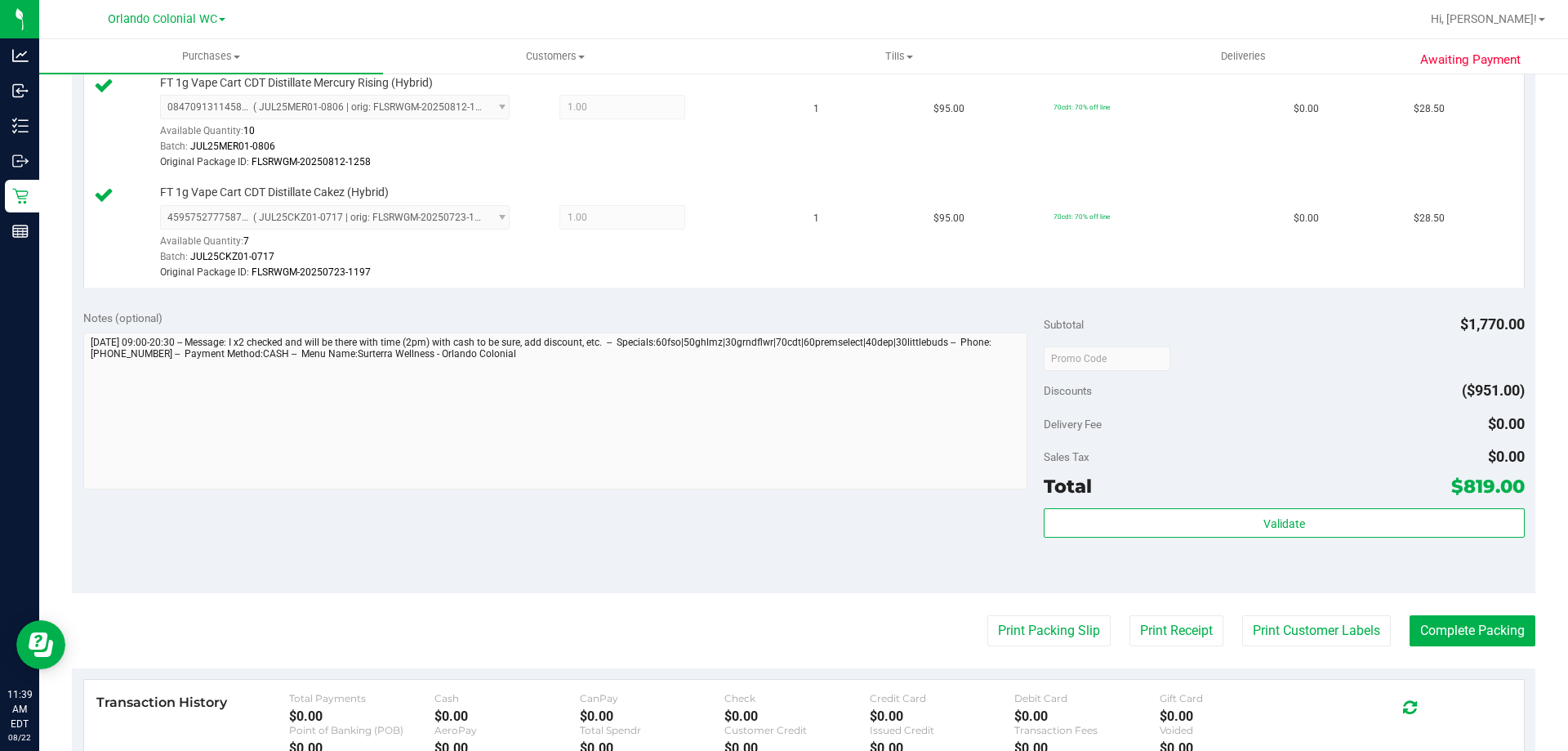
scroll to position [2206, 0]
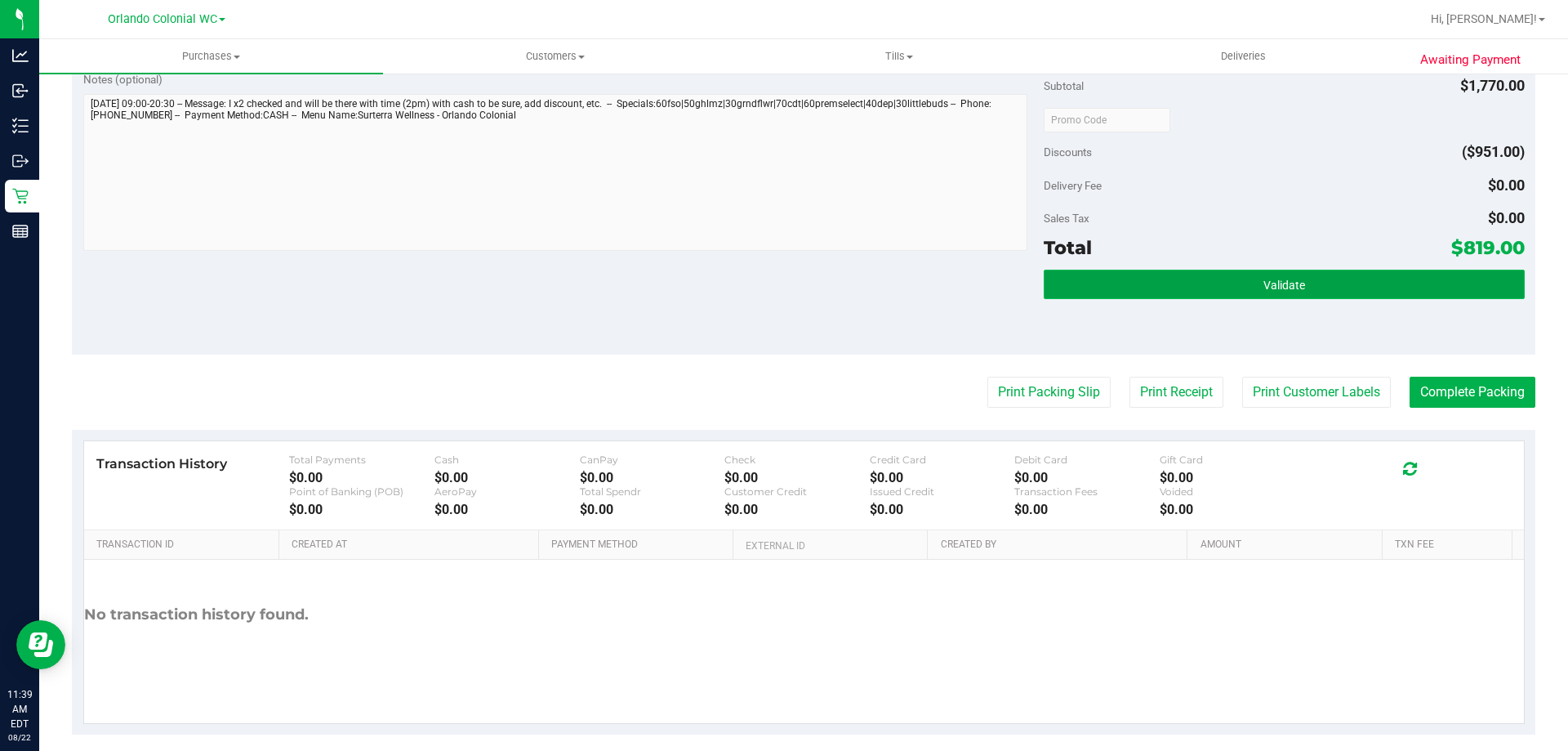
click at [1296, 287] on button "Validate" at bounding box center [1283, 284] width 480 height 29
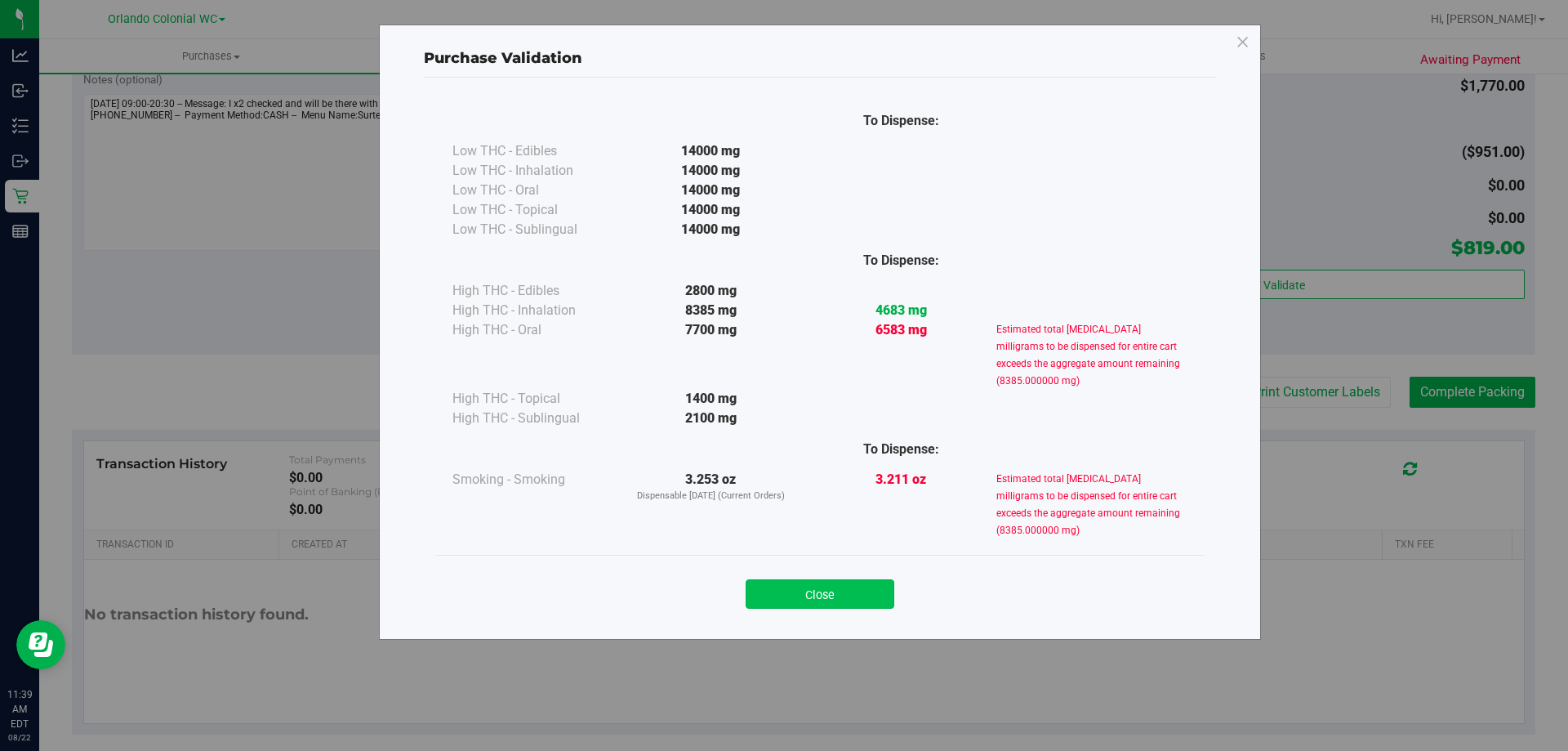
click at [850, 592] on button "Close" at bounding box center [819, 593] width 149 height 29
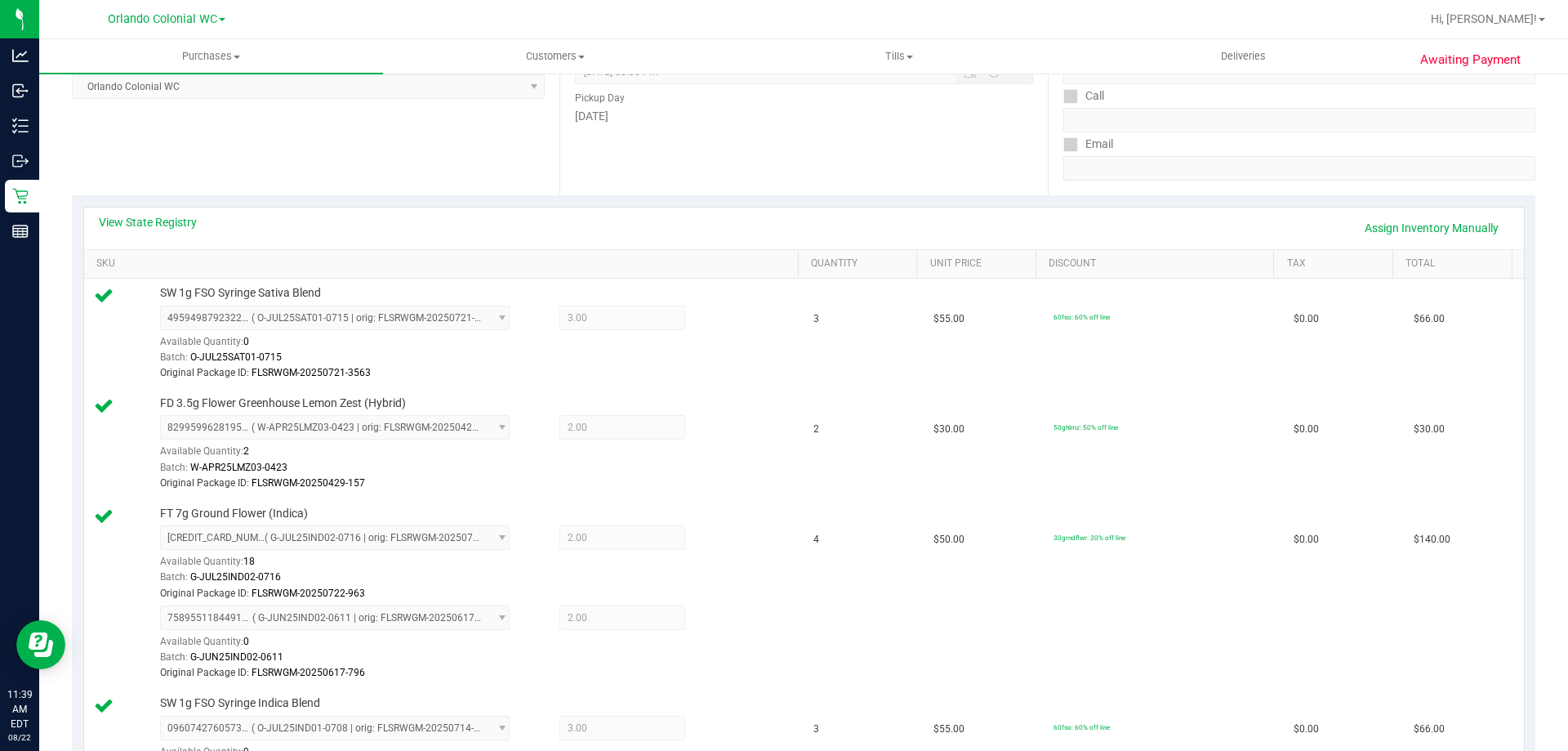
scroll to position [0, 0]
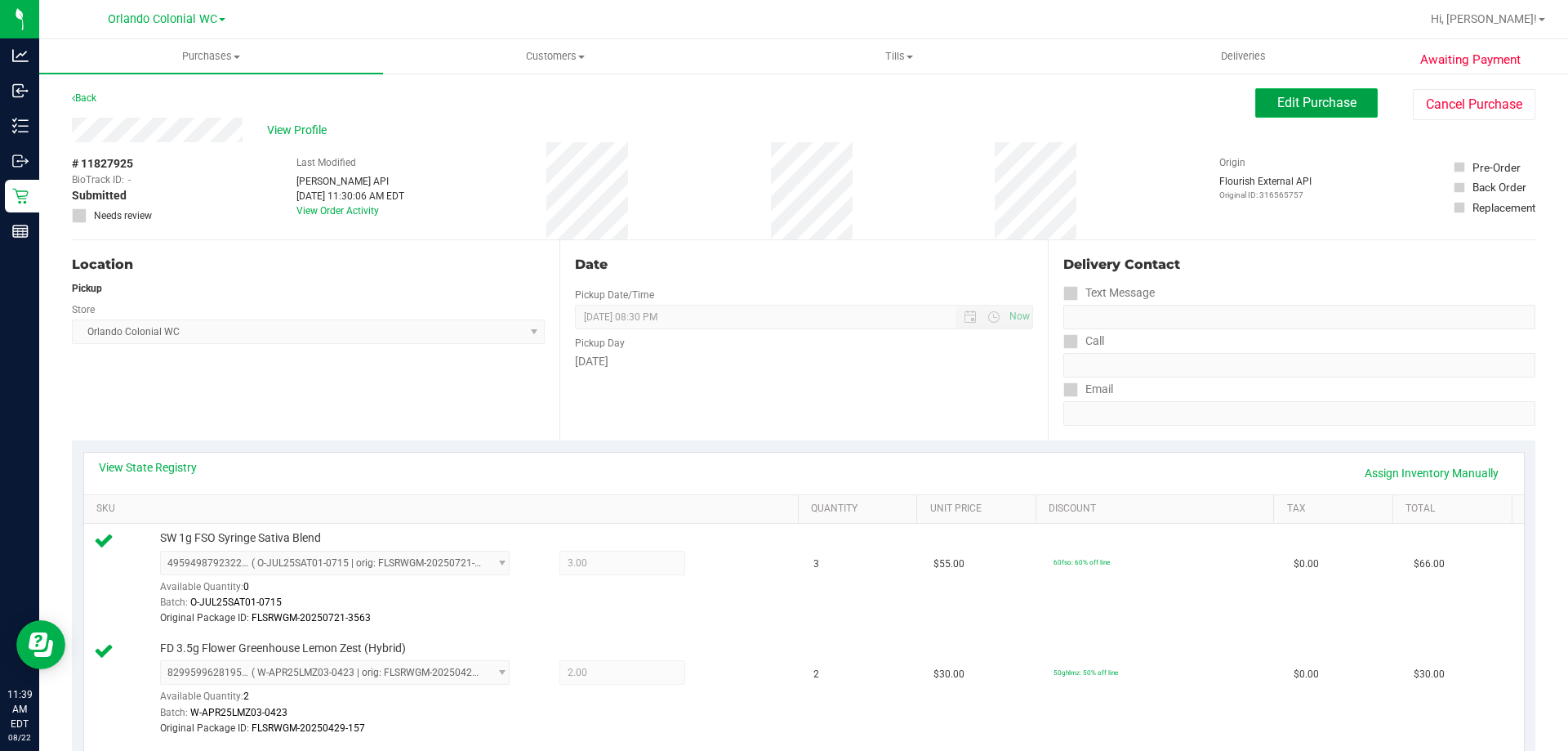
click at [1278, 105] on span "Edit Purchase" at bounding box center [1316, 103] width 79 height 16
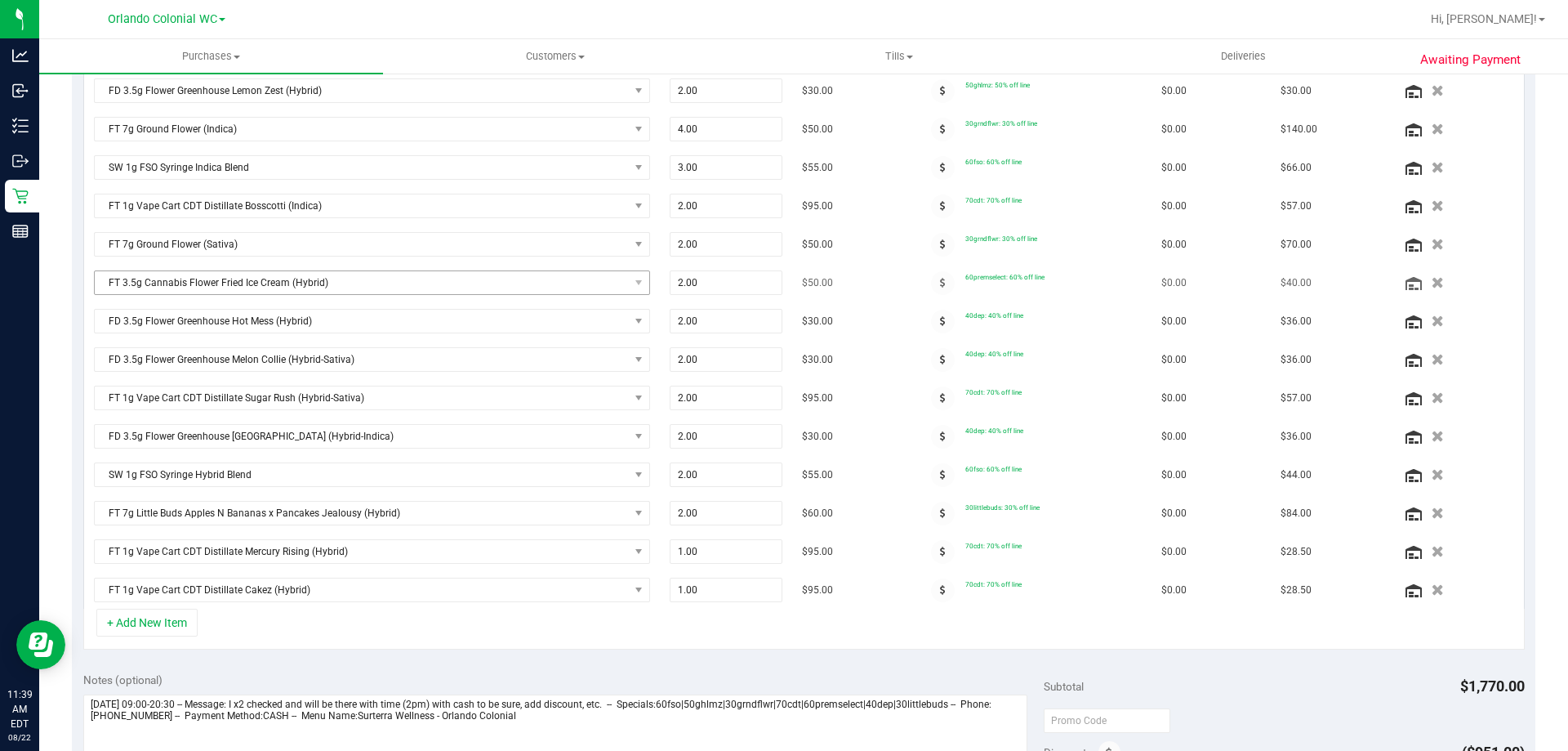
scroll to position [245, 0]
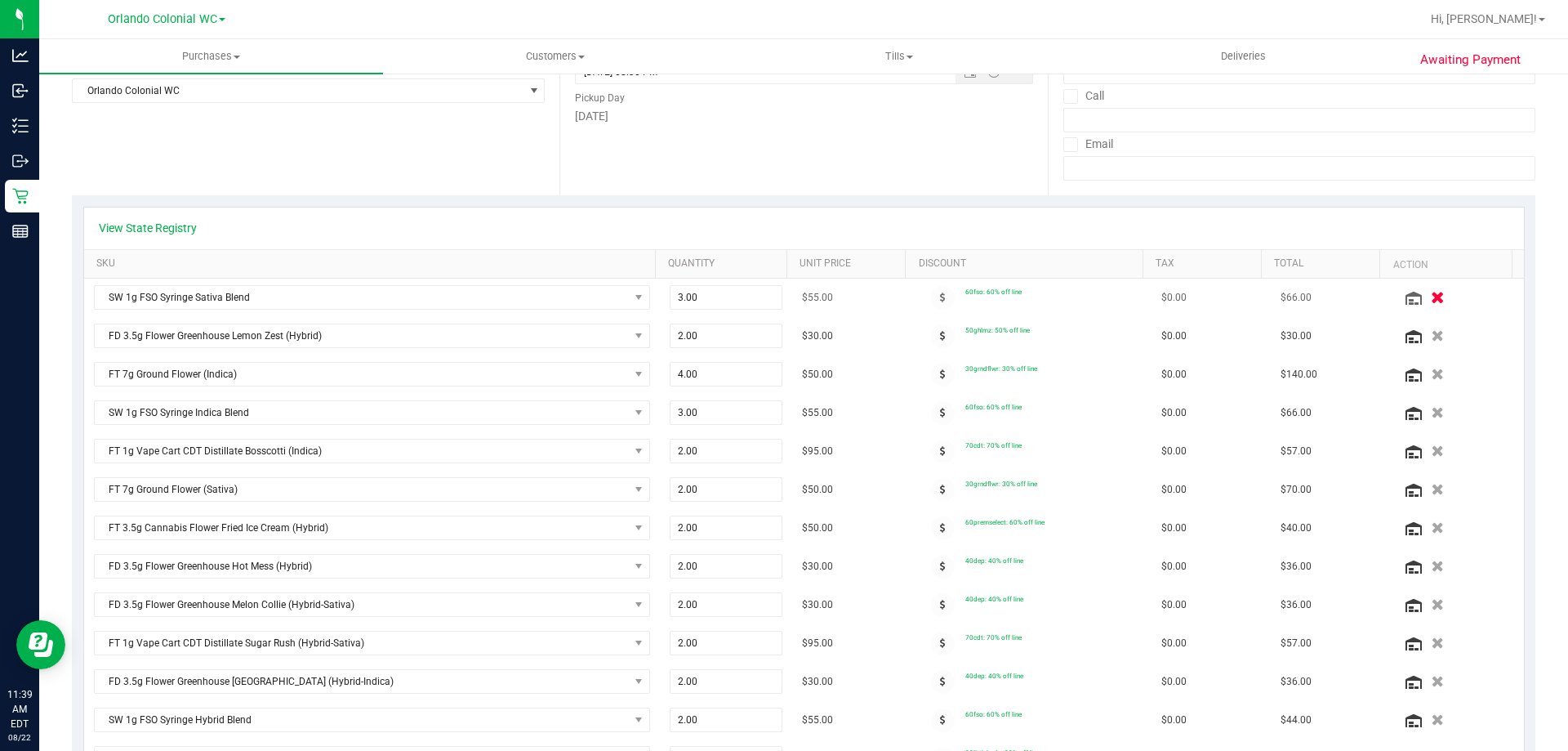
click at [1430, 296] on icon "button" at bounding box center [1437, 298] width 14 height 12
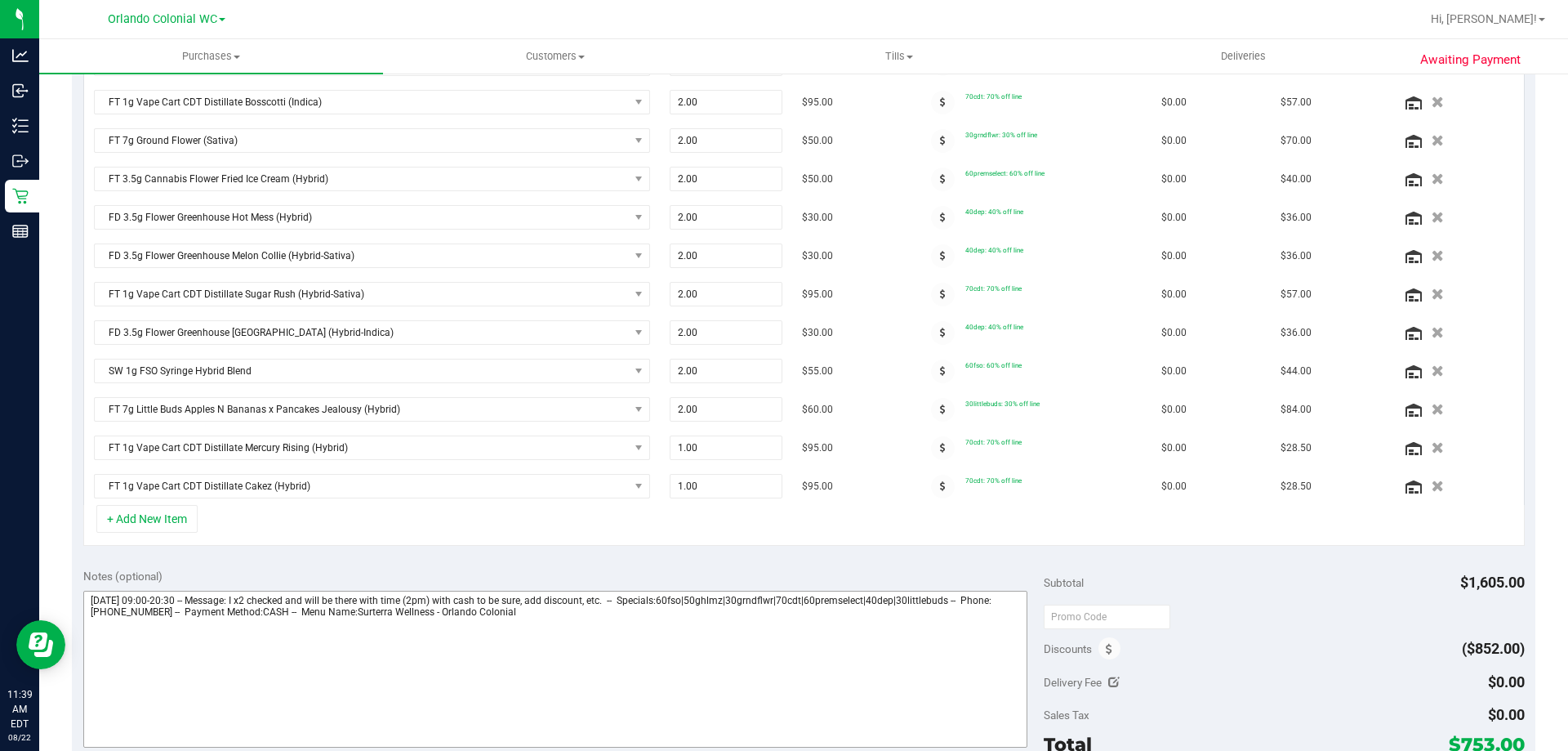
scroll to position [817, 0]
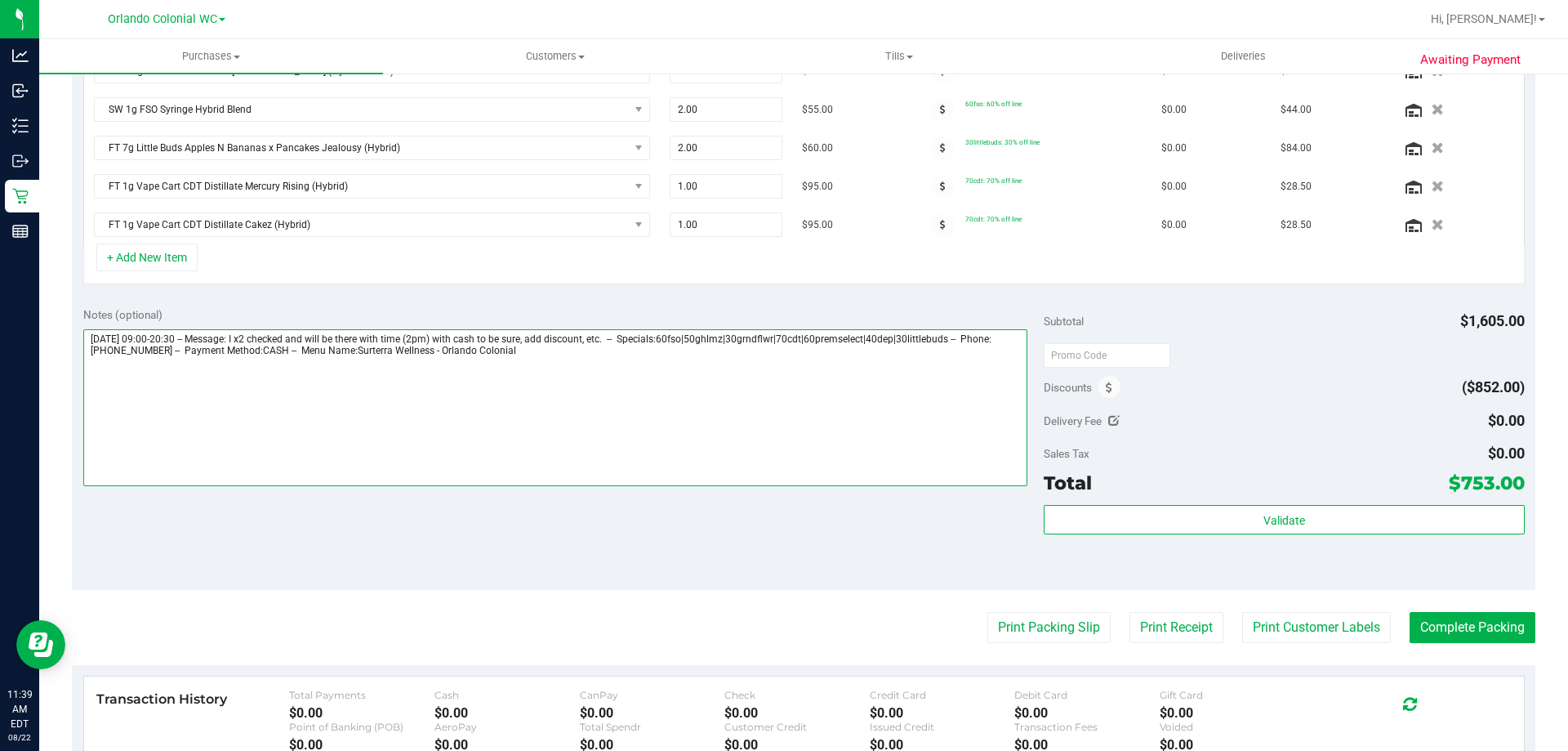
click at [614, 377] on textarea at bounding box center [555, 407] width 944 height 157
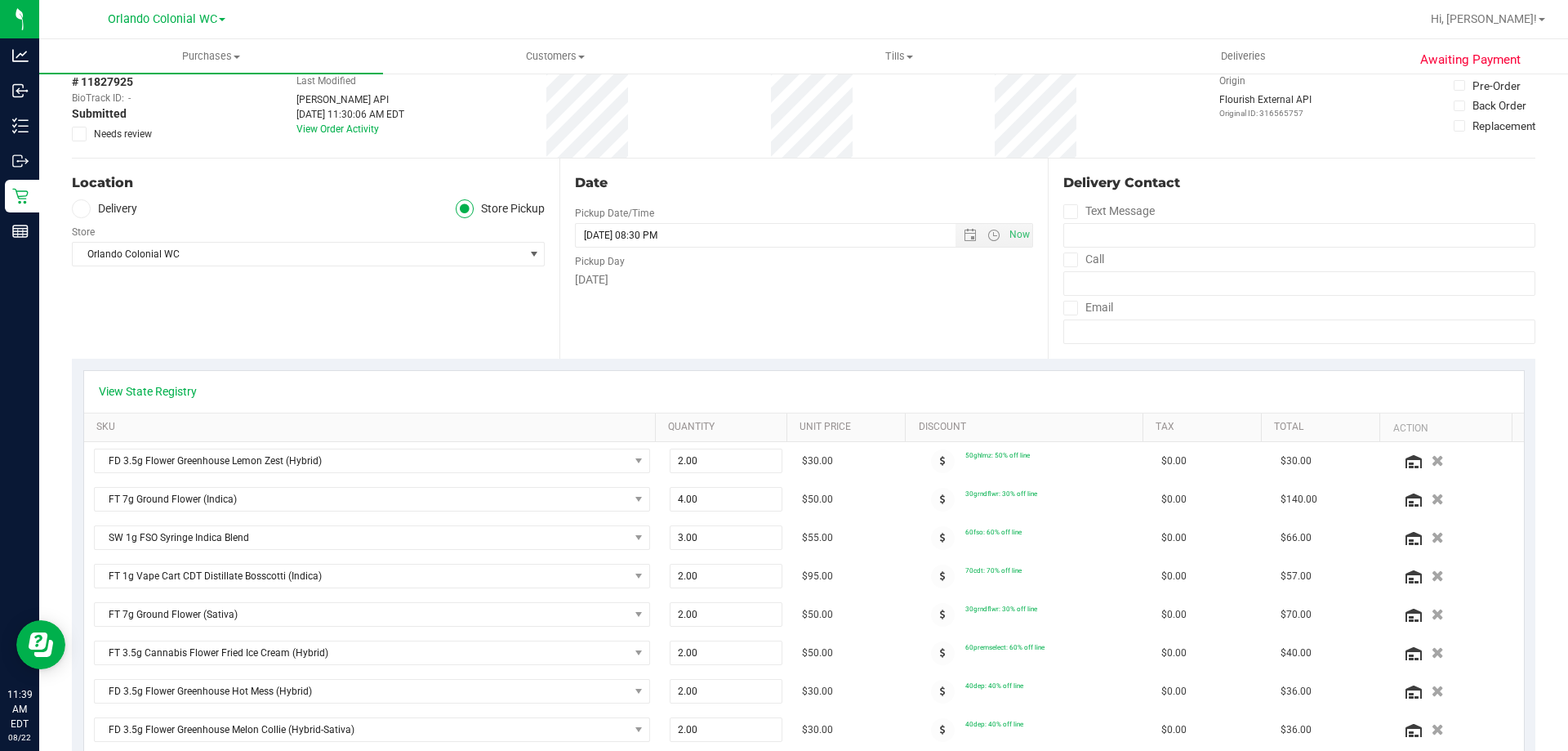
scroll to position [0, 0]
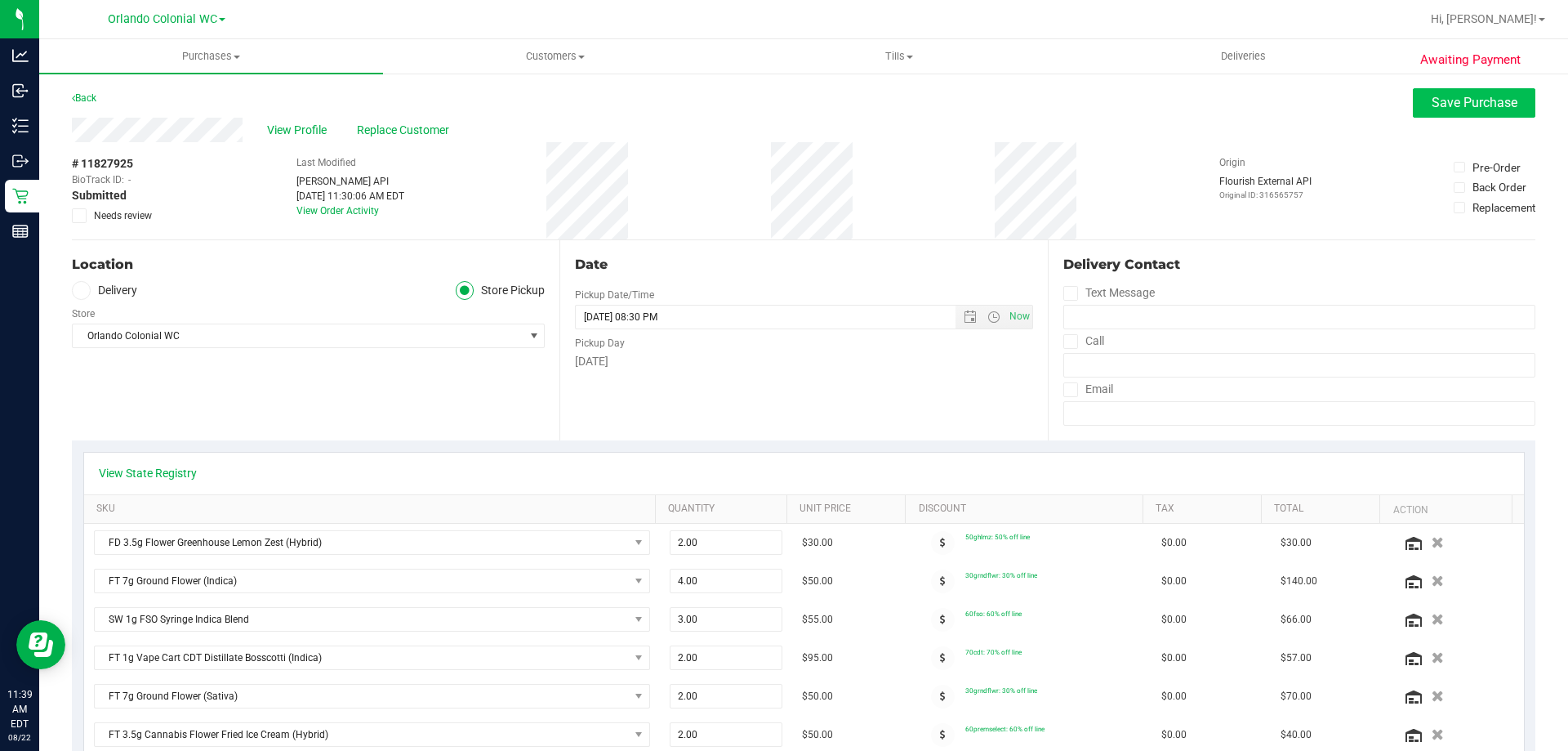
type textarea "Friday 08/22/2025 09:00-20:30 -- Message: I x2 checked and will be there with t…"
click at [1474, 116] on button "Save Purchase" at bounding box center [1473, 102] width 123 height 29
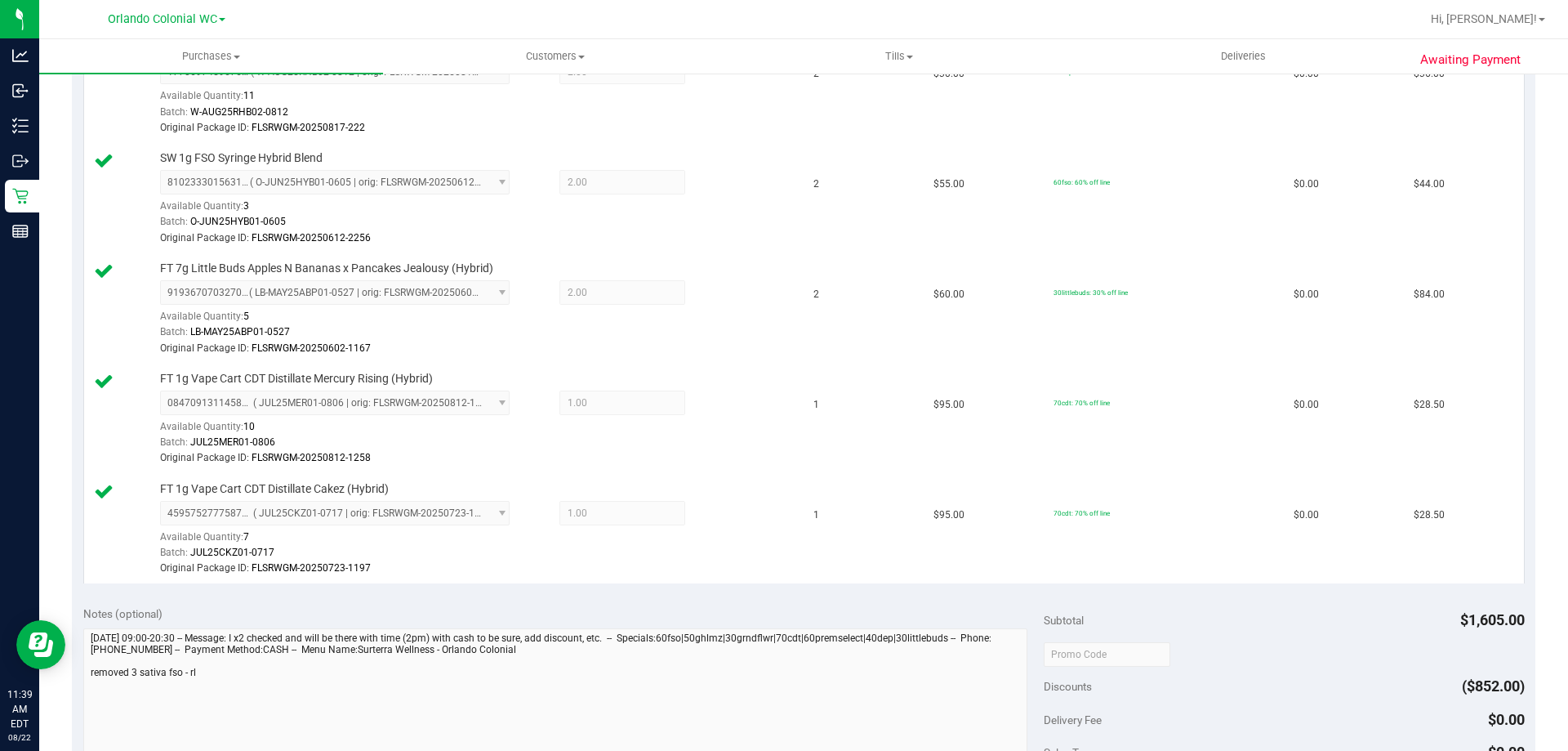
scroll to position [1797, 0]
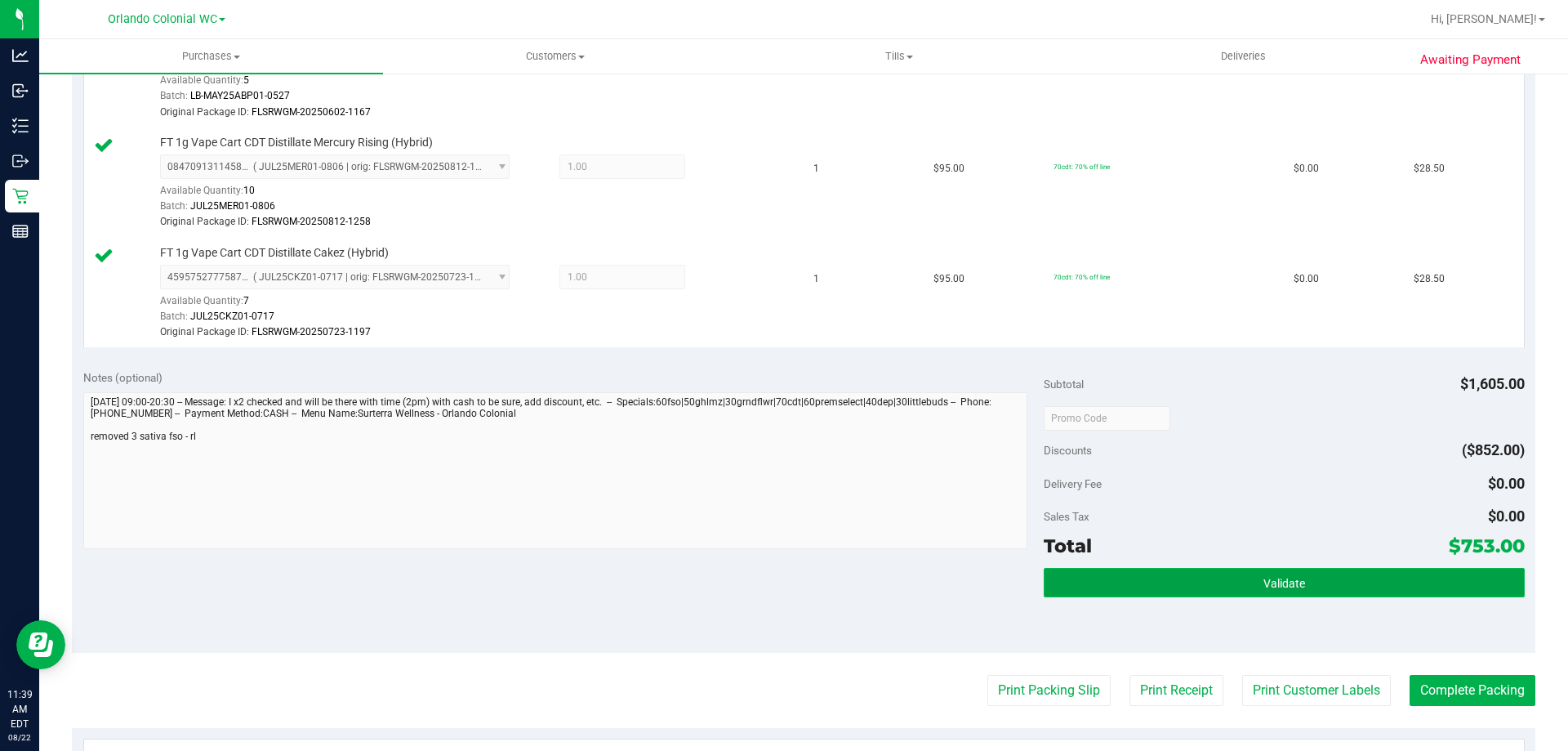
click at [1264, 592] on button "Validate" at bounding box center [1283, 582] width 480 height 29
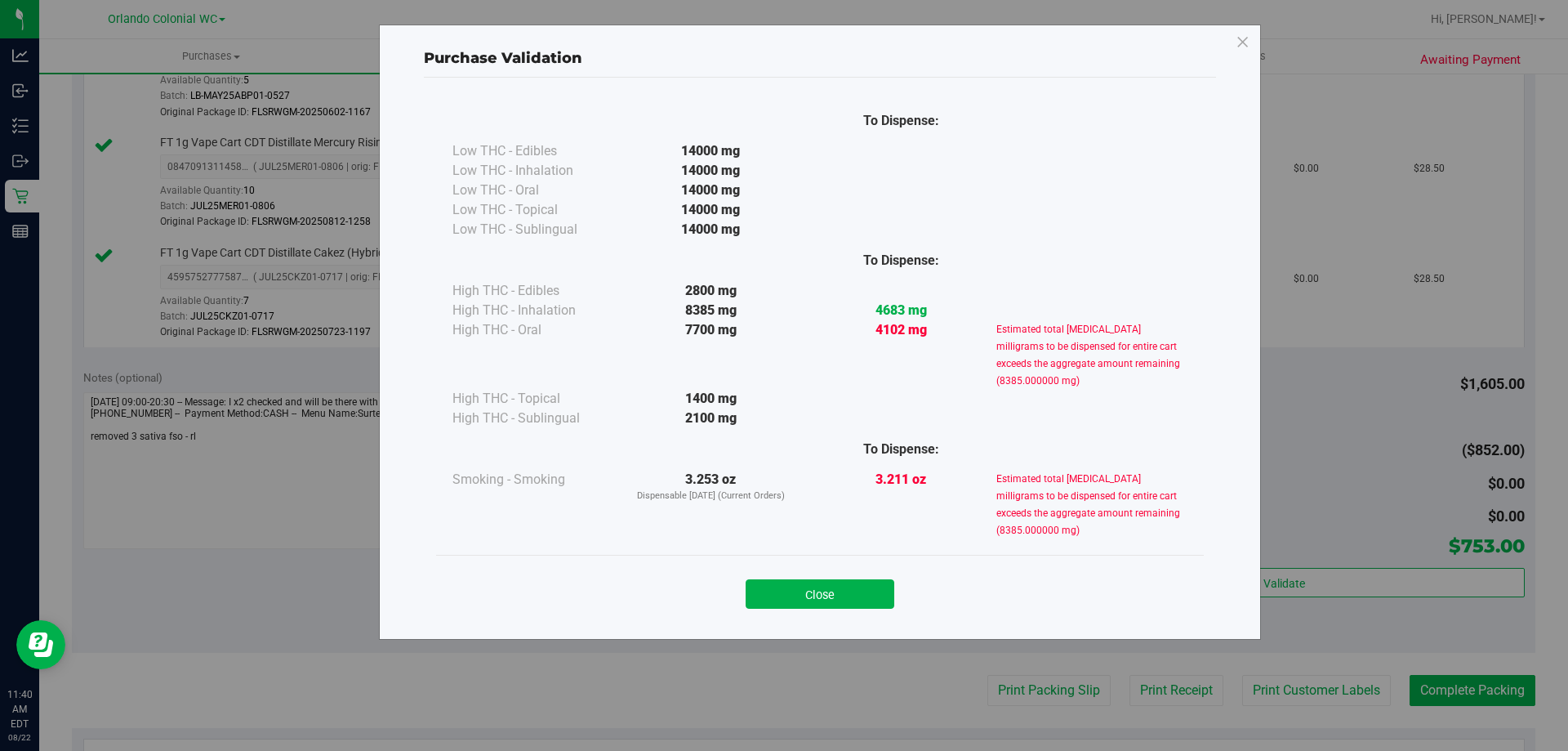
drag, startPoint x: 814, startPoint y: 596, endPoint x: 544, endPoint y: 540, distance: 275.7
click at [814, 596] on button "Close" at bounding box center [819, 593] width 149 height 29
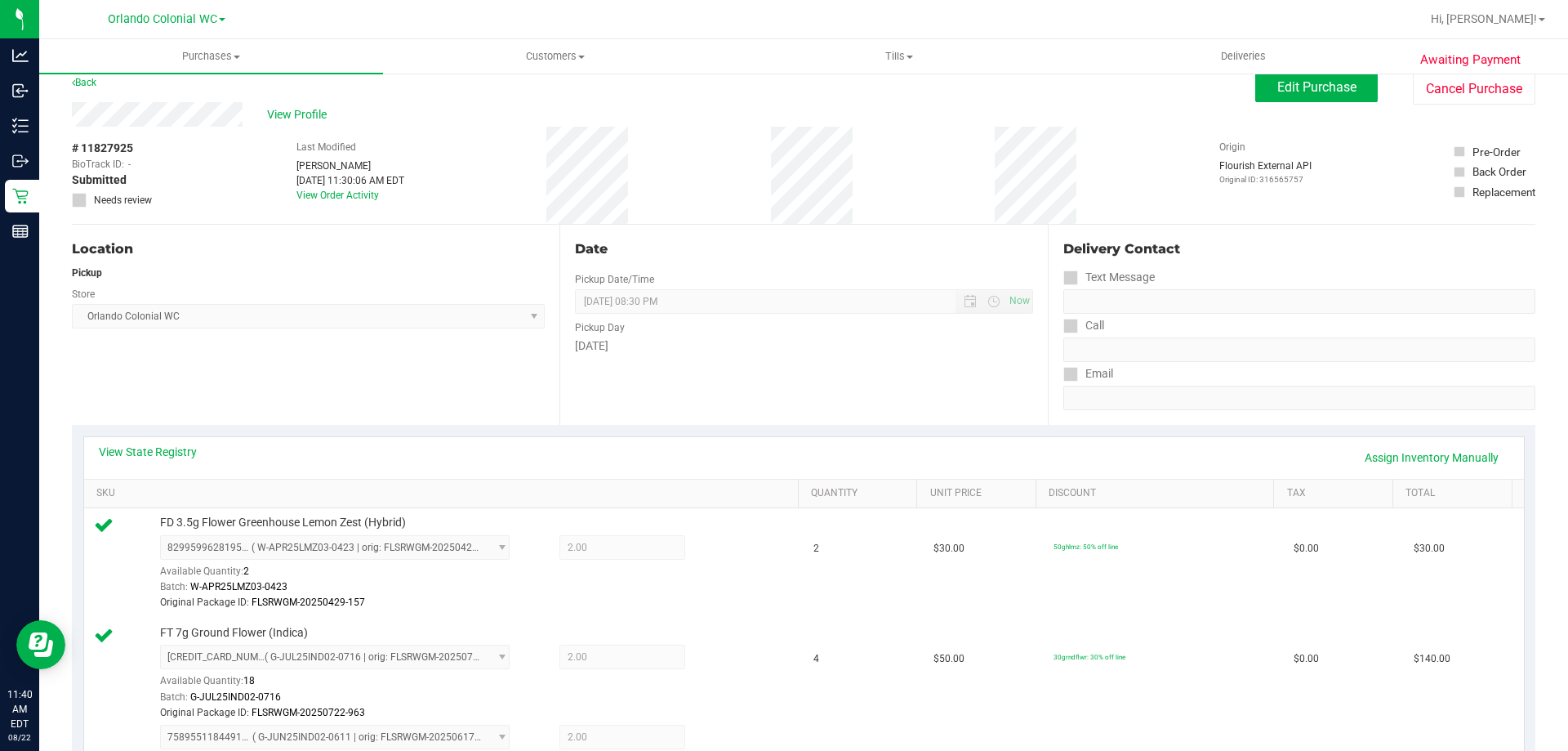
scroll to position [0, 0]
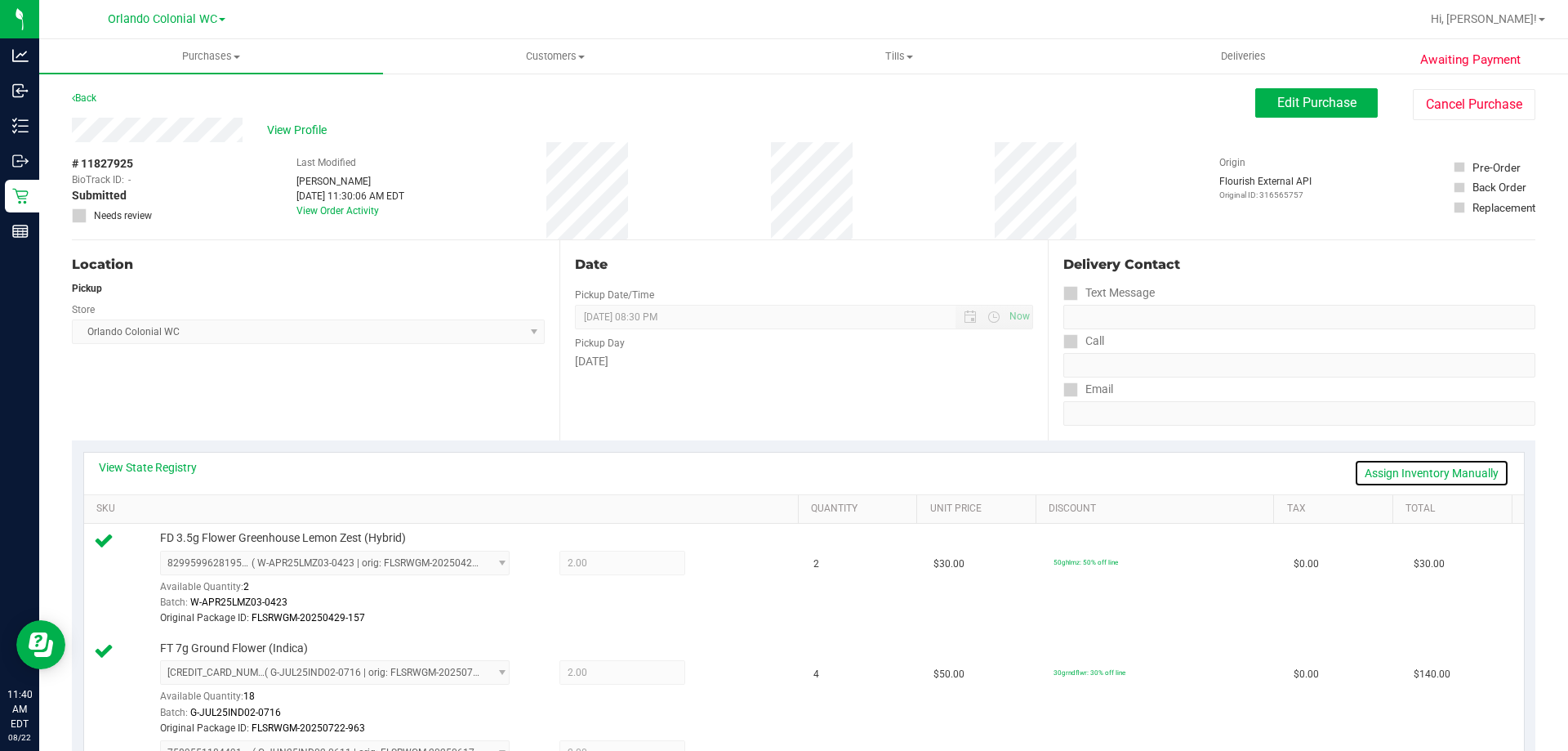
click at [1417, 482] on link "Assign Inventory Manually" at bounding box center [1431, 473] width 155 height 28
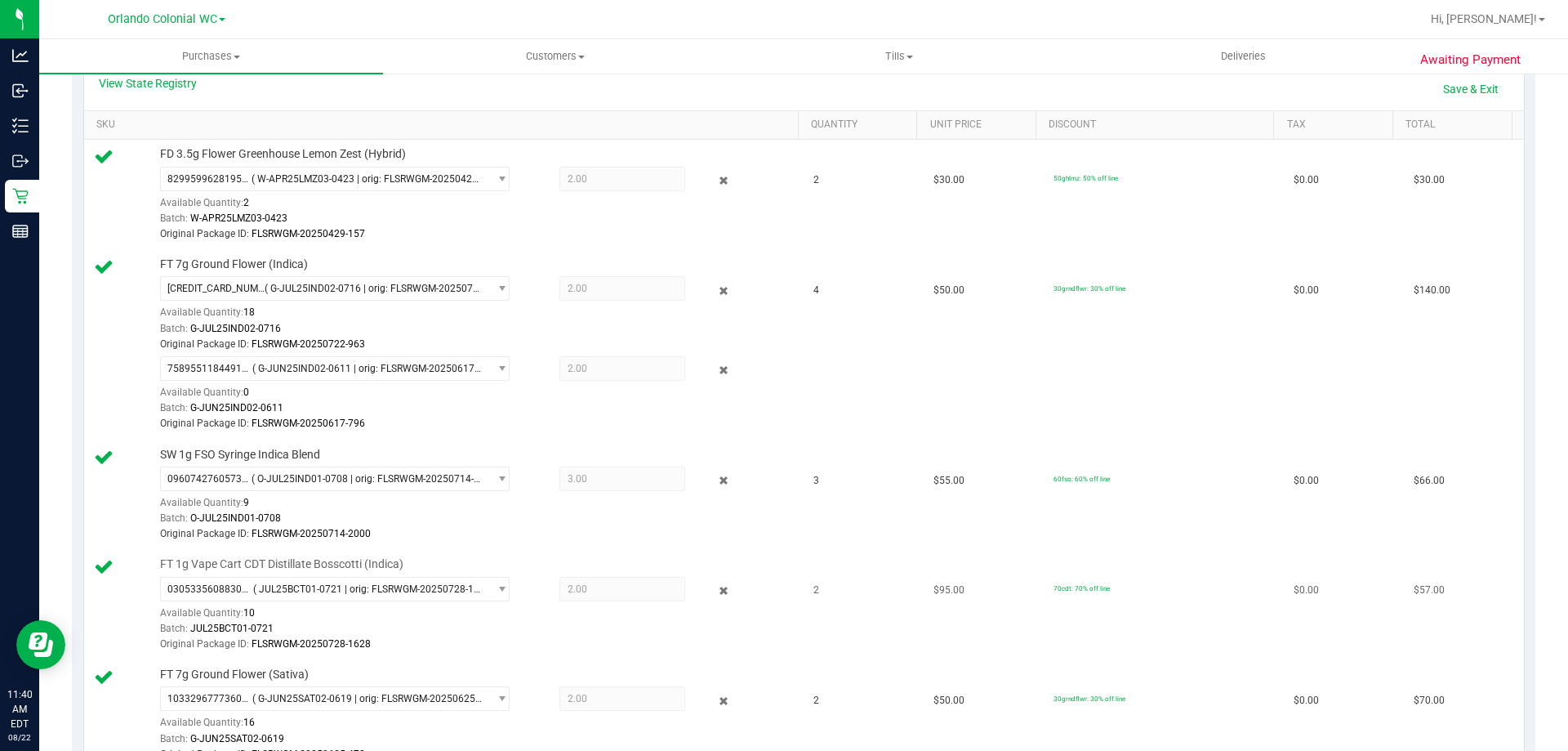
scroll to position [408, 0]
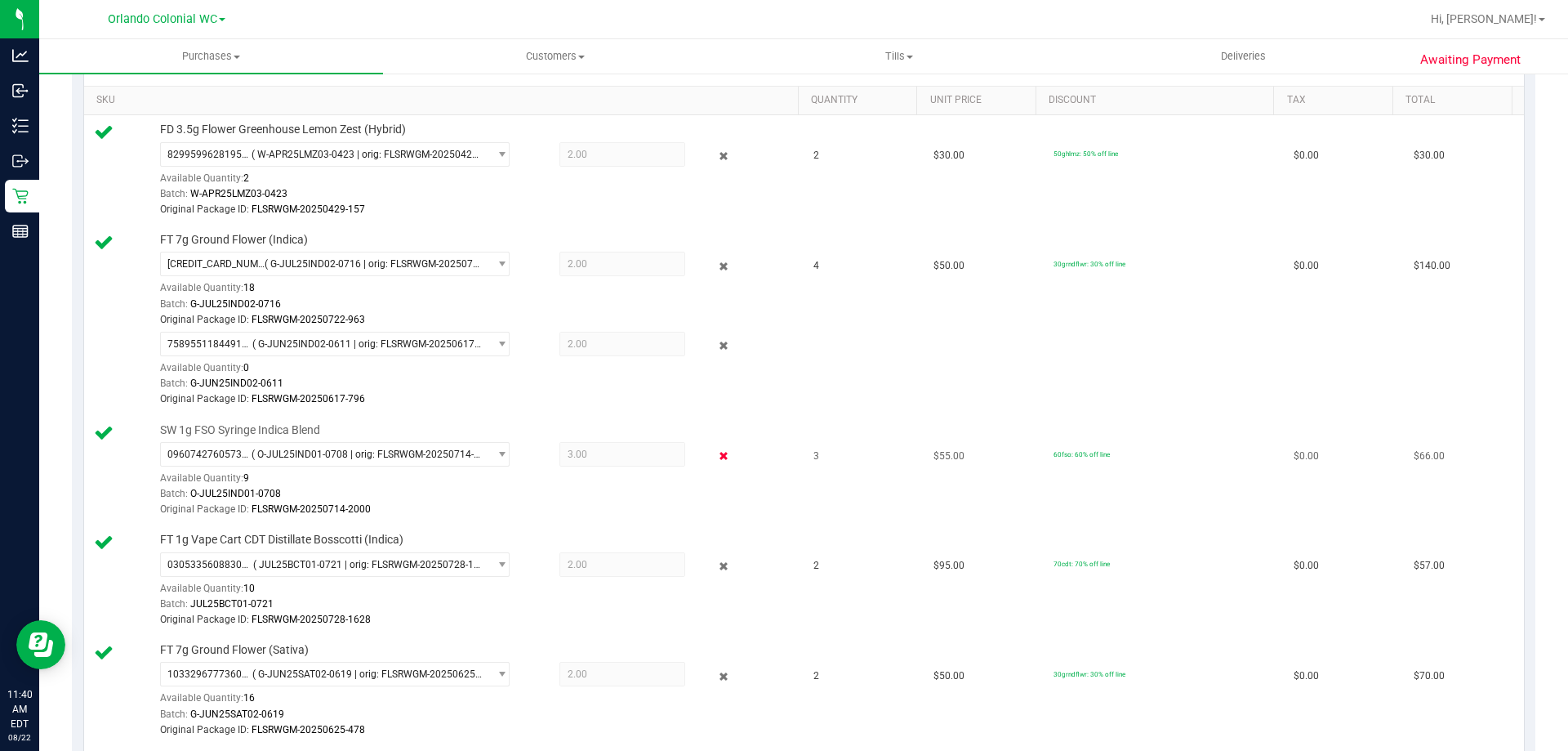
click at [716, 455] on icon at bounding box center [724, 456] width 17 height 19
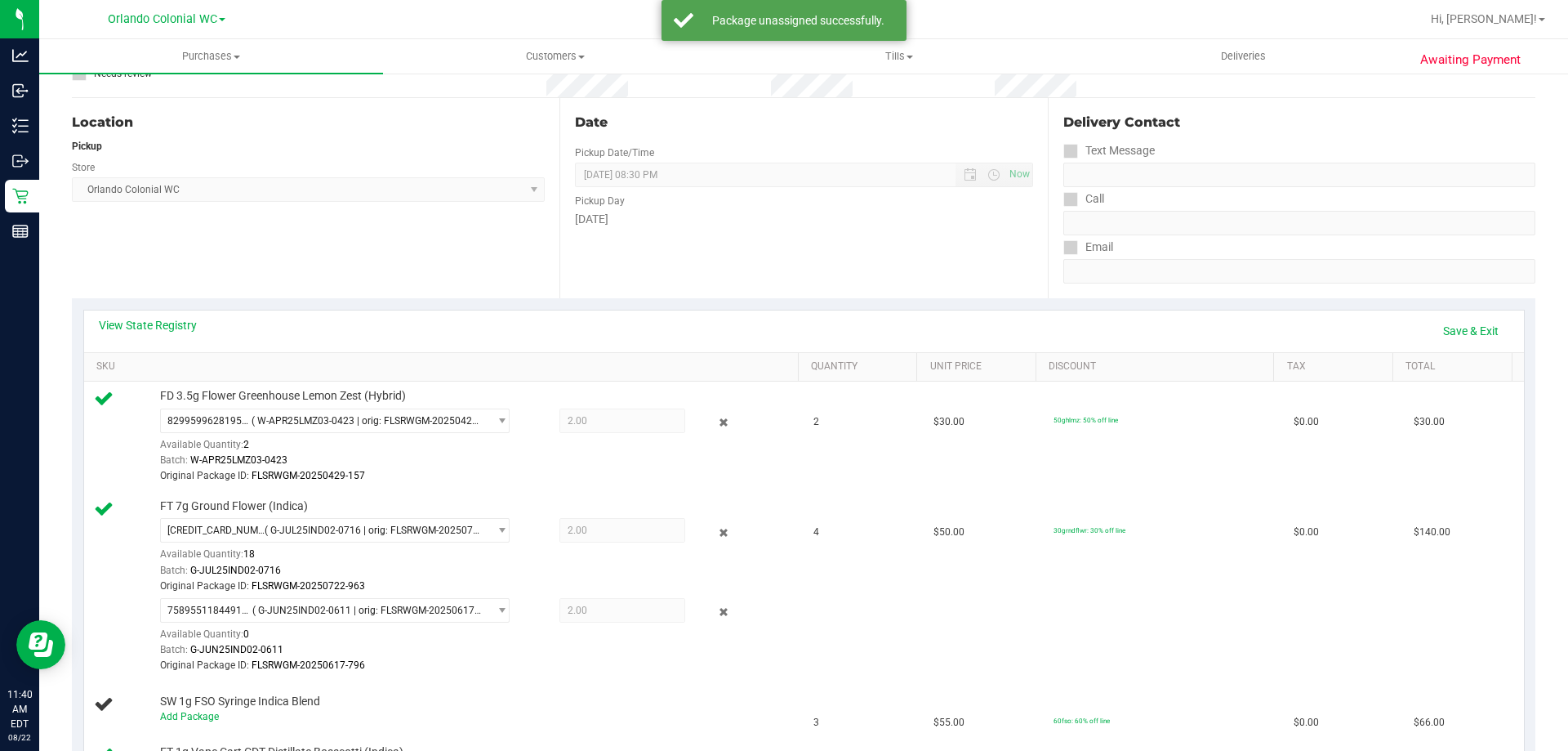
scroll to position [0, 0]
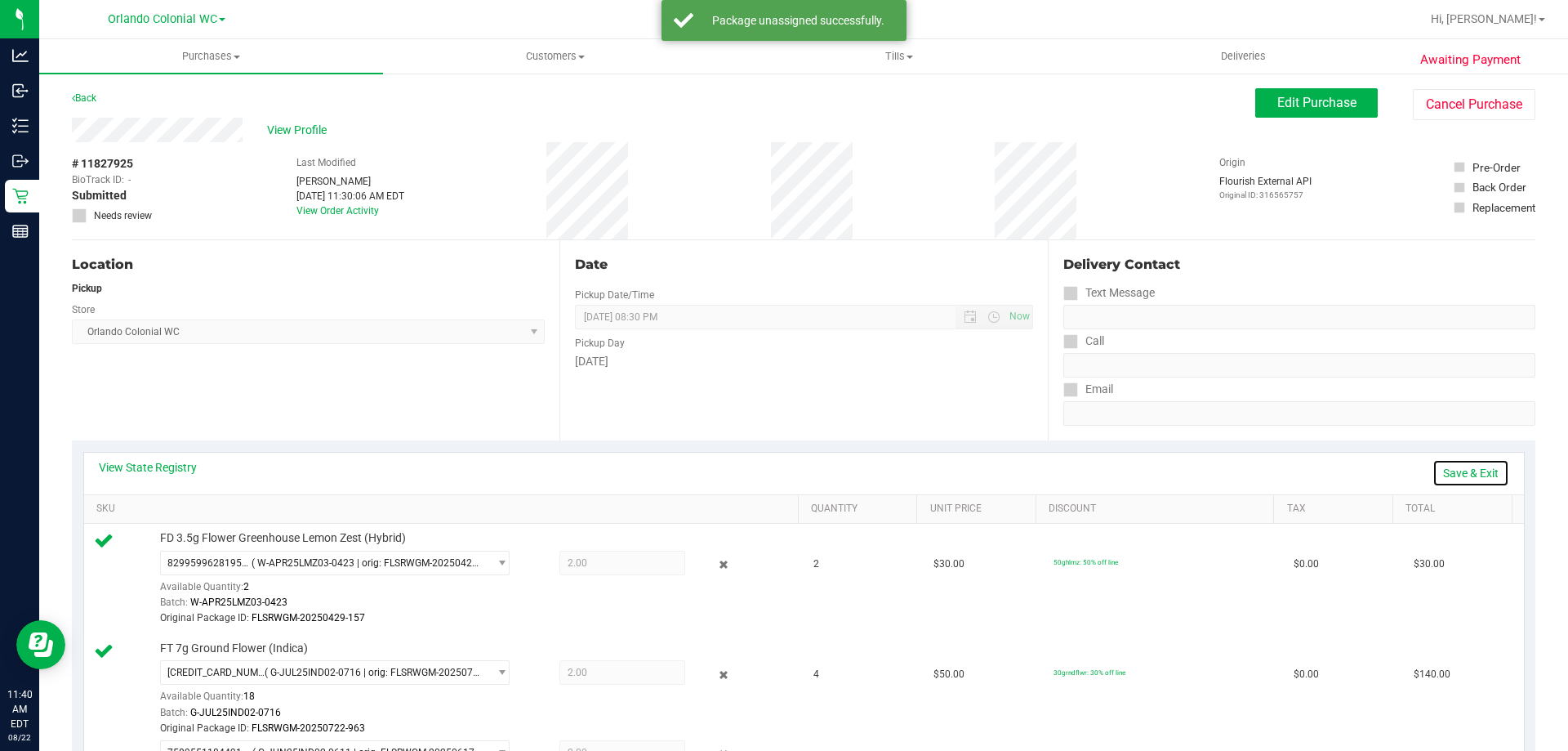
click at [1464, 465] on link "Save & Exit" at bounding box center [1470, 473] width 77 height 28
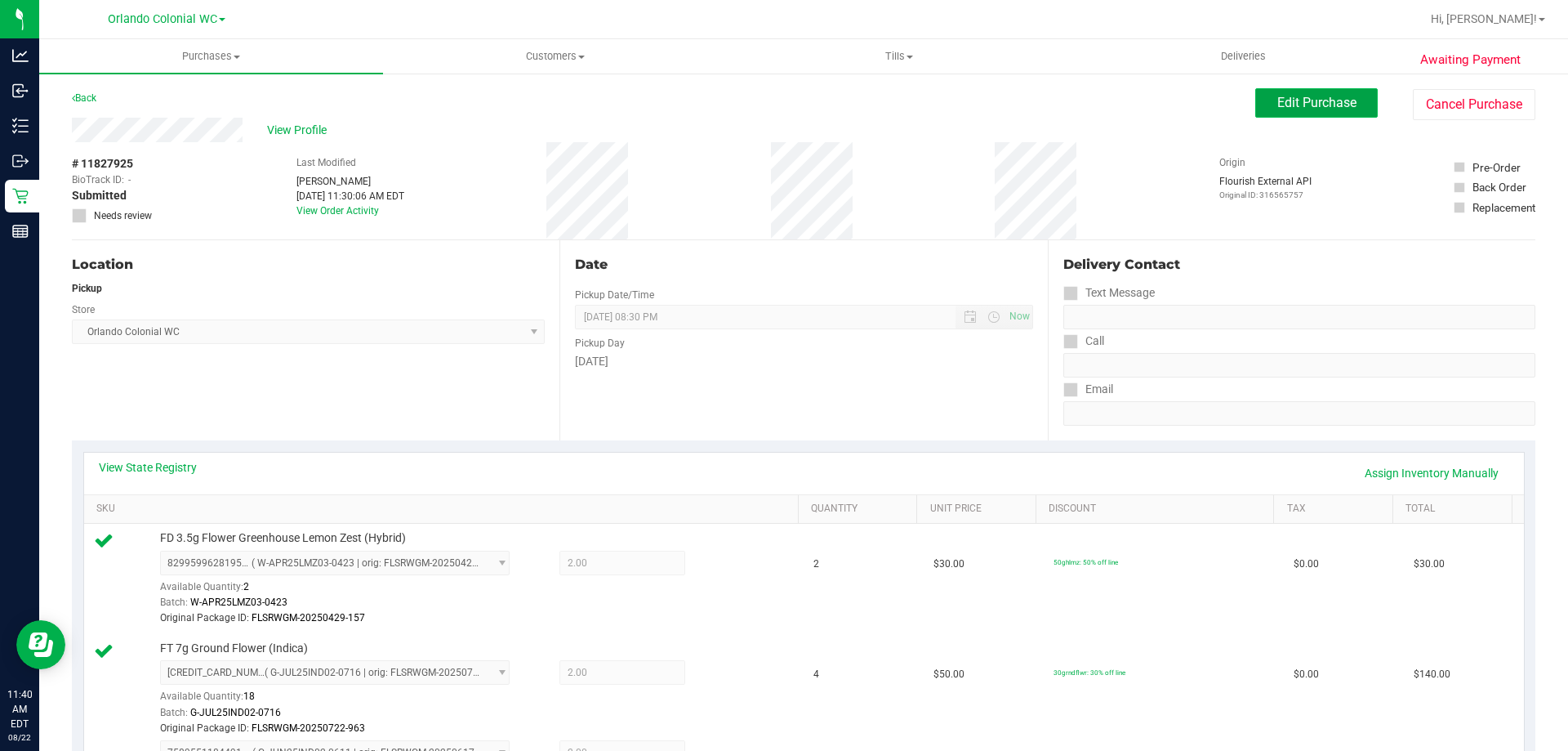
click at [1299, 96] on span "Edit Purchase" at bounding box center [1316, 103] width 79 height 16
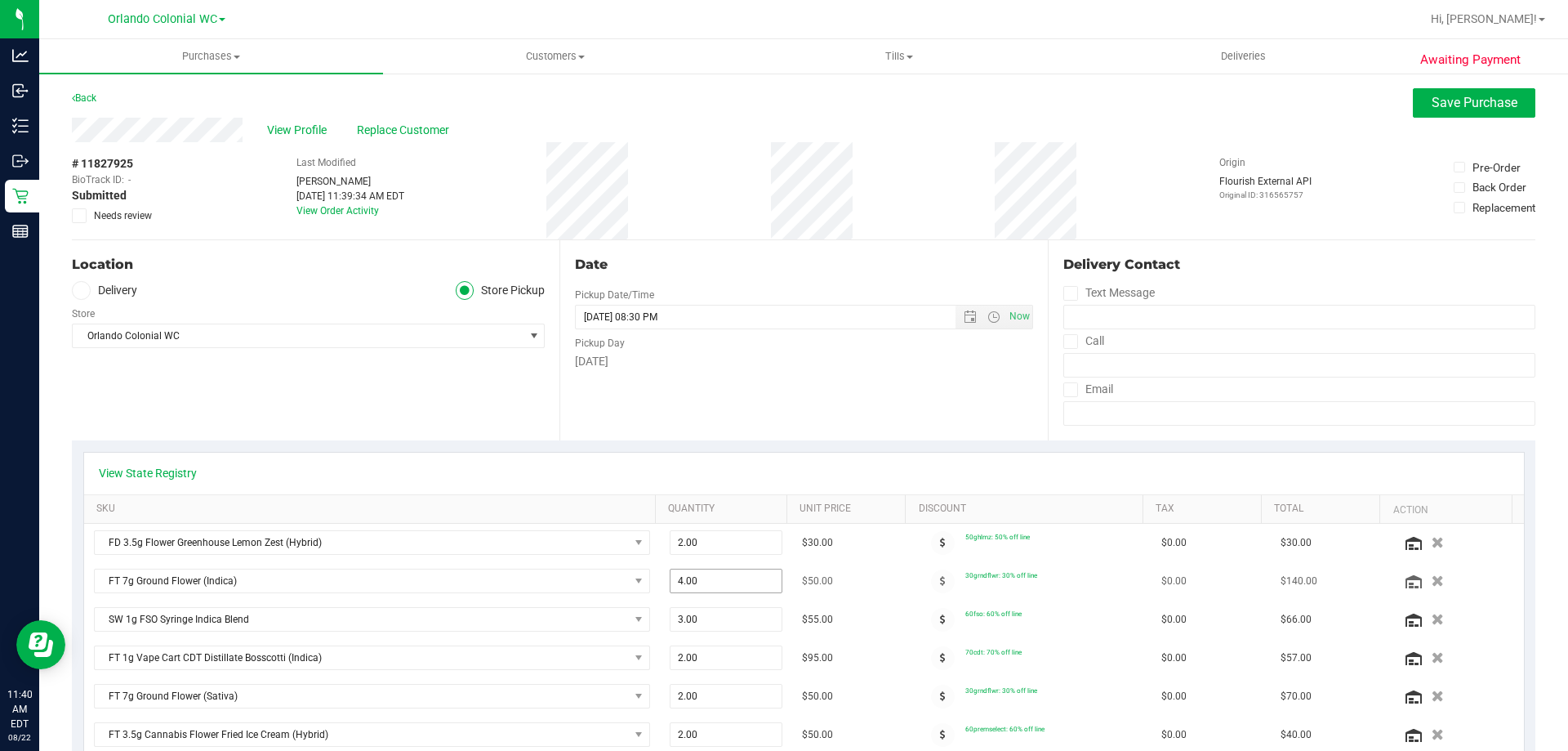
scroll to position [163, 0]
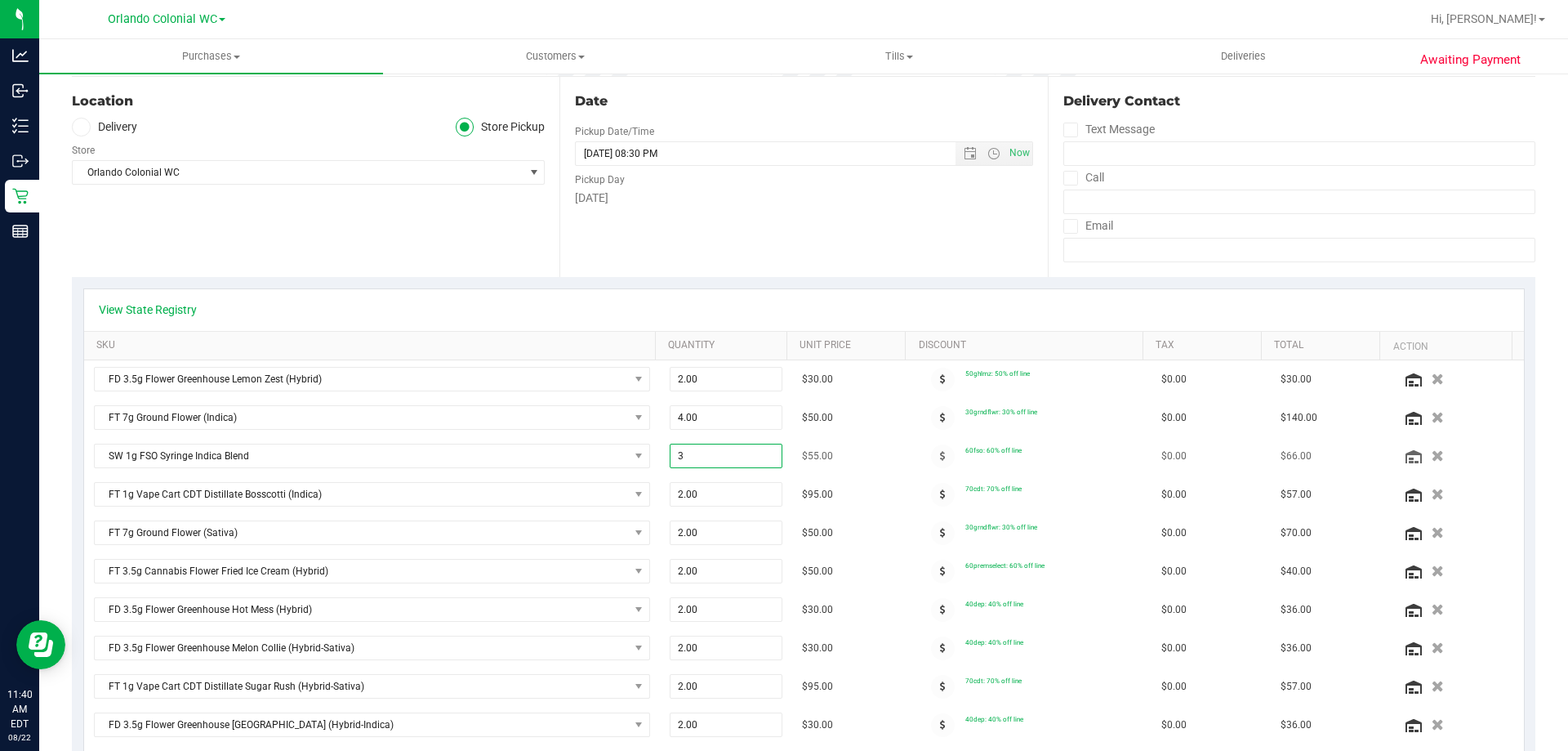
drag, startPoint x: 709, startPoint y: 457, endPoint x: 657, endPoint y: 462, distance: 52.2
click at [660, 462] on td "3.00 3" at bounding box center [726, 456] width 133 height 38
type input "2"
type input "2.00"
click at [587, 285] on div "View State Registry SKU Quantity Unit Price Discount Tax Total Action FD 3.5g F…" at bounding box center [803, 613] width 1463 height 672
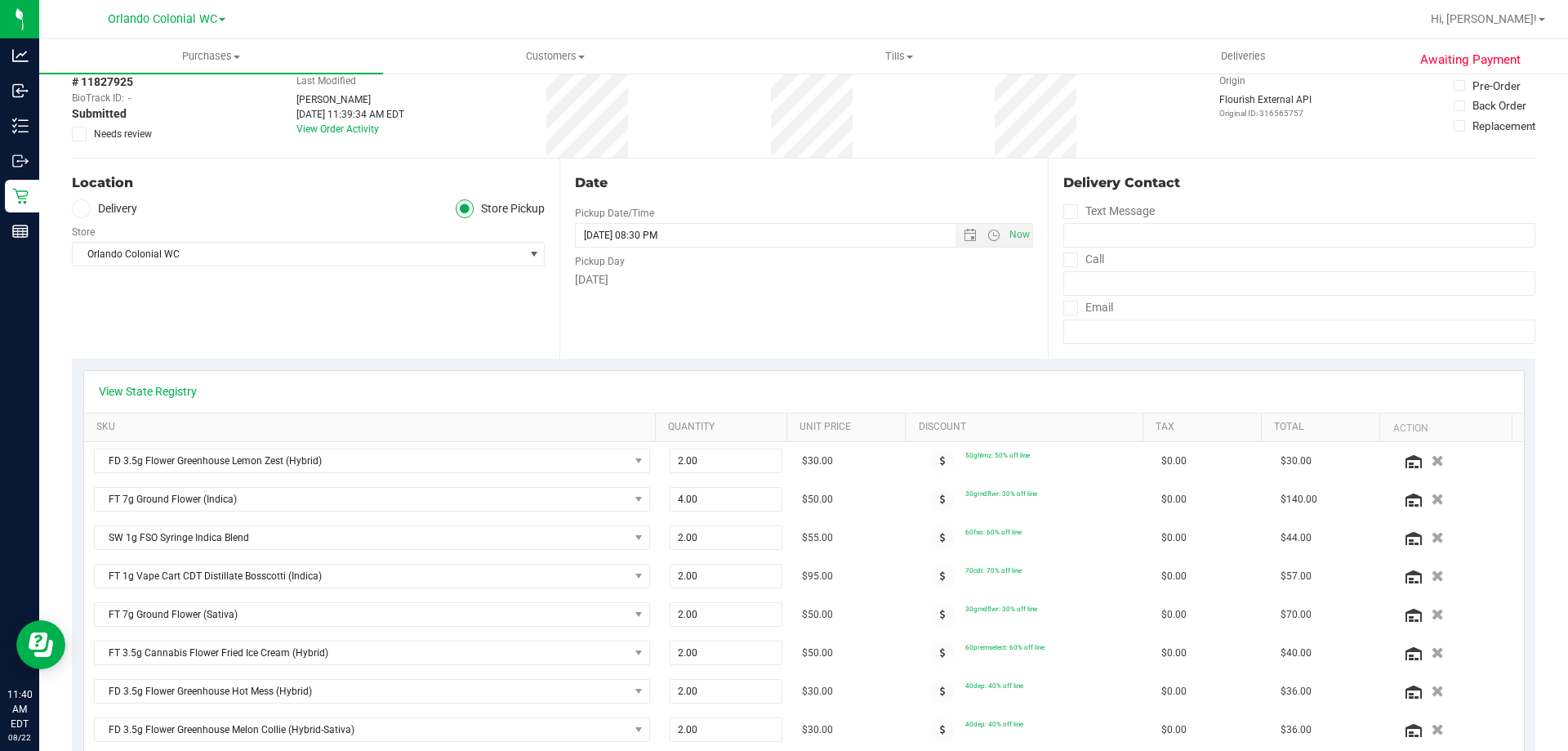
scroll to position [0, 0]
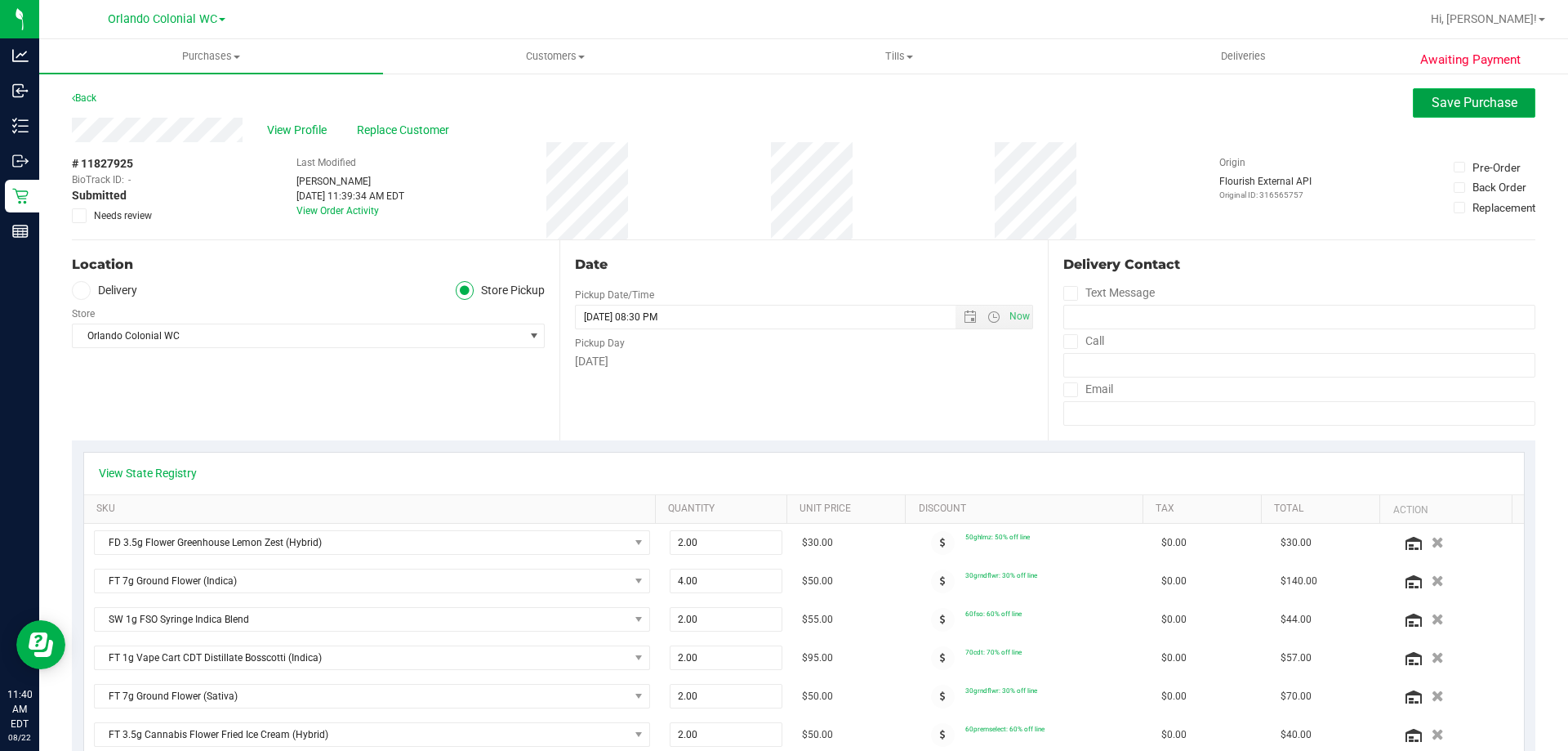
click at [1431, 109] on span "Save Purchase" at bounding box center [1474, 103] width 86 height 16
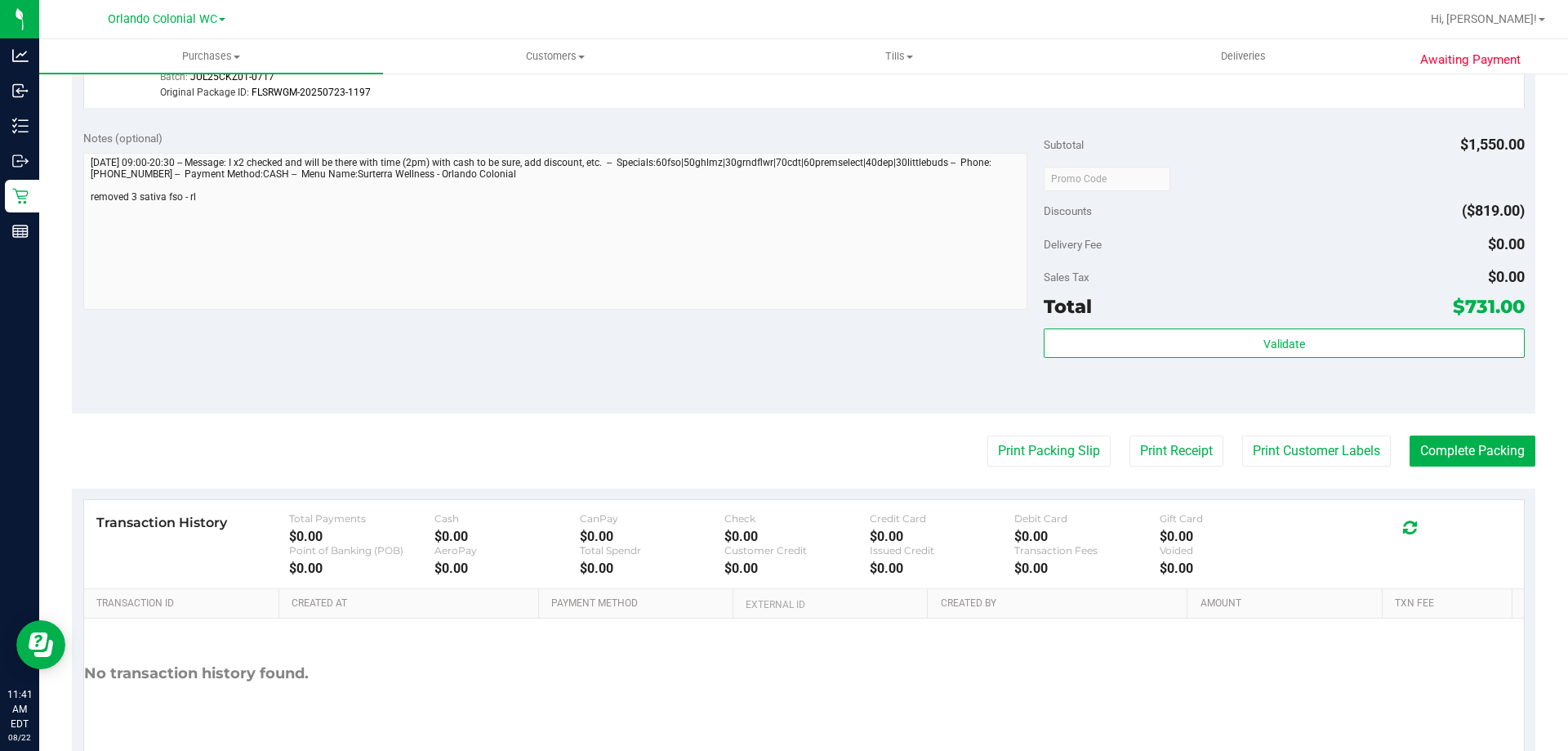
scroll to position [2096, 0]
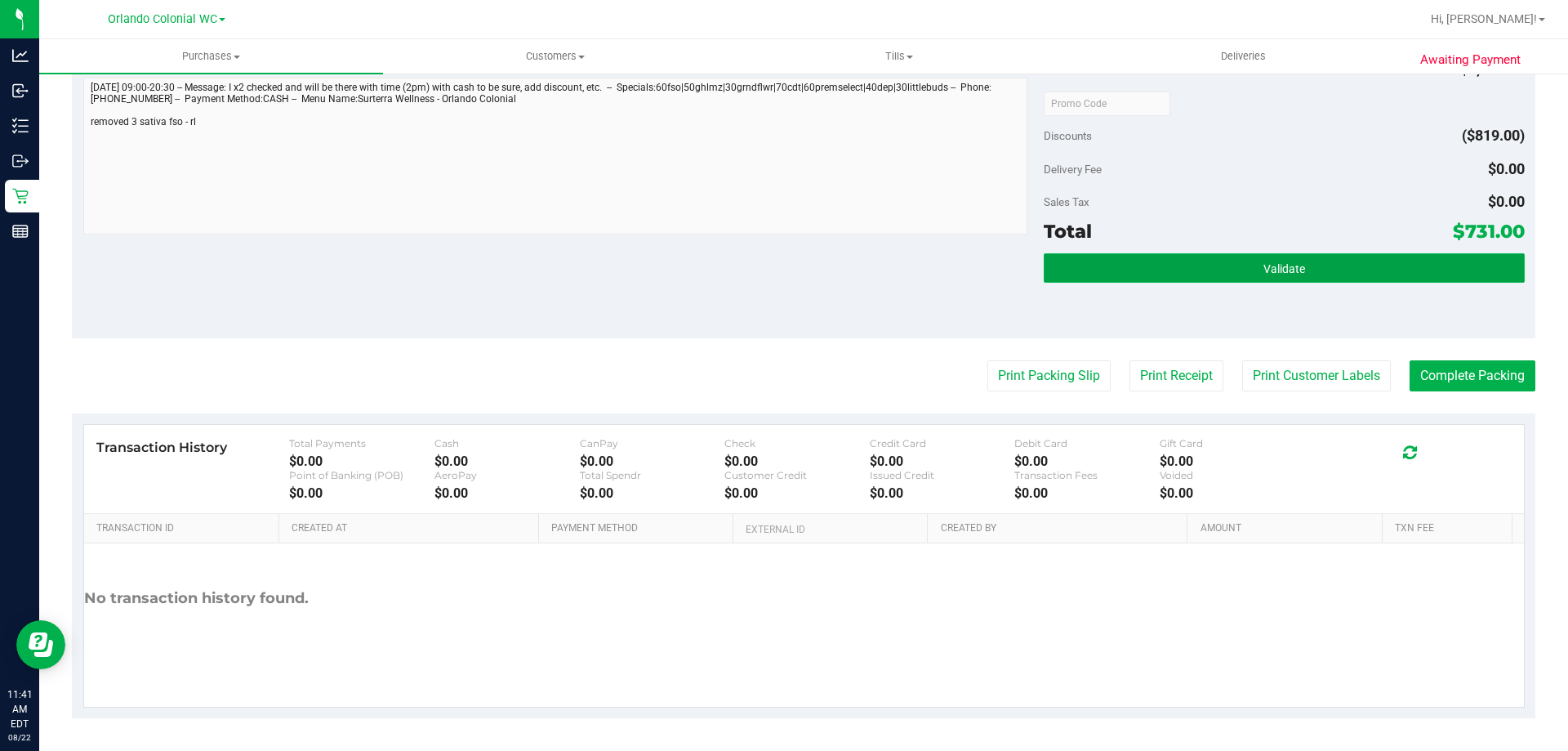
click at [1186, 274] on button "Validate" at bounding box center [1283, 267] width 480 height 29
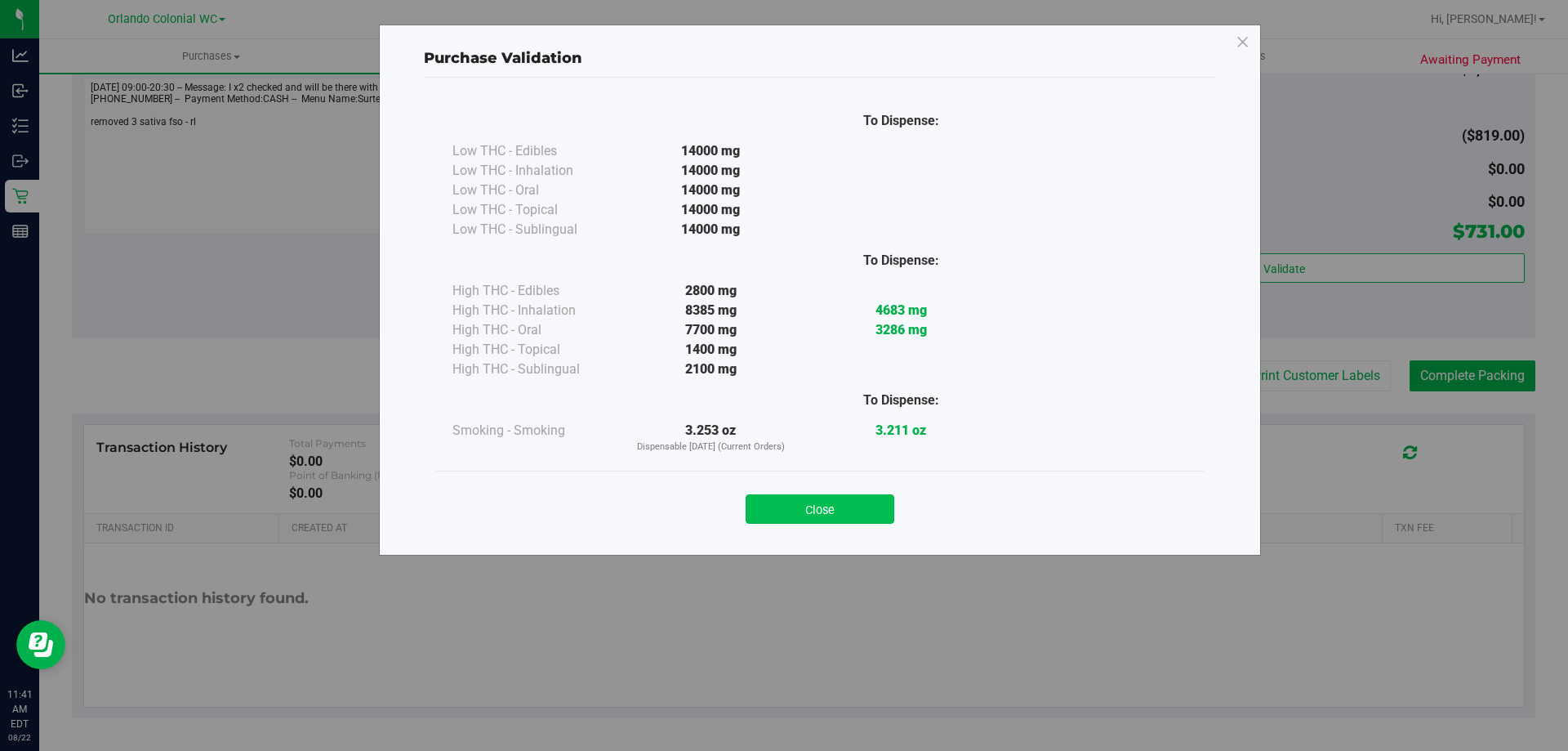
click at [833, 500] on button "Close" at bounding box center [819, 508] width 149 height 29
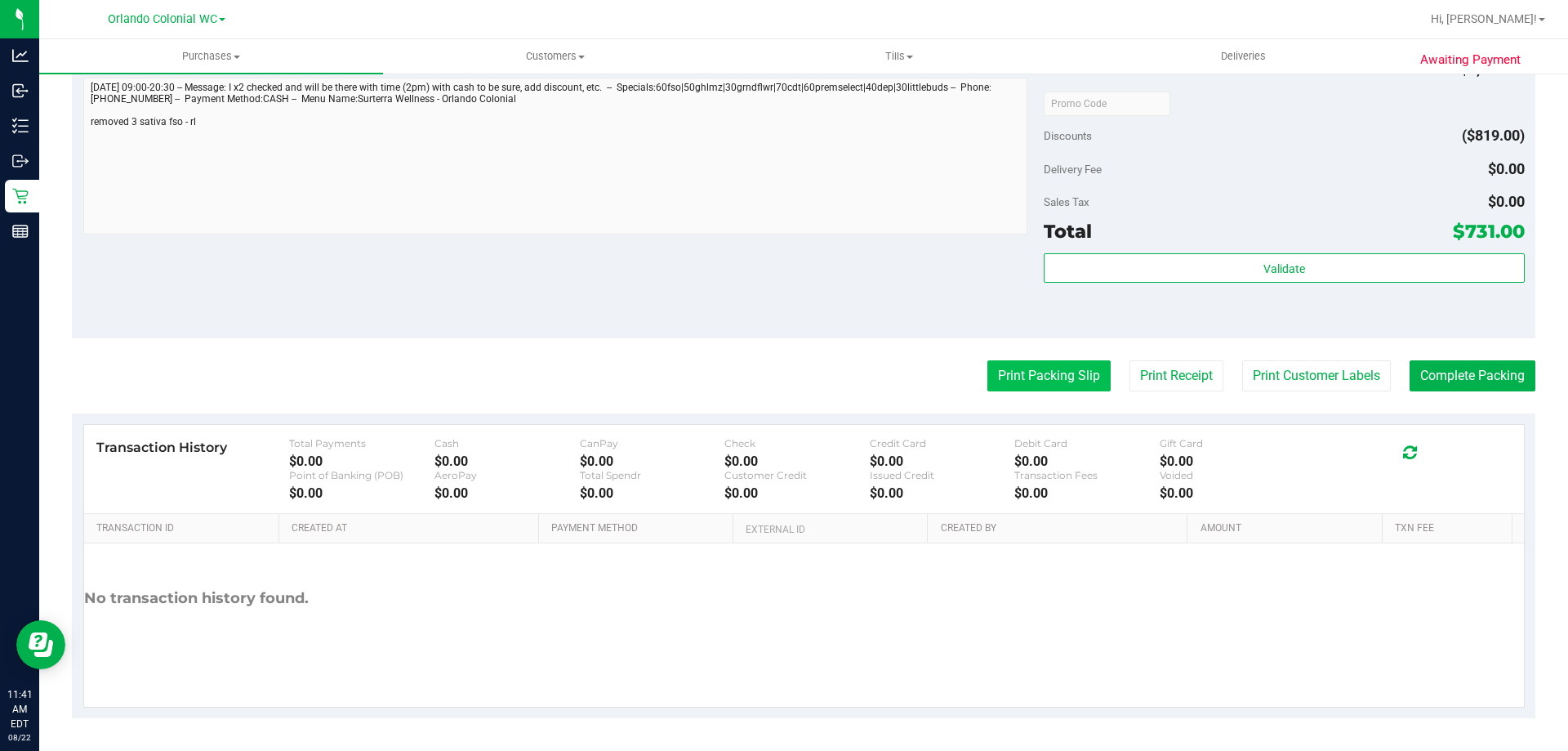
click at [1036, 379] on button "Print Packing Slip" at bounding box center [1048, 375] width 123 height 31
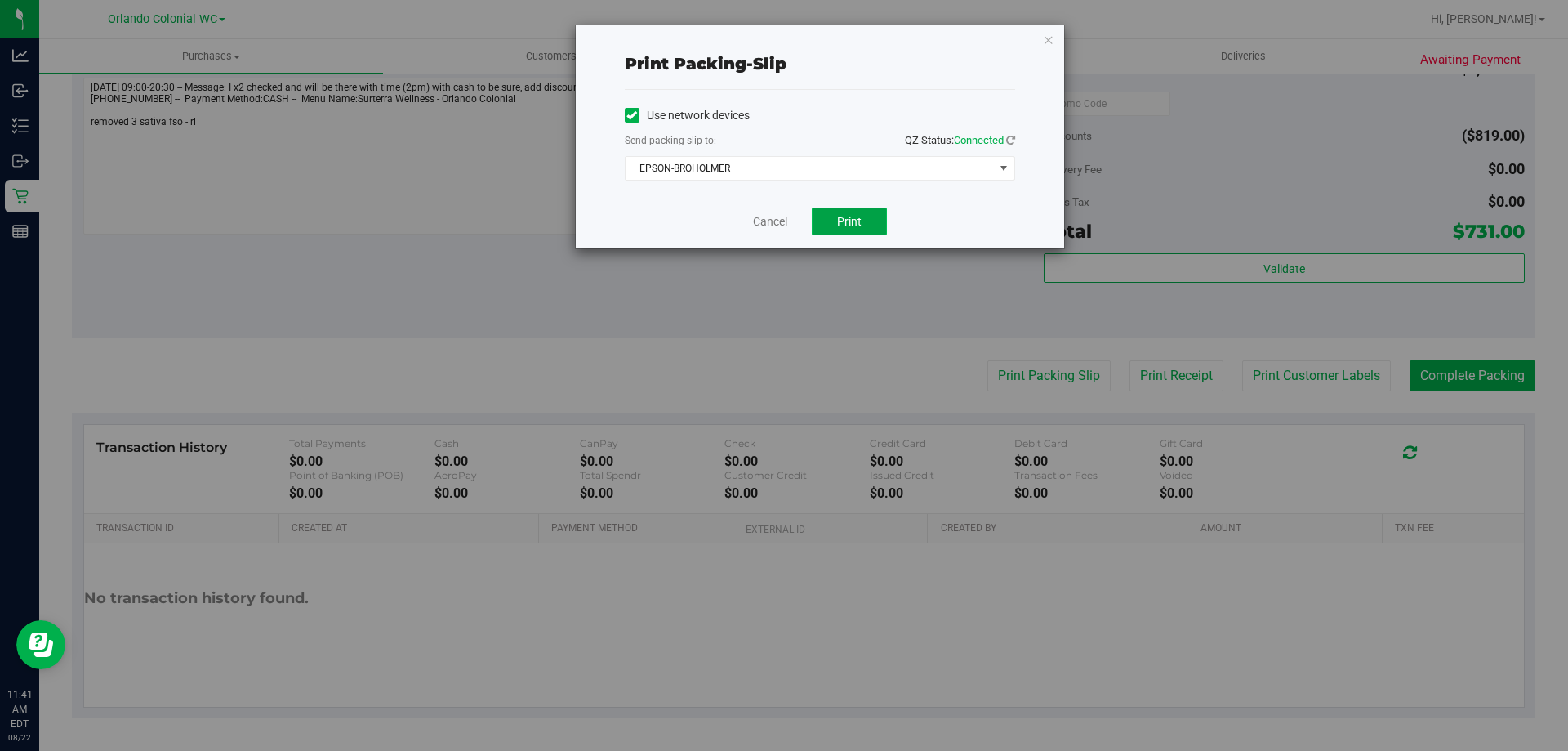
click at [849, 219] on span "Print" at bounding box center [848, 221] width 25 height 13
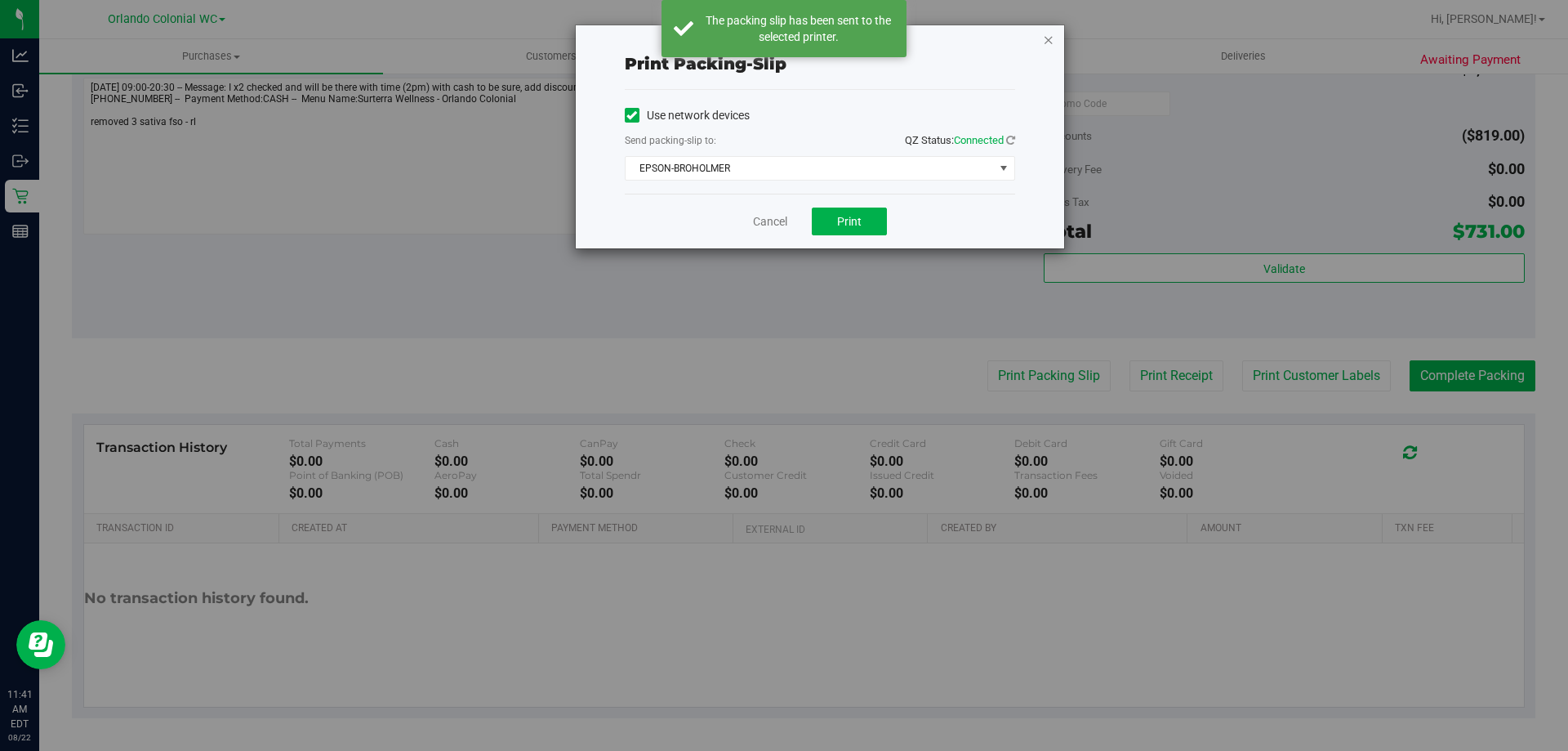
click at [1048, 39] on icon "button" at bounding box center [1047, 39] width 11 height 20
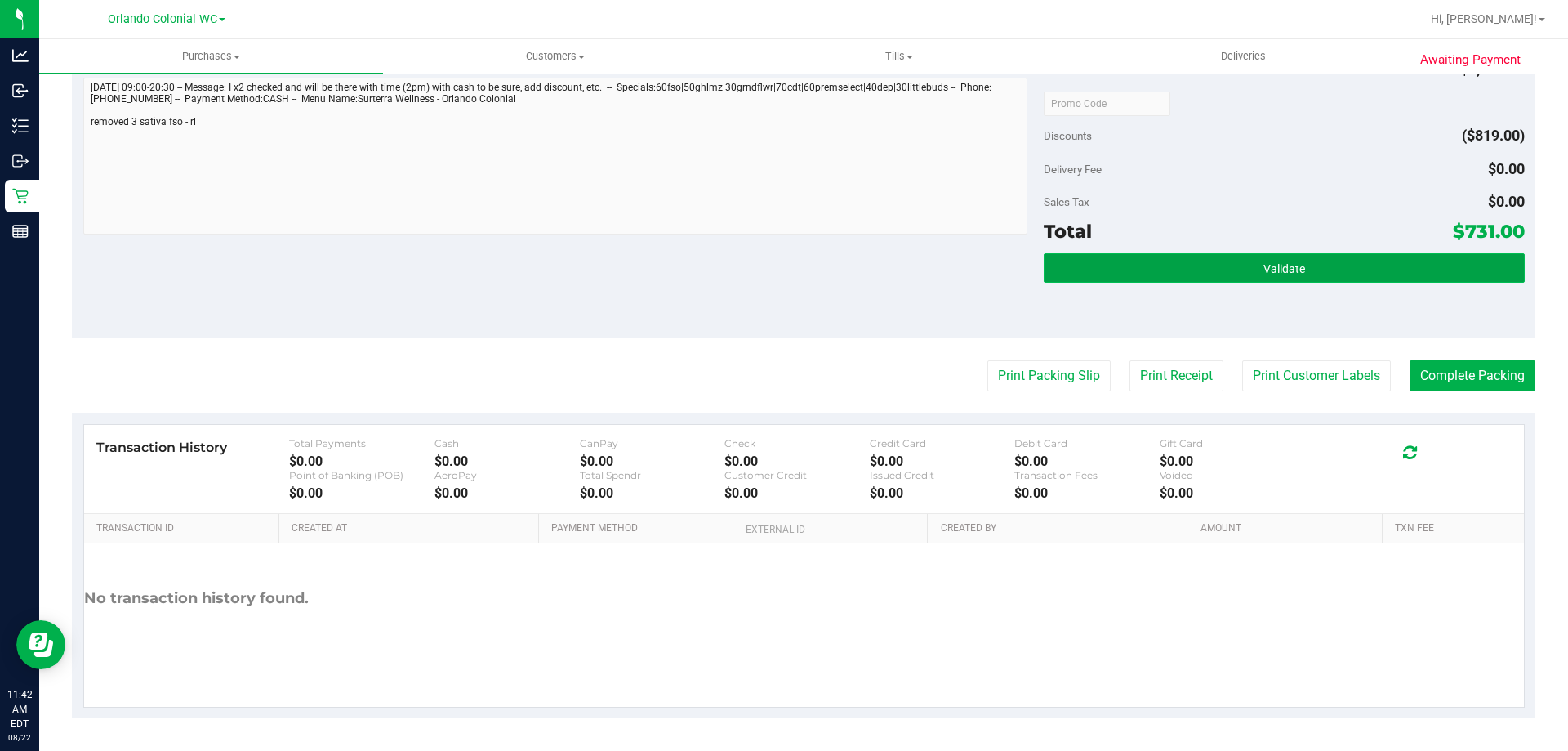
click at [1198, 270] on button "Validate" at bounding box center [1283, 267] width 480 height 29
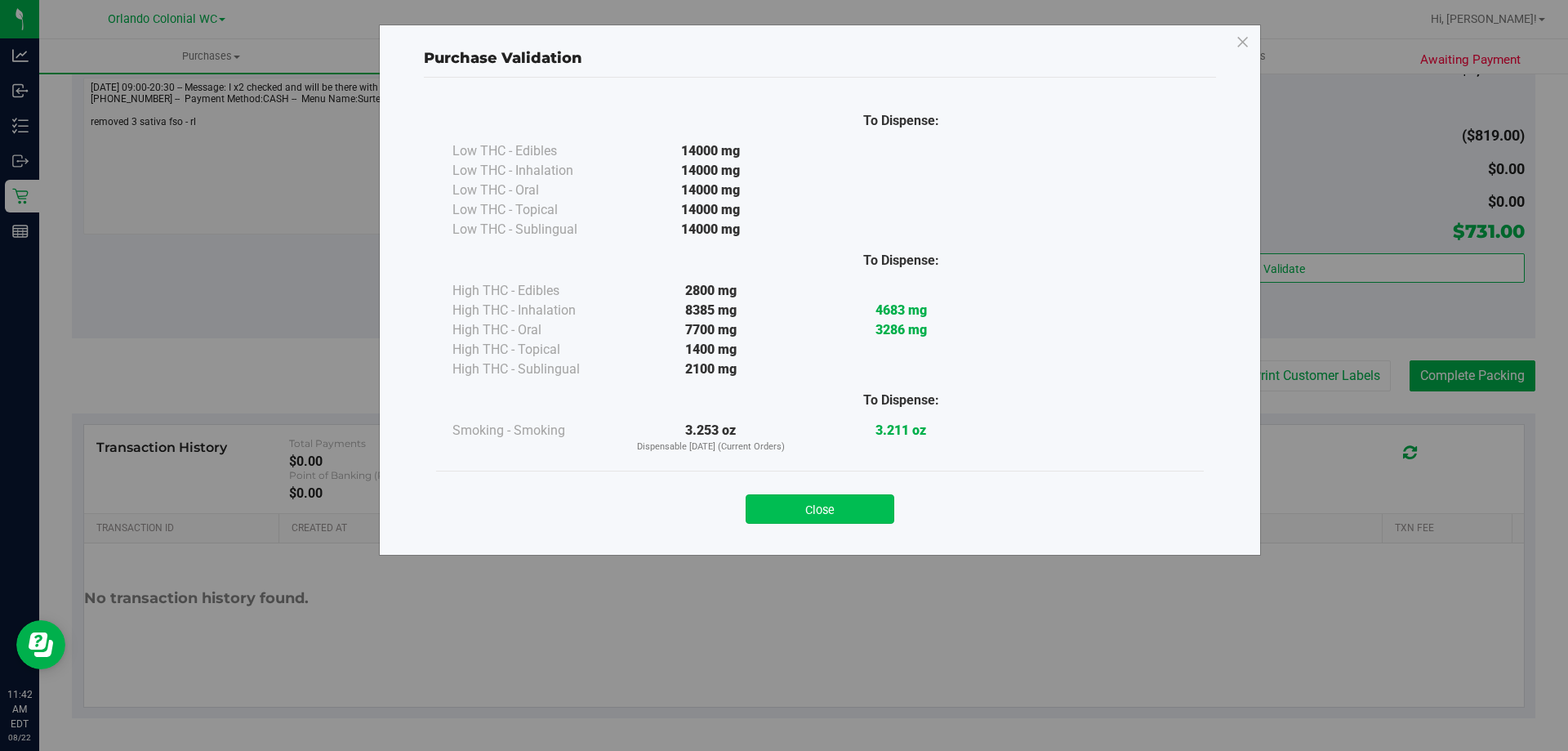
click at [855, 503] on button "Close" at bounding box center [819, 508] width 149 height 29
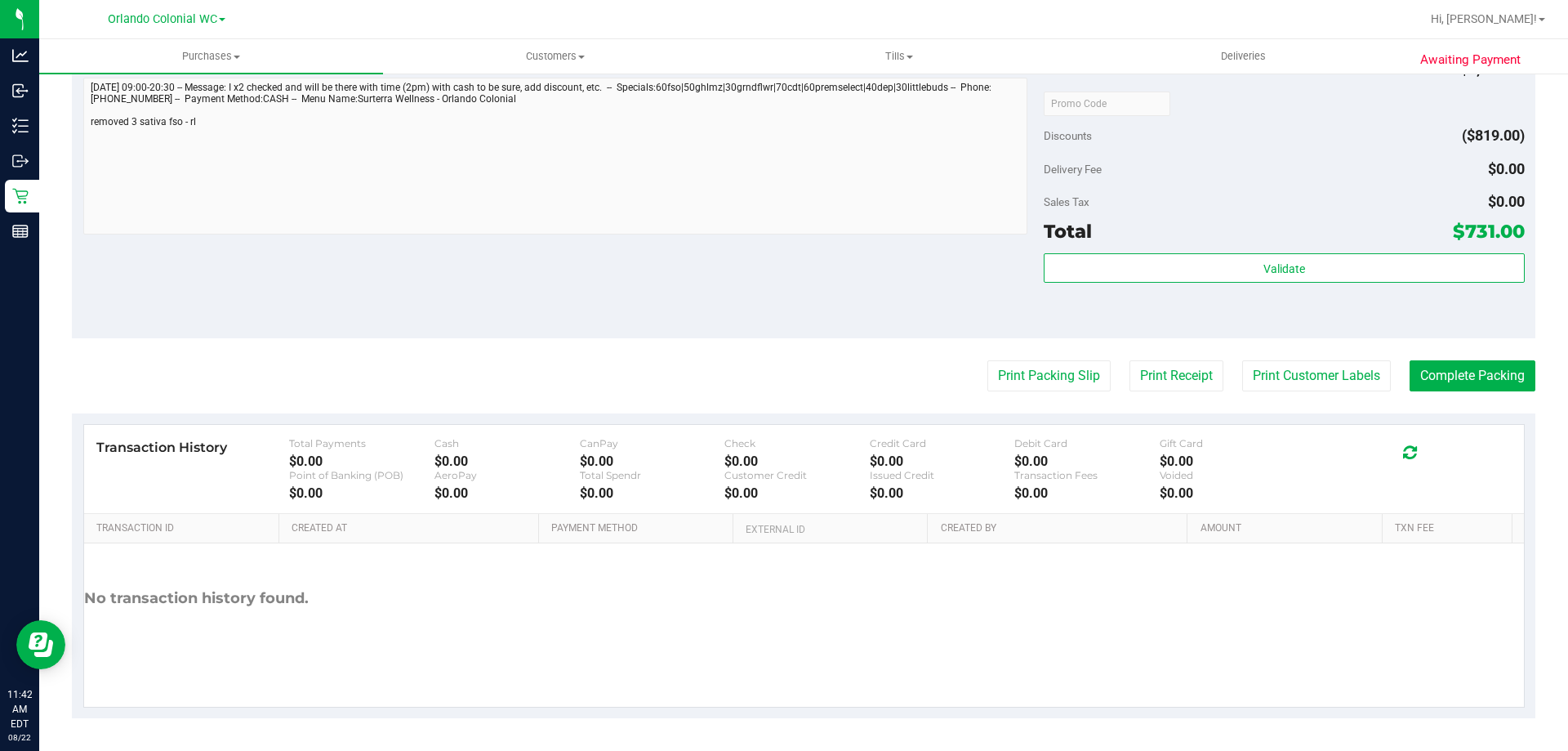
click at [1141, 248] on div "Subtotal $1,550.00 Discounts ($819.00) Delivery Fee $0.00 Sales Tax $0.00 Total…" at bounding box center [1283, 191] width 480 height 272
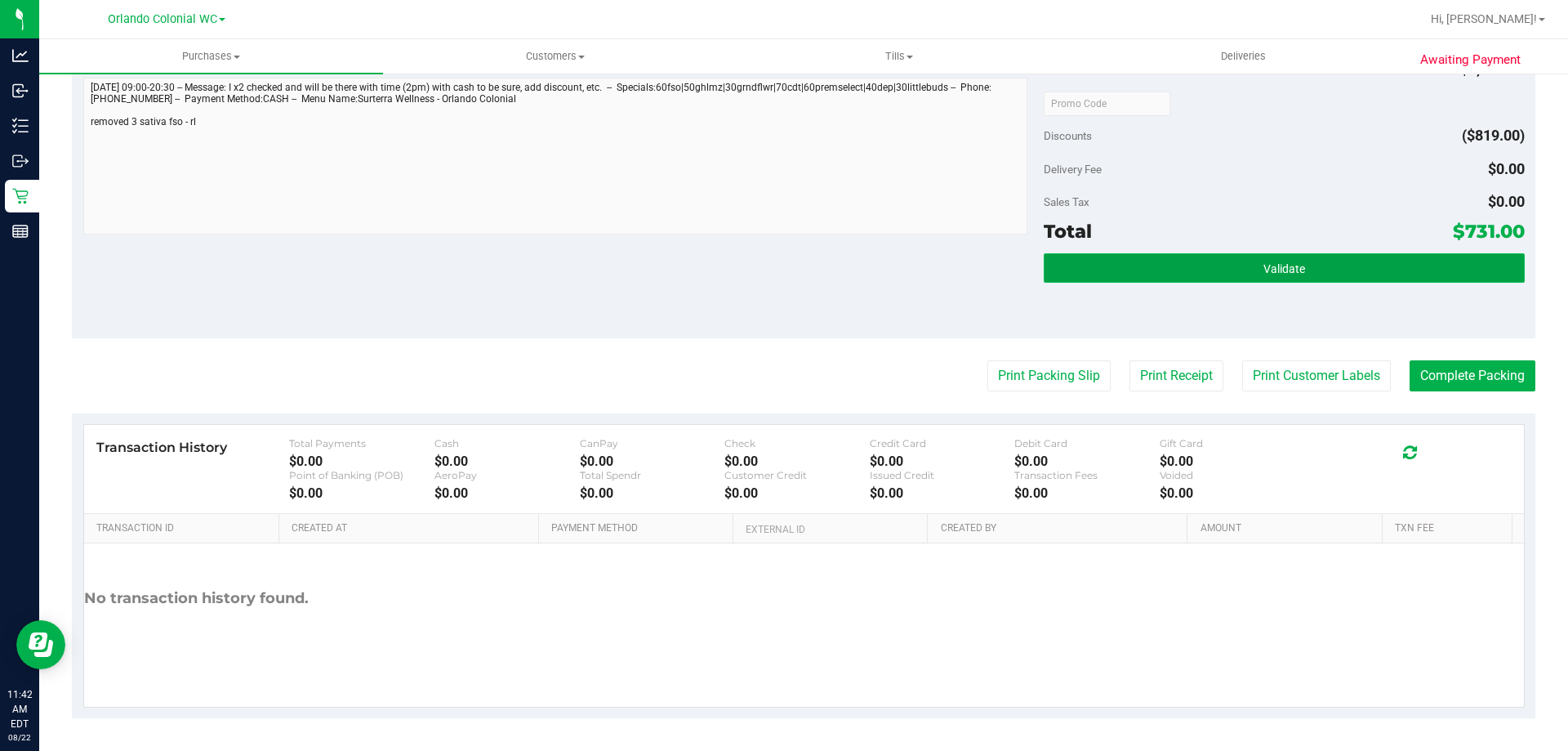
click at [1161, 269] on button "Validate" at bounding box center [1283, 267] width 480 height 29
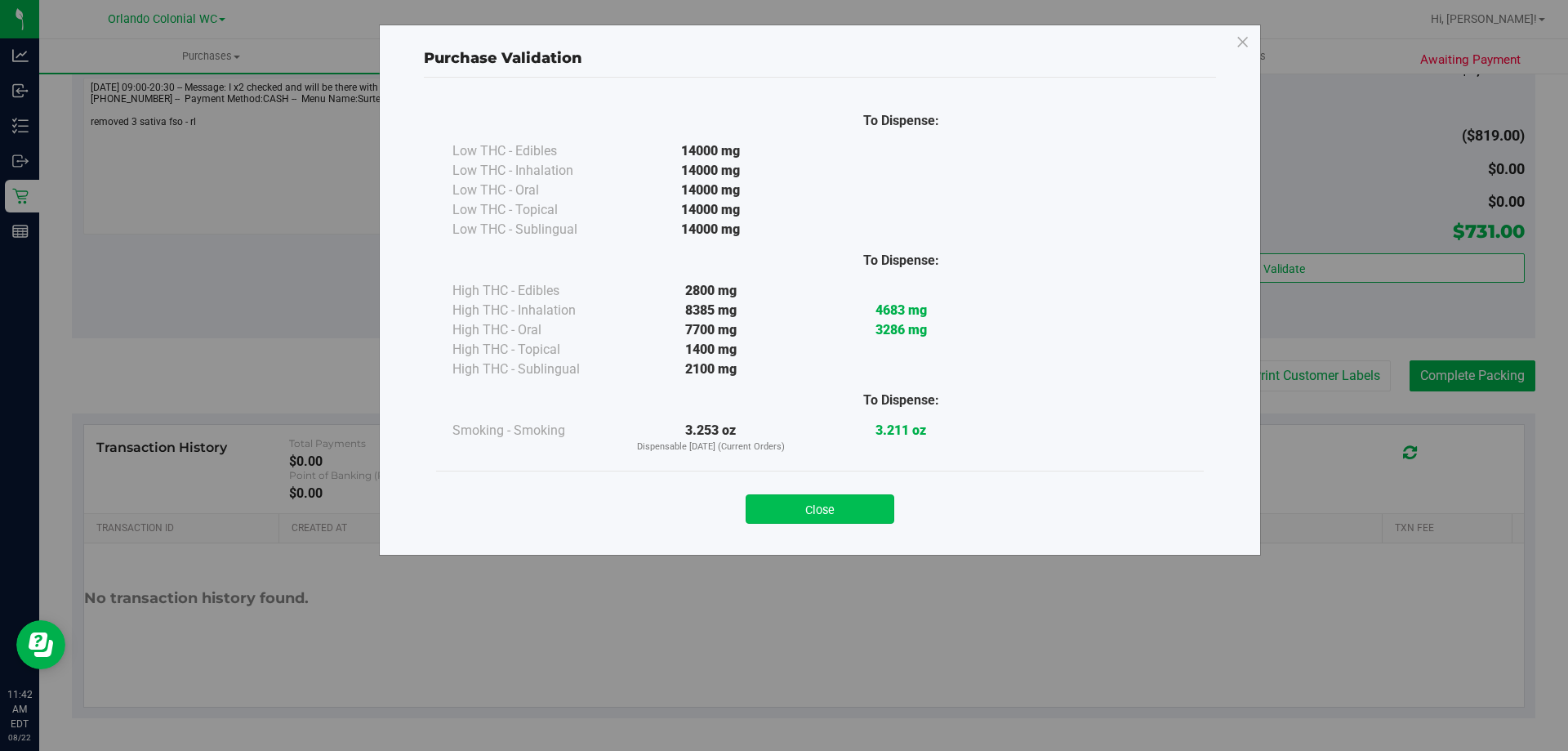
click at [847, 513] on button "Close" at bounding box center [819, 508] width 149 height 29
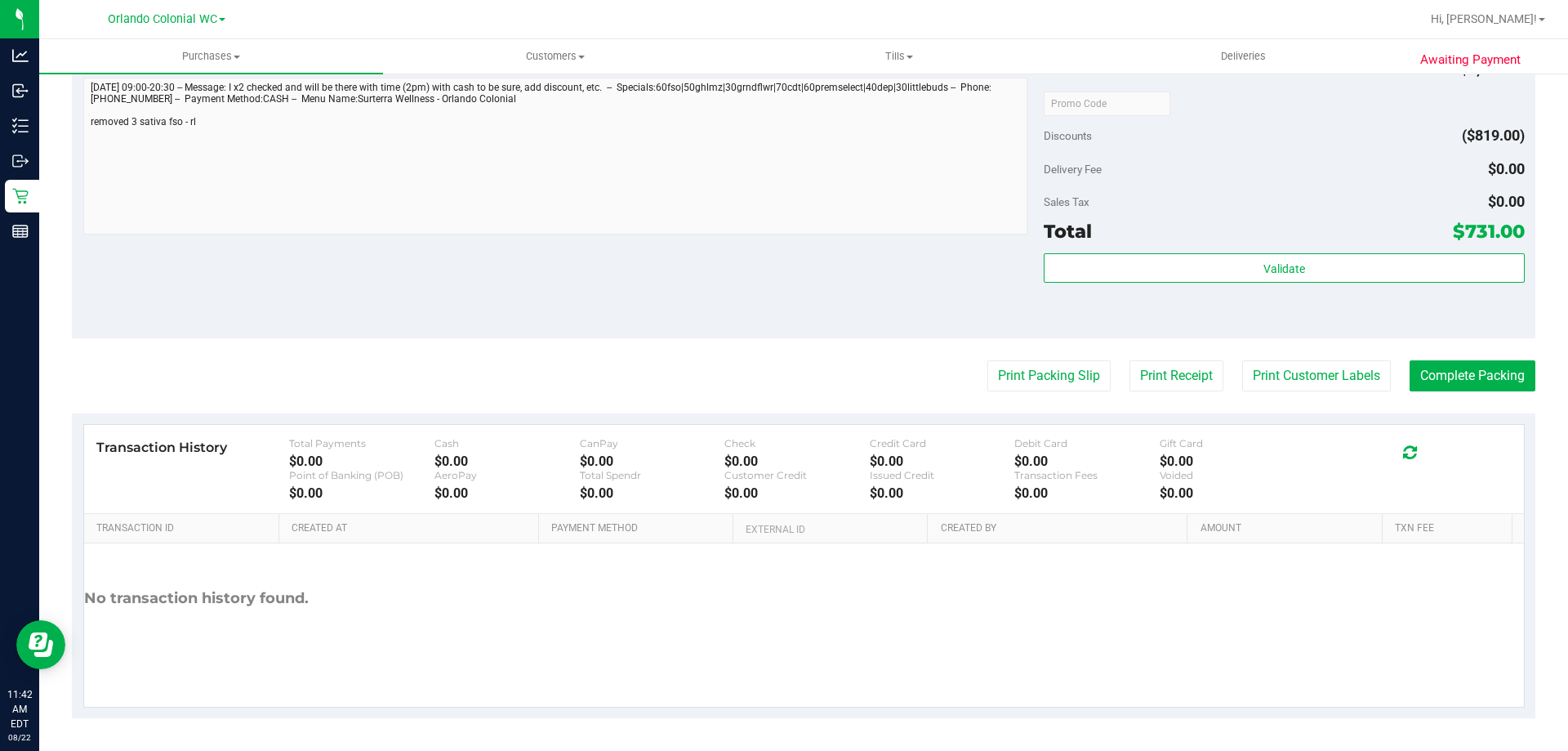
click at [391, 252] on div "Notes (optional) Subtotal $1,550.00 Discounts ($819.00) Delivery Fee $0.00 Sale…" at bounding box center [803, 191] width 1463 height 294
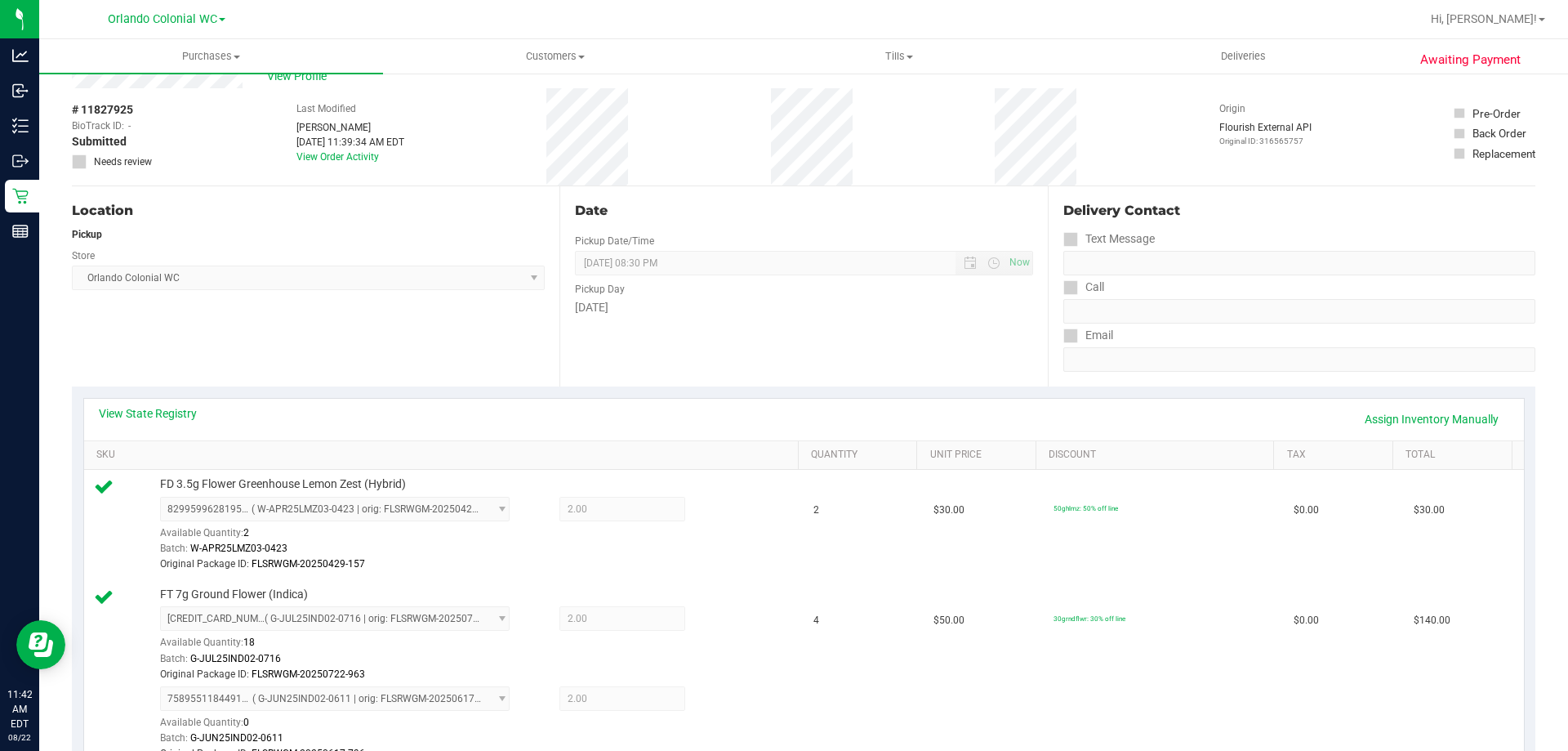
scroll to position [0, 0]
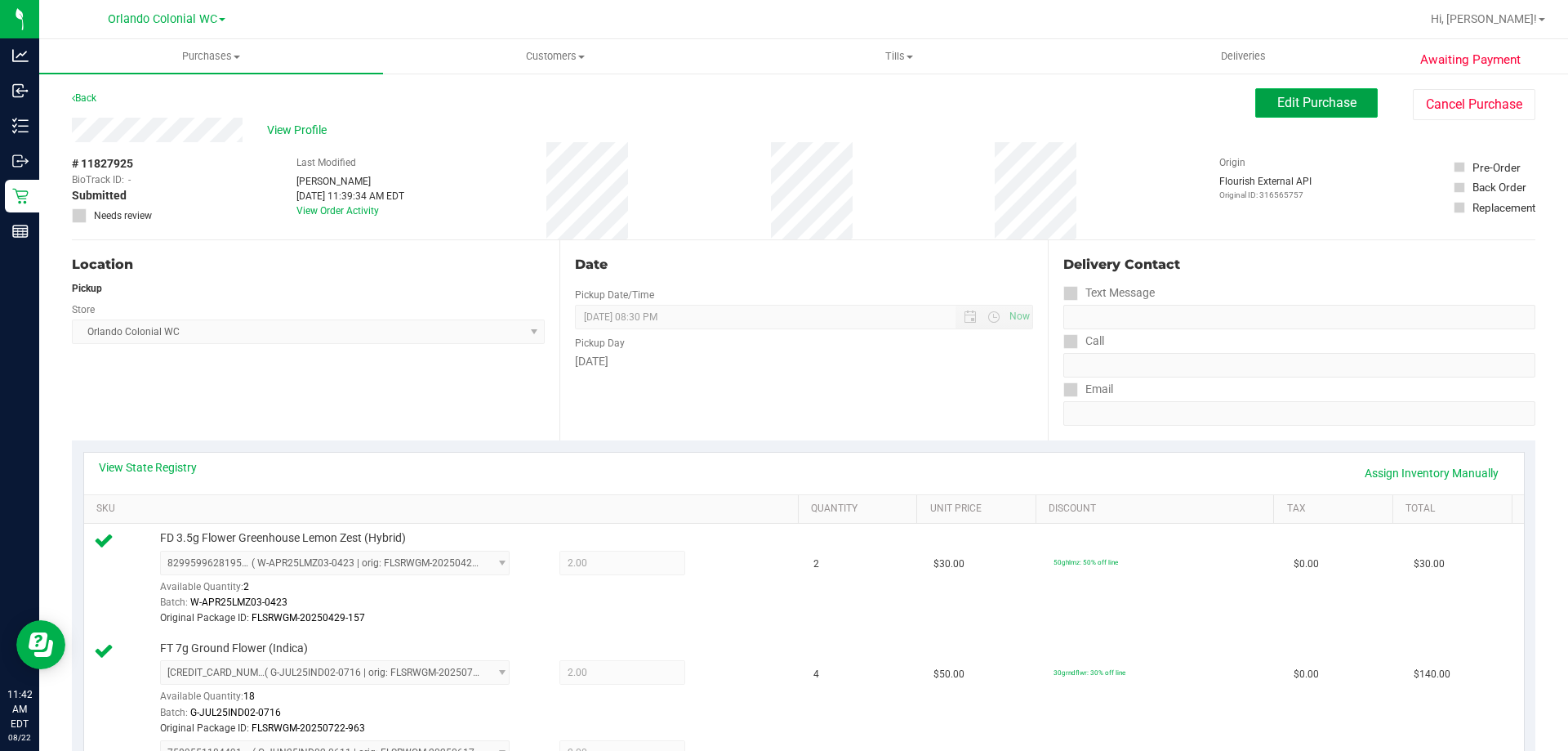
click at [1289, 95] on span "Edit Purchase" at bounding box center [1316, 103] width 79 height 16
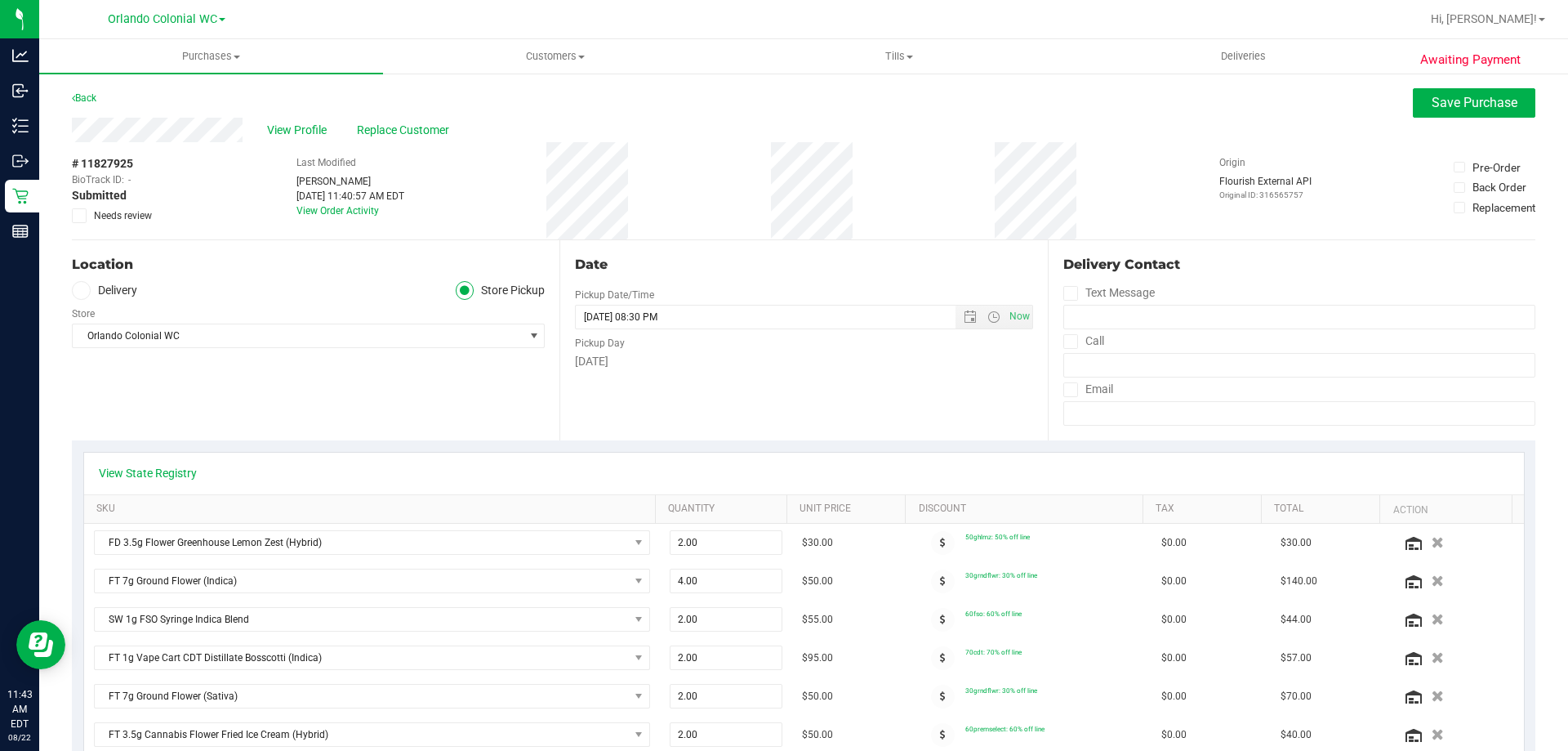
scroll to position [735, 0]
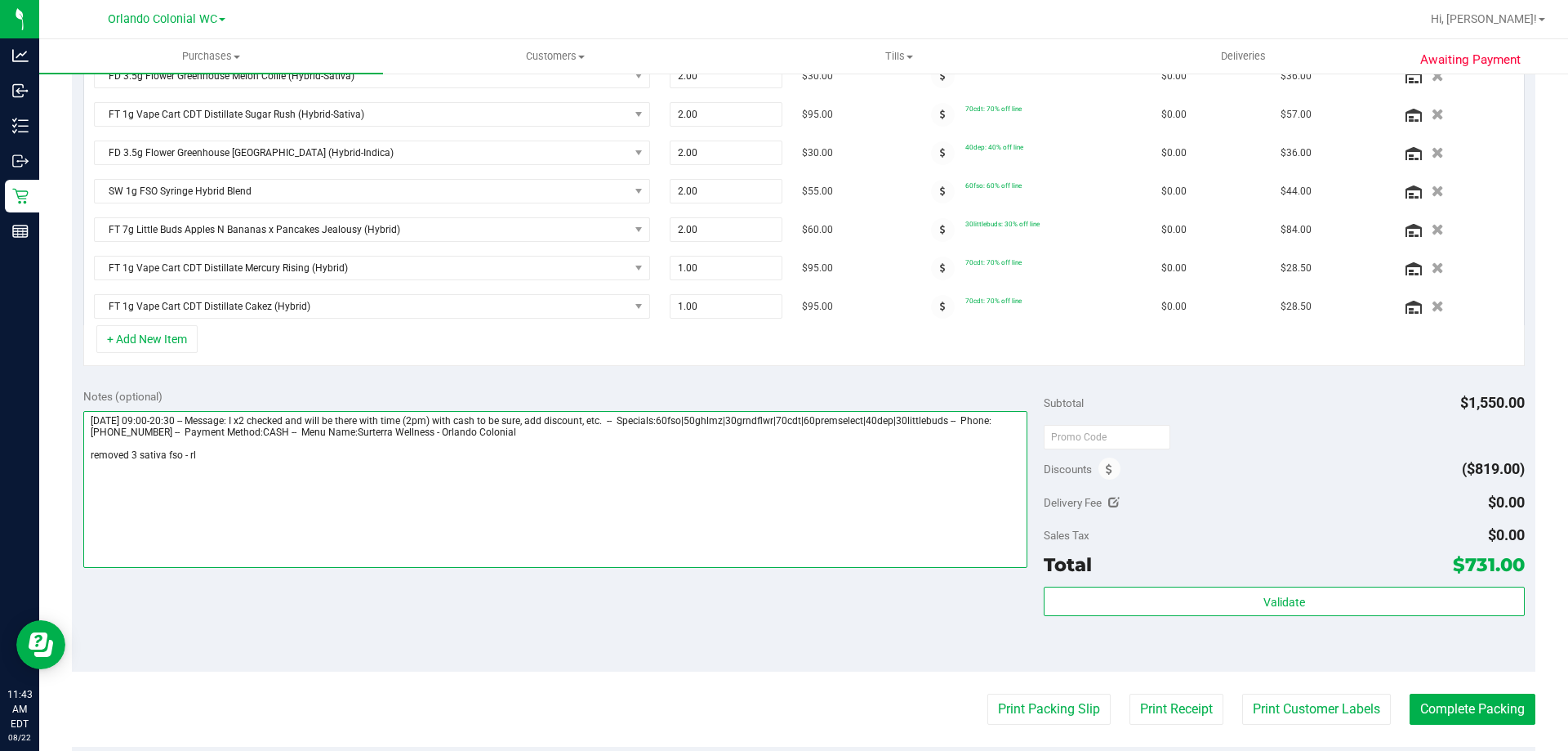
click at [270, 466] on textarea at bounding box center [555, 489] width 944 height 157
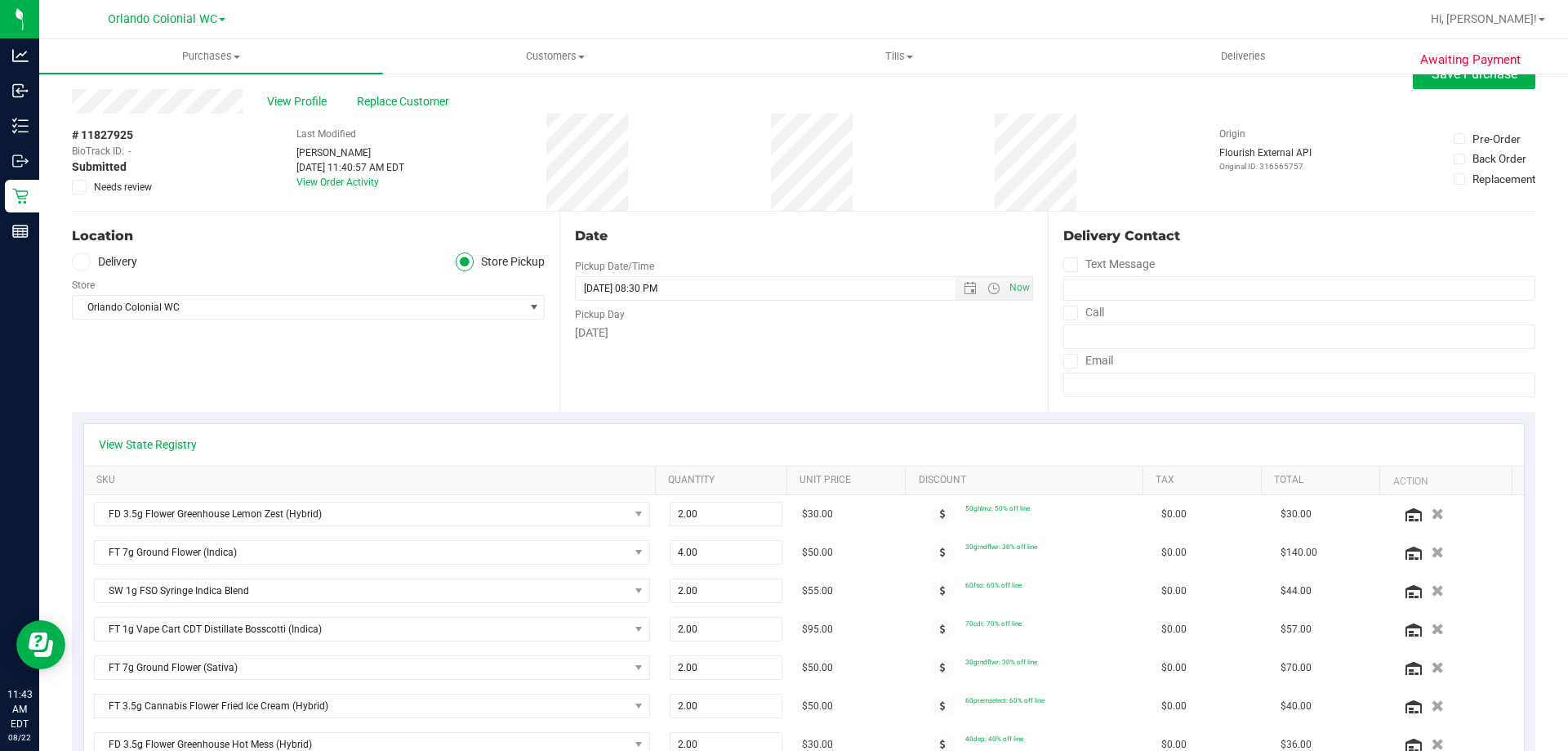
scroll to position [0, 0]
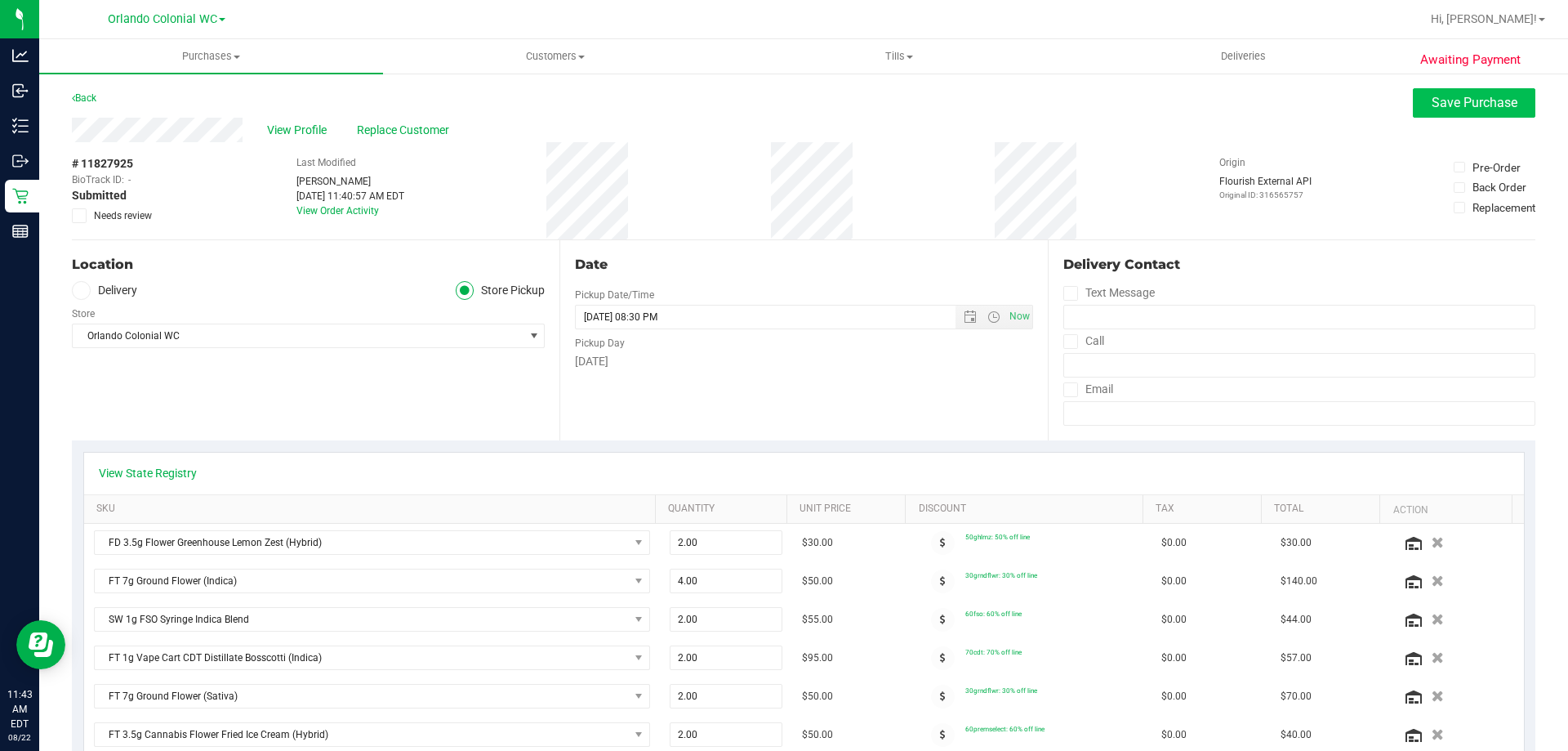
type textarea "Friday 08/22/2025 09:00-20:30 -- Message: I x2 checked and will be there with t…"
click at [1495, 105] on span "Save Purchase" at bounding box center [1474, 103] width 86 height 16
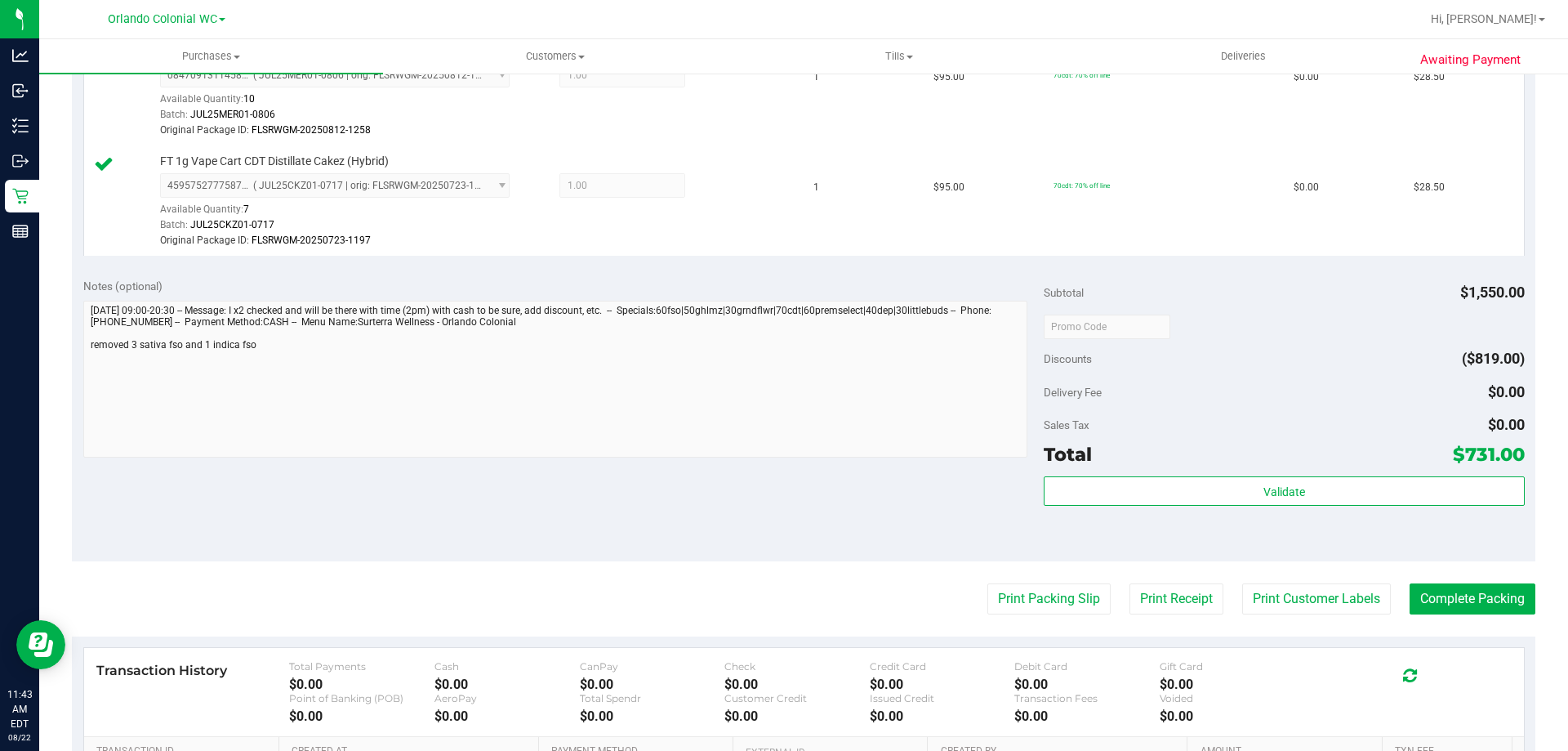
scroll to position [1786, 0]
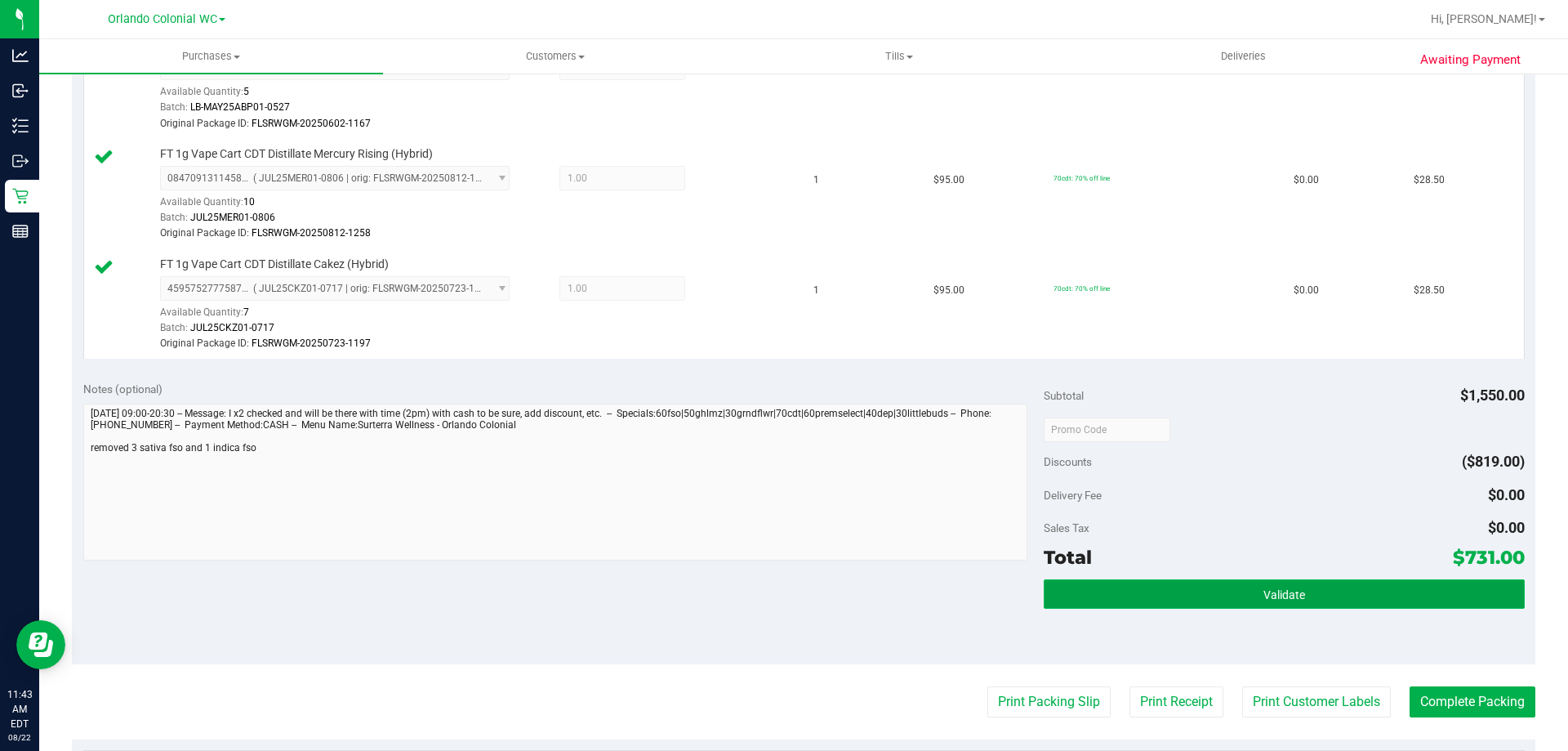
click at [1230, 591] on button "Validate" at bounding box center [1283, 593] width 480 height 29
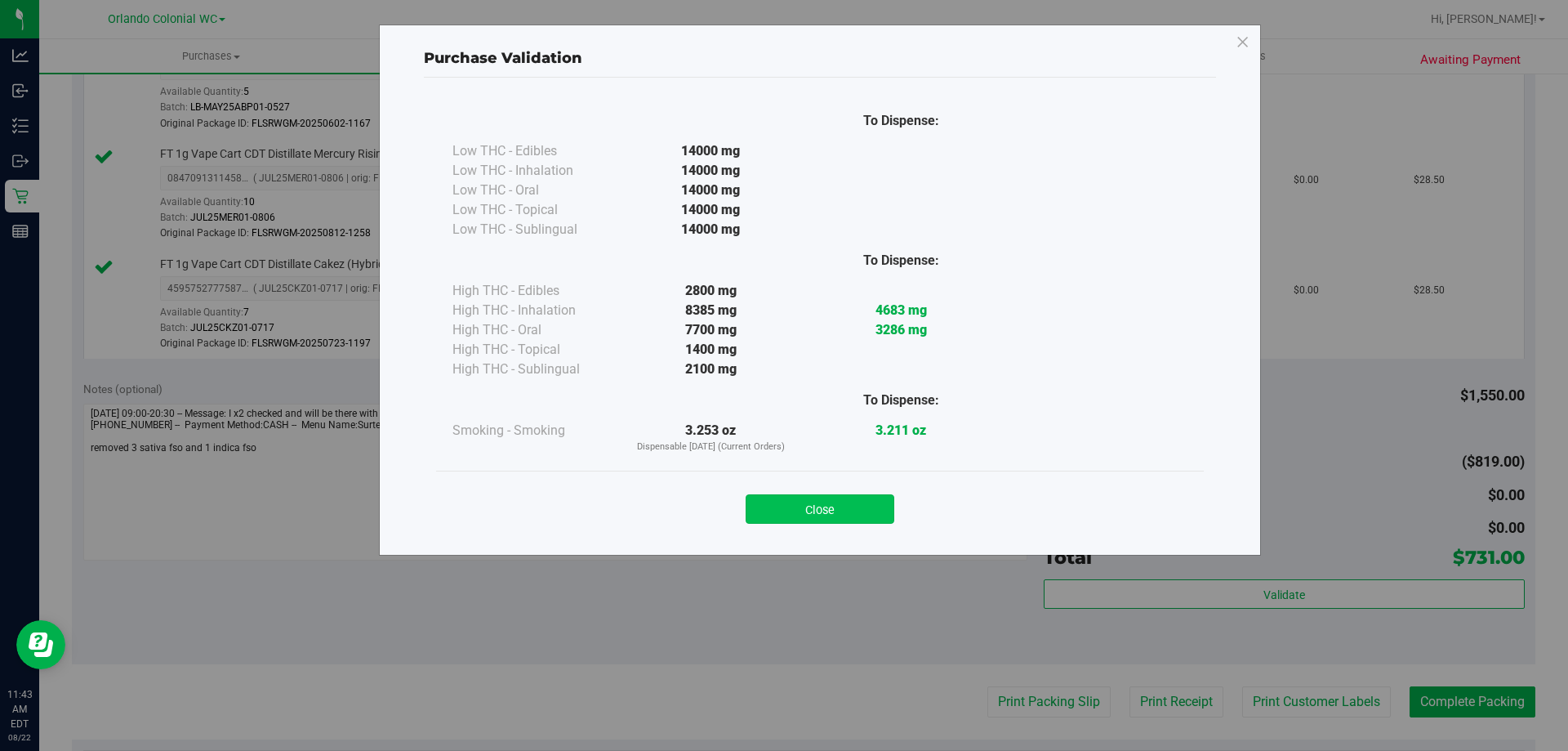
click at [857, 502] on button "Close" at bounding box center [819, 508] width 149 height 29
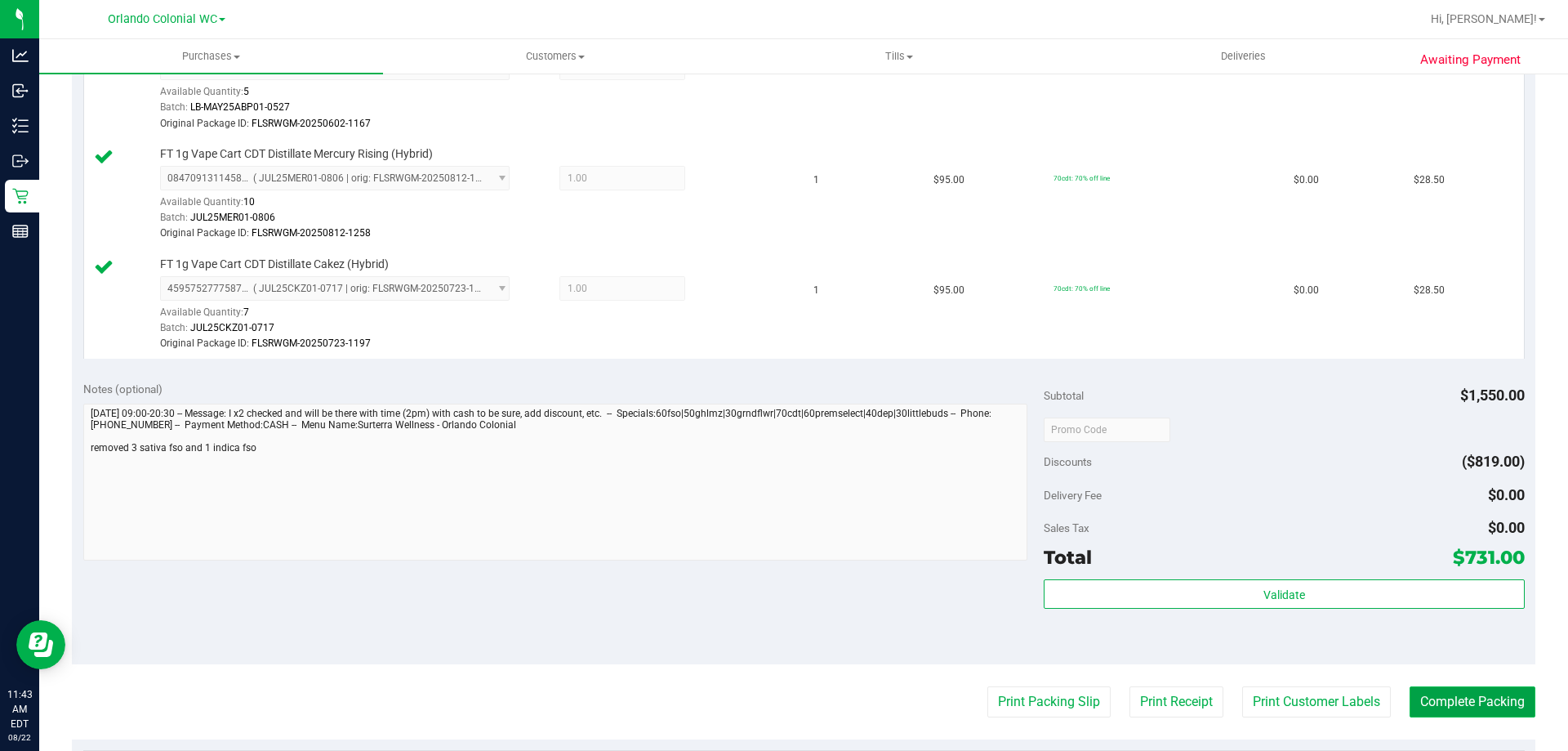
click at [1472, 691] on button "Complete Packing" at bounding box center [1472, 701] width 126 height 31
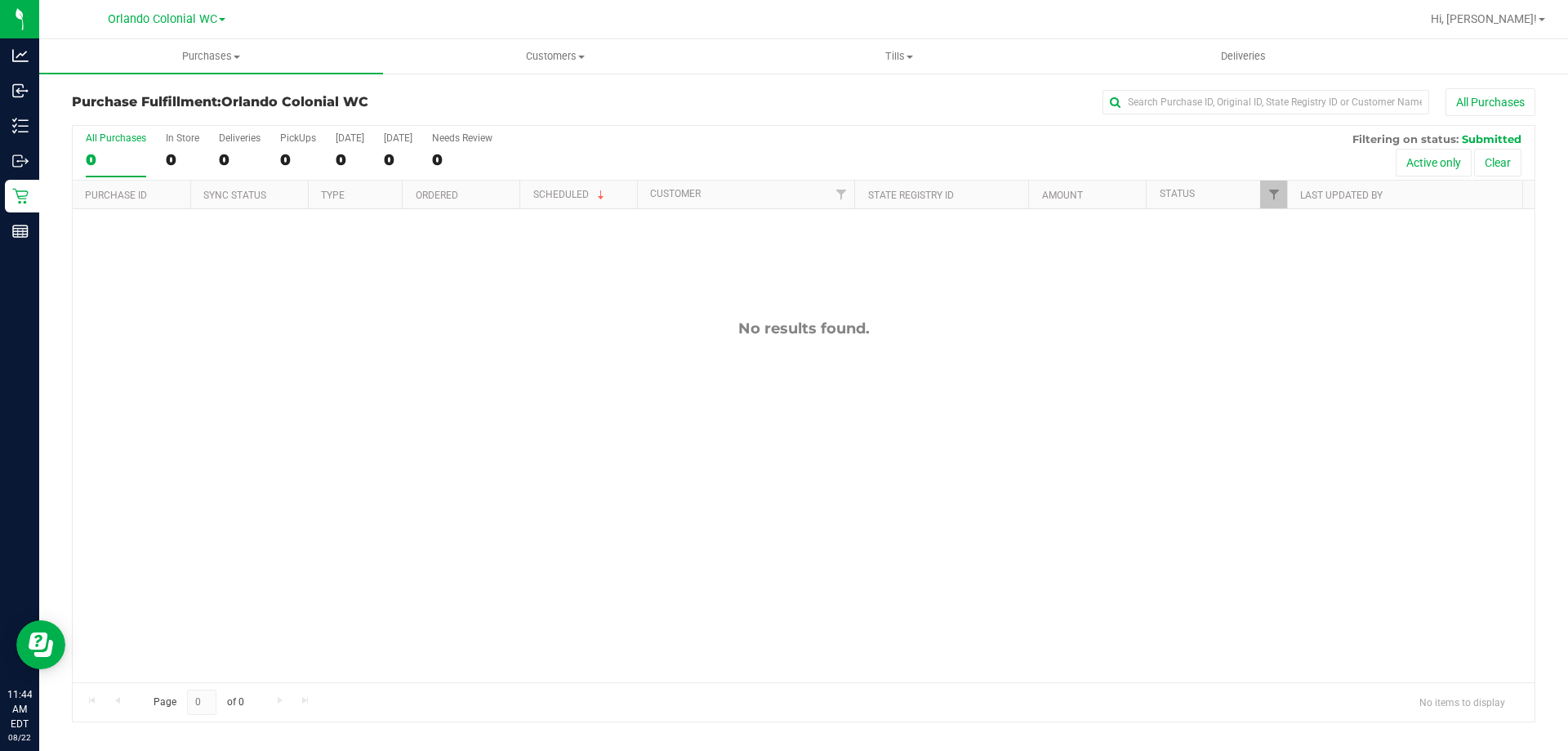
click at [387, 437] on div "No results found." at bounding box center [803, 500] width 1461 height 583
click at [290, 396] on div "No results found." at bounding box center [803, 500] width 1461 height 583
click at [1336, 360] on div "11828049 (316572365) N/A Pickup 8/22/2025 11:45 AM EDT 8/22/2025 $120.50 Submit…" at bounding box center [803, 445] width 1461 height 473
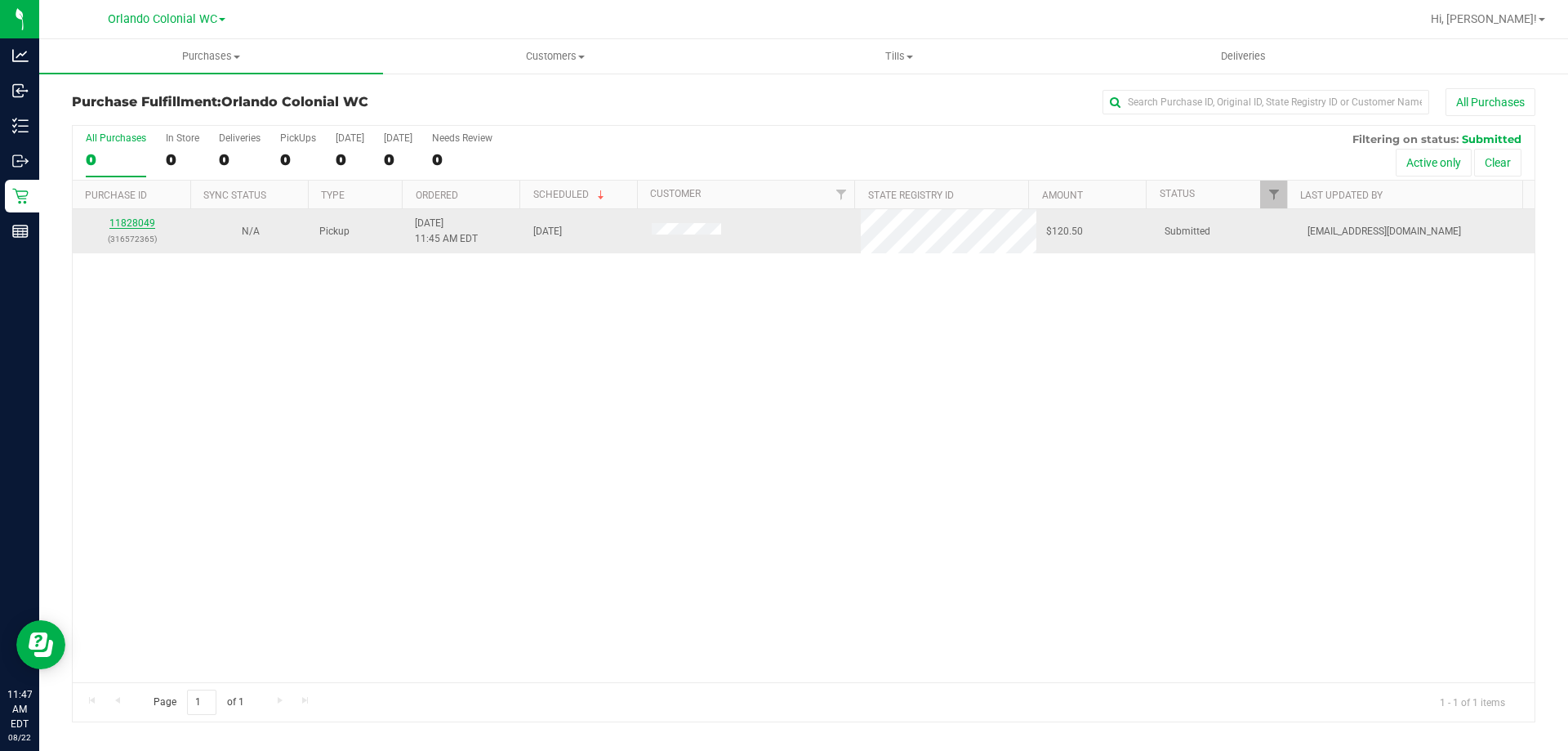
click at [144, 225] on link "11828049" at bounding box center [132, 222] width 46 height 11
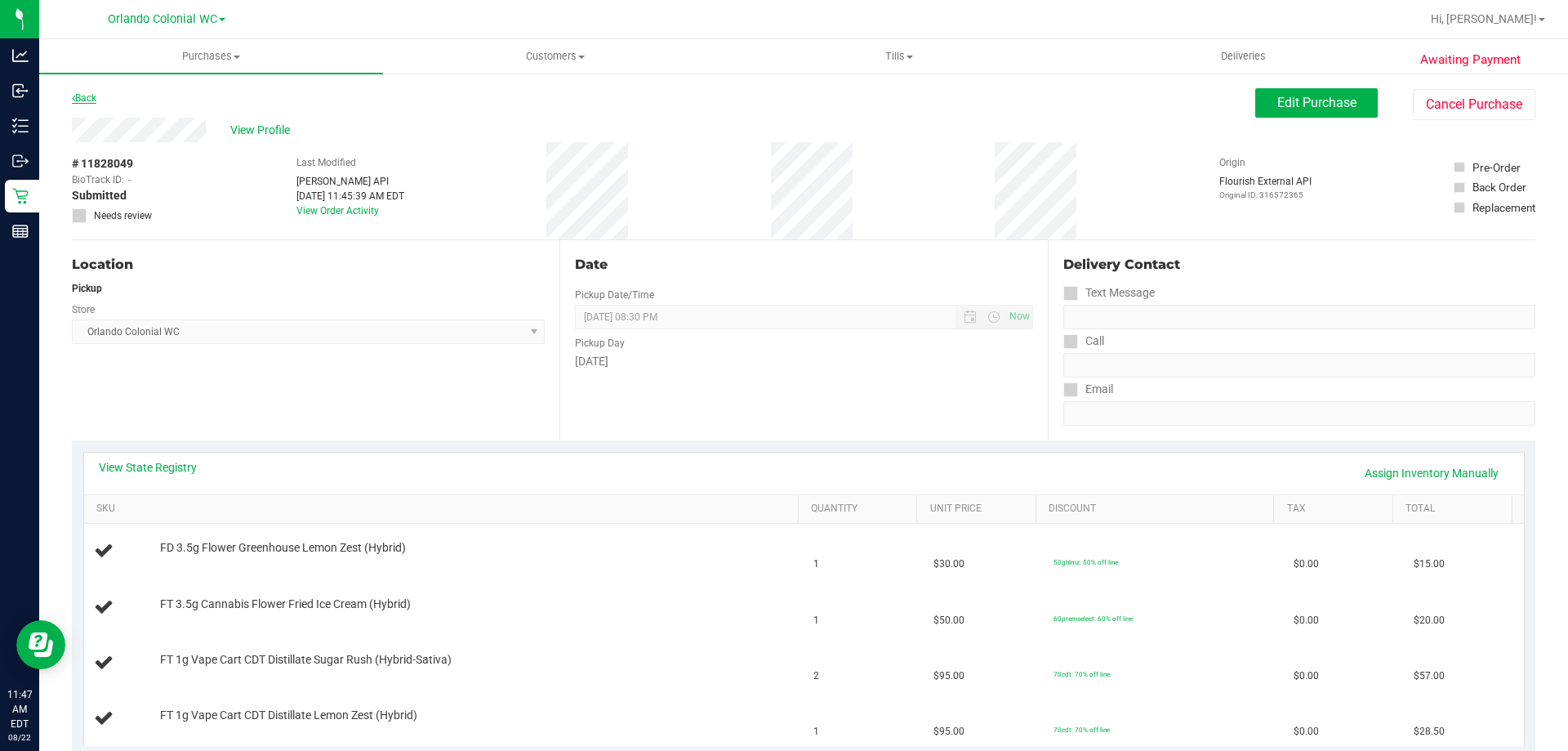
click at [81, 93] on link "Back" at bounding box center [84, 97] width 25 height 11
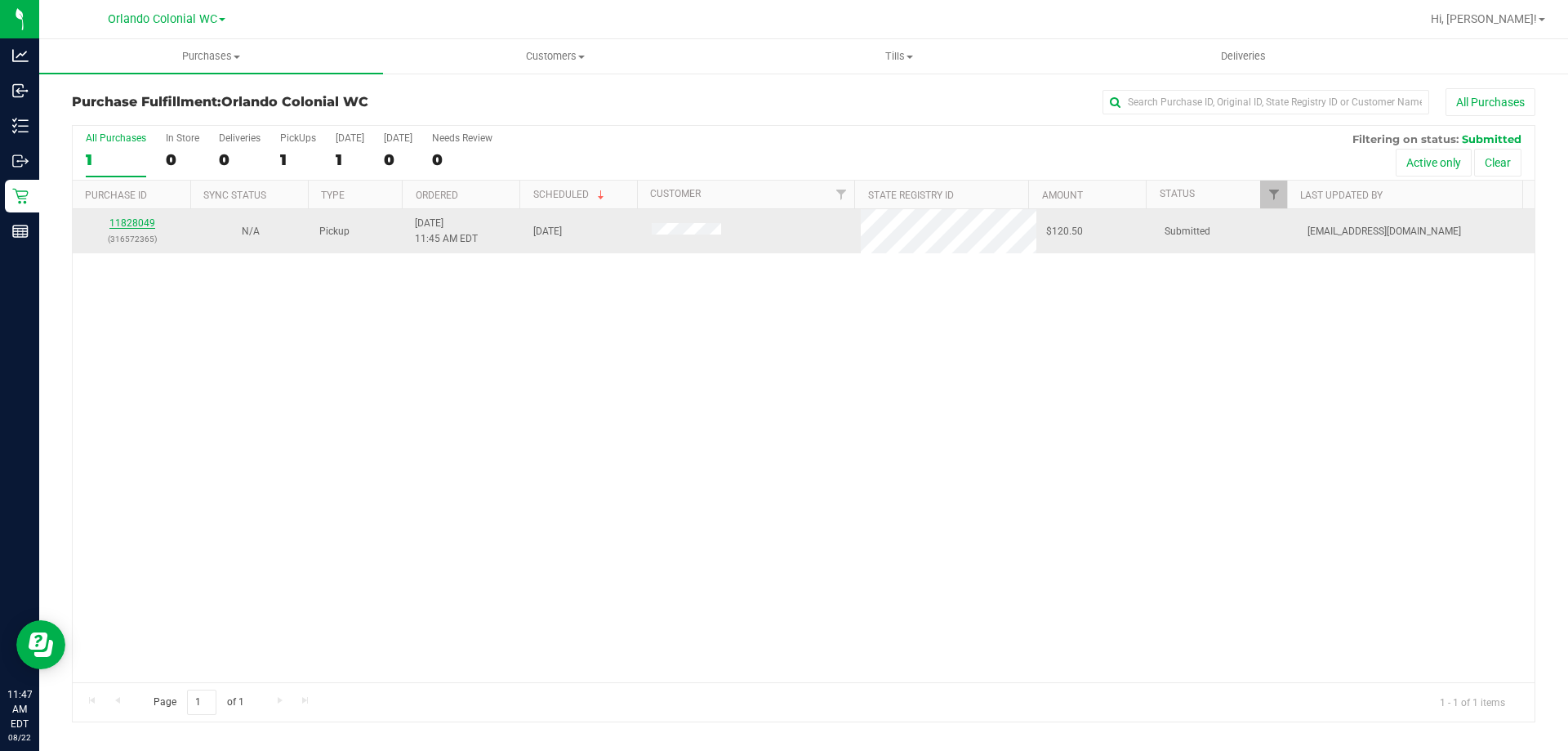
click at [130, 225] on link "11828049" at bounding box center [132, 222] width 46 height 11
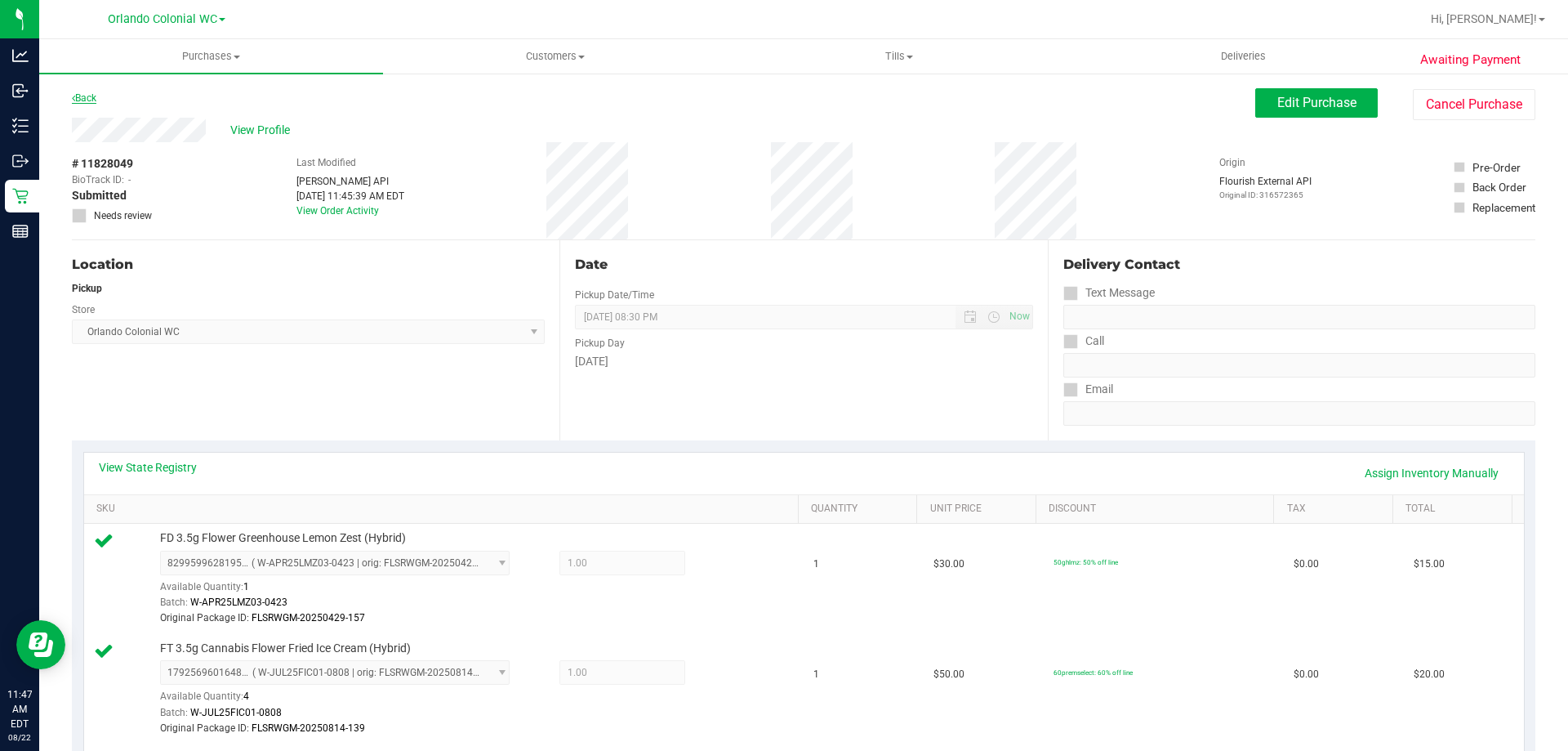
click at [84, 96] on link "Back" at bounding box center [84, 97] width 25 height 11
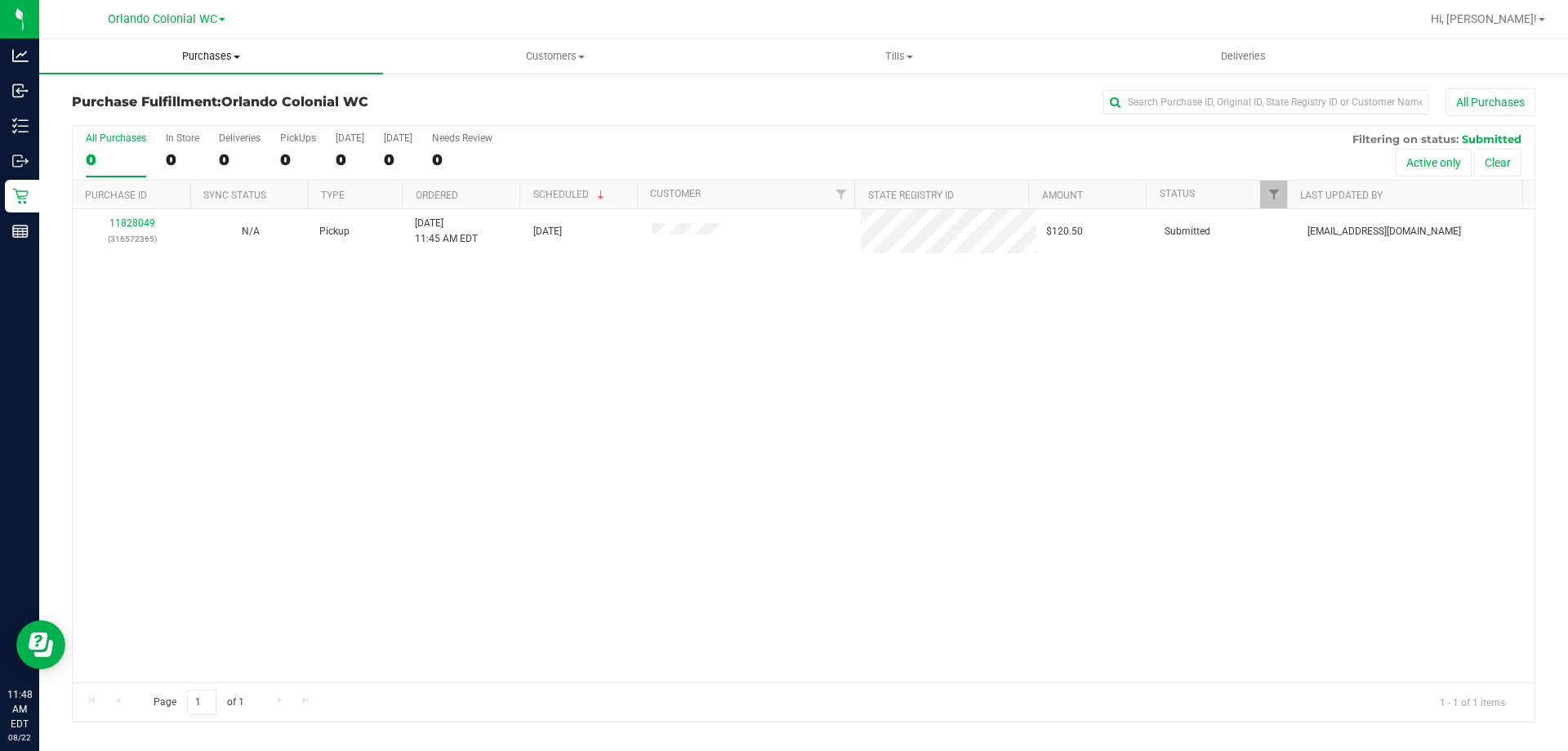
click at [217, 55] on span "Purchases" at bounding box center [211, 56] width 344 height 15
click at [152, 118] on li "Fulfillment" at bounding box center [211, 119] width 344 height 20
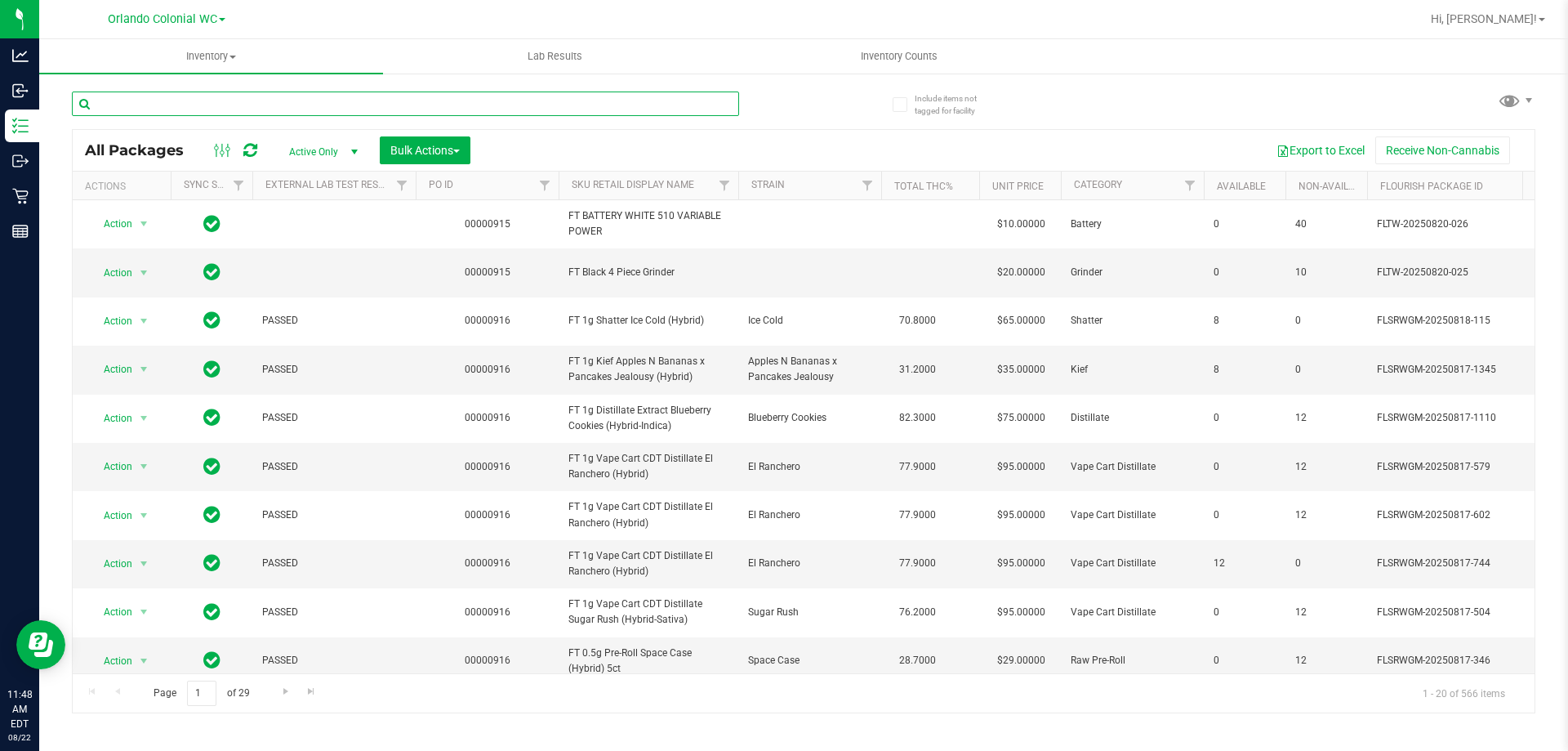
click at [291, 104] on input "text" at bounding box center [405, 103] width 667 height 25
paste input "FD 3.5g Flower Greenhouse Hot Mess (Hybrid)"
type input "FD 3.5g Flower Greenhouse Hot Mess (Hybrid)"
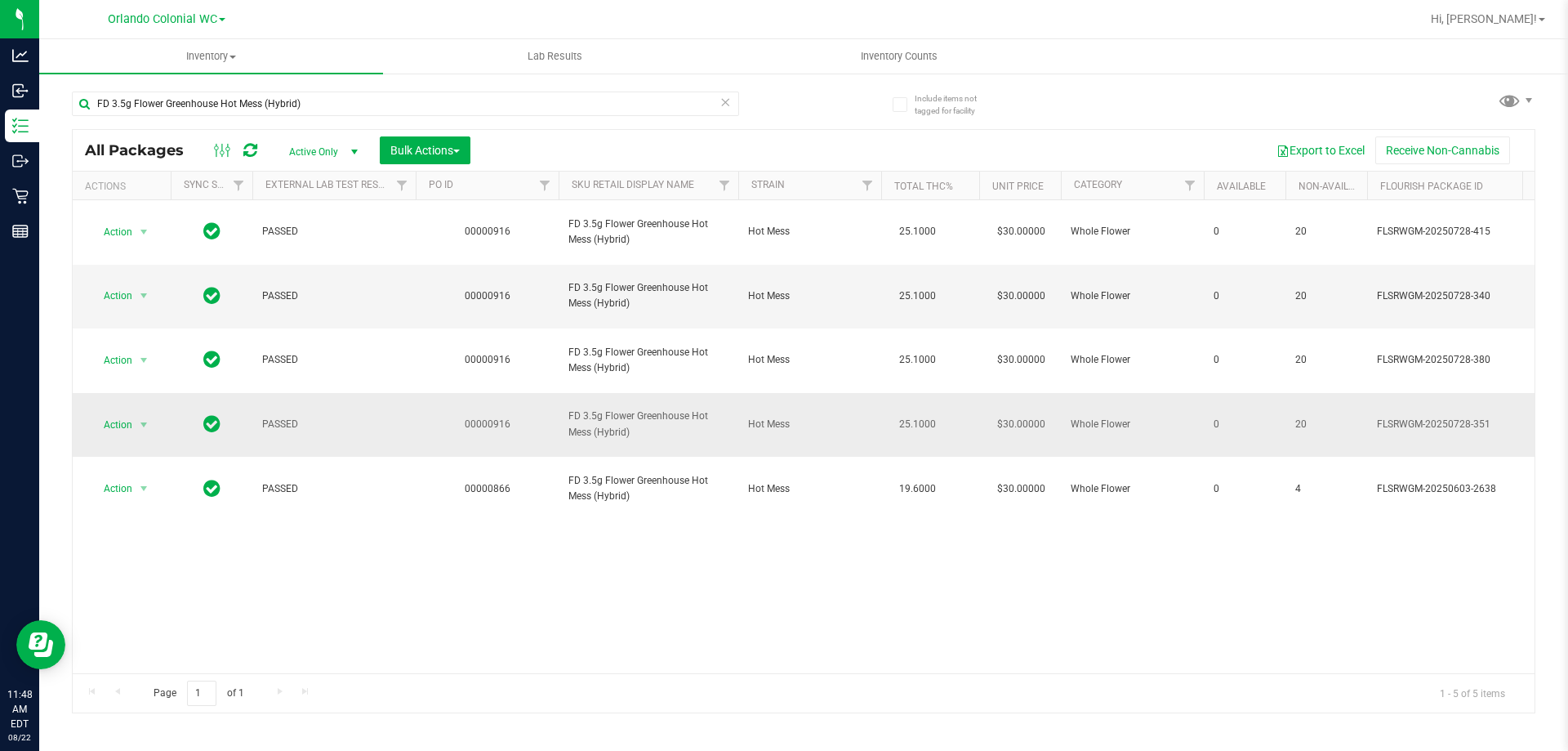
click at [118, 413] on span "Action" at bounding box center [111, 424] width 44 height 23
click at [165, 551] on li "Unlock package" at bounding box center [142, 563] width 105 height 25
drag, startPoint x: 150, startPoint y: 98, endPoint x: 154, endPoint y: 82, distance: 16.5
click at [0, 100] on div "Analytics Inbound Inventory Outbound Retail Reports 11:49 AM EDT 08/22/2025 08/…" at bounding box center [784, 375] width 1568 height 751
paste input "Lemon Zest"
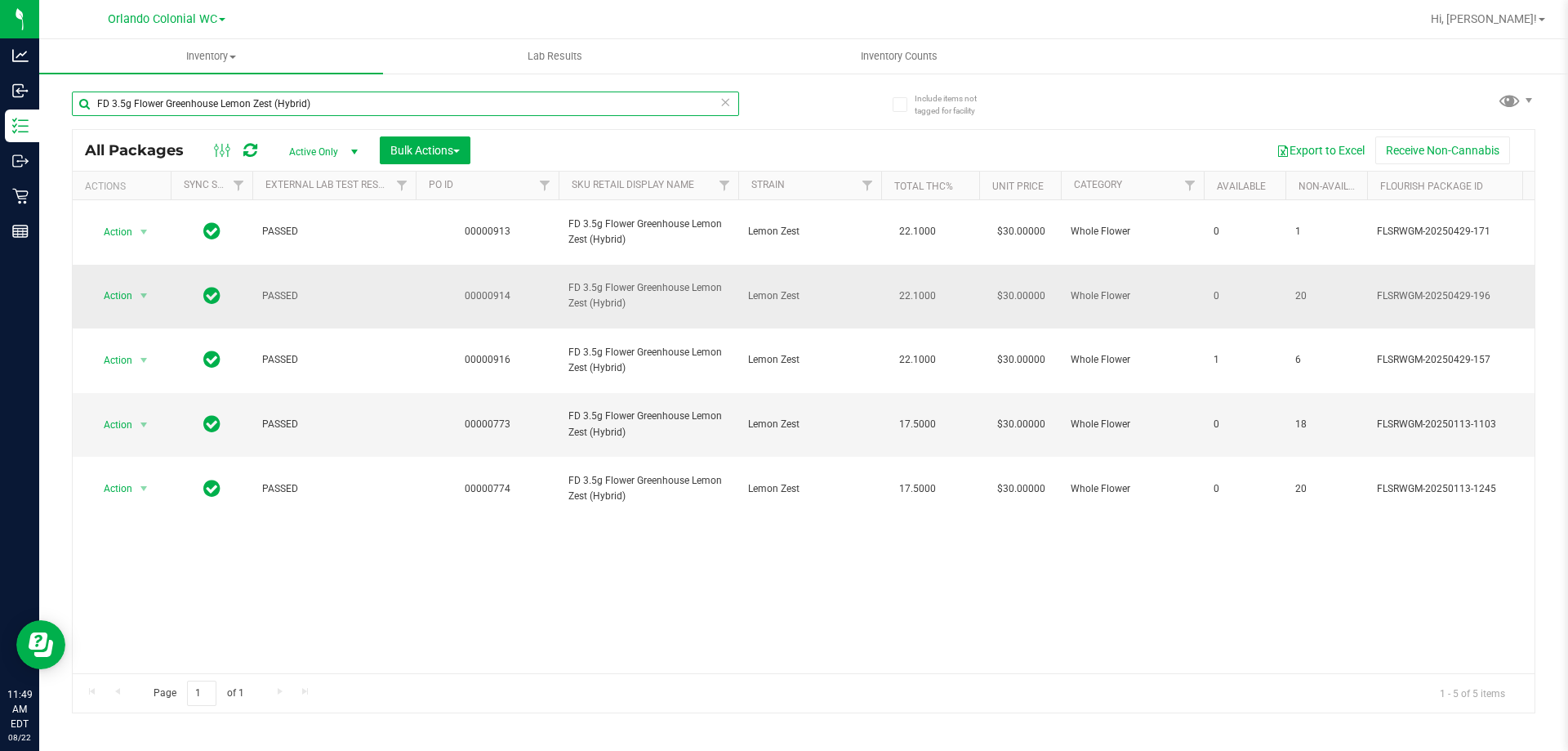
type input "FD 3.5g Flower Greenhouse Lemon Zest (Hybrid)"
click at [132, 284] on span "Action" at bounding box center [111, 295] width 44 height 23
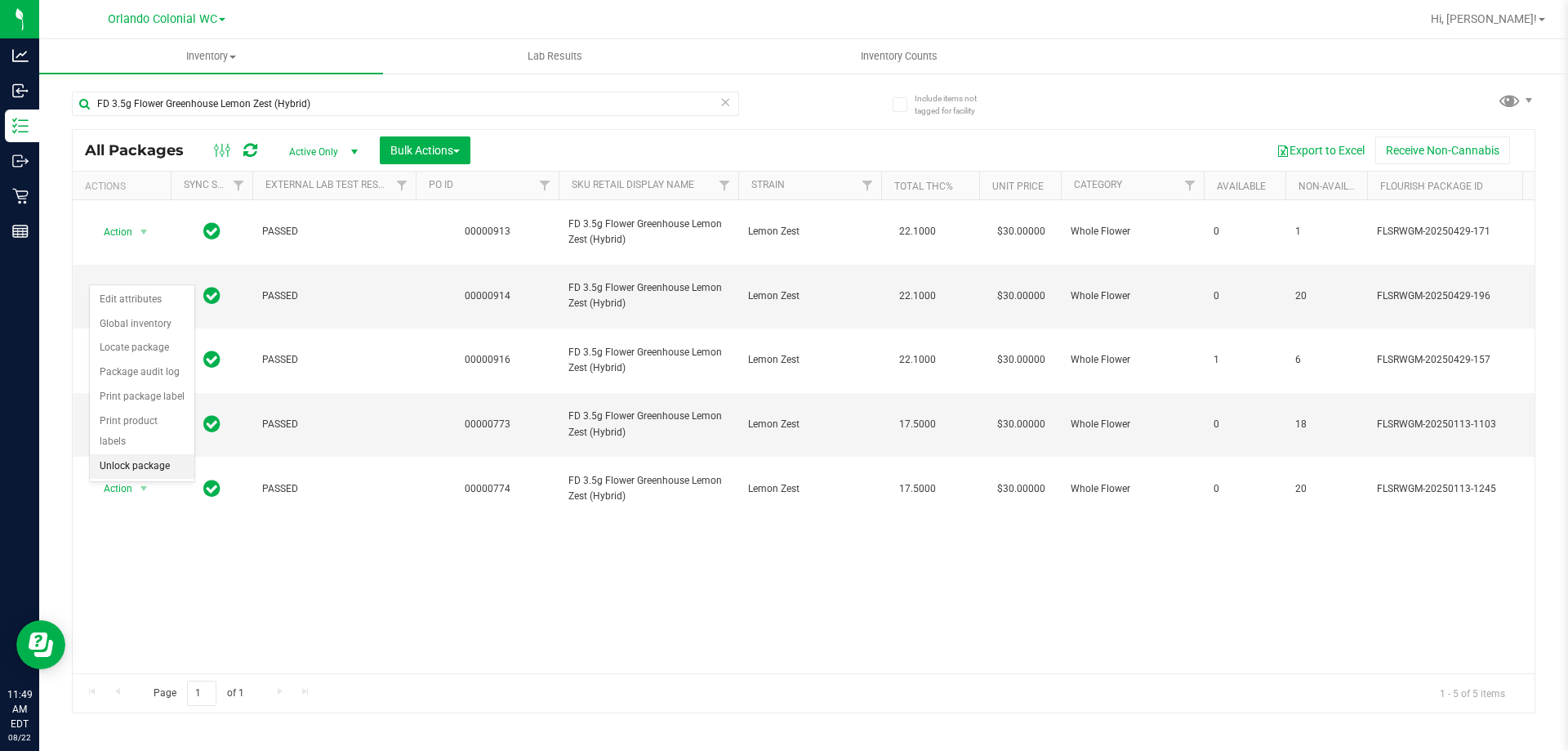
click at [179, 454] on li "Unlock package" at bounding box center [142, 466] width 105 height 25
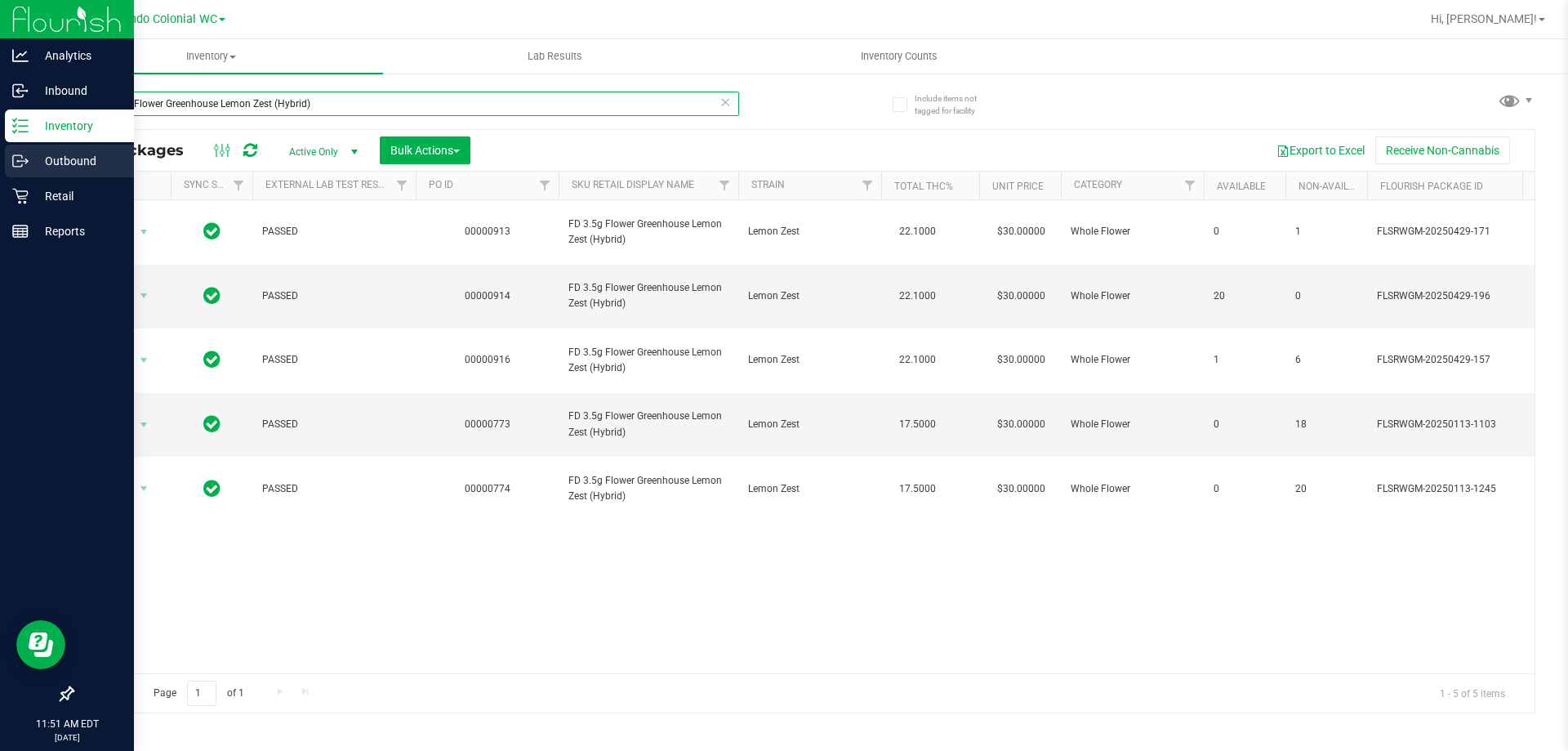
drag, startPoint x: 355, startPoint y: 103, endPoint x: 0, endPoint y: 155, distance: 358.8
click at [0, 132] on div "Analytics Inbound Inventory Outbound Retail Reports 11:51 AM EDT 08/22/2025 08/…" at bounding box center [784, 375] width 1568 height 751
paste input "T 0.5g Pre-Roll White Hot Guava 14 x Black Velvet (Hybrid) 5ct"
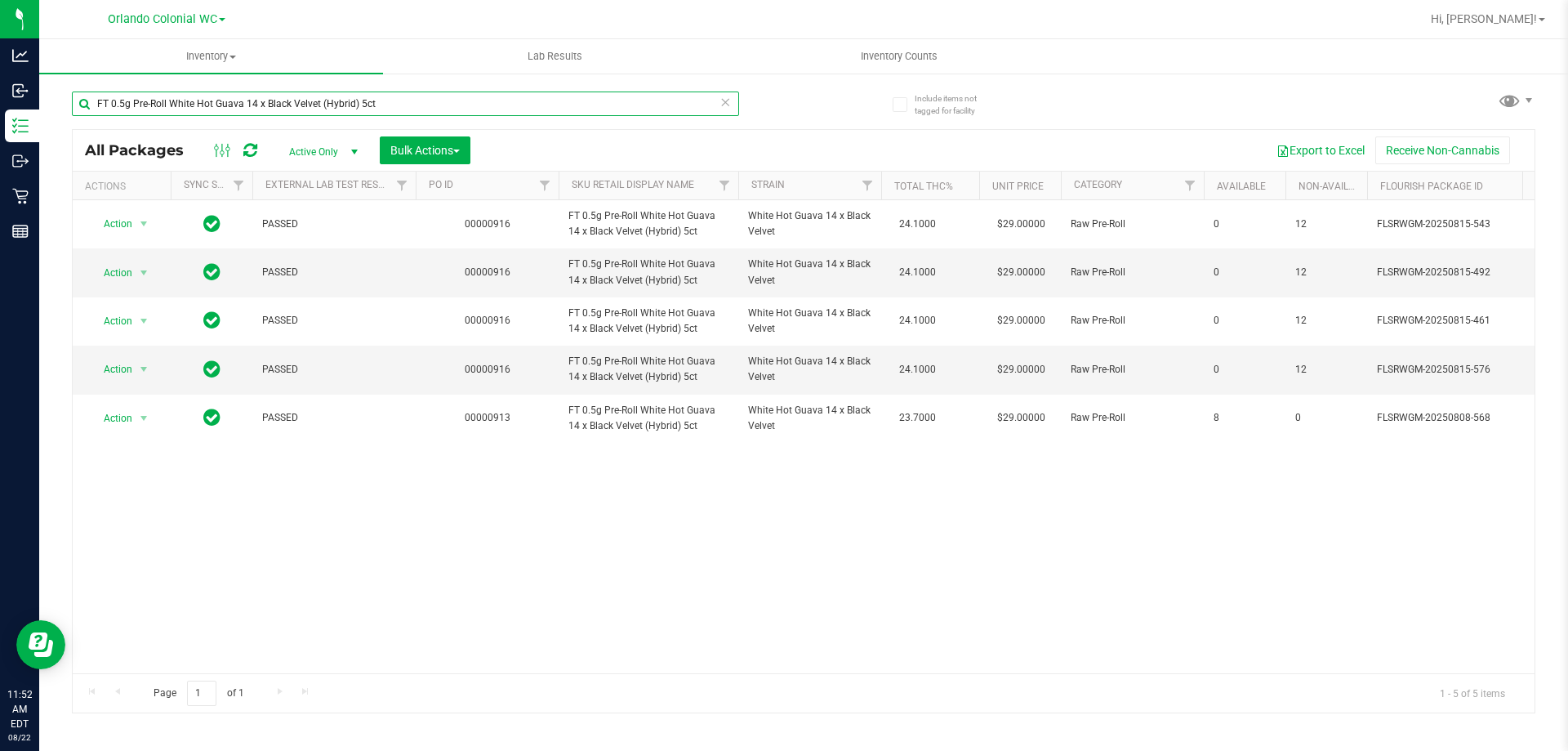
click at [0, 151] on div "Analytics Inbound Inventory Outbound Retail Reports 11:52 AM EDT 08/22/2025 08/…" at bounding box center [784, 375] width 1568 height 751
paste input "Vape Cart Distillate Strawberry Cough (Hybrid-Sativa)"
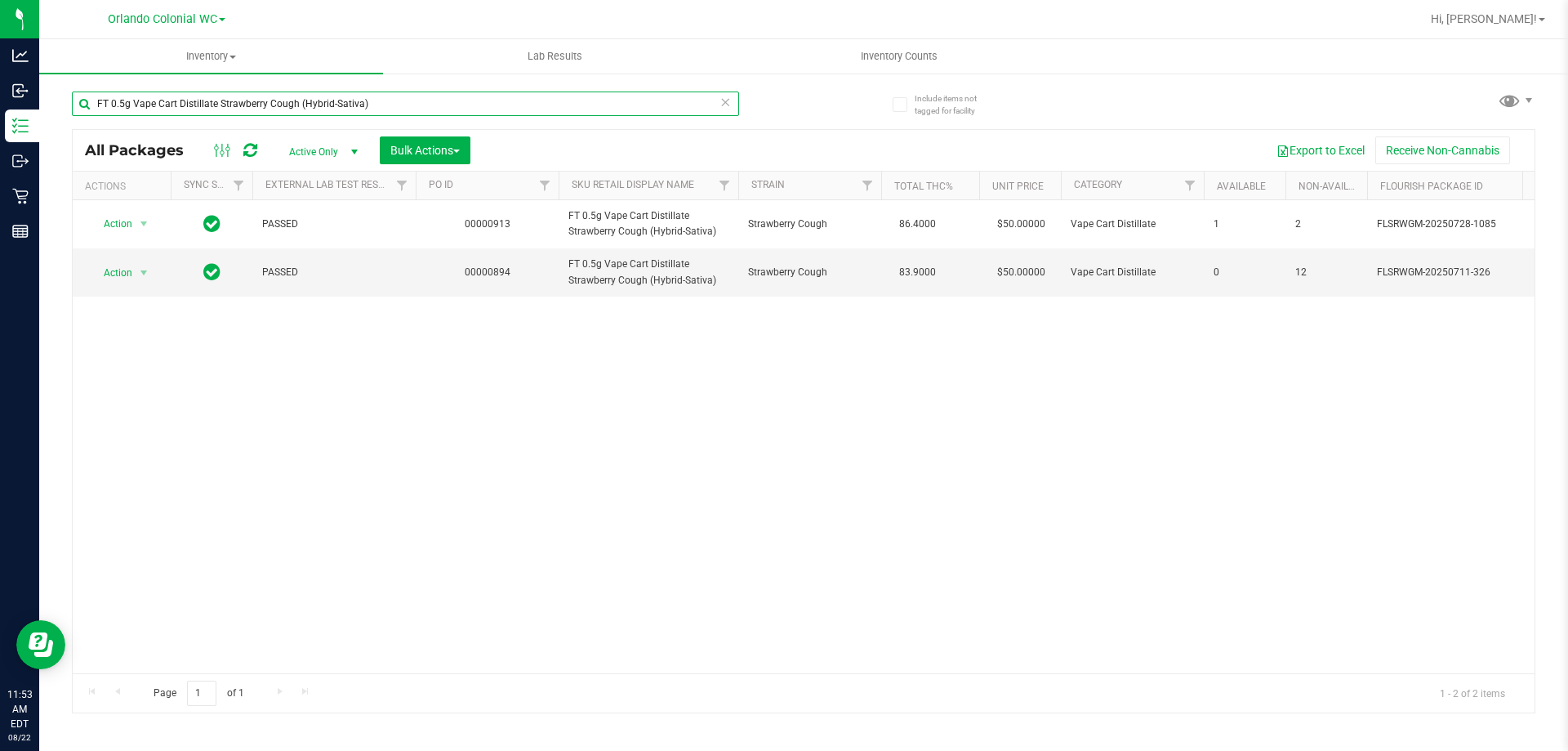
click at [314, 100] on input "FT 0.5g Vape Cart Distillate Strawberry Cough (Hybrid-Sativa)" at bounding box center [405, 103] width 667 height 25
paste input "1g Distillate Extract Kush Mintz (Hybrid"
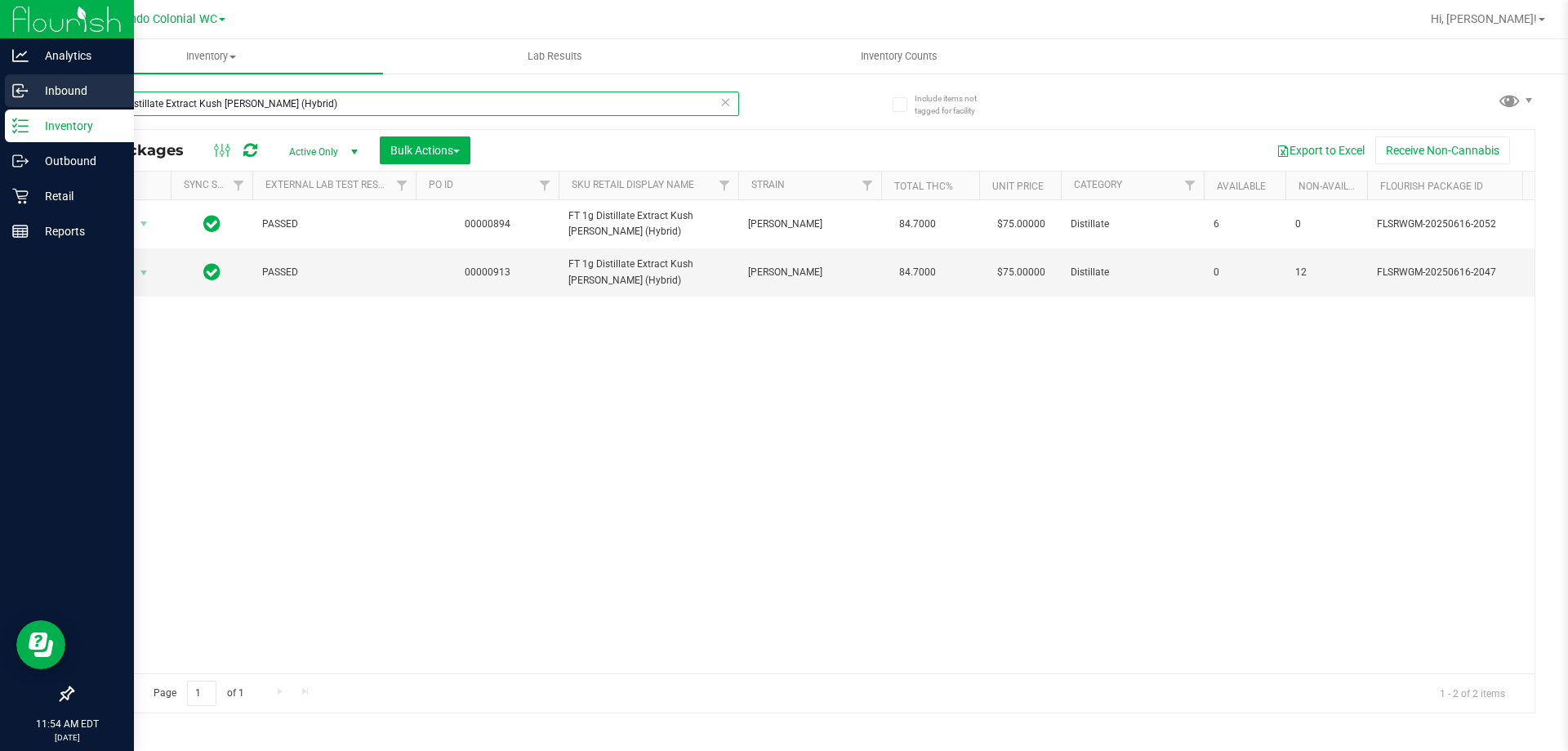
drag, startPoint x: 344, startPoint y: 106, endPoint x: 0, endPoint y: 95, distance: 344.2
click at [0, 95] on div "Analytics Inbound Inventory Outbound Retail Reports 11:54 AM EDT 08/22/2025 08/…" at bounding box center [784, 375] width 1568 height 751
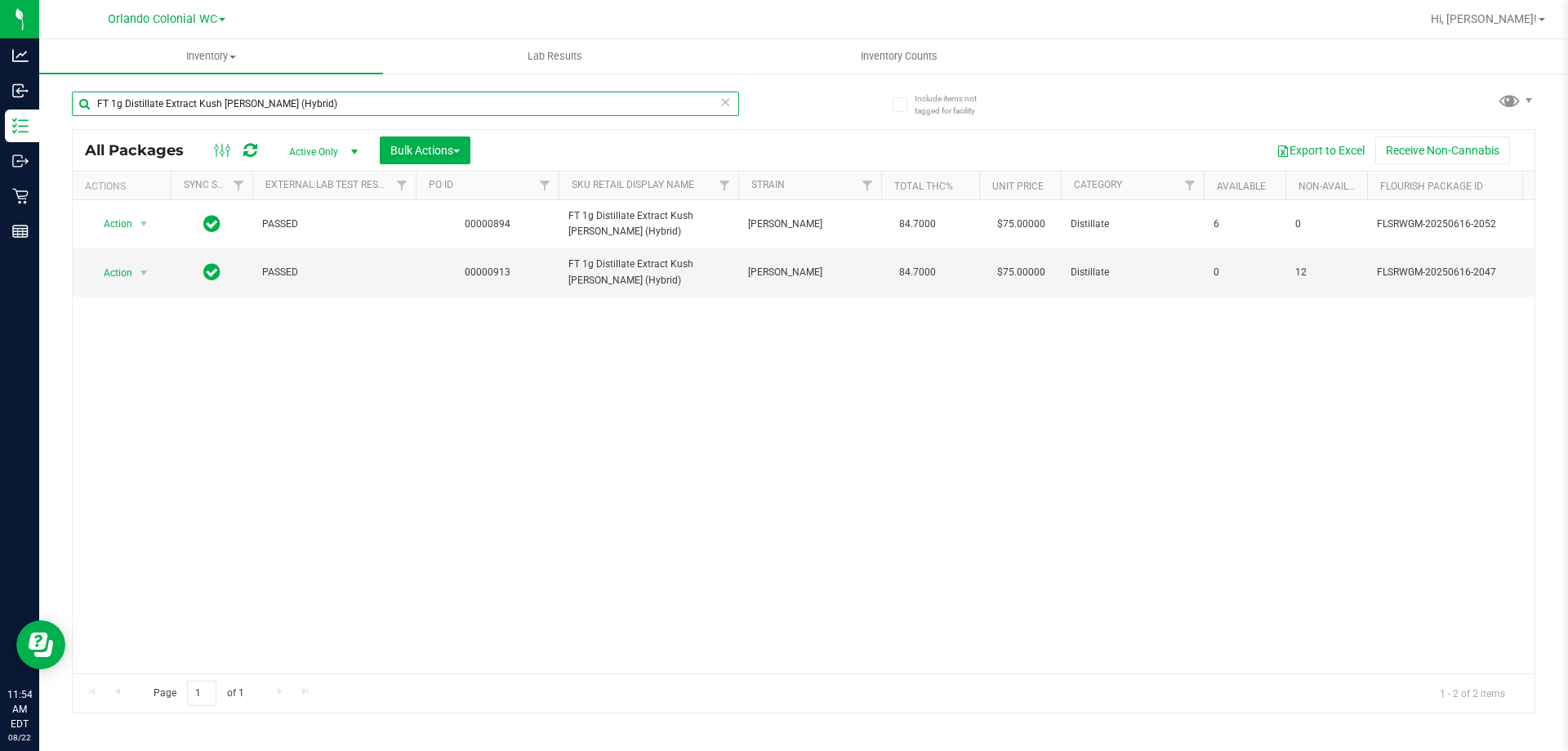
paste input "3.5g Cannabis Flower Georgia Ru"
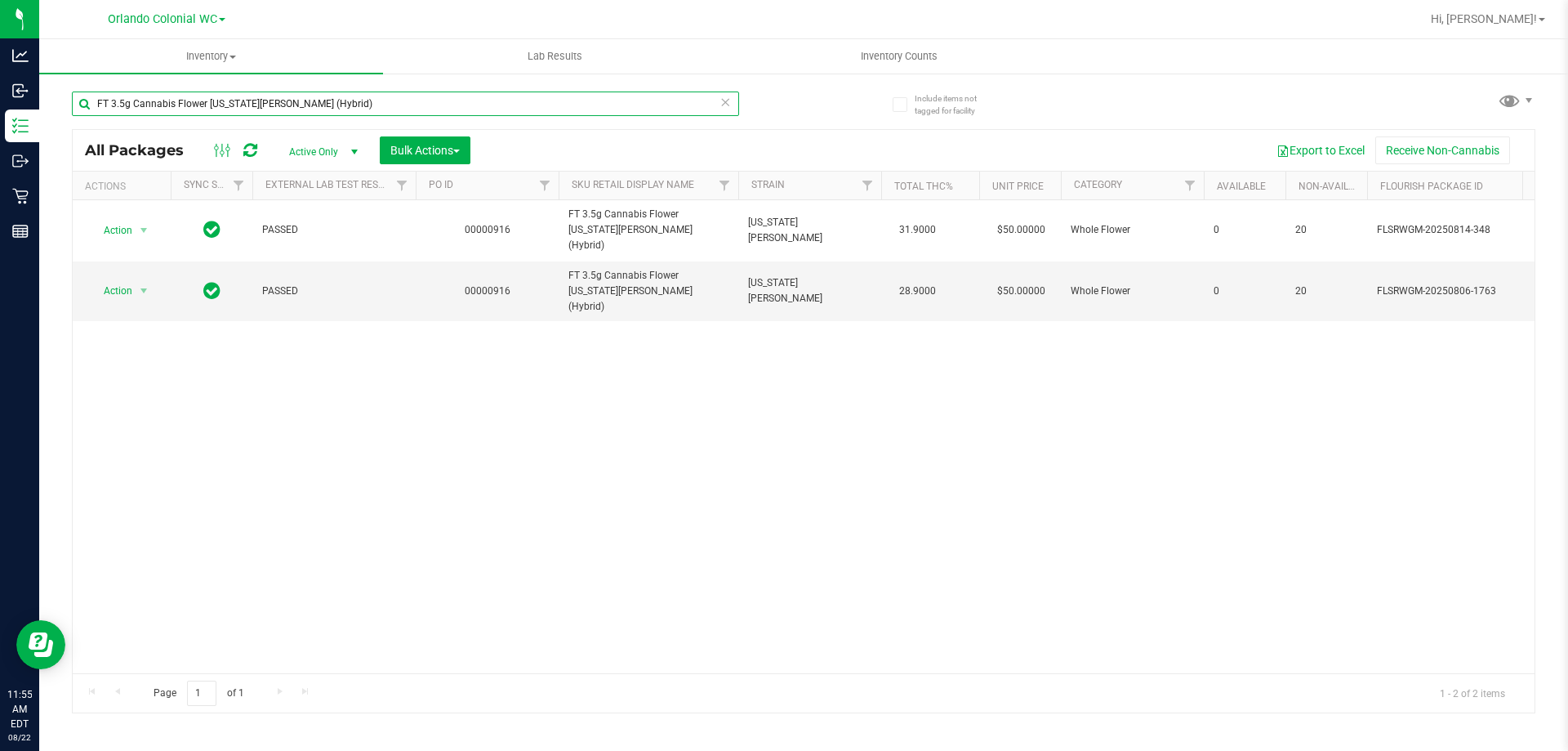
type input "FT 3.5g Cannabis Flower Georgia Runtz (Hybrid)"
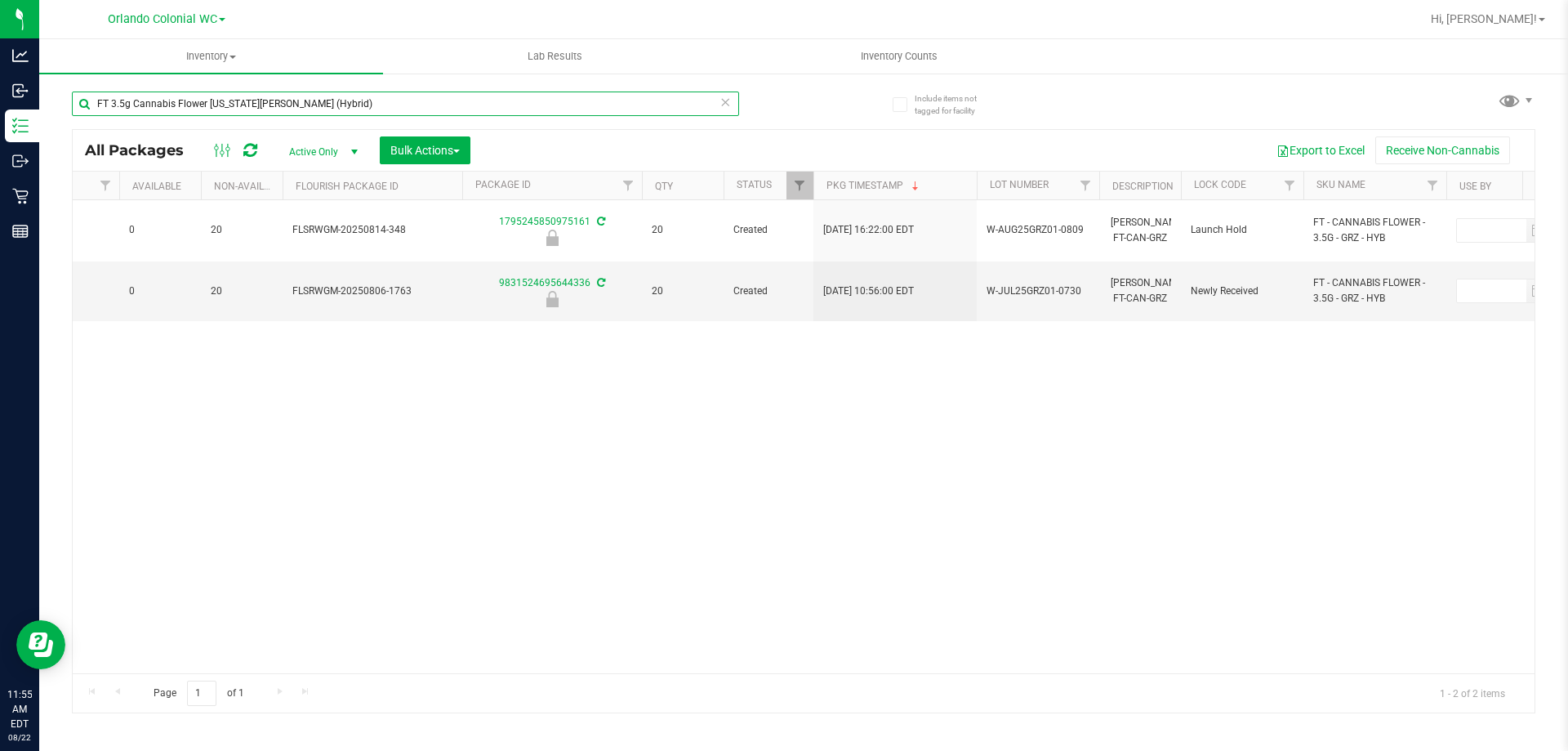
scroll to position [0, 1100]
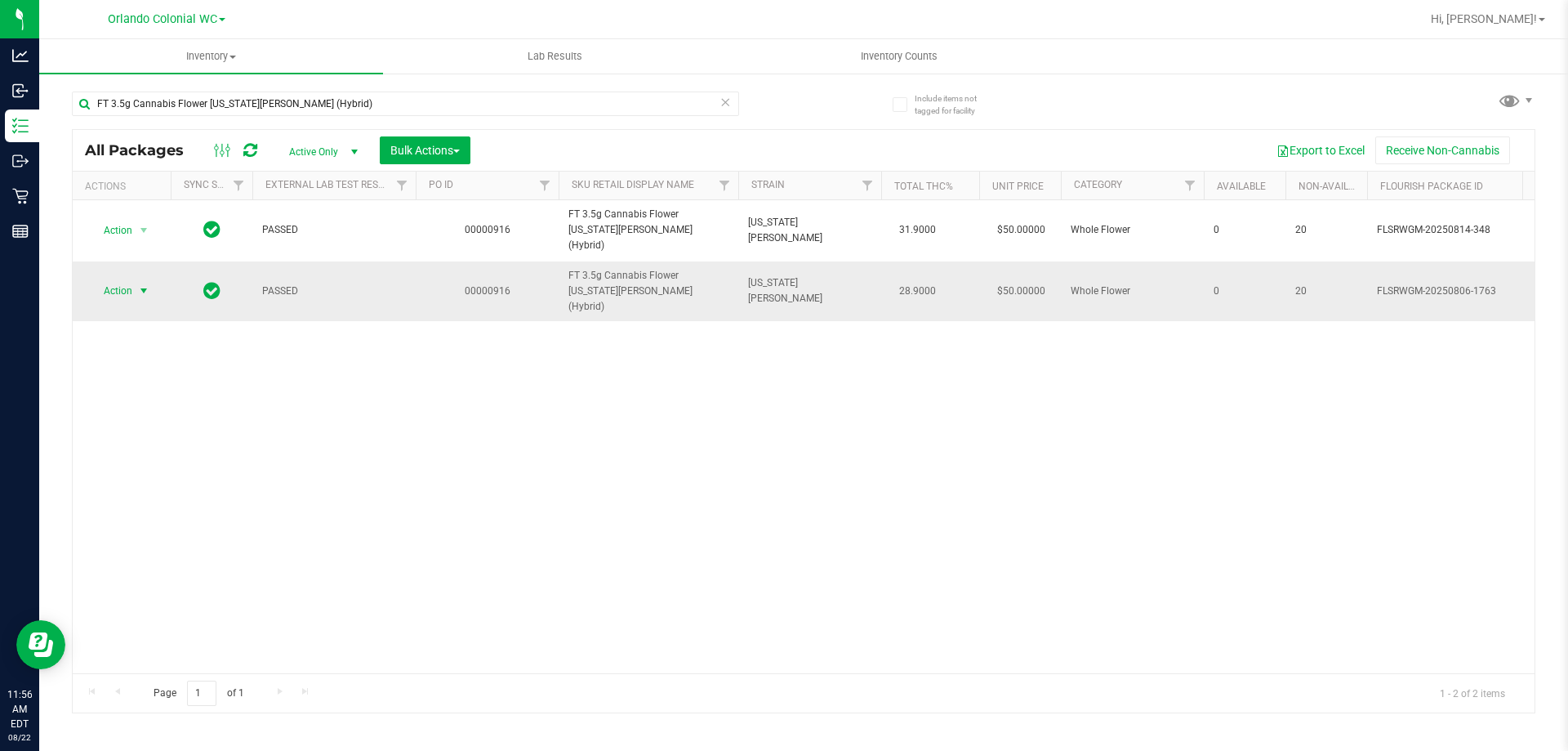
click at [120, 279] on span "Action" at bounding box center [111, 290] width 44 height 23
click at [151, 454] on li "Unlock package" at bounding box center [142, 466] width 105 height 25
click at [312, 94] on input "FT 3.5g Cannabis Flower Georgia Runtz (Hybrid)" at bounding box center [405, 103] width 667 height 25
paste input "SW 10mg Theragels Soothe (1:1 CBD:THC) 40ct"
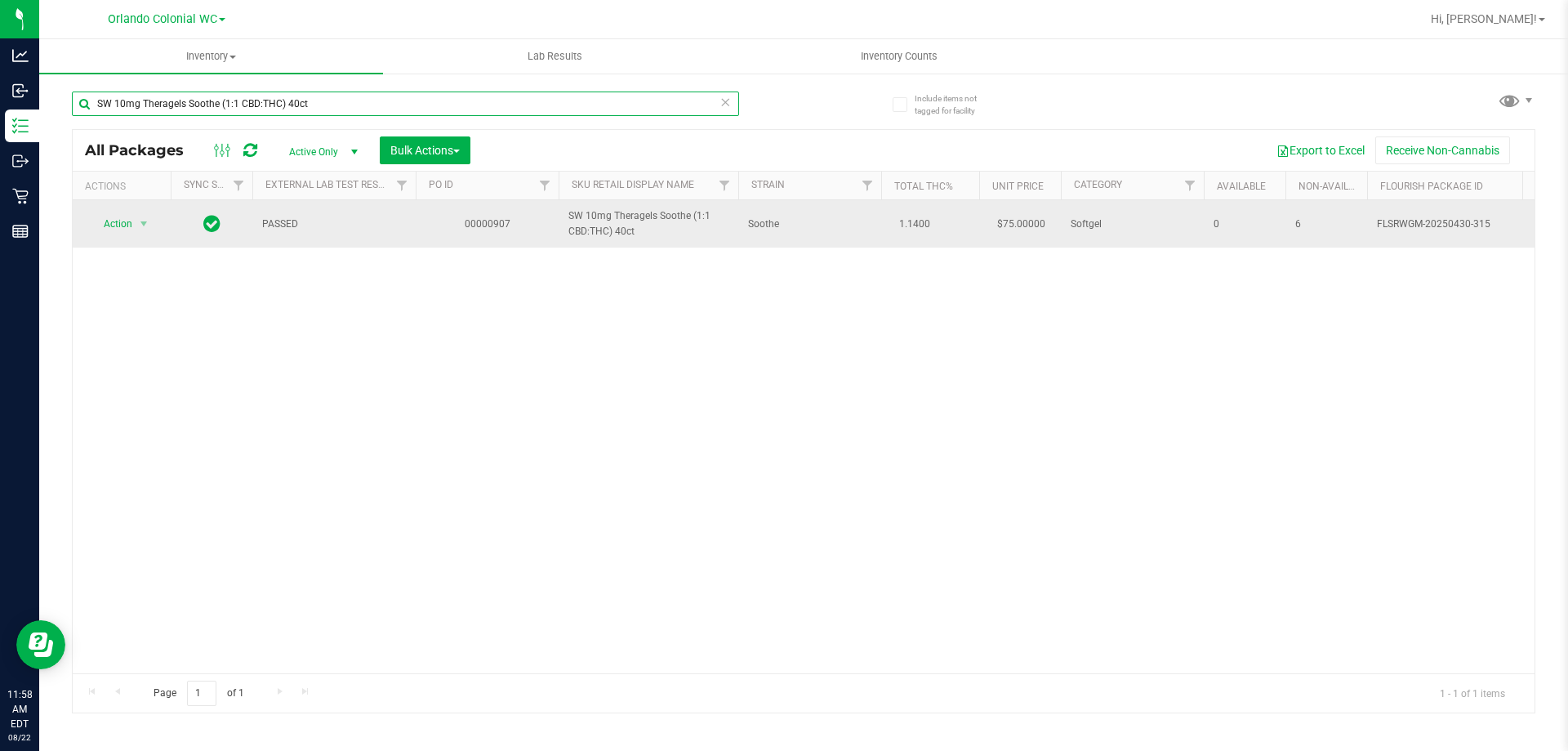
type input "SW 10mg Theragels Soothe (1:1 CBD:THC) 40ct"
click at [136, 225] on span "select" at bounding box center [144, 223] width 20 height 23
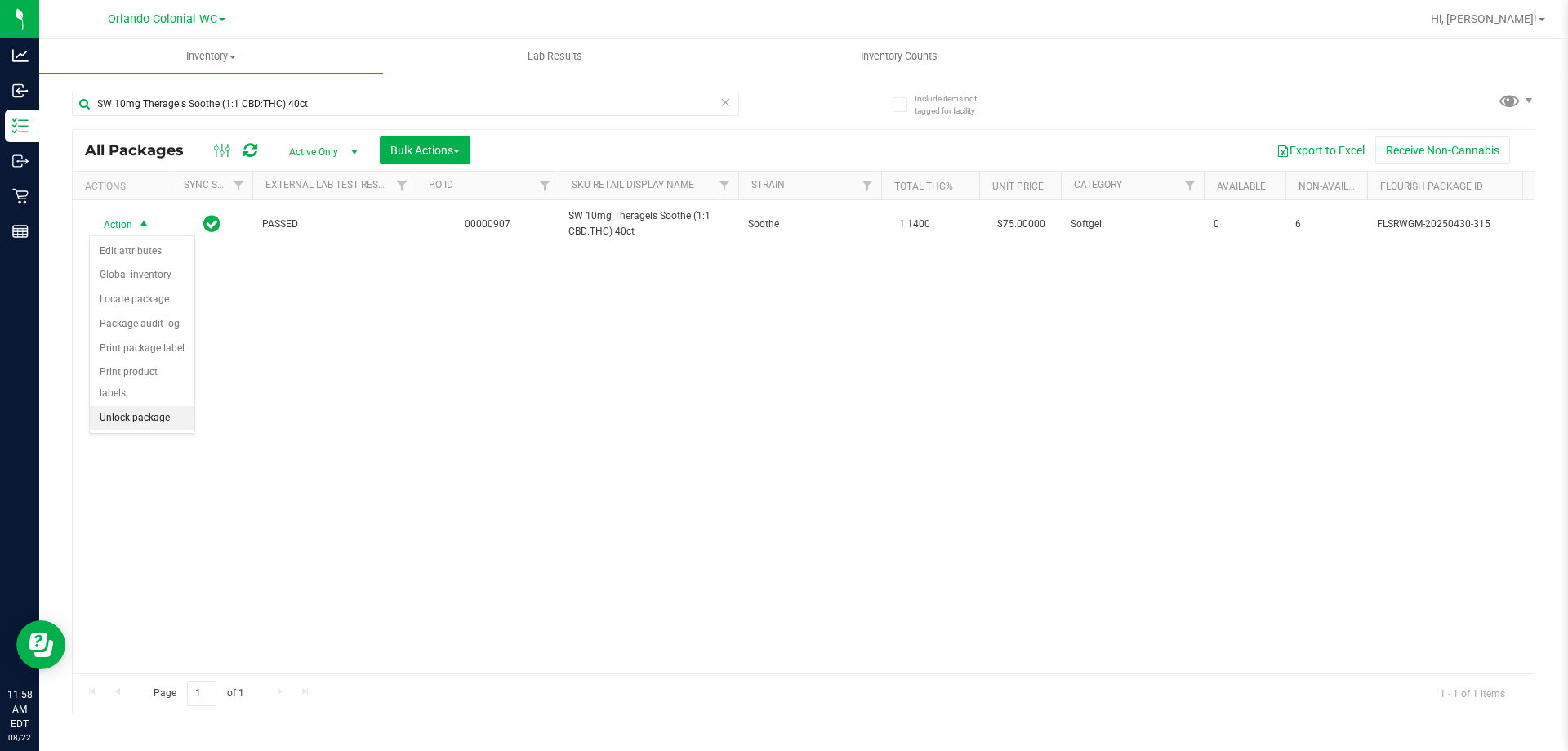
click at [180, 406] on li "Unlock package" at bounding box center [142, 418] width 105 height 25
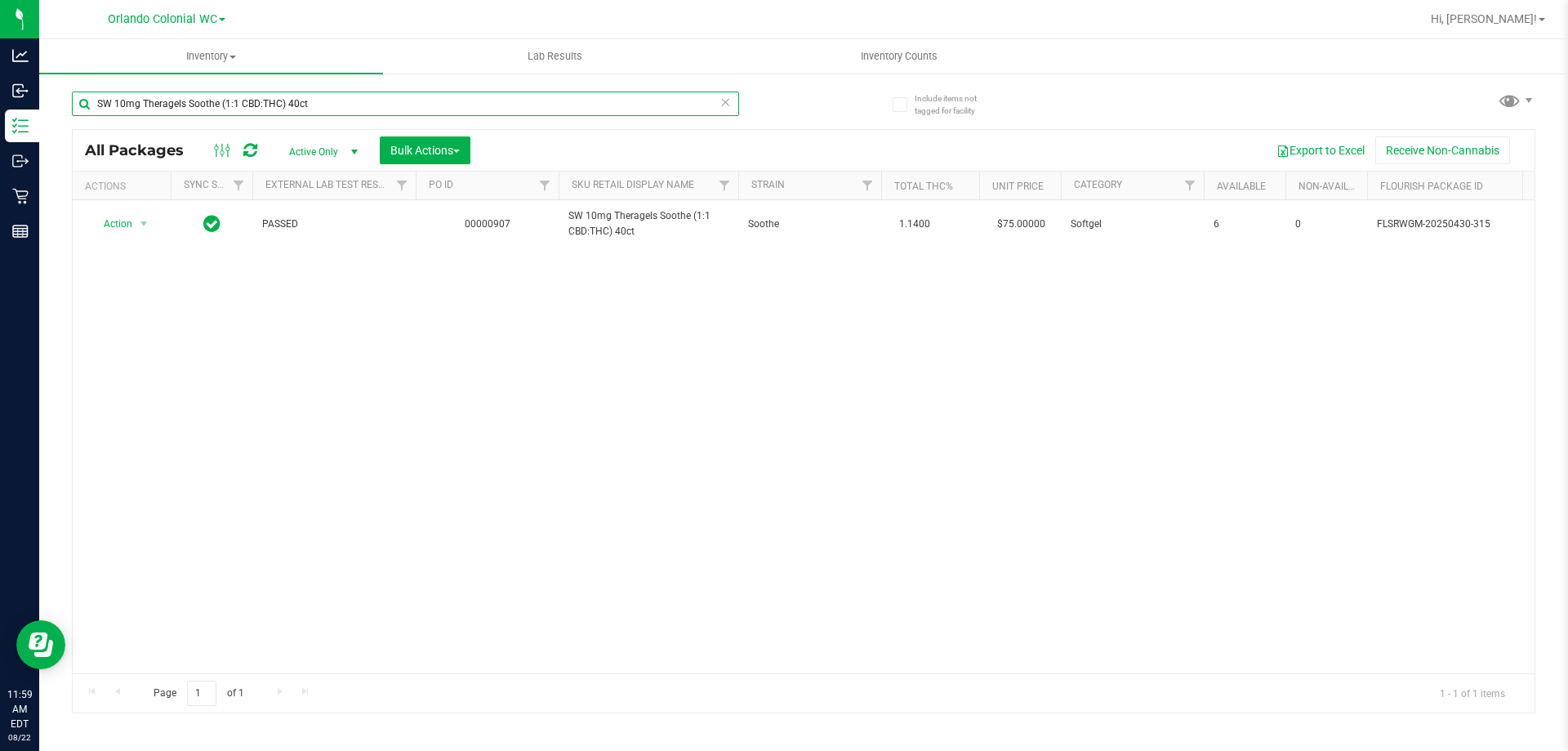
click at [305, 95] on input "SW 10mg Theragels Soothe (1:1 CBD:THC) 40ct" at bounding box center [405, 103] width 667 height 25
paste input "WNA 30mg Yuzu Soft Chews (2:1 CBD:THC) 1"
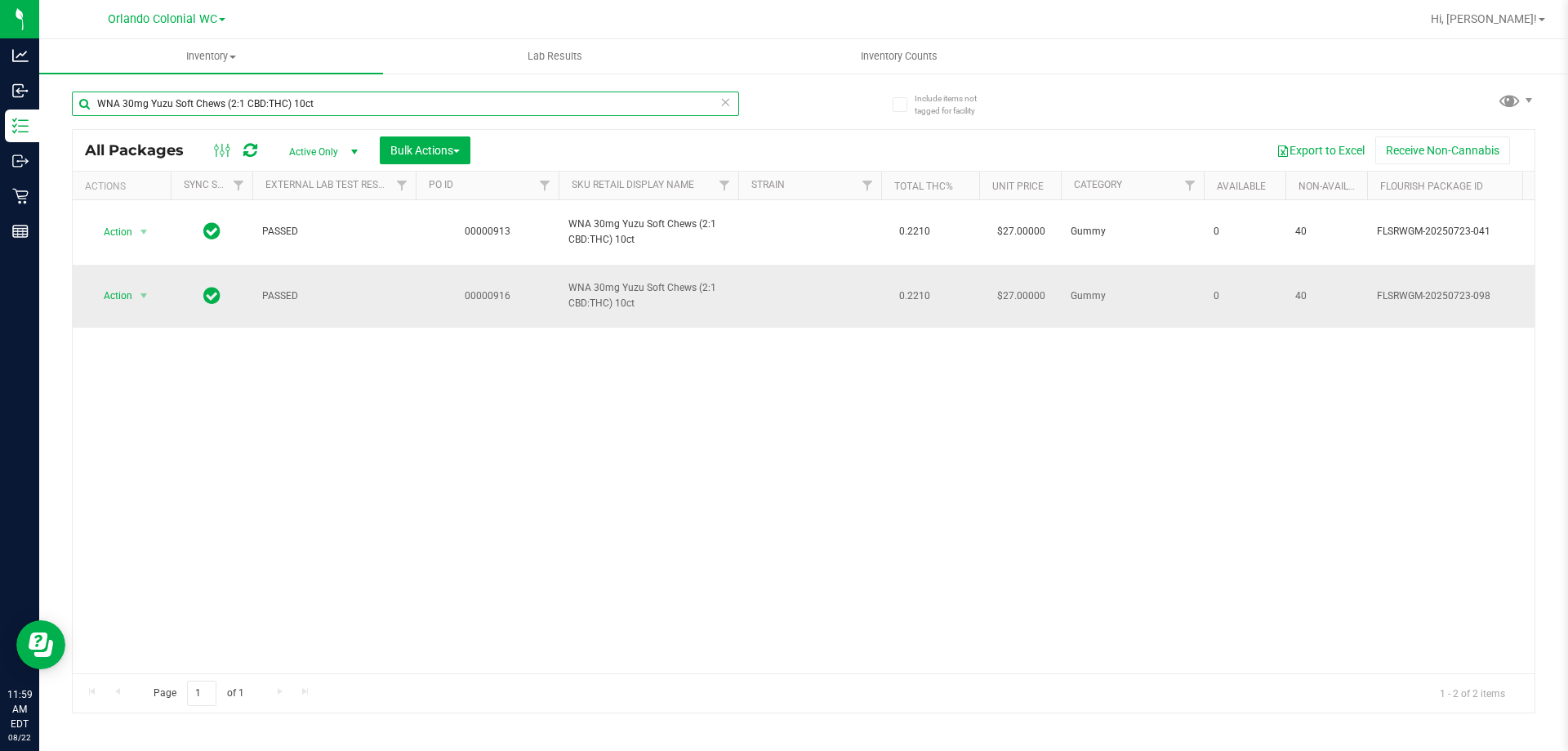
type input "WNA 30mg Yuzu Soft Chews (2:1 CBD:THC) 10ct"
click at [134, 289] on span "select" at bounding box center [144, 295] width 20 height 23
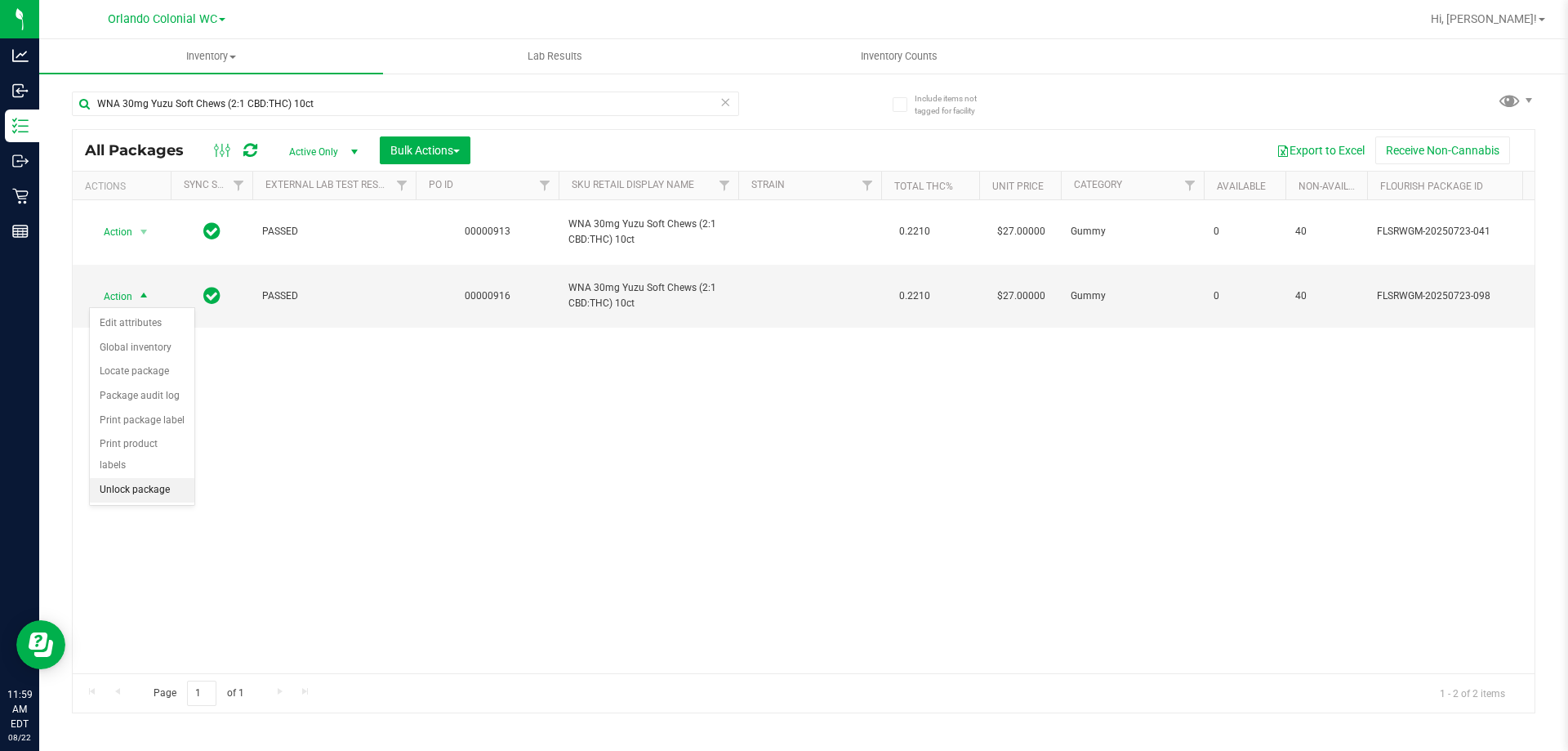
click at [163, 478] on li "Unlock package" at bounding box center [142, 490] width 105 height 25
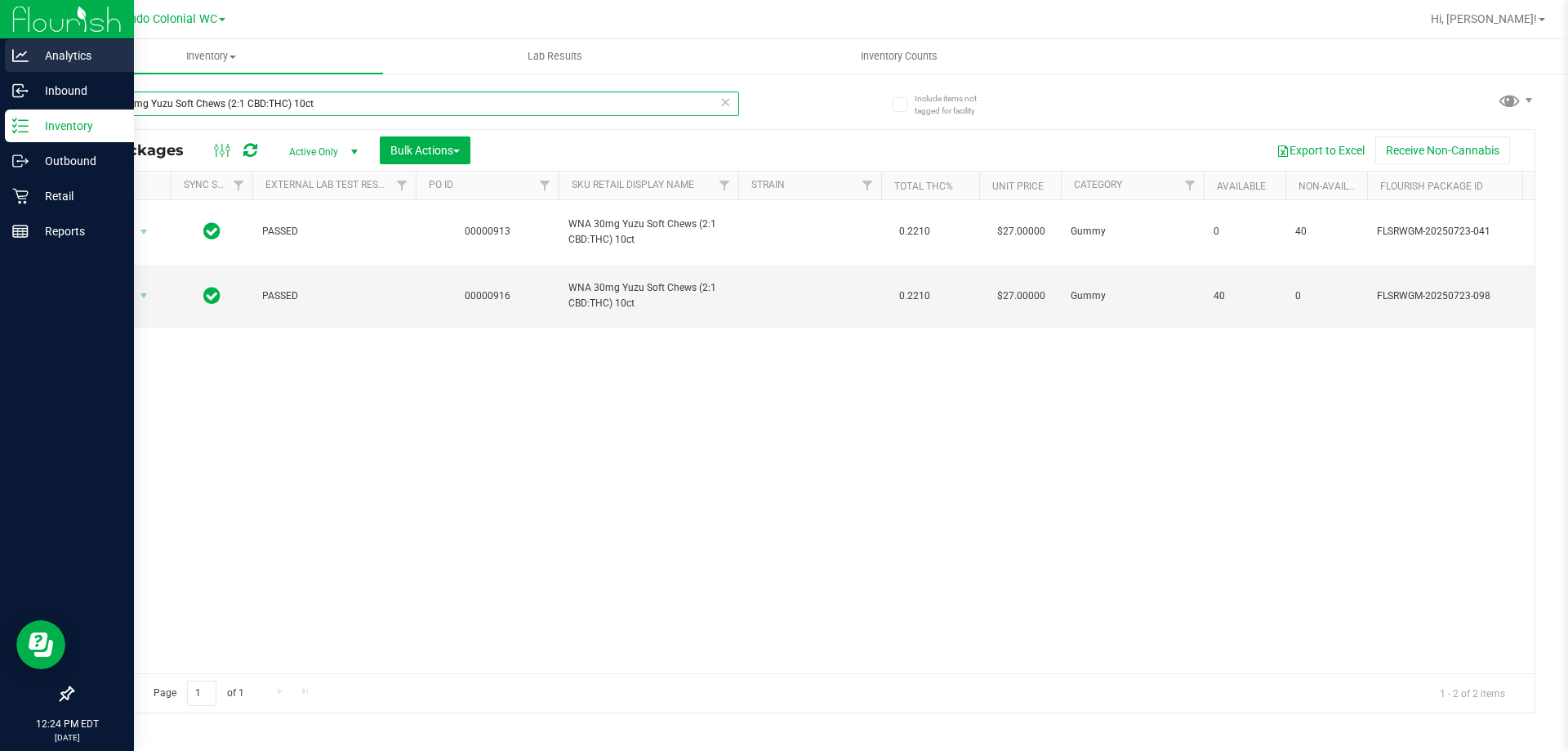
drag, startPoint x: 345, startPoint y: 100, endPoint x: 0, endPoint y: 46, distance: 349.2
click at [0, 47] on div "Analytics Inbound Inventory Outbound Retail Reports 12:24 PM EDT 08/22/2025 08/…" at bounding box center [784, 375] width 1568 height 751
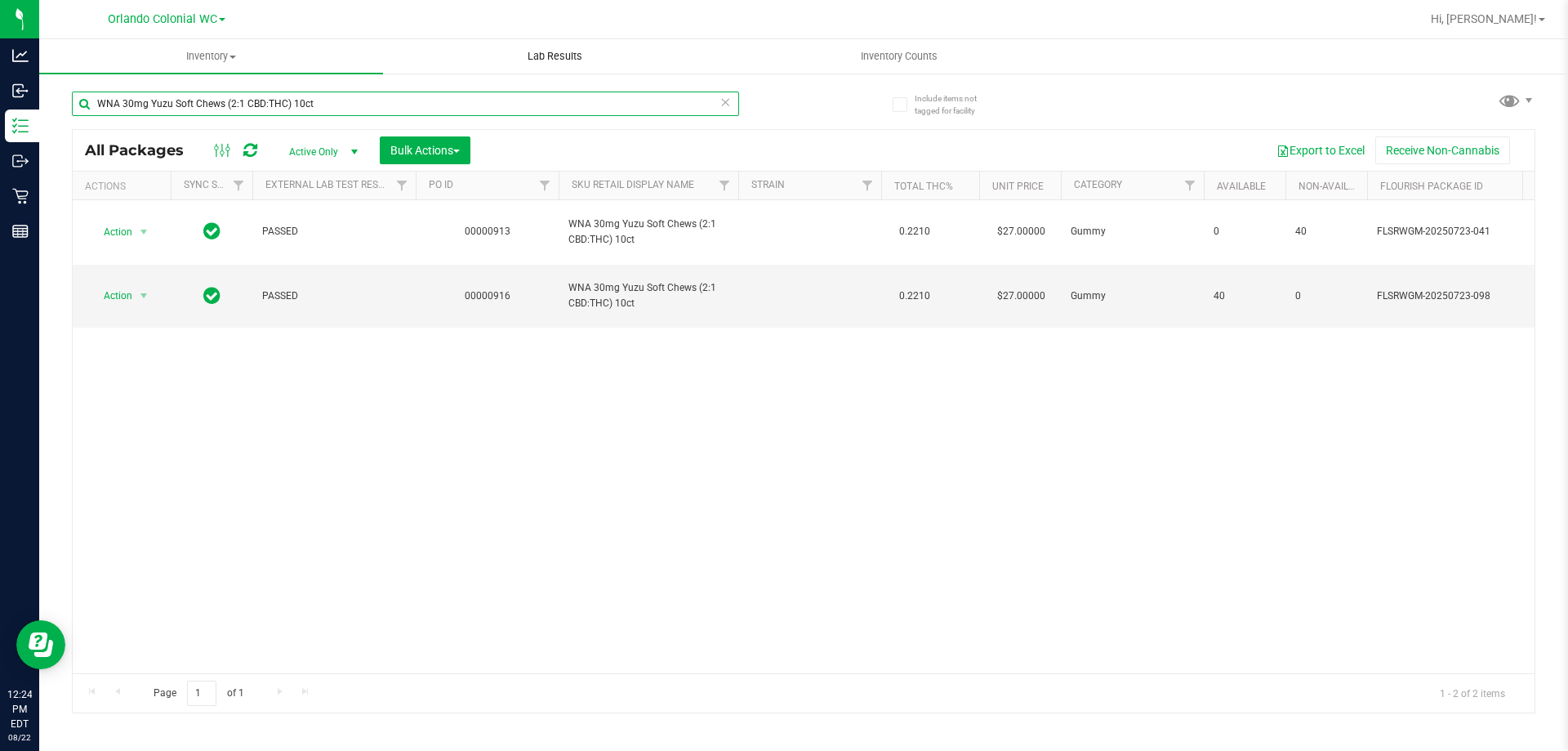
paste input "FT 0.5g Pre-Roll Grape Essence (Hybrid) 1"
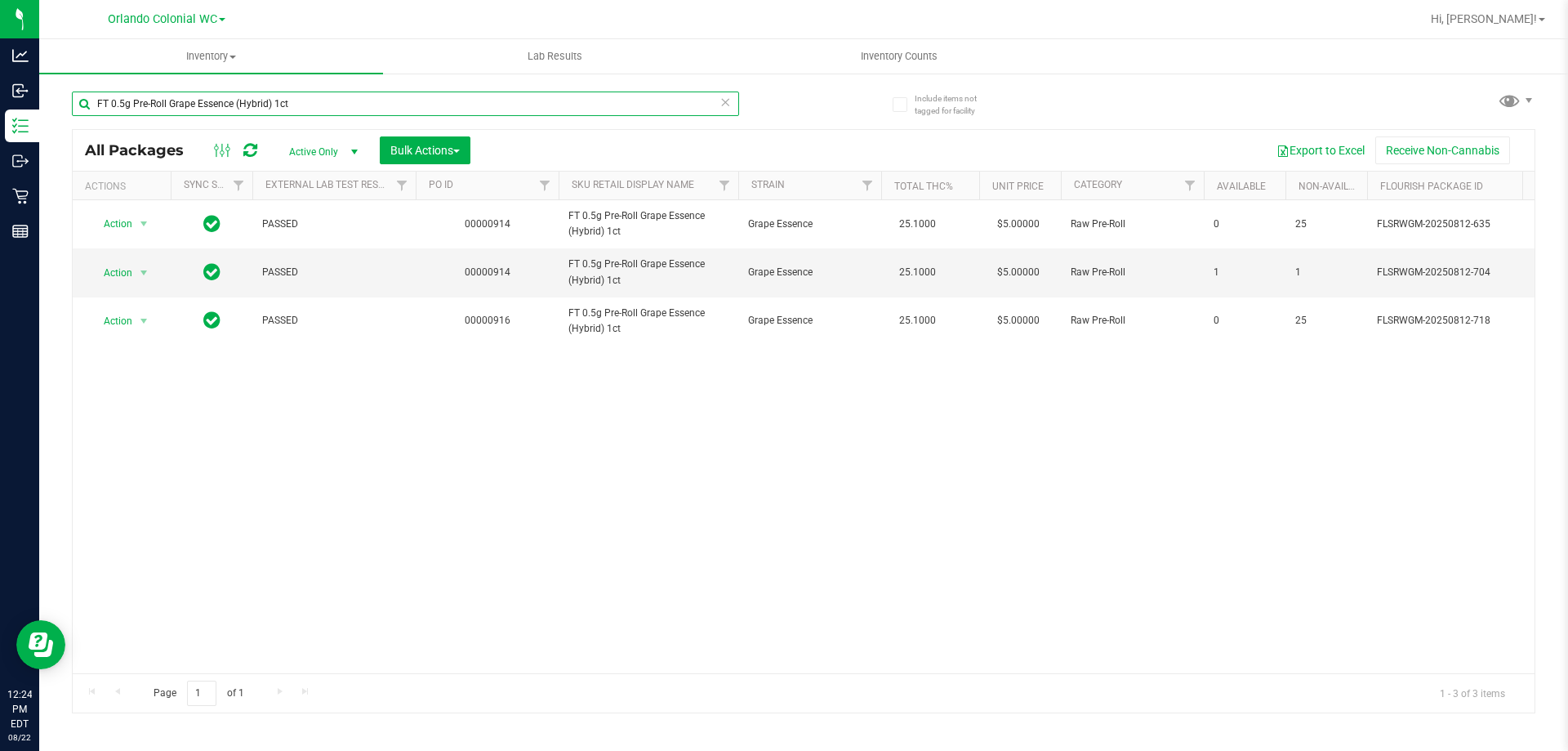
type input "FT 0.5g Pre-Roll Grape Essence (Hybrid) 1ct"
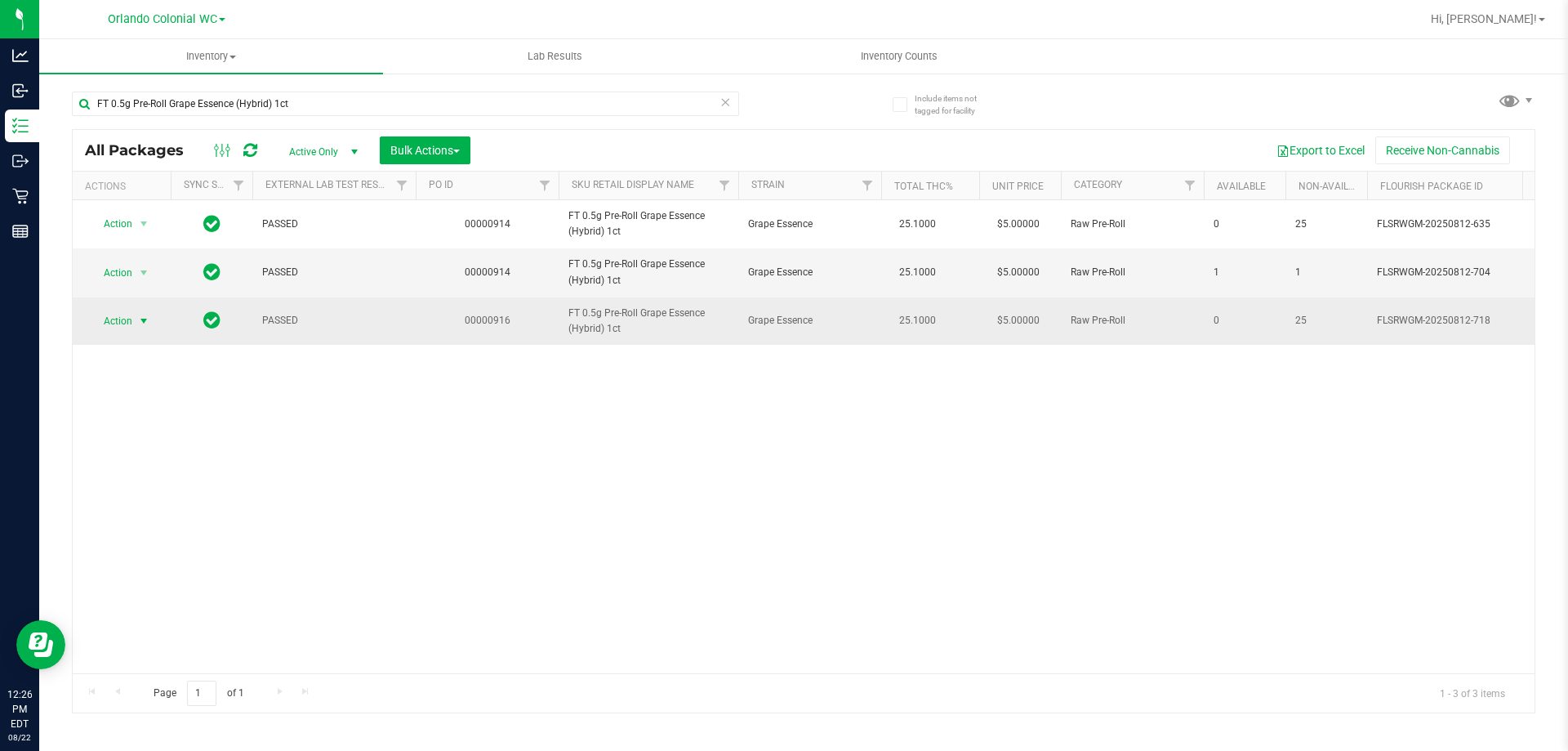
click at [136, 333] on span "select" at bounding box center [144, 321] width 20 height 23
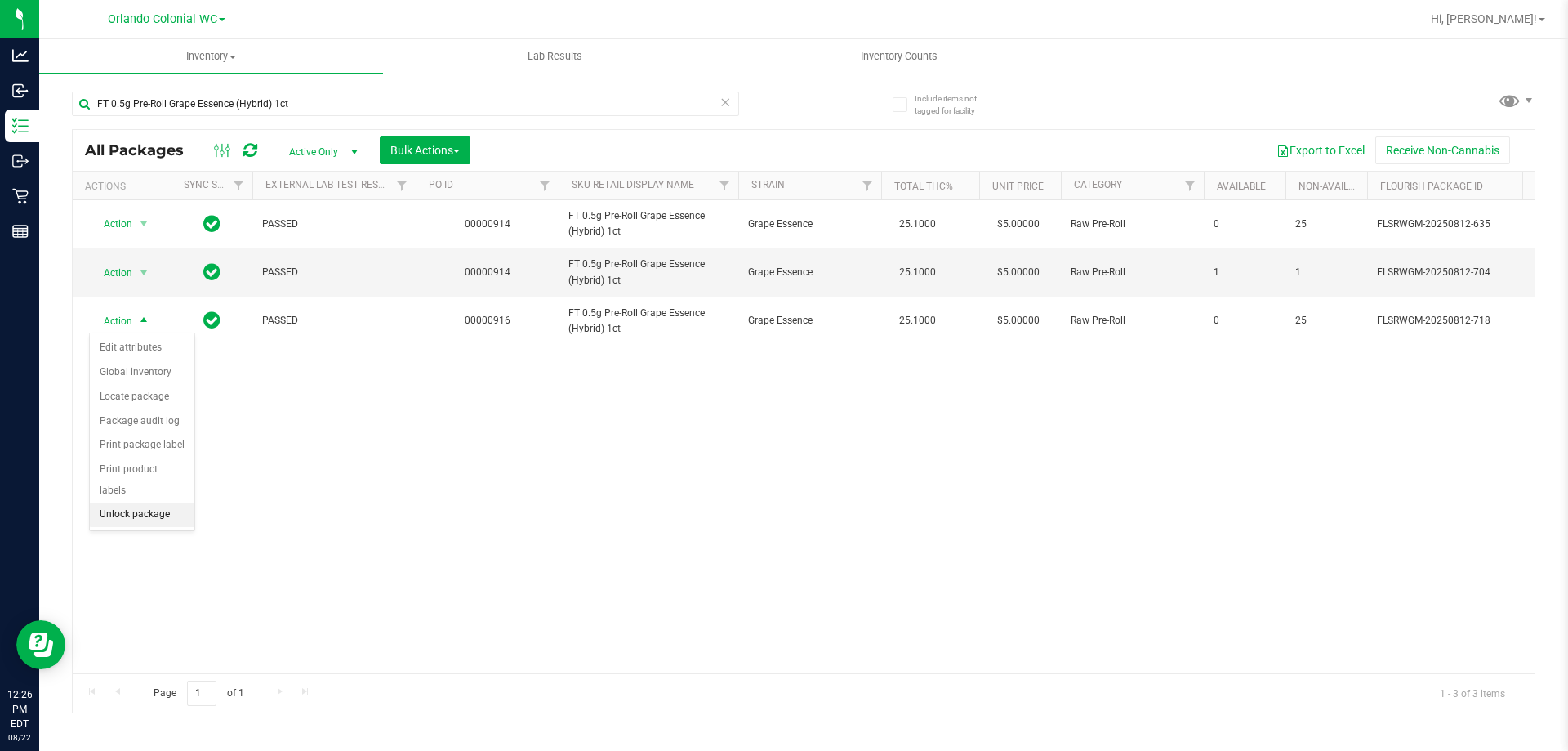
click at [176, 502] on li "Unlock package" at bounding box center [142, 514] width 105 height 25
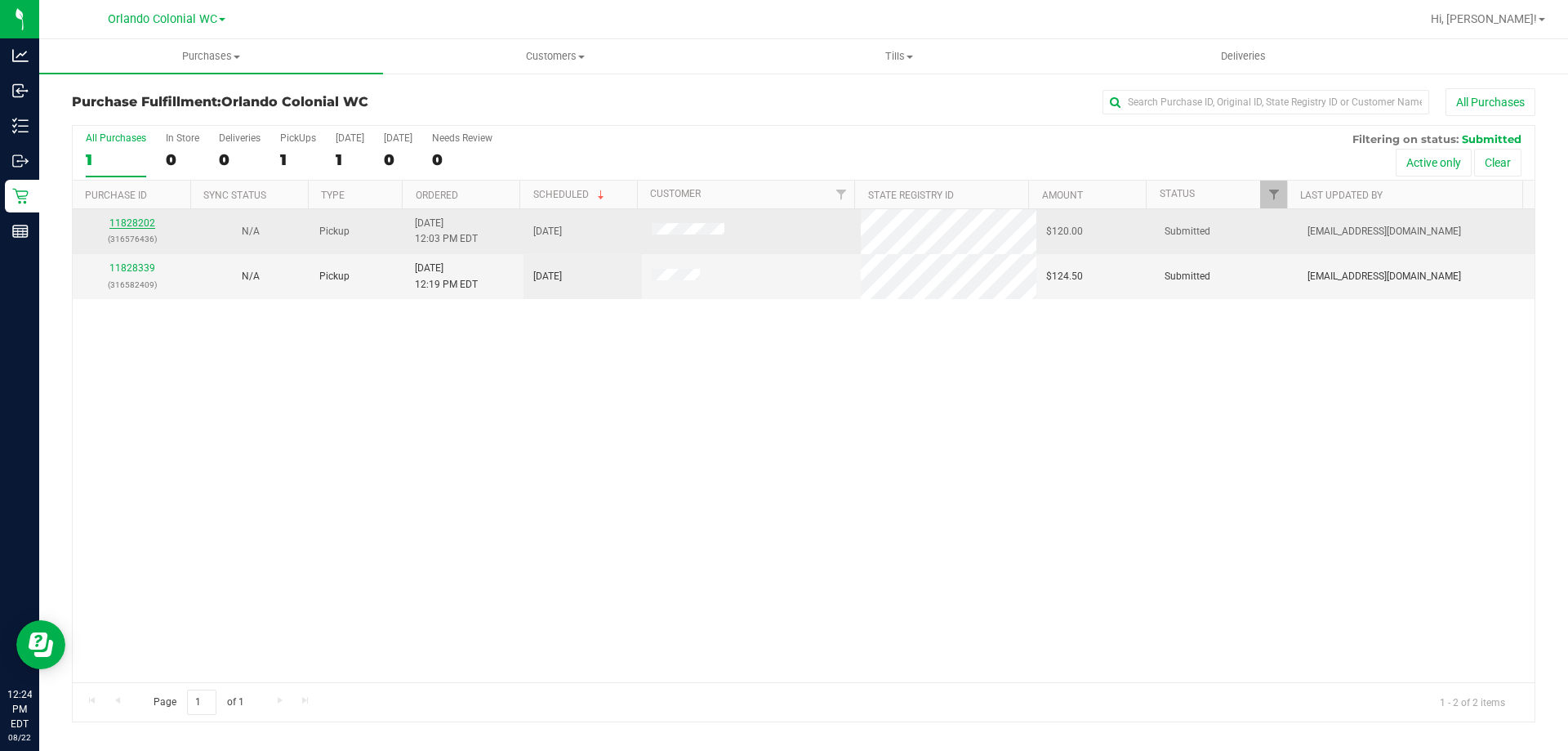
click at [144, 226] on div "11828202 (316576436)" at bounding box center [132, 231] width 99 height 31
click at [143, 225] on link "11828202" at bounding box center [132, 222] width 46 height 11
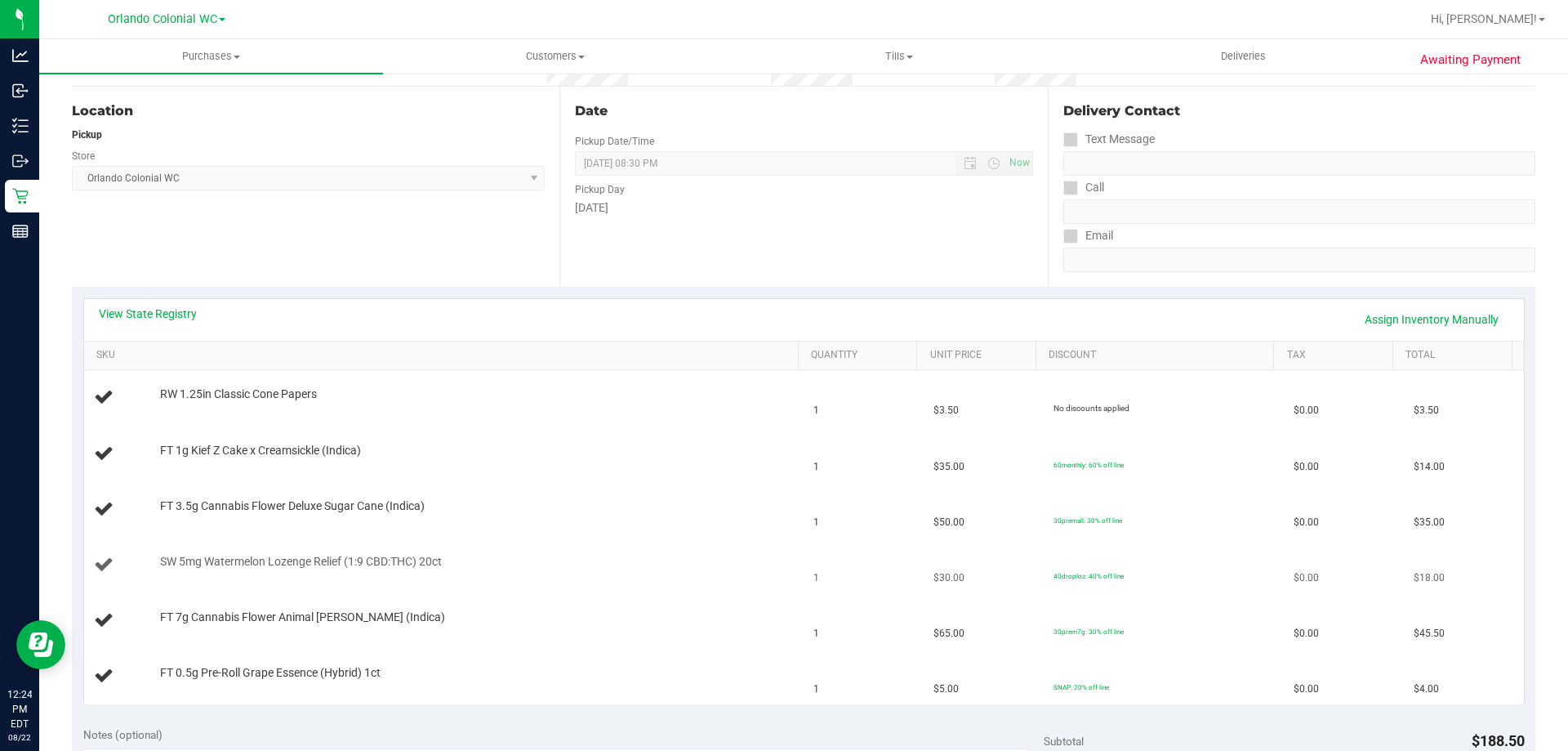
scroll to position [327, 0]
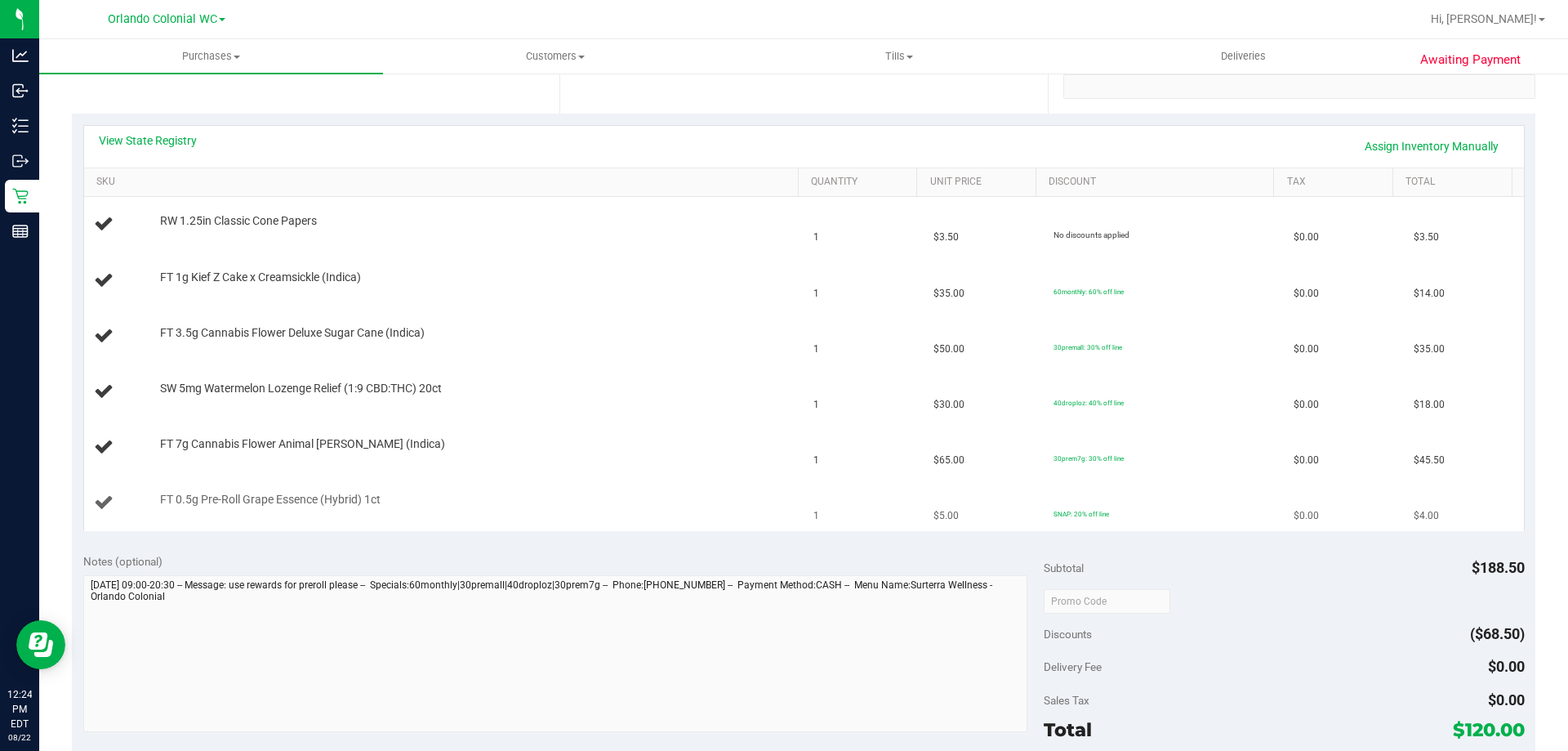
click at [359, 495] on span "FT 0.5g Pre-Roll Grape Essence (Hybrid) 1ct" at bounding box center [270, 500] width 221 height 16
copy div "FT 0.5g Pre-Roll Grape Essence (Hybrid) 1ct"
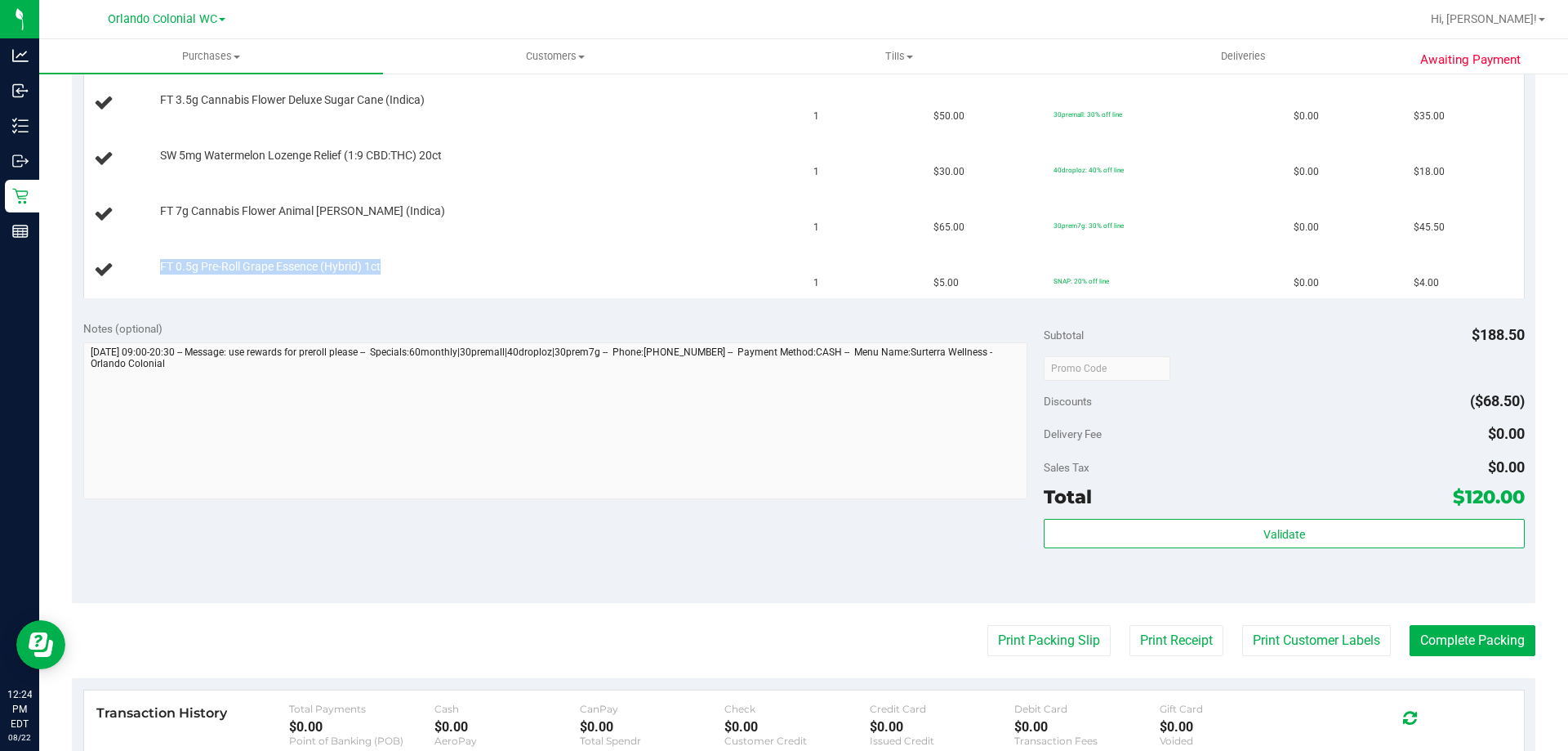
scroll to position [663, 0]
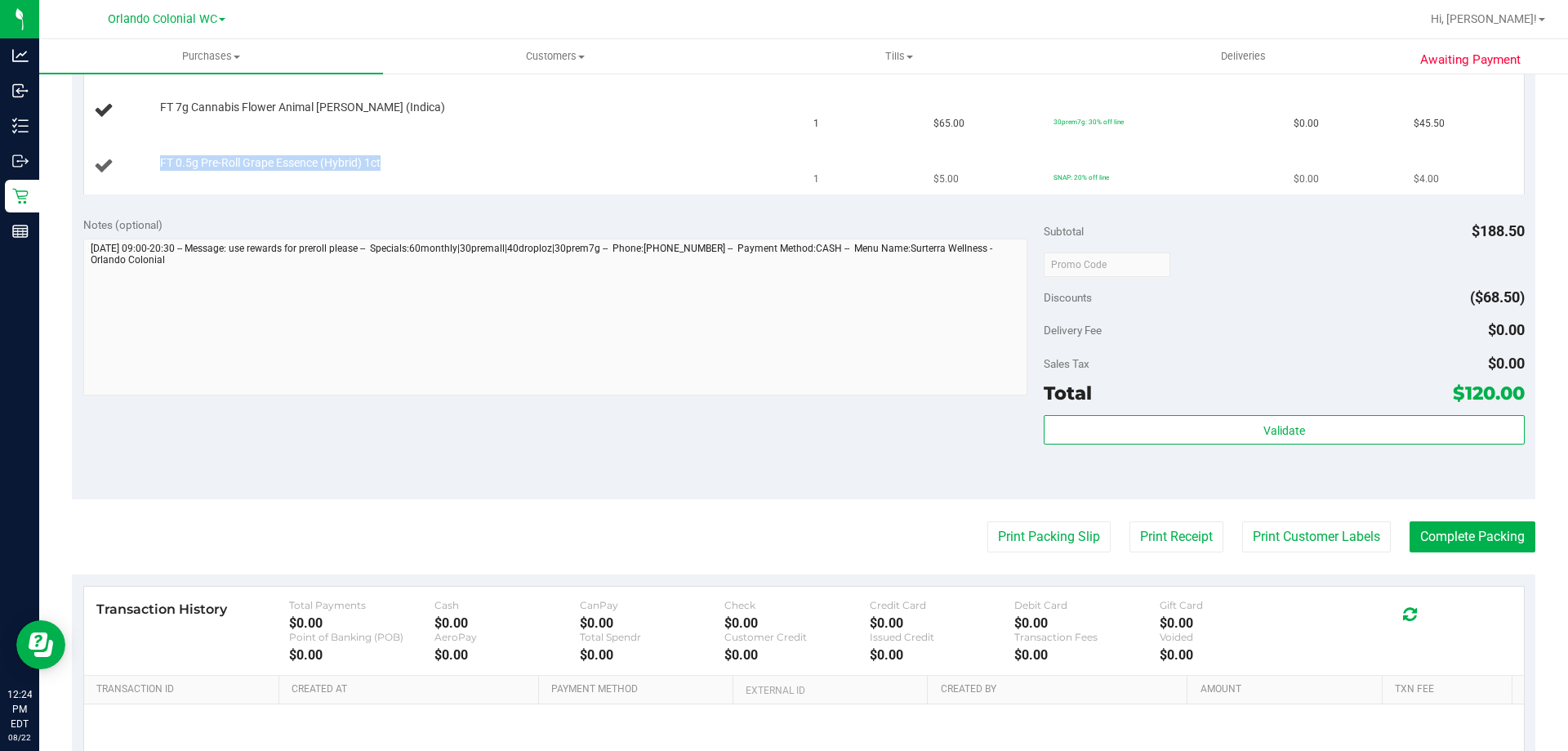
click at [553, 145] on td "FT 0.5g Pre-Roll Grape Essence (Hybrid) 1ct" at bounding box center [444, 166] width 721 height 55
click at [567, 160] on div "FT 0.5g Pre-Roll Grape Essence (Hybrid) 1ct" at bounding box center [471, 163] width 639 height 16
click at [307, 145] on td "FT 0.5g Pre-Roll Grape Essence (Hybrid) 1ct" at bounding box center [444, 166] width 721 height 55
click at [320, 160] on span "FT 0.5g Pre-Roll Grape Essence (Hybrid) 1ct" at bounding box center [270, 163] width 221 height 16
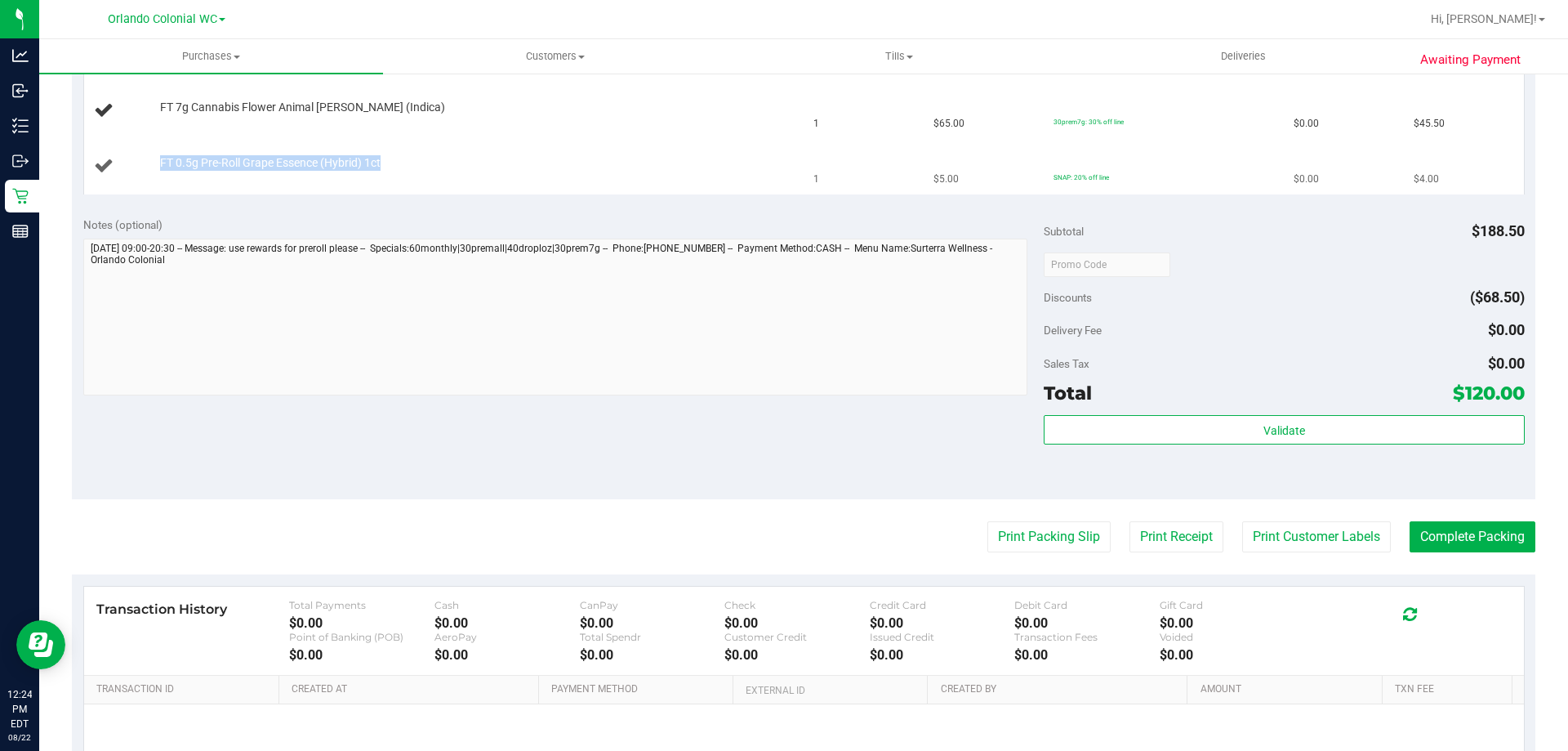
click at [320, 160] on span "FT 0.5g Pre-Roll Grape Essence (Hybrid) 1ct" at bounding box center [270, 163] width 221 height 16
copy div "FT 0.5g Pre-Roll Grape Essence (Hybrid) 1ct"
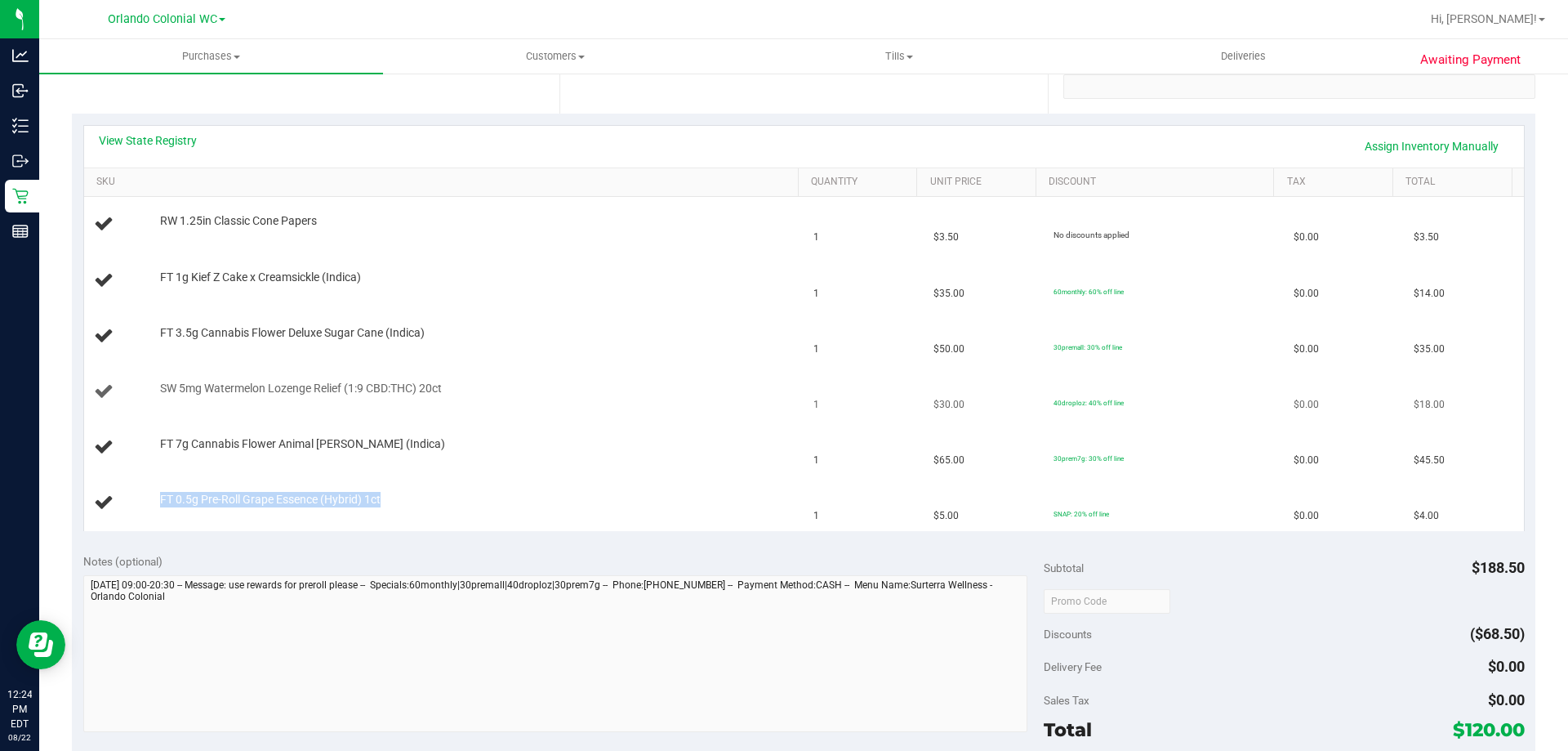
scroll to position [0, 0]
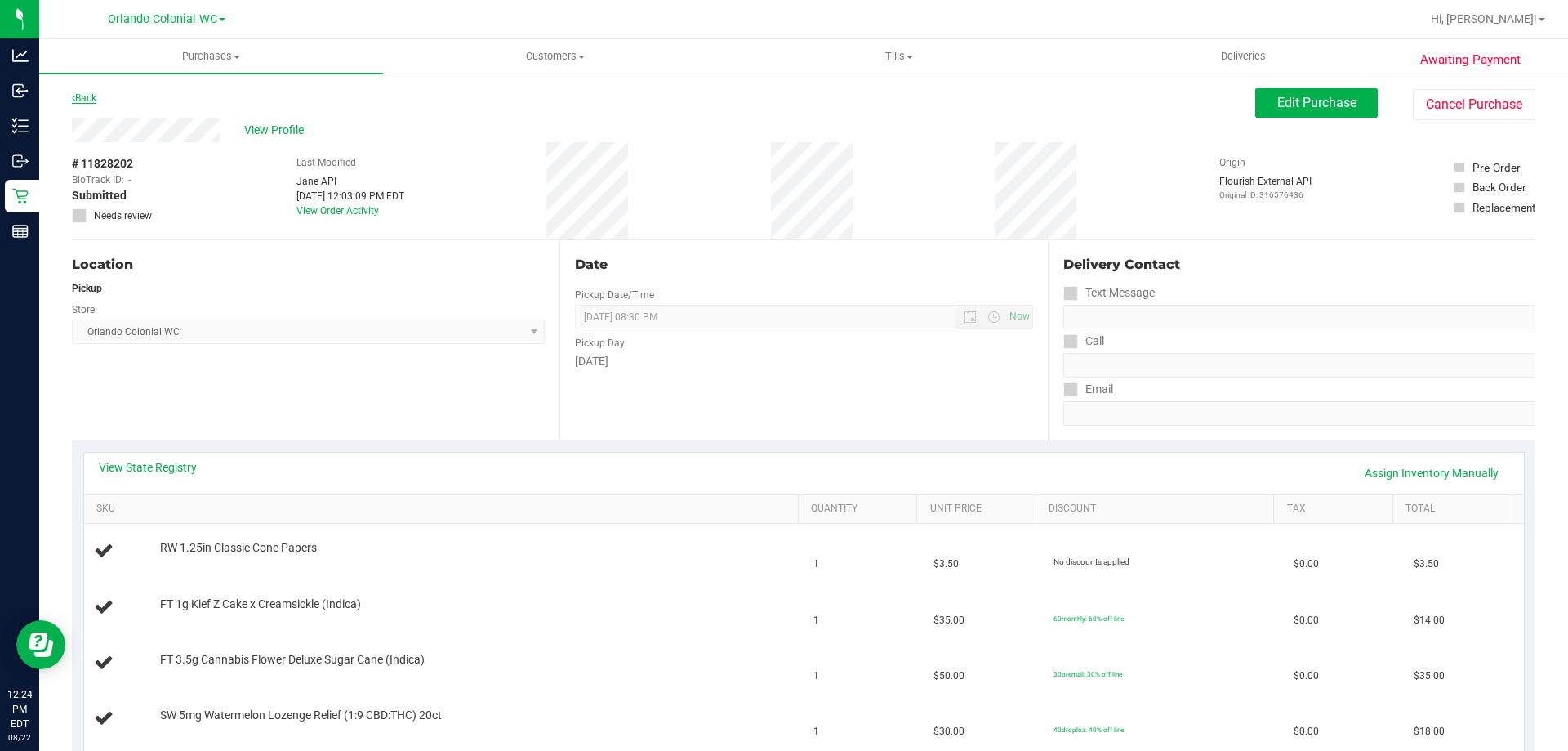
click at [91, 96] on link "Back" at bounding box center [84, 97] width 25 height 11
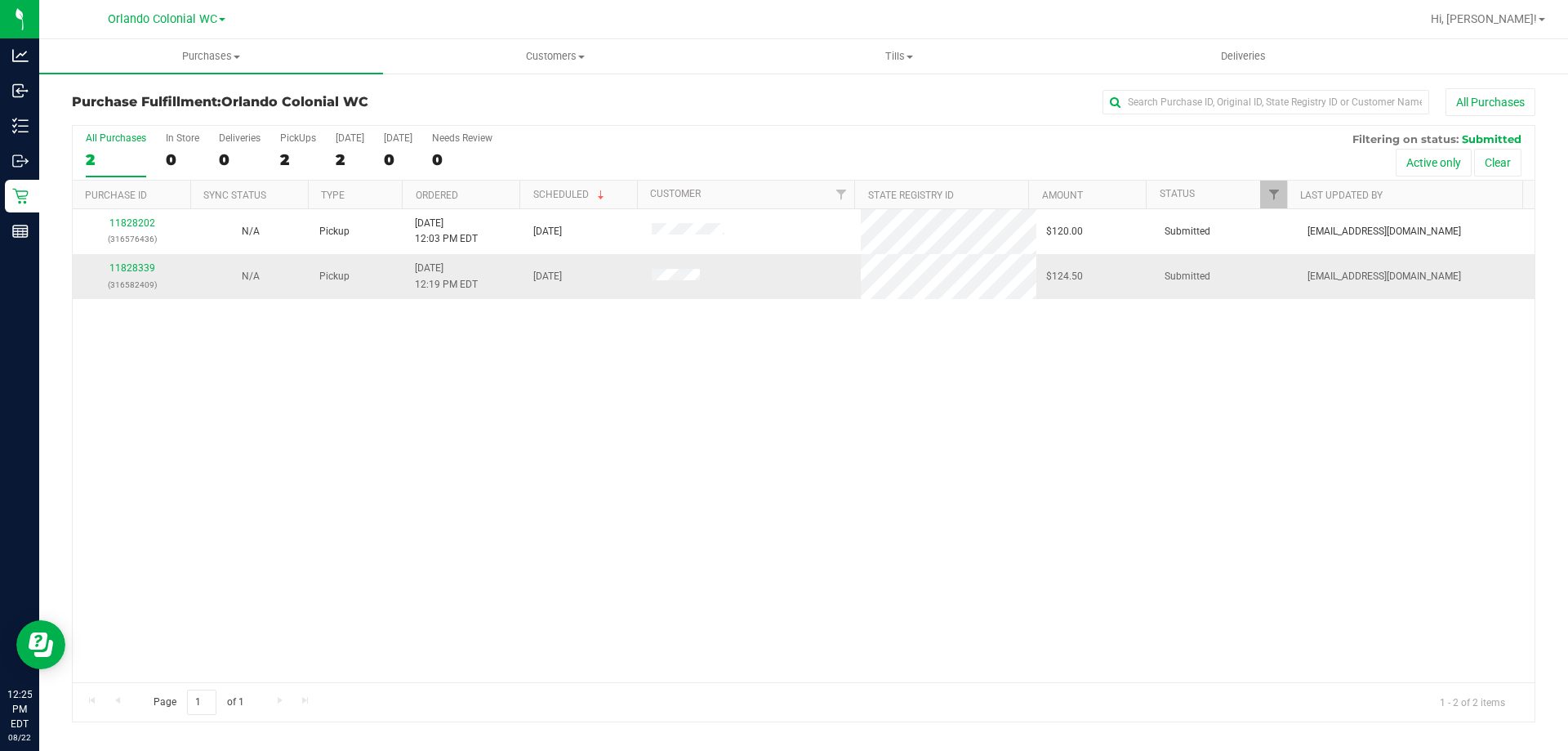
click at [127, 279] on p "(316582409)" at bounding box center [132, 285] width 99 height 16
click at [132, 274] on div "11828339 (316582409)" at bounding box center [132, 276] width 99 height 31
click at [137, 270] on link "11828339" at bounding box center [132, 267] width 46 height 11
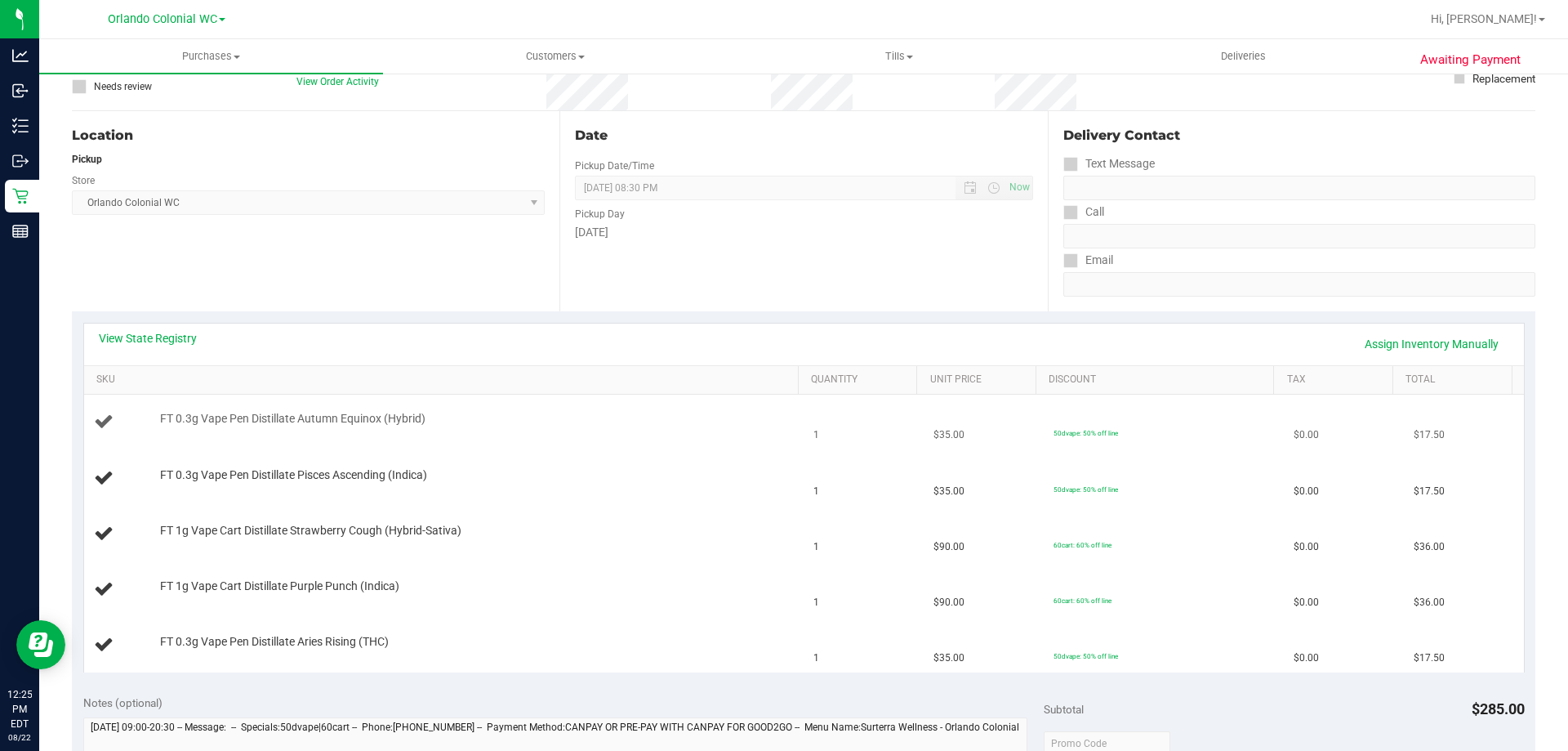
scroll to position [327, 0]
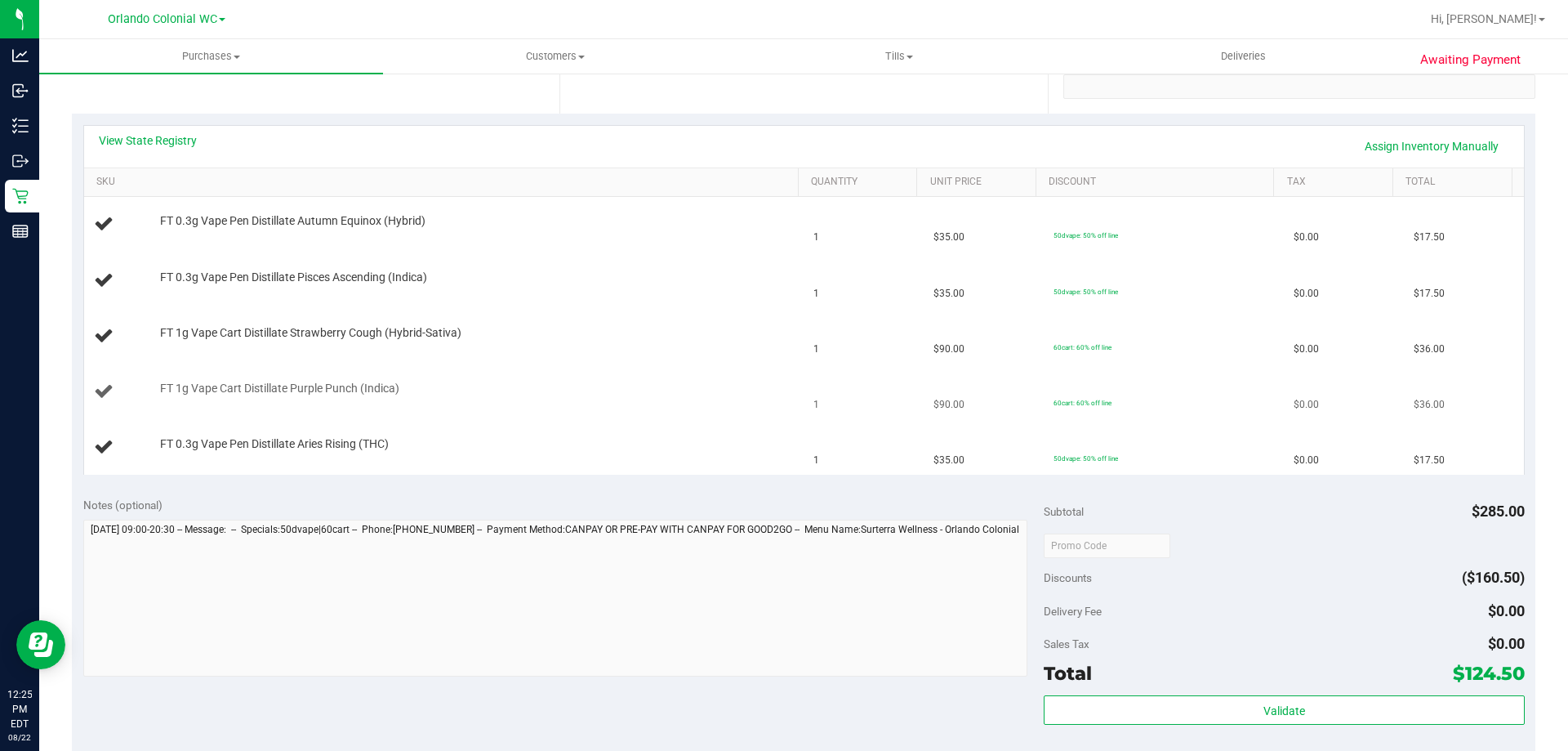
click at [543, 416] on td "FT 1g Vape Cart Distillate Purple Punch (Indica)" at bounding box center [444, 392] width 721 height 56
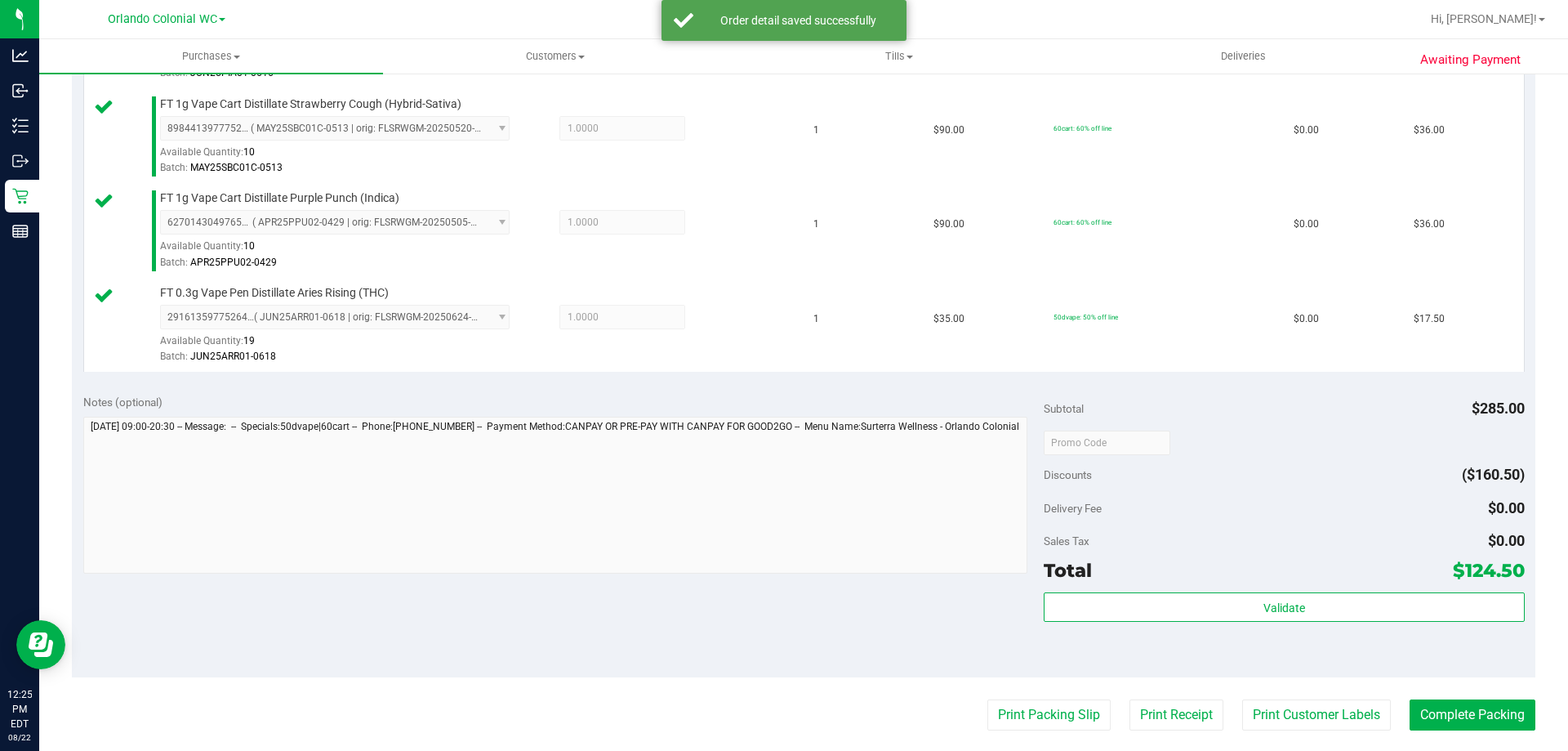
scroll to position [817, 0]
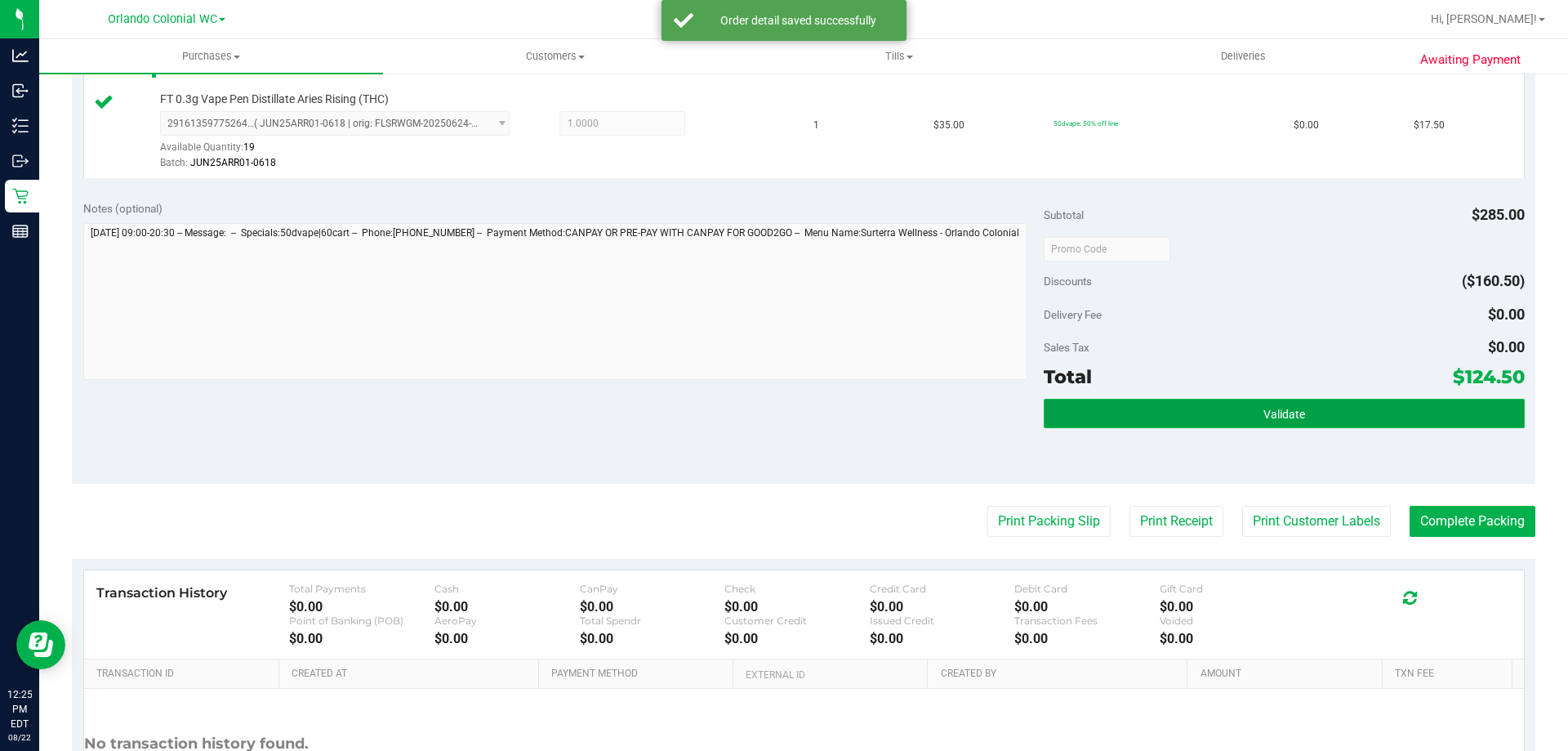
click at [1188, 422] on button "Validate" at bounding box center [1283, 413] width 480 height 29
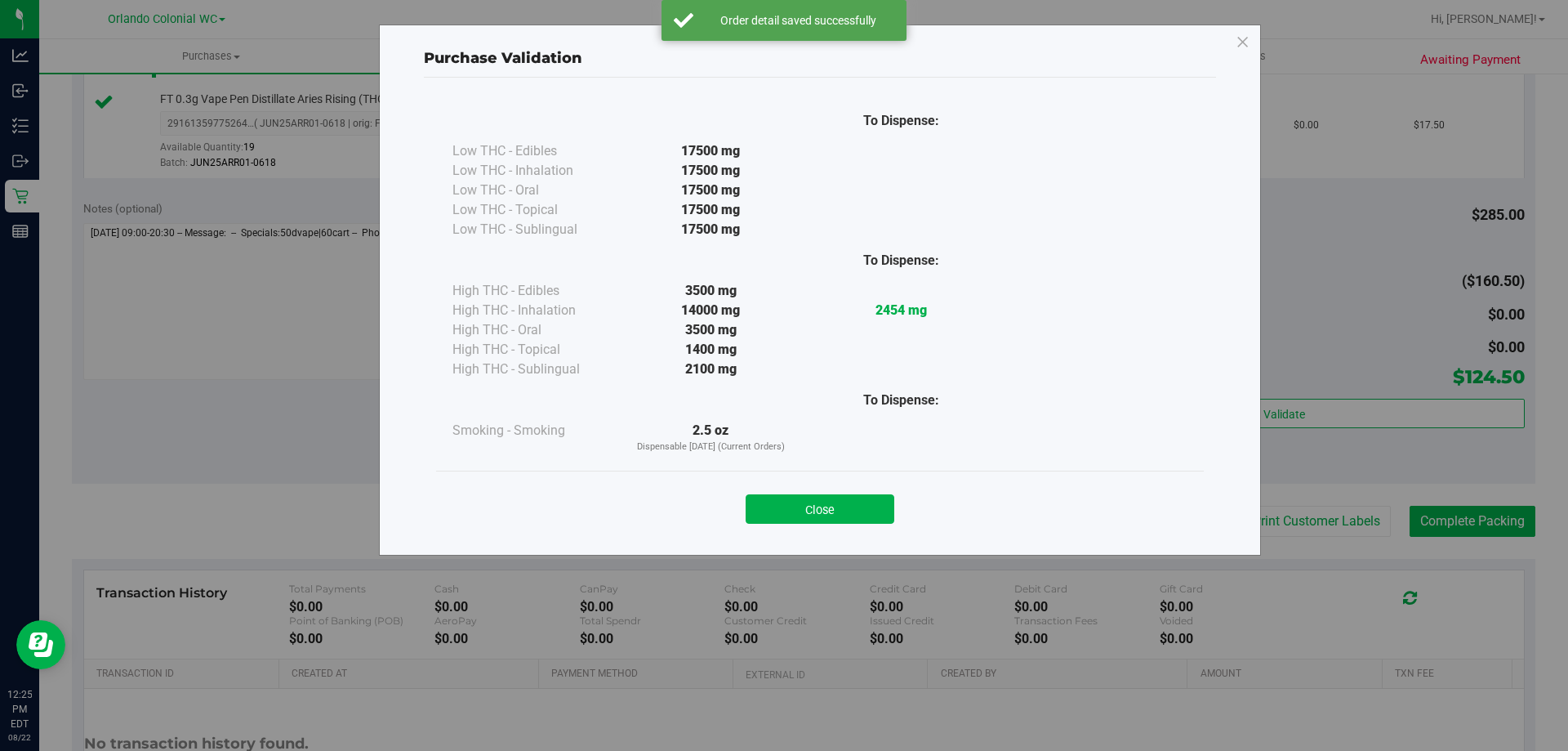
click at [866, 515] on button "Close" at bounding box center [819, 508] width 149 height 29
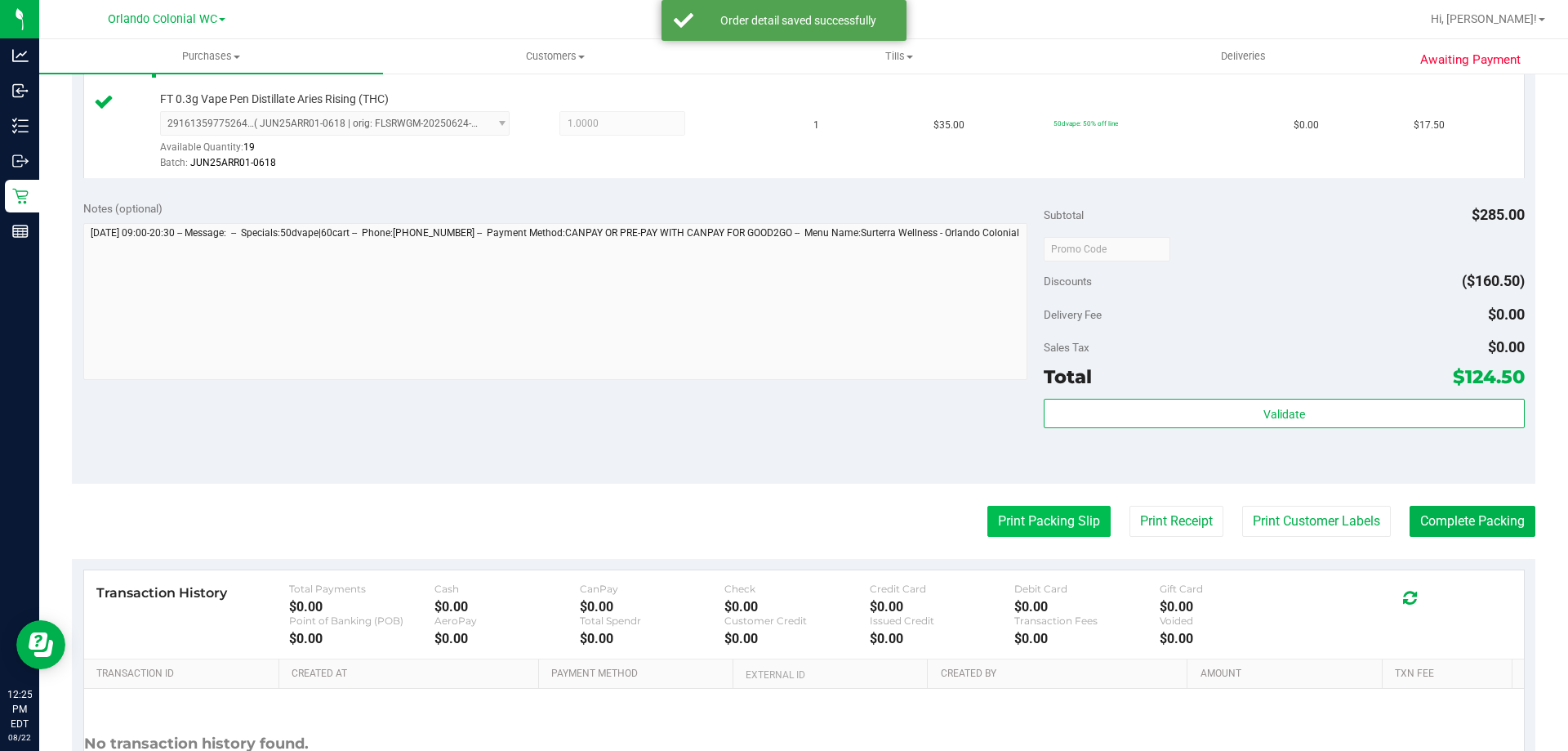
click at [1007, 522] on button "Print Packing Slip" at bounding box center [1048, 521] width 123 height 31
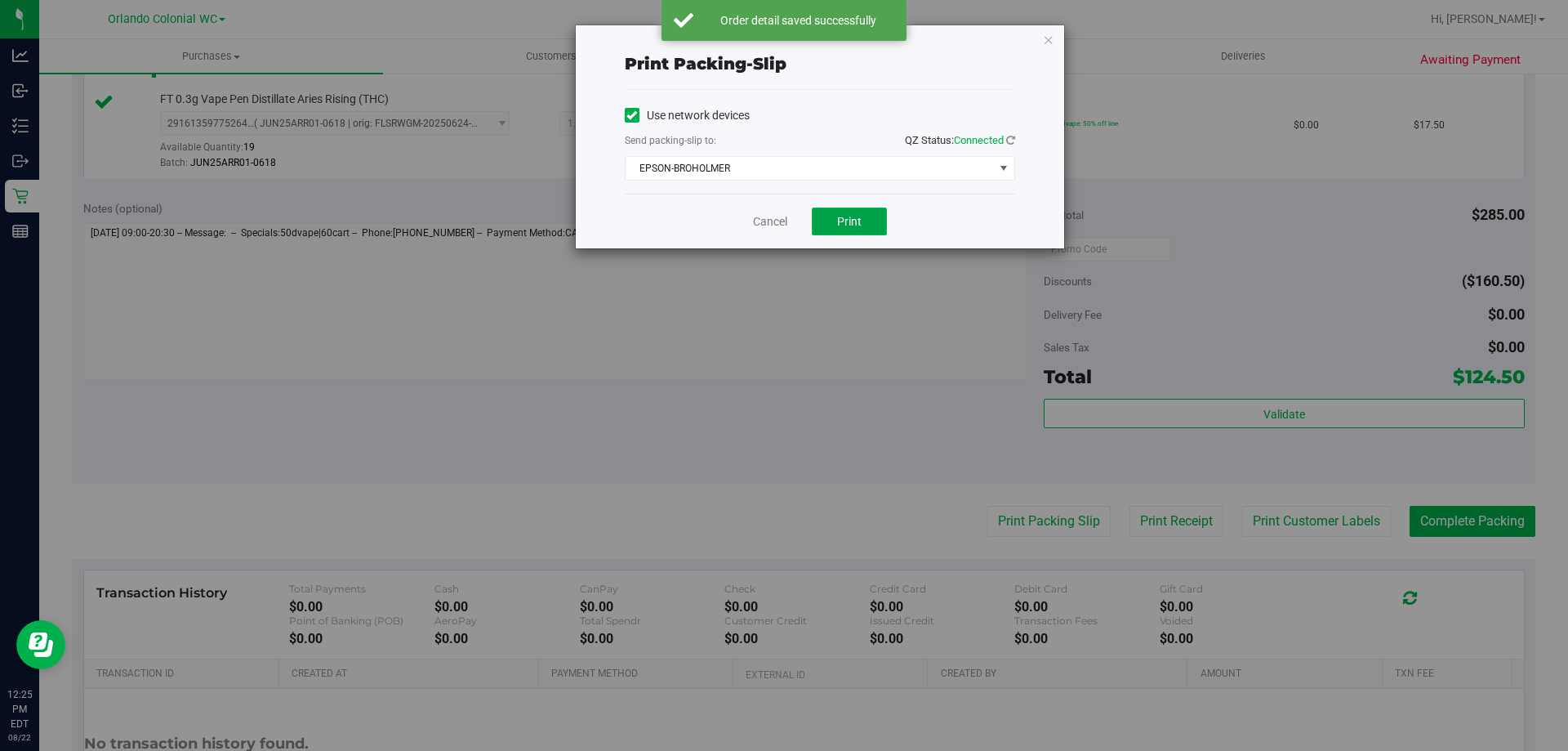
click at [831, 221] on button "Print" at bounding box center [848, 222] width 75 height 28
click at [1047, 39] on icon "button" at bounding box center [1047, 39] width 11 height 20
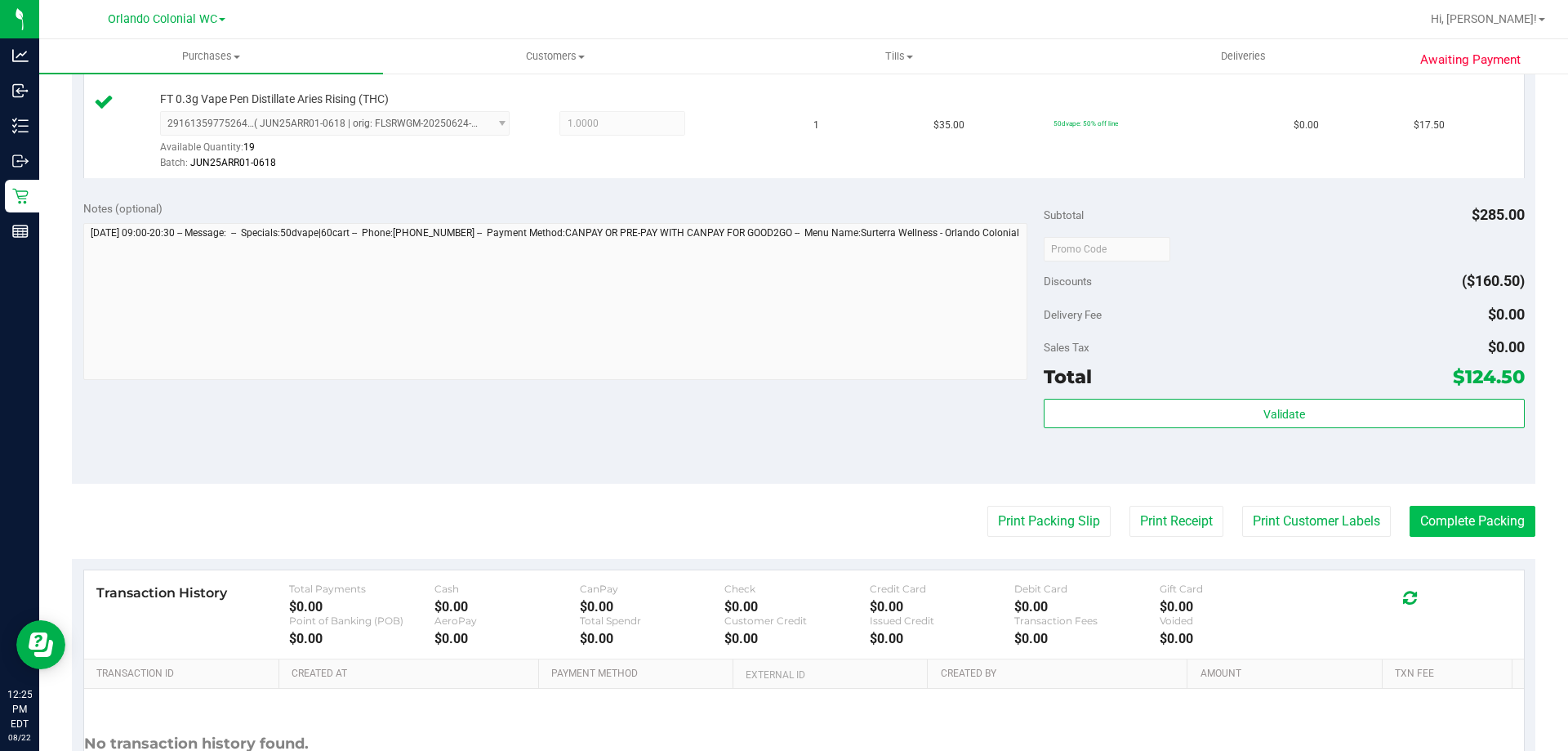
drag, startPoint x: 1437, startPoint y: 498, endPoint x: 1438, endPoint y: 509, distance: 11.0
click at [1438, 504] on purchase-details "Back Edit Purchase Cancel Purchase View Profile # 11828339 BioTrack ID: - Submi…" at bounding box center [803, 67] width 1463 height 1593
click at [1443, 513] on button "Complete Packing" at bounding box center [1472, 521] width 126 height 31
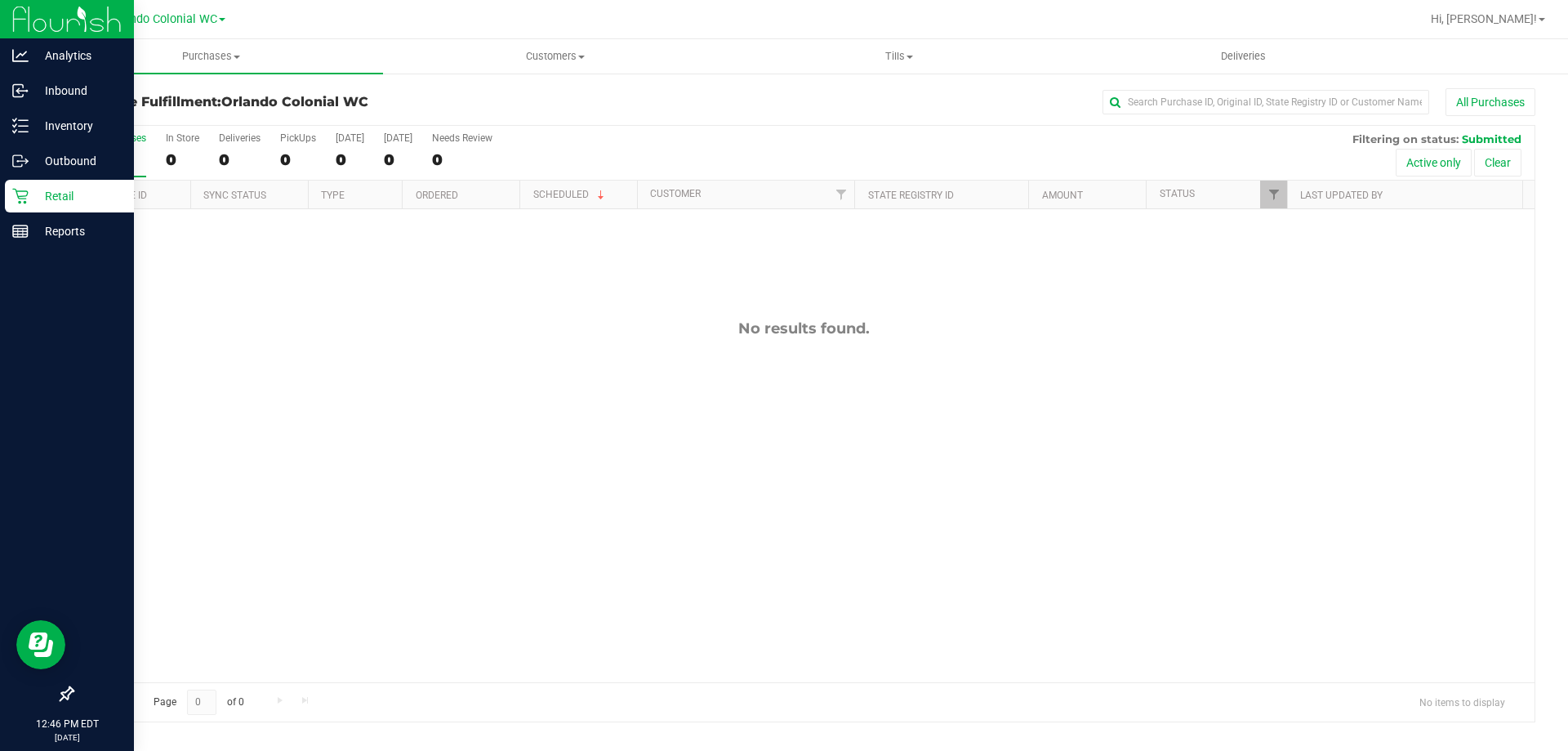
click at [12, 192] on icon at bounding box center [20, 196] width 16 height 16
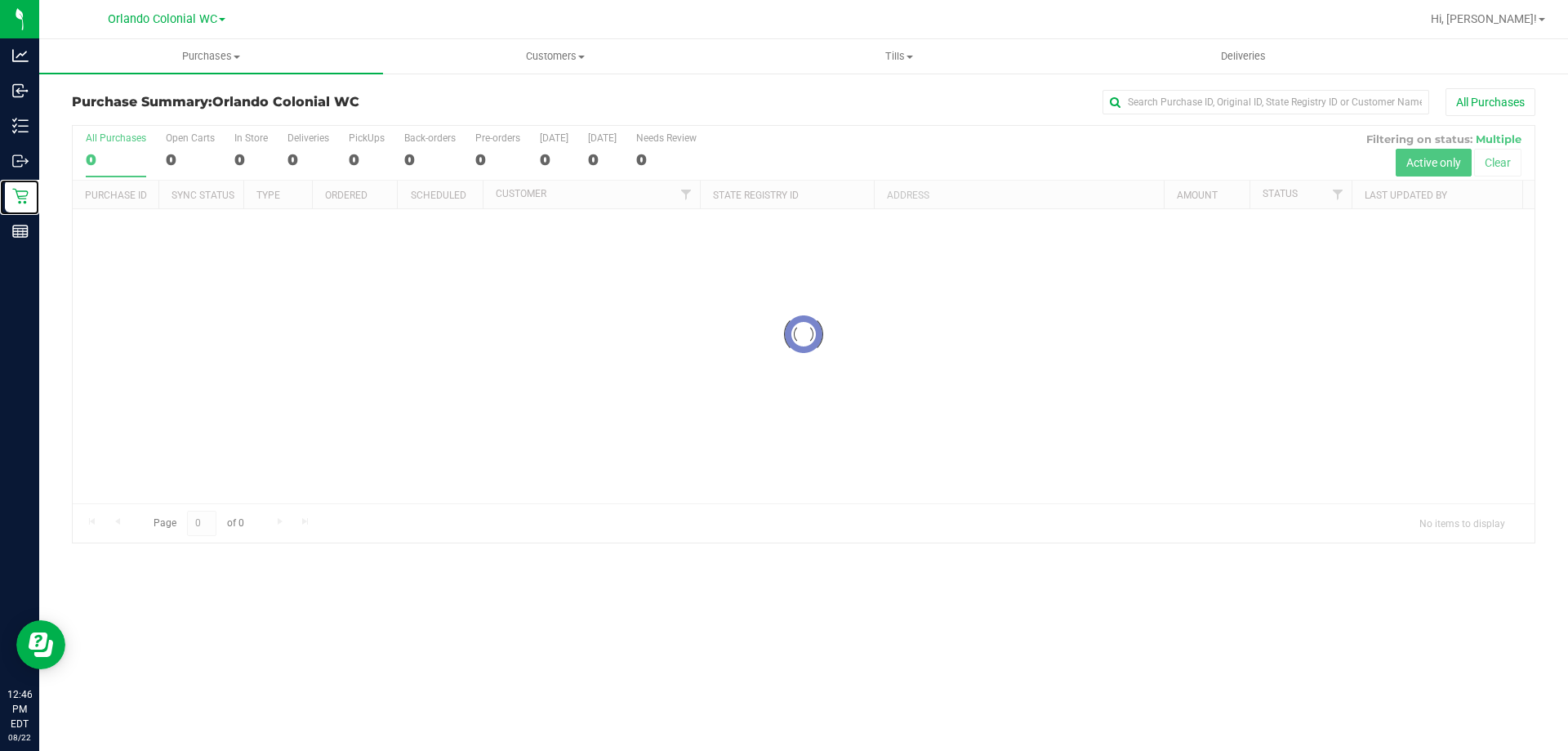
click at [1179, 130] on div at bounding box center [803, 334] width 1461 height 417
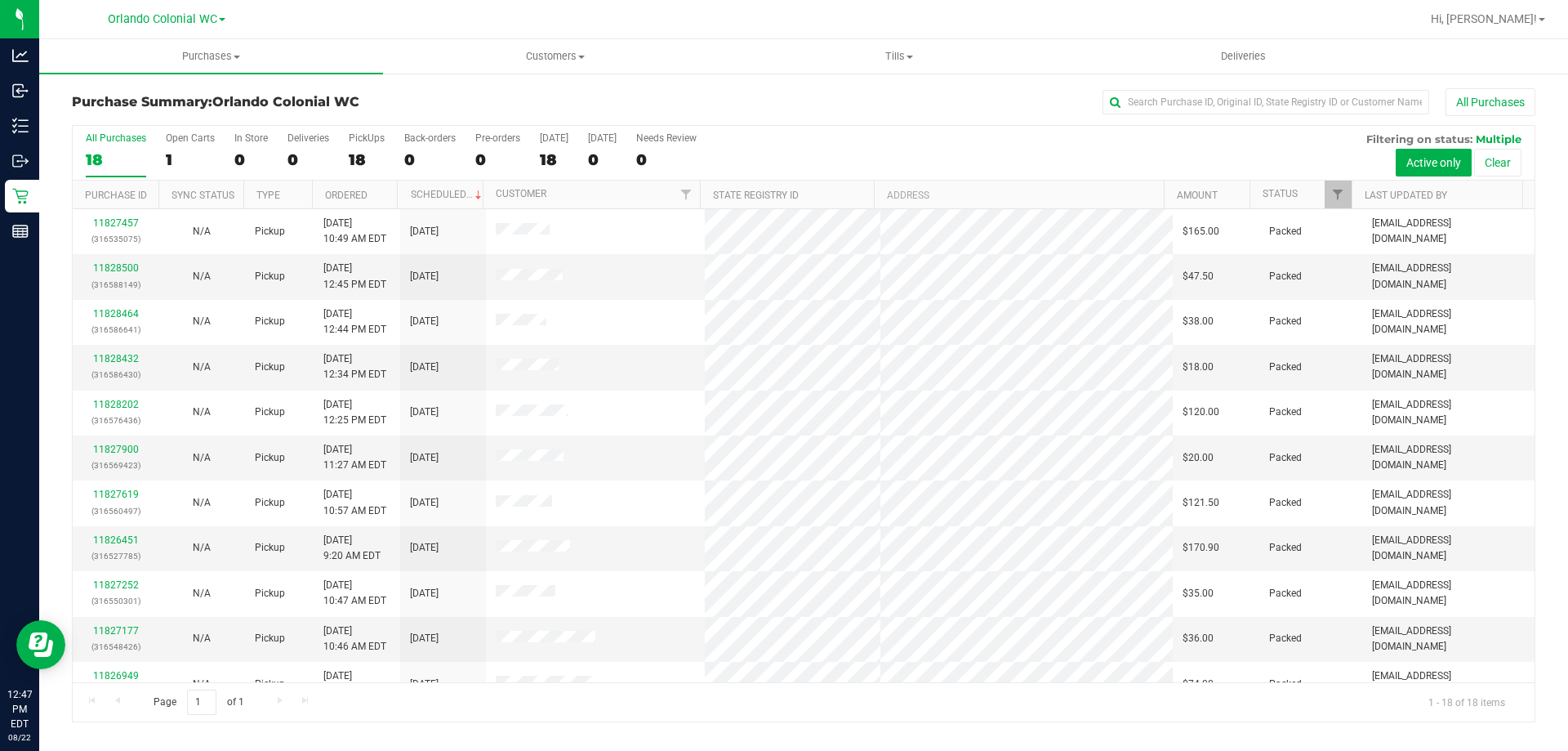
click at [1140, 127] on div "All Purchases 18 Open Carts 1 In Store 0 Deliveries 0 PickUps 18 Back-orders 0 …" at bounding box center [803, 132] width 1461 height 13
click at [1181, 100] on input "text" at bounding box center [1265, 102] width 327 height 25
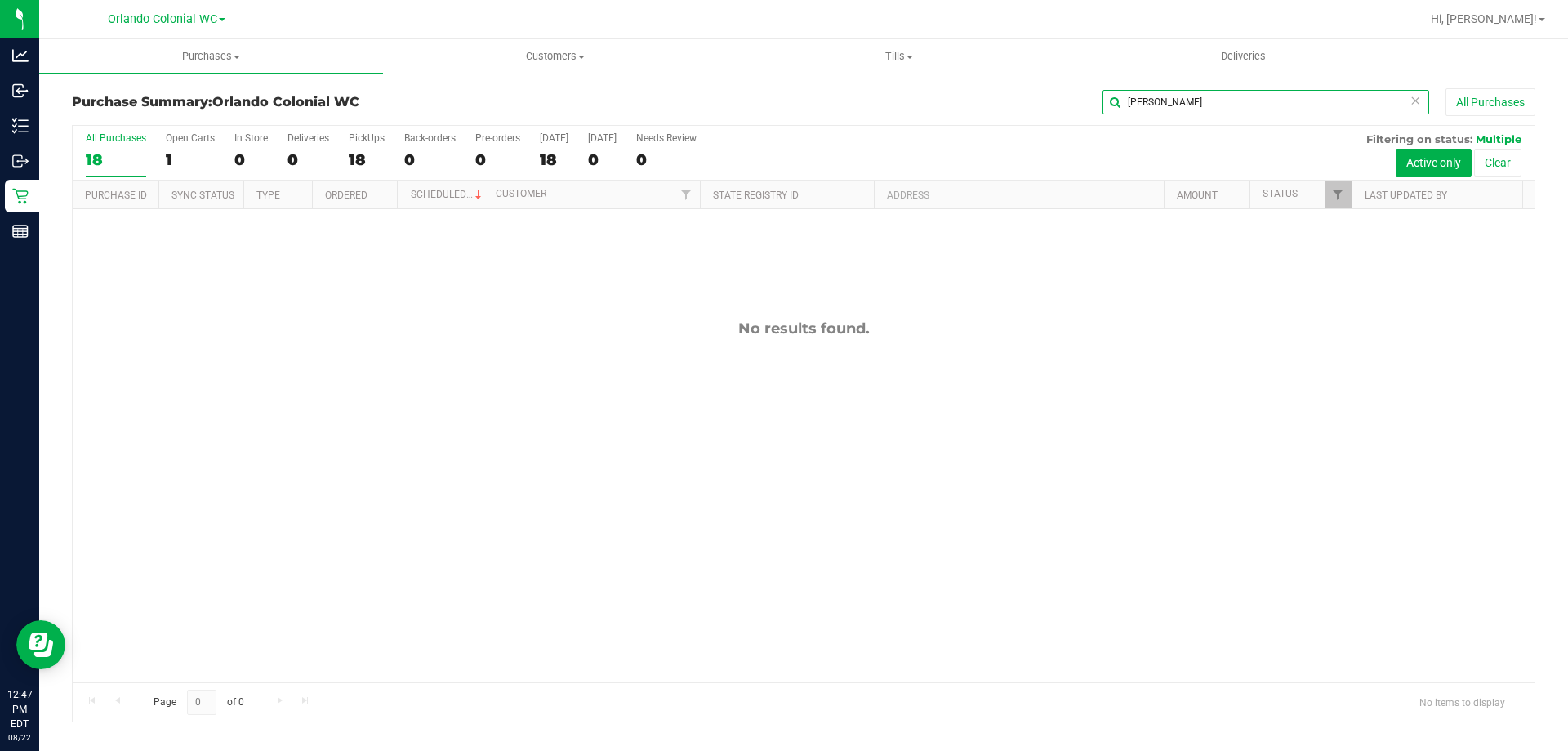
type input "[PERSON_NAME]"
click at [1507, 170] on button "Clear" at bounding box center [1497, 163] width 47 height 28
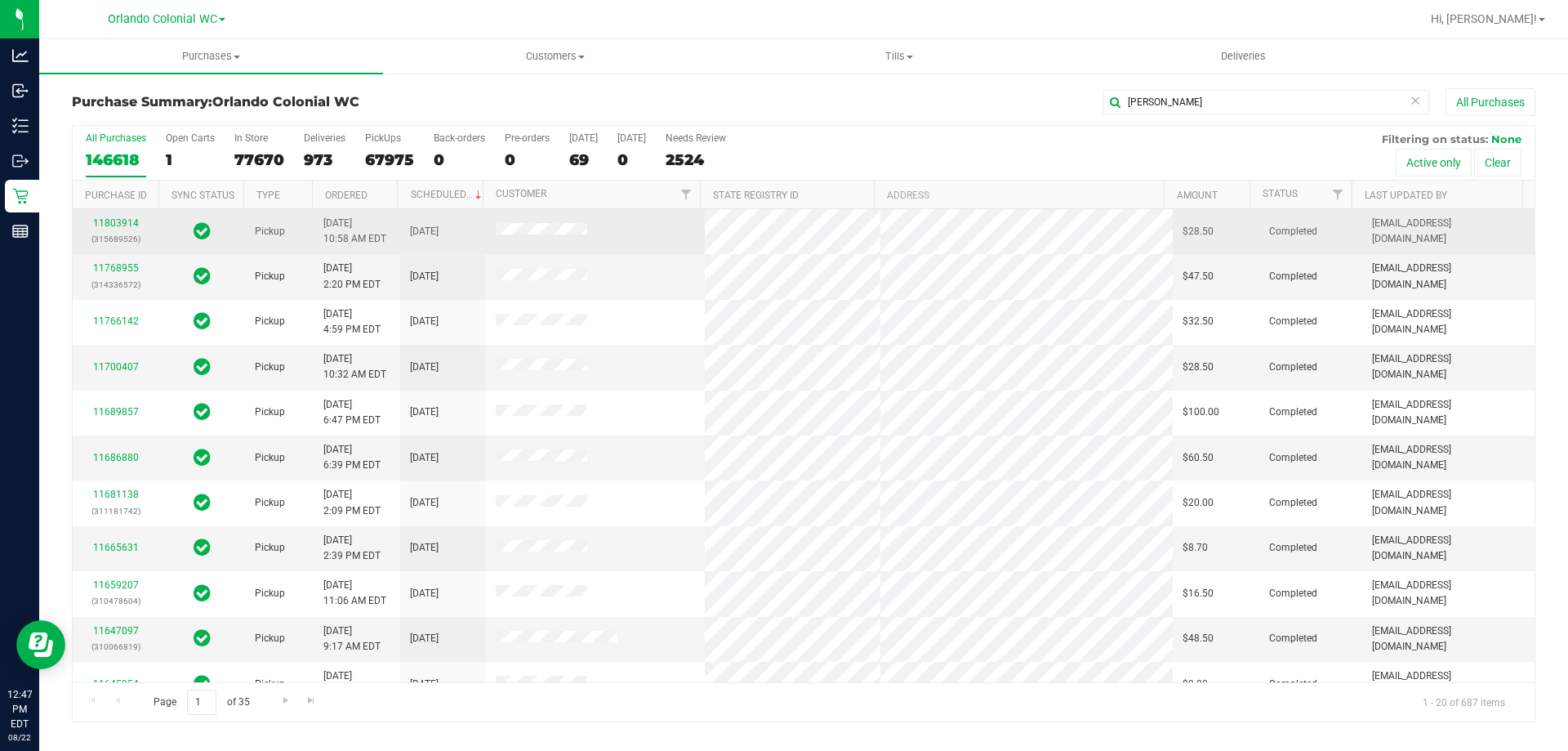
click at [539, 239] on span at bounding box center [541, 231] width 91 height 16
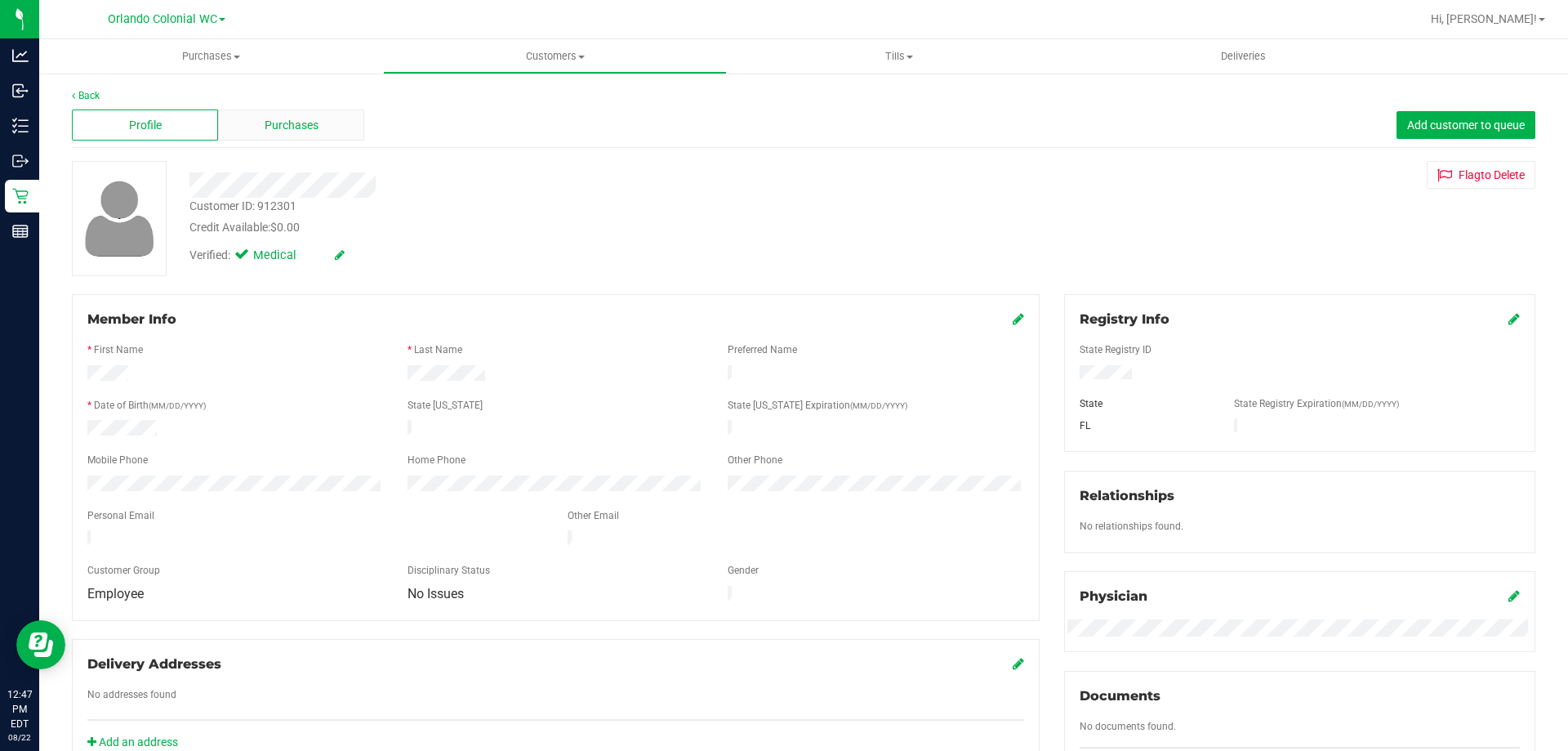
click at [341, 122] on div "Purchases" at bounding box center [291, 124] width 146 height 31
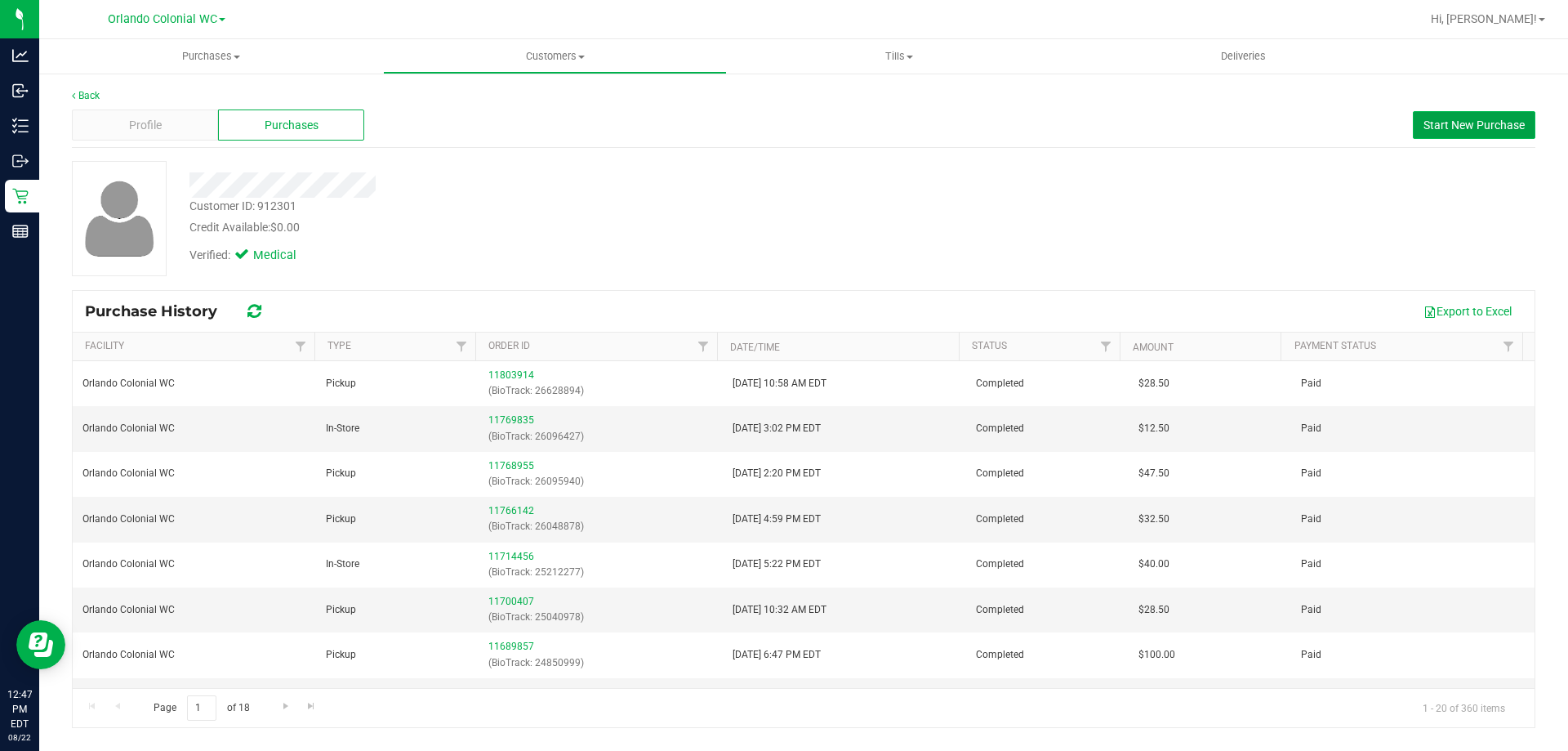
click at [1451, 122] on span "Start New Purchase" at bounding box center [1473, 124] width 101 height 13
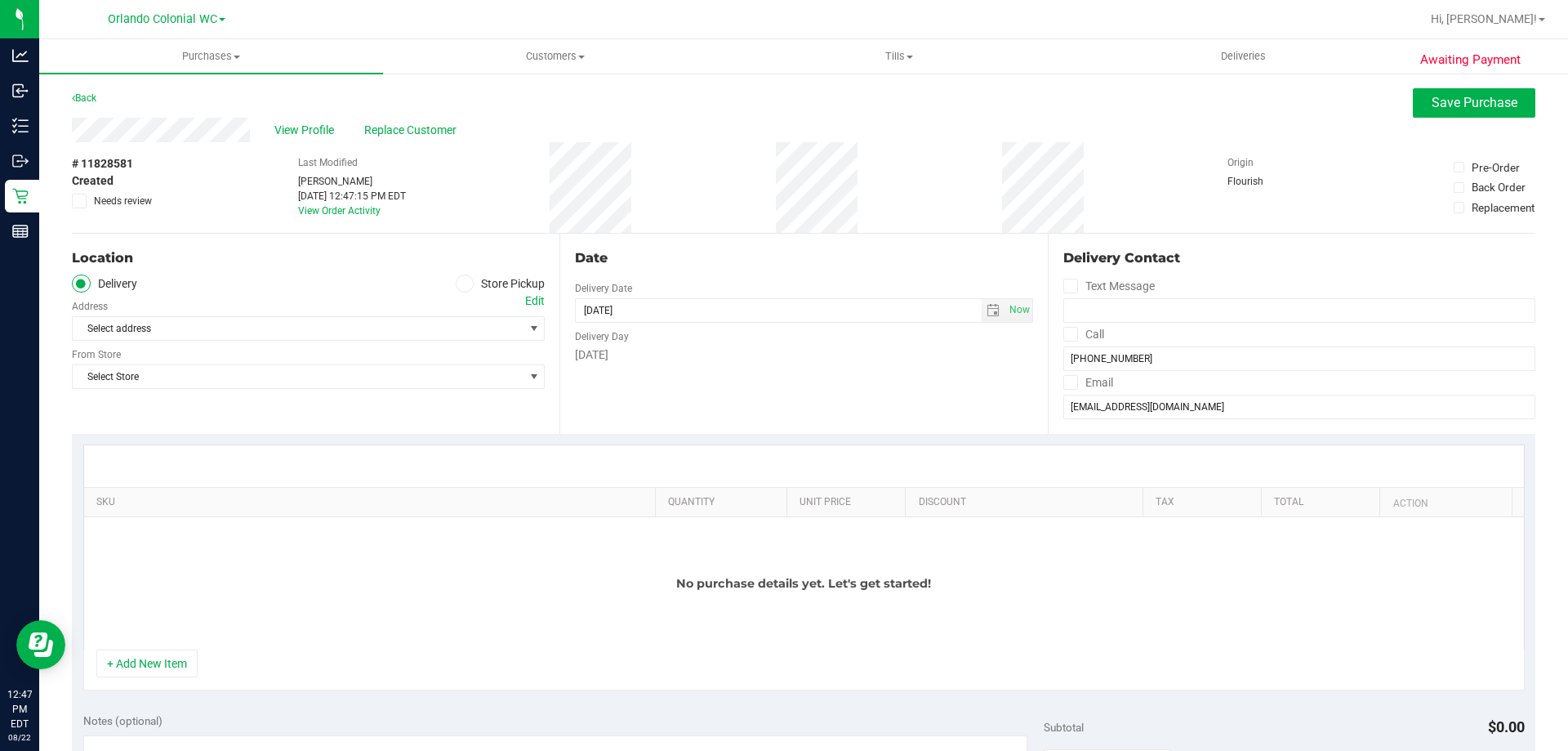
click at [462, 283] on icon at bounding box center [465, 283] width 10 height 0
click at [0, 0] on input "Store Pickup" at bounding box center [0, 0] width 0 height 0
click at [460, 329] on span "Select Store" at bounding box center [298, 328] width 451 height 23
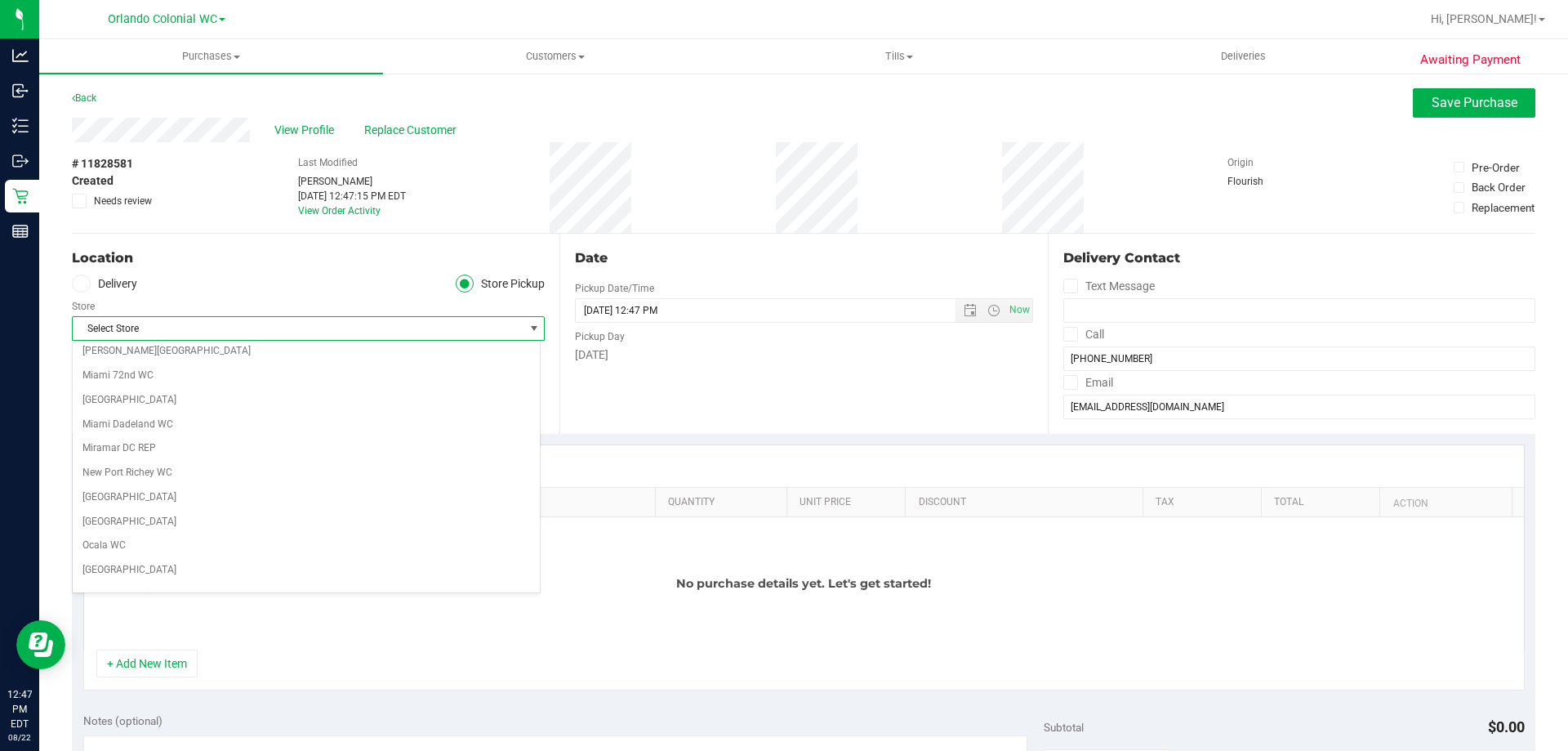
scroll to position [735, 0]
click at [233, 399] on li "Orlando Colonial WC" at bounding box center [306, 398] width 467 height 25
click at [453, 446] on div at bounding box center [803, 466] width 1439 height 42
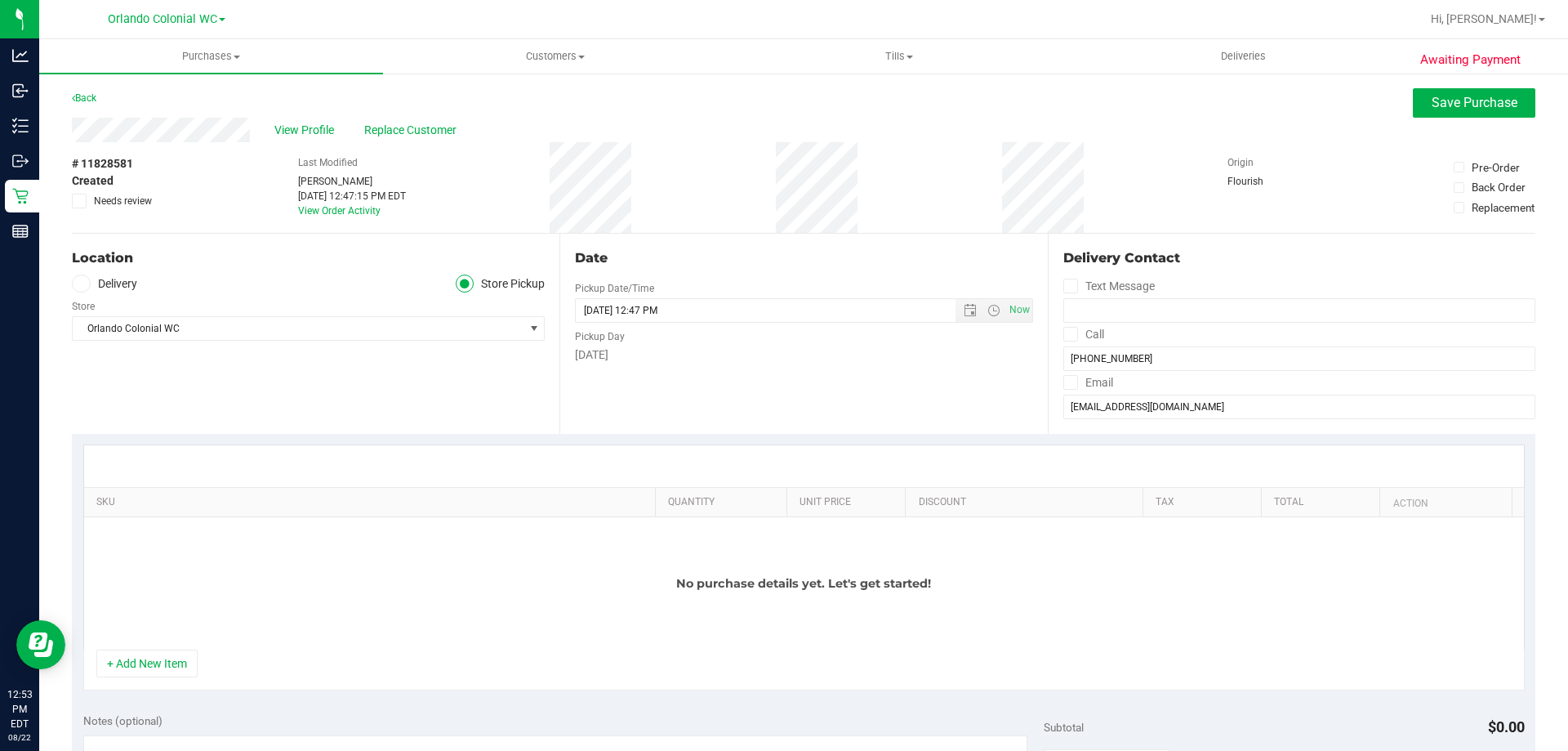
click at [529, 424] on div "Location Delivery Store Pickup Store [GEOGRAPHIC_DATA] Colonial WC Select Store…" at bounding box center [316, 334] width 488 height 200
click at [176, 658] on button "+ Add New Item" at bounding box center [146, 663] width 101 height 28
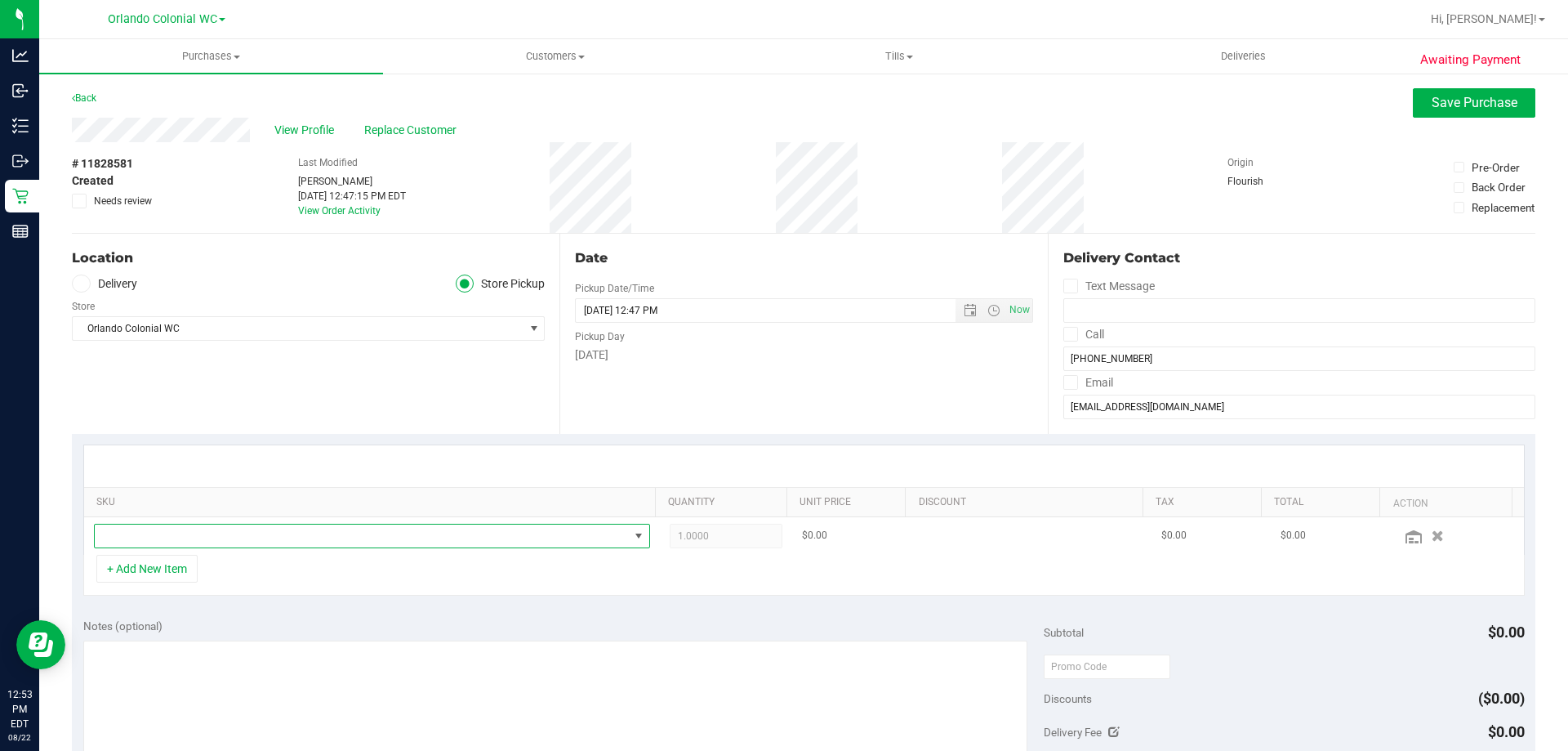
click at [251, 537] on span "NO DATA FOUND" at bounding box center [362, 535] width 534 height 23
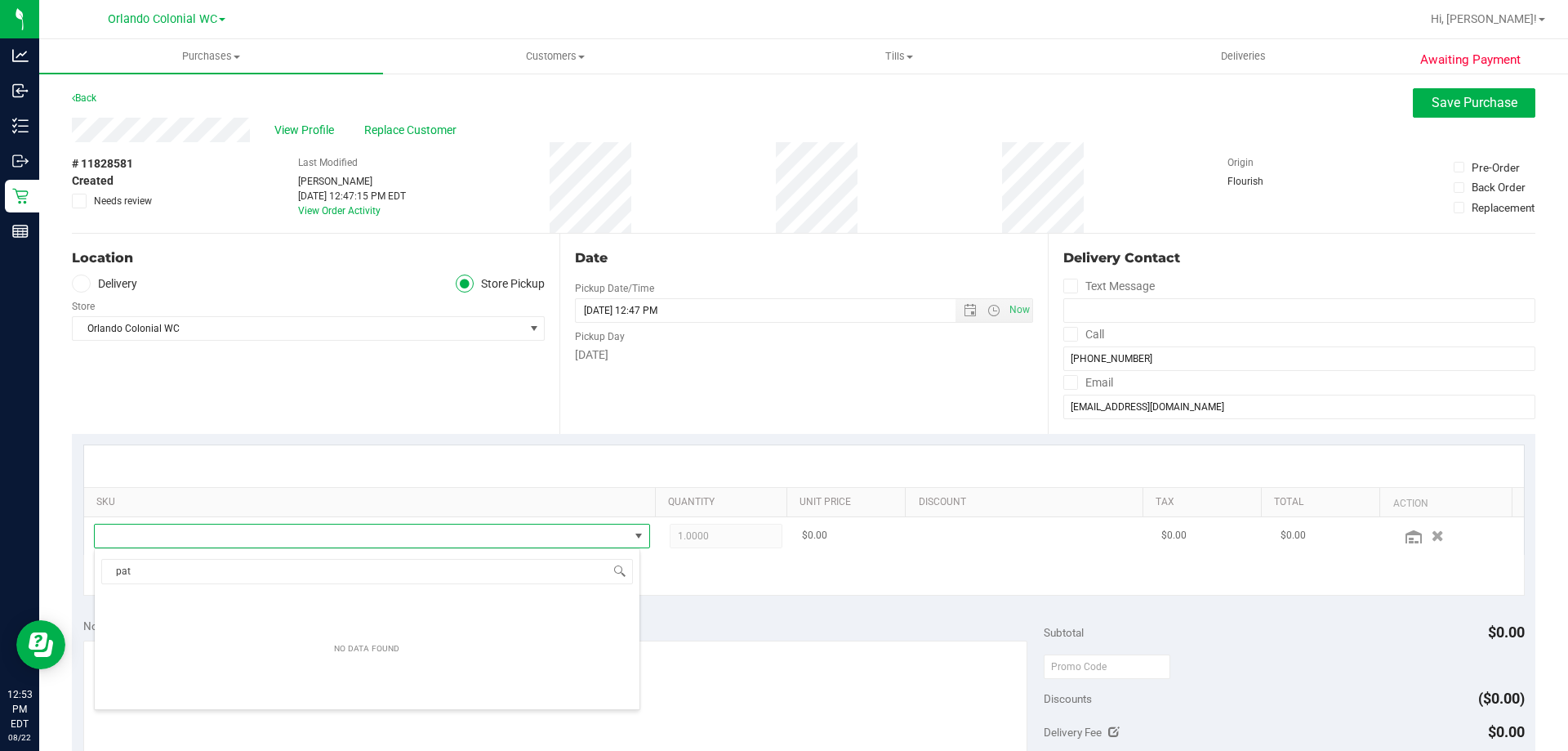
scroll to position [0, 0]
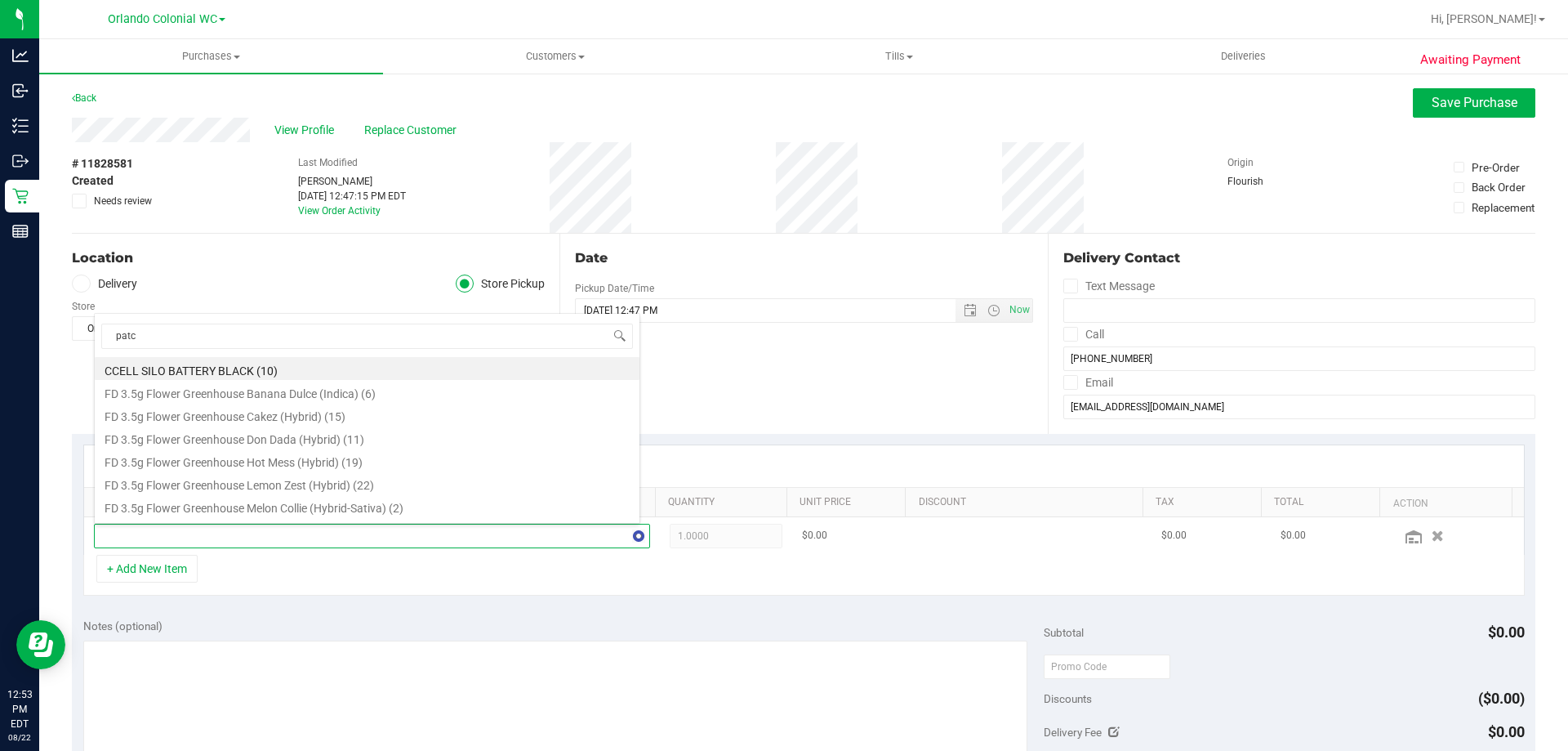
type input "patch"
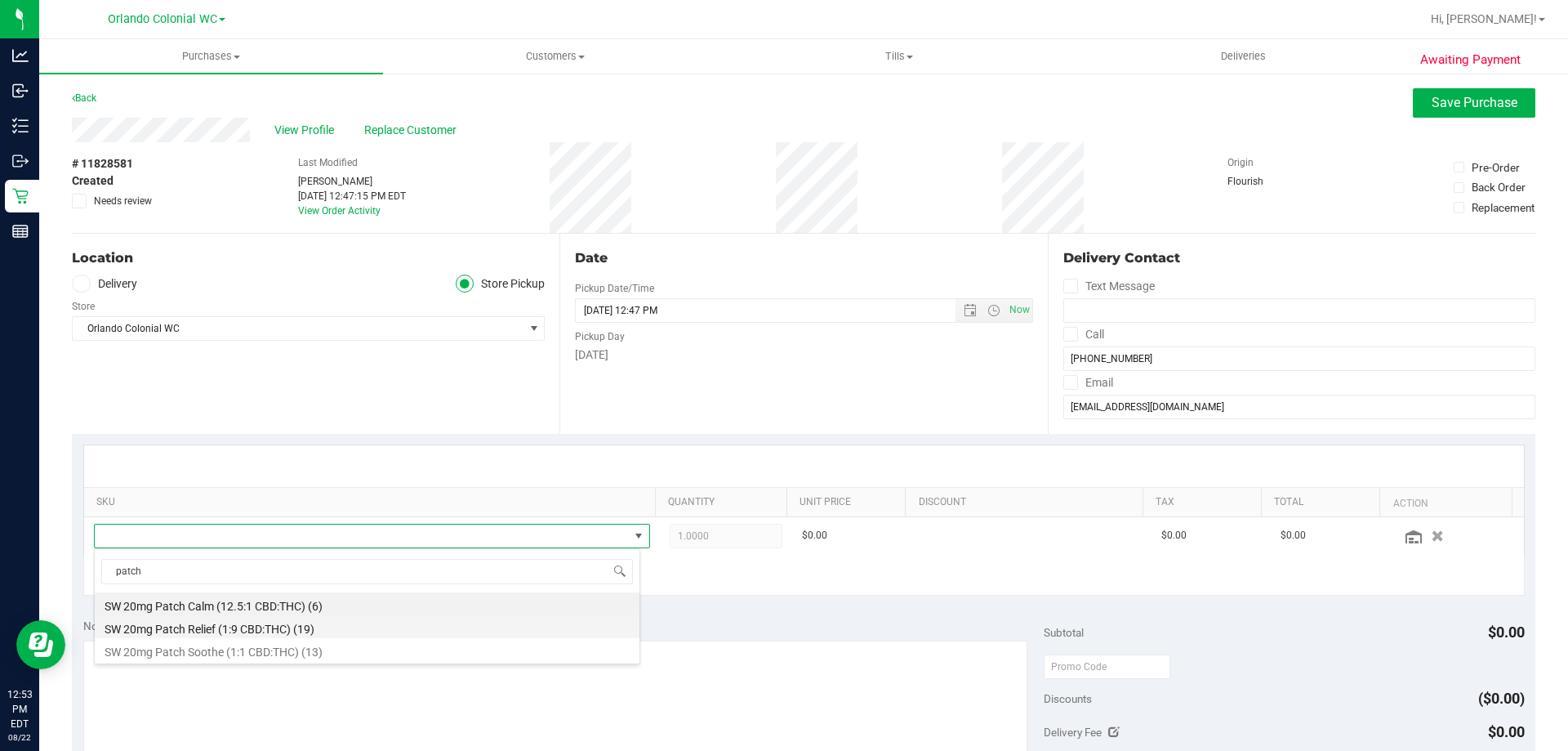
click at [321, 625] on li "SW 20mg Patch Relief (1:9 CBD:THC) (19)" at bounding box center [367, 626] width 545 height 23
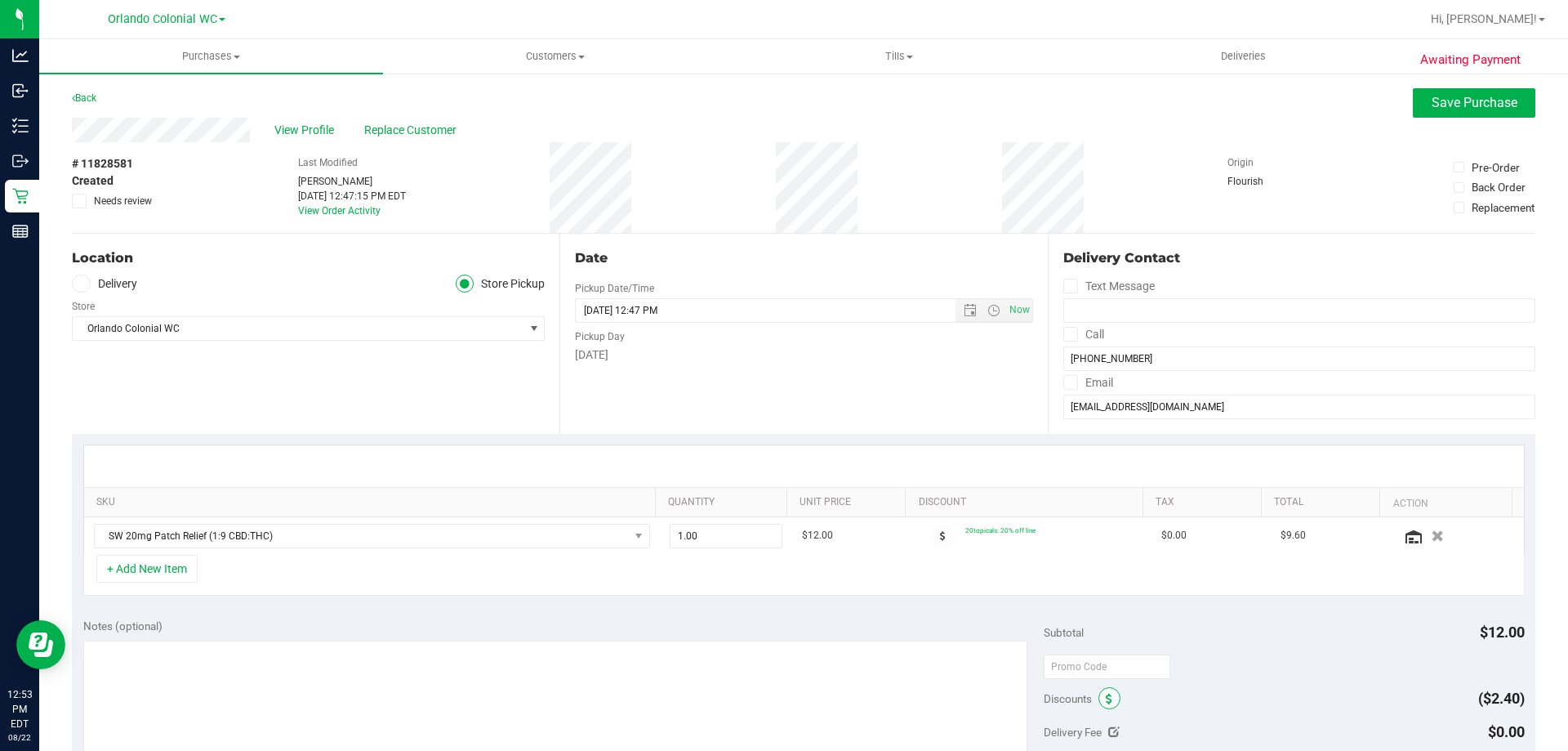
click at [1105, 691] on span at bounding box center [1109, 698] width 22 height 22
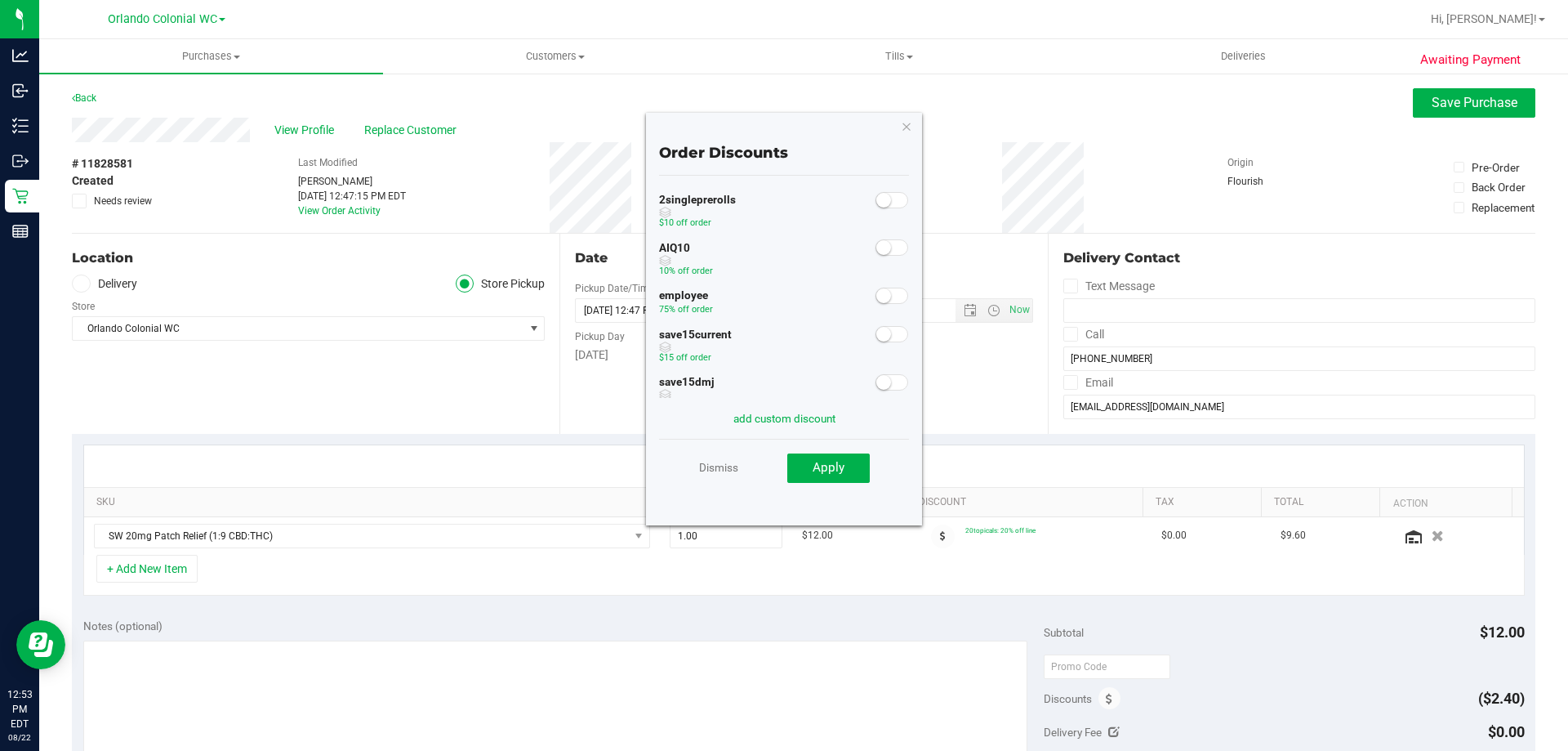
drag, startPoint x: 893, startPoint y: 306, endPoint x: 867, endPoint y: 297, distance: 27.5
click at [885, 305] on div "employee 75% off order" at bounding box center [784, 303] width 250 height 39
drag, startPoint x: 867, startPoint y: 297, endPoint x: 873, endPoint y: 305, distance: 10.0
click at [876, 297] on small at bounding box center [883, 295] width 15 height 15
drag, startPoint x: 824, startPoint y: 458, endPoint x: 914, endPoint y: 507, distance: 102.5
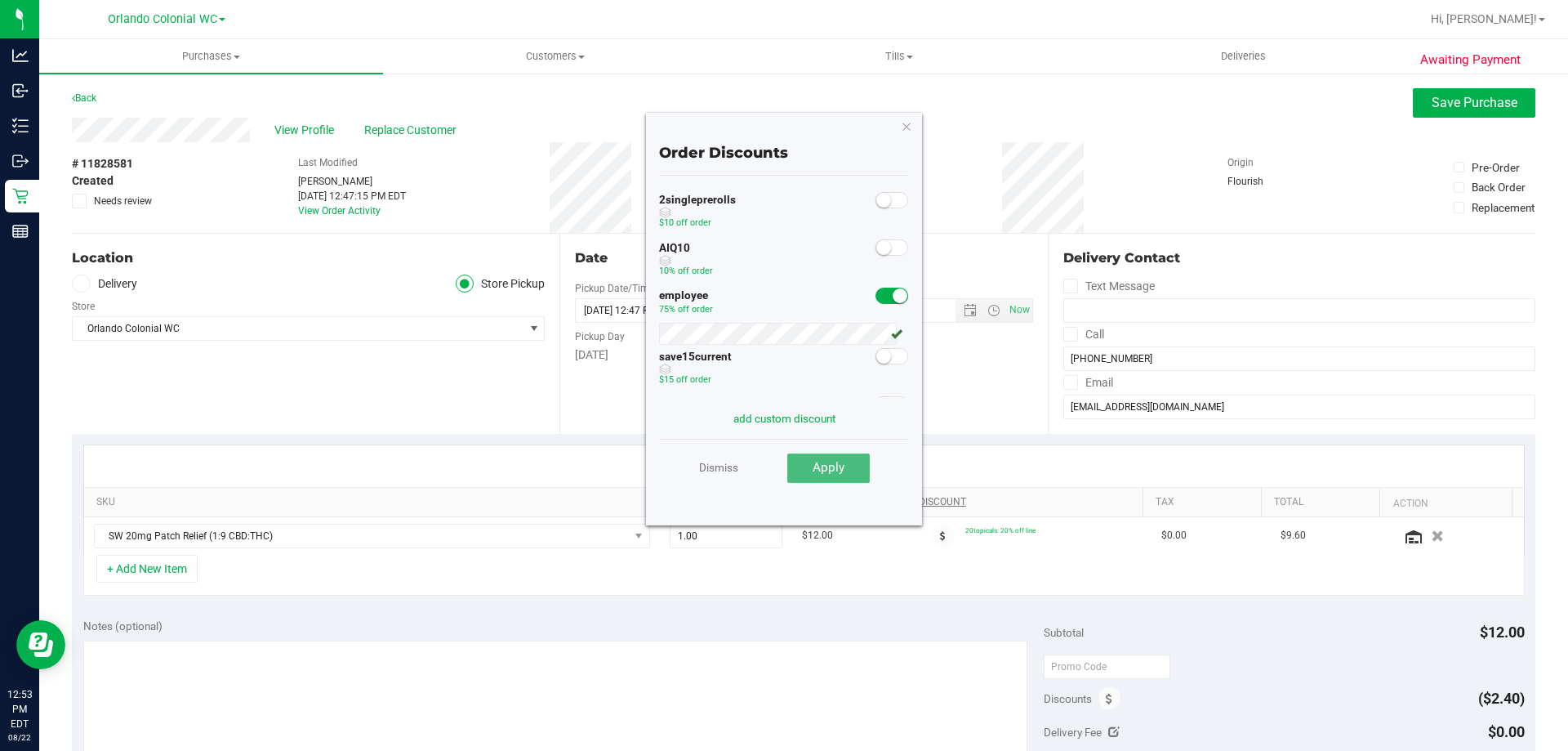
click at [826, 458] on button "Apply" at bounding box center [828, 467] width 83 height 29
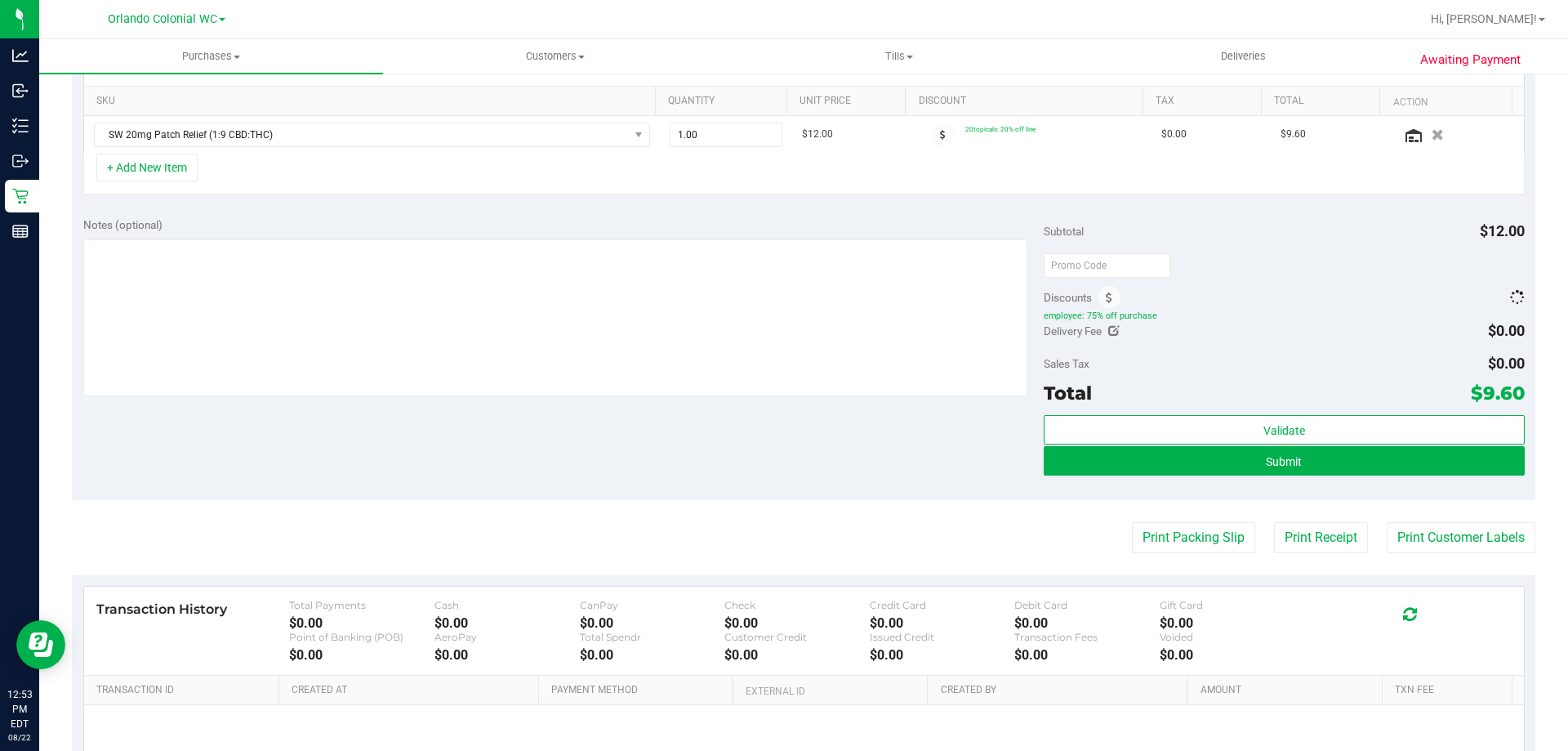
scroll to position [563, 0]
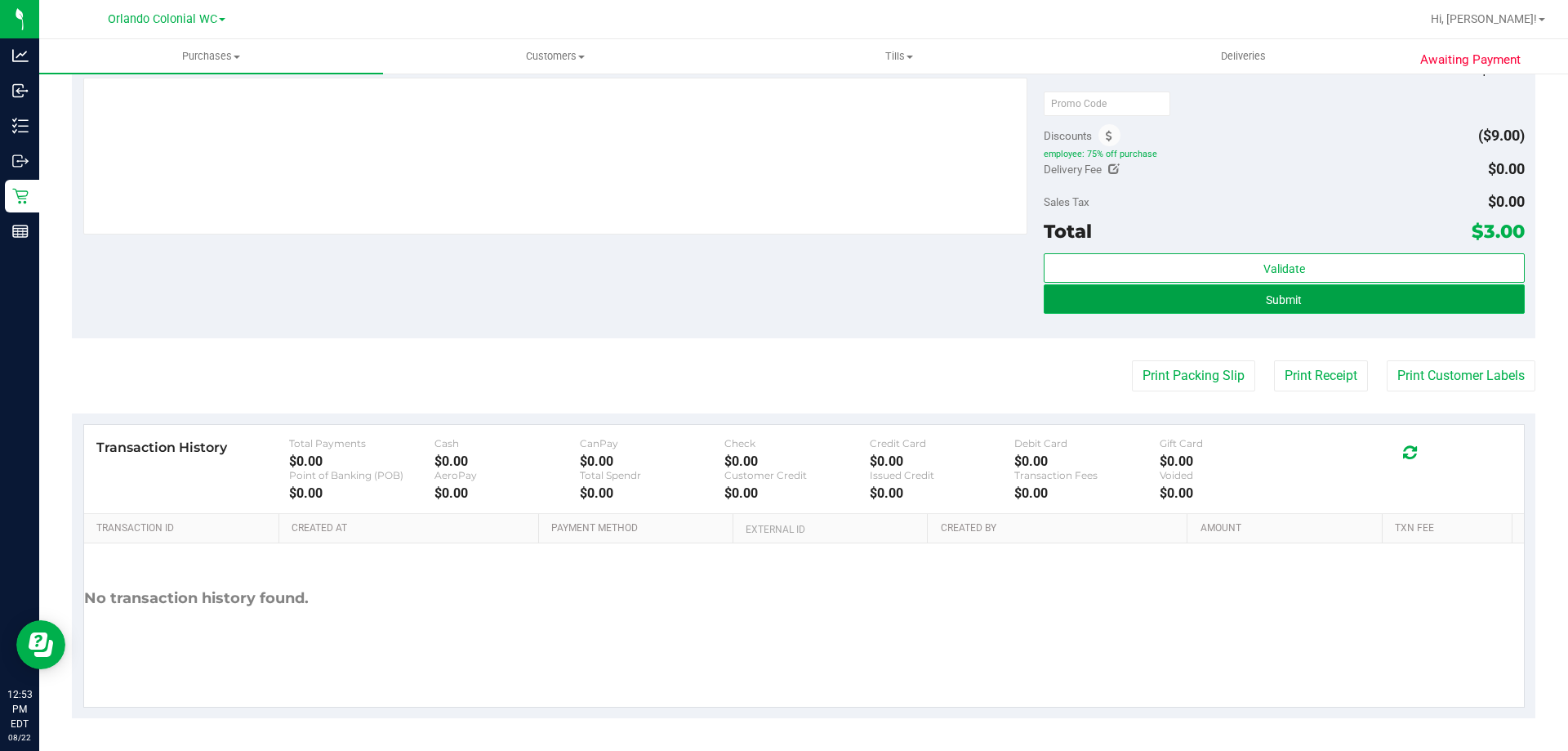
click at [1327, 311] on button "Submit" at bounding box center [1283, 298] width 480 height 29
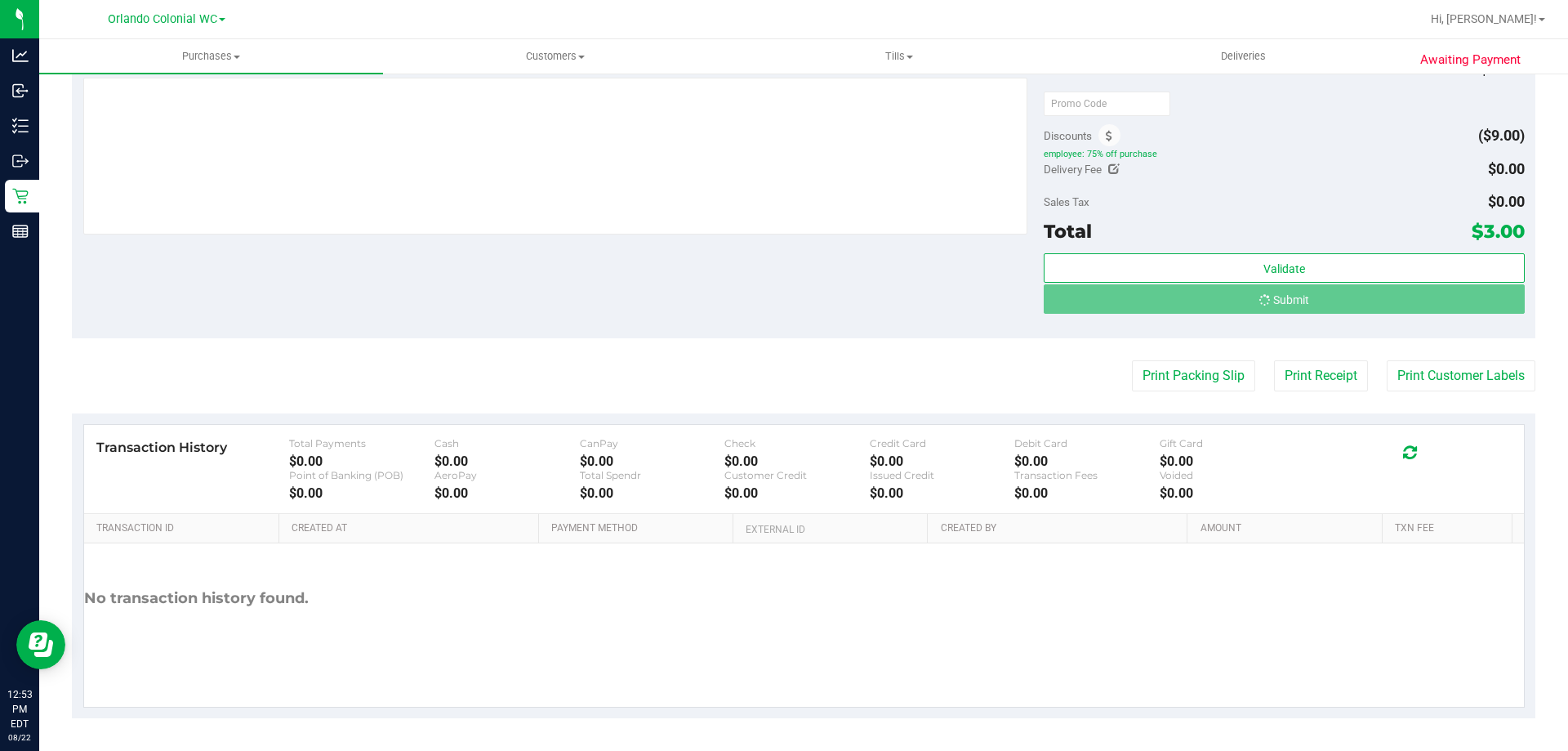
scroll to position [0, 0]
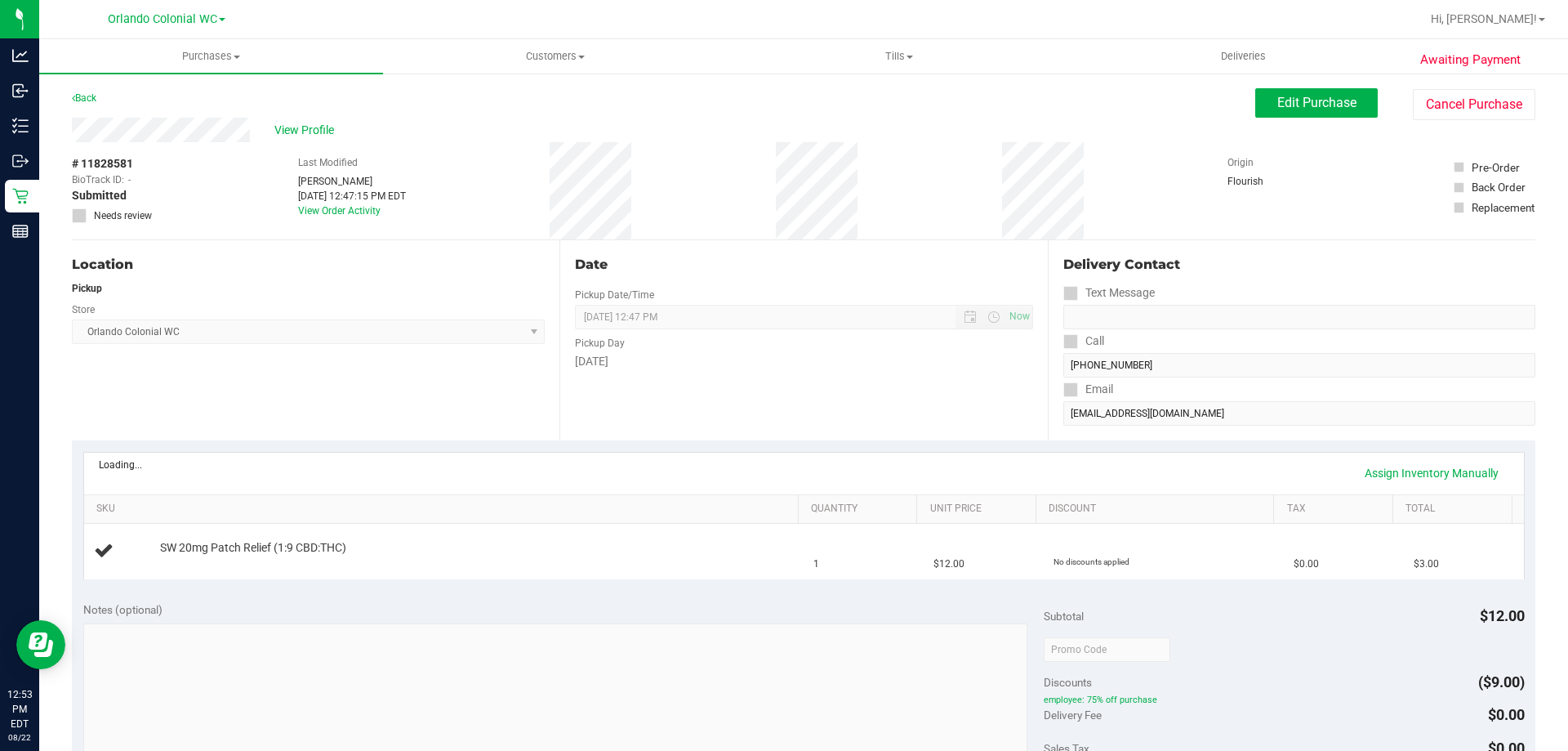
click at [314, 132] on span "View Profile" at bounding box center [306, 130] width 65 height 17
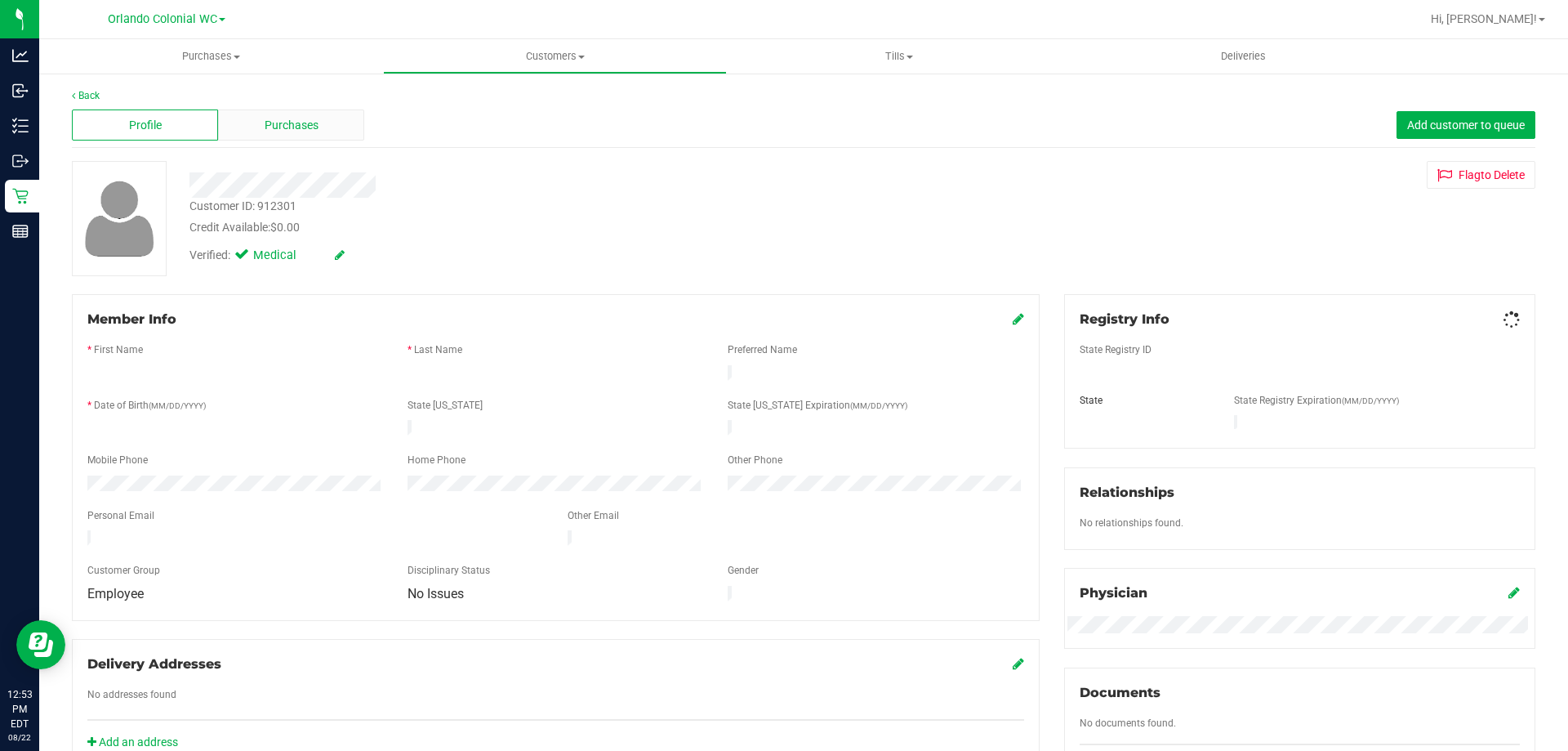
click at [308, 129] on span "Purchases" at bounding box center [292, 125] width 54 height 17
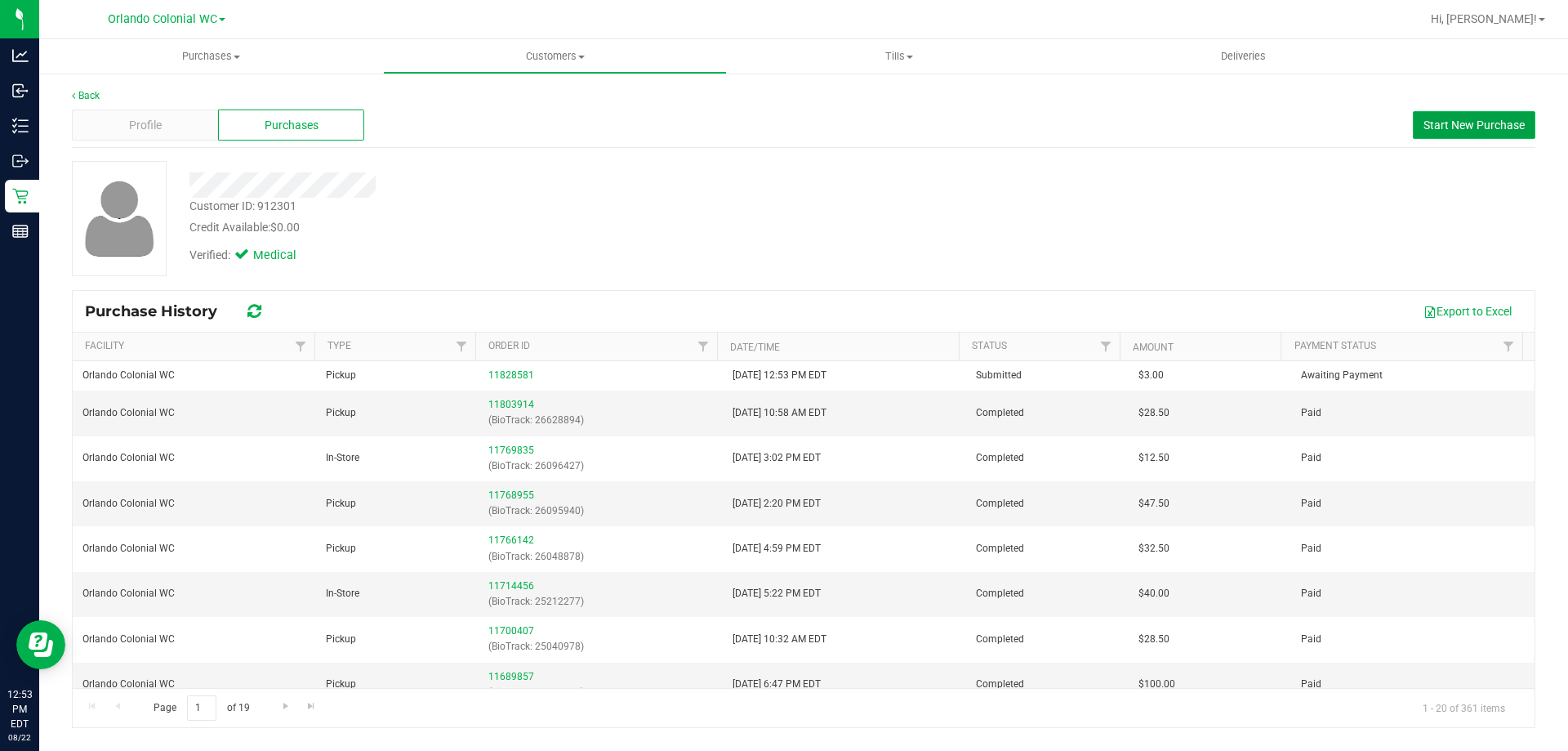
drag, startPoint x: 1503, startPoint y: 112, endPoint x: 1492, endPoint y: 121, distance: 14.2
click at [1502, 112] on button "Start New Purchase" at bounding box center [1473, 125] width 123 height 28
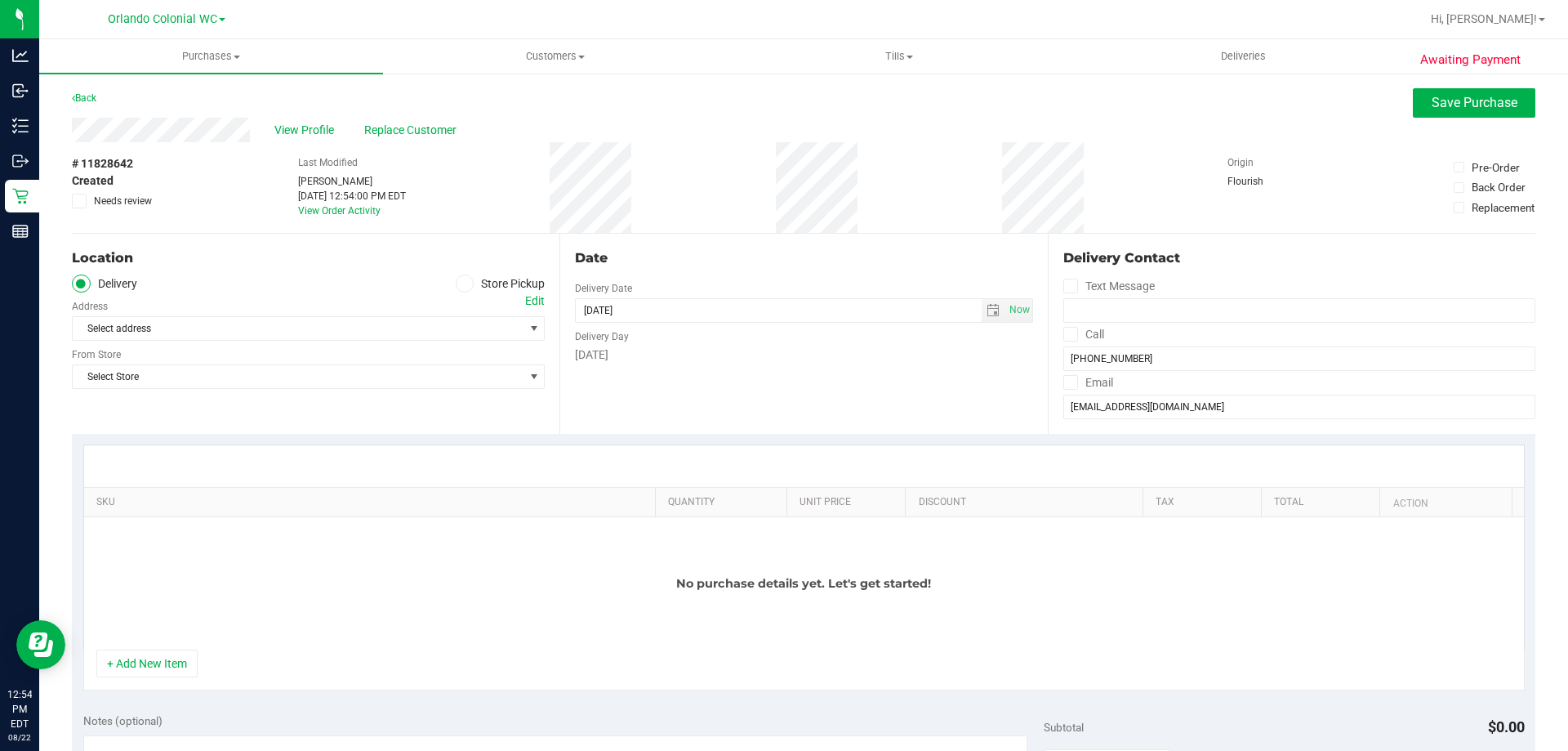
click at [462, 283] on icon at bounding box center [465, 283] width 10 height 0
click at [0, 0] on input "Store Pickup" at bounding box center [0, 0] width 0 height 0
click at [466, 333] on span "Select Store" at bounding box center [298, 328] width 451 height 23
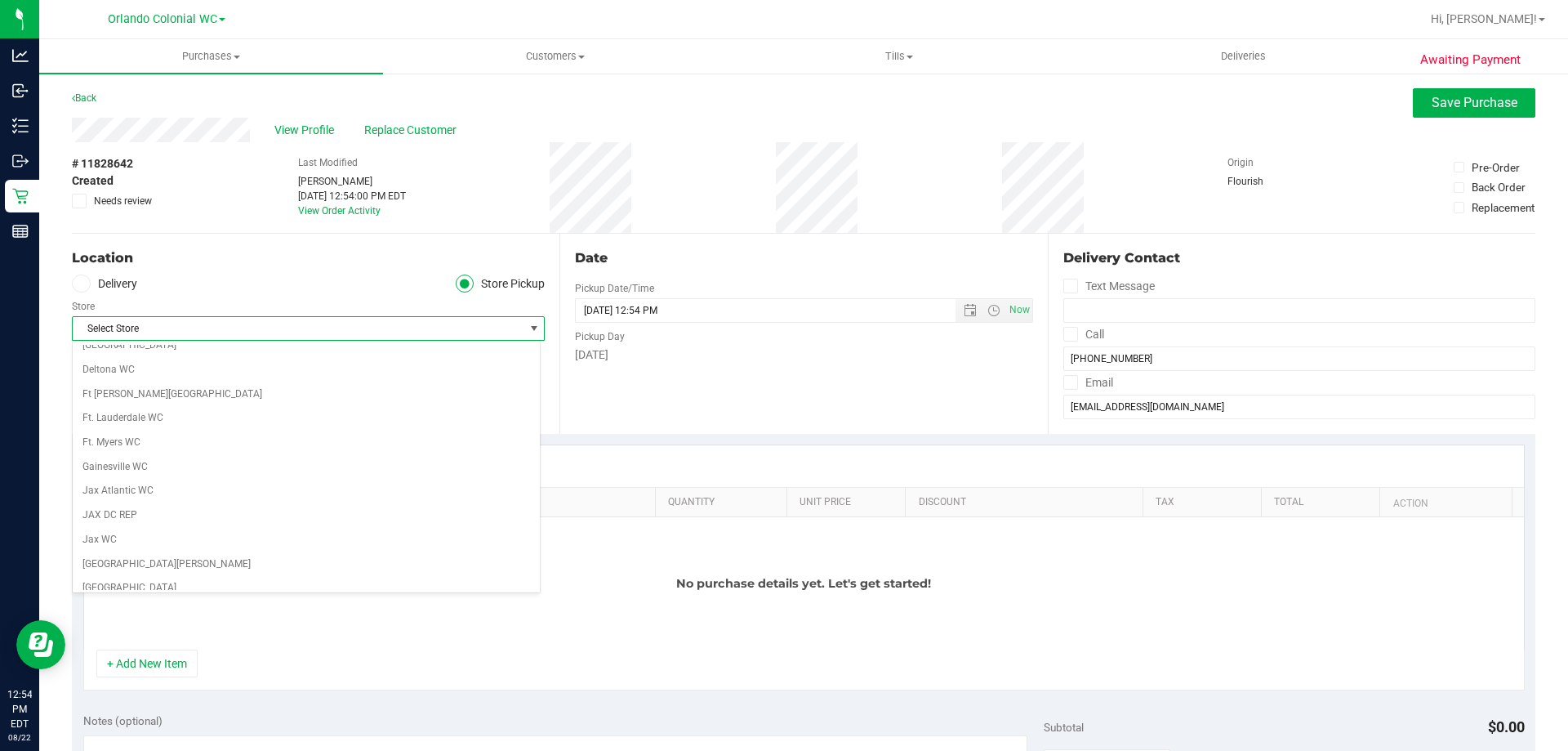
scroll to position [572, 0]
click at [200, 574] on li "Orlando DC REP" at bounding box center [306, 586] width 467 height 25
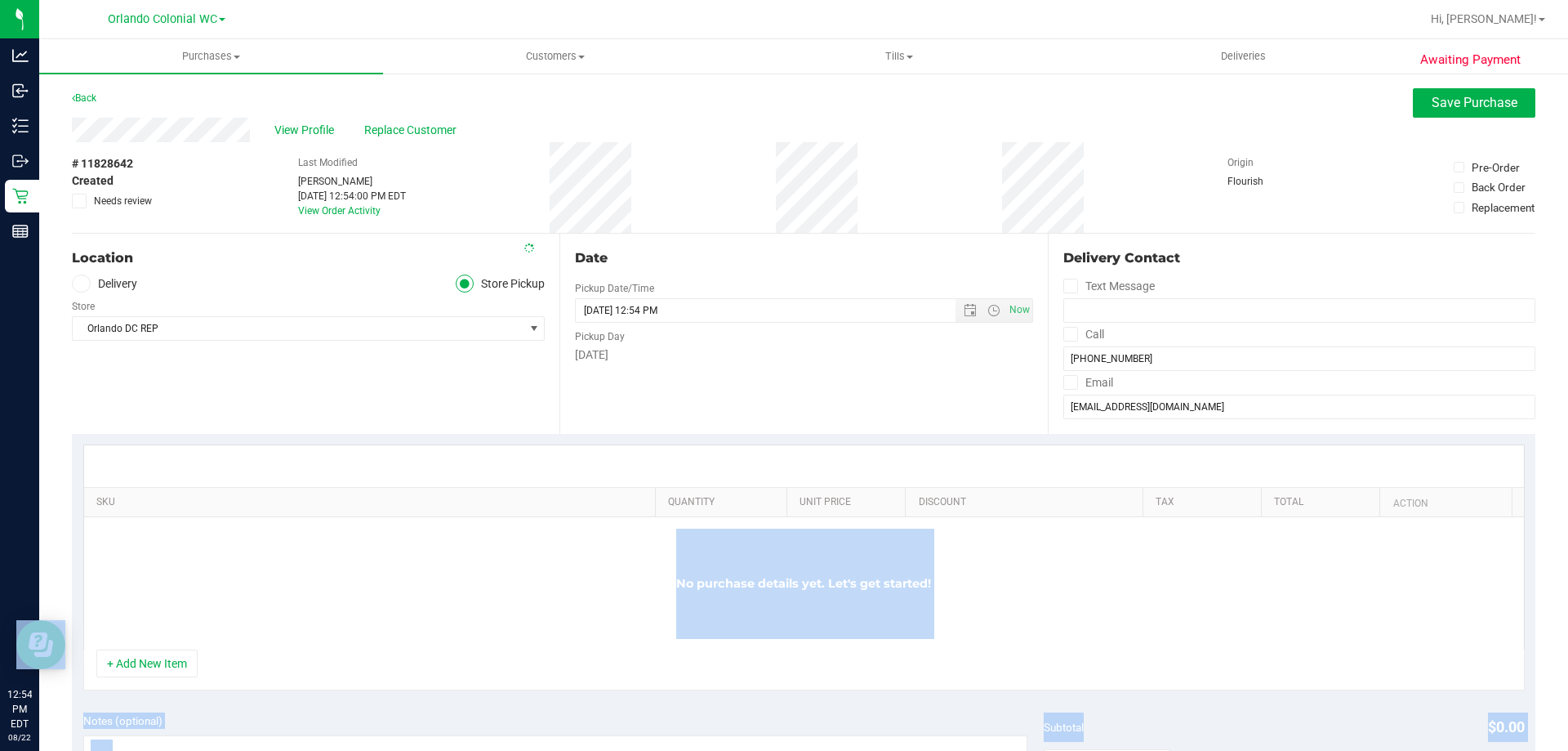
click at [194, 574] on body "Analytics Inbound Inventory Outbound Retail Reports 12:54 PM EDT [DATE] 08/22 O…" at bounding box center [784, 375] width 1568 height 751
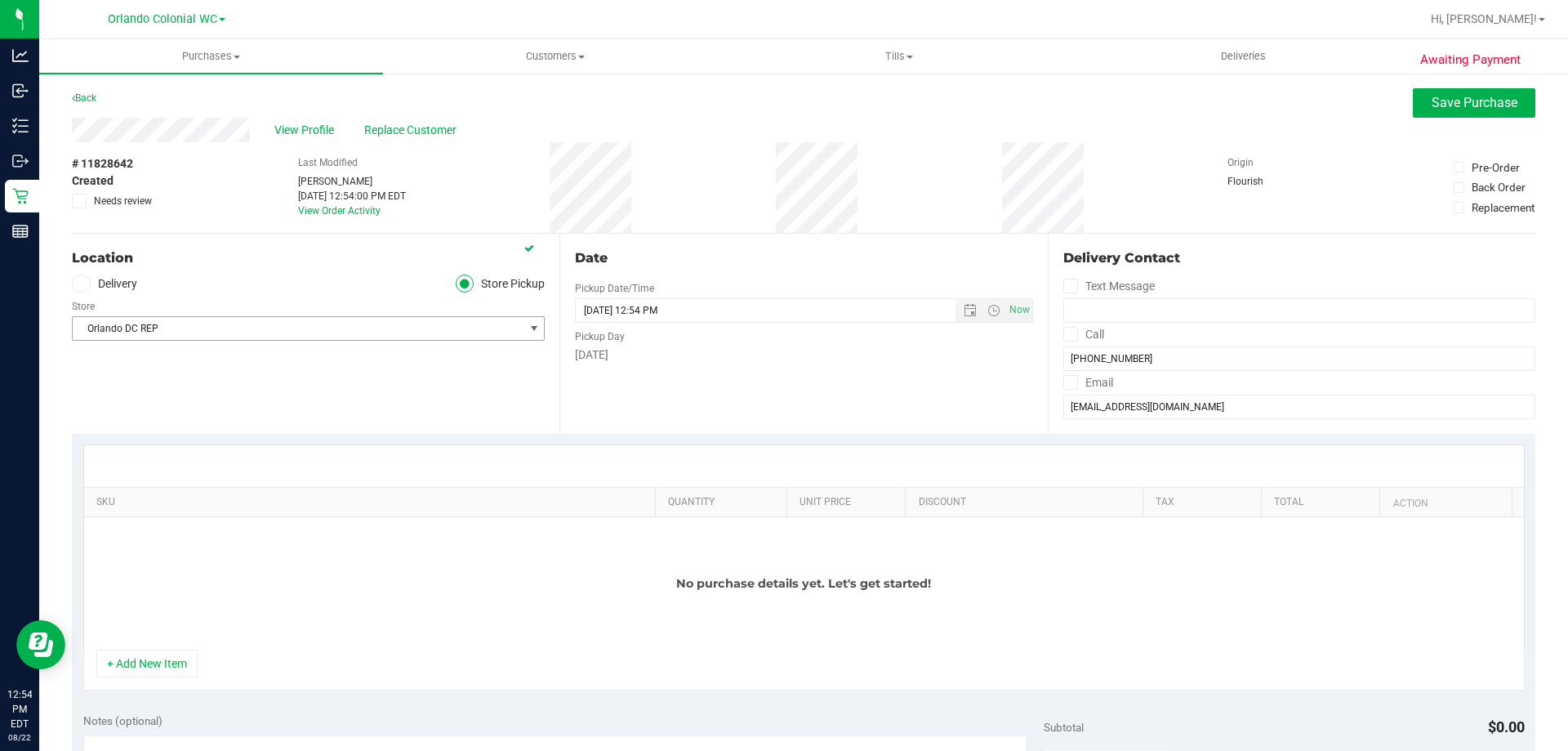
click at [422, 329] on span "Orlando DC REP" at bounding box center [298, 328] width 451 height 23
click at [180, 670] on button "+ Add New Item" at bounding box center [146, 663] width 101 height 28
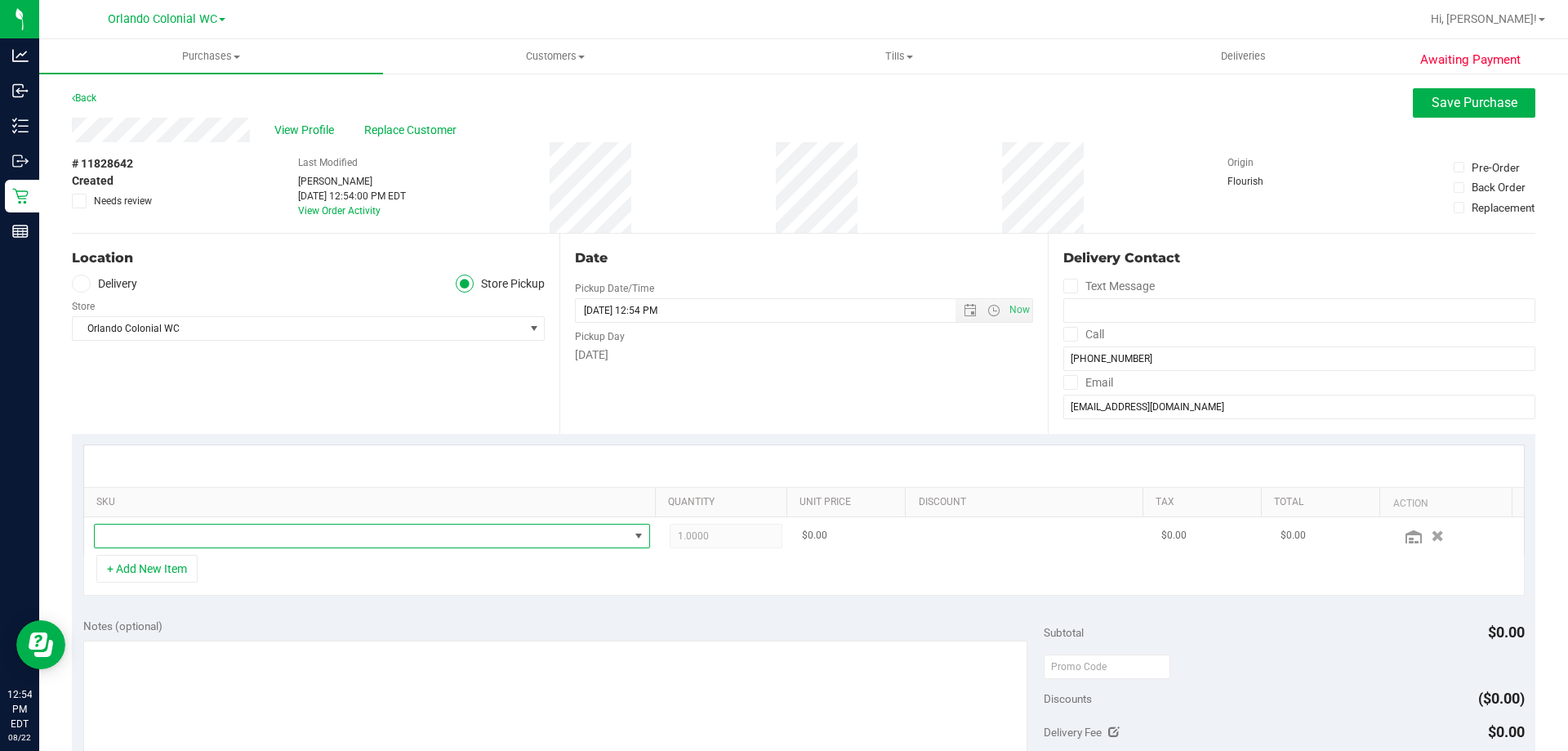
click at [226, 534] on span "NO DATA FOUND" at bounding box center [362, 535] width 534 height 23
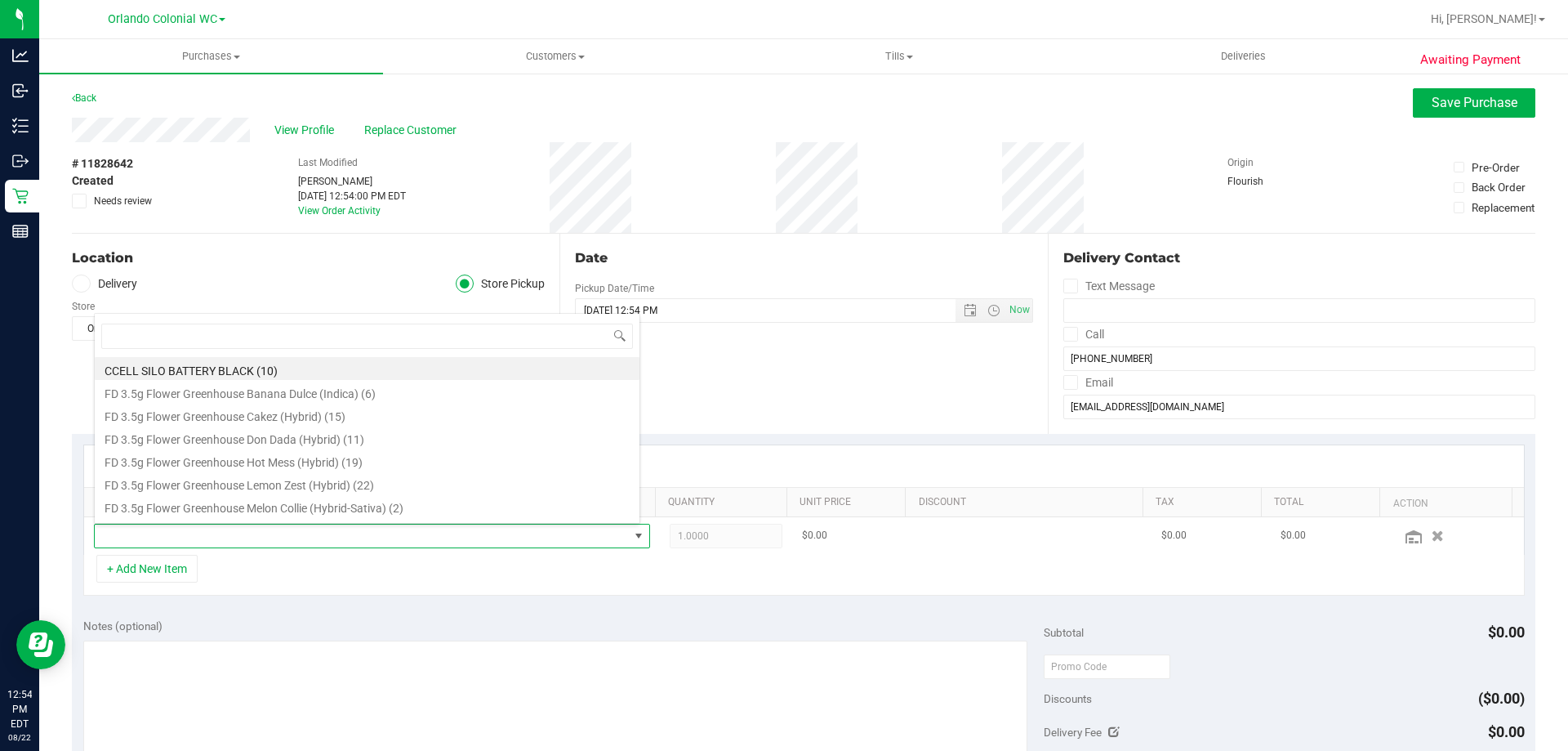
scroll to position [25, 542]
type input "green ac"
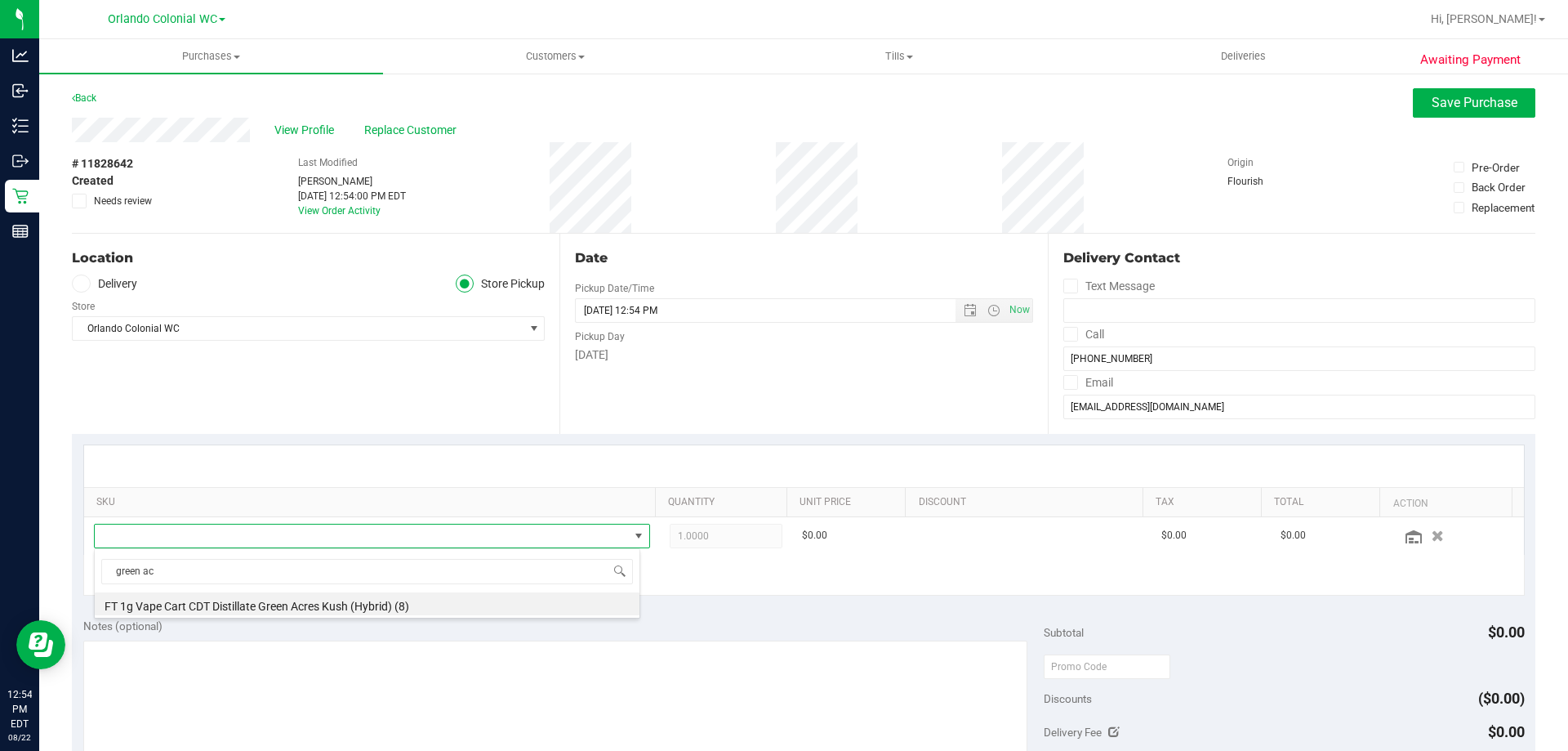
click at [319, 608] on li "FT 1g Vape Cart CDT Distillate Green Acres Kush (Hybrid) (8)" at bounding box center [367, 603] width 545 height 23
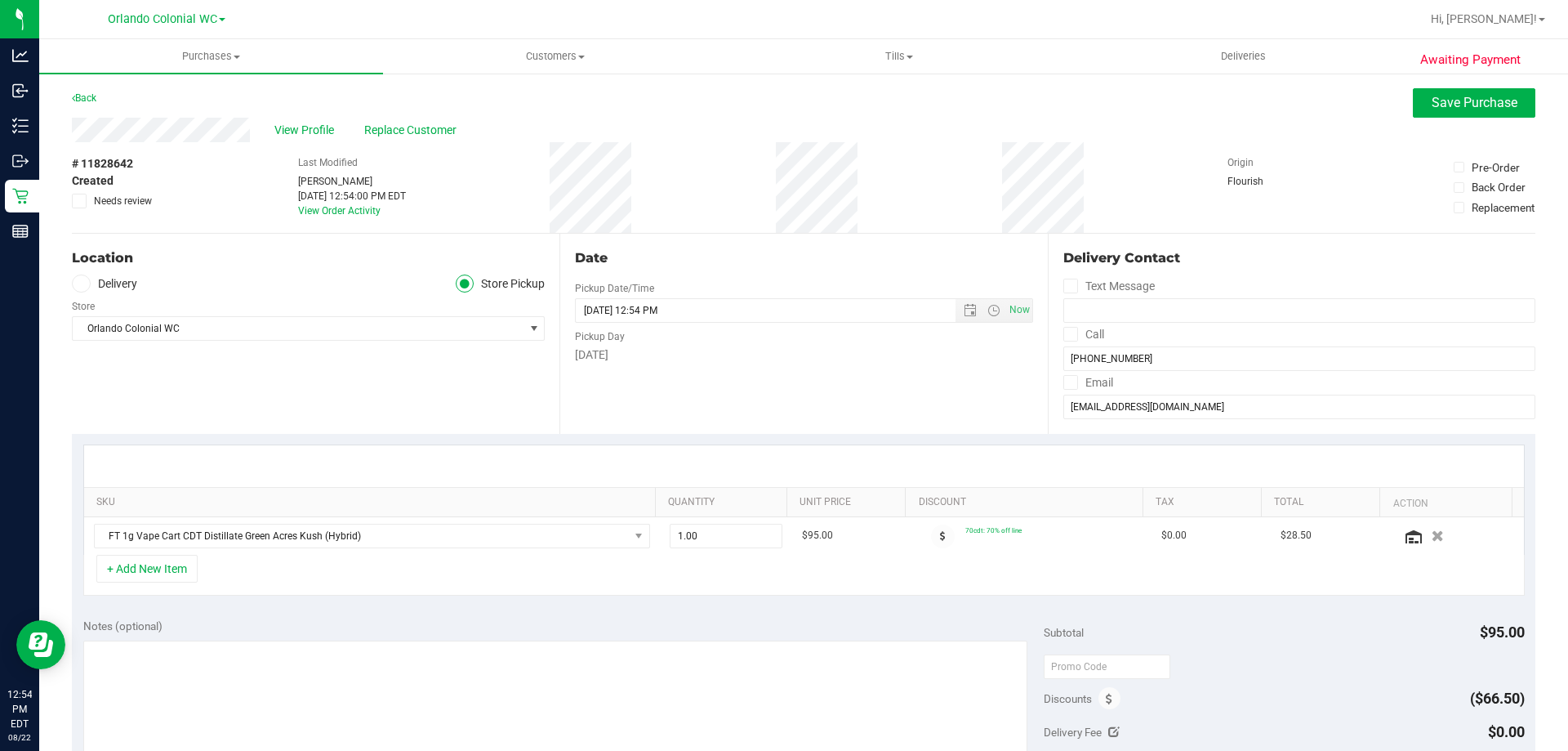
click at [721, 583] on div "+ Add New Item" at bounding box center [803, 575] width 1441 height 41
click at [169, 559] on button "+ Add New Item" at bounding box center [146, 569] width 101 height 28
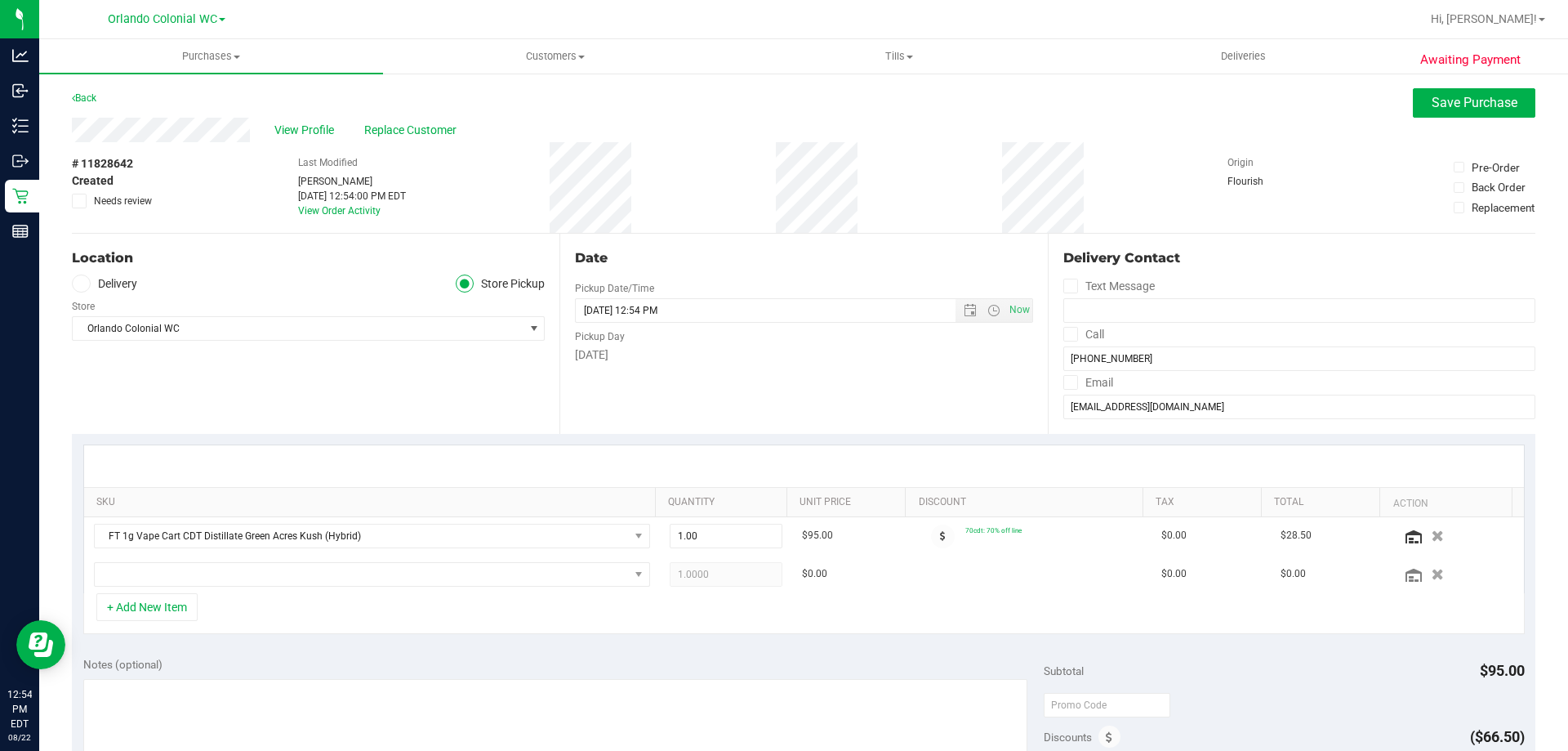
click at [382, 427] on div "Location Delivery Store Pickup Store [GEOGRAPHIC_DATA] Colonial WC Select Store…" at bounding box center [316, 334] width 488 height 200
click at [189, 574] on span "NO DATA FOUND" at bounding box center [362, 574] width 534 height 23
click at [424, 638] on div "SKU Quantity Unit Price Discount Tax Total Action FT 1g Vape Cart CDT Distillat…" at bounding box center [803, 540] width 1463 height 212
click at [441, 565] on span "NO DATA FOUND" at bounding box center [362, 574] width 534 height 23
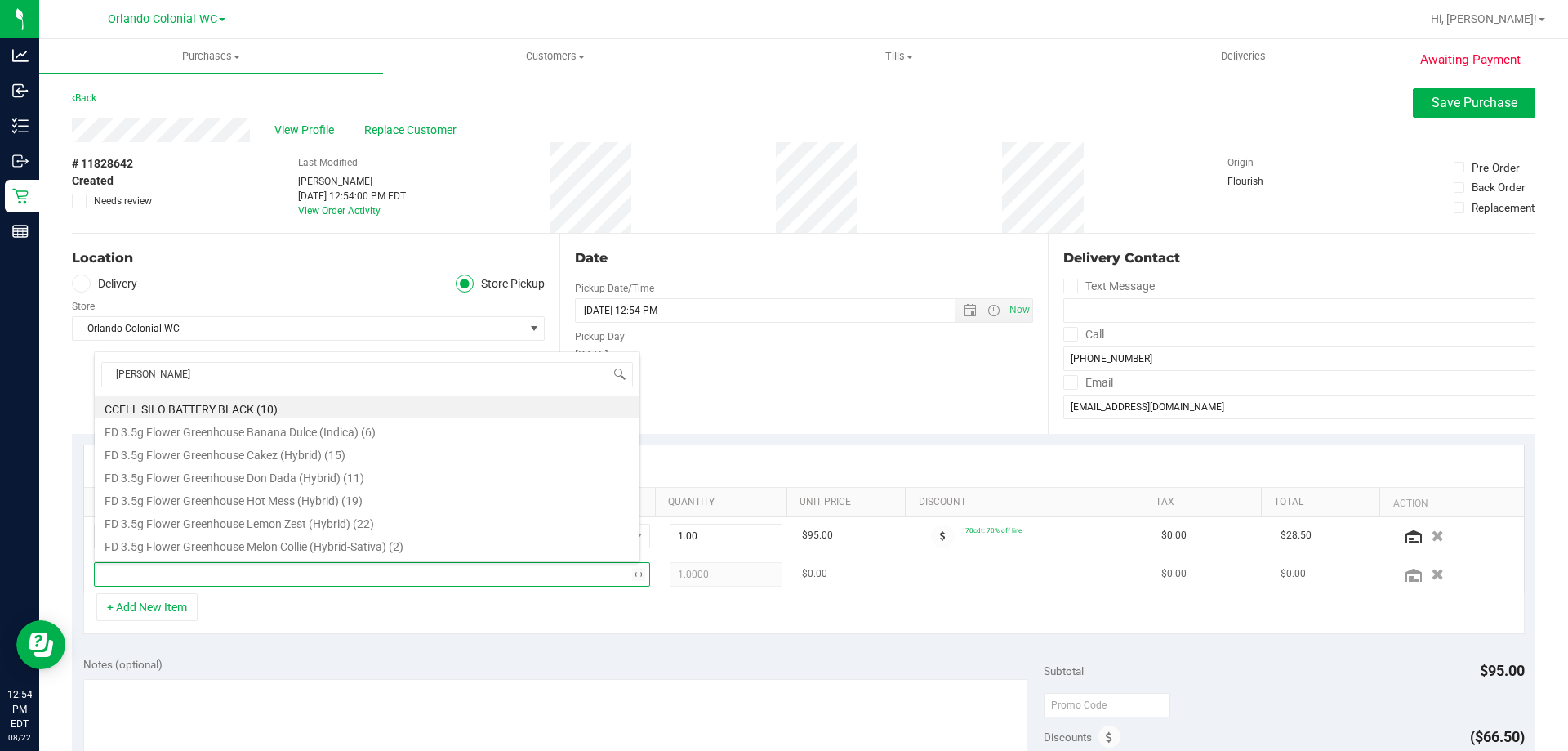
type input "yuzu"
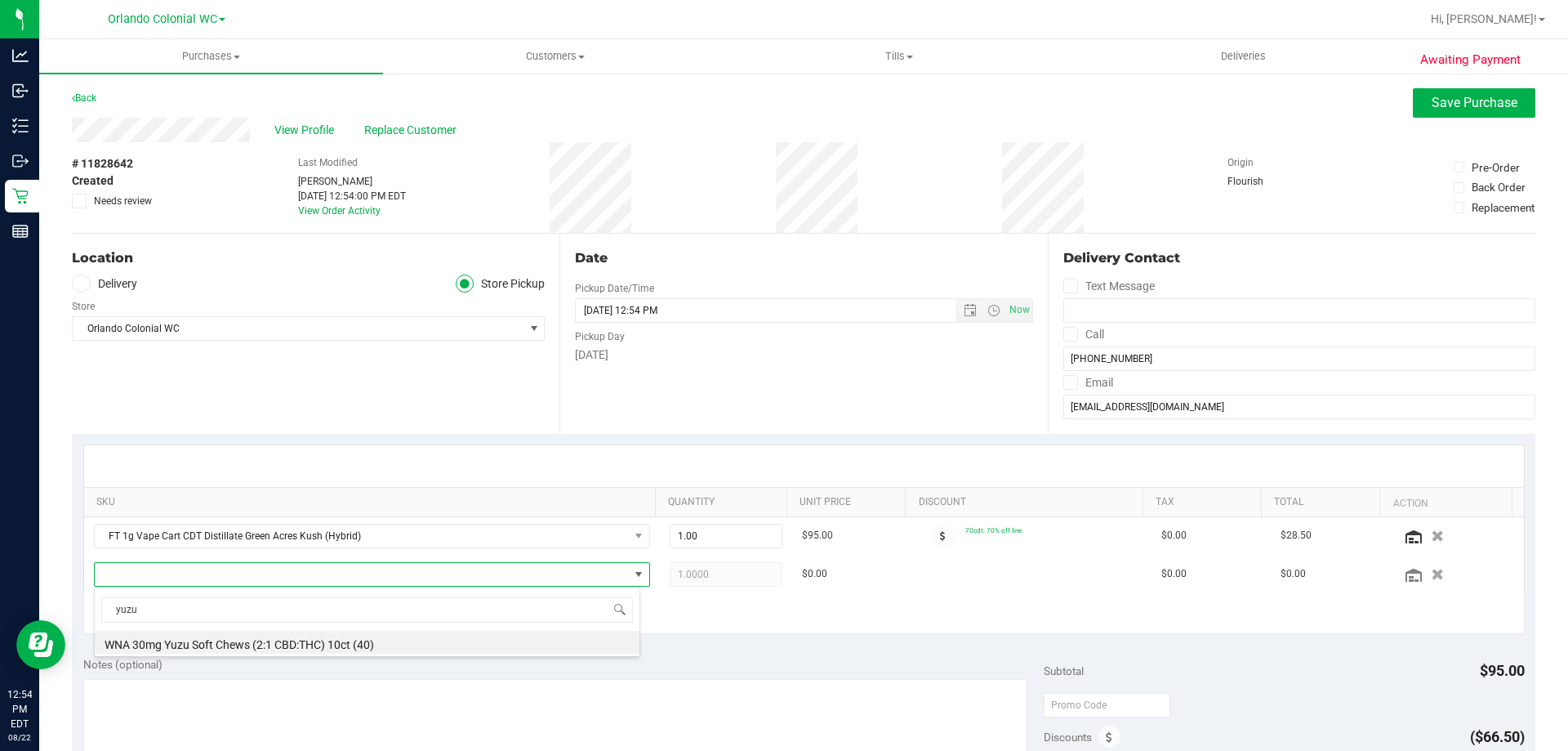
click at [344, 634] on li "WNA 30mg Yuzu Soft Chews (2:1 CBD:THC) 10ct (40)" at bounding box center [367, 642] width 545 height 23
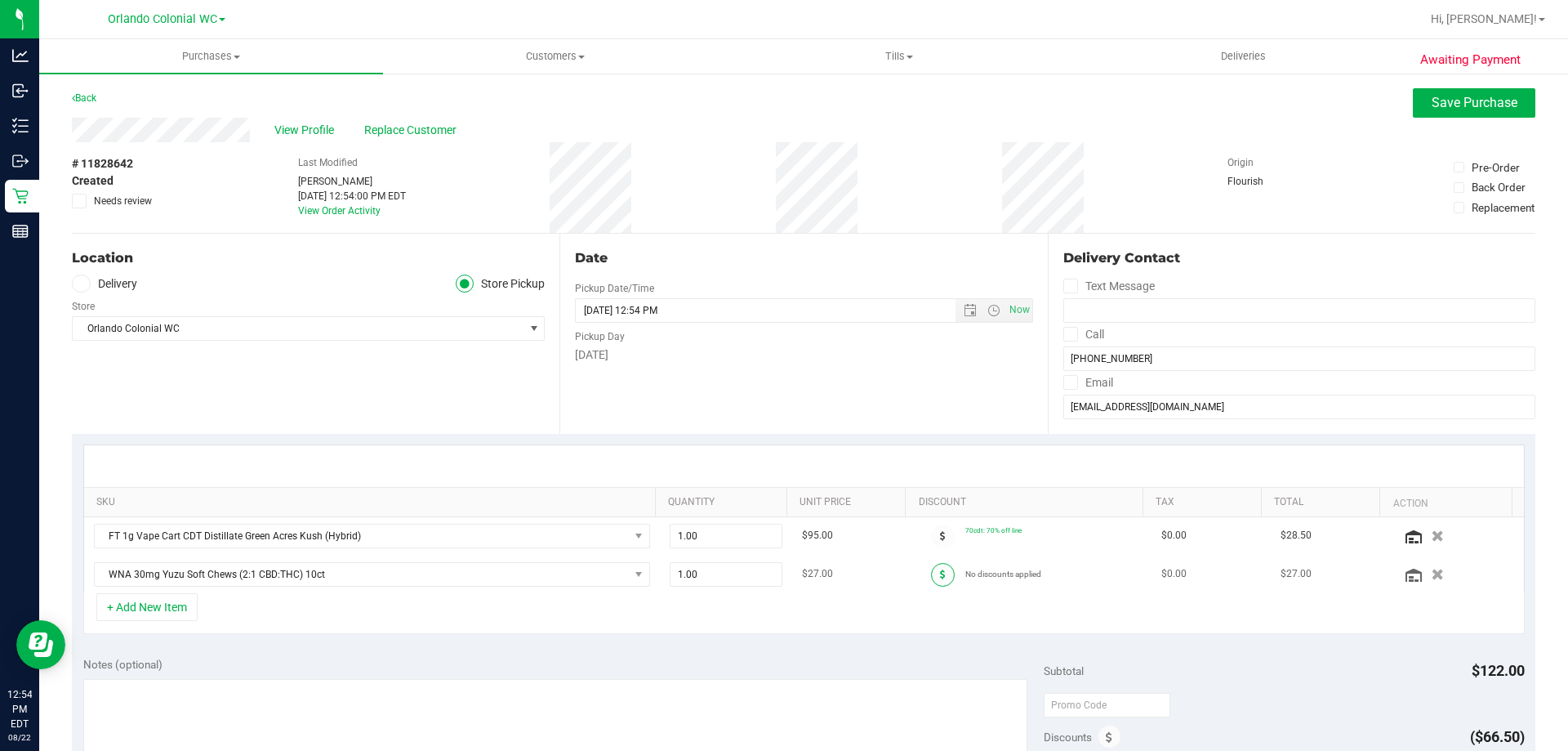
click at [920, 576] on div at bounding box center [942, 575] width 45 height 24
click at [938, 577] on span at bounding box center [942, 575] width 24 height 24
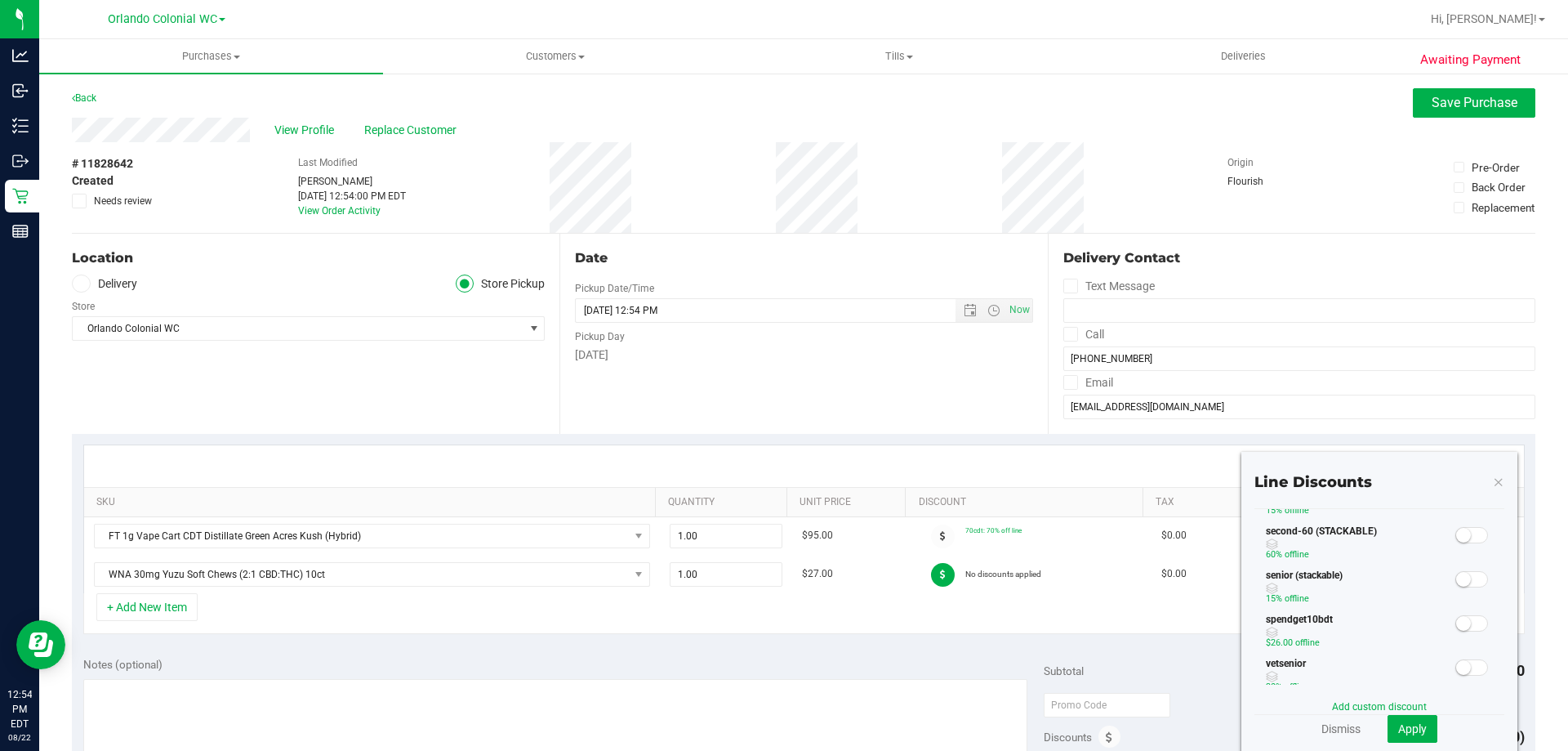
scroll to position [0, 0]
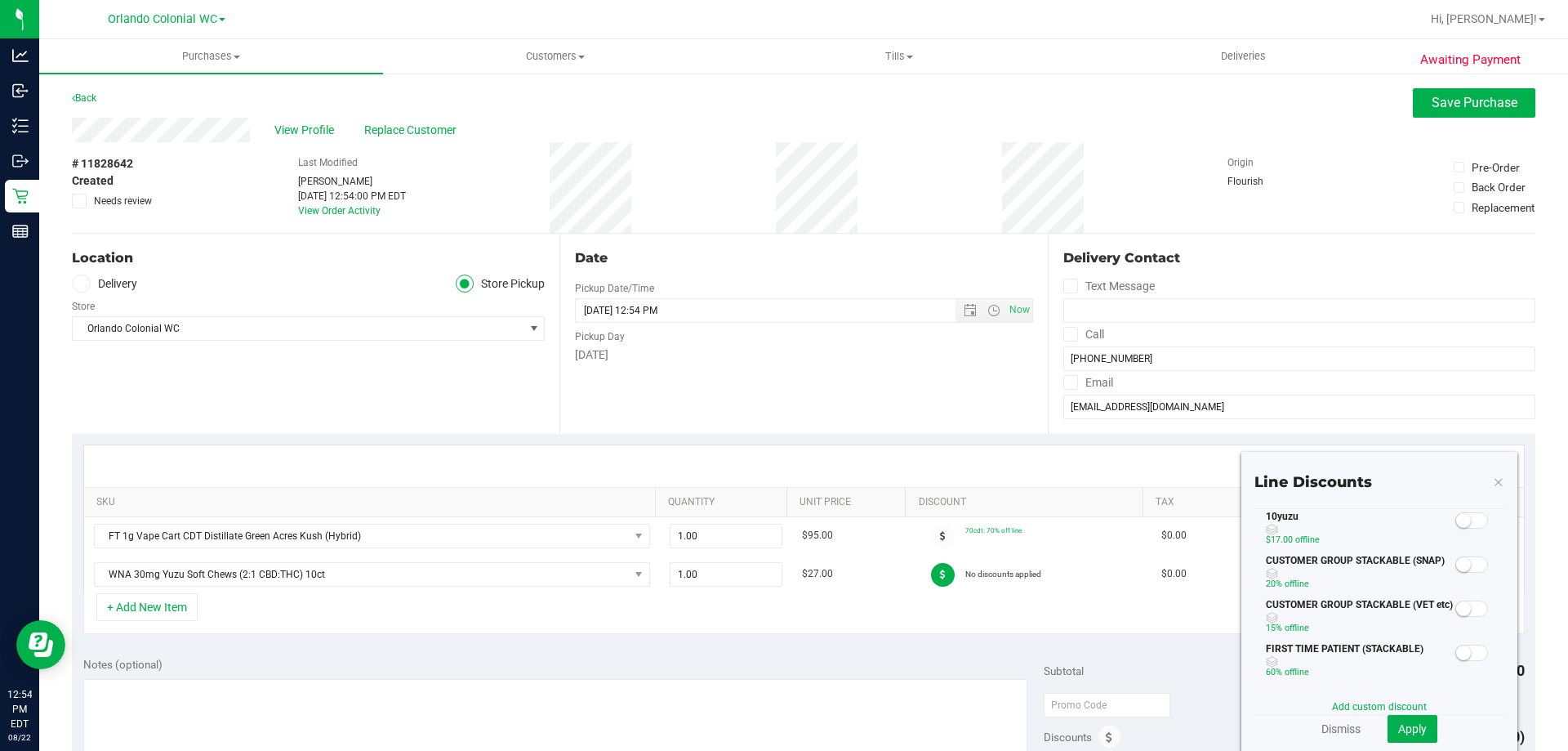
click at [1459, 609] on span at bounding box center [1471, 608] width 33 height 16
click at [1408, 722] on span "Apply" at bounding box center [1412, 728] width 29 height 13
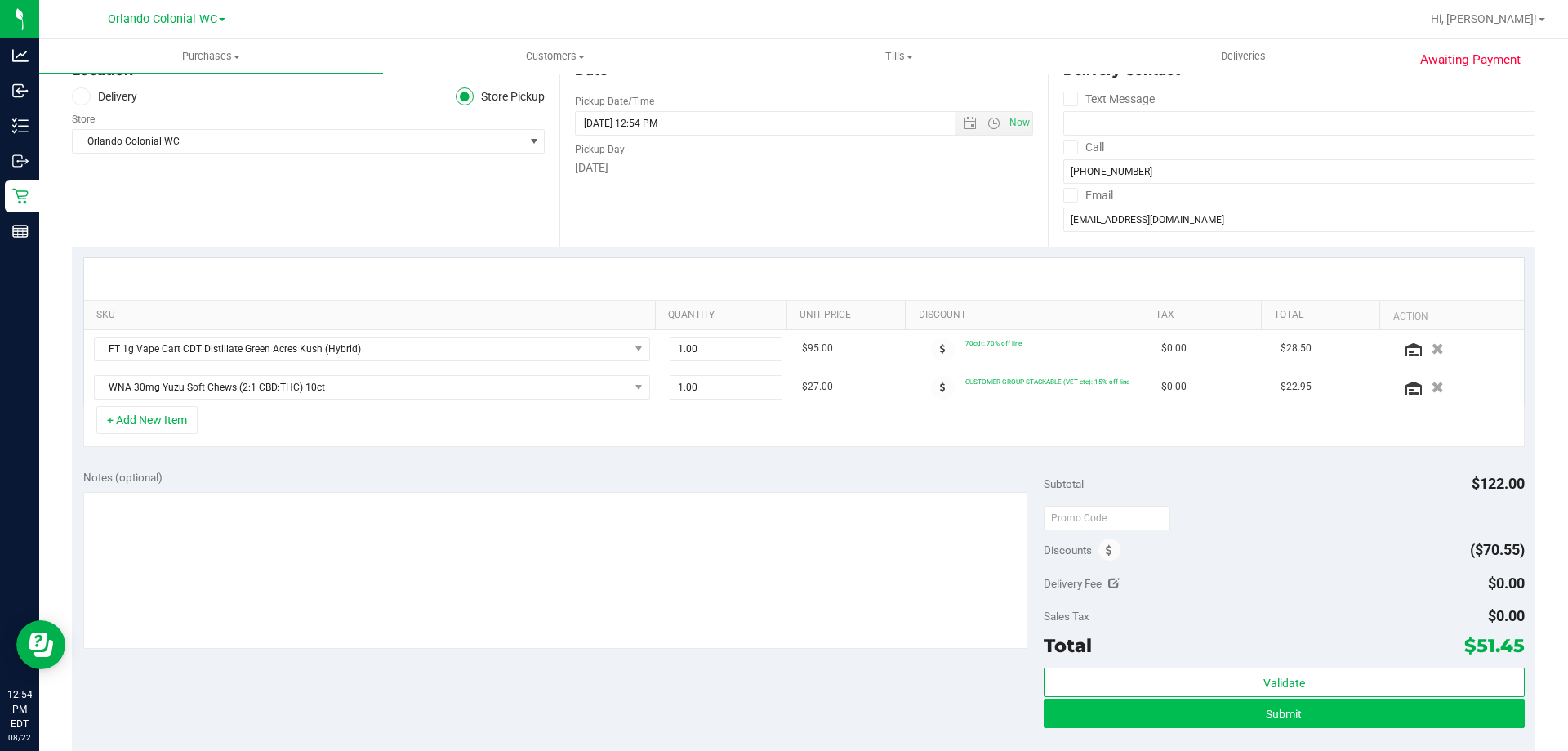
scroll to position [327, 0]
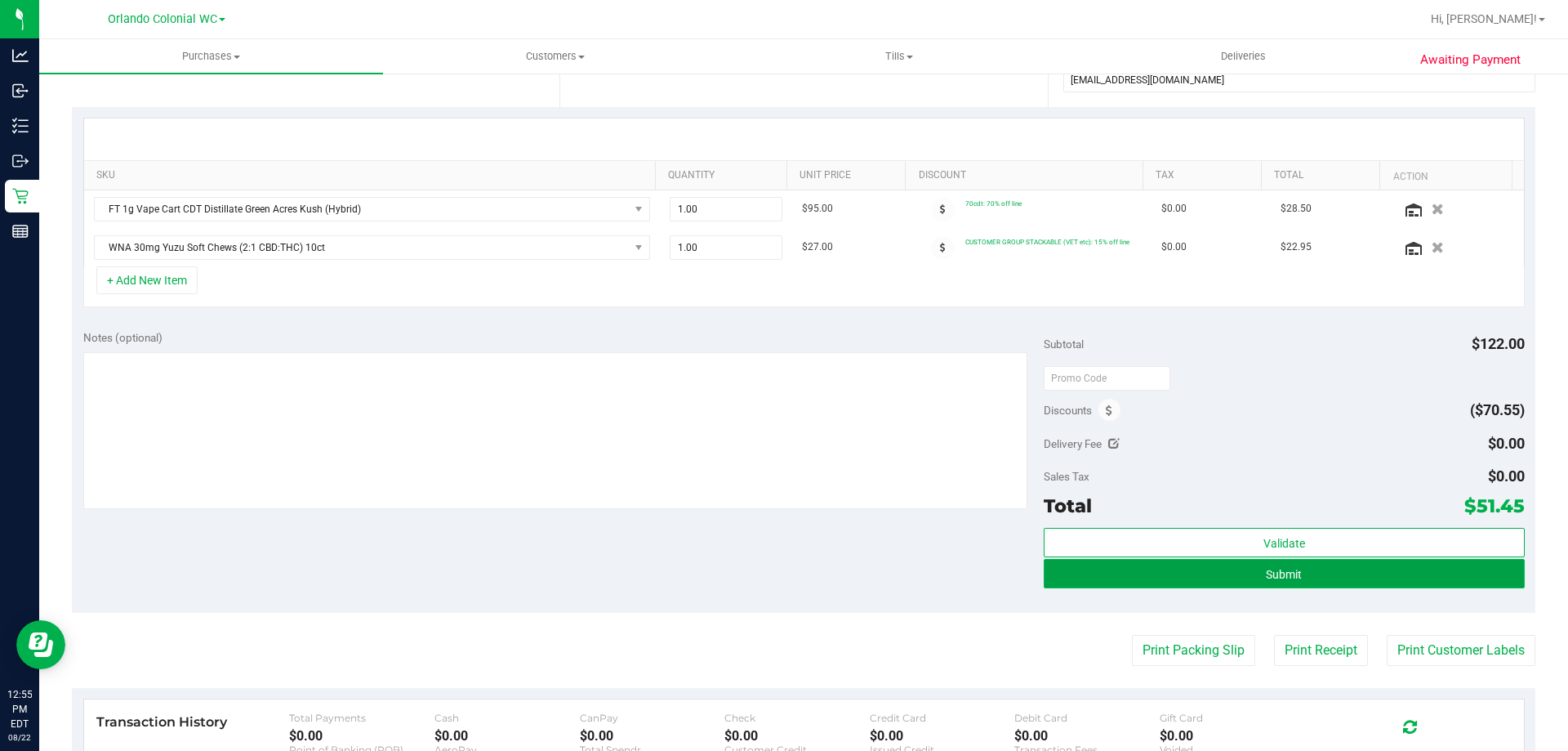
click at [1197, 572] on button "Submit" at bounding box center [1283, 573] width 480 height 29
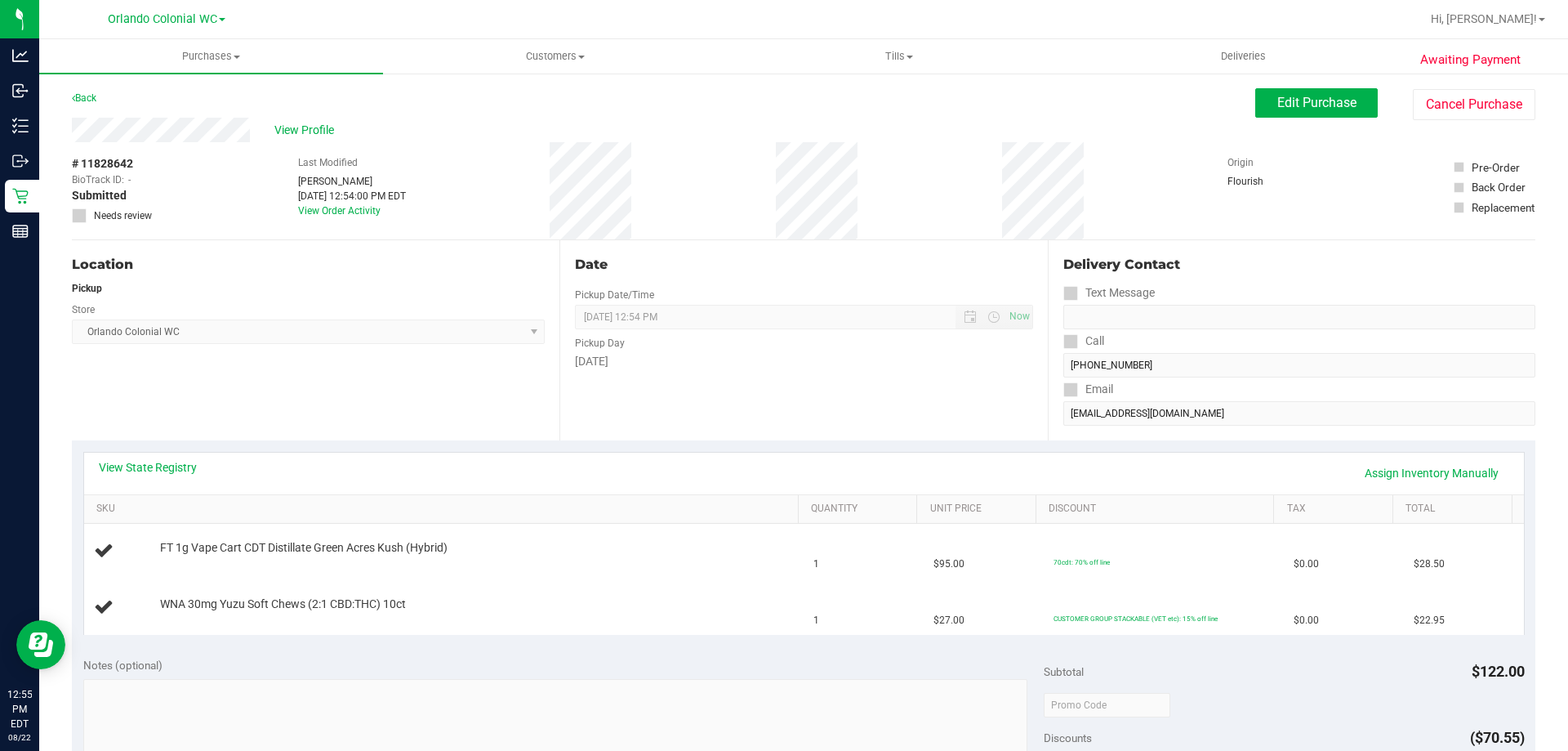
click at [89, 91] on div "Back" at bounding box center [84, 98] width 25 height 20
click at [89, 100] on link "Back" at bounding box center [84, 97] width 25 height 11
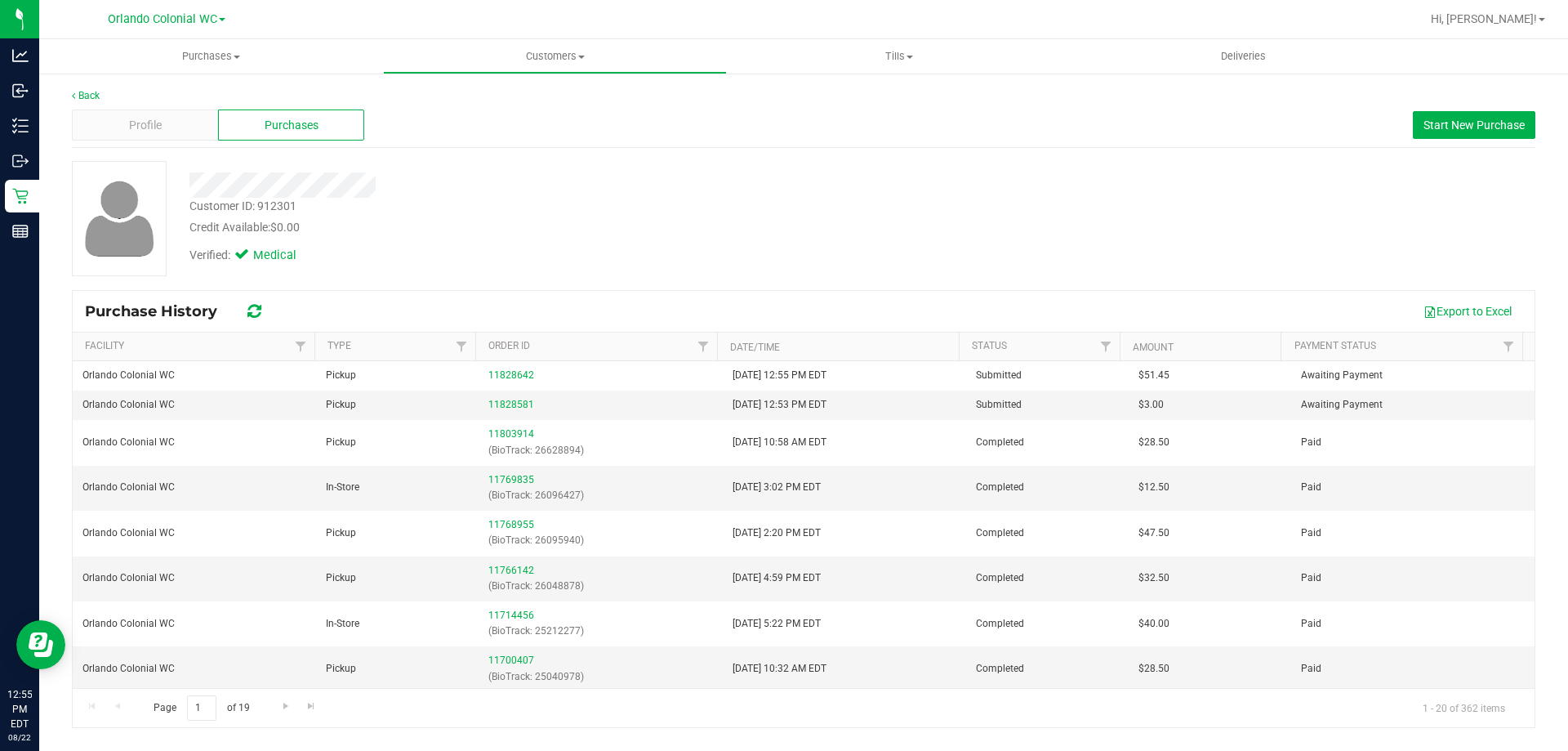
click at [39, 189] on div "Back Profile Purchases Start New Purchase Customer ID: 912301 Credit Available:…" at bounding box center [802, 408] width 1528 height 672
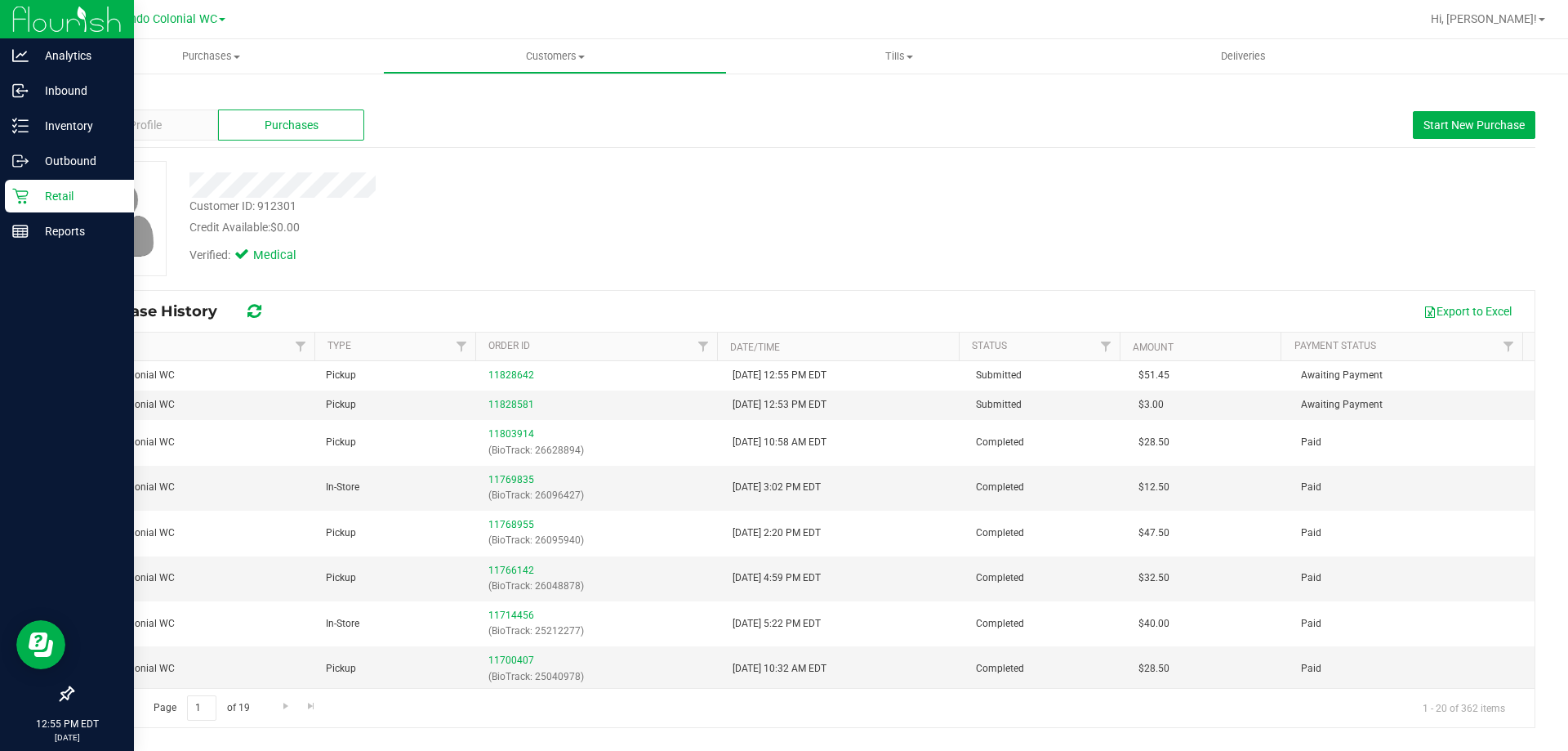
click at [33, 194] on p "Retail" at bounding box center [78, 196] width 98 height 20
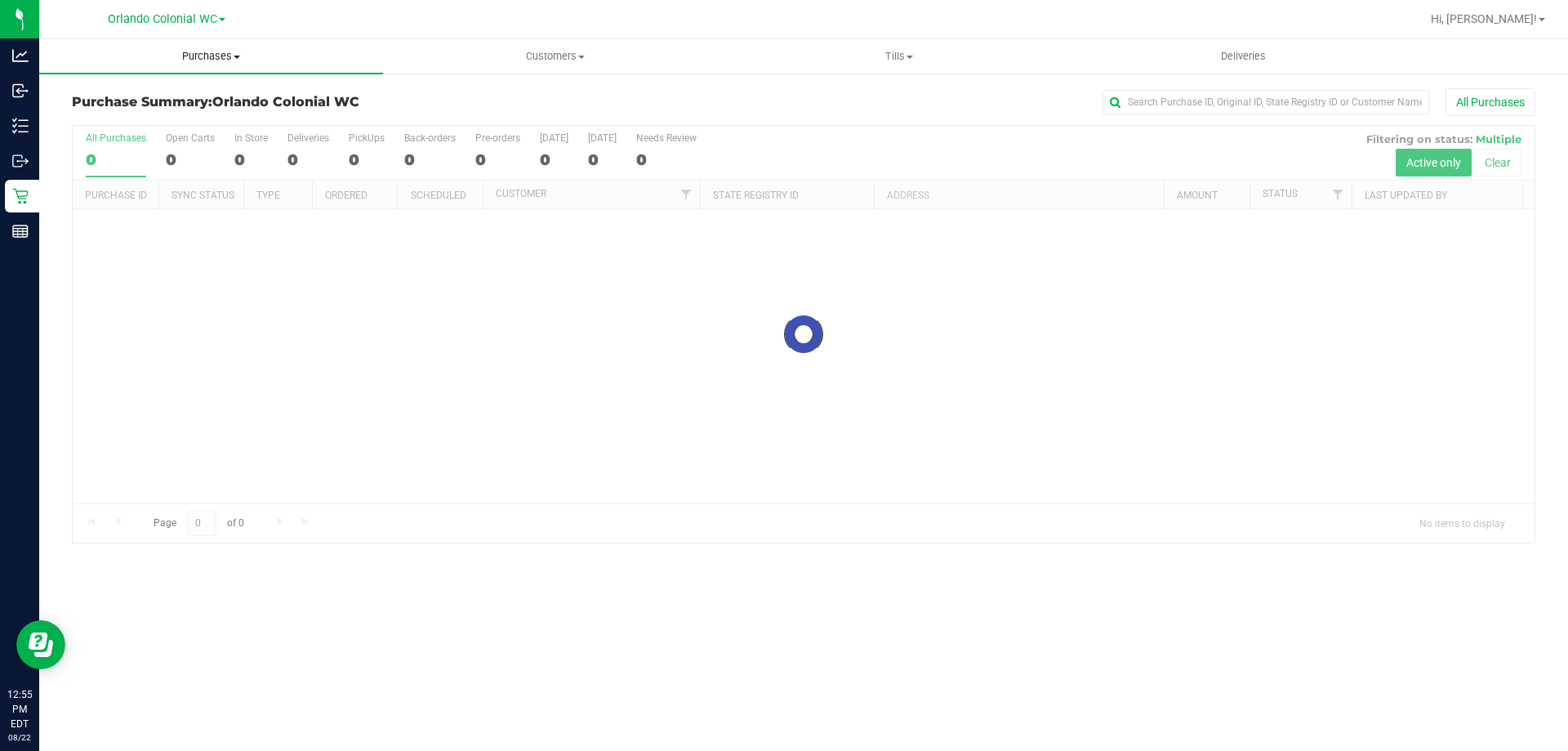
click at [185, 63] on span "Purchases" at bounding box center [211, 56] width 344 height 15
click at [118, 118] on span "Fulfillment" at bounding box center [89, 118] width 101 height 14
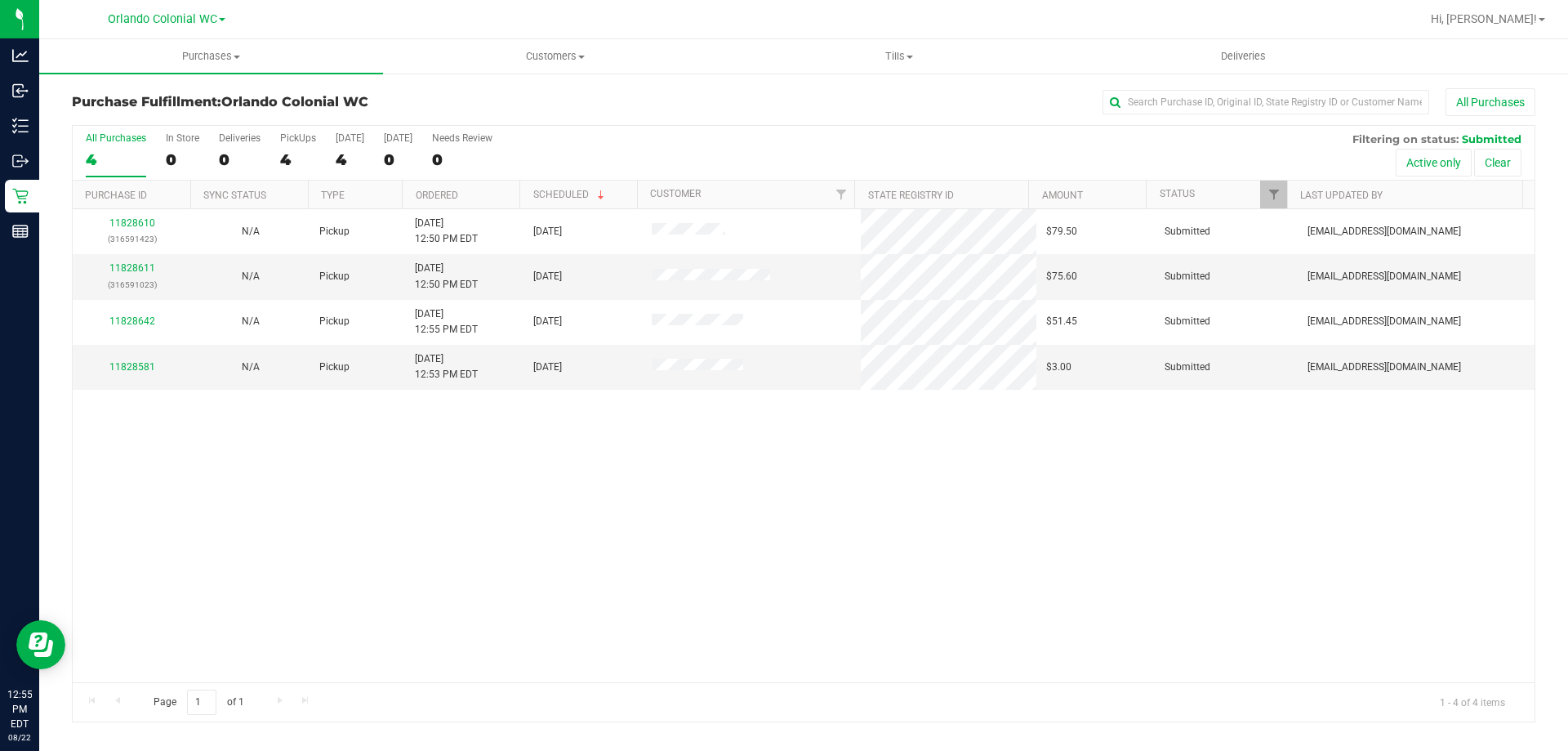
click at [296, 508] on div "11828610 (316591423) N/A Pickup 8/22/2025 12:50 PM EDT 8/22/2025 $79.50 Submitt…" at bounding box center [803, 445] width 1461 height 473
click at [145, 366] on link "11828581" at bounding box center [132, 366] width 46 height 11
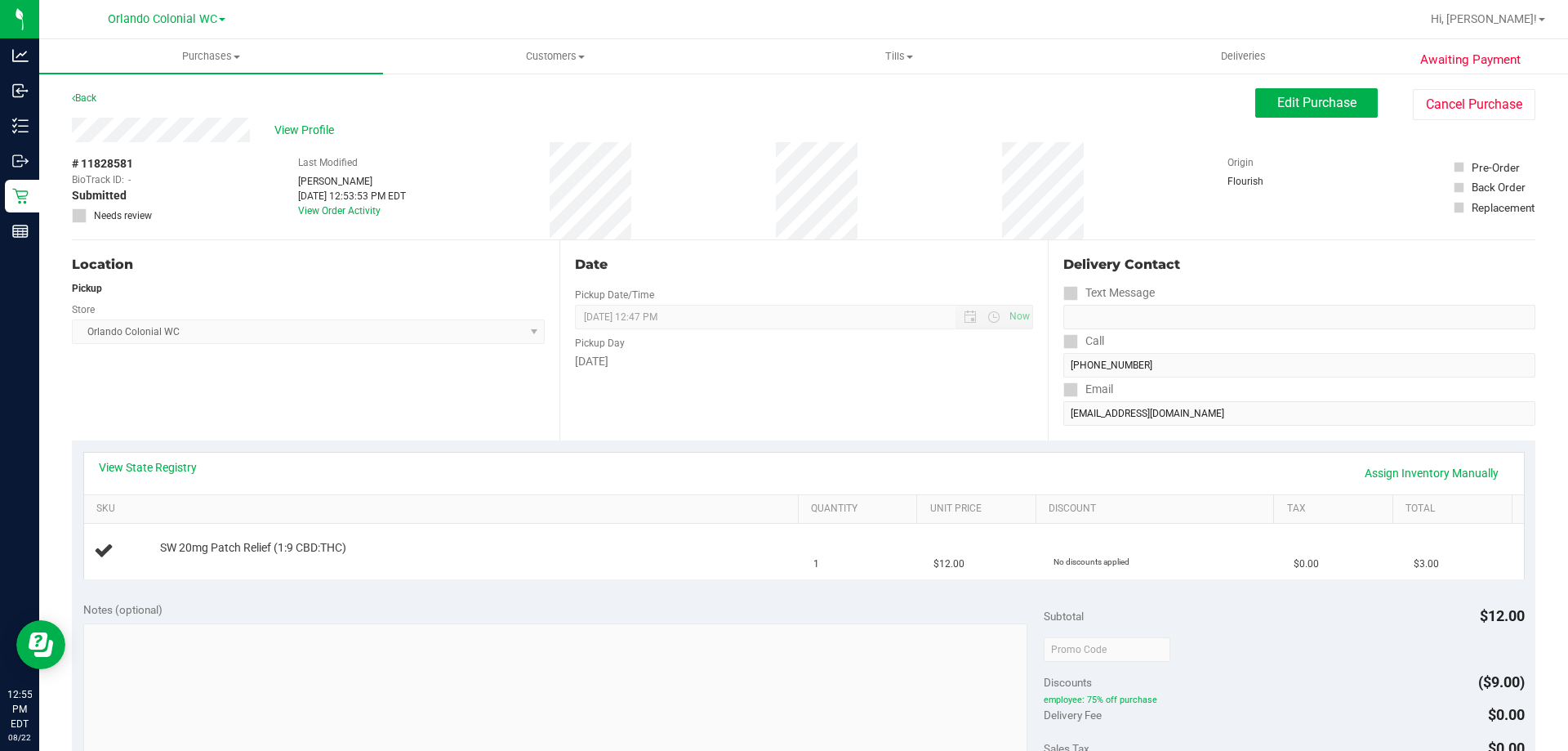
click at [412, 417] on div "Location Pickup Store Orlando Colonial WC Select Store Bonita Springs WC Boynto…" at bounding box center [316, 340] width 488 height 200
click at [413, 416] on div "Location Pickup Store Orlando Colonial WC Select Store Bonita Springs WC Boynto…" at bounding box center [316, 340] width 488 height 200
click at [91, 101] on link "Back" at bounding box center [84, 97] width 25 height 11
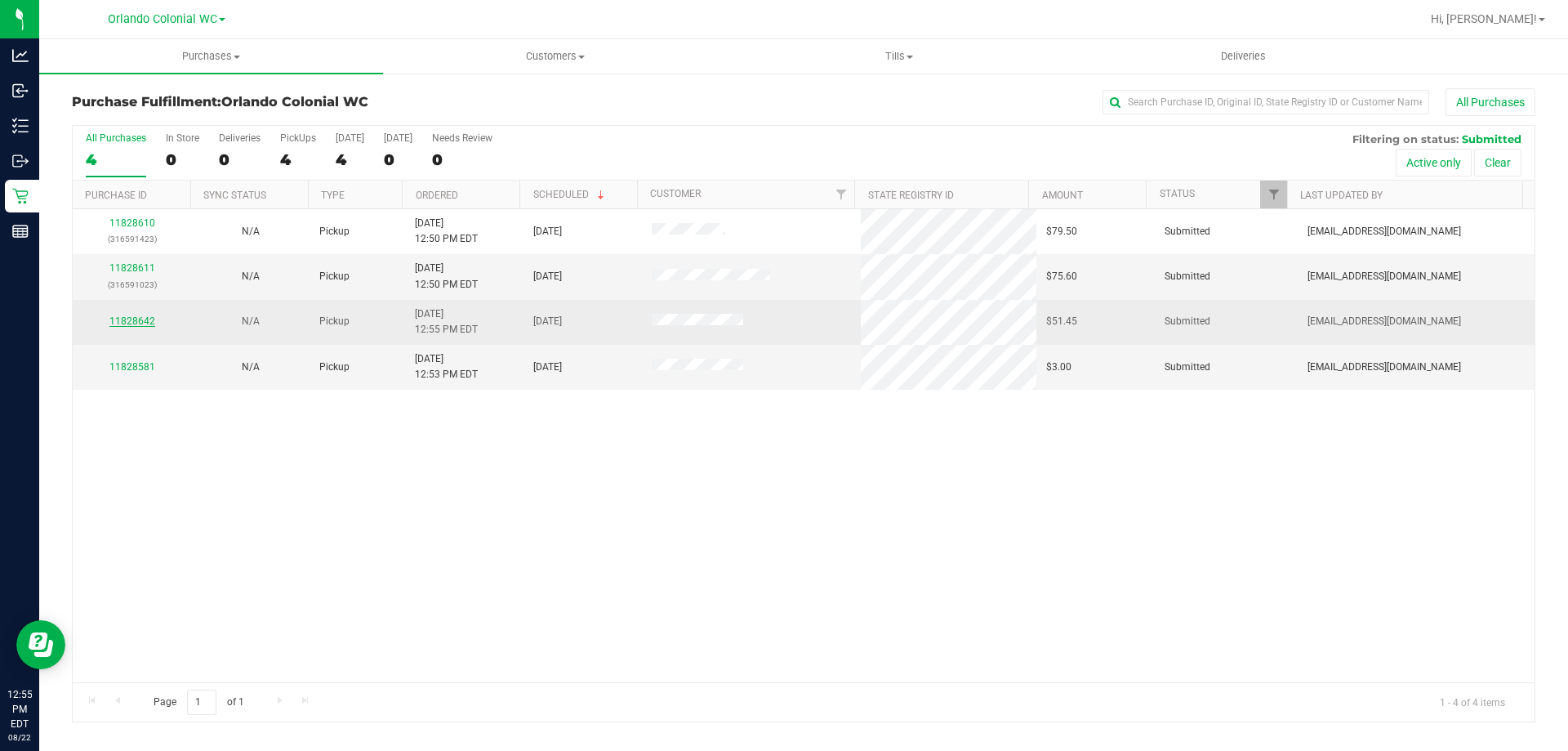
click at [146, 321] on link "11828642" at bounding box center [132, 320] width 46 height 11
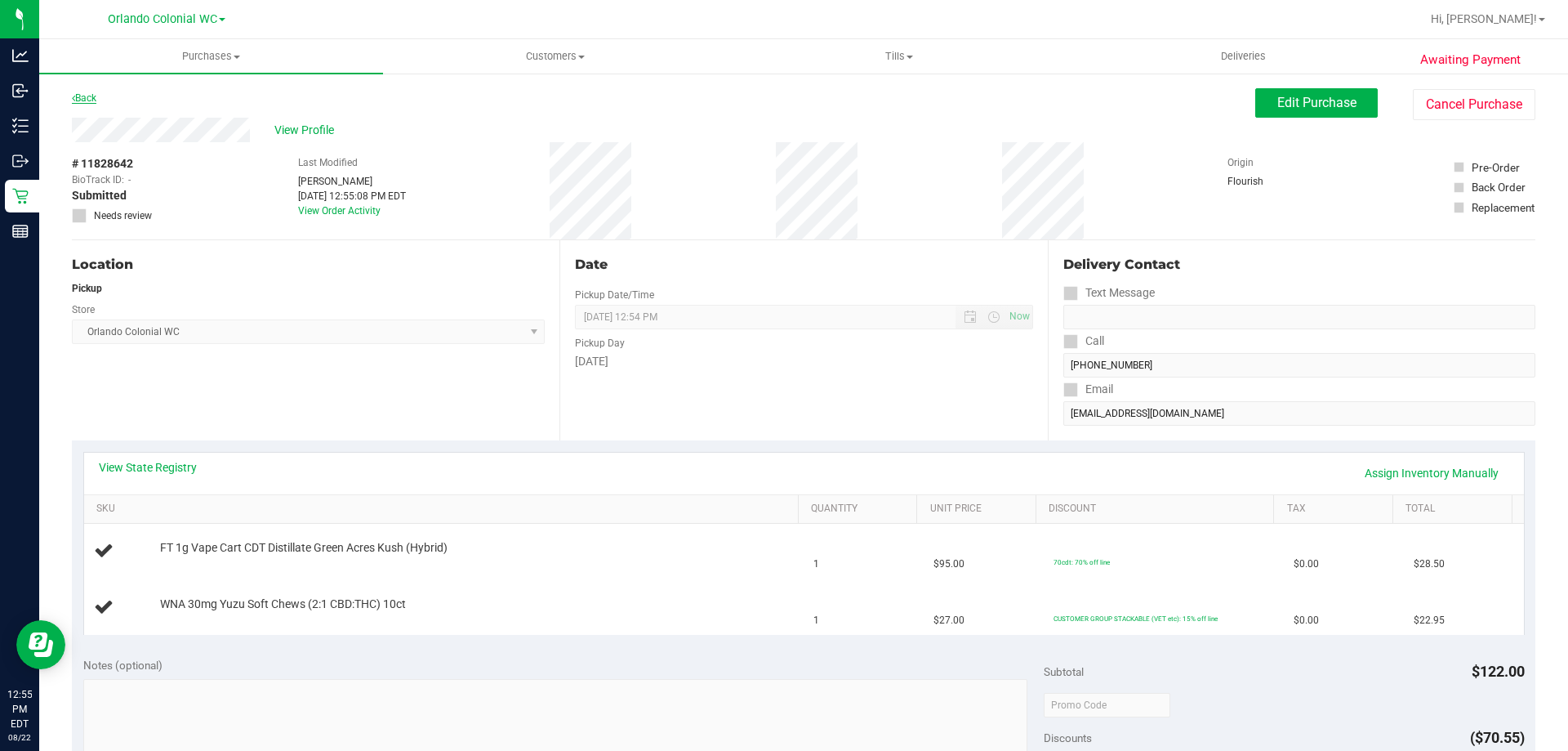
click at [88, 101] on link "Back" at bounding box center [84, 97] width 25 height 11
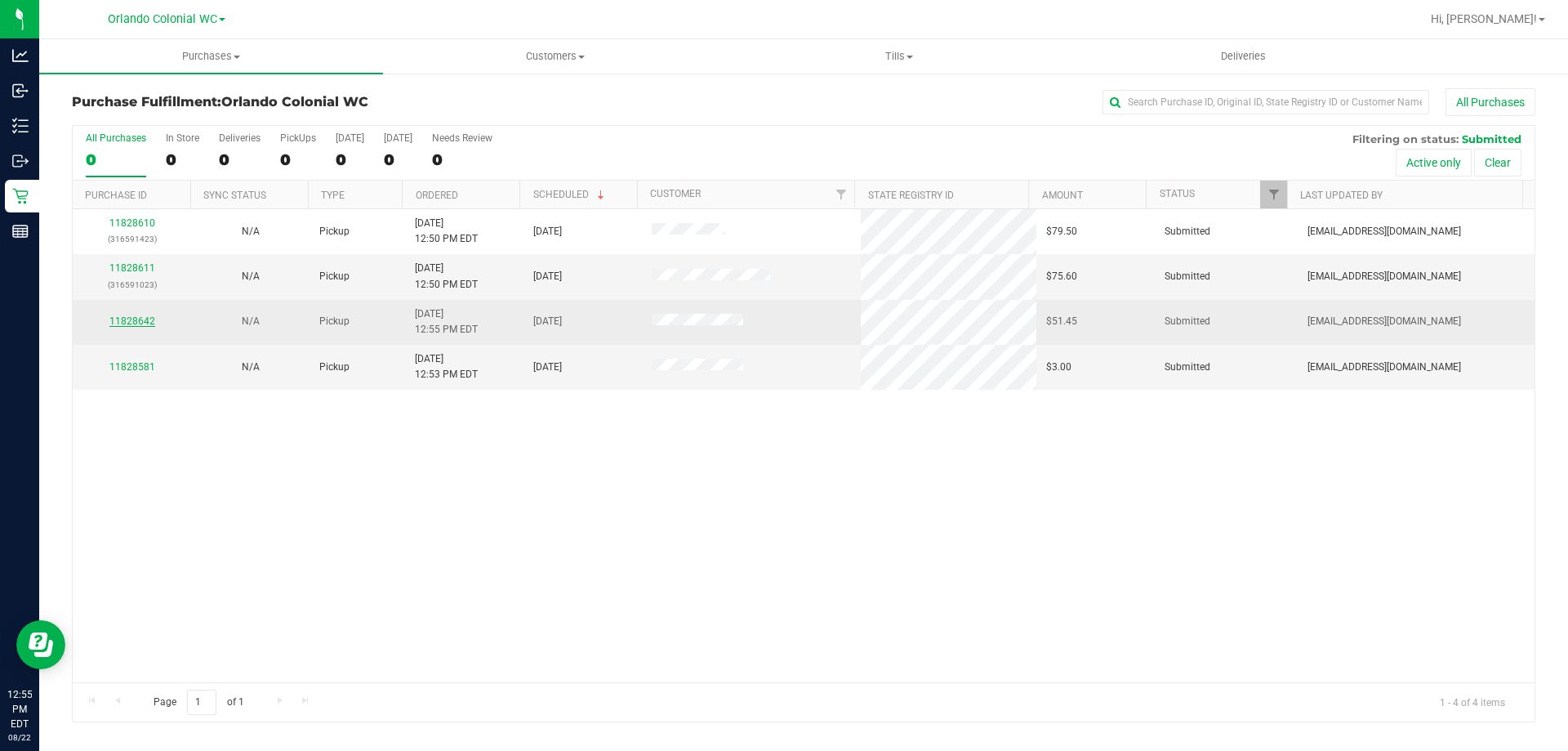
click at [144, 320] on link "11828642" at bounding box center [132, 320] width 46 height 11
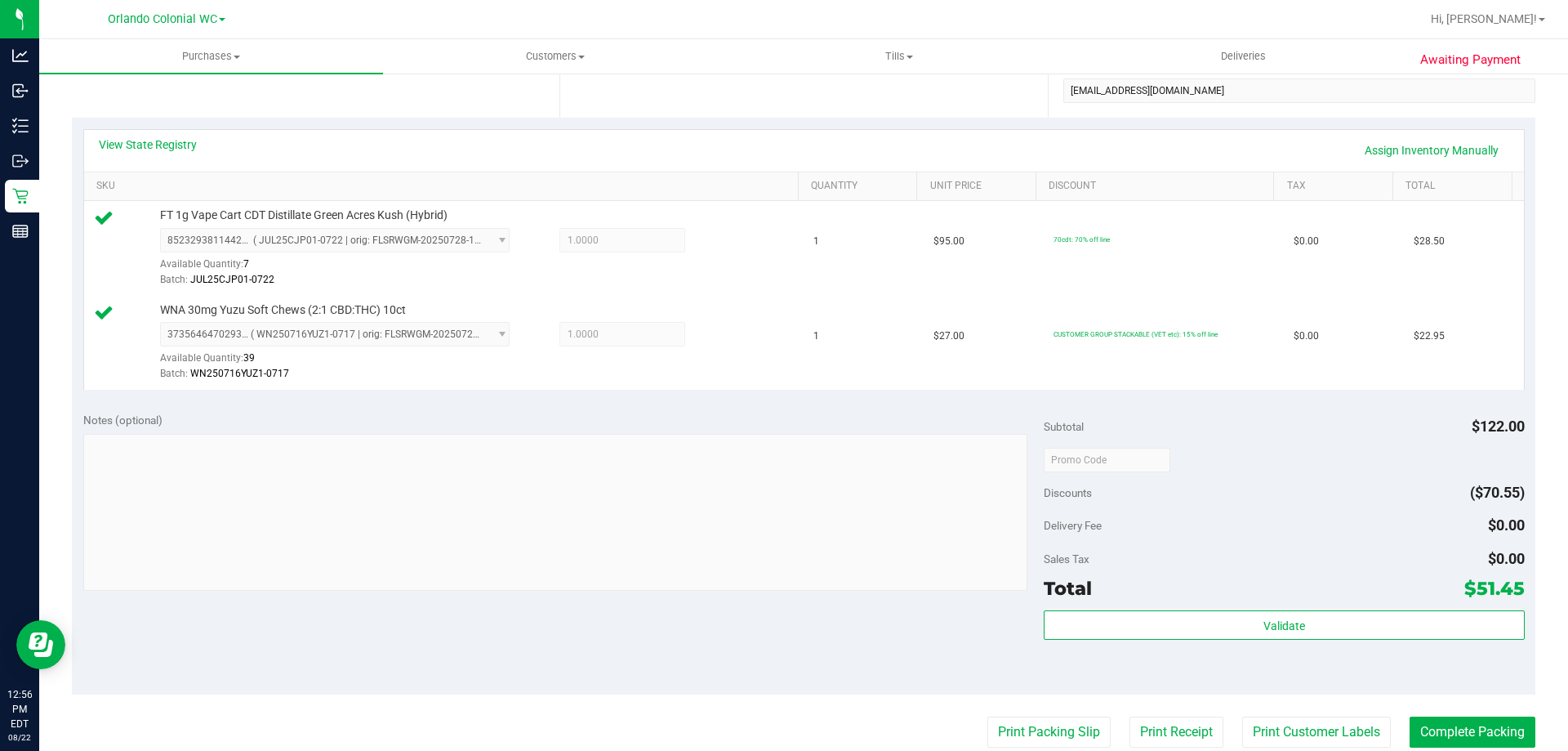
scroll to position [490, 0]
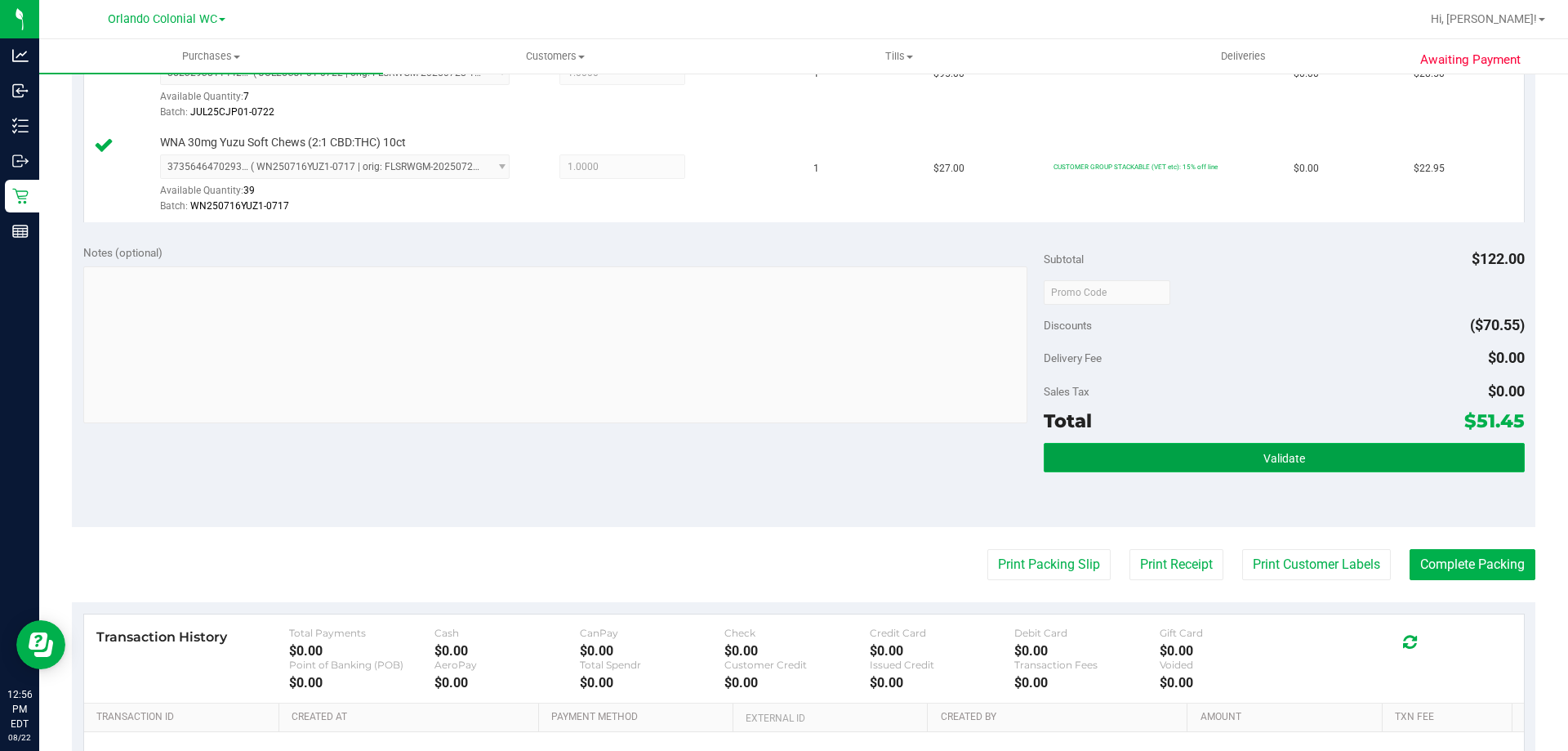
click at [1206, 466] on button "Validate" at bounding box center [1283, 457] width 480 height 29
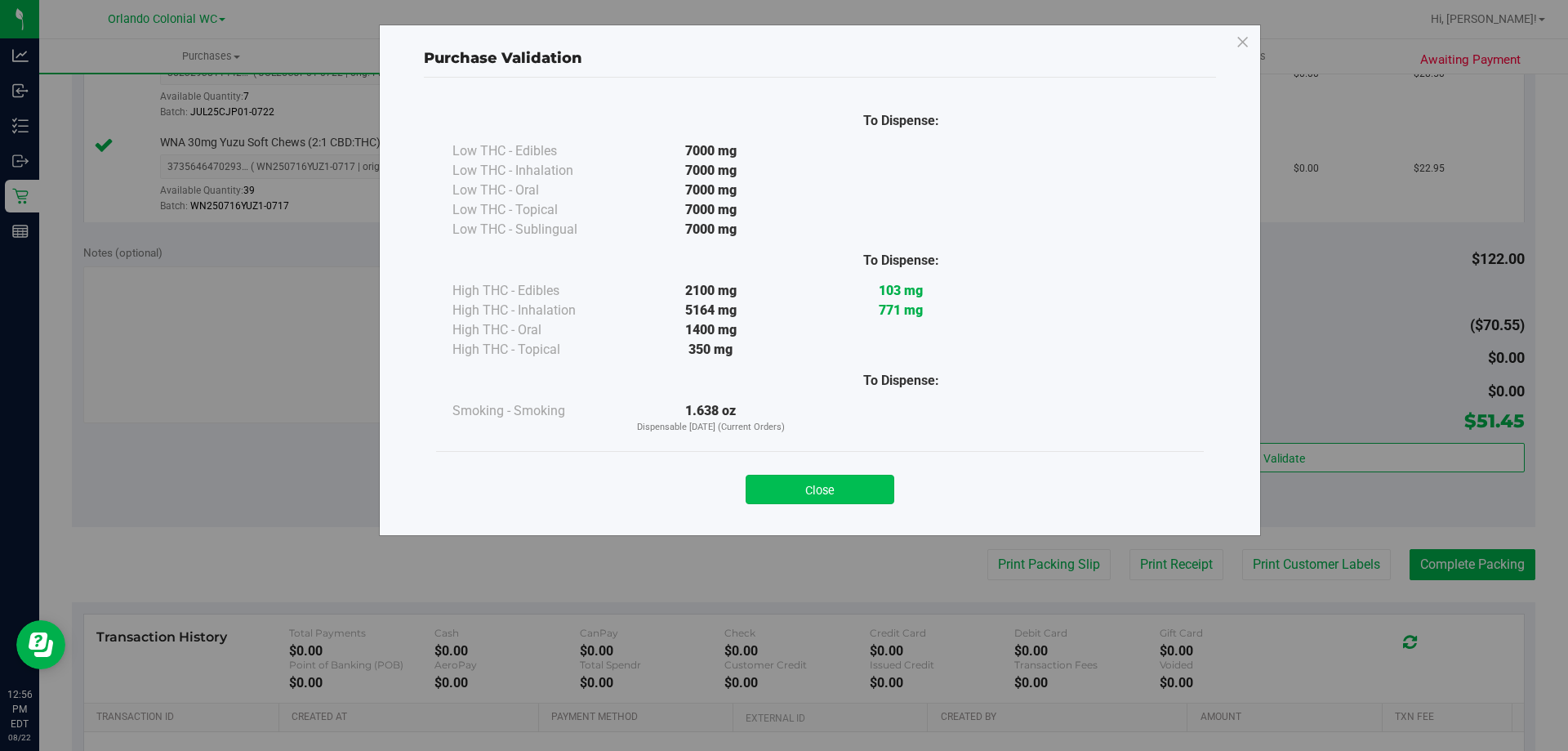
click at [859, 480] on button "Close" at bounding box center [819, 489] width 149 height 29
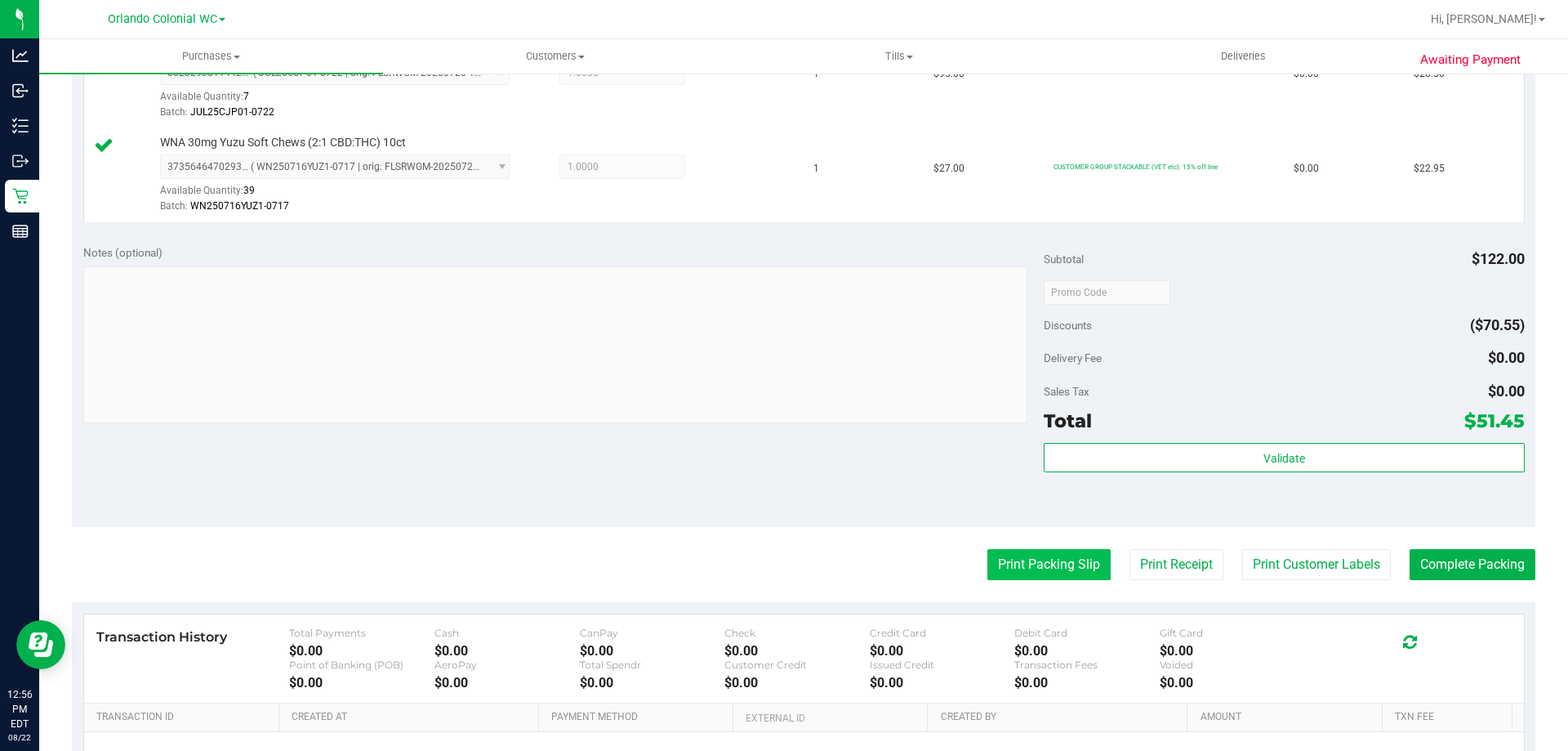
click at [1018, 573] on button "Print Packing Slip" at bounding box center [1048, 564] width 123 height 31
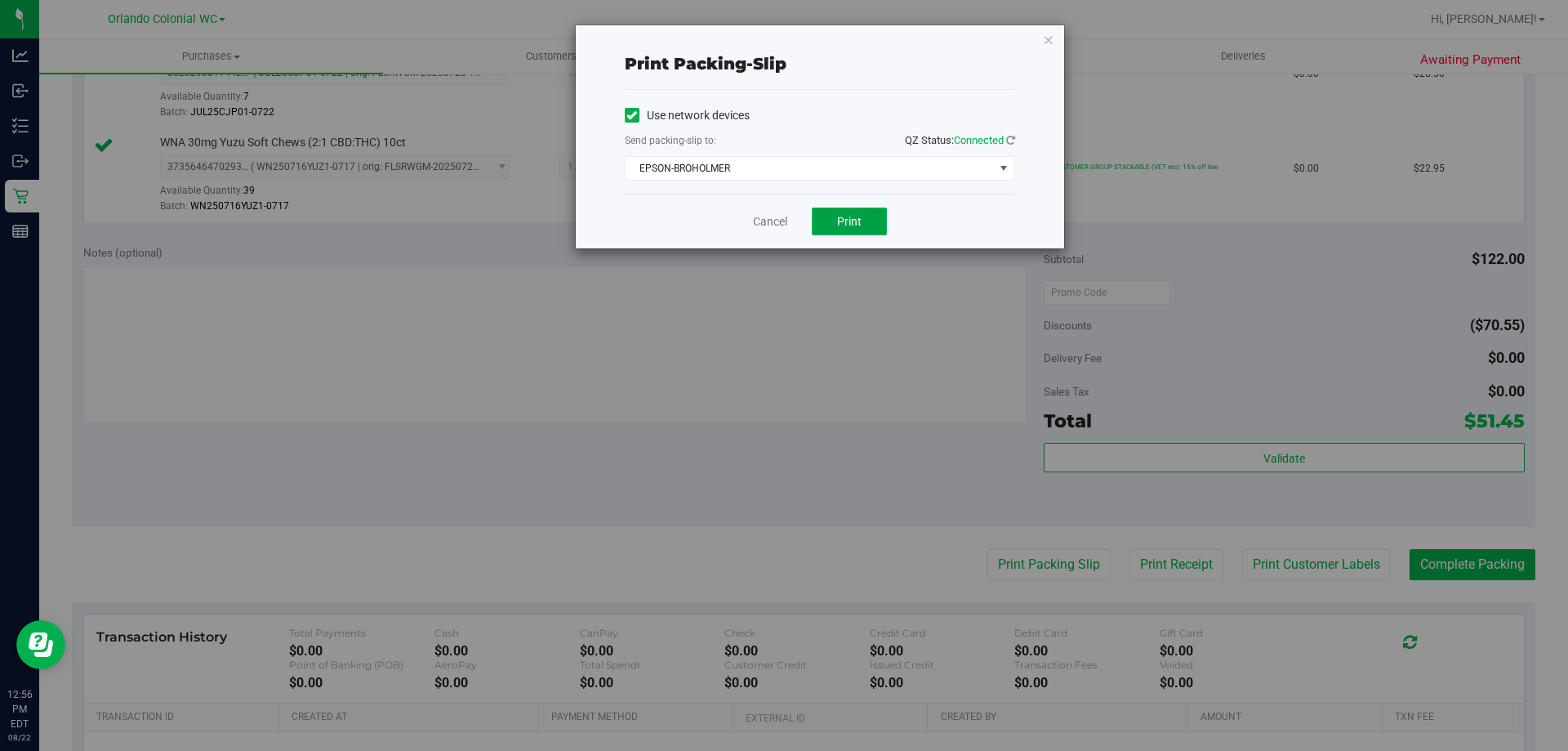
click at [877, 224] on button "Print" at bounding box center [848, 222] width 75 height 28
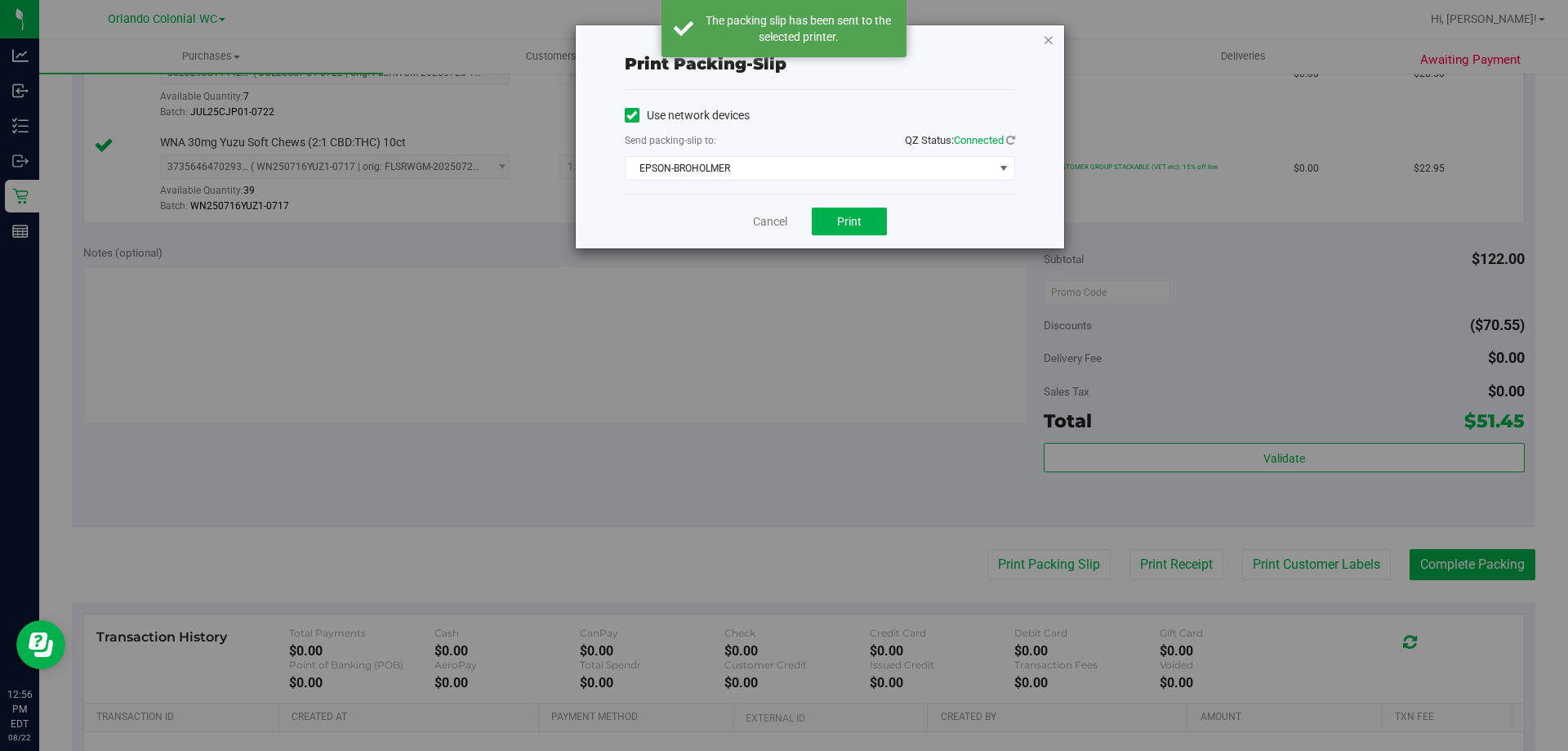
click at [1042, 41] on icon "button" at bounding box center [1047, 39] width 11 height 20
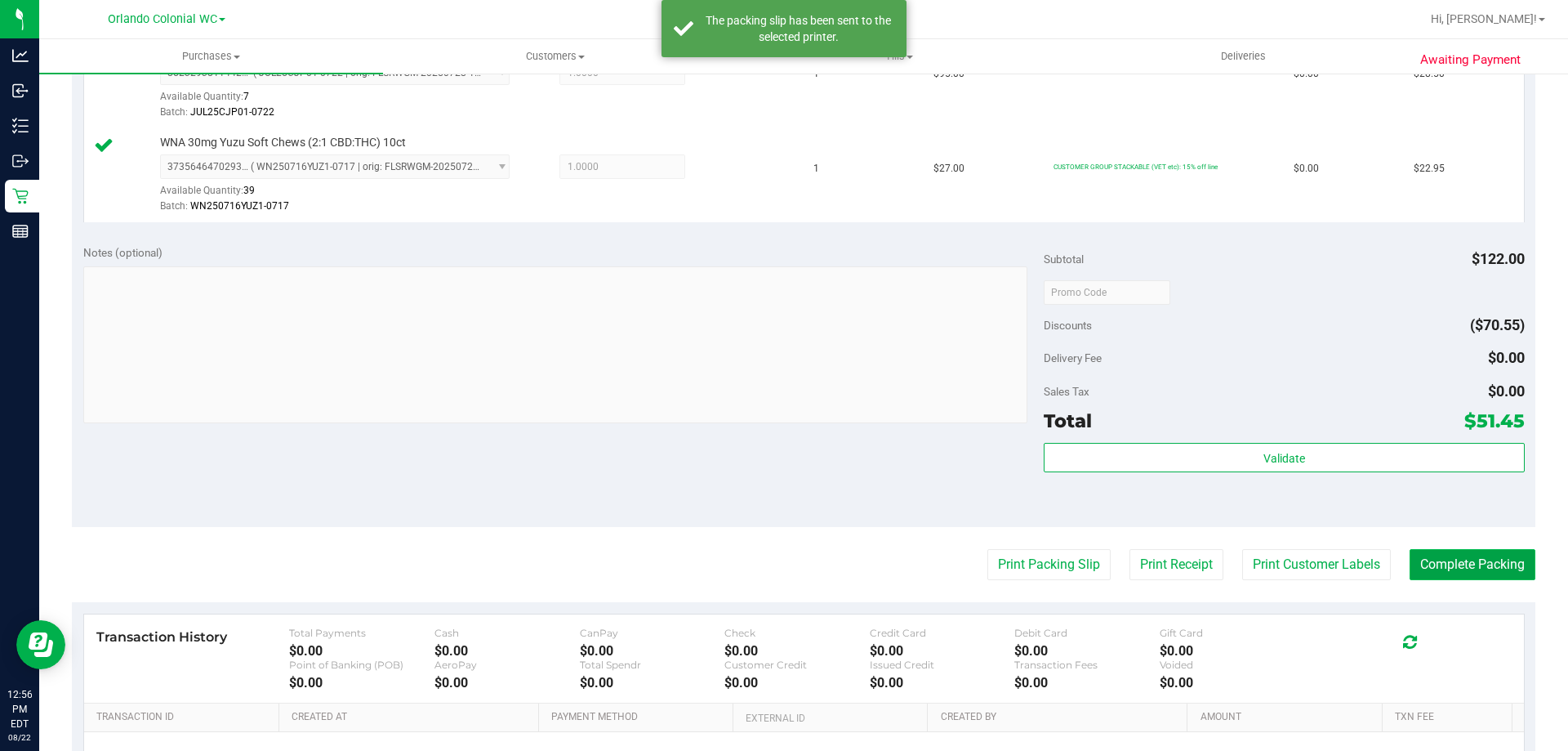
click at [1459, 568] on button "Complete Packing" at bounding box center [1472, 564] width 126 height 31
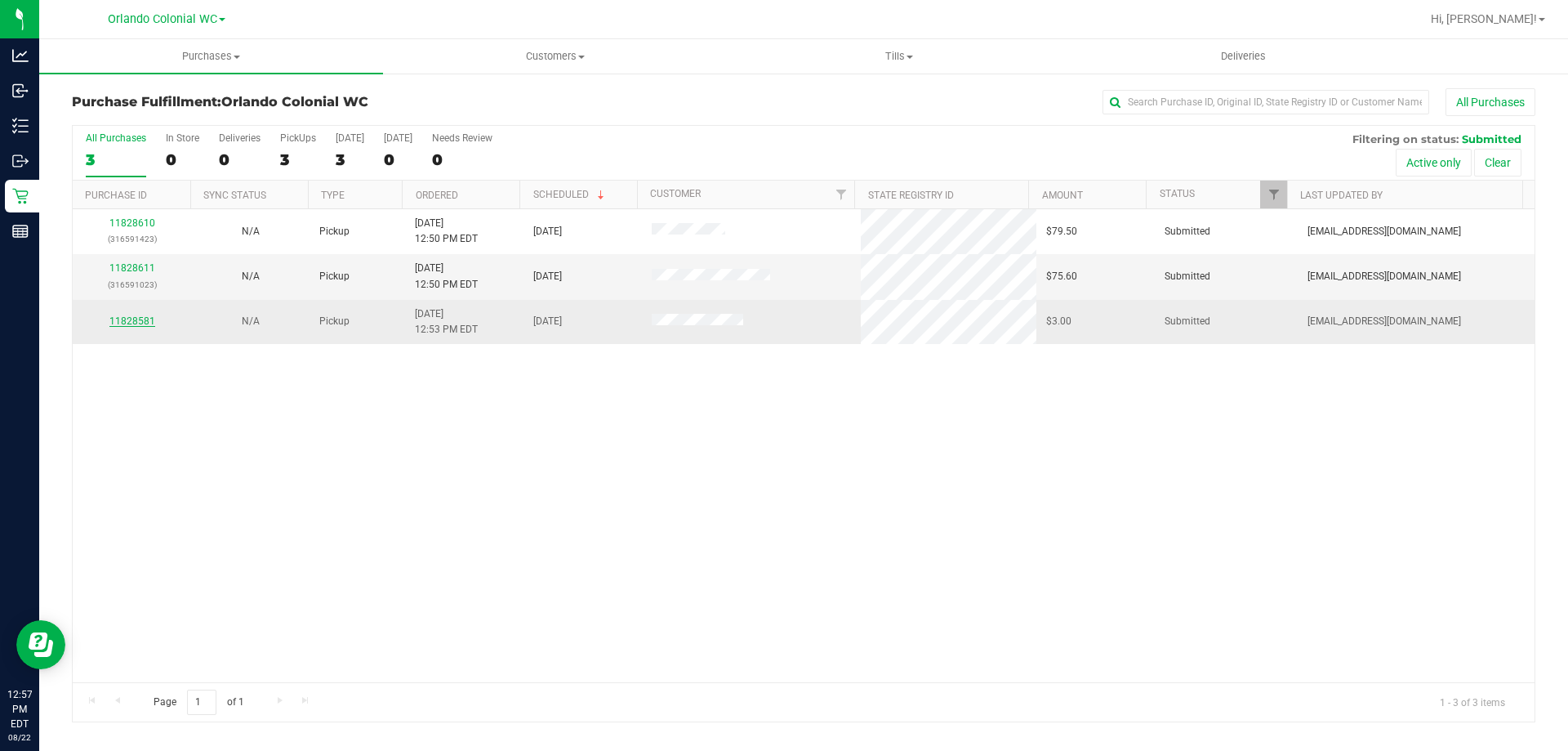
click at [129, 324] on link "11828581" at bounding box center [132, 320] width 46 height 11
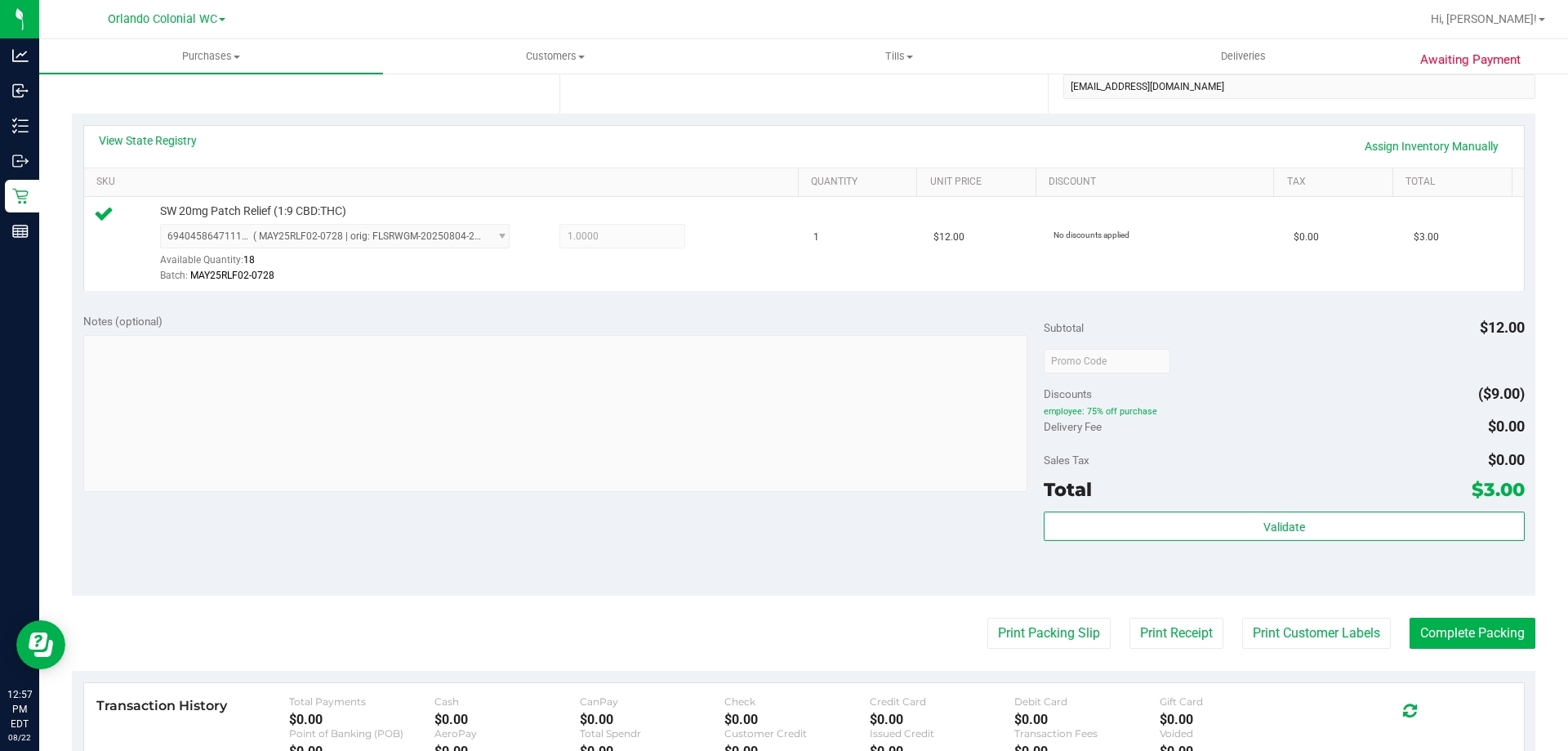
scroll to position [408, 0]
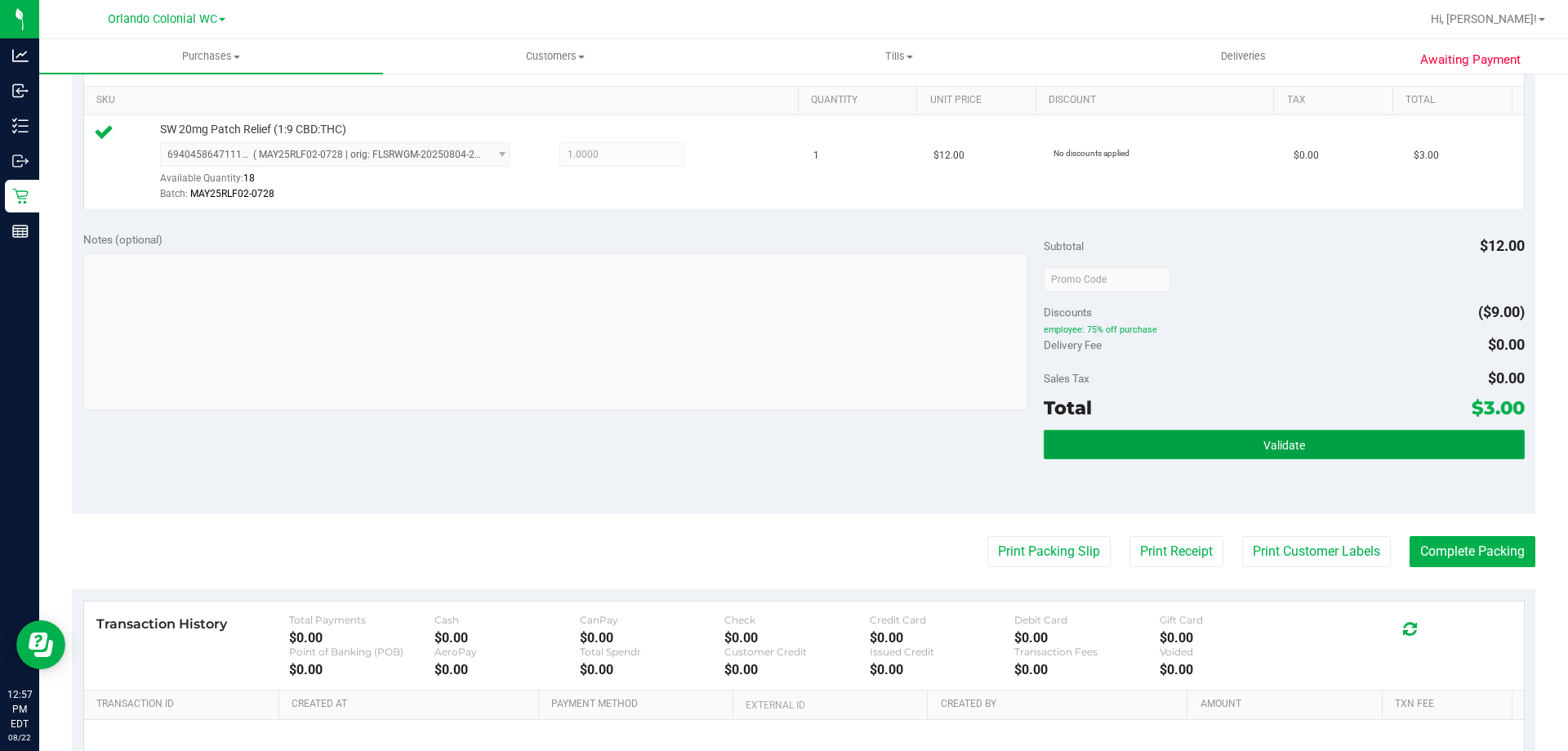
click at [1287, 439] on span "Validate" at bounding box center [1284, 445] width 42 height 13
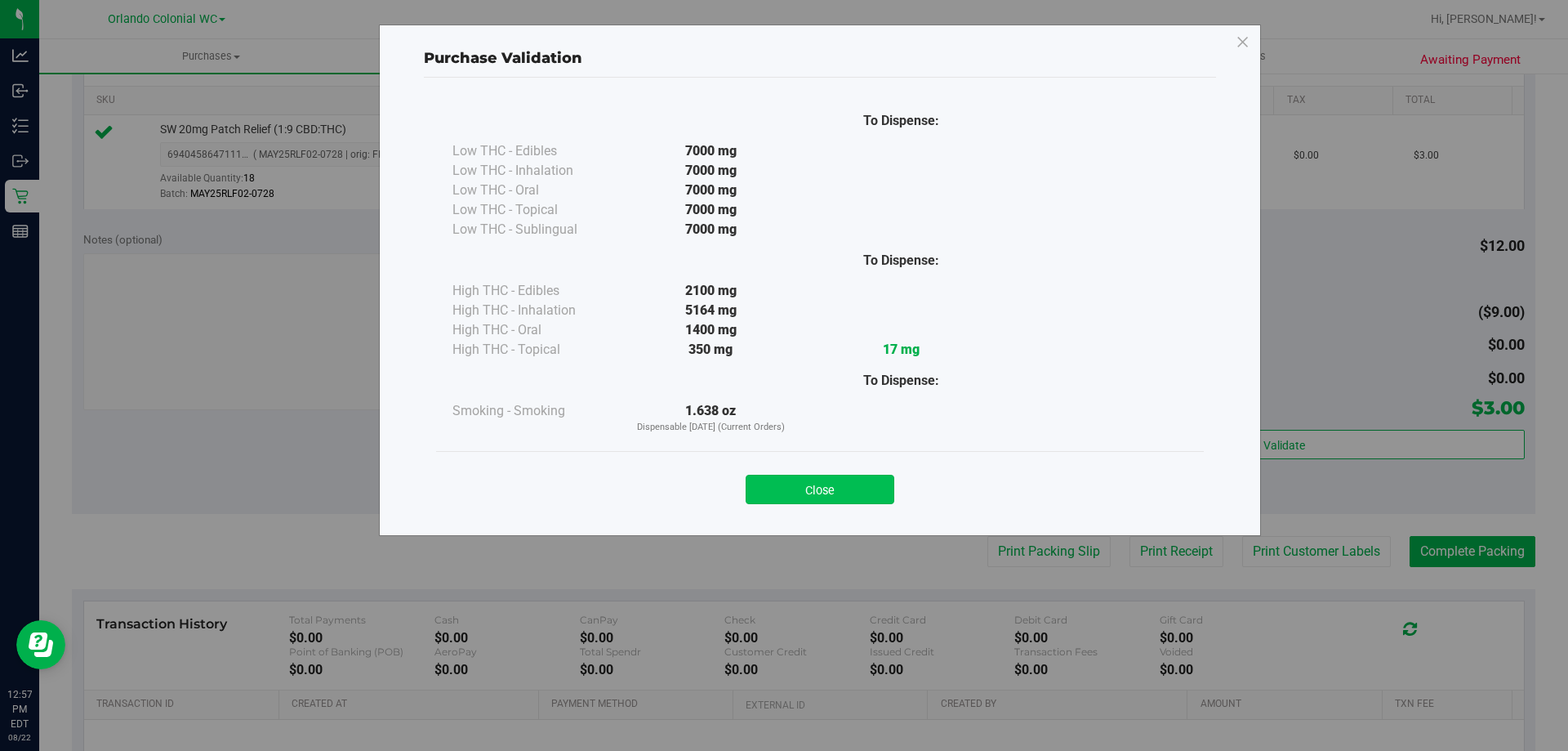
click at [849, 495] on button "Close" at bounding box center [819, 489] width 149 height 29
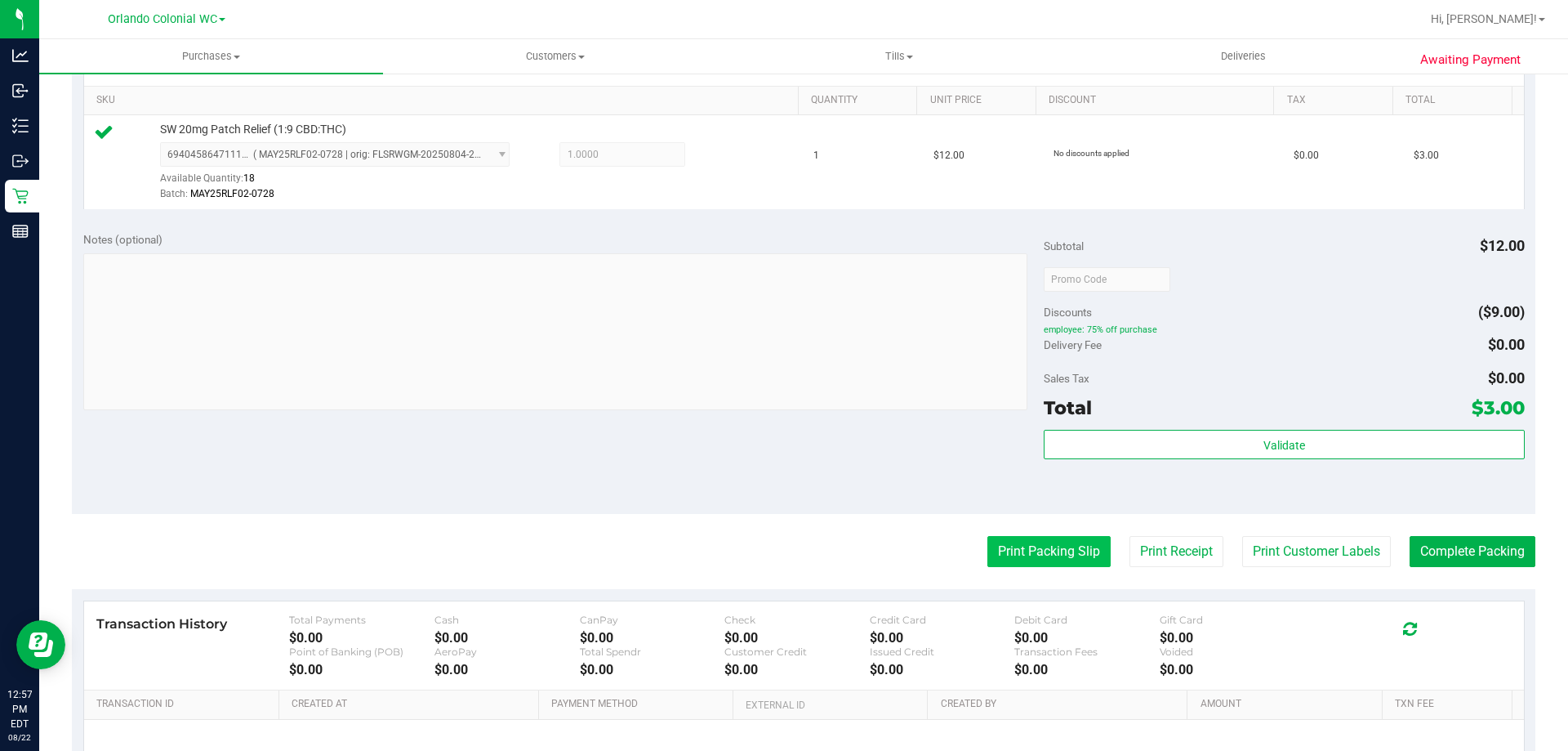
click at [1071, 545] on button "Print Packing Slip" at bounding box center [1048, 551] width 123 height 31
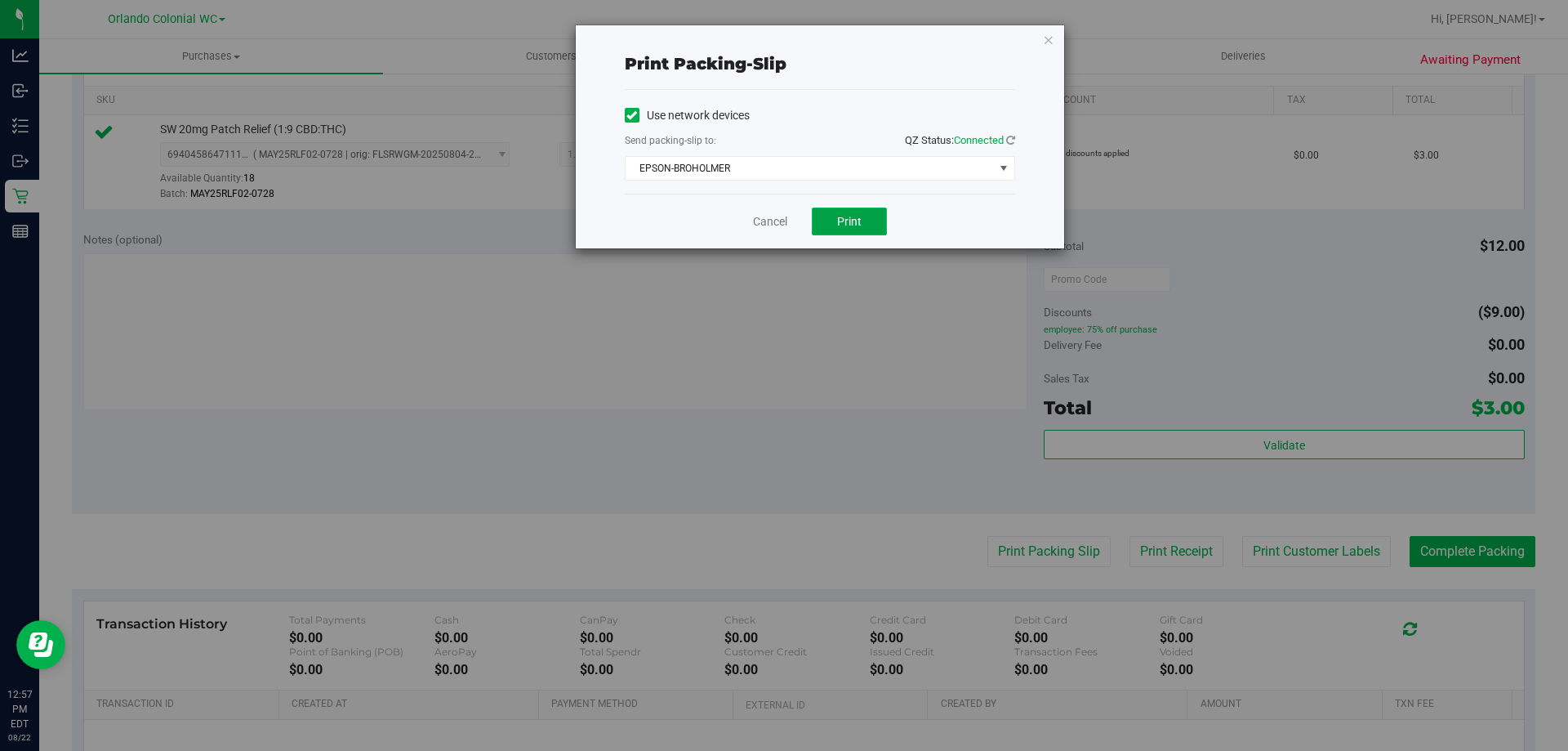
click at [854, 216] on span "Print" at bounding box center [848, 221] width 25 height 13
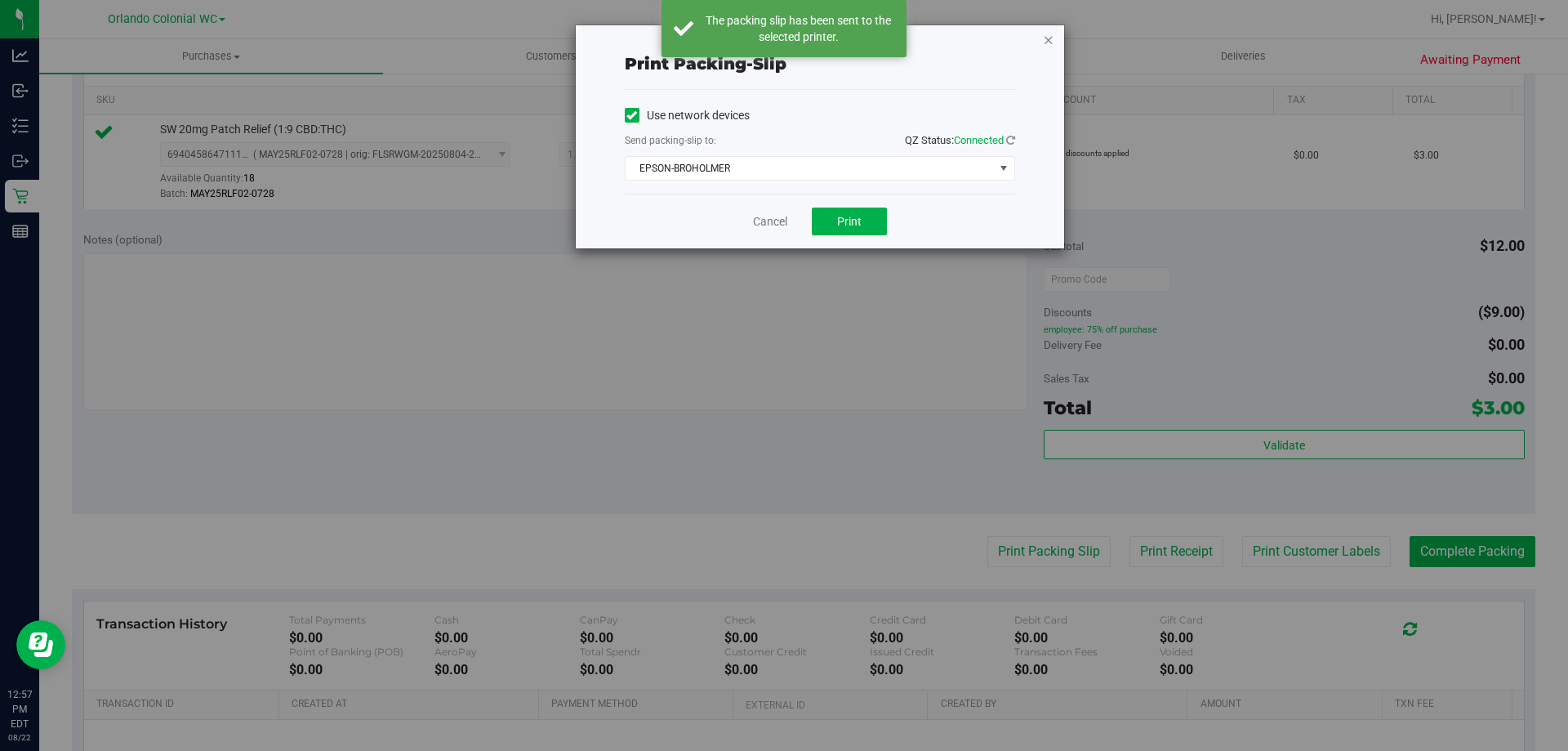
click at [1046, 38] on icon "button" at bounding box center [1047, 39] width 11 height 20
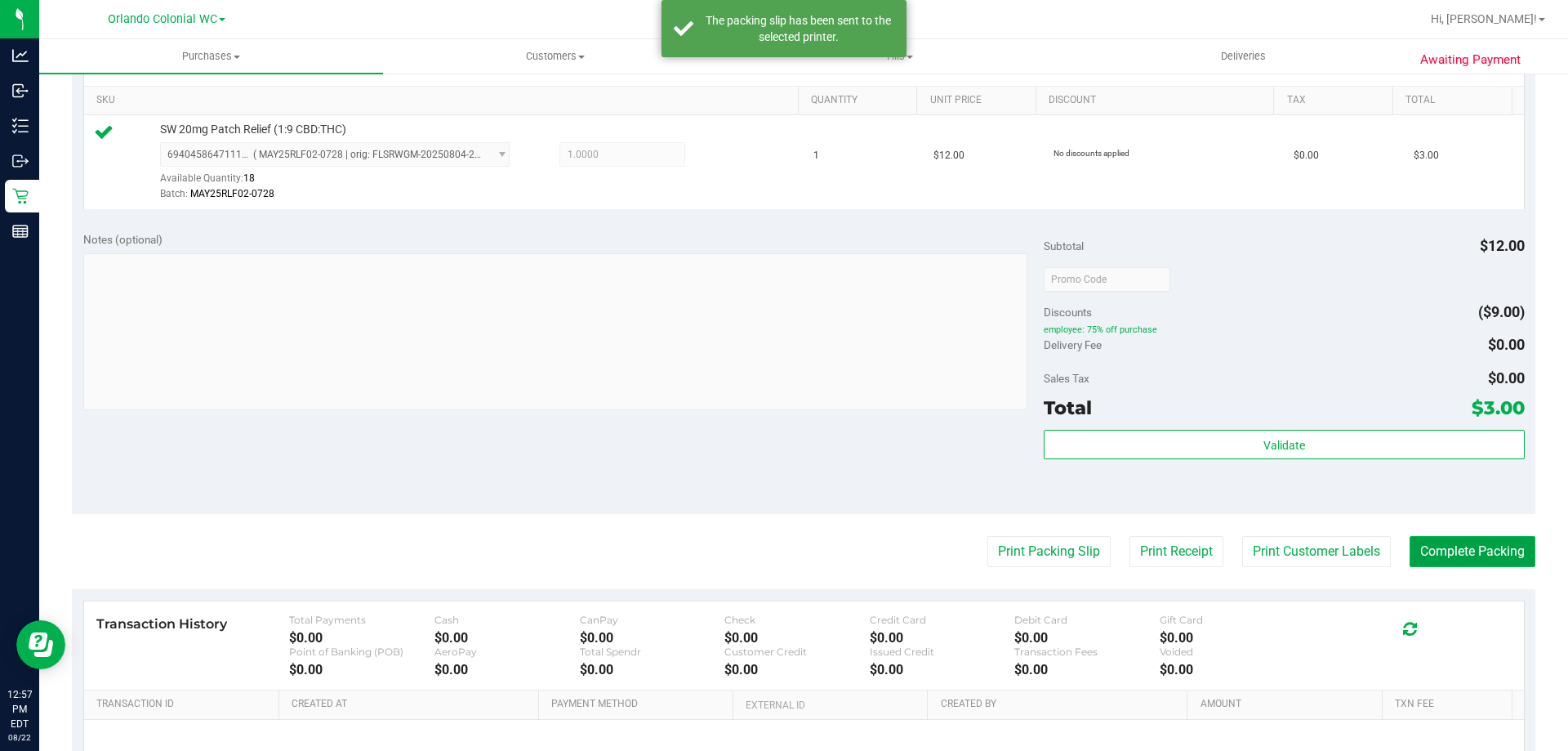
click at [1494, 561] on button "Complete Packing" at bounding box center [1472, 551] width 126 height 31
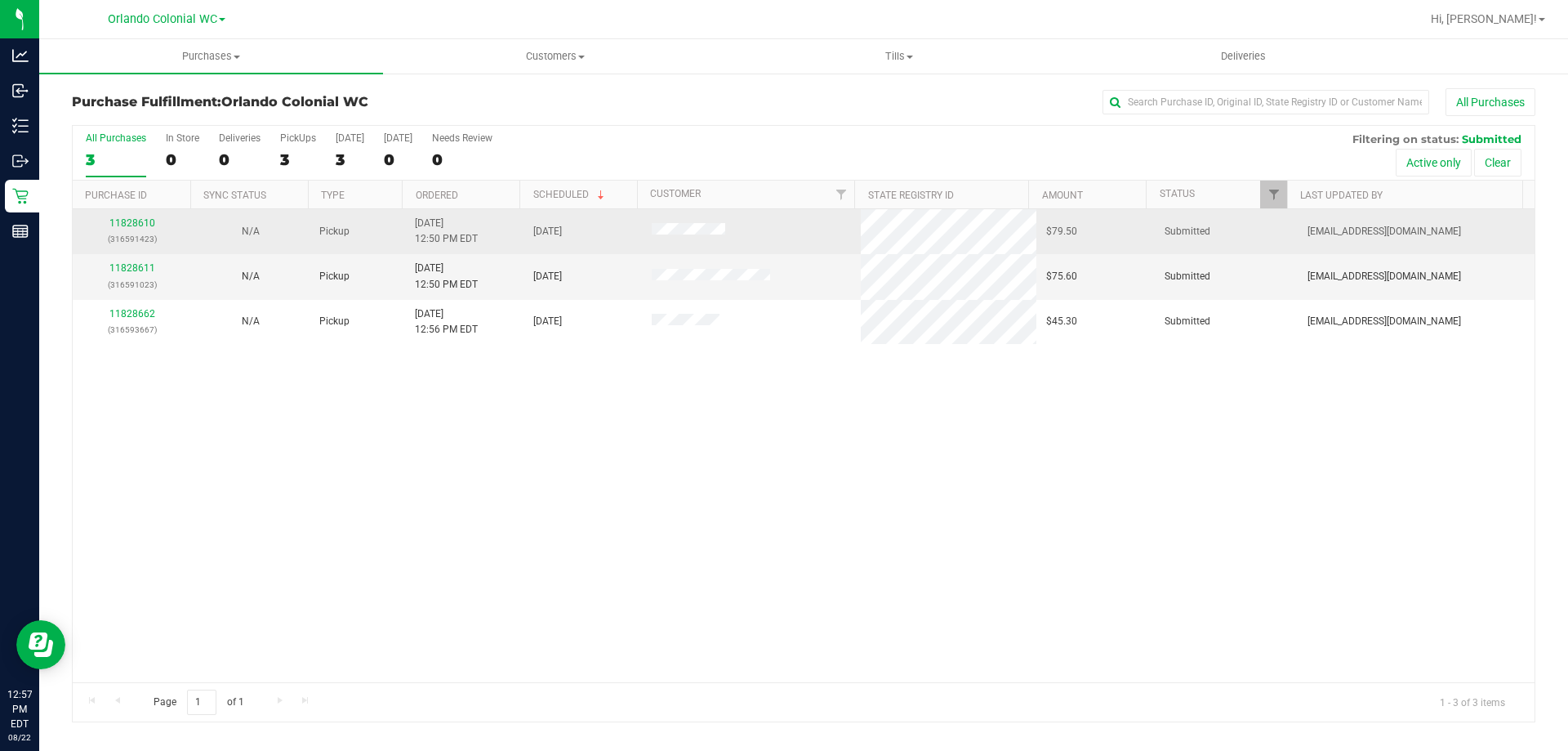
click at [131, 230] on div "11828610 (316591423)" at bounding box center [132, 231] width 99 height 31
click at [135, 225] on link "11828610" at bounding box center [132, 222] width 46 height 11
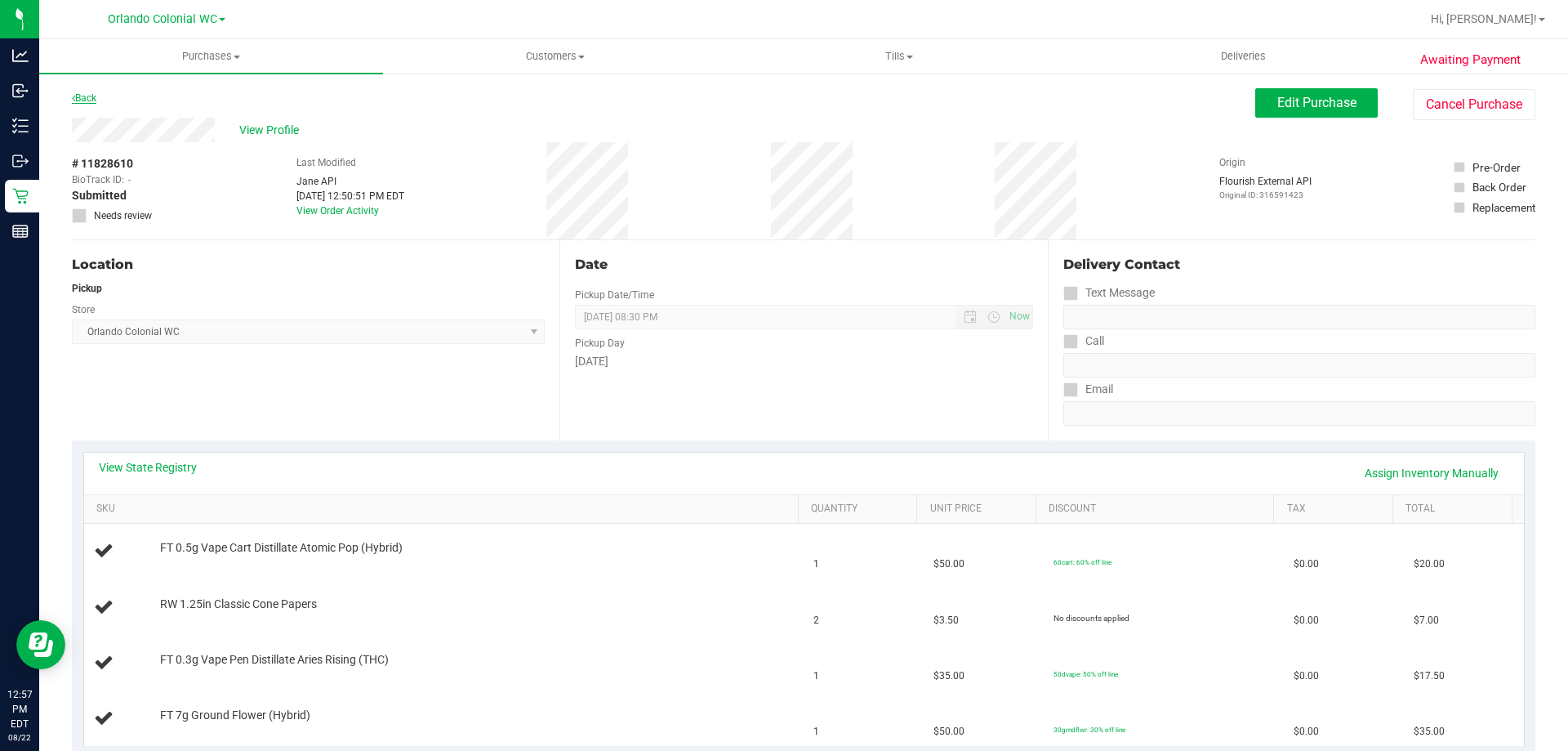
click at [92, 102] on link "Back" at bounding box center [84, 97] width 25 height 11
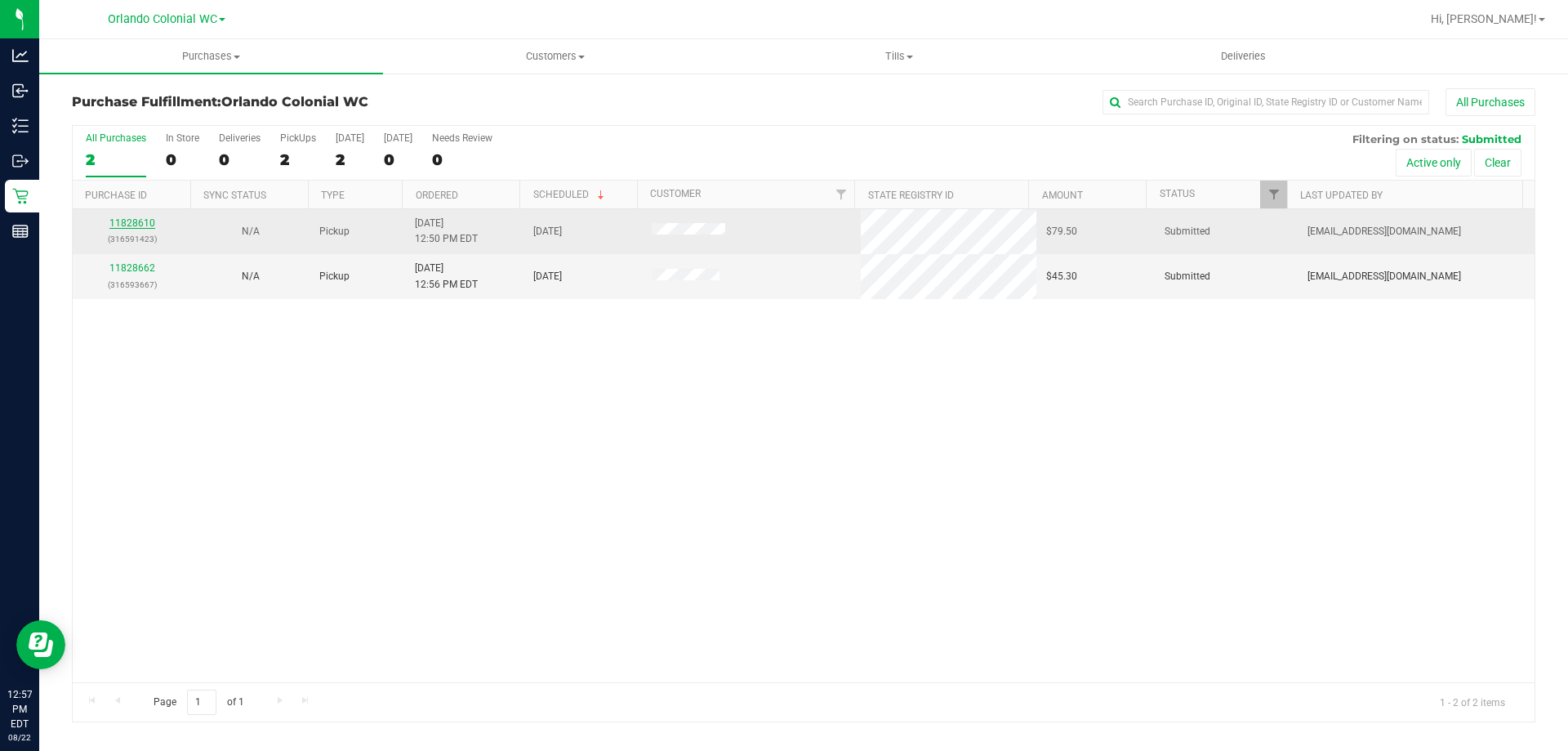
click at [120, 224] on link "11828610" at bounding box center [132, 222] width 46 height 11
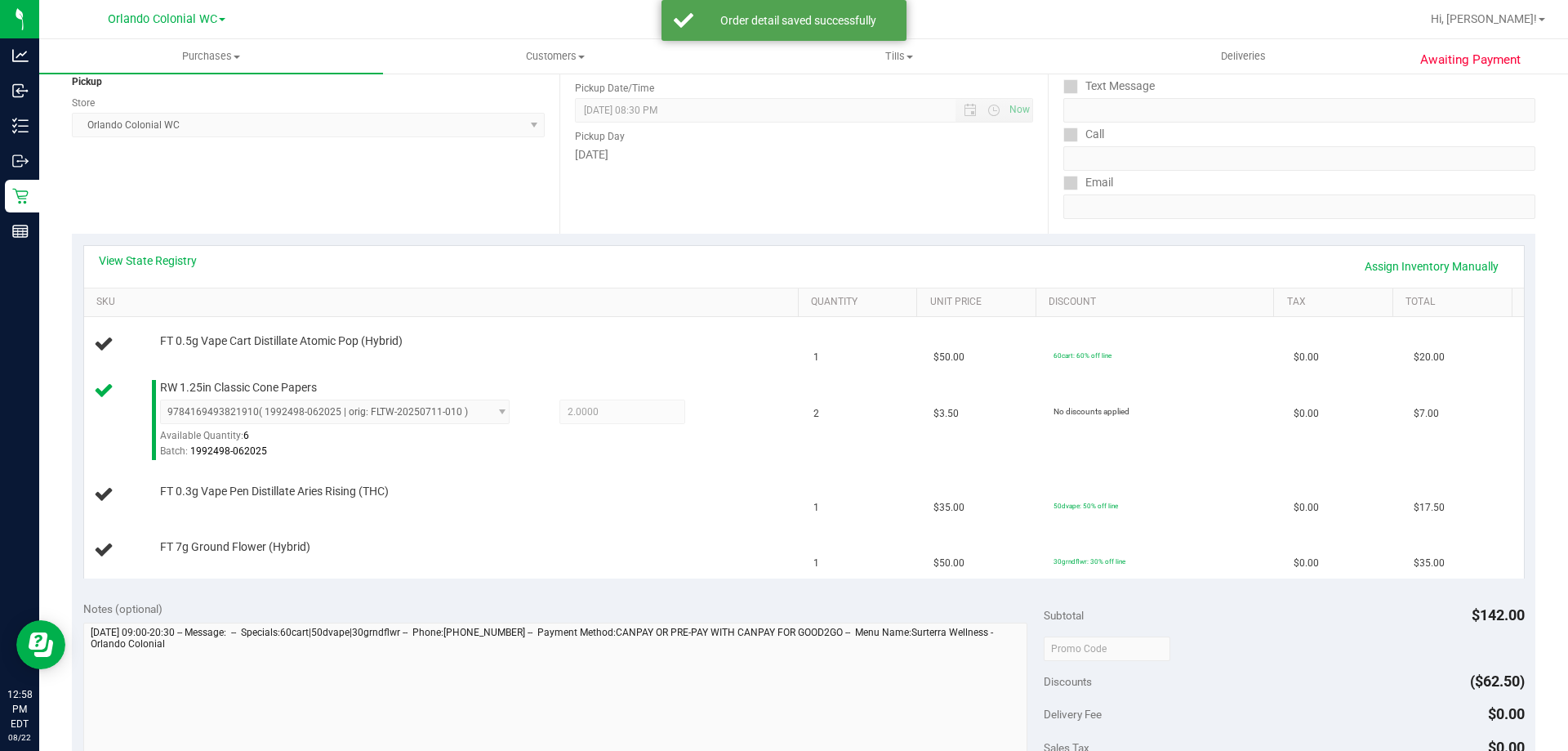
scroll to position [225, 0]
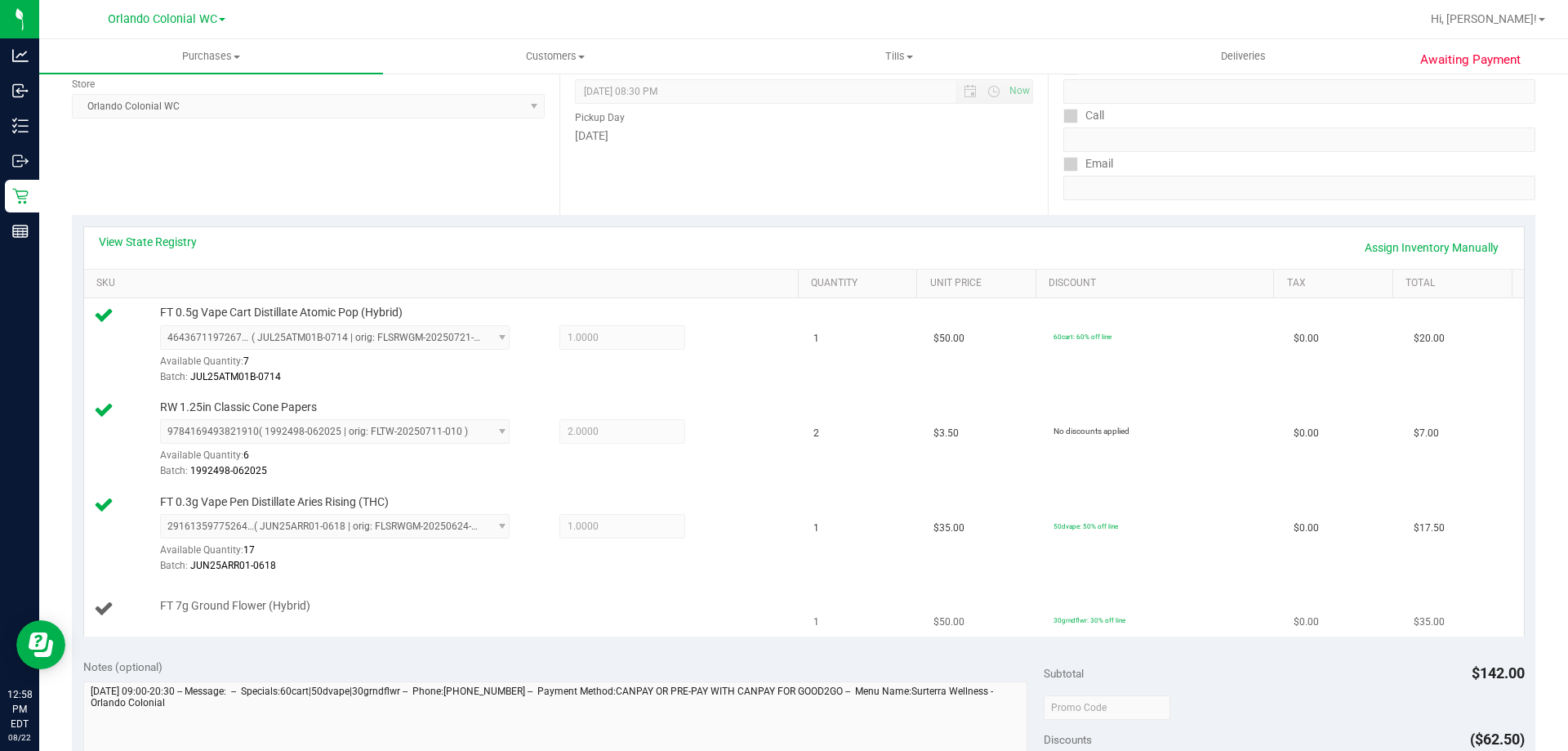
click at [461, 609] on div "FT 7g Ground Flower (Hybrid)" at bounding box center [471, 606] width 639 height 16
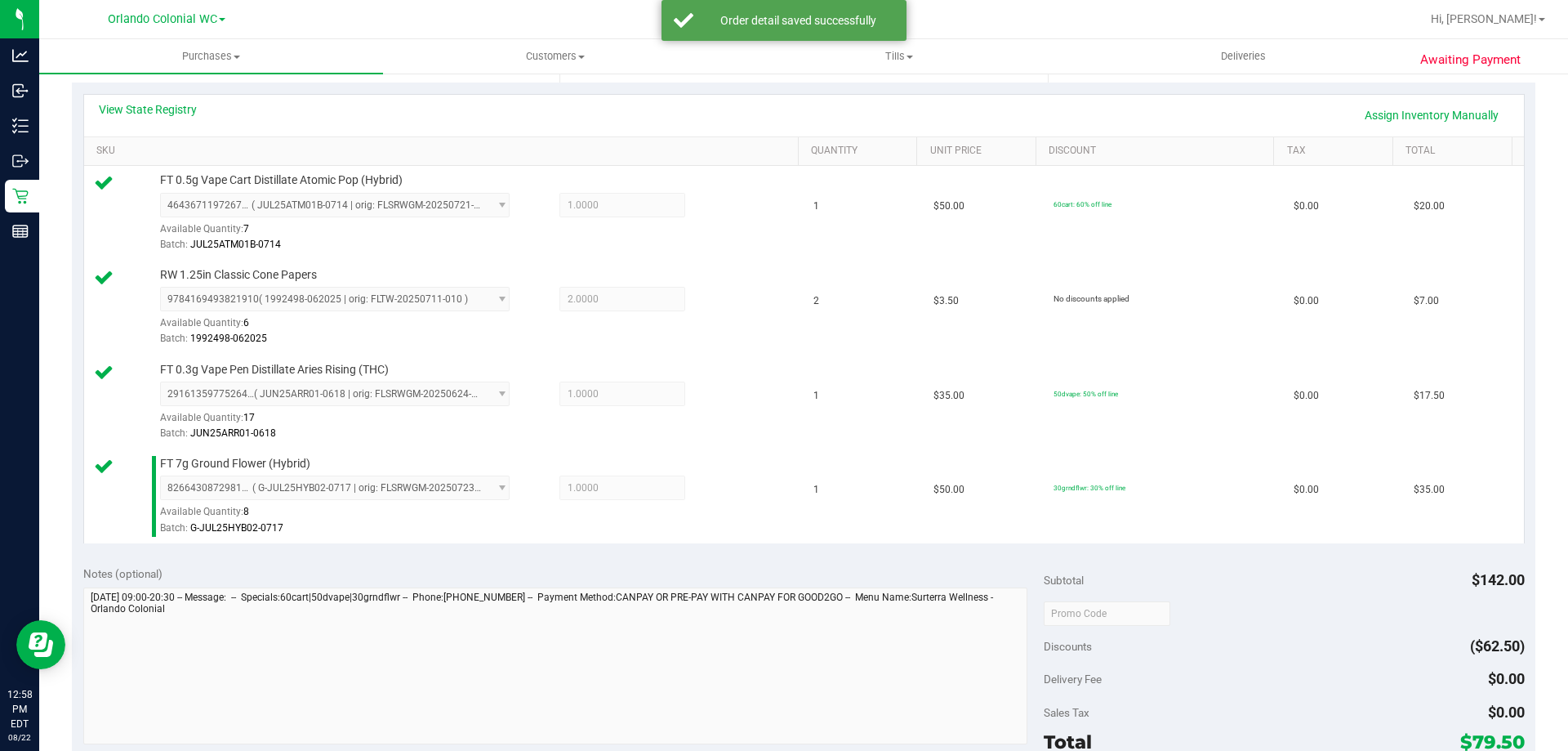
scroll to position [716, 0]
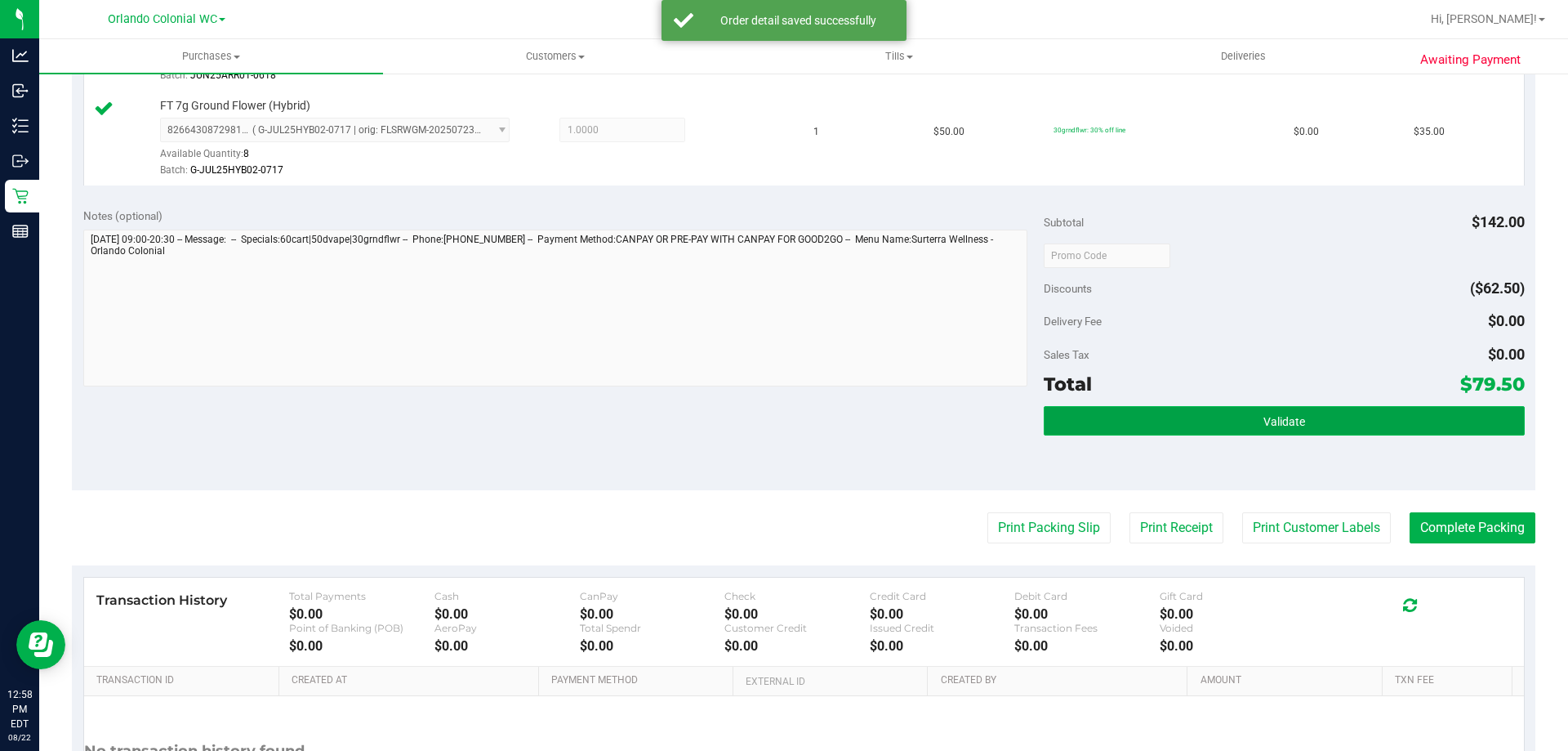
click at [1106, 422] on button "Validate" at bounding box center [1283, 420] width 480 height 29
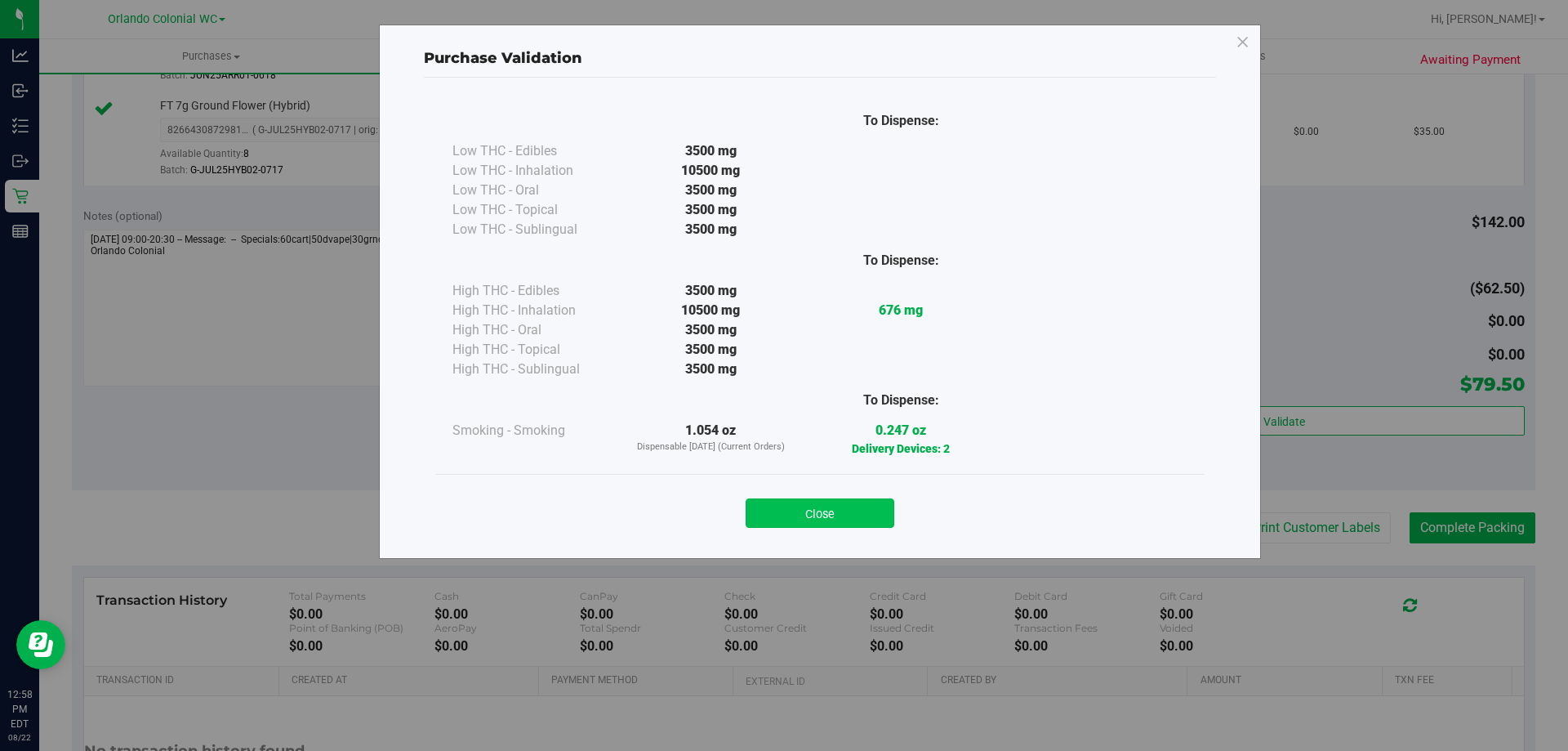
click at [863, 508] on button "Close" at bounding box center [819, 512] width 149 height 29
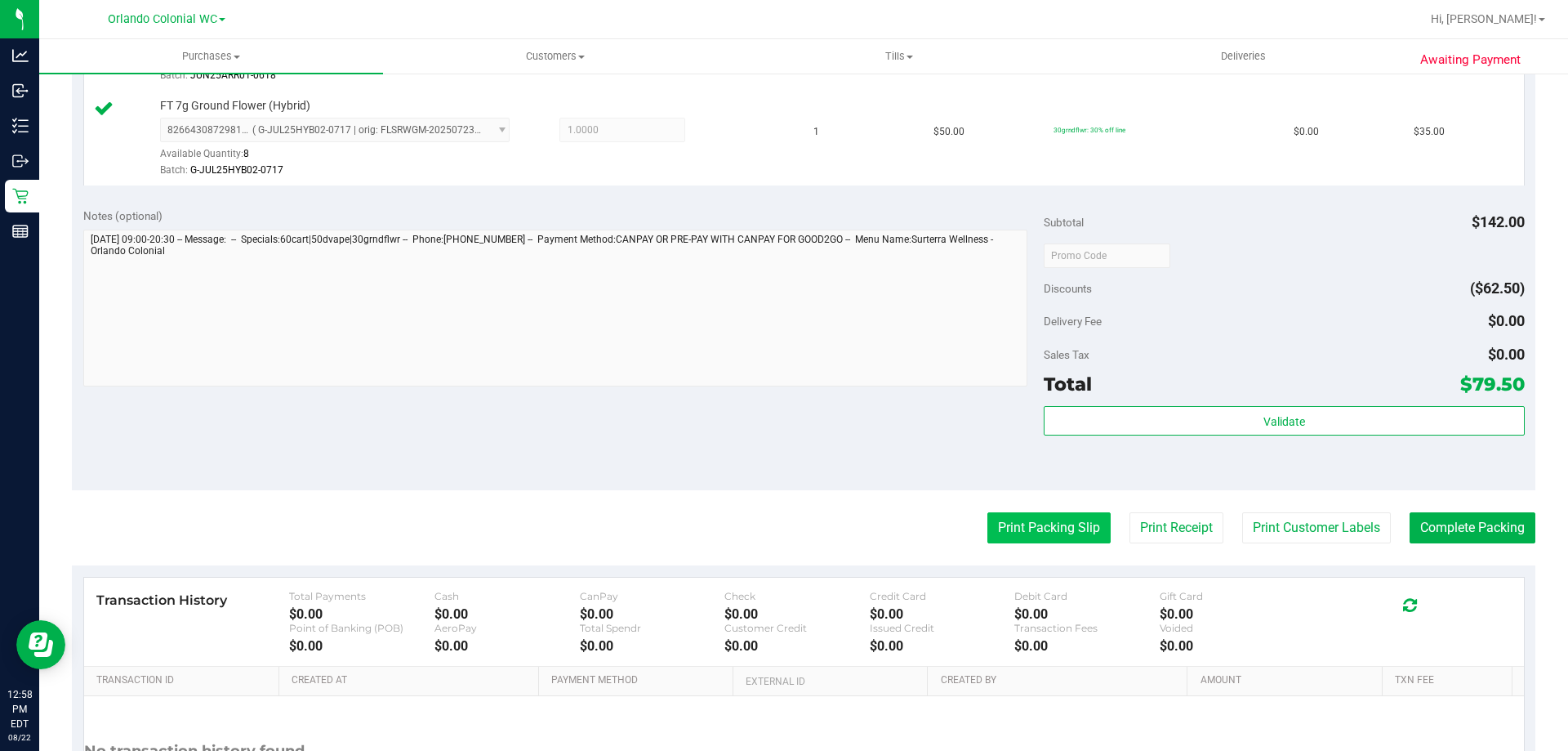
click at [1040, 527] on button "Print Packing Slip" at bounding box center [1048, 527] width 123 height 31
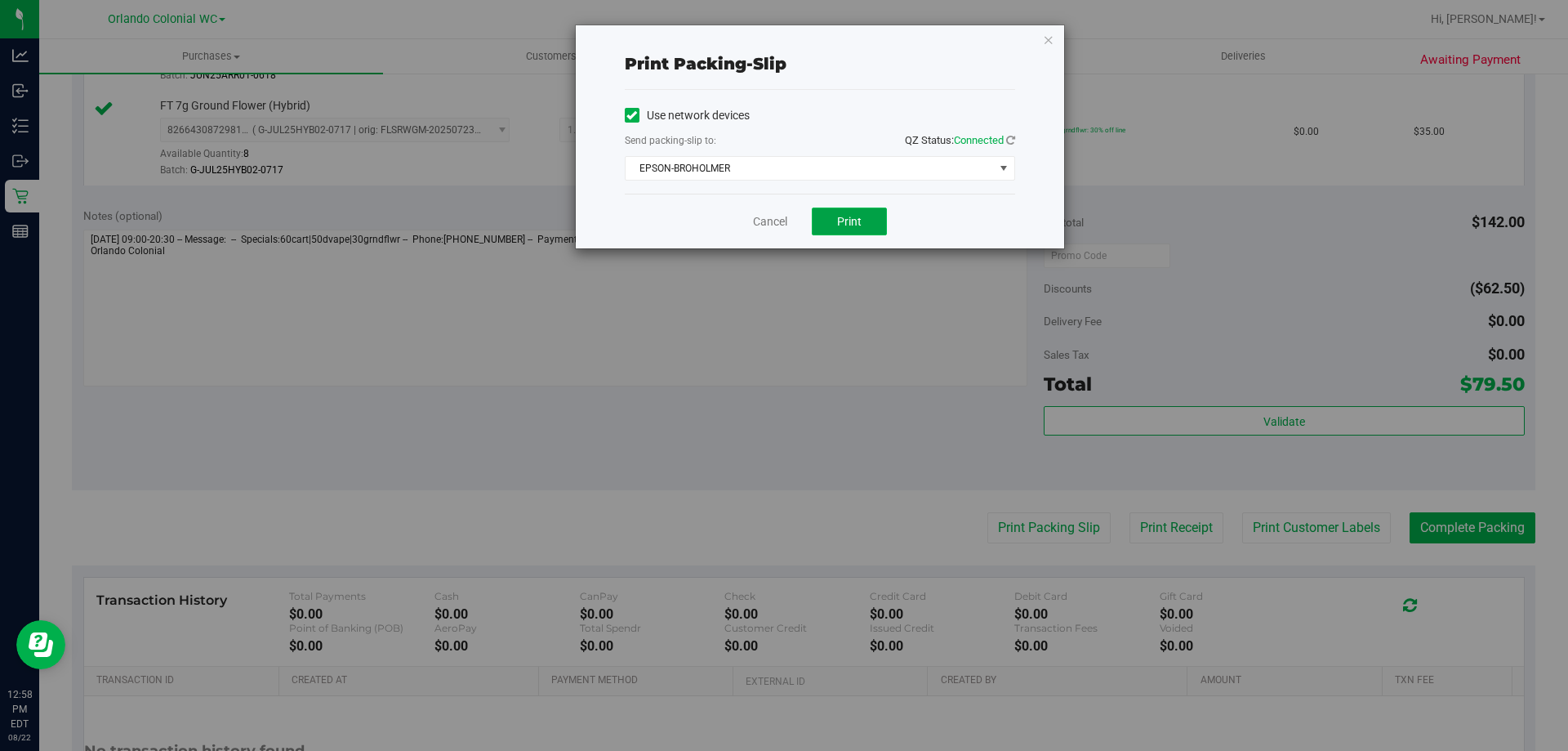
click at [863, 218] on button "Print" at bounding box center [848, 222] width 75 height 28
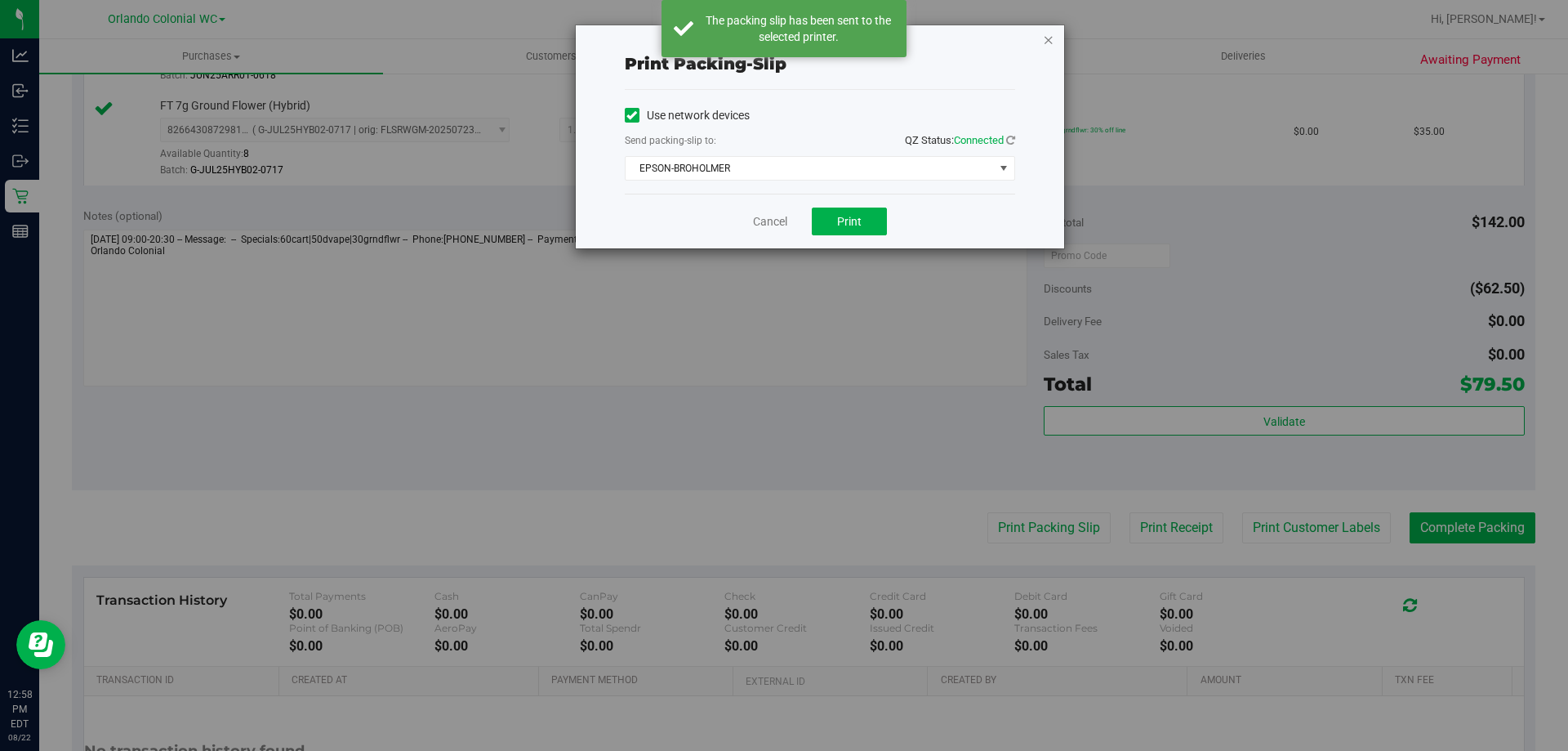
click at [1048, 38] on icon "button" at bounding box center [1047, 39] width 11 height 20
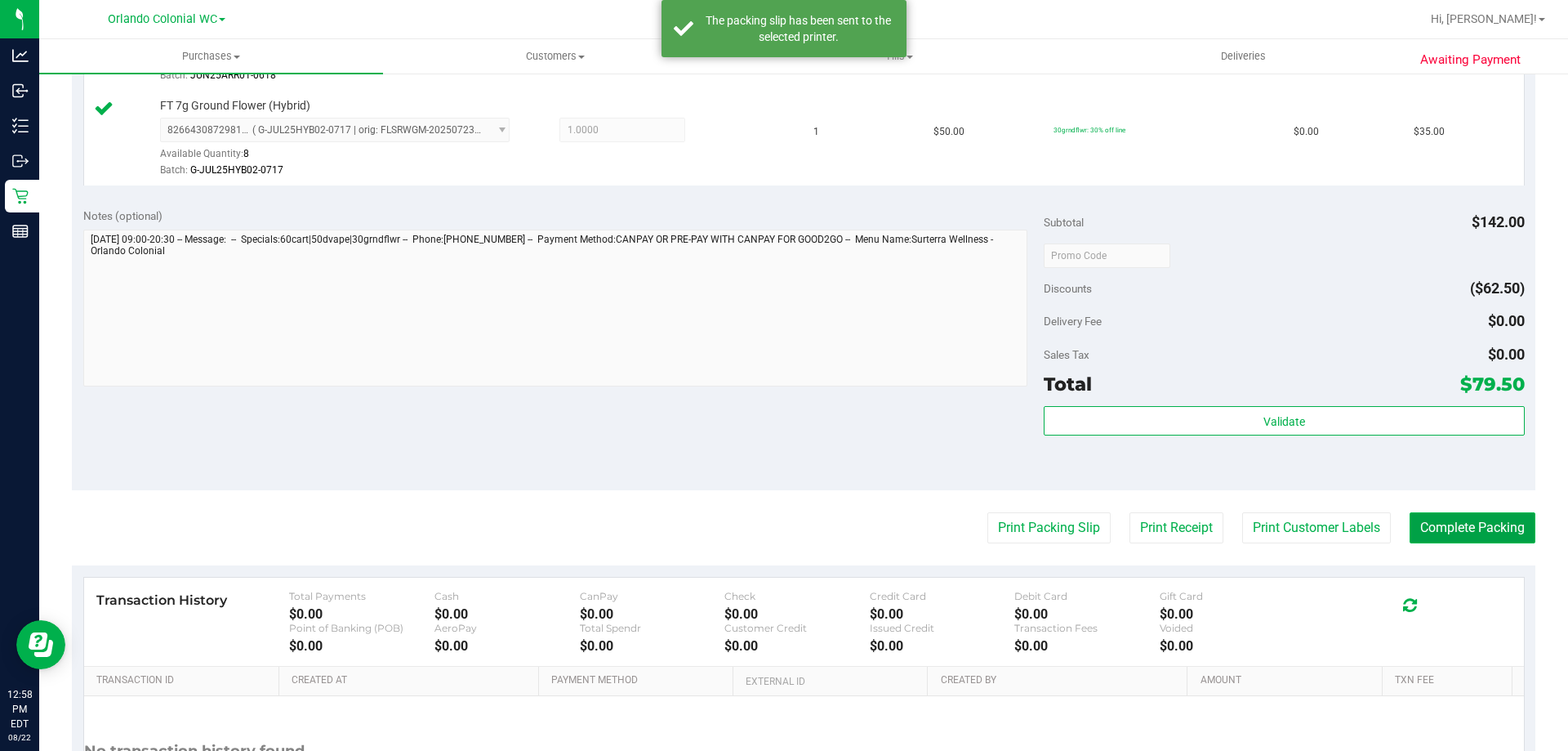
click at [1499, 538] on button "Complete Packing" at bounding box center [1472, 527] width 126 height 31
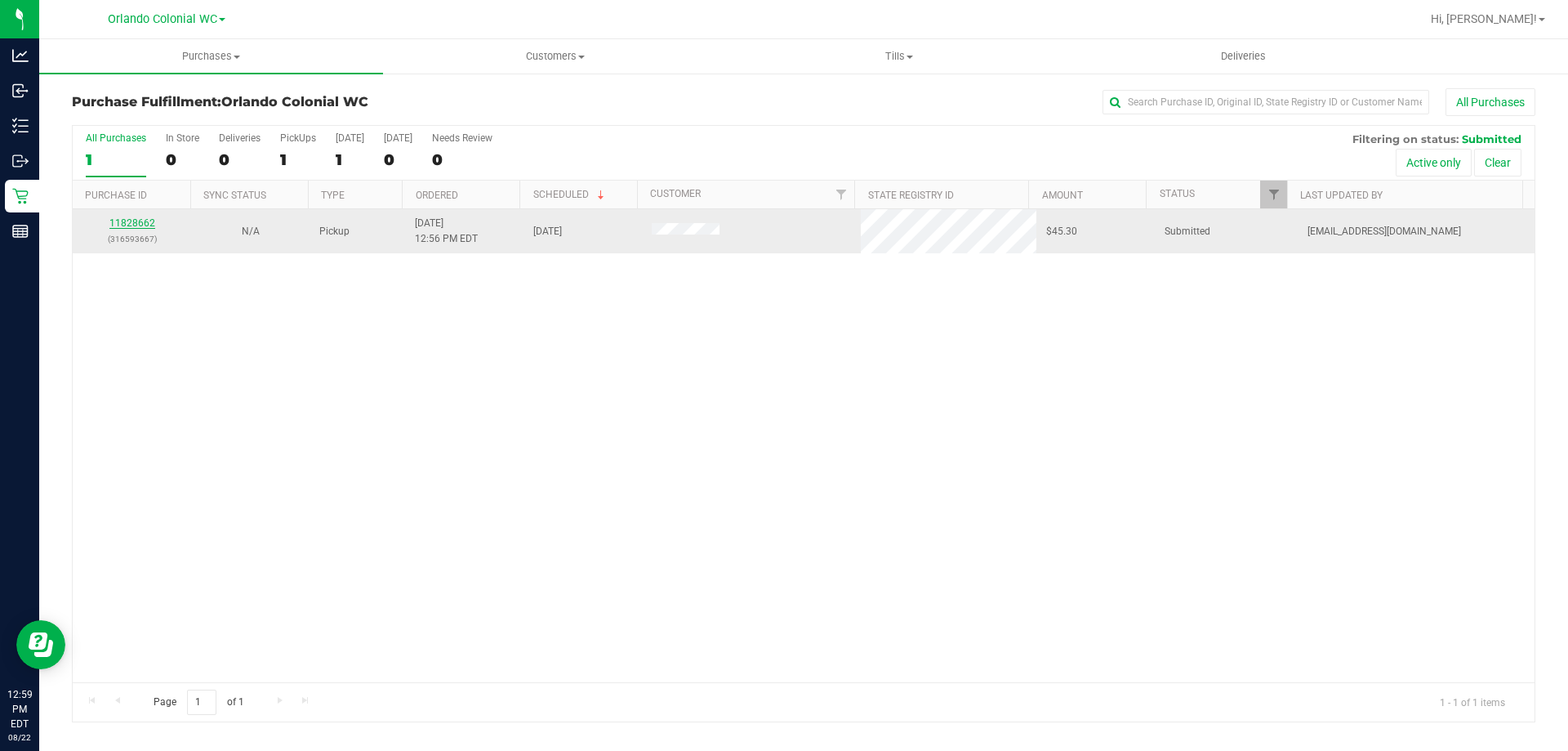
click at [147, 225] on link "11828662" at bounding box center [132, 222] width 46 height 11
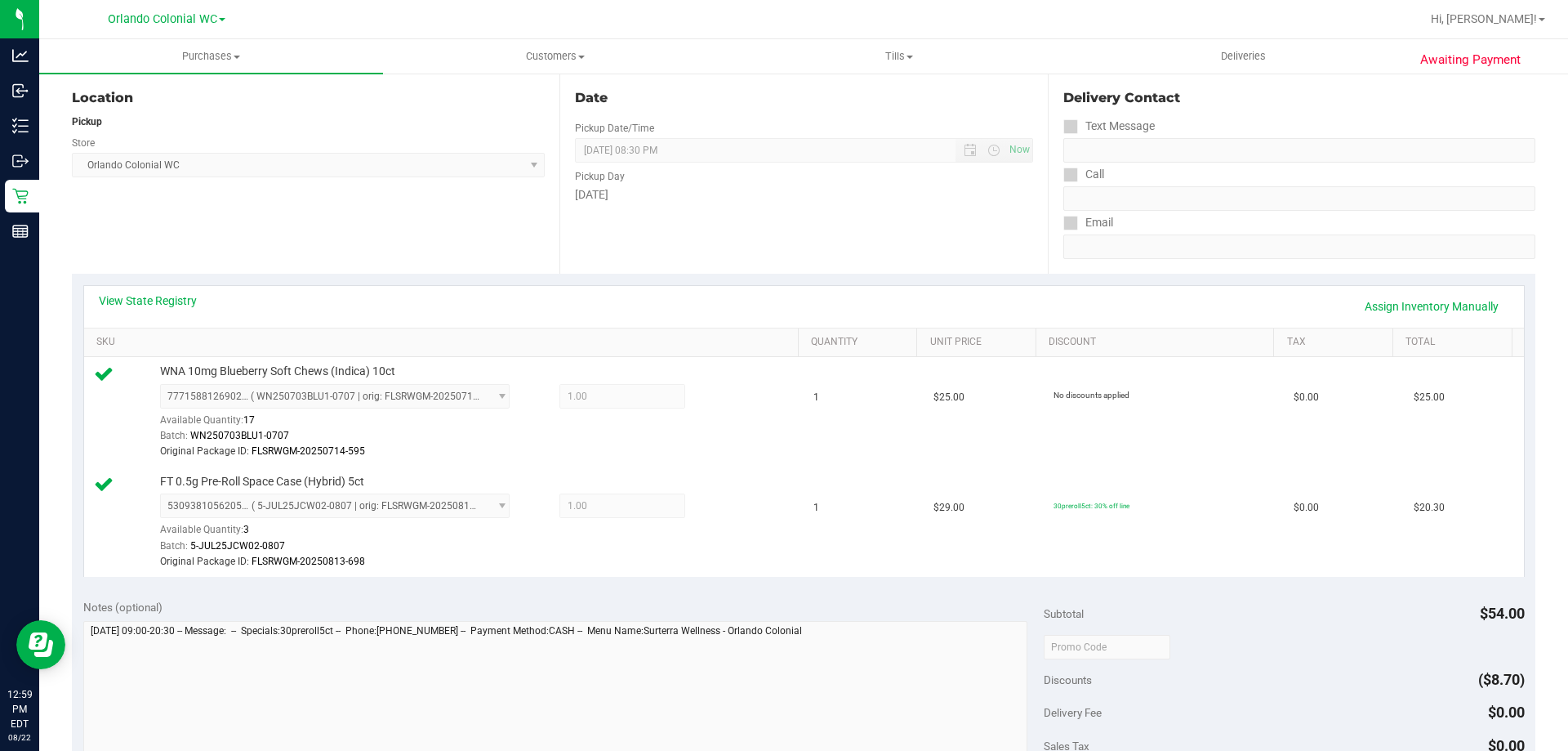
scroll to position [174, 0]
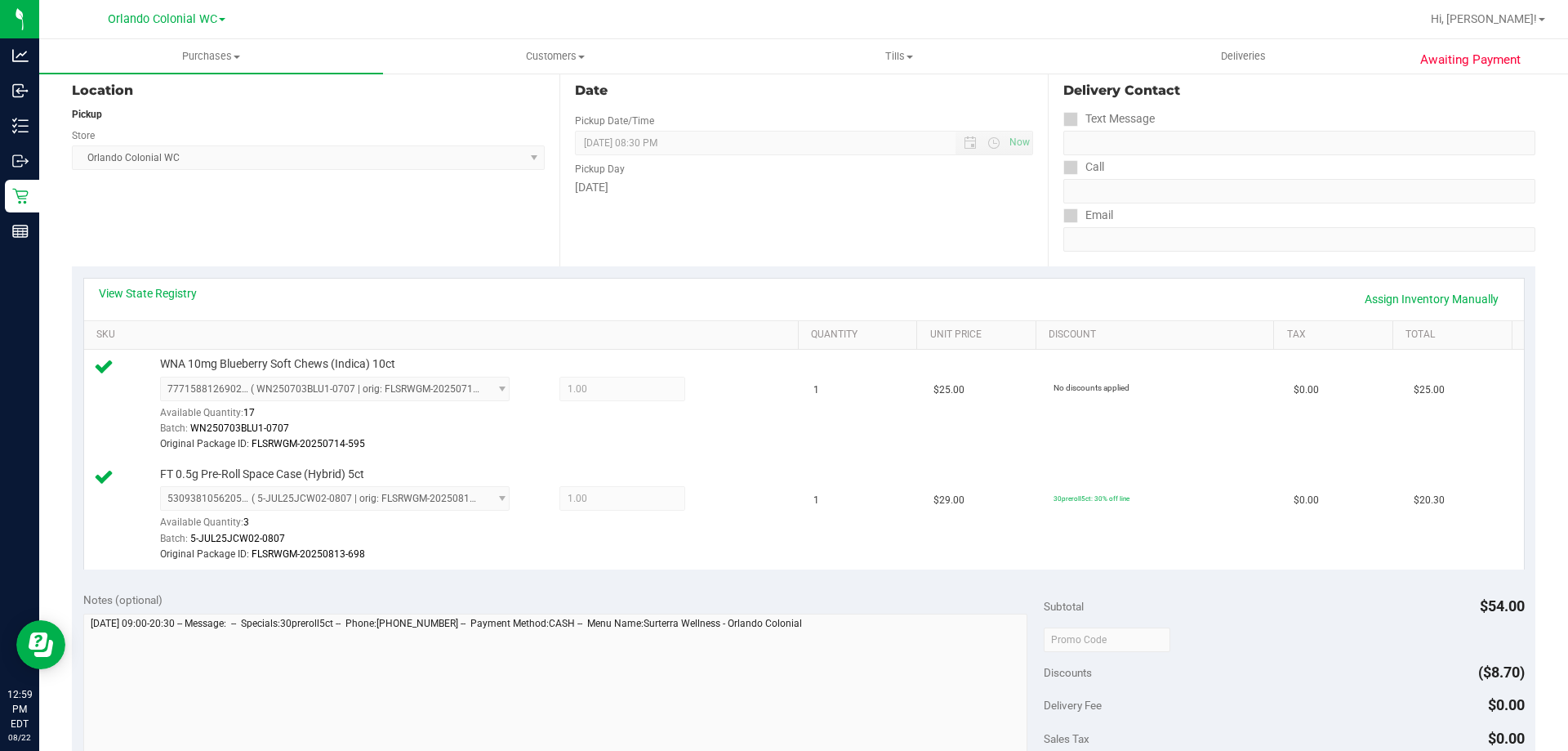
click at [364, 231] on div "Location Pickup Store Orlando Colonial WC Select Store Bonita Springs WC Boynto…" at bounding box center [316, 166] width 488 height 200
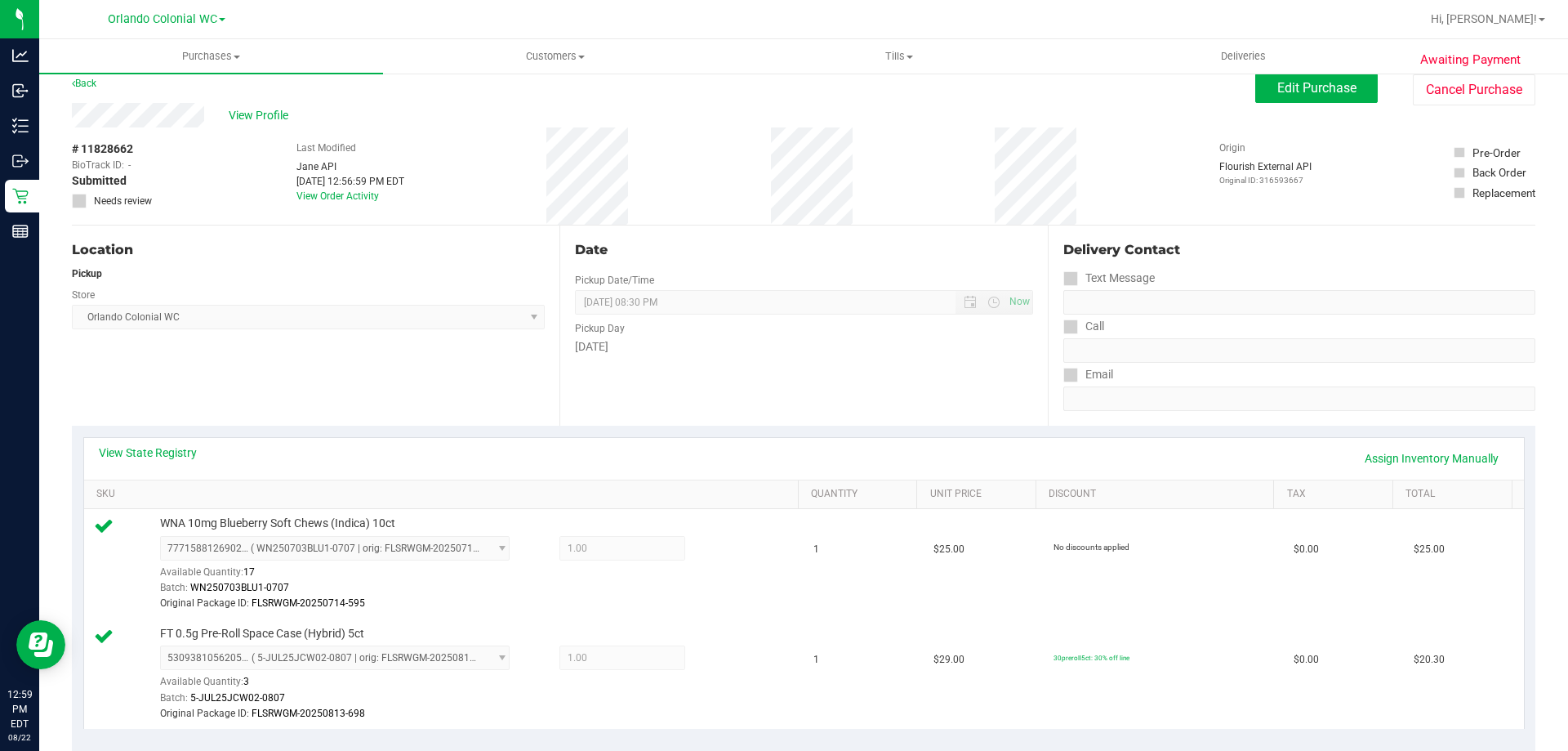
scroll to position [0, 0]
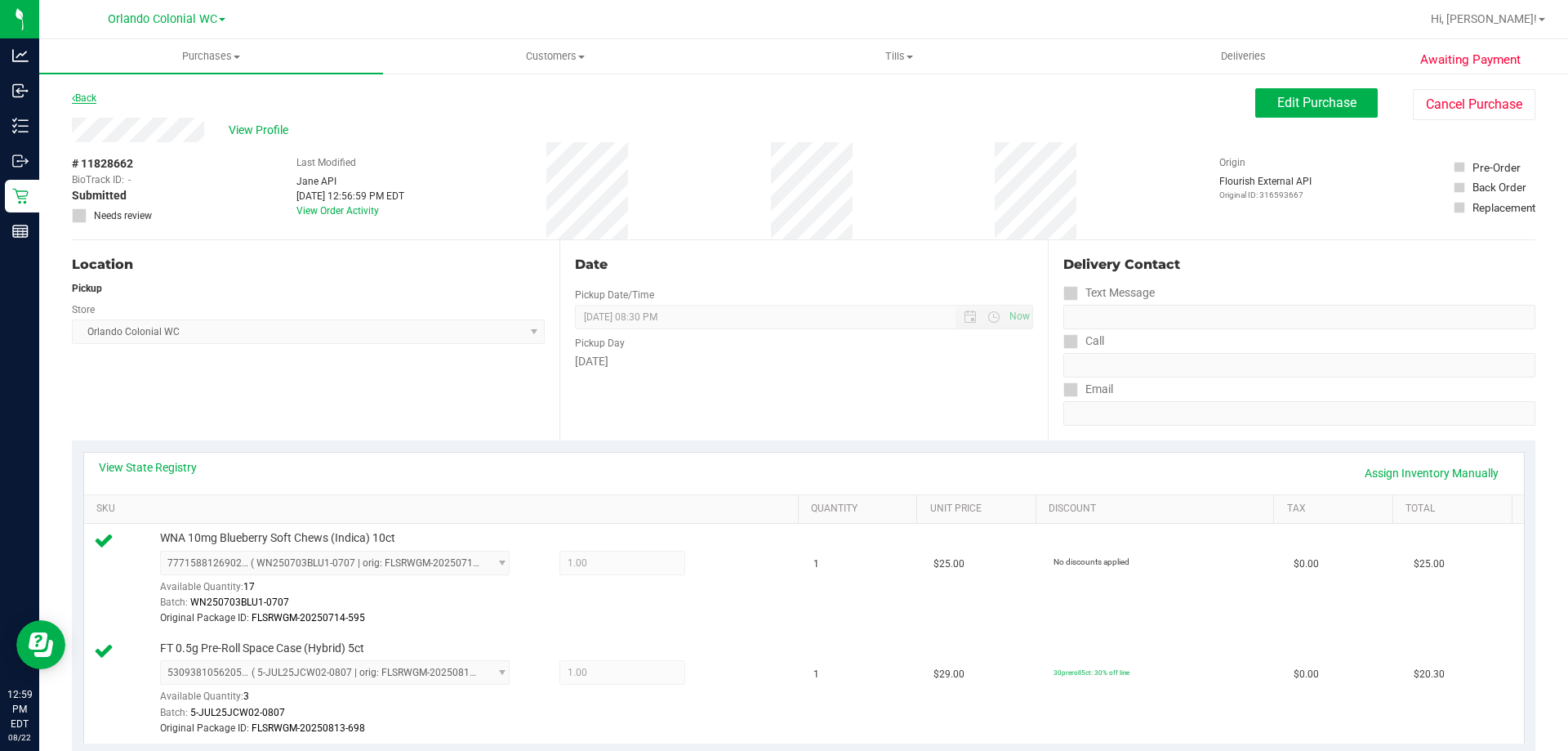
click at [94, 98] on link "Back" at bounding box center [84, 97] width 25 height 11
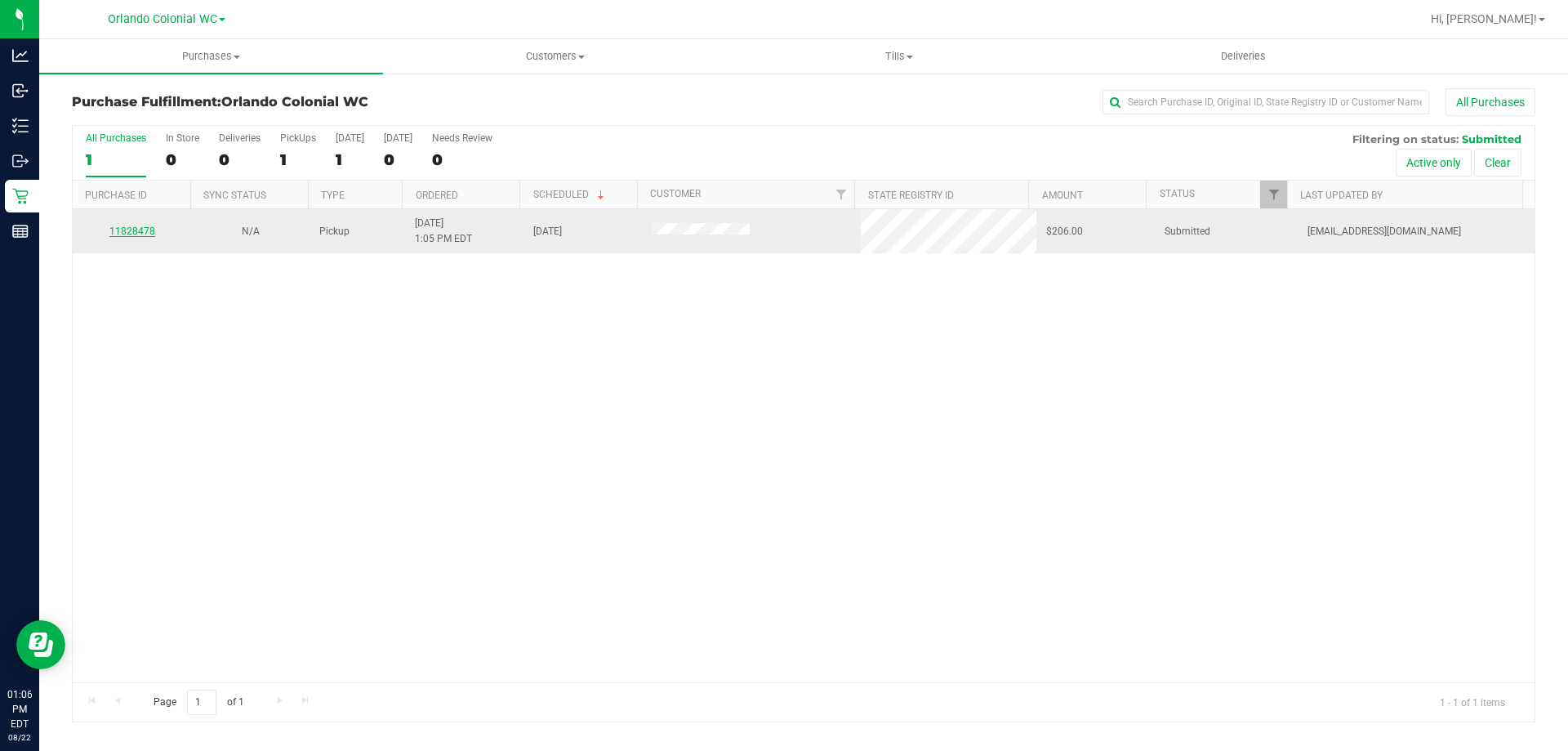
click at [150, 230] on link "11828478" at bounding box center [132, 230] width 46 height 11
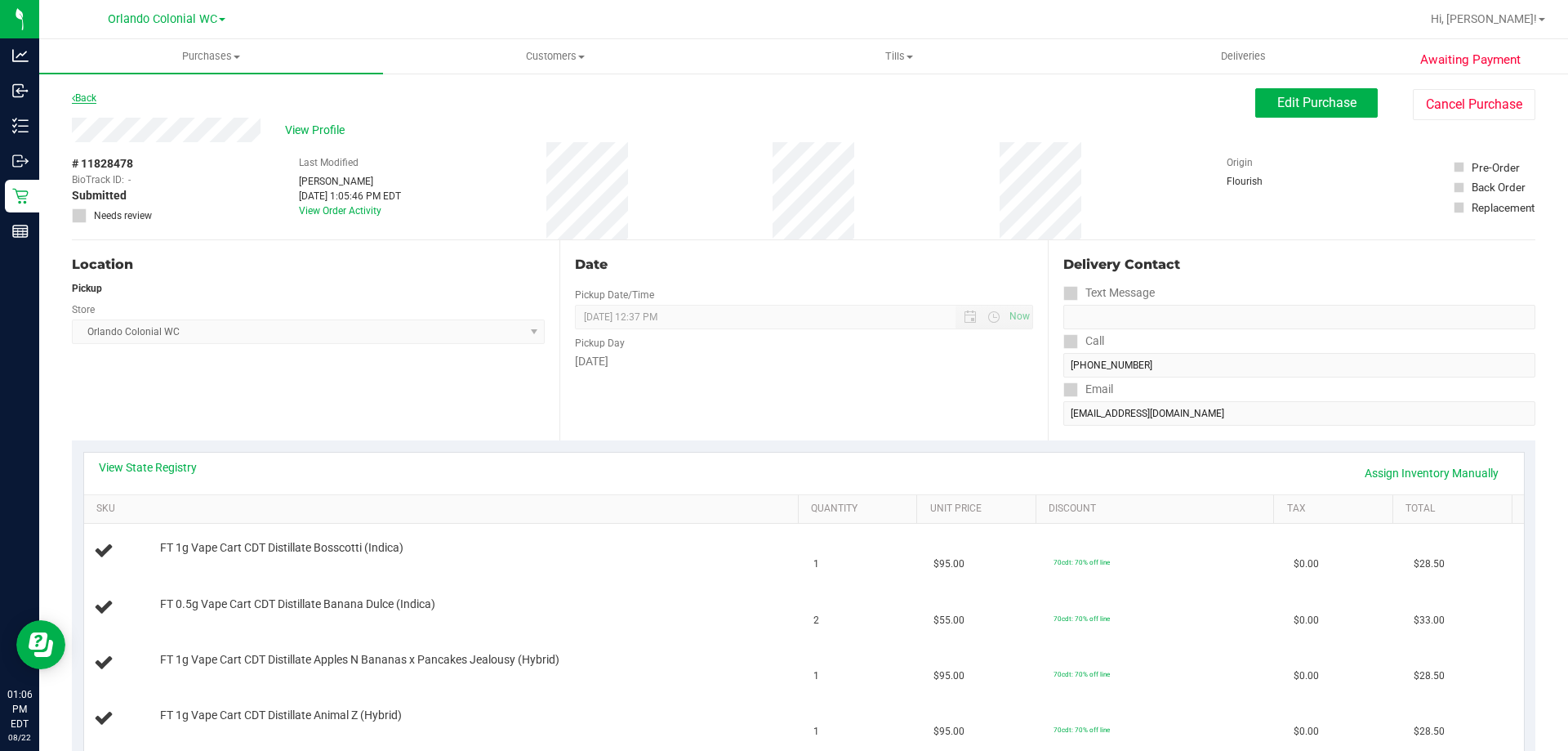
click at [91, 101] on link "Back" at bounding box center [84, 97] width 25 height 11
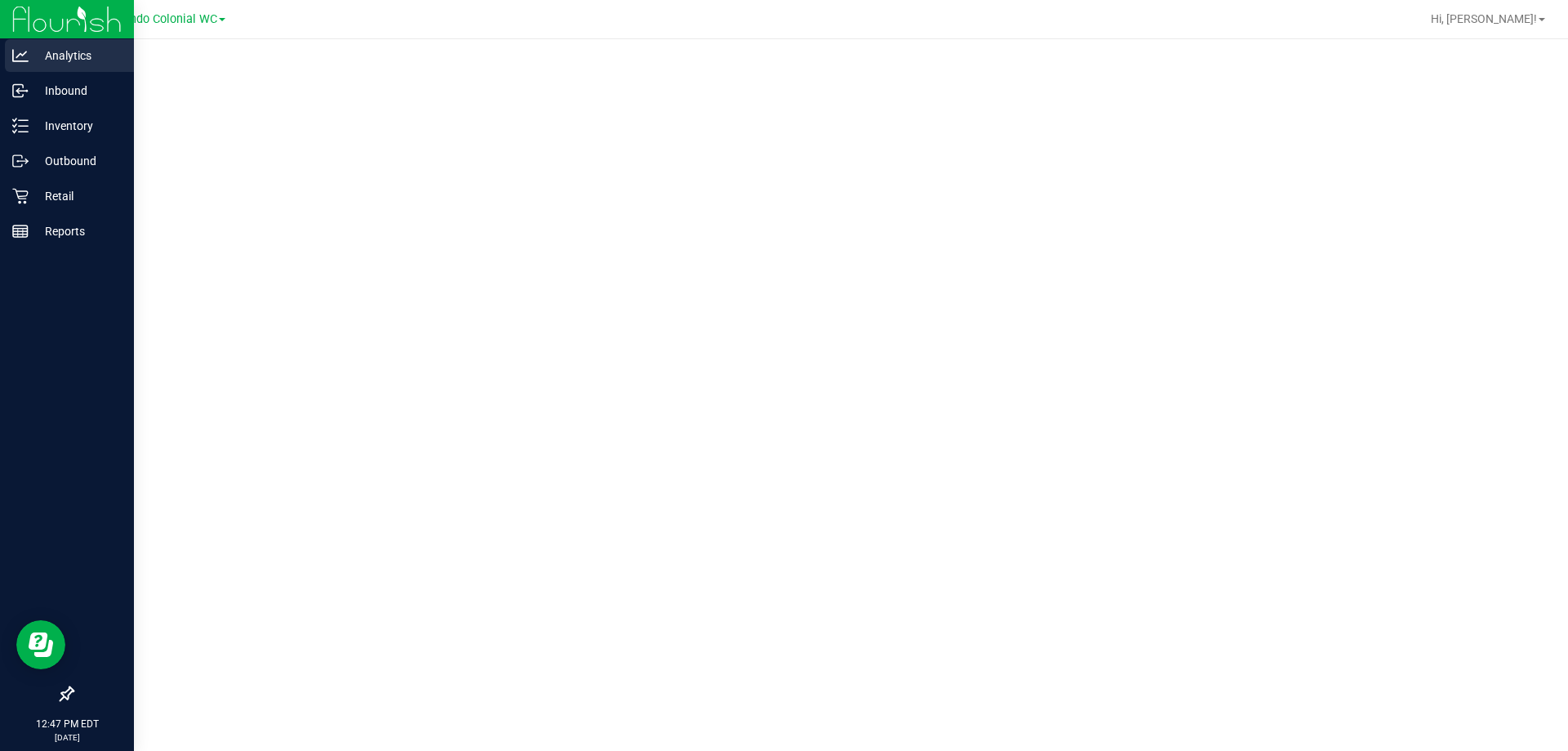
click at [58, 52] on p "Analytics" at bounding box center [78, 56] width 98 height 20
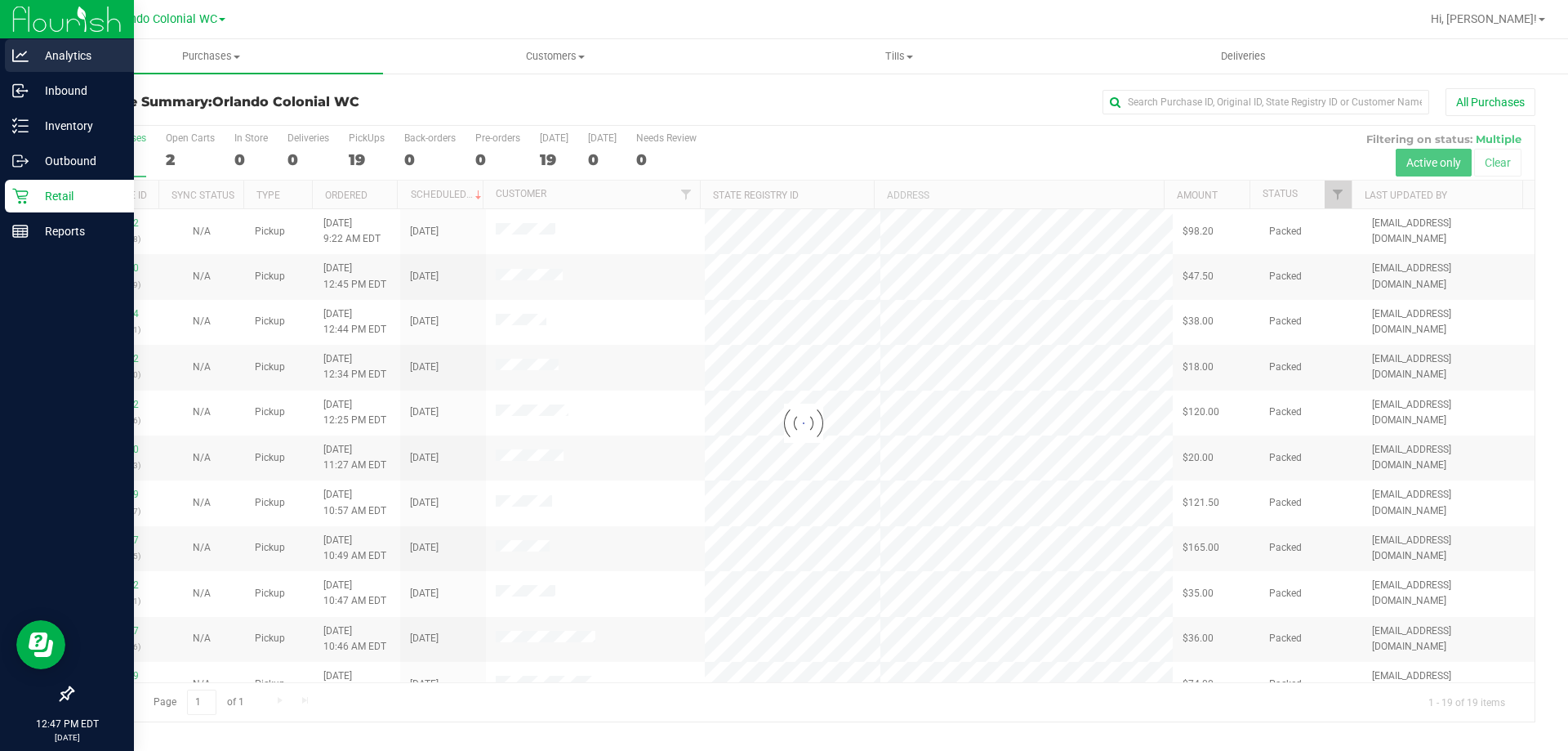
click at [30, 53] on p "Analytics" at bounding box center [78, 56] width 98 height 20
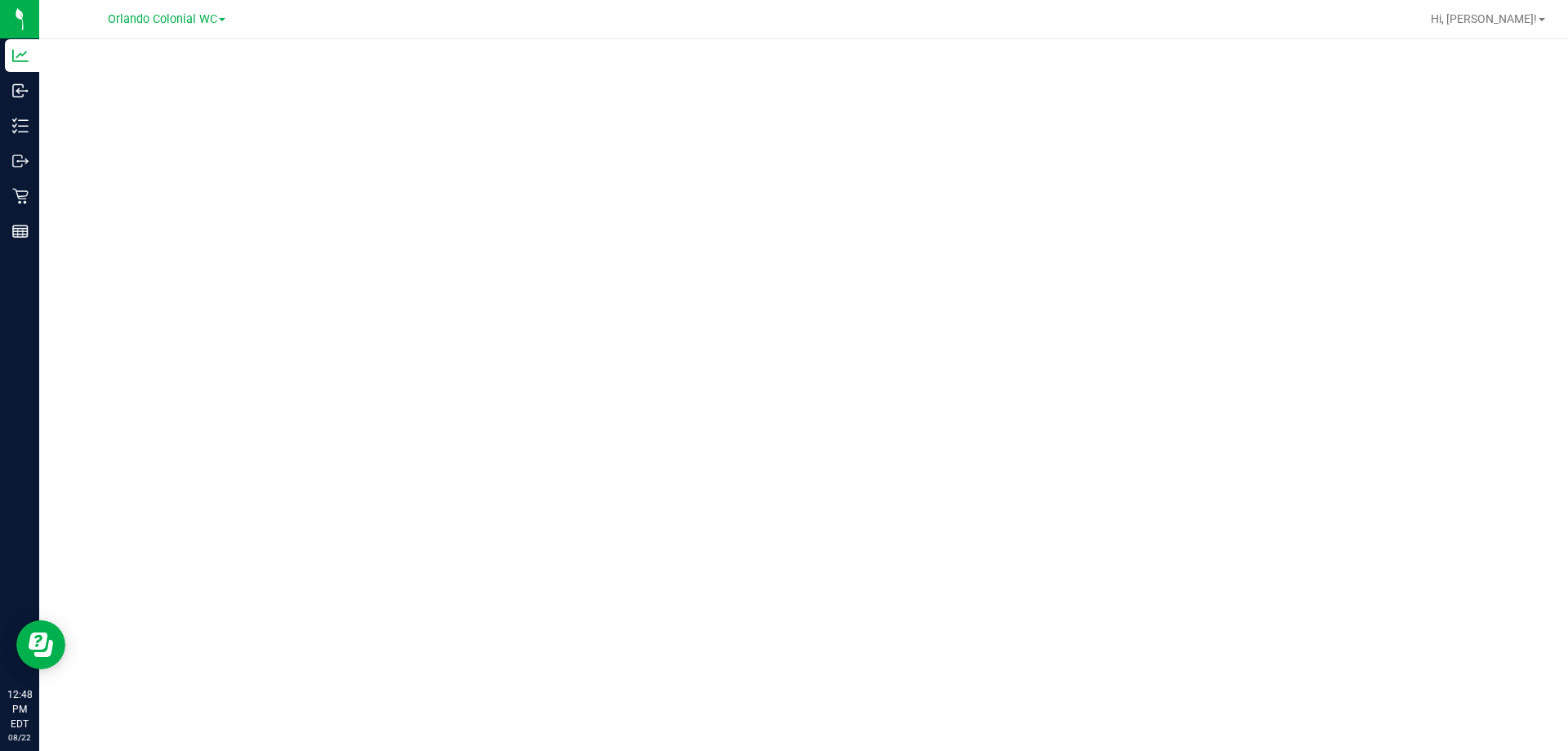
click at [1358, 24] on div at bounding box center [855, 19] width 1127 height 32
